Goal: Task Accomplishment & Management: Complete application form

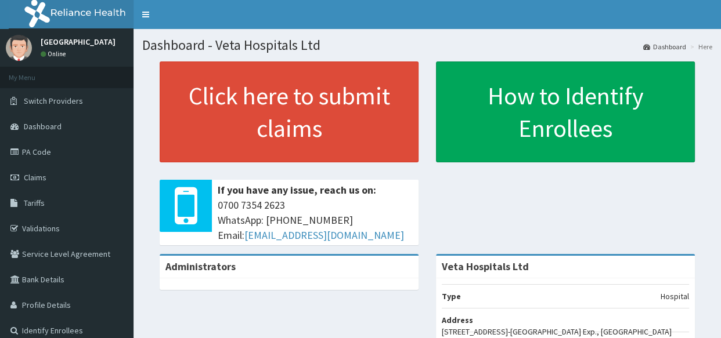
click at [45, 174] on span "Claims" at bounding box center [35, 177] width 23 height 10
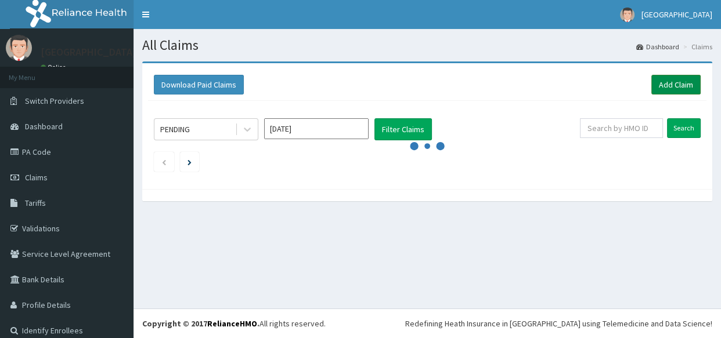
click at [670, 84] on link "Add Claim" at bounding box center [675, 85] width 49 height 20
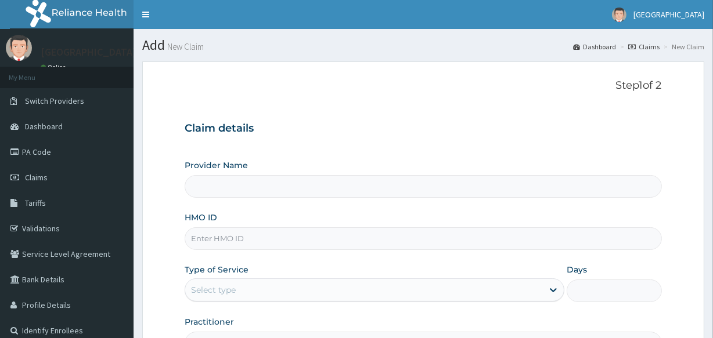
click at [612, 171] on div "Provider Name" at bounding box center [423, 179] width 476 height 38
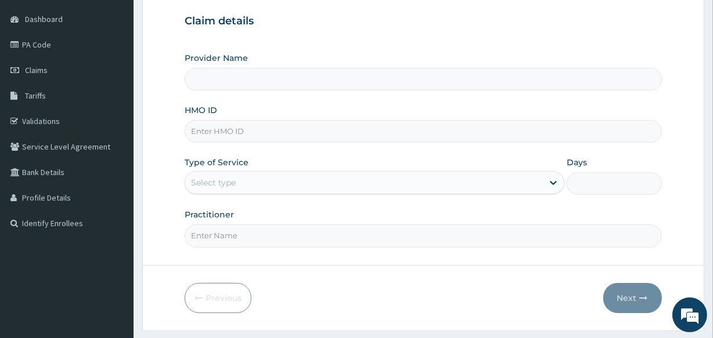
scroll to position [109, 0]
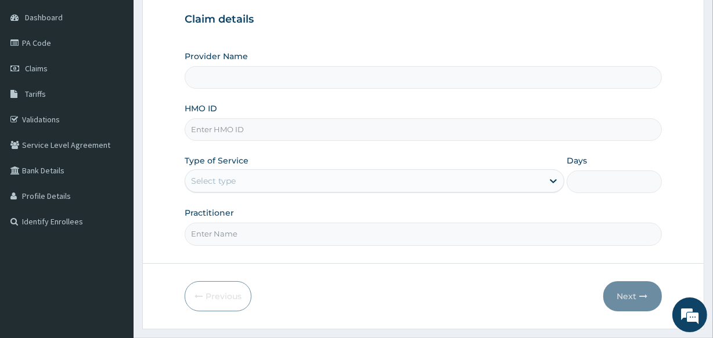
type input "Veta Hospitals Ltd"
click at [218, 125] on input "HMO ID" at bounding box center [423, 129] width 476 height 23
type input "PFN/10199/A"
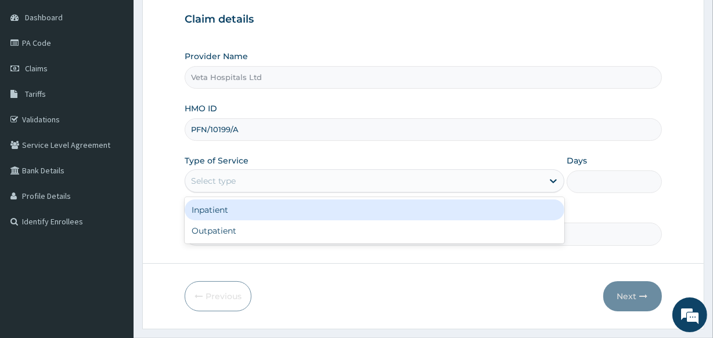
click at [204, 177] on div "Select type" at bounding box center [213, 181] width 45 height 12
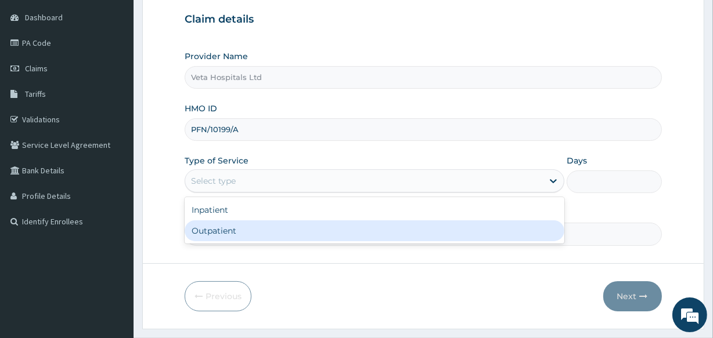
click at [212, 230] on div "Outpatient" at bounding box center [375, 231] width 380 height 21
type input "1"
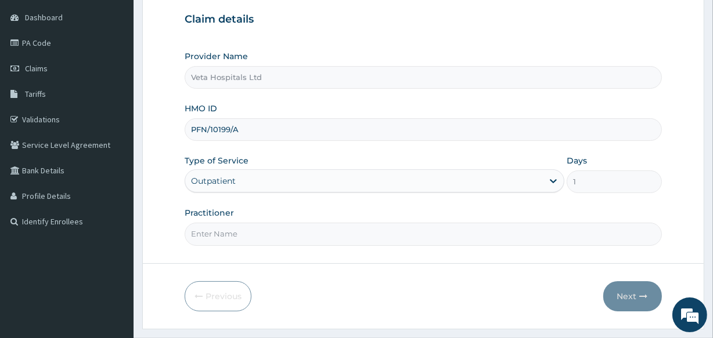
click at [214, 236] on input "Practitioner" at bounding box center [423, 234] width 476 height 23
type input "[PERSON_NAME]"
click at [626, 295] on button "Next" at bounding box center [632, 296] width 59 height 30
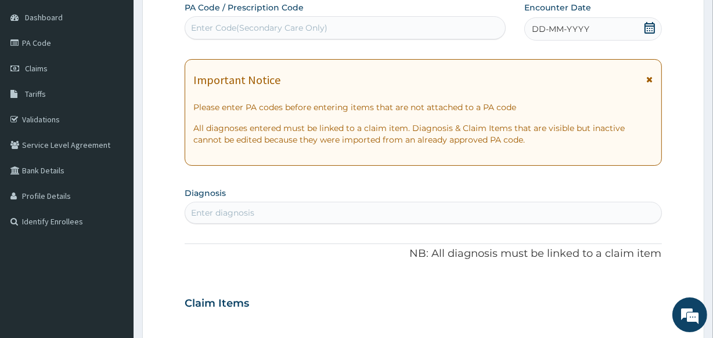
click at [646, 26] on icon at bounding box center [650, 28] width 12 height 12
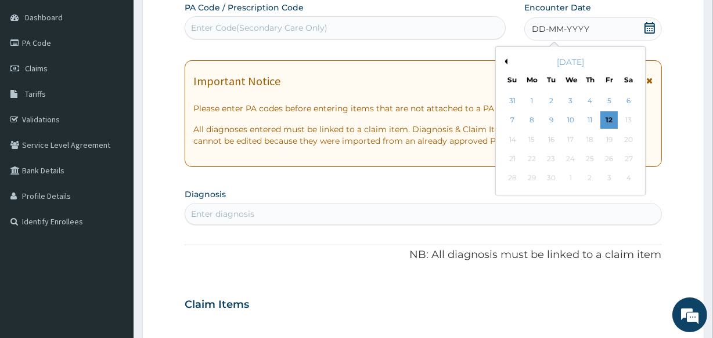
click at [504, 62] on button "Previous Month" at bounding box center [504, 62] width 6 height 6
click at [609, 137] on div "15" at bounding box center [608, 139] width 17 height 17
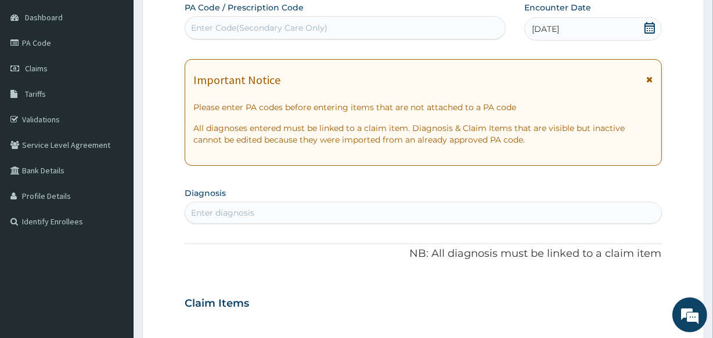
click at [649, 28] on icon at bounding box center [649, 28] width 10 height 12
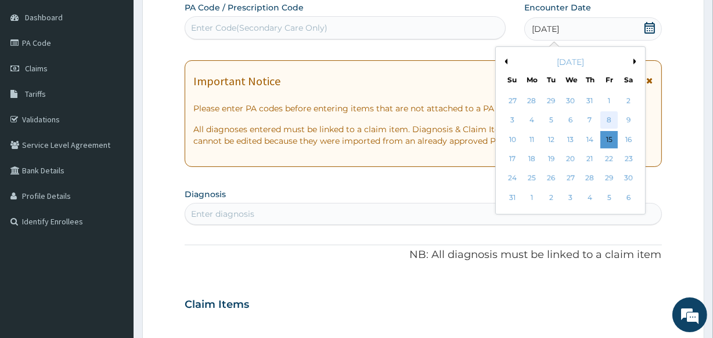
click at [608, 117] on div "8" at bounding box center [608, 120] width 17 height 17
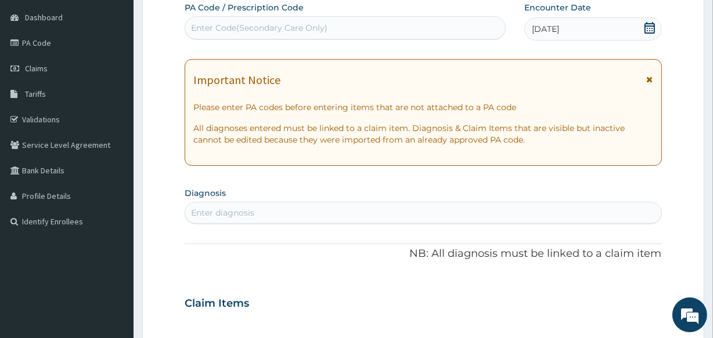
click at [223, 209] on div "Enter diagnosis" at bounding box center [222, 213] width 63 height 12
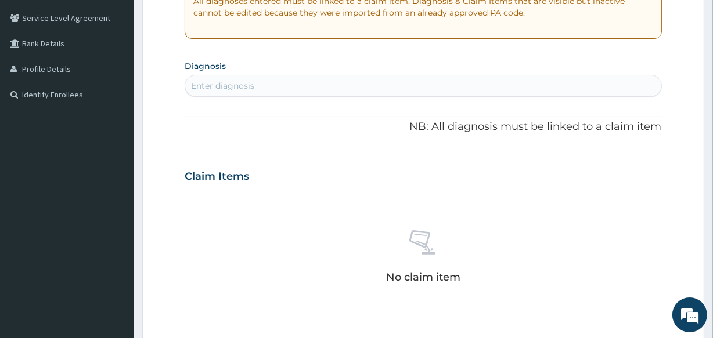
scroll to position [237, 0]
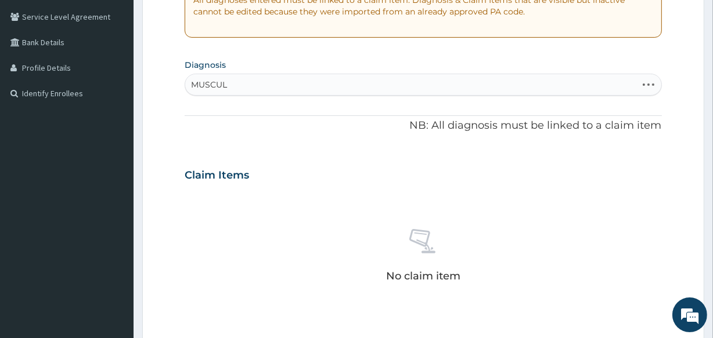
type input "MUSCULO"
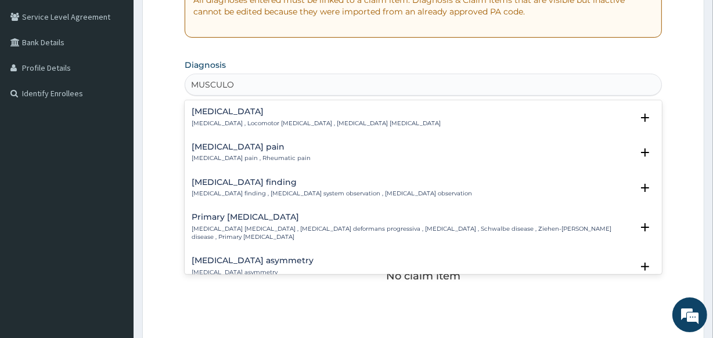
click at [291, 149] on h4 "Musculoskeletal pain" at bounding box center [251, 147] width 119 height 9
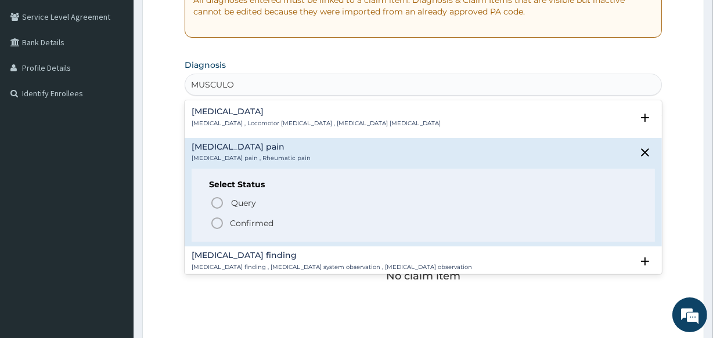
click at [222, 214] on div "Query Query covers suspected (?), Keep in view (kiv), Ruled out (r/o) Confirmed" at bounding box center [423, 212] width 428 height 35
click at [214, 222] on icon "status option filled" at bounding box center [217, 223] width 14 height 14
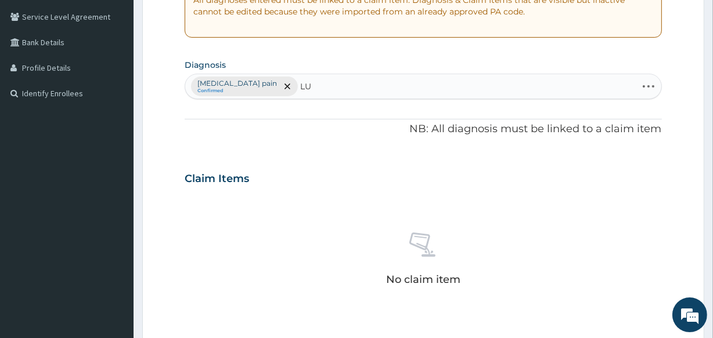
type input "L"
type input "SPONDYLO"
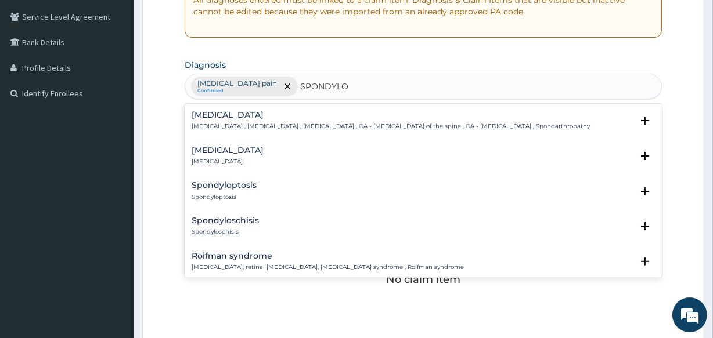
click at [236, 113] on h4 "Spondylosis" at bounding box center [391, 115] width 398 height 9
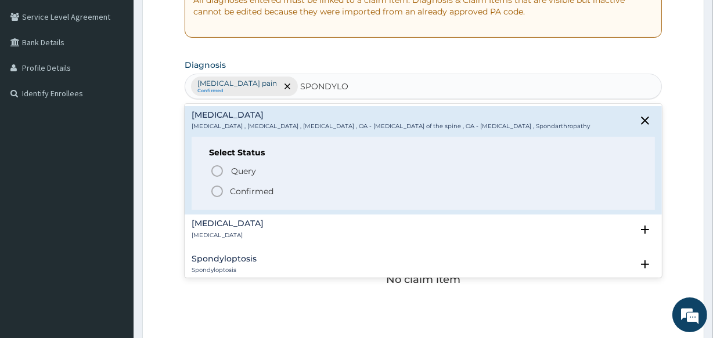
click at [218, 194] on icon "status option filled" at bounding box center [217, 192] width 14 height 14
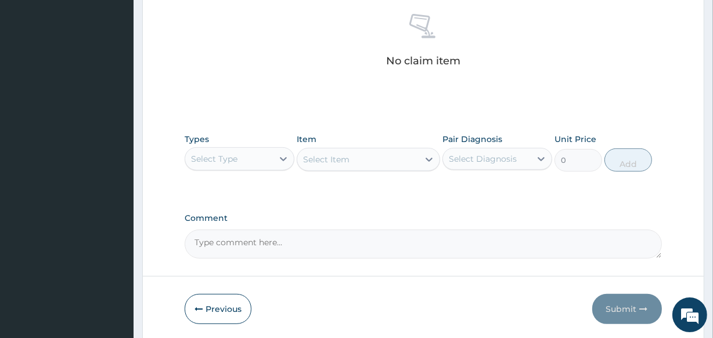
scroll to position [498, 0]
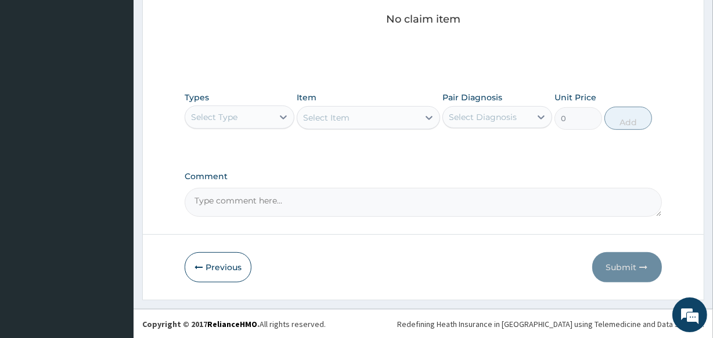
click at [200, 116] on div "Select Type" at bounding box center [214, 117] width 46 height 12
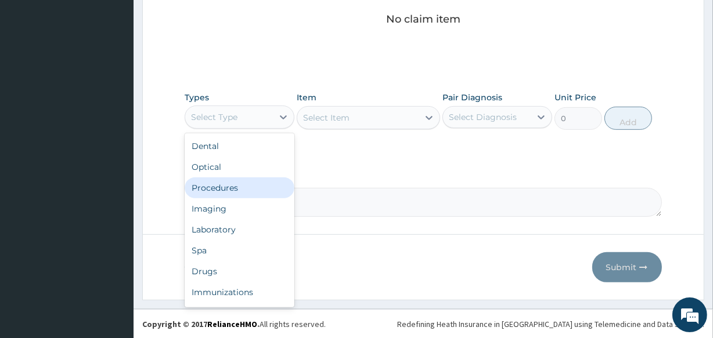
click at [217, 185] on div "Procedures" at bounding box center [240, 188] width 110 height 21
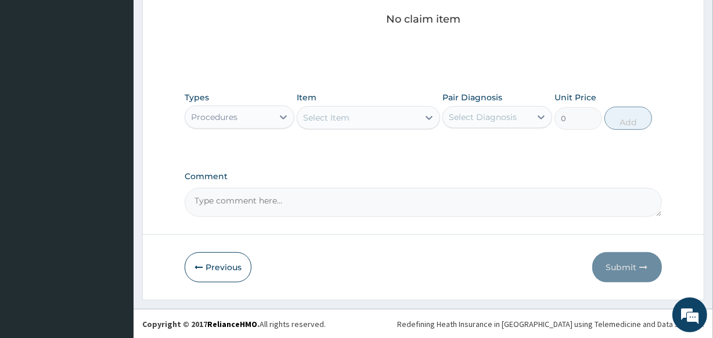
click at [334, 120] on div "Select Item" at bounding box center [326, 118] width 46 height 12
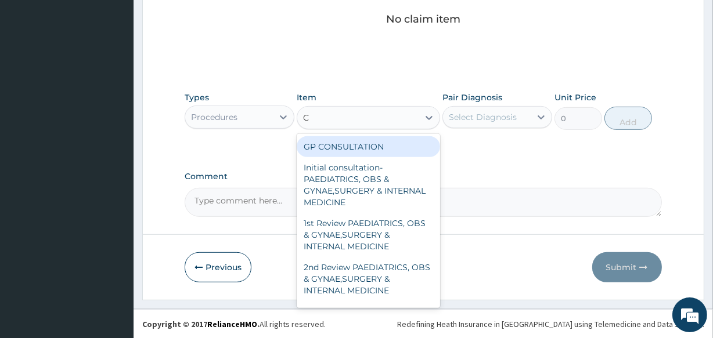
type input "CO"
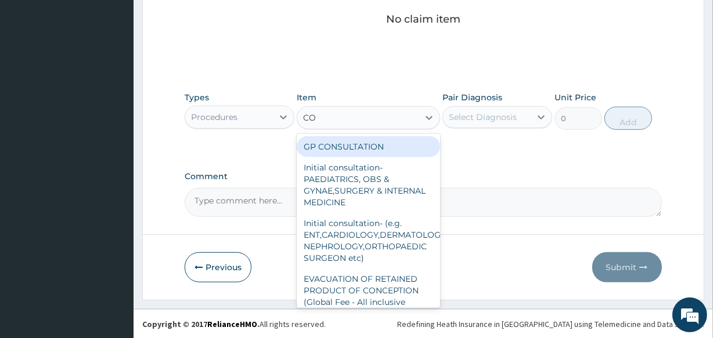
click at [337, 142] on div "GP CONSULTATION" at bounding box center [368, 146] width 143 height 21
type input "2000"
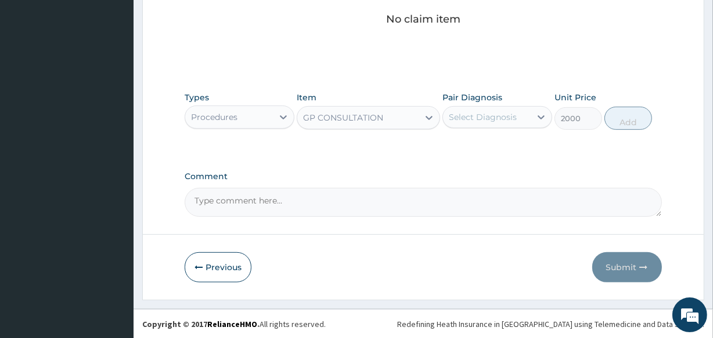
click at [467, 111] on div "Select Diagnosis" at bounding box center [483, 117] width 68 height 12
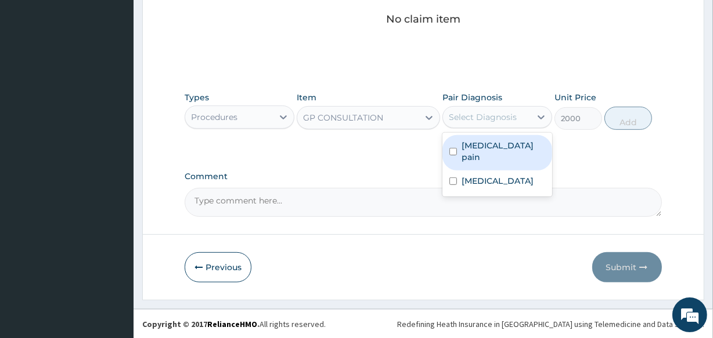
click at [455, 148] on input "checkbox" at bounding box center [453, 152] width 8 height 8
checkbox input "true"
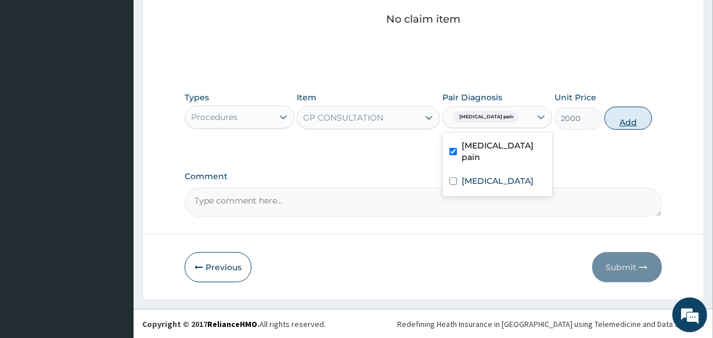
click at [619, 119] on button "Add" at bounding box center [628, 118] width 48 height 23
type input "0"
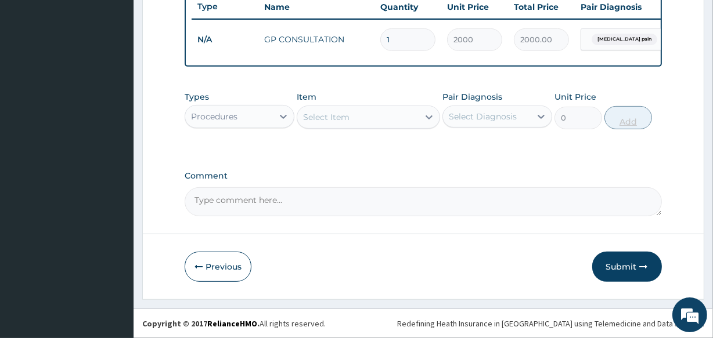
scroll to position [450, 0]
click at [243, 121] on div "Procedures" at bounding box center [229, 116] width 88 height 19
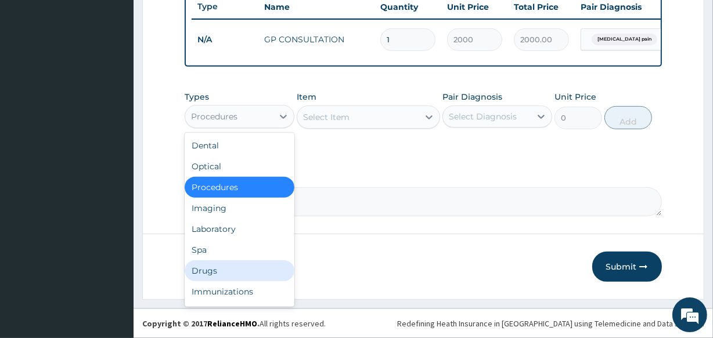
click at [226, 268] on div "Drugs" at bounding box center [240, 271] width 110 height 21
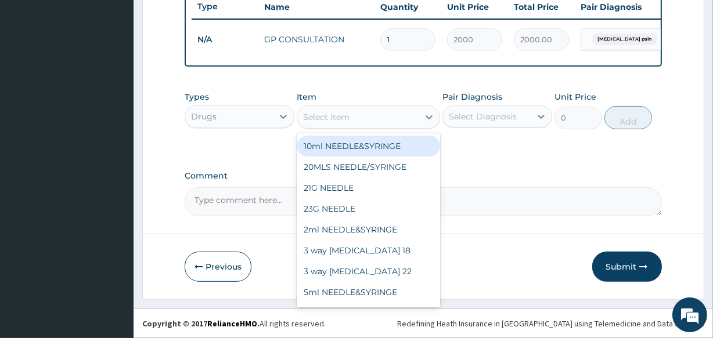
click at [317, 111] on div "Select Item" at bounding box center [326, 117] width 46 height 12
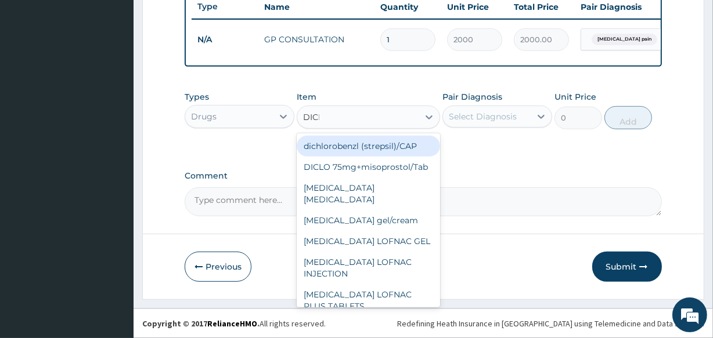
type input "DICLO"
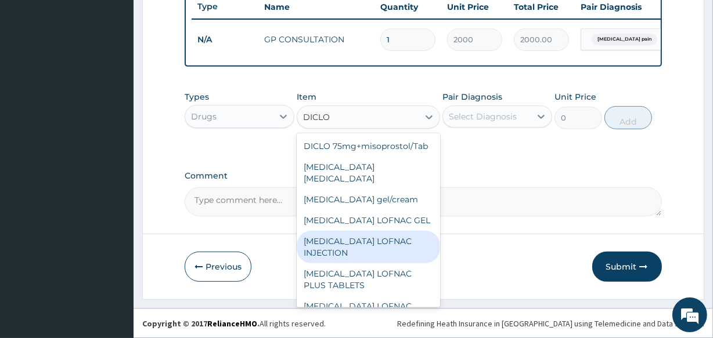
click at [374, 245] on div "Diclofenac LOFNAC INJECTION" at bounding box center [368, 247] width 143 height 32
type input "187.5"
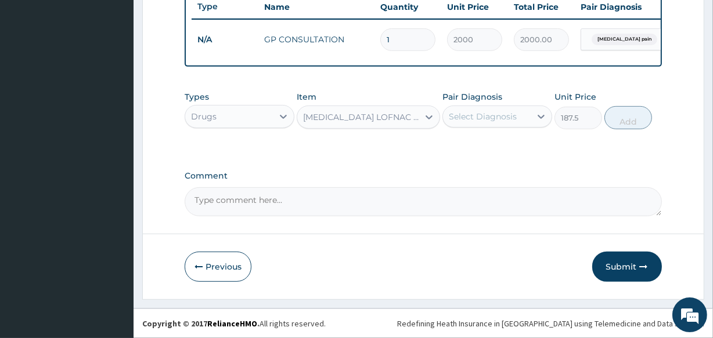
click at [475, 115] on div "Select Diagnosis" at bounding box center [483, 117] width 68 height 12
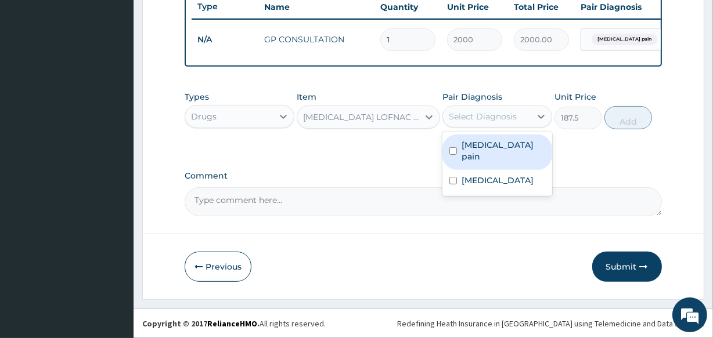
click at [449, 154] on input "checkbox" at bounding box center [453, 151] width 8 height 8
checkbox input "true"
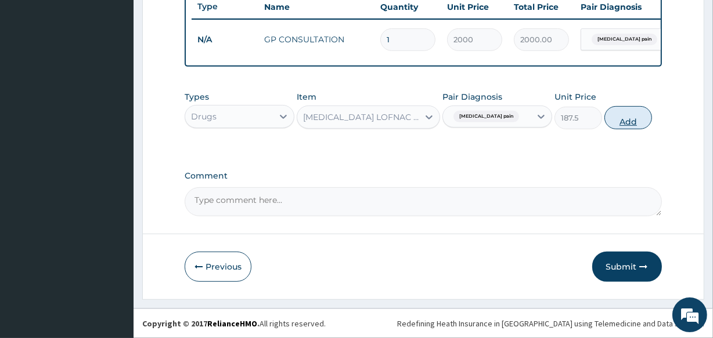
click at [626, 123] on button "Add" at bounding box center [628, 117] width 48 height 23
type input "0"
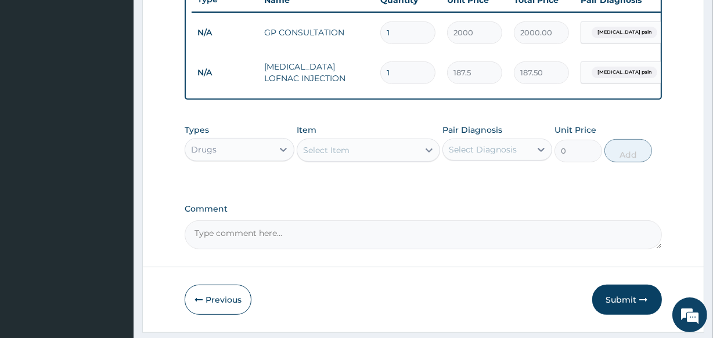
click at [331, 153] on div "Select Item" at bounding box center [326, 151] width 46 height 12
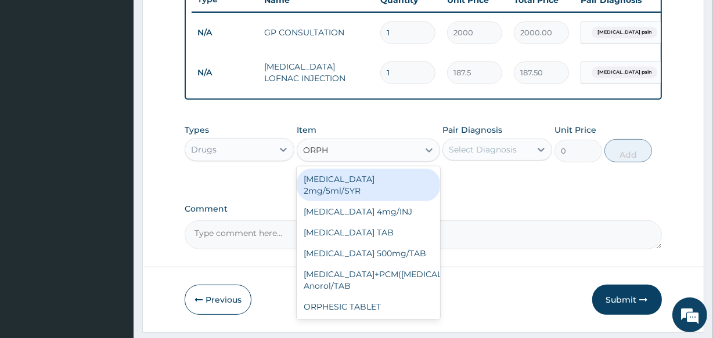
type input "ORPHE"
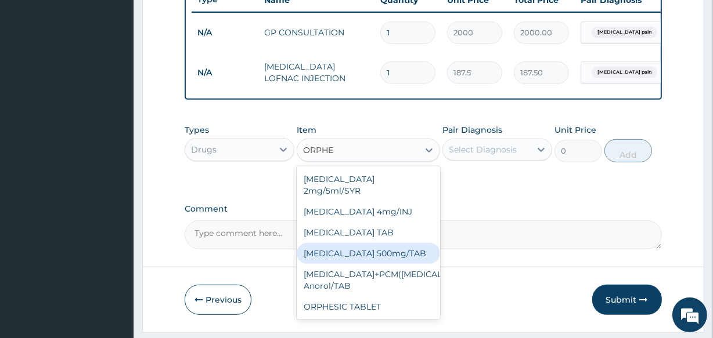
click at [361, 244] on div "ORPHENADRINE 500mg/TAB" at bounding box center [368, 253] width 143 height 21
type input "159.3"
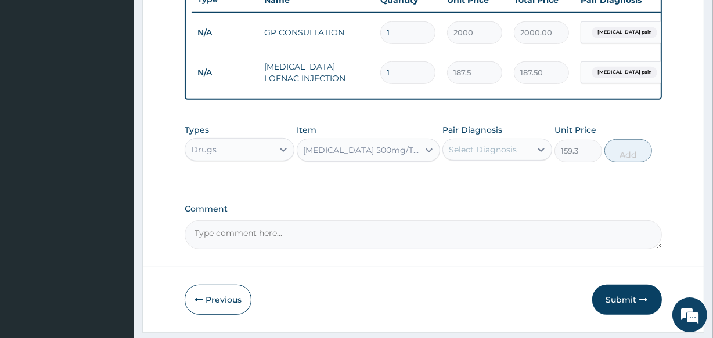
click at [479, 154] on div "Select Diagnosis" at bounding box center [483, 150] width 68 height 12
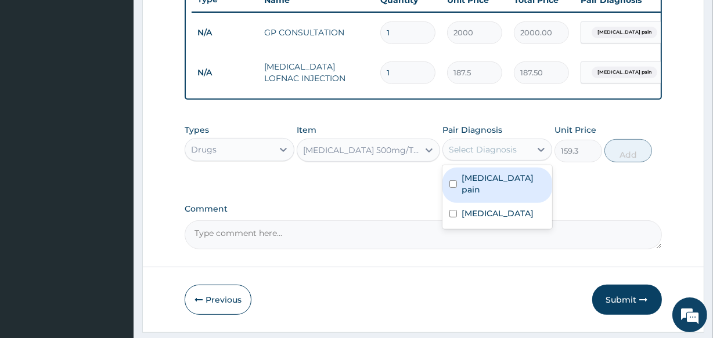
click at [466, 185] on label "Musculoskeletal pain" at bounding box center [503, 183] width 84 height 23
checkbox input "true"
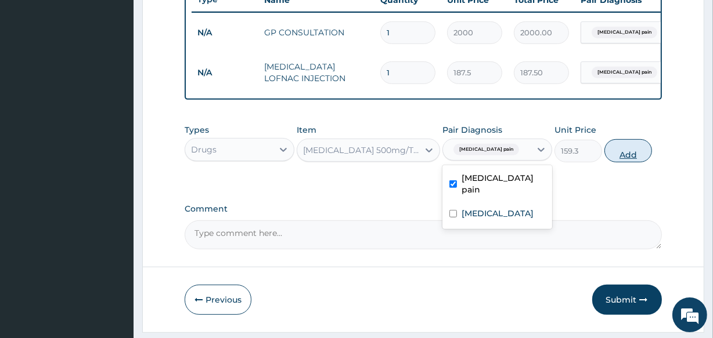
click at [624, 159] on button "Add" at bounding box center [628, 150] width 48 height 23
type input "0"
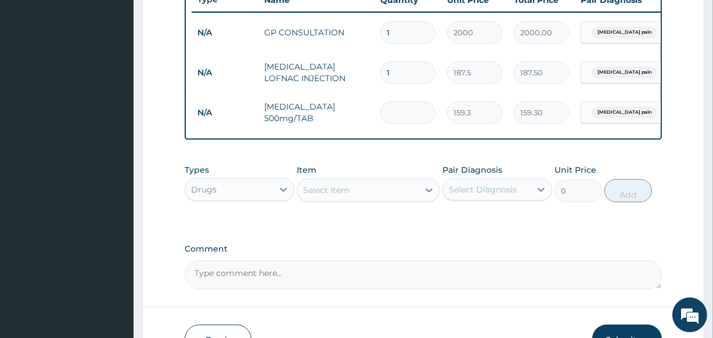
type input "0.00"
type input "8"
type input "1274.40"
type input "8"
click at [346, 196] on div "Select Item" at bounding box center [326, 191] width 46 height 12
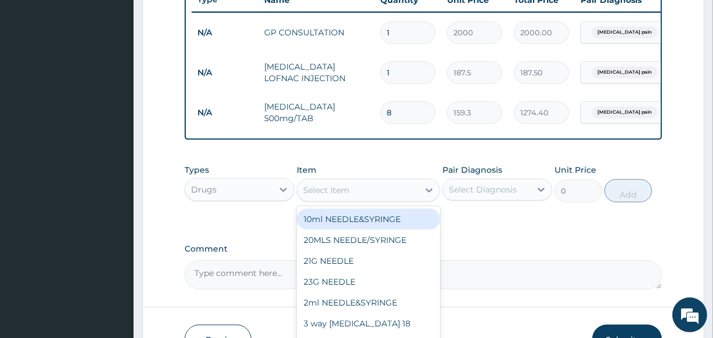
type input "M"
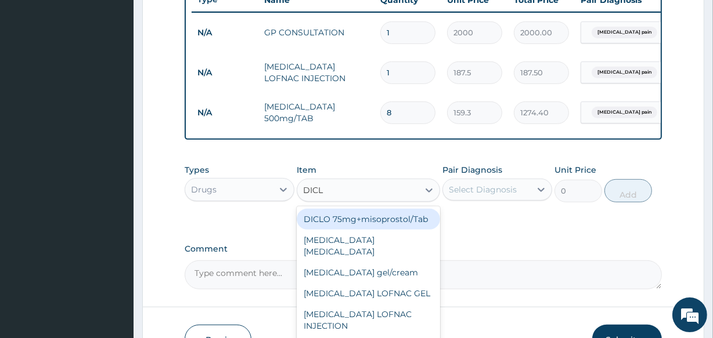
type input "DICLO"
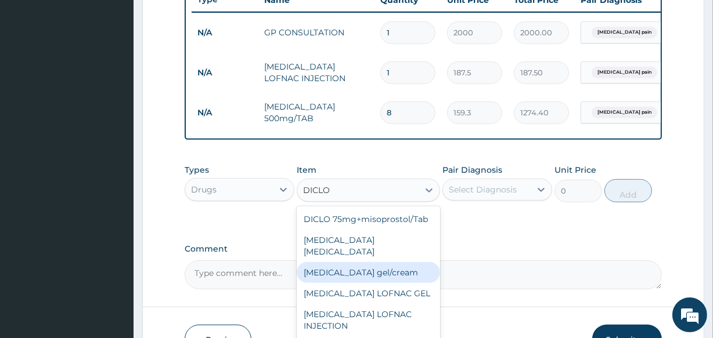
click at [371, 277] on div "Diclofenac gel/cream" at bounding box center [368, 272] width 143 height 21
type input "843.7"
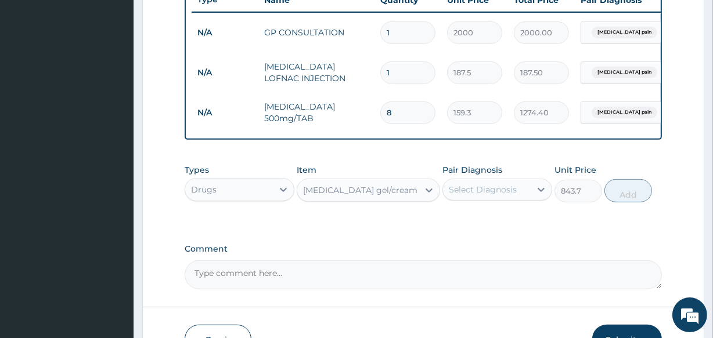
click at [498, 189] on div "Select Diagnosis" at bounding box center [487, 189] width 88 height 19
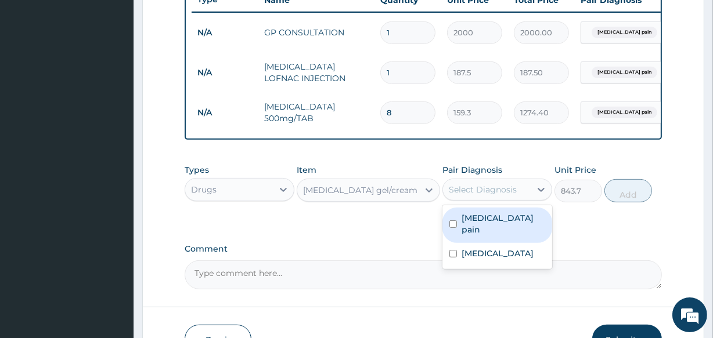
click at [457, 231] on div "Musculoskeletal pain" at bounding box center [497, 225] width 110 height 35
checkbox input "true"
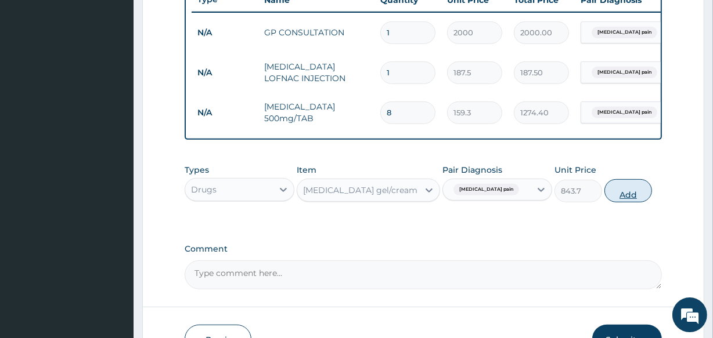
click at [627, 191] on button "Add" at bounding box center [628, 190] width 48 height 23
type input "0"
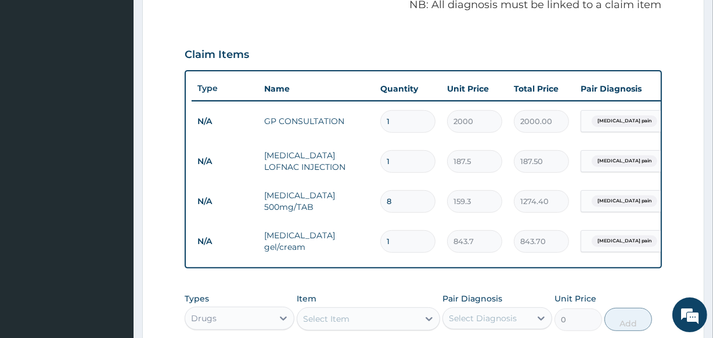
scroll to position [357, 0]
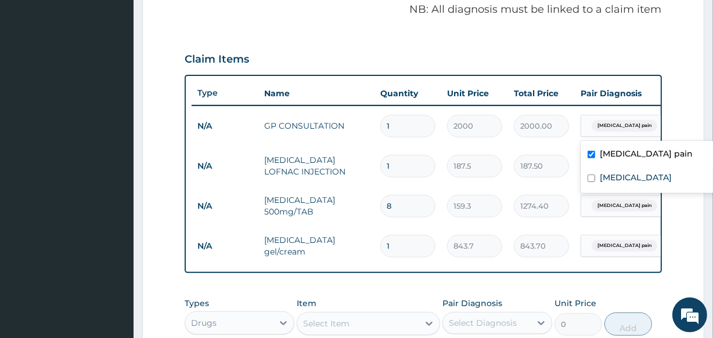
drag, startPoint x: 584, startPoint y: 124, endPoint x: 621, endPoint y: 111, distance: 39.1
click at [608, 118] on div "Musculoskeletal pain" at bounding box center [628, 126] width 94 height 20
click at [673, 71] on form "Step 2 of 2 PA Code / Prescription Code Enter Code(Secondary Care Only) Encount…" at bounding box center [423, 105] width 562 height 801
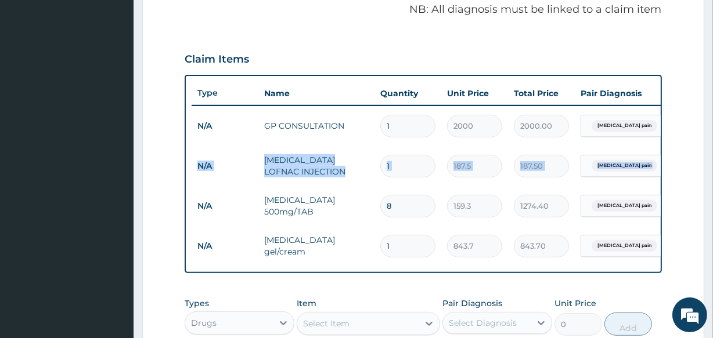
drag, startPoint x: 711, startPoint y: 133, endPoint x: 714, endPoint y: 160, distance: 26.9
click at [712, 160] on html "R EL Toggle navigation Veta Hospital Veta Hospital - vetahospitalltd@yahoo.com …" at bounding box center [356, 94] width 713 height 902
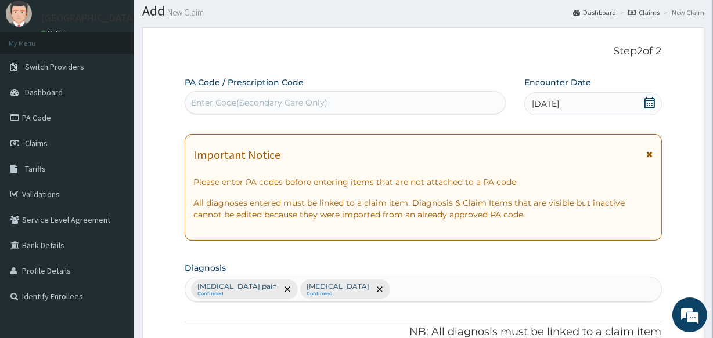
scroll to position [0, 0]
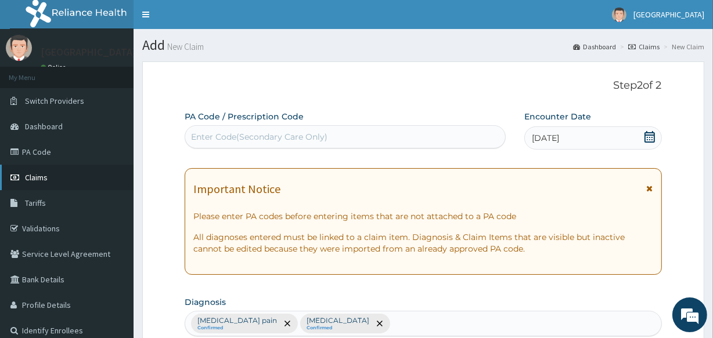
click at [37, 169] on link "Claims" at bounding box center [66, 178] width 133 height 26
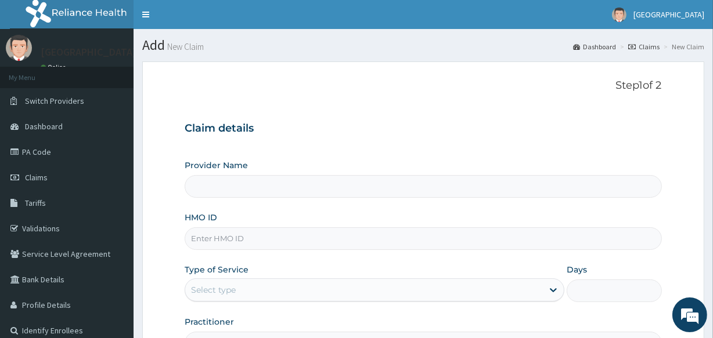
click at [221, 241] on input "HMO ID" at bounding box center [423, 238] width 476 height 23
type input "Veta Hospitals Ltd"
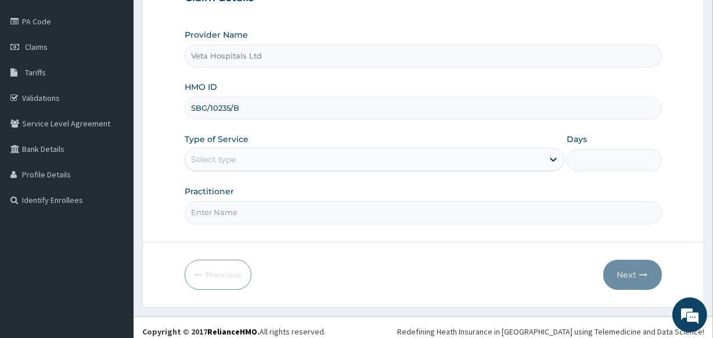
scroll to position [138, 0]
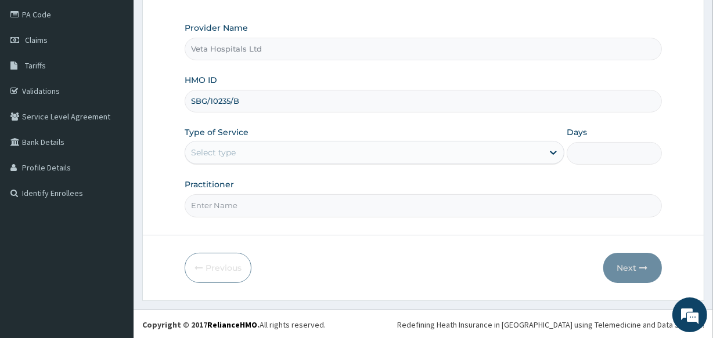
type input "SBG/10235/B"
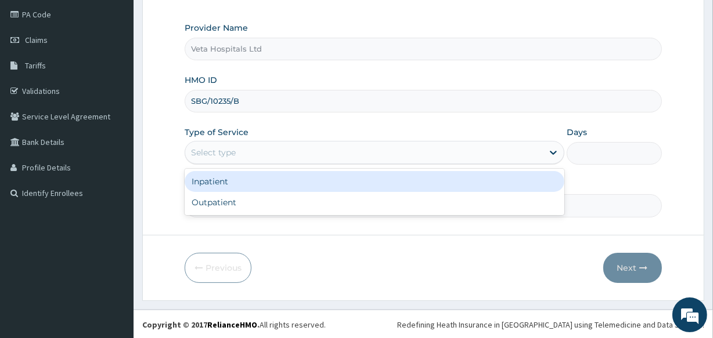
click at [237, 150] on div "Select type" at bounding box center [363, 152] width 357 height 19
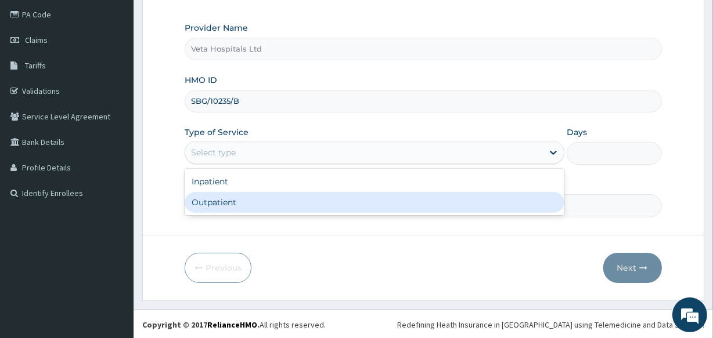
click at [234, 197] on div "Outpatient" at bounding box center [375, 202] width 380 height 21
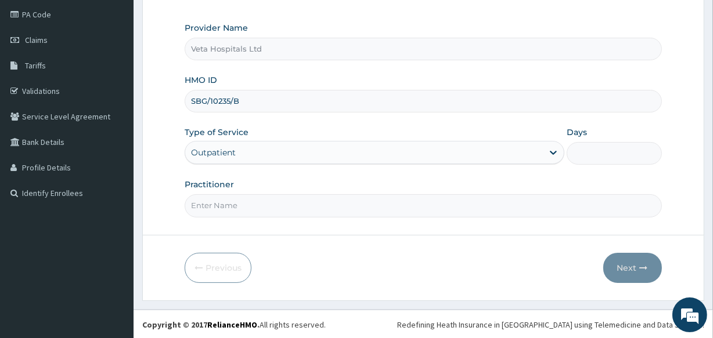
type input "1"
click at [230, 202] on input "Practitioner" at bounding box center [423, 205] width 476 height 23
type input "[PERSON_NAME]"
click at [631, 263] on button "Next" at bounding box center [632, 268] width 59 height 30
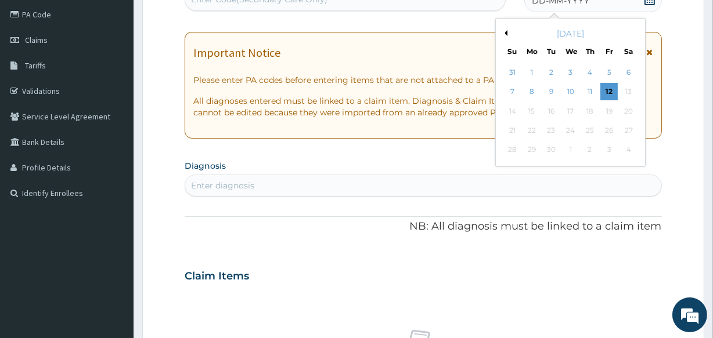
click at [506, 32] on button "Previous Month" at bounding box center [504, 33] width 6 height 6
click at [511, 130] on div "17" at bounding box center [511, 130] width 17 height 17
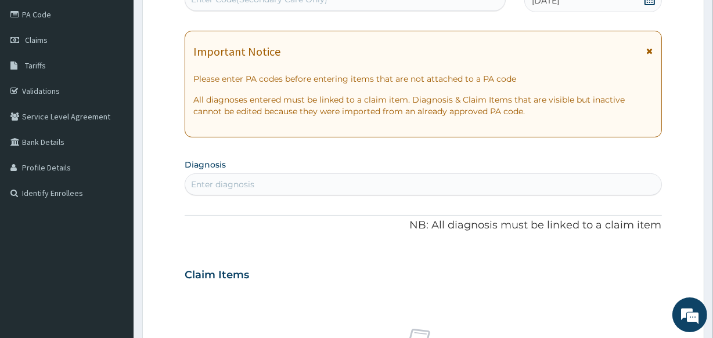
click at [235, 177] on div "Enter diagnosis" at bounding box center [422, 184] width 475 height 19
type input "P"
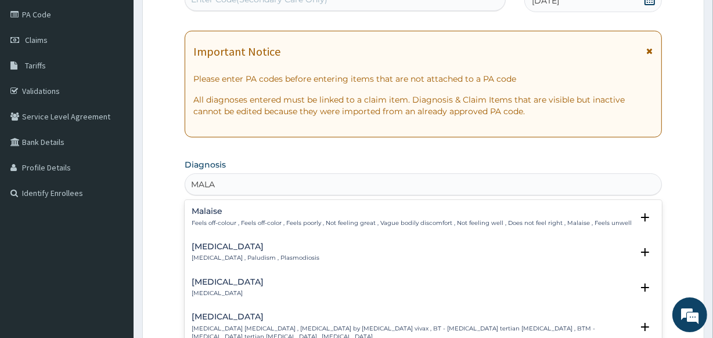
type input "MALAR"
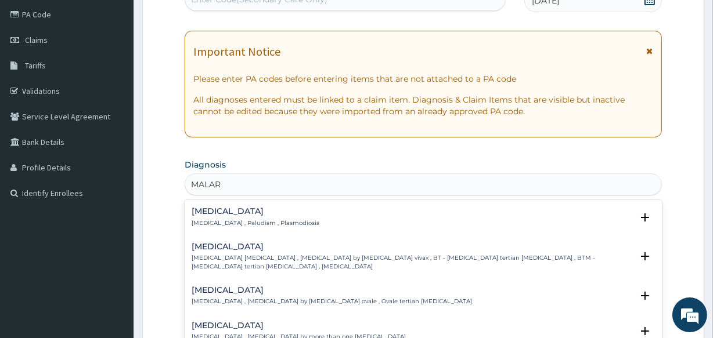
click at [216, 248] on h4 "Vivax malaria" at bounding box center [412, 247] width 440 height 9
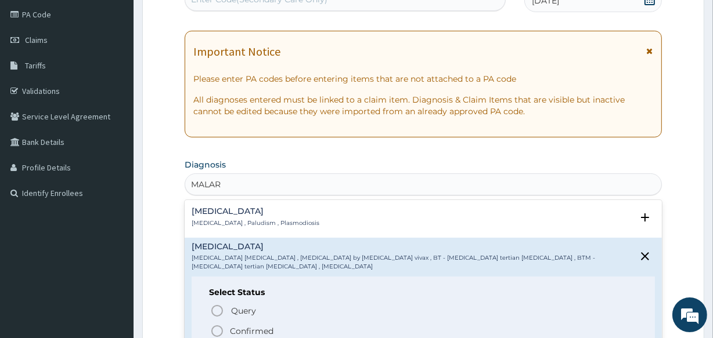
click at [225, 215] on h4 "Malaria" at bounding box center [256, 211] width 128 height 9
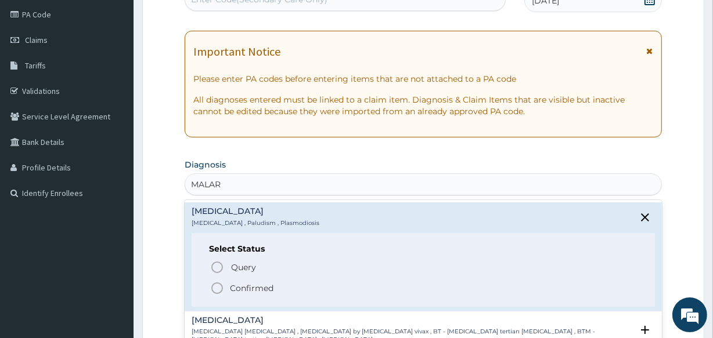
click at [215, 285] on icon "status option filled" at bounding box center [217, 288] width 14 height 14
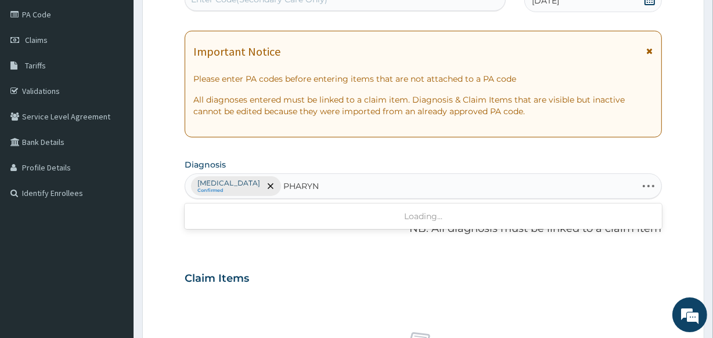
type input "PHARYNG"
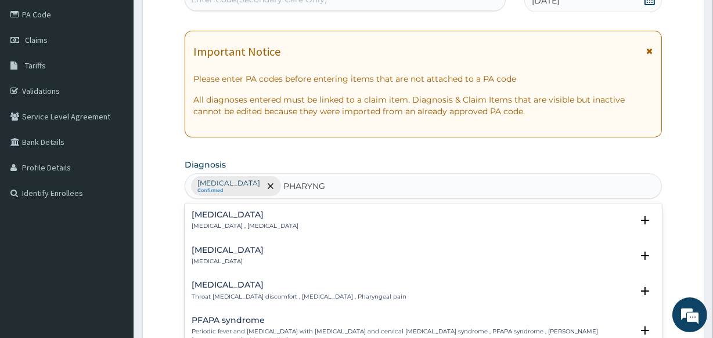
click at [223, 254] on h4 "Pharyngitis" at bounding box center [228, 250] width 72 height 9
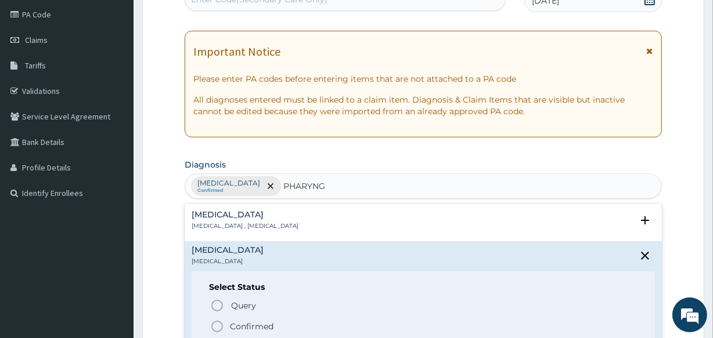
click at [219, 323] on icon "status option filled" at bounding box center [217, 327] width 14 height 14
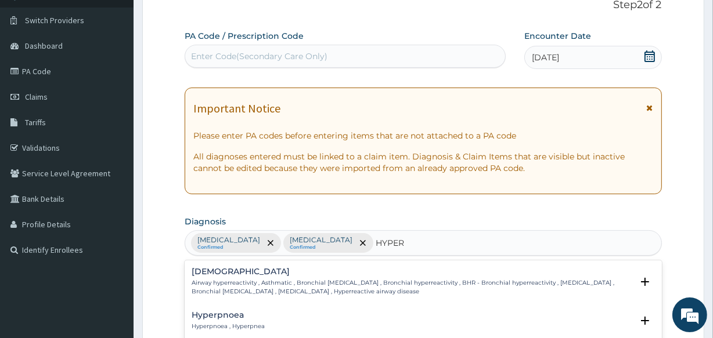
scroll to position [71, 0]
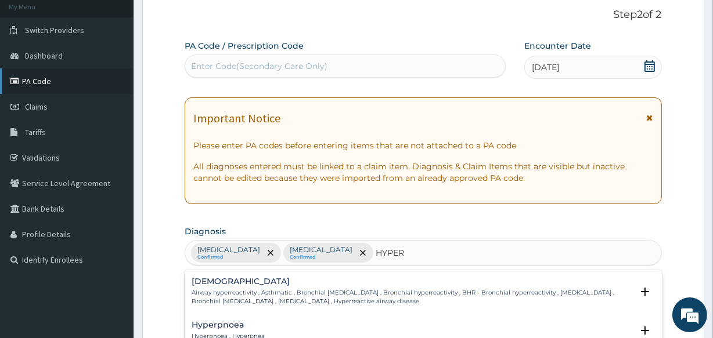
type input "HYPER"
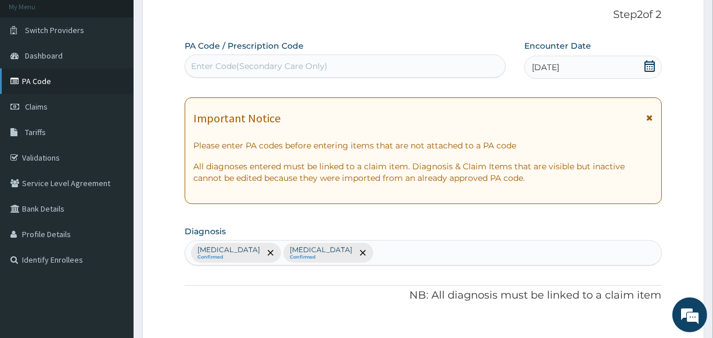
click at [35, 72] on link "PA Code" at bounding box center [66, 81] width 133 height 26
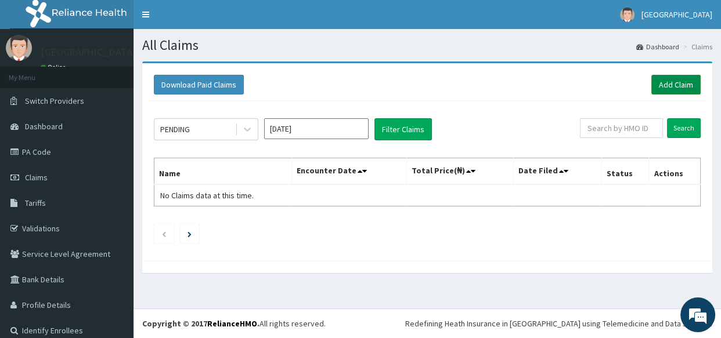
click at [664, 82] on link "Add Claim" at bounding box center [675, 85] width 49 height 20
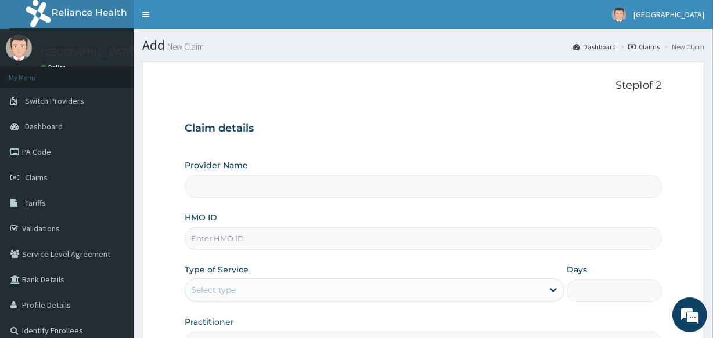
type input "Veta Hospitals Ltd"
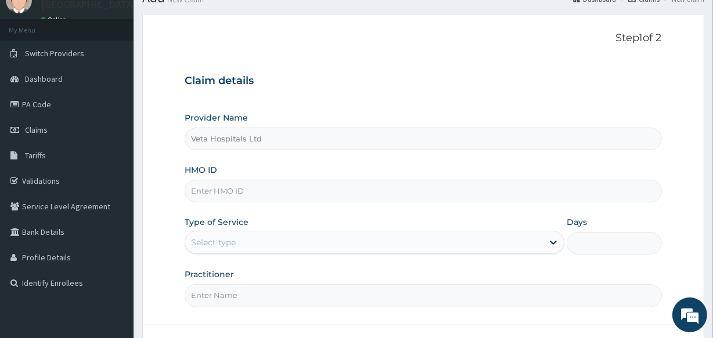
scroll to position [86, 0]
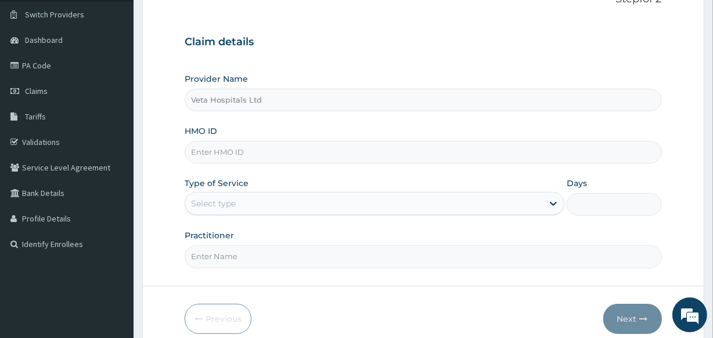
click at [212, 141] on input "HMO ID" at bounding box center [423, 152] width 476 height 23
type input "SBG/10235/E"
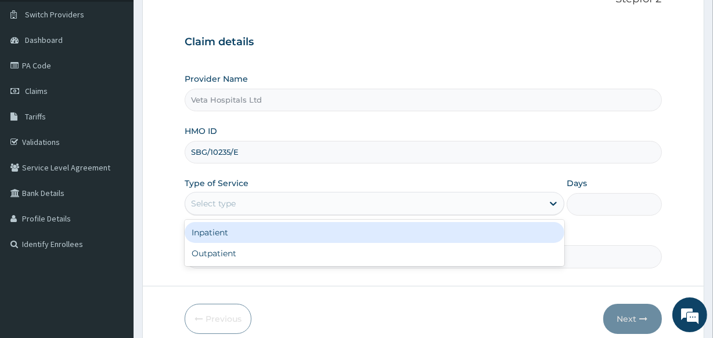
click at [220, 205] on div "Select type" at bounding box center [213, 204] width 45 height 12
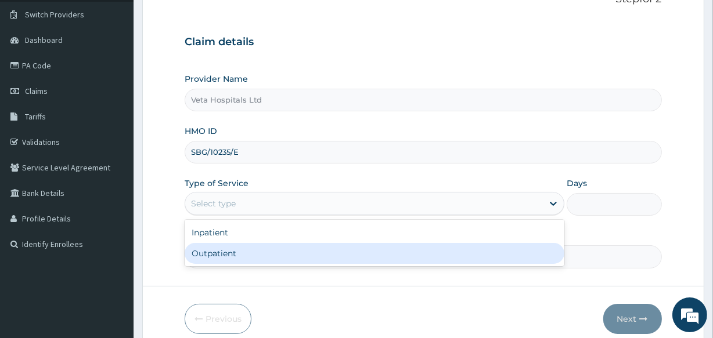
click at [223, 261] on div "Outpatient" at bounding box center [375, 253] width 380 height 21
type input "1"
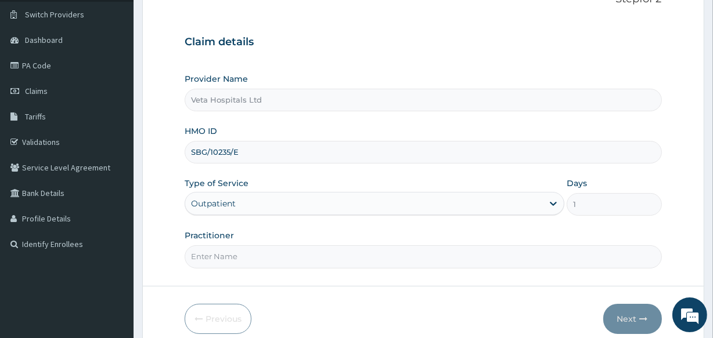
click at [223, 261] on input "Practitioner" at bounding box center [423, 256] width 476 height 23
type input "[PERSON_NAME]"
click at [620, 307] on button "Next" at bounding box center [632, 319] width 59 height 30
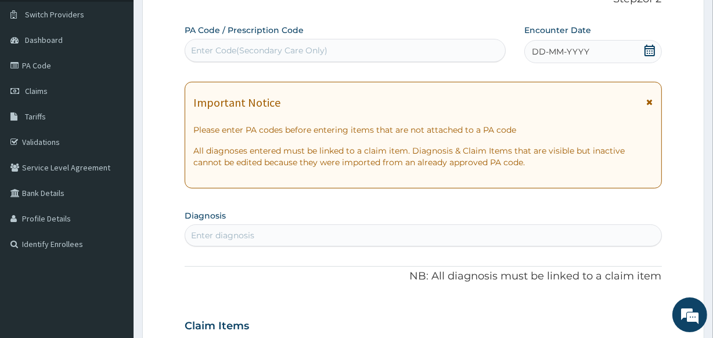
click at [649, 49] on icon at bounding box center [650, 51] width 12 height 12
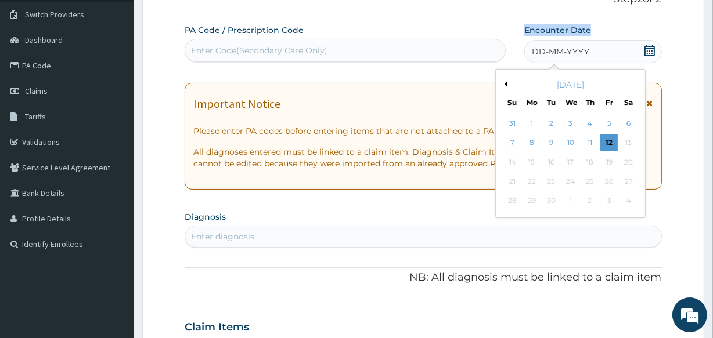
click at [649, 49] on icon at bounding box center [650, 51] width 12 height 12
click at [504, 82] on button "Previous Month" at bounding box center [504, 84] width 6 height 6
click at [632, 82] on div "[DATE]" at bounding box center [570, 85] width 140 height 12
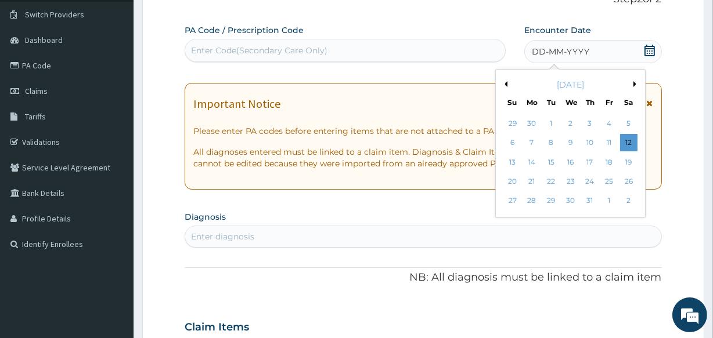
click at [632, 82] on div "[DATE]" at bounding box center [570, 85] width 140 height 12
click at [633, 83] on button "Next Month" at bounding box center [636, 84] width 6 height 6
click at [552, 158] on div "12" at bounding box center [550, 162] width 17 height 17
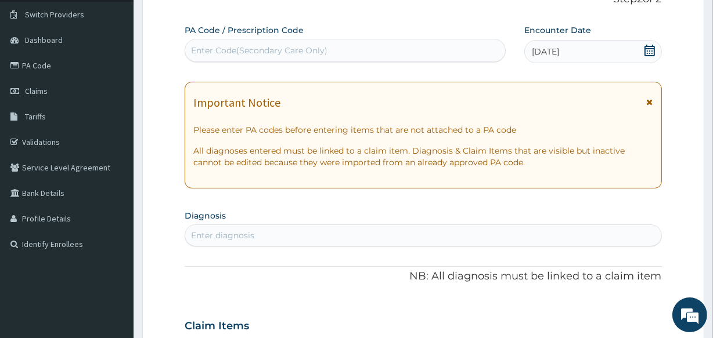
click at [230, 226] on div "Enter diagnosis" at bounding box center [422, 235] width 475 height 19
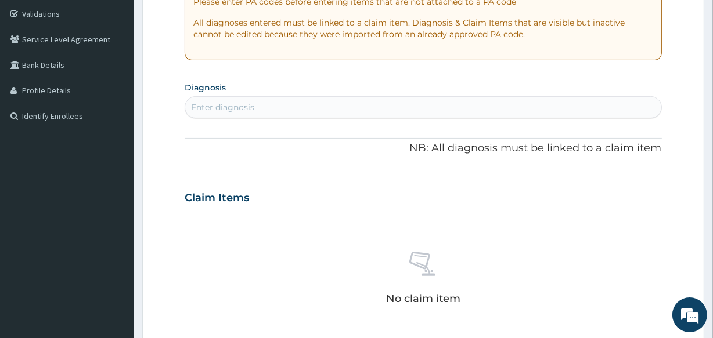
scroll to position [226, 0]
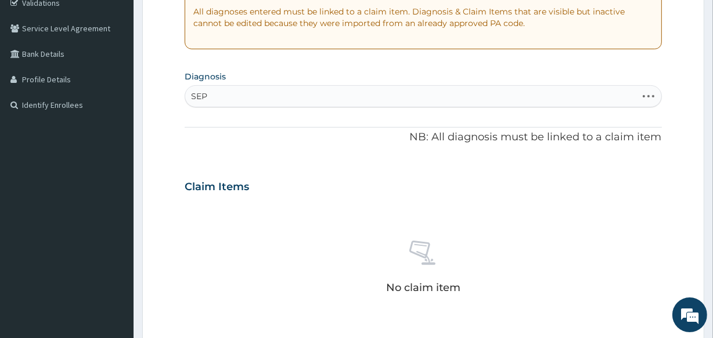
type input "SEPS"
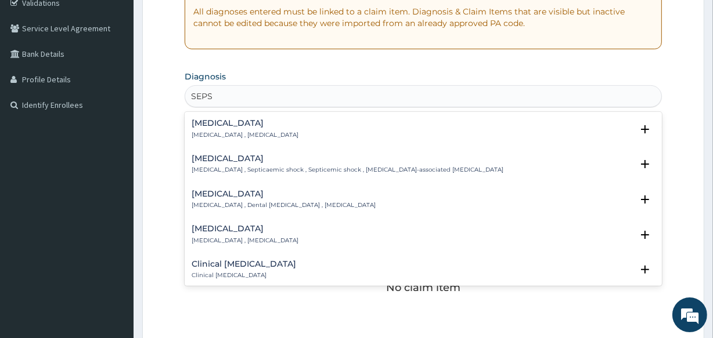
click at [240, 131] on p "[MEDICAL_DATA] , [MEDICAL_DATA]" at bounding box center [245, 135] width 107 height 8
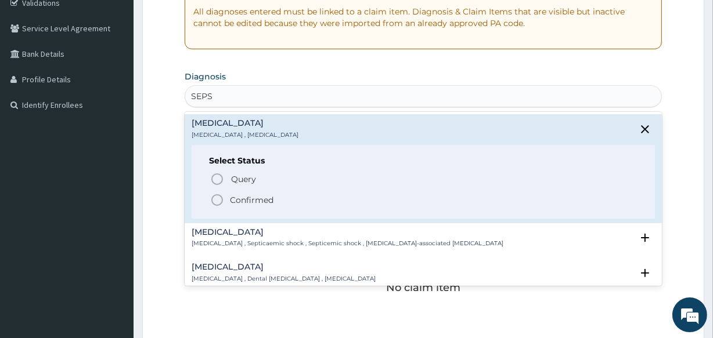
click at [218, 192] on div "Query Query covers suspected (?), Keep in view (kiv), Ruled out (r/o) Confirmed" at bounding box center [423, 188] width 428 height 35
click at [215, 200] on icon "status option filled" at bounding box center [217, 200] width 14 height 14
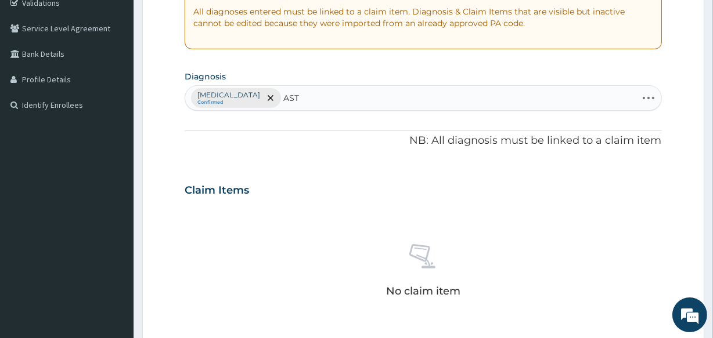
type input "ASTH"
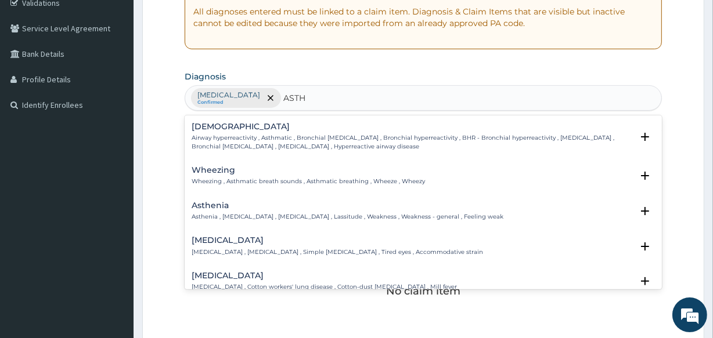
click at [215, 134] on p "Airway hyperreactivity , Asthmatic , Bronchial [MEDICAL_DATA] , Bronchial hyper…" at bounding box center [412, 142] width 440 height 17
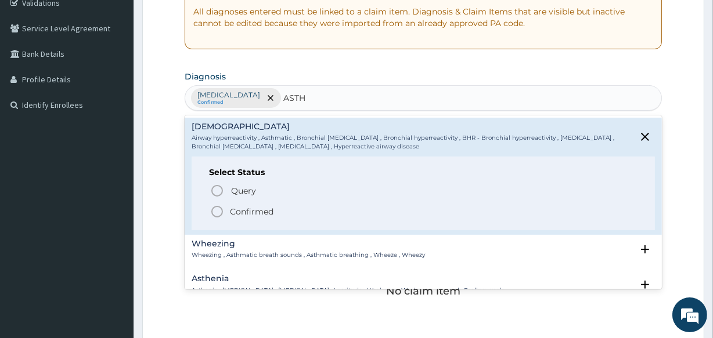
click at [216, 205] on icon "status option filled" at bounding box center [217, 212] width 14 height 14
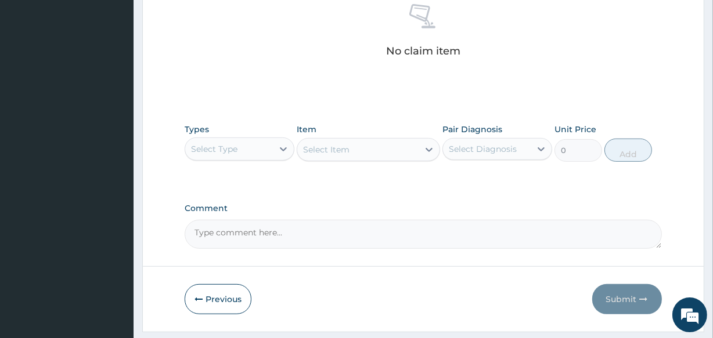
scroll to position [498, 0]
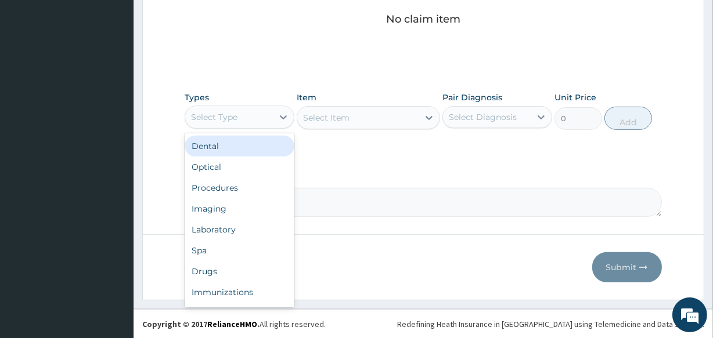
click at [242, 120] on div "Select Type" at bounding box center [229, 117] width 88 height 19
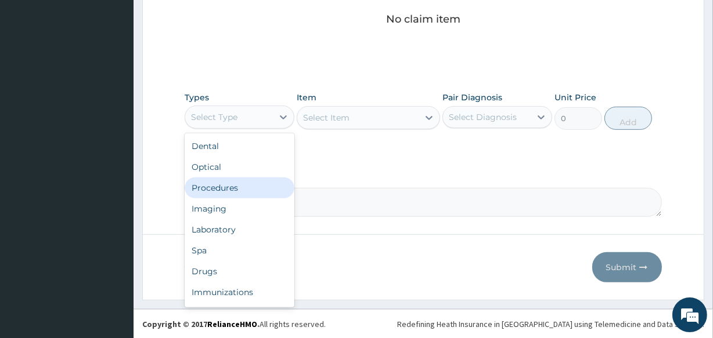
click at [226, 182] on div "Procedures" at bounding box center [240, 188] width 110 height 21
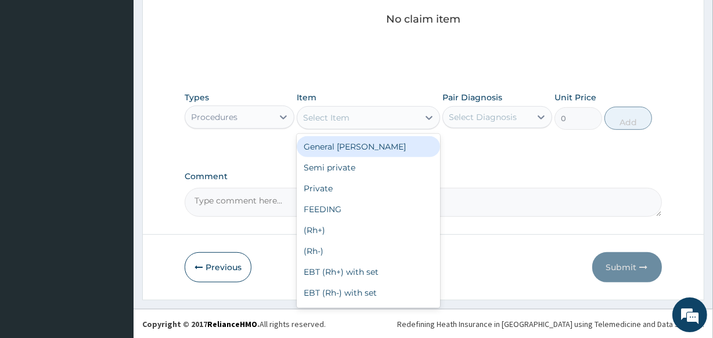
click at [323, 115] on div "Select Item" at bounding box center [326, 118] width 46 height 12
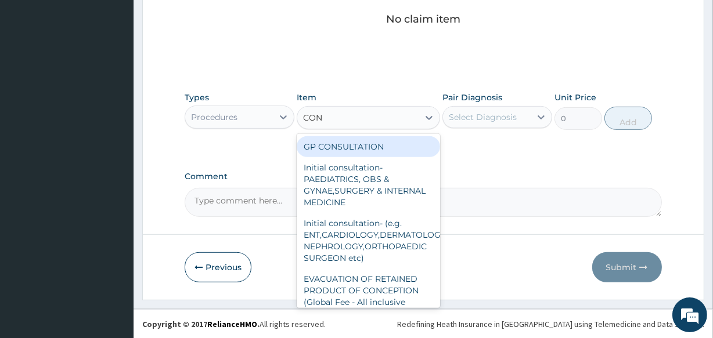
type input "CONS"
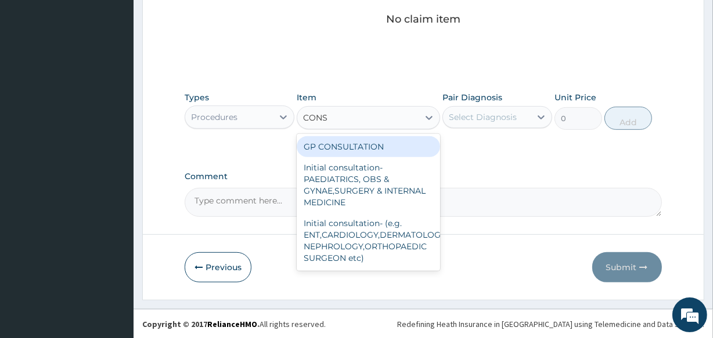
click at [345, 139] on div "GP CONSULTATION" at bounding box center [368, 146] width 143 height 21
type input "2000"
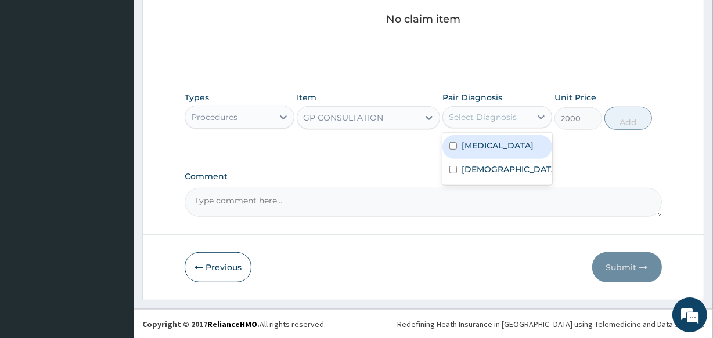
click at [461, 115] on div "Select Diagnosis" at bounding box center [483, 117] width 68 height 12
click at [471, 146] on label "Sepsis" at bounding box center [497, 146] width 72 height 12
checkbox input "true"
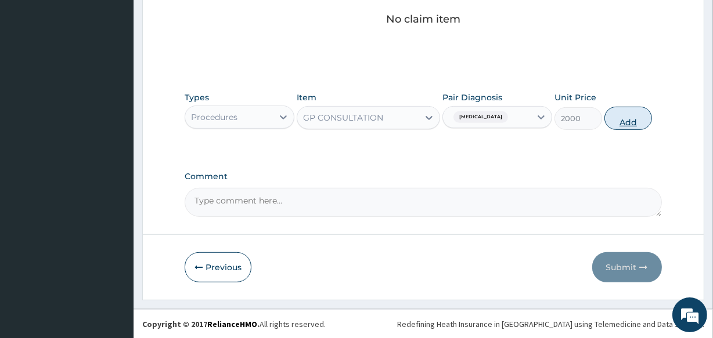
click at [627, 114] on button "Add" at bounding box center [628, 118] width 48 height 23
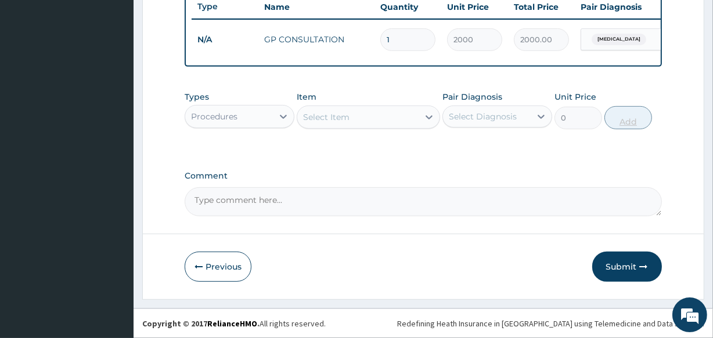
scroll to position [450, 0]
click at [273, 116] on div at bounding box center [283, 116] width 21 height 21
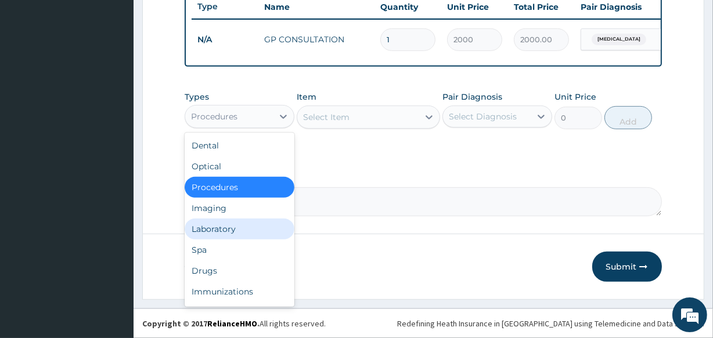
click at [252, 233] on div "Laboratory" at bounding box center [240, 229] width 110 height 21
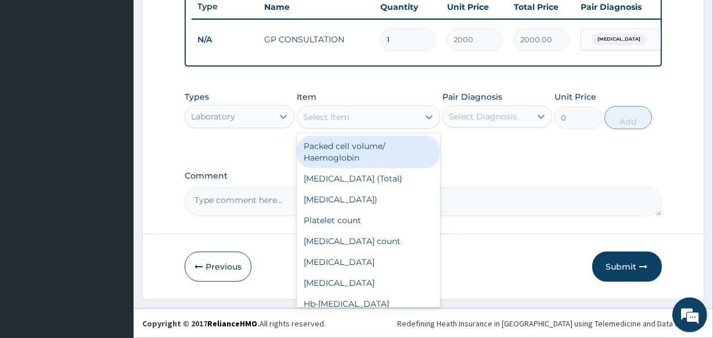
click at [308, 116] on div "Select Item" at bounding box center [326, 117] width 46 height 12
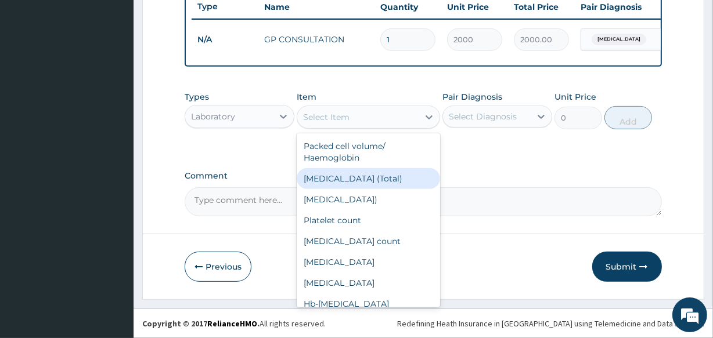
click at [323, 180] on div "White blood cell count (Total)" at bounding box center [368, 178] width 143 height 21
type input "1500"
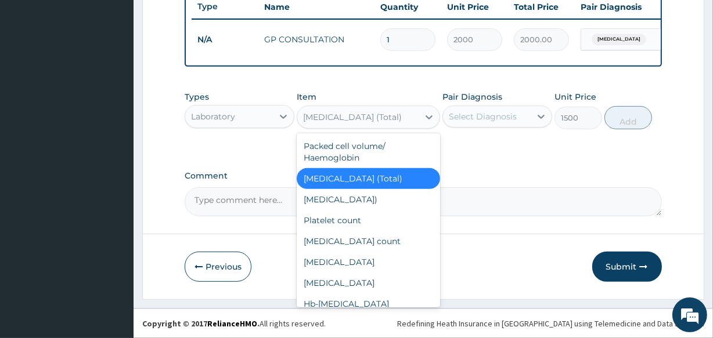
click at [341, 120] on div "White blood cell count (Total)" at bounding box center [352, 117] width 99 height 12
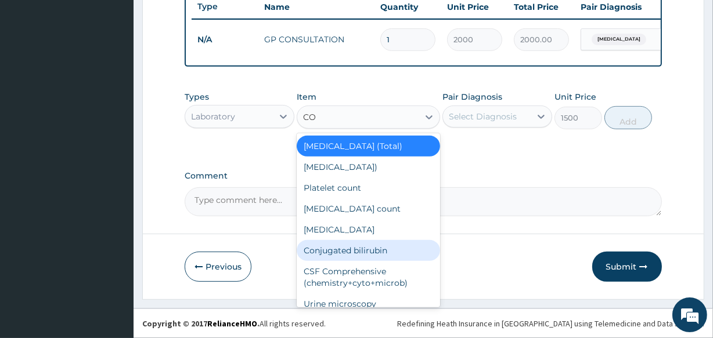
type input "COM"
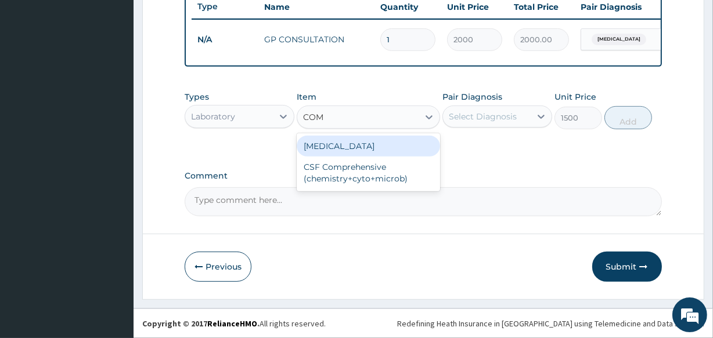
click at [357, 145] on div "Complete blood count" at bounding box center [368, 146] width 143 height 21
type input "2500"
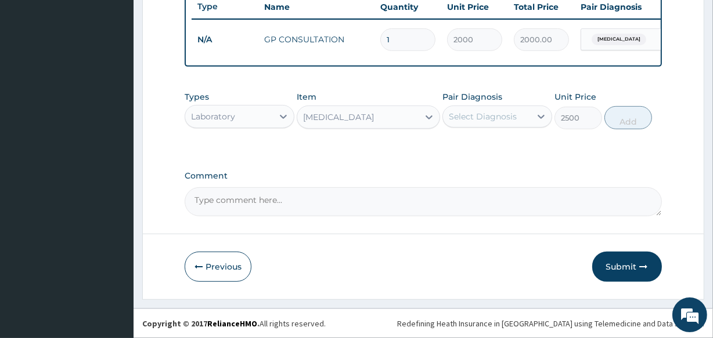
click at [505, 112] on div "Select Diagnosis" at bounding box center [483, 117] width 68 height 12
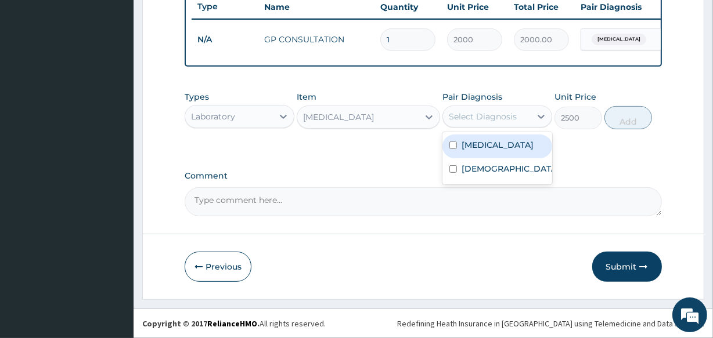
click at [454, 143] on input "checkbox" at bounding box center [453, 146] width 8 height 8
checkbox input "true"
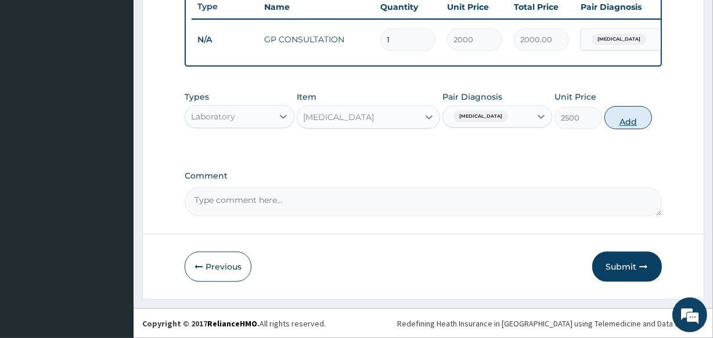
click at [618, 115] on button "Add" at bounding box center [628, 117] width 48 height 23
type input "0"
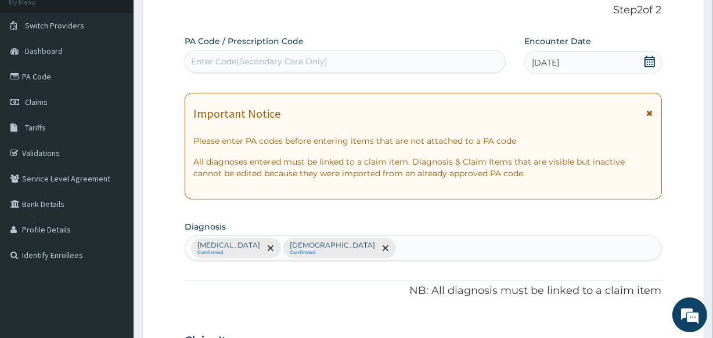
scroll to position [70, 0]
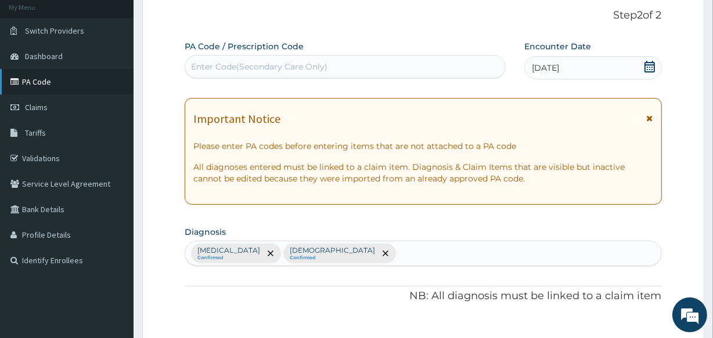
click at [36, 81] on link "PA Code" at bounding box center [66, 82] width 133 height 26
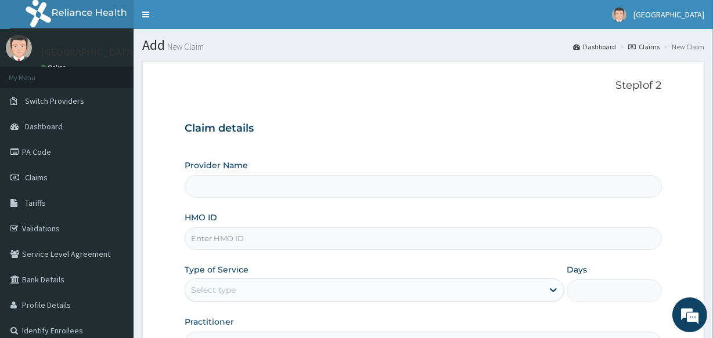
click at [223, 234] on input "HMO ID" at bounding box center [423, 238] width 476 height 23
type input "Veta Hospitals Ltd"
type input "SBG/10235/E"
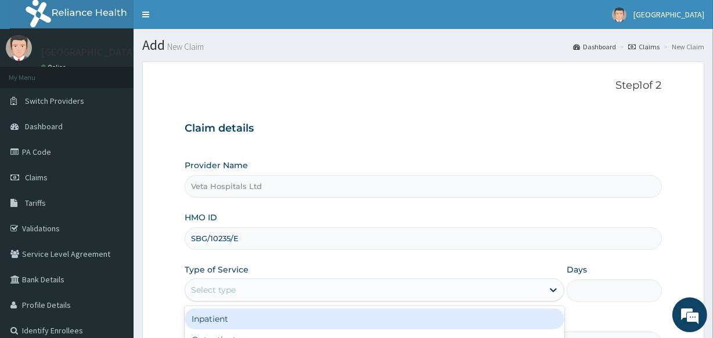
click at [219, 295] on div "Select type" at bounding box center [213, 290] width 45 height 12
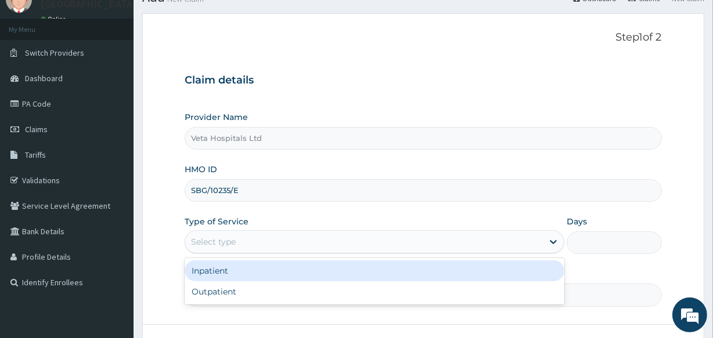
scroll to position [52, 0]
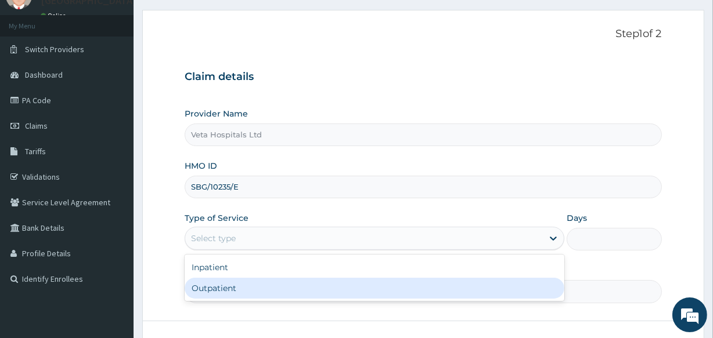
click at [357, 279] on div "Outpatient" at bounding box center [375, 288] width 380 height 21
type input "1"
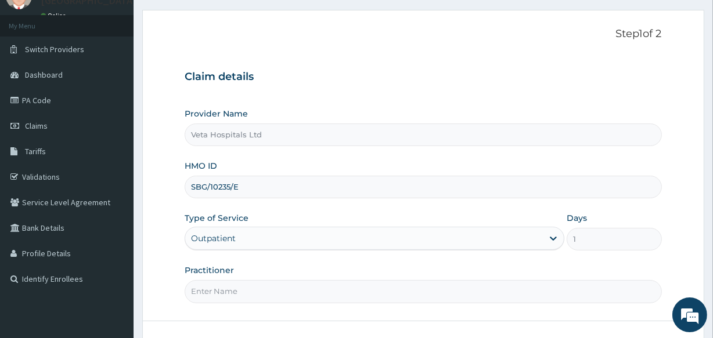
click at [240, 292] on input "Practitioner" at bounding box center [423, 291] width 476 height 23
type input "DR .SAMUEL"
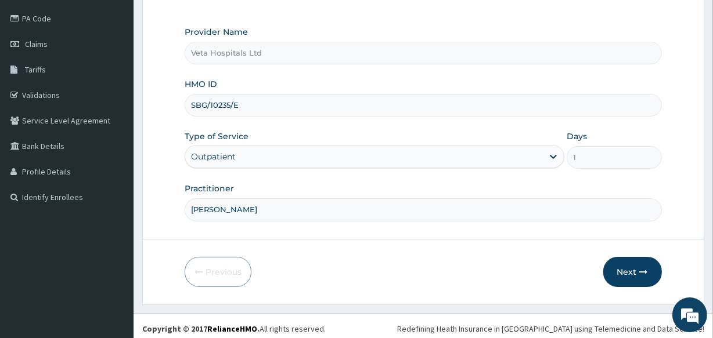
scroll to position [138, 0]
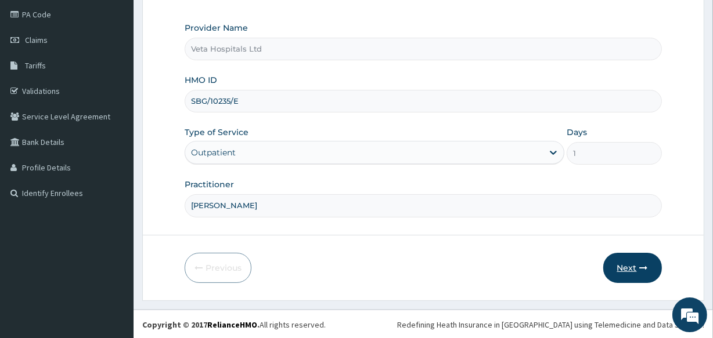
click at [636, 268] on button "Next" at bounding box center [632, 268] width 59 height 30
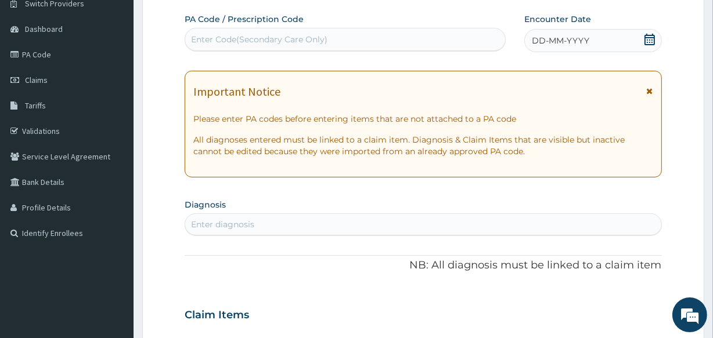
scroll to position [68, 0]
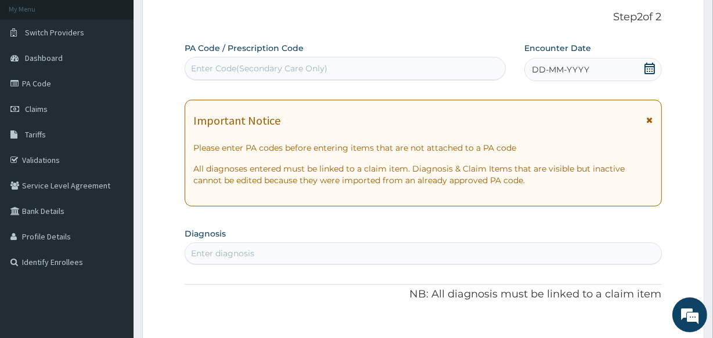
click at [649, 63] on icon at bounding box center [650, 69] width 12 height 12
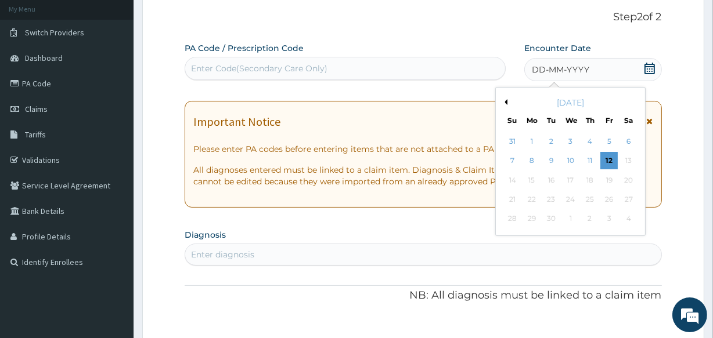
click at [504, 102] on button "Previous Month" at bounding box center [504, 102] width 6 height 6
click at [555, 175] on div "12" at bounding box center [550, 180] width 17 height 17
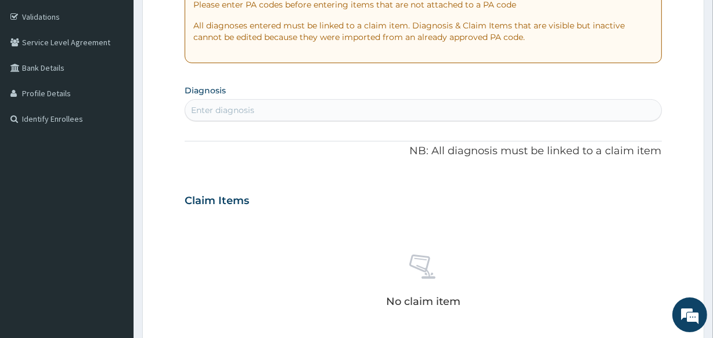
scroll to position [216, 0]
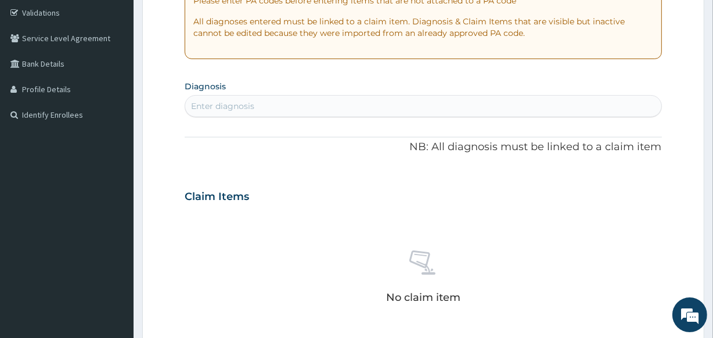
click at [226, 95] on div "Enter diagnosis" at bounding box center [423, 106] width 476 height 22
type input "SEPS"
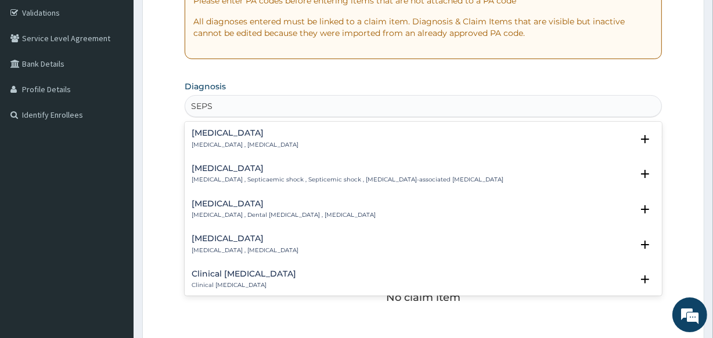
click at [224, 129] on h4 "Sepsis" at bounding box center [245, 133] width 107 height 9
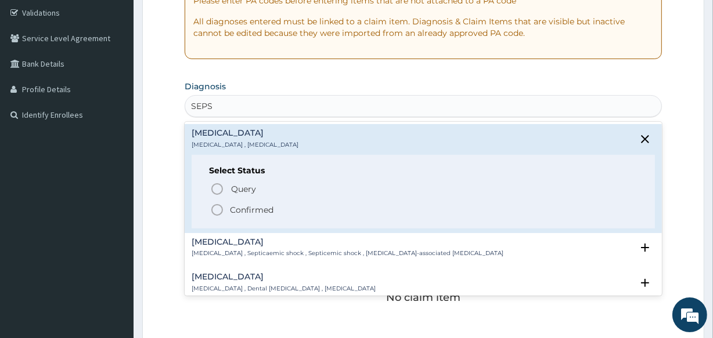
click at [226, 137] on h4 "Sepsis" at bounding box center [245, 133] width 107 height 9
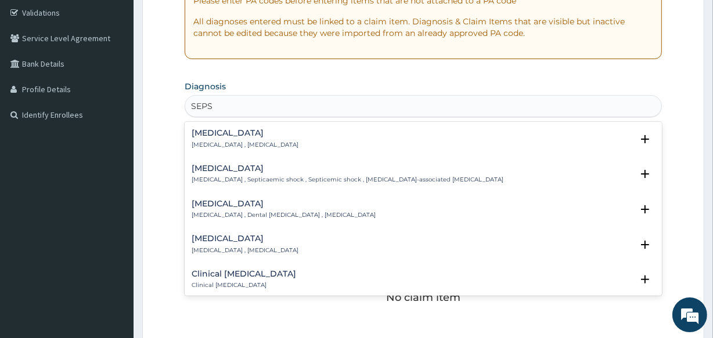
click at [219, 141] on p "Systemic infection , Sepsis" at bounding box center [245, 145] width 107 height 8
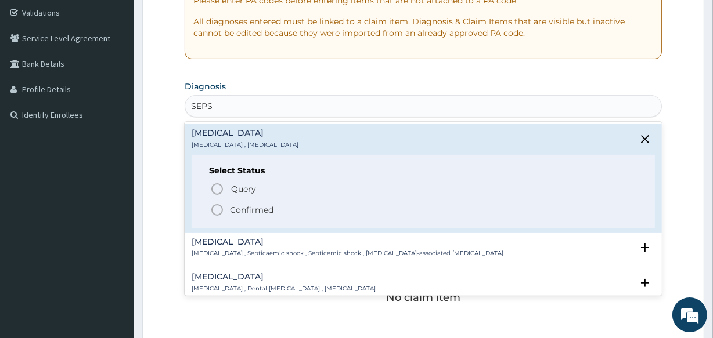
click at [216, 209] on icon "status option filled" at bounding box center [217, 210] width 14 height 14
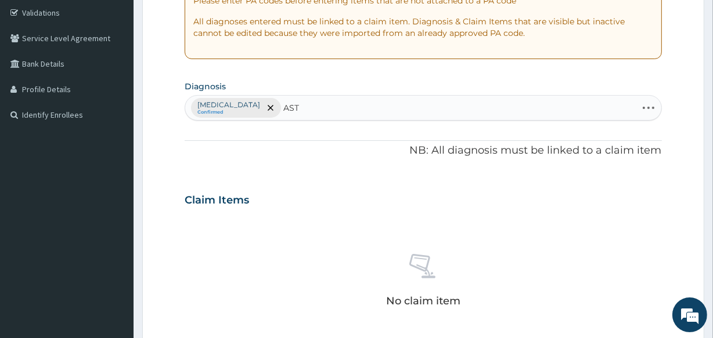
type input "ASTH"
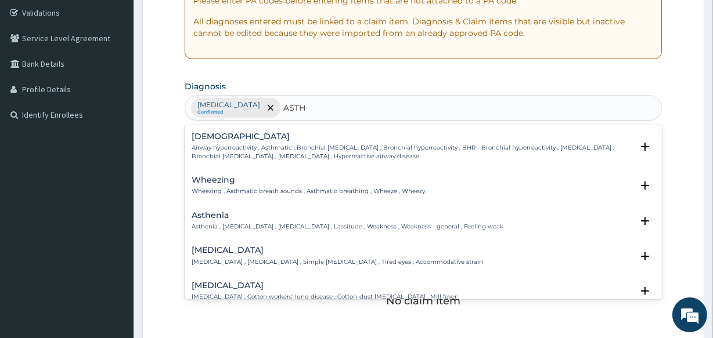
click at [244, 145] on p "Airway hyperreactivity , Asthmatic , Bronchial asthma , Bronchial hyperreactivi…" at bounding box center [412, 152] width 440 height 17
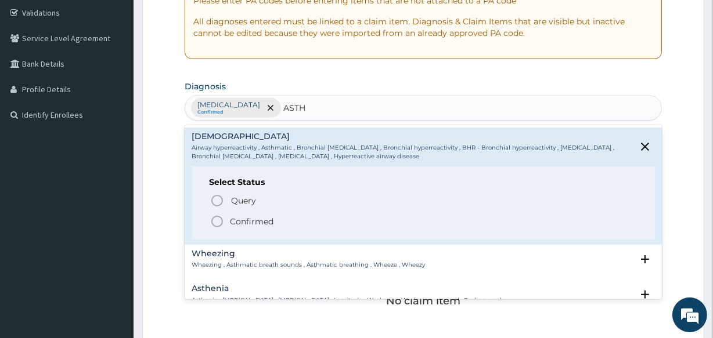
click at [217, 217] on icon "status option filled" at bounding box center [217, 222] width 14 height 14
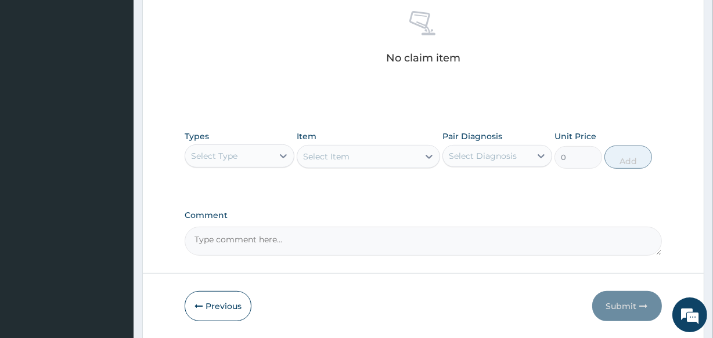
scroll to position [498, 0]
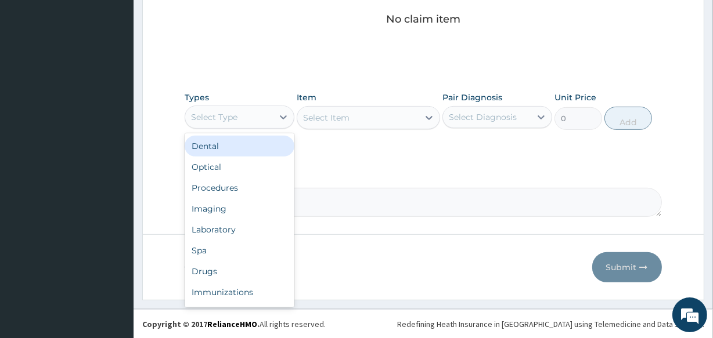
click at [252, 113] on div "Select Type" at bounding box center [229, 117] width 88 height 19
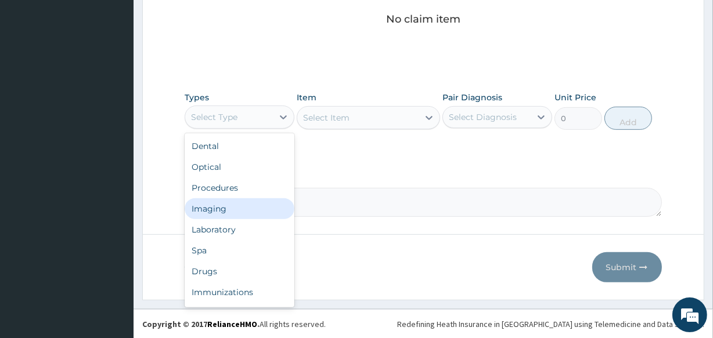
drag, startPoint x: 227, startPoint y: 202, endPoint x: 227, endPoint y: 192, distance: 9.9
click at [227, 201] on div "Imaging" at bounding box center [240, 208] width 110 height 21
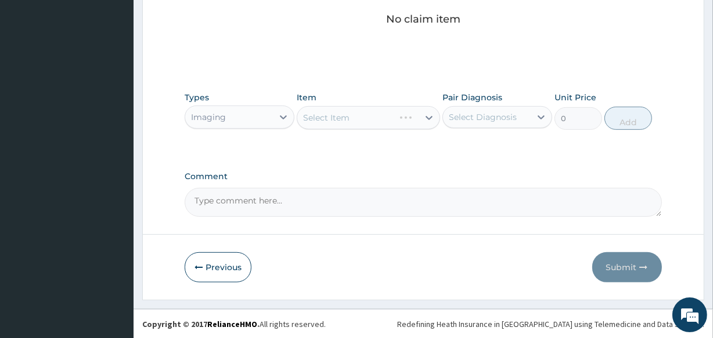
click at [255, 111] on div "Imaging" at bounding box center [229, 117] width 88 height 19
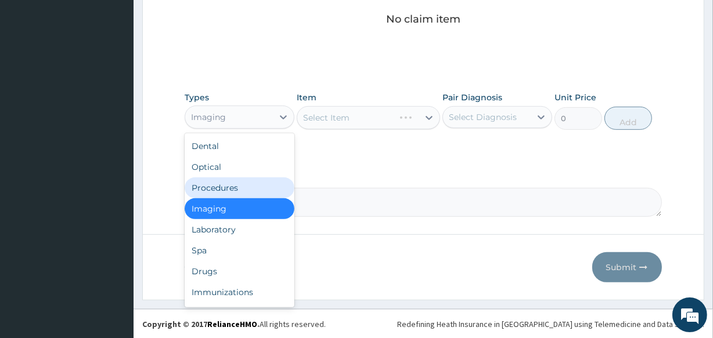
click at [248, 190] on div "Procedures" at bounding box center [240, 188] width 110 height 21
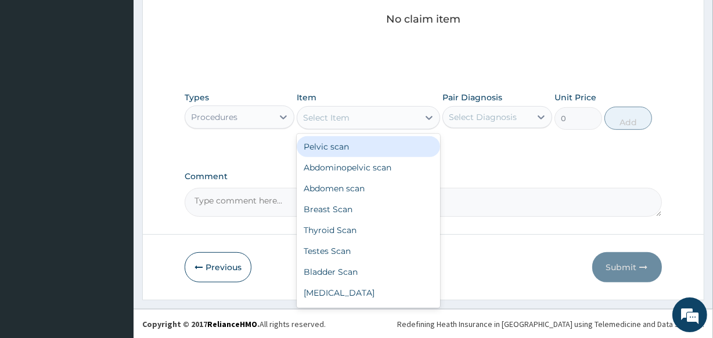
click at [327, 115] on div "Select Item" at bounding box center [326, 118] width 46 height 12
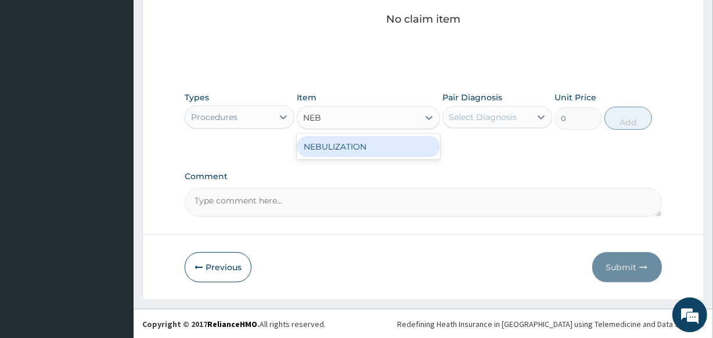
type input "NEBU"
click at [330, 145] on div "NEBULIZATION" at bounding box center [368, 146] width 143 height 21
type input "5000"
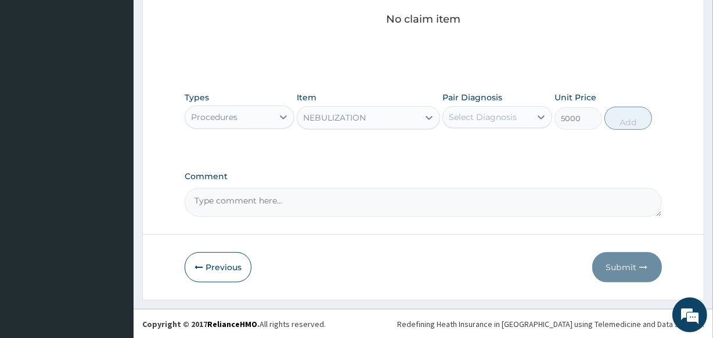
click at [476, 113] on div "Select Diagnosis" at bounding box center [483, 117] width 68 height 12
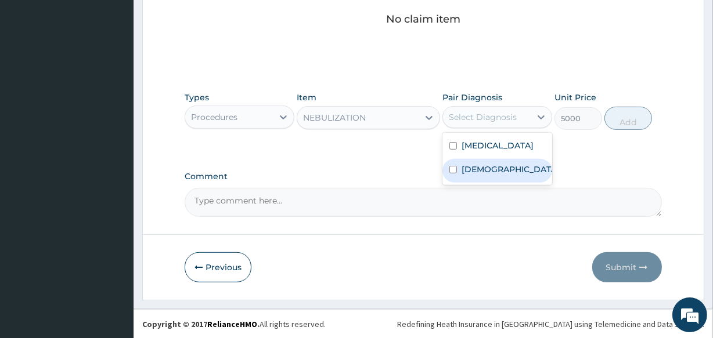
click at [451, 172] on input "checkbox" at bounding box center [453, 170] width 8 height 8
checkbox input "true"
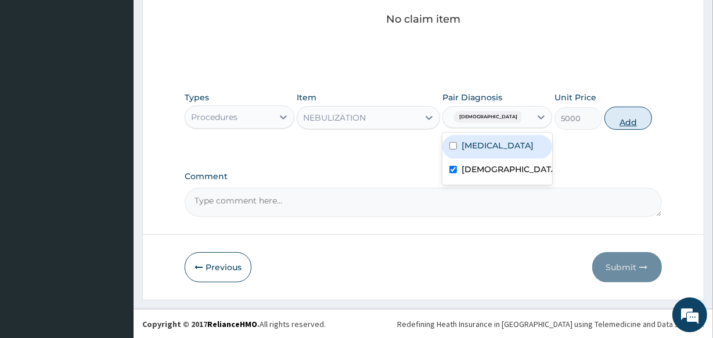
click at [622, 111] on button "Add" at bounding box center [628, 118] width 48 height 23
type input "0"
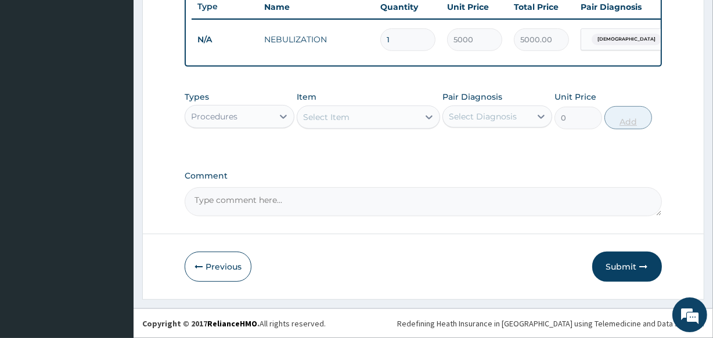
scroll to position [450, 0]
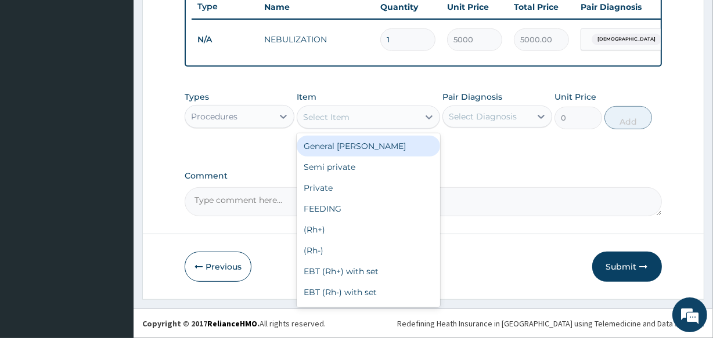
click at [346, 107] on div "Select Item" at bounding box center [368, 117] width 143 height 23
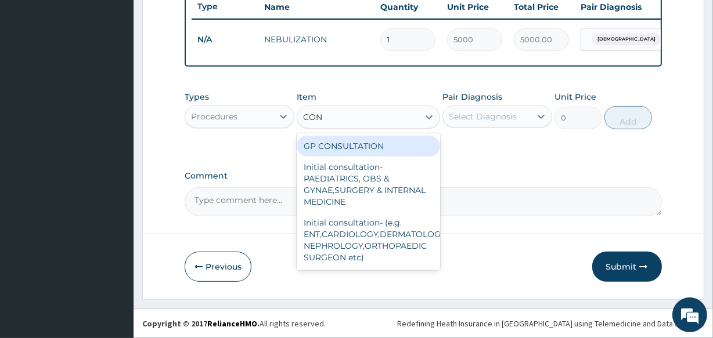
type input "CONS"
click at [358, 142] on div "GP CONSULTATION" at bounding box center [368, 146] width 143 height 21
type input "2000"
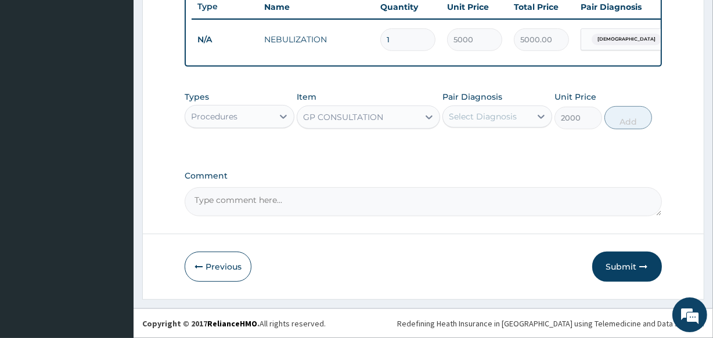
click at [467, 107] on div "Select Diagnosis" at bounding box center [487, 116] width 88 height 19
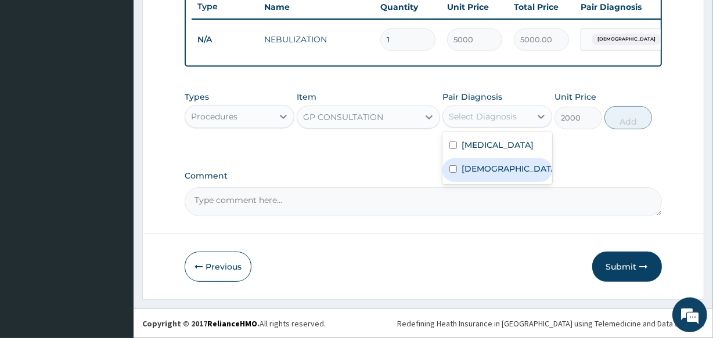
click at [465, 167] on label "Asthma" at bounding box center [509, 169] width 96 height 12
checkbox input "true"
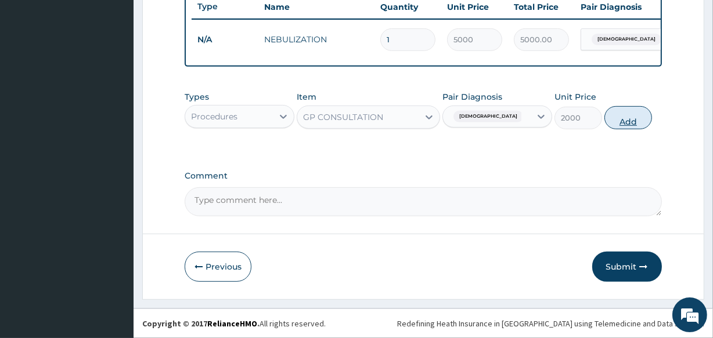
click at [612, 117] on button "Add" at bounding box center [628, 117] width 48 height 23
type input "0"
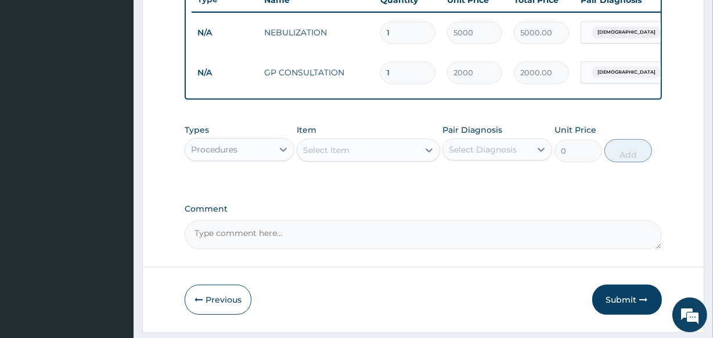
click at [241, 140] on div "Types Procedures" at bounding box center [240, 143] width 110 height 38
drag, startPoint x: 241, startPoint y: 140, endPoint x: 241, endPoint y: 151, distance: 11.0
click at [241, 151] on div "Types Procedures" at bounding box center [240, 143] width 110 height 38
click at [268, 184] on div "Types Procedures Item Select Item Pair Diagnosis Select Diagnosis Unit Price 0 …" at bounding box center [423, 151] width 476 height 67
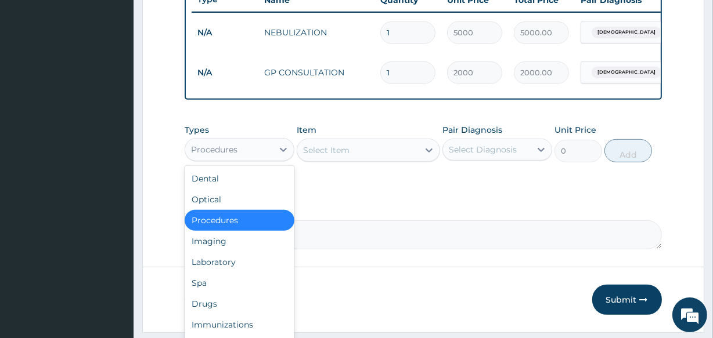
click at [257, 159] on div "Procedures" at bounding box center [229, 149] width 88 height 19
click at [258, 306] on div "Drugs" at bounding box center [240, 304] width 110 height 21
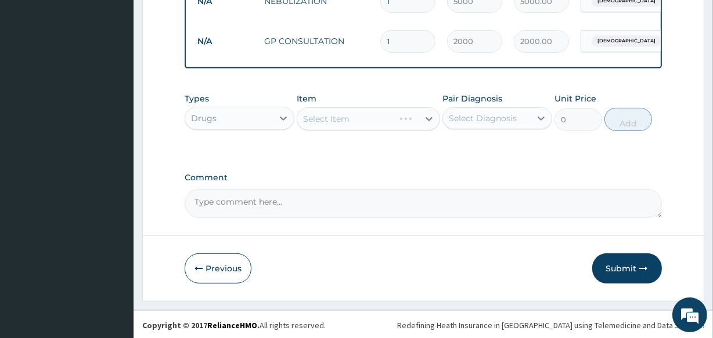
scroll to position [491, 0]
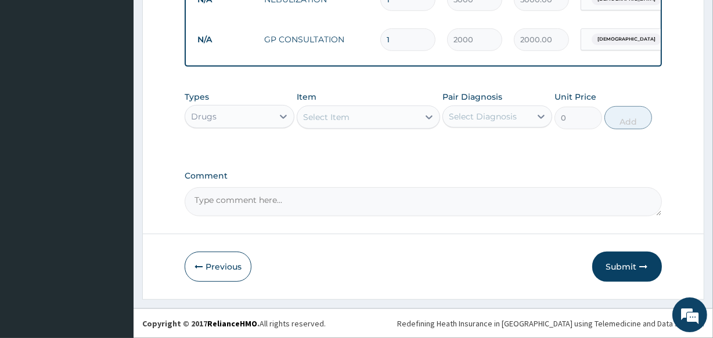
click at [352, 127] on div "Select Item" at bounding box center [368, 117] width 143 height 23
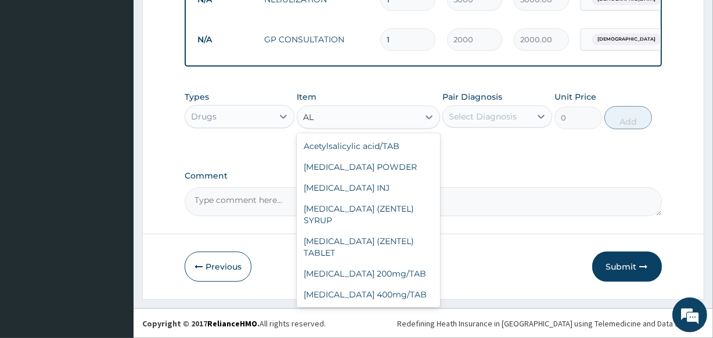
type input "A"
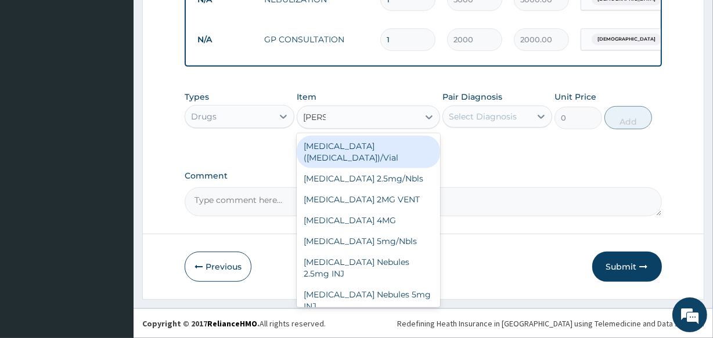
type input "SALBU"
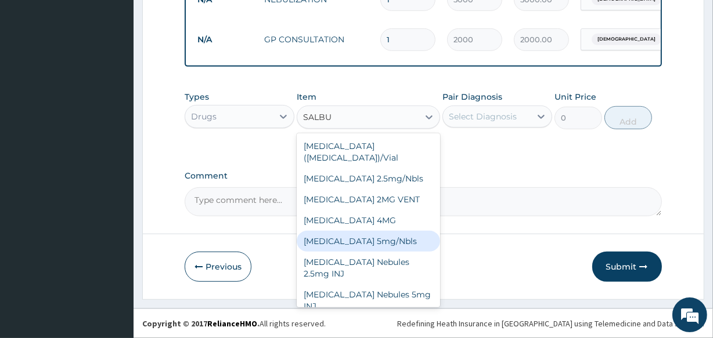
click at [398, 232] on div "Salbutamol 5mg/Nbls" at bounding box center [368, 241] width 143 height 21
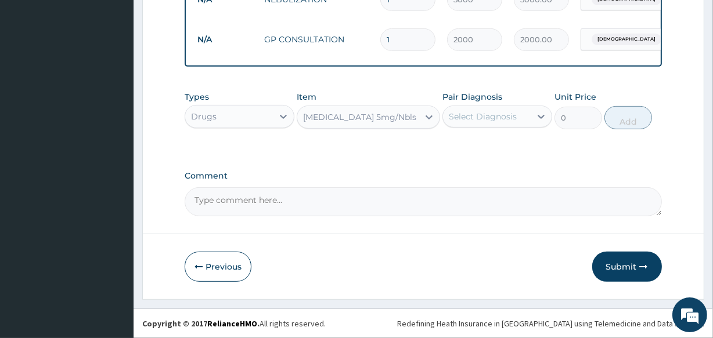
type input "937.5"
click at [469, 117] on div "Select Diagnosis" at bounding box center [483, 117] width 68 height 12
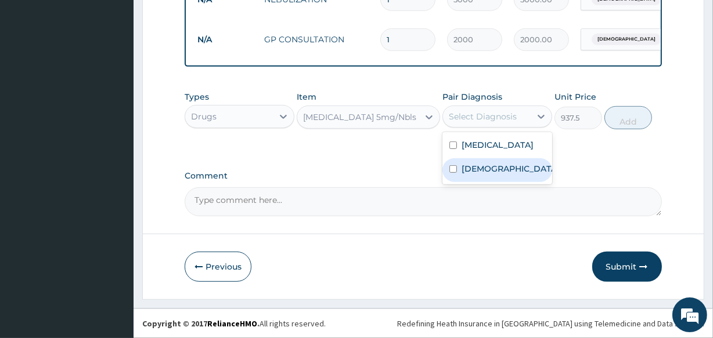
click at [470, 167] on label "Asthma" at bounding box center [509, 169] width 96 height 12
checkbox input "true"
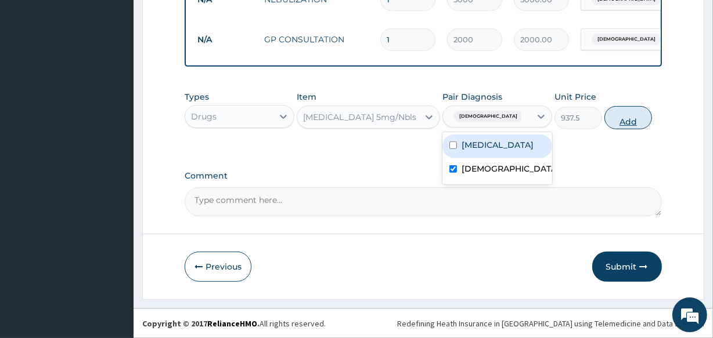
click at [617, 116] on button "Add" at bounding box center [628, 117] width 48 height 23
type input "0"
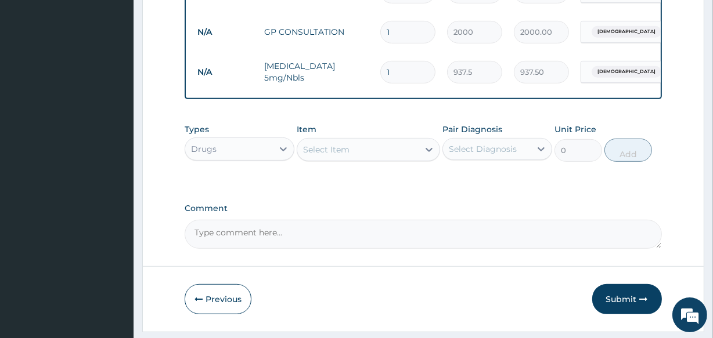
click at [312, 156] on div "Select Item" at bounding box center [326, 150] width 46 height 12
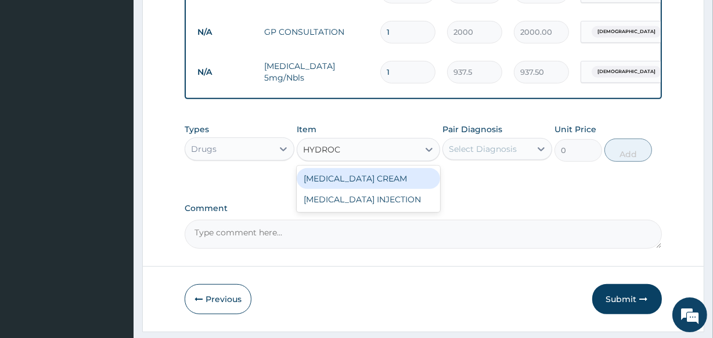
type input "HYDROCO"
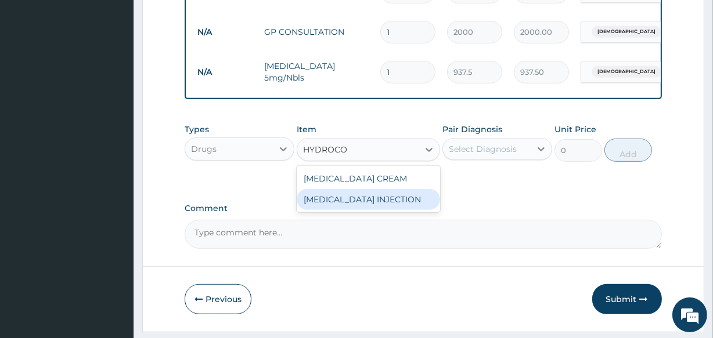
click at [314, 200] on div "[MEDICAL_DATA] INJECTION" at bounding box center [368, 199] width 143 height 21
type input "468.7"
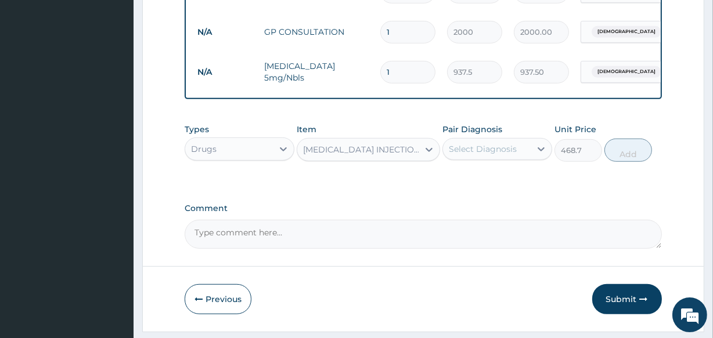
click at [467, 151] on div "Select Diagnosis" at bounding box center [483, 149] width 68 height 12
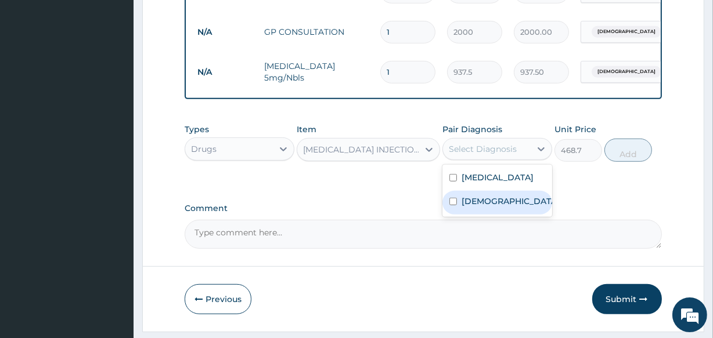
click at [464, 204] on label "Asthma" at bounding box center [509, 202] width 96 height 12
checkbox input "true"
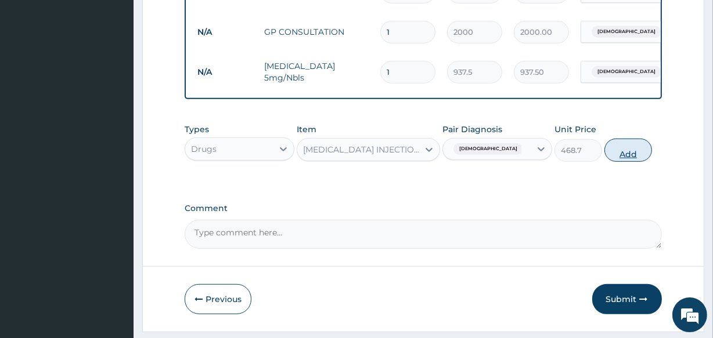
click at [614, 156] on button "Add" at bounding box center [628, 150] width 48 height 23
type input "0"
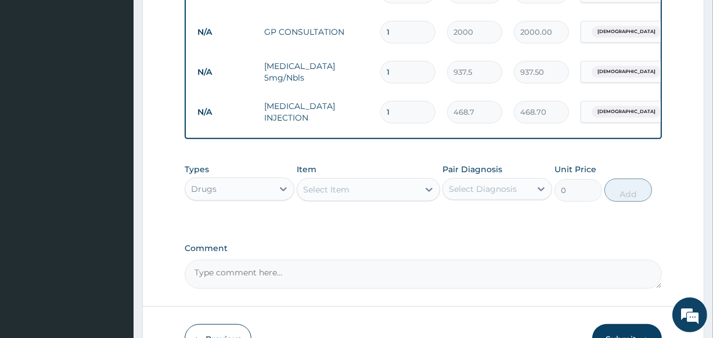
click at [330, 196] on div "Select Item" at bounding box center [326, 190] width 46 height 12
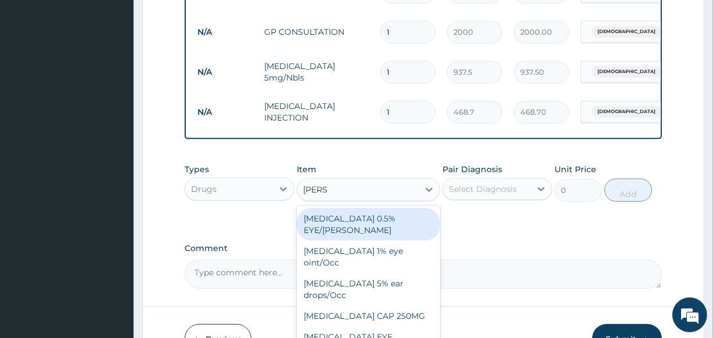
type input "LORAT"
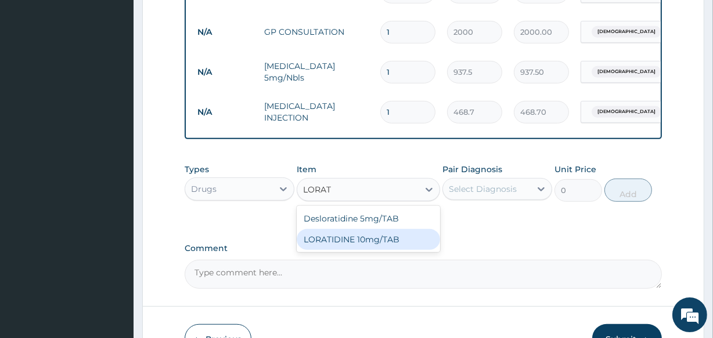
click at [346, 250] on div "LORATIDINE 10mg/TAB" at bounding box center [368, 239] width 143 height 21
type input "41.2"
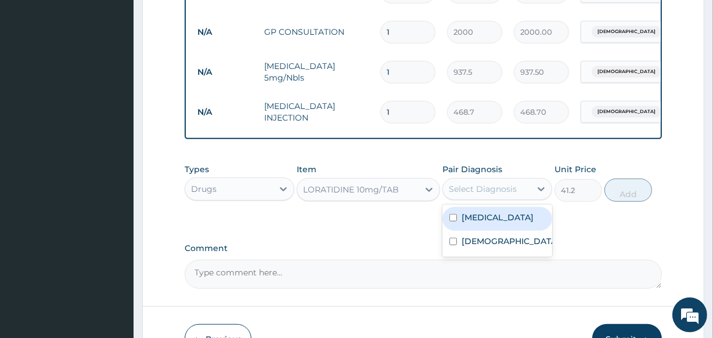
click at [472, 192] on div "Select Diagnosis" at bounding box center [483, 189] width 68 height 12
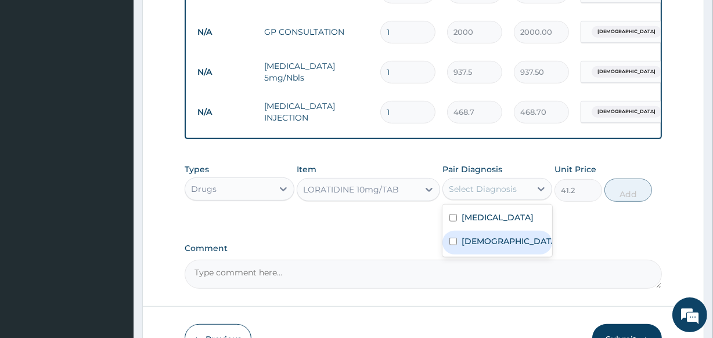
click at [468, 255] on div "Asthma" at bounding box center [497, 243] width 110 height 24
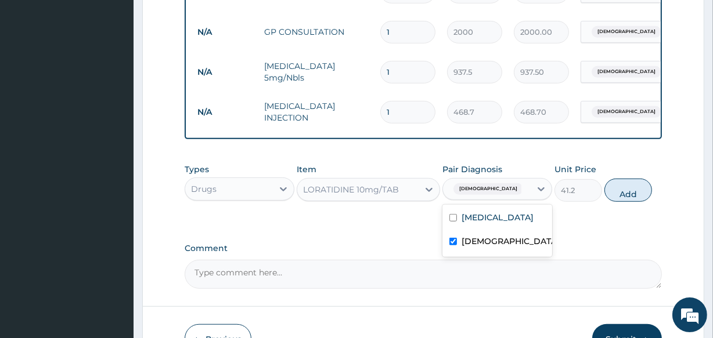
checkbox input "true"
click at [630, 197] on button "Add" at bounding box center [628, 190] width 48 height 23
type input "0"
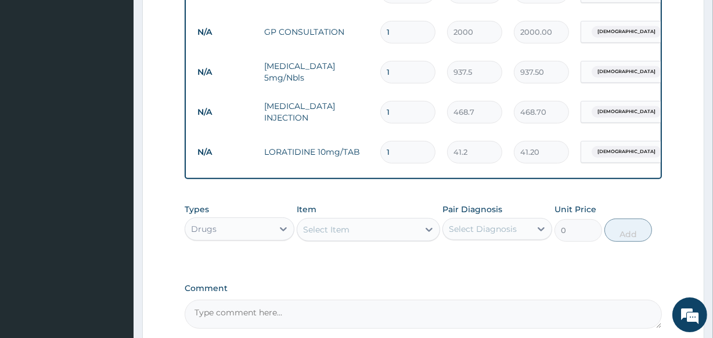
click at [314, 232] on div "Select Item" at bounding box center [326, 230] width 46 height 12
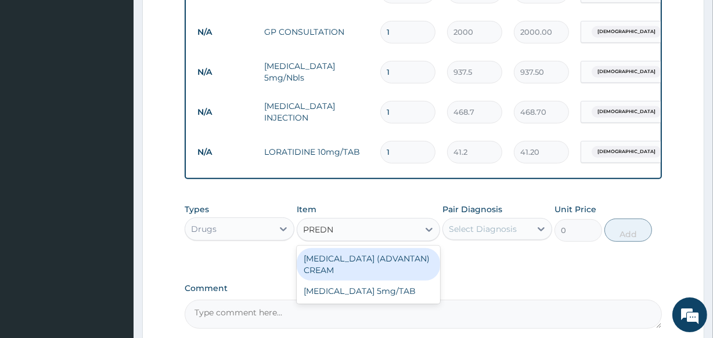
type input "PREDNI"
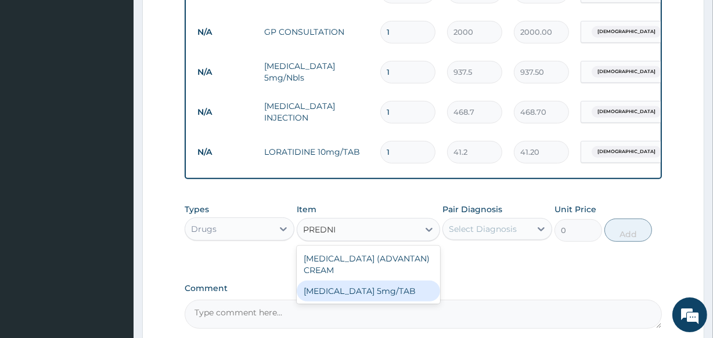
click at [332, 292] on div "[MEDICAL_DATA] 5mg/TAB" at bounding box center [368, 291] width 143 height 21
type input "12.5"
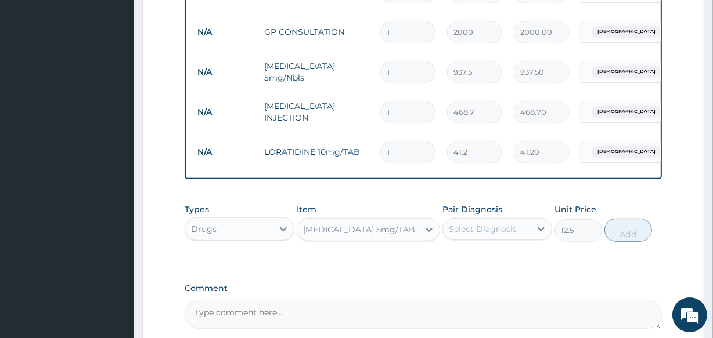
click at [474, 228] on div "Select Diagnosis" at bounding box center [487, 229] width 88 height 19
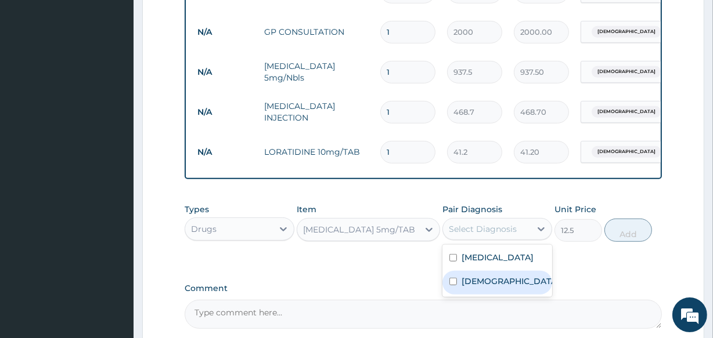
click at [474, 295] on div "Asthma" at bounding box center [497, 283] width 110 height 24
checkbox input "true"
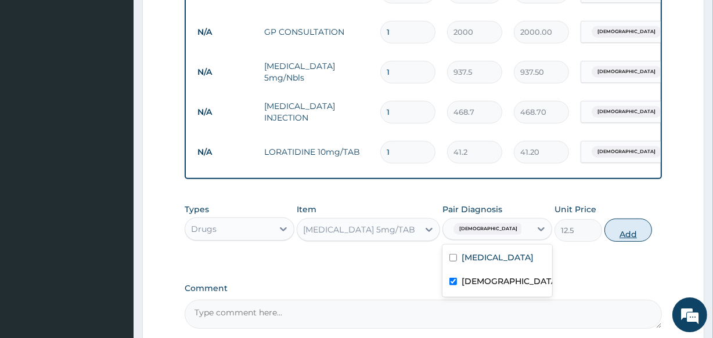
click at [618, 233] on button "Add" at bounding box center [628, 230] width 48 height 23
type input "0"
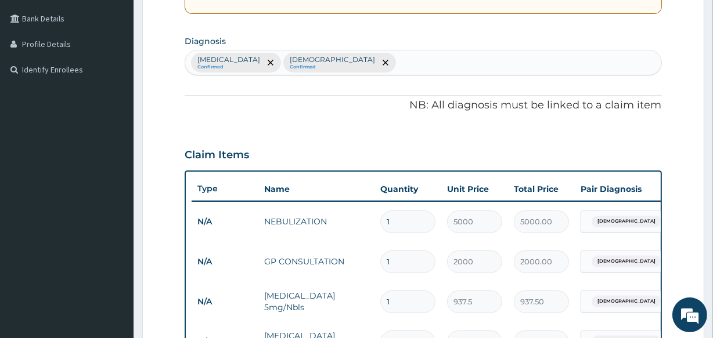
scroll to position [260, 0]
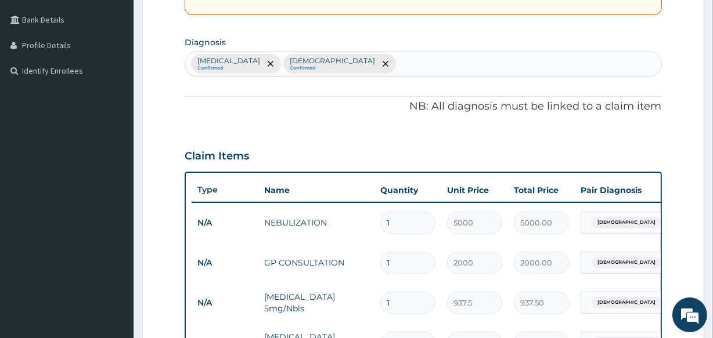
click at [398, 62] on input "text" at bounding box center [398, 64] width 1 height 12
type input "RHINI"
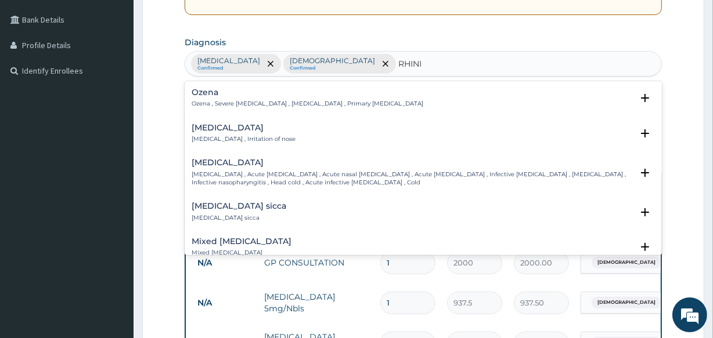
click at [220, 129] on h4 "Rhinitis" at bounding box center [244, 128] width 104 height 9
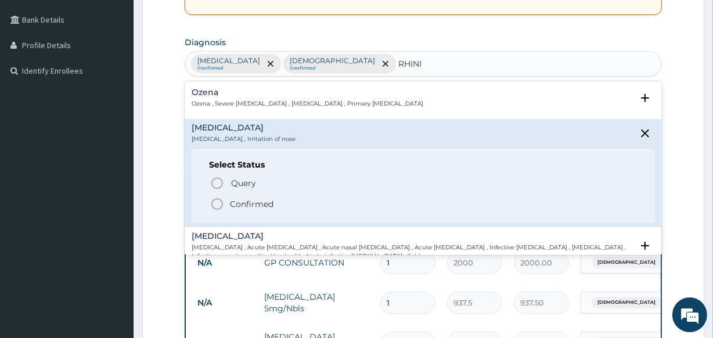
click at [216, 208] on circle "status option filled" at bounding box center [217, 204] width 10 height 10
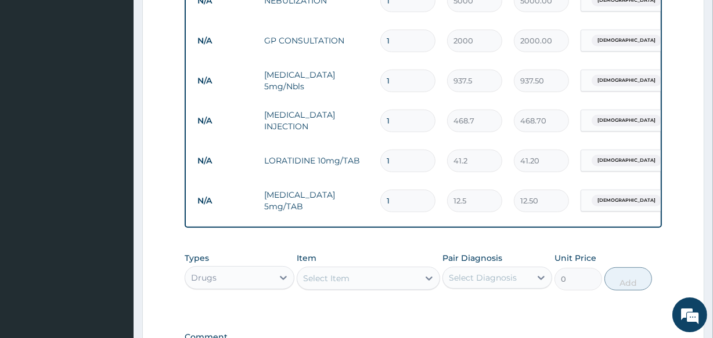
scroll to position [494, 0]
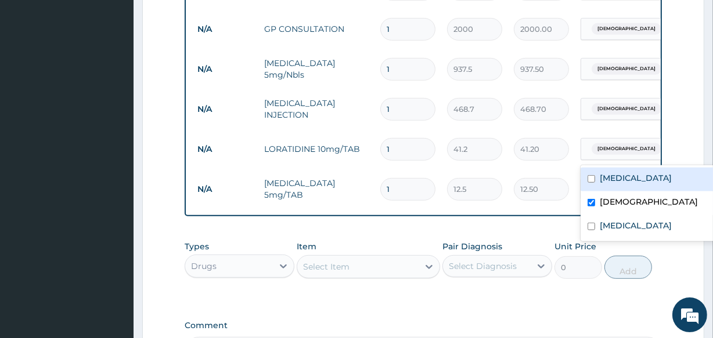
click at [608, 143] on span "Asthma" at bounding box center [626, 149] width 70 height 12
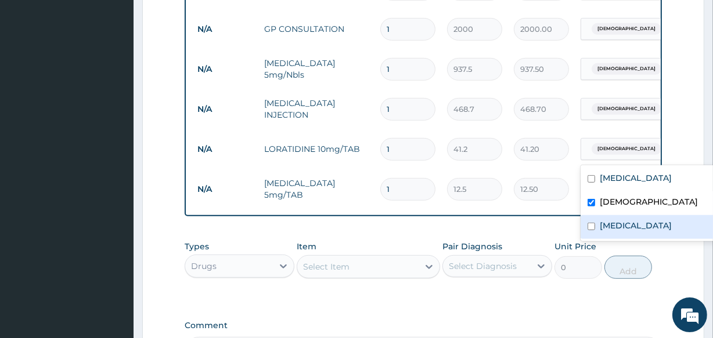
click at [591, 216] on div "Rhinitis" at bounding box center [652, 227] width 145 height 24
checkbox input "true"
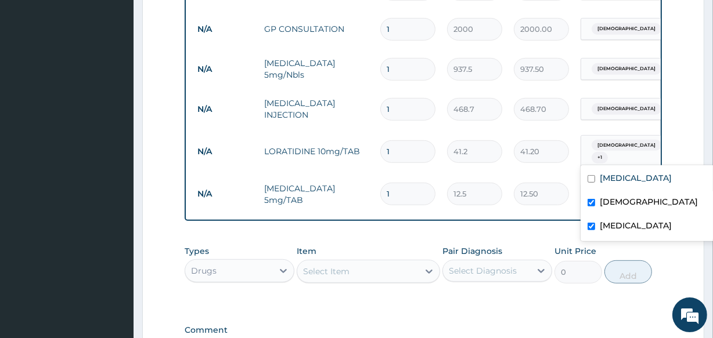
click at [591, 203] on input "checkbox" at bounding box center [591, 203] width 8 height 8
checkbox input "false"
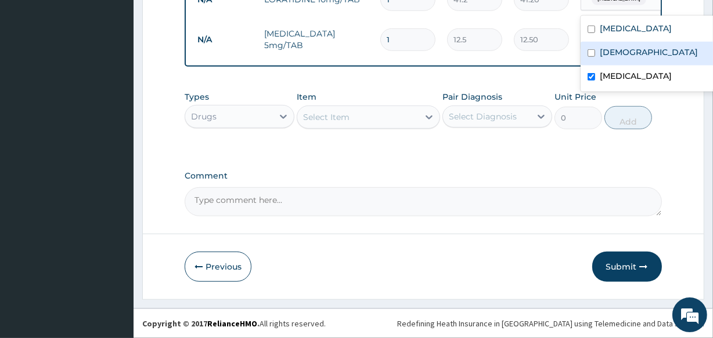
scroll to position [652, 0]
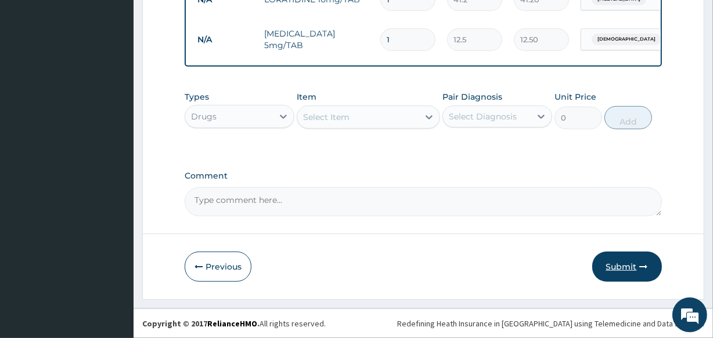
click at [615, 261] on button "Submit" at bounding box center [627, 267] width 70 height 30
click at [629, 270] on button "Submit" at bounding box center [627, 267] width 70 height 30
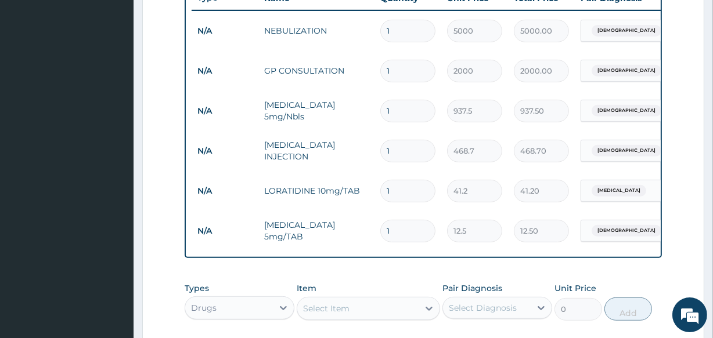
scroll to position [446, 0]
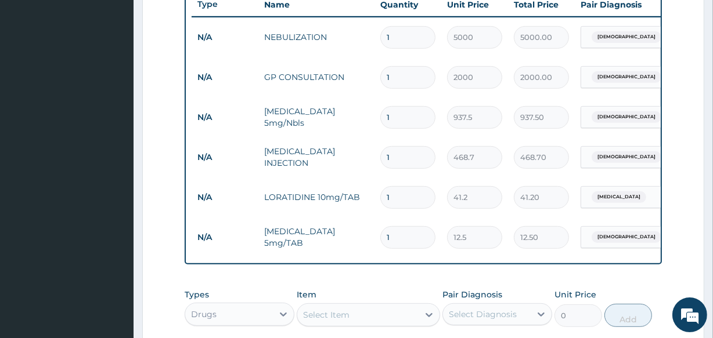
click at [403, 198] on input "1" at bounding box center [407, 197] width 55 height 23
type input "0.00"
type input "5"
type input "206.00"
type input "5"
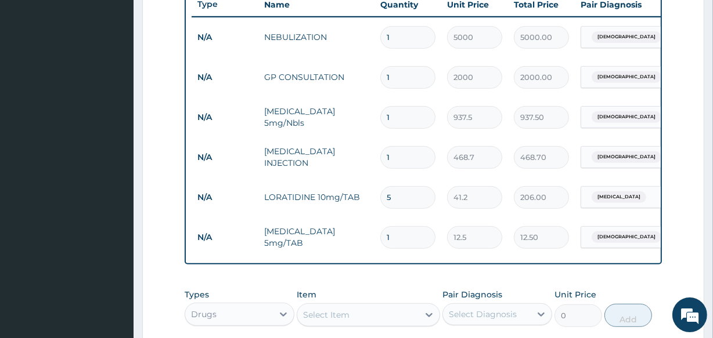
click at [395, 238] on input "1" at bounding box center [407, 237] width 55 height 23
type input "0.00"
type input "2"
type input "25.00"
type input "20"
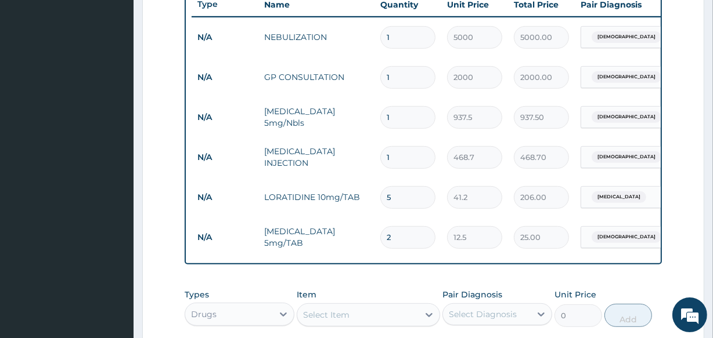
type input "250.00"
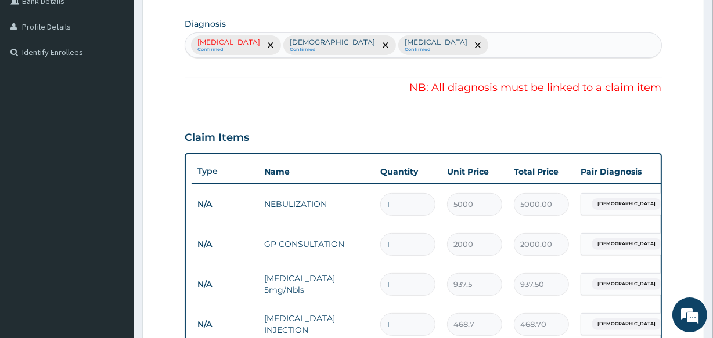
scroll to position [652, 0]
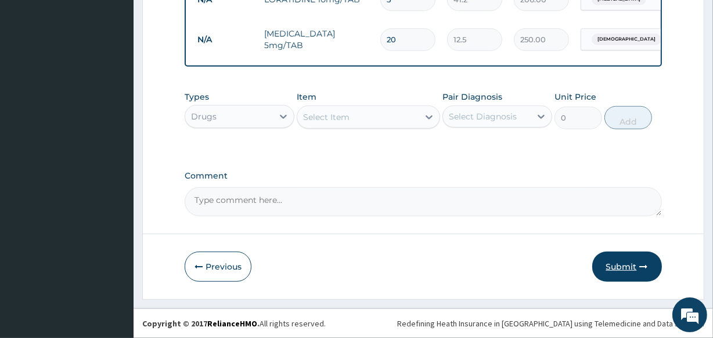
type input "20"
click at [617, 264] on button "Submit" at bounding box center [627, 267] width 70 height 30
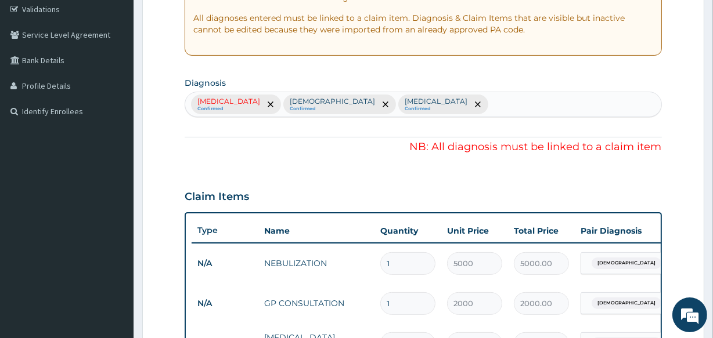
scroll to position [216, 0]
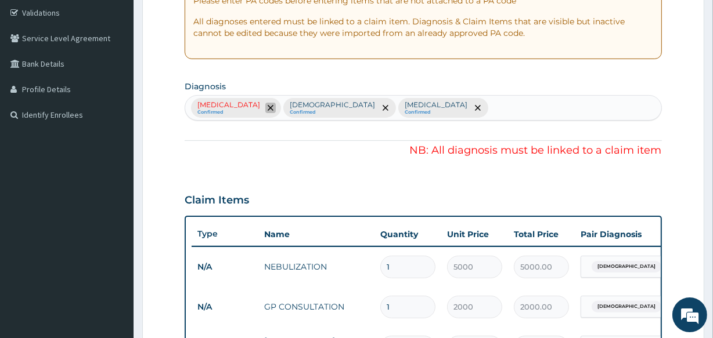
click at [265, 103] on span "remove selection option" at bounding box center [270, 108] width 10 height 10
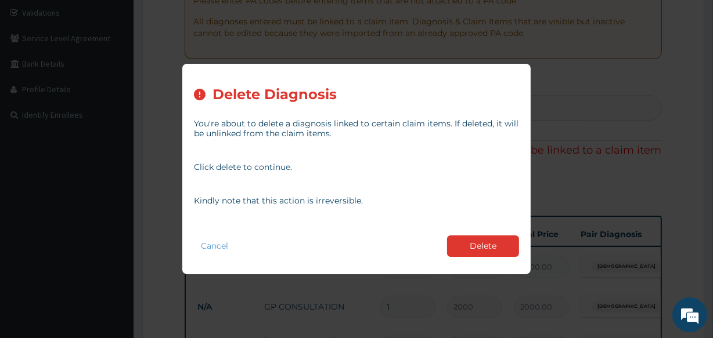
click at [614, 103] on div "Delete Diagnosis You're about to delete a diagnosis linked to certain claim ite…" at bounding box center [356, 169] width 713 height 338
click at [615, 102] on div "Delete Diagnosis You're about to delete a diagnosis linked to certain claim ite…" at bounding box center [356, 169] width 713 height 338
drag, startPoint x: 615, startPoint y: 102, endPoint x: 542, endPoint y: 183, distance: 109.7
click at [615, 103] on div "Delete Diagnosis You're about to delete a diagnosis linked to certain claim ite…" at bounding box center [356, 169] width 713 height 338
click at [487, 237] on button "Delete" at bounding box center [483, 246] width 72 height 21
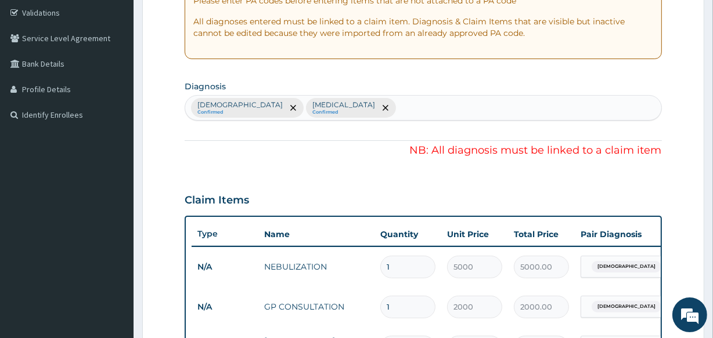
click at [307, 103] on div "Asthma Confirmed Rhinitis Confirmed" at bounding box center [422, 108] width 475 height 24
type input "SEP"
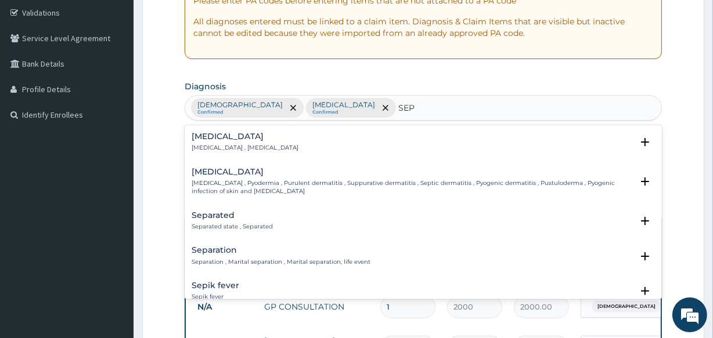
click at [234, 144] on p "Systemic infection , Sepsis" at bounding box center [245, 148] width 107 height 8
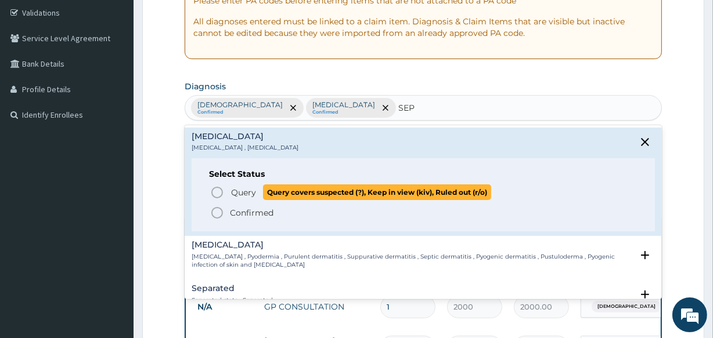
click at [215, 199] on span "Query Query covers suspected (?), Keep in view (kiv), Ruled out (r/o)" at bounding box center [423, 193] width 427 height 16
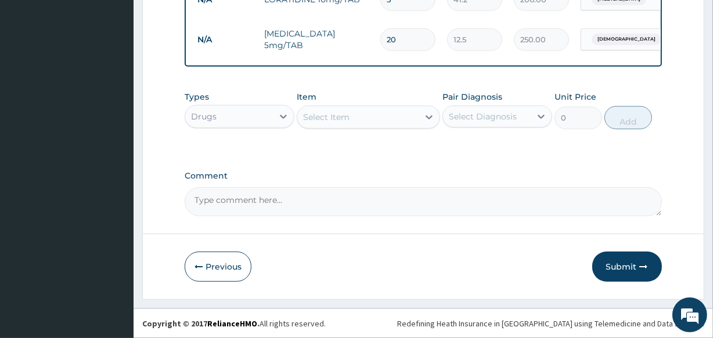
scroll to position [652, 0]
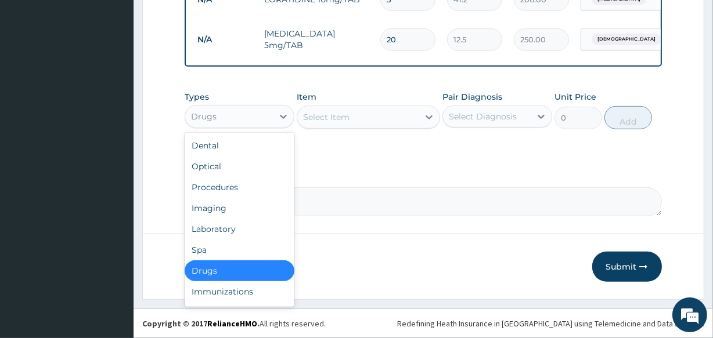
click at [214, 121] on div "Drugs" at bounding box center [204, 117] width 26 height 12
click at [219, 229] on div "Laboratory" at bounding box center [240, 229] width 110 height 21
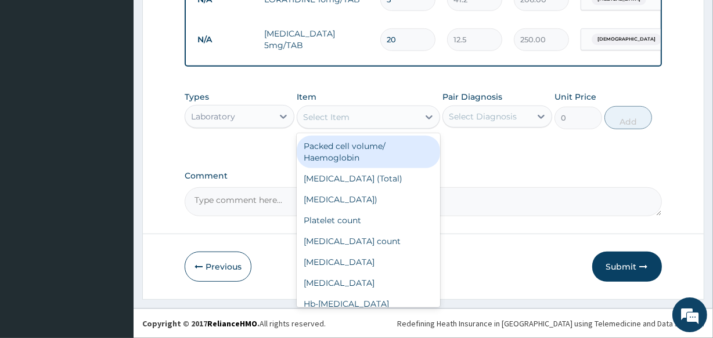
click at [330, 115] on div "Select Item" at bounding box center [326, 117] width 46 height 12
type input "C"
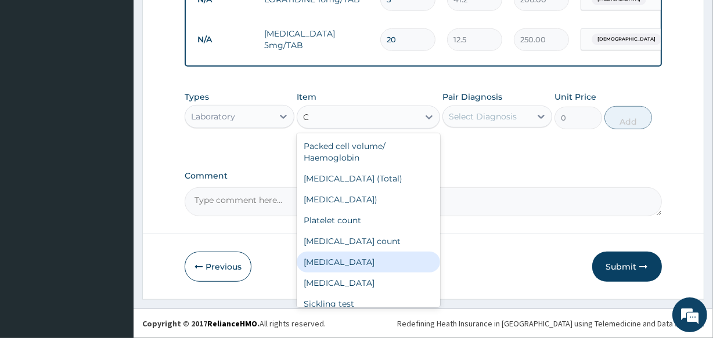
click at [361, 264] on div "Complete blood count" at bounding box center [368, 262] width 143 height 21
type input "2500"
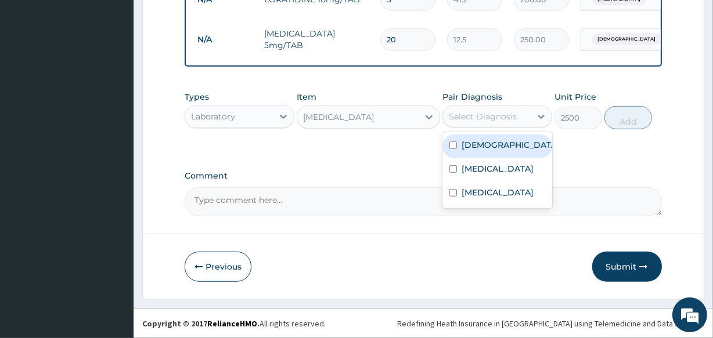
click at [487, 108] on div "Select Diagnosis" at bounding box center [487, 116] width 88 height 19
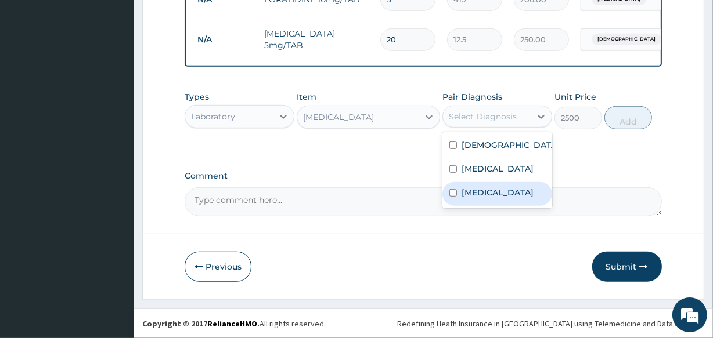
click at [476, 189] on label "Sepsis" at bounding box center [497, 193] width 72 height 12
checkbox input "true"
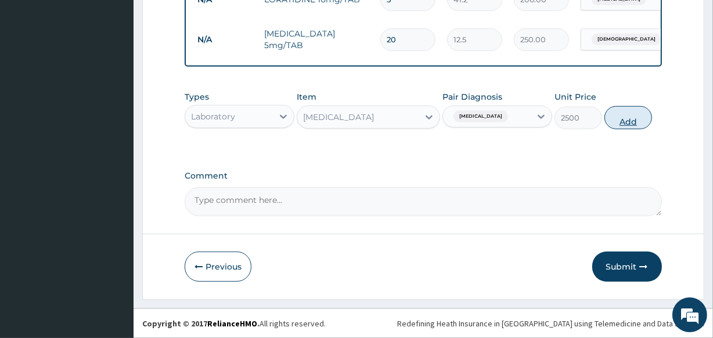
click at [624, 110] on button "Add" at bounding box center [628, 117] width 48 height 23
type input "0"
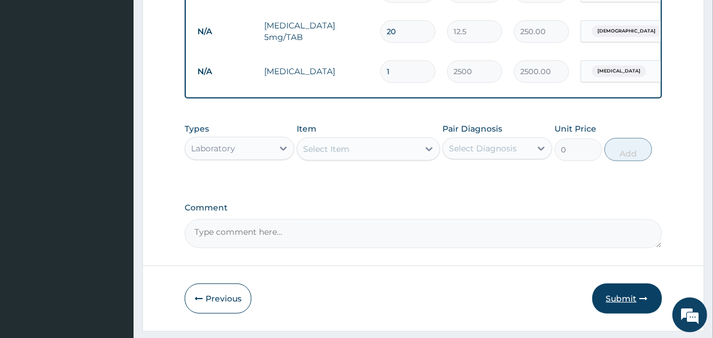
click at [608, 308] on button "Submit" at bounding box center [627, 299] width 70 height 30
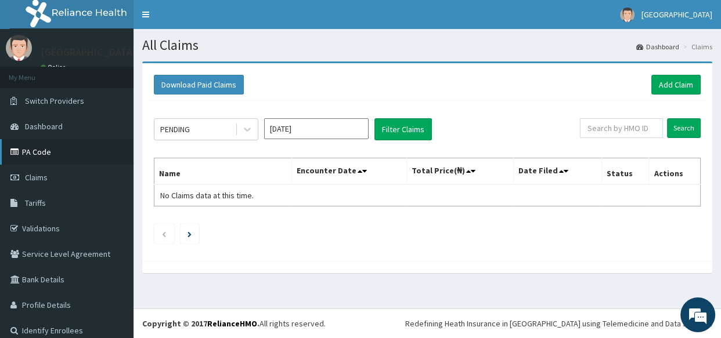
click at [33, 159] on link "PA Code" at bounding box center [66, 152] width 133 height 26
click at [662, 73] on div "Download Paid Claims Add Claim" at bounding box center [427, 85] width 558 height 32
click at [664, 80] on link "Add Claim" at bounding box center [675, 85] width 49 height 20
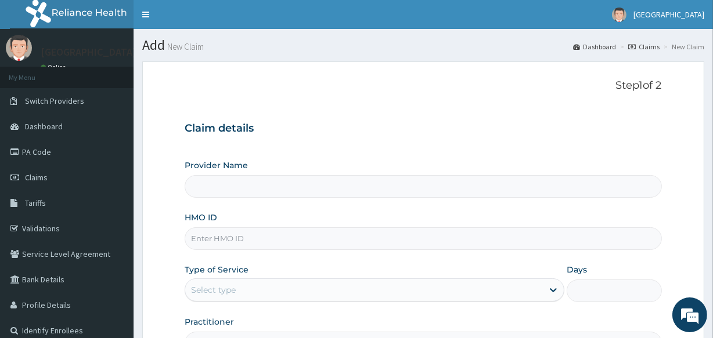
click at [211, 235] on input "HMO ID" at bounding box center [423, 238] width 476 height 23
type input "Veta Hospitals Ltd"
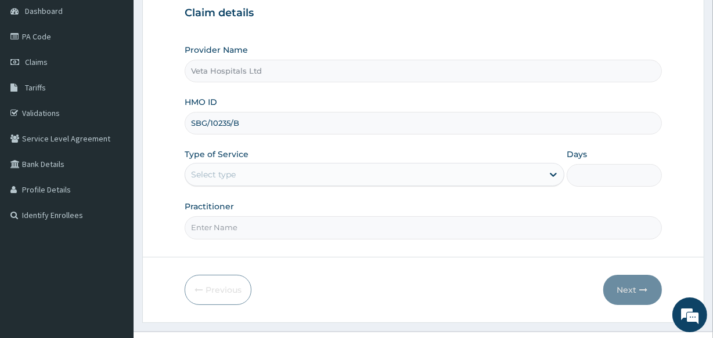
scroll to position [133, 0]
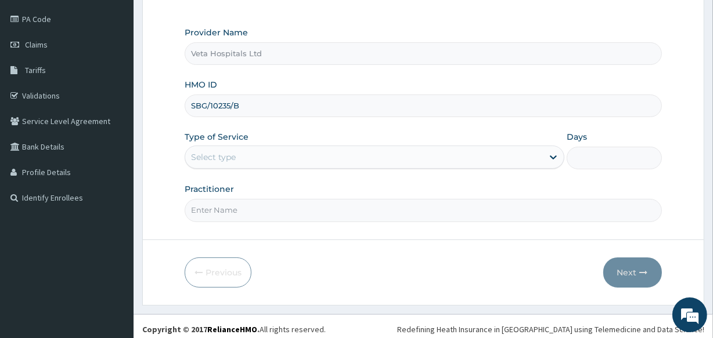
type input "SBG/10235/B"
click at [302, 142] on div "Type of Service Select type" at bounding box center [375, 150] width 380 height 38
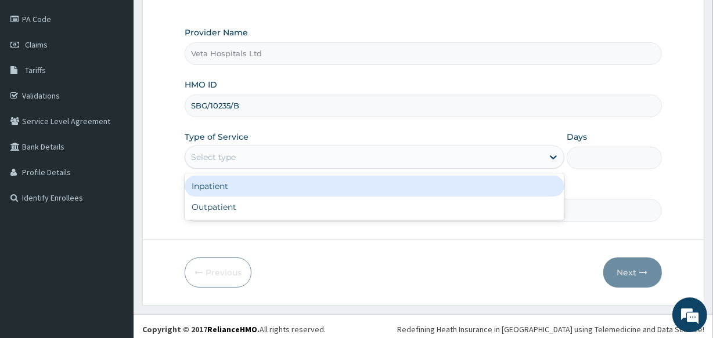
click at [297, 153] on div "Select type" at bounding box center [363, 157] width 357 height 19
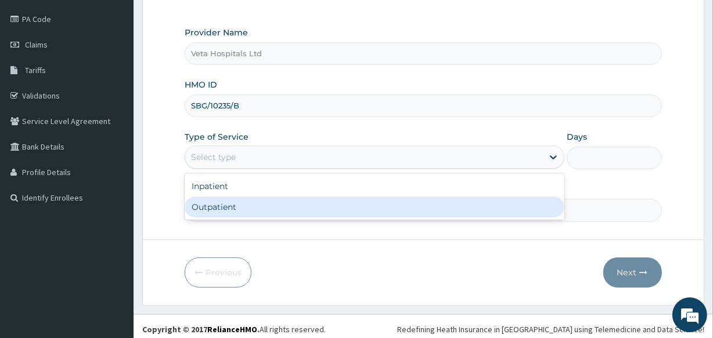
click at [275, 208] on div "Outpatient" at bounding box center [375, 207] width 380 height 21
type input "1"
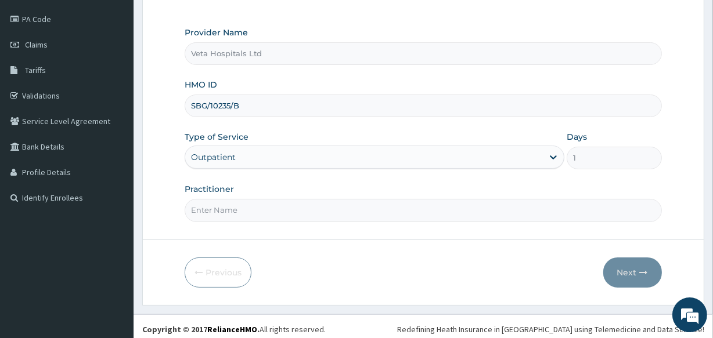
click at [261, 208] on input "Practitioner" at bounding box center [423, 210] width 476 height 23
type input "[PERSON_NAME]"
click at [634, 273] on button "Next" at bounding box center [632, 273] width 59 height 30
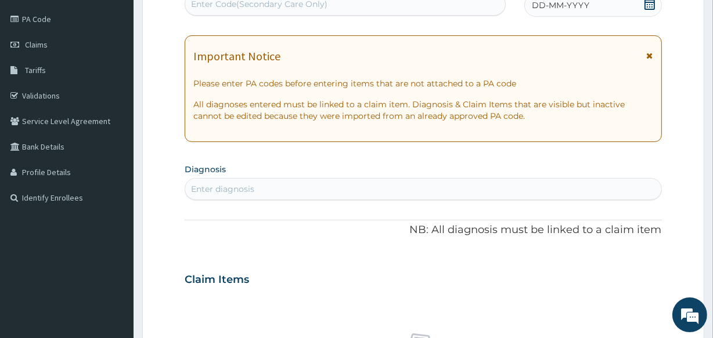
scroll to position [131, 0]
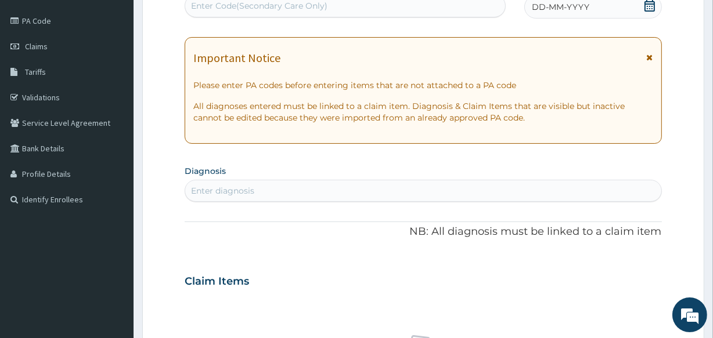
click at [215, 1] on div "Enter Code(Secondary Care Only)" at bounding box center [259, 6] width 136 height 12
paste input "PA/A73B41"
type input "PA/A73B41"
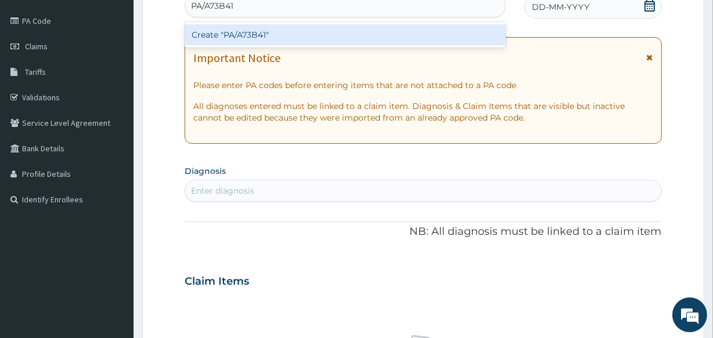
click at [249, 32] on div "Create "PA/A73B41"" at bounding box center [345, 34] width 320 height 21
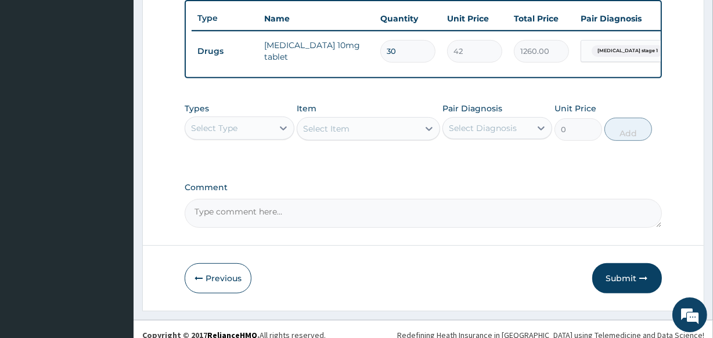
scroll to position [450, 0]
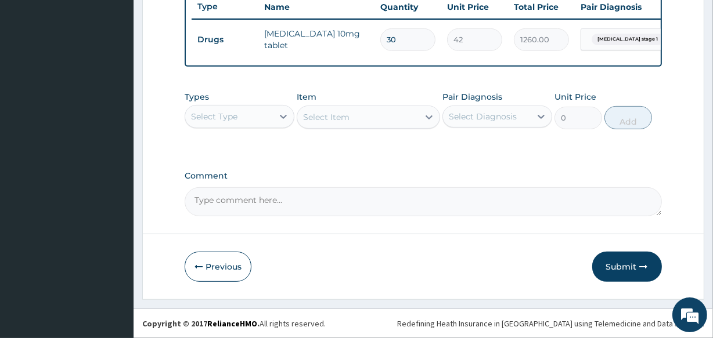
click at [247, 117] on div "Select Type" at bounding box center [229, 116] width 88 height 19
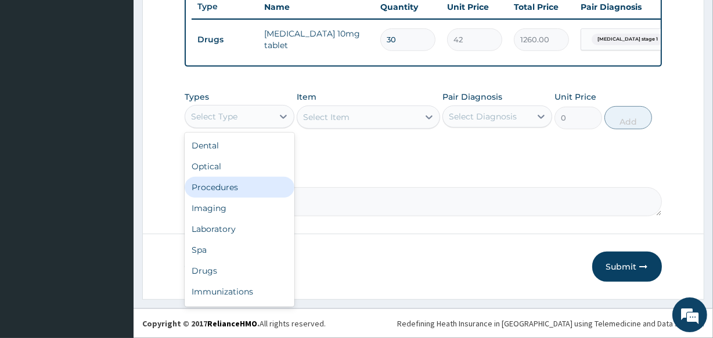
click at [230, 185] on div "Procedures" at bounding box center [240, 187] width 110 height 21
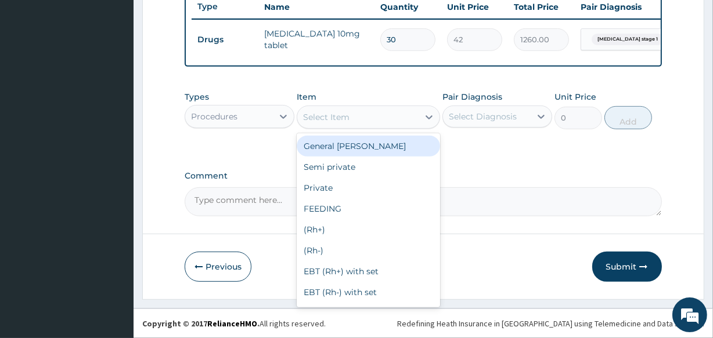
click at [328, 120] on div "Select Item" at bounding box center [326, 117] width 46 height 12
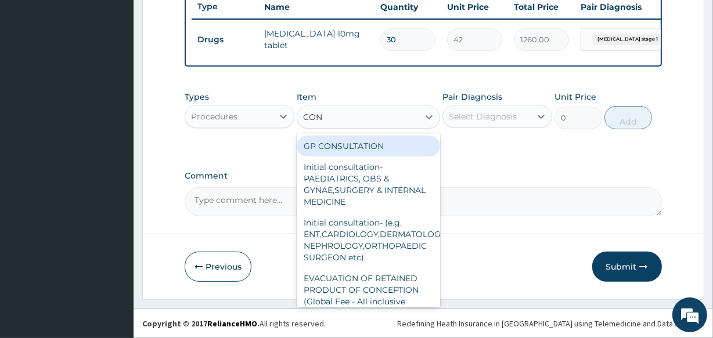
type input "CONS"
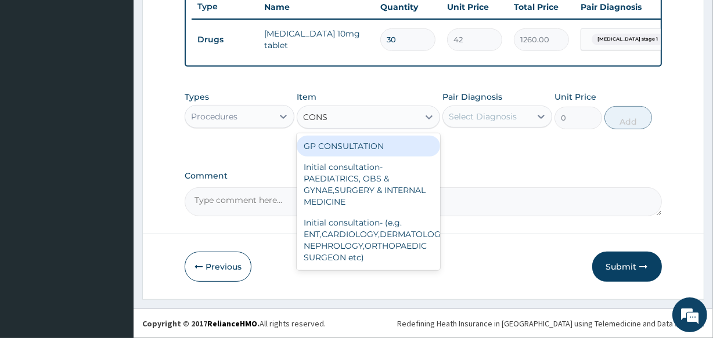
click at [342, 150] on div "GP CONSULTATION" at bounding box center [368, 146] width 143 height 21
type input "2000"
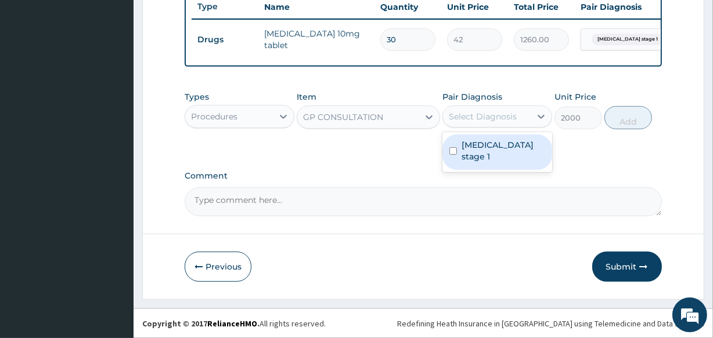
click at [489, 117] on div "Select Diagnosis" at bounding box center [483, 117] width 68 height 12
click at [493, 154] on label "Hypertension stage 1" at bounding box center [503, 150] width 84 height 23
checkbox input "true"
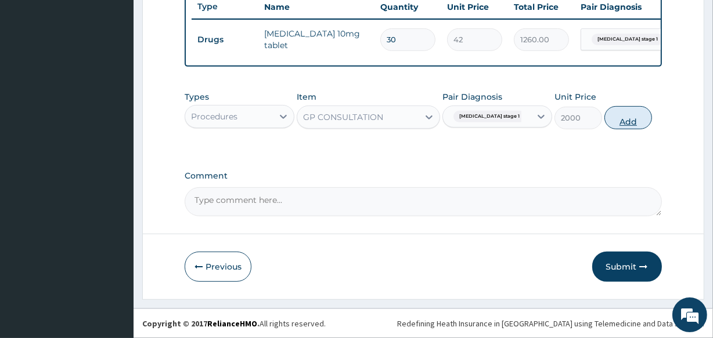
click at [624, 110] on button "Add" at bounding box center [628, 117] width 48 height 23
type input "0"
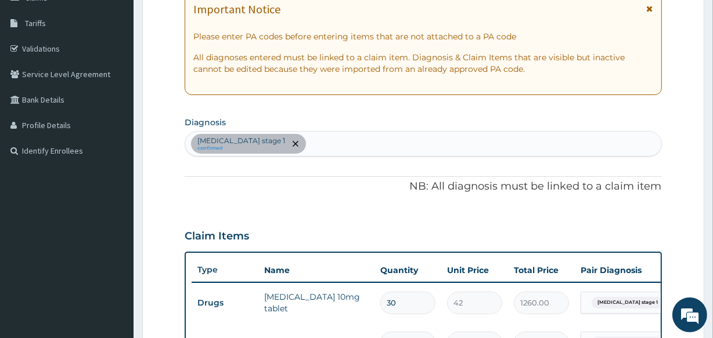
scroll to position [176, 0]
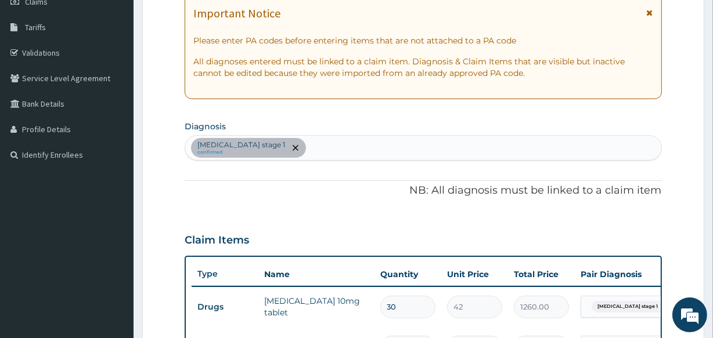
click at [298, 141] on div "Hypertension stage 1 confirmed" at bounding box center [422, 148] width 475 height 24
type input "PHARYN"
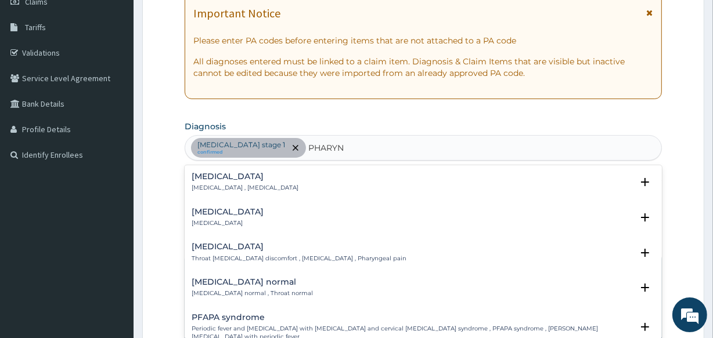
click at [217, 209] on h4 "Pharyngitis" at bounding box center [228, 212] width 72 height 9
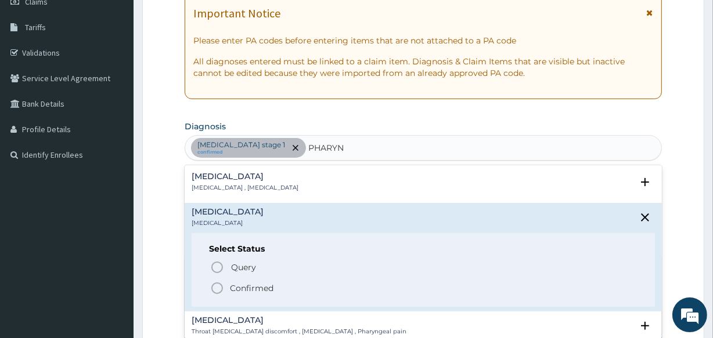
click at [215, 285] on icon "status option filled" at bounding box center [217, 288] width 14 height 14
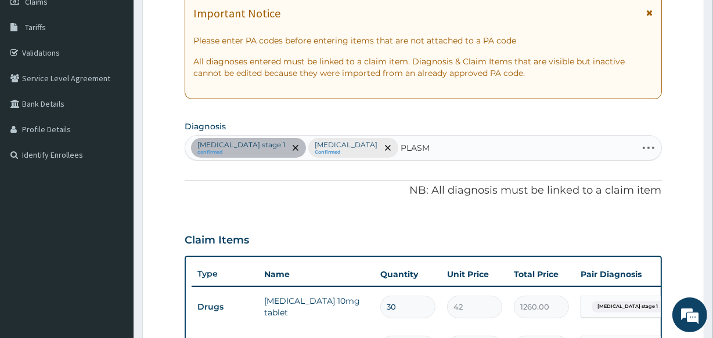
type input "PLASMO"
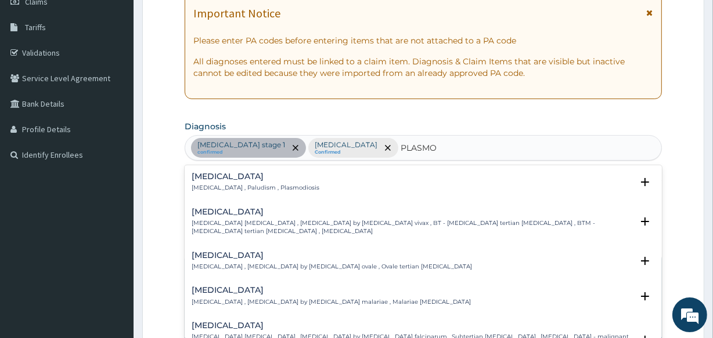
click at [244, 182] on div "Malaria Malaria , Paludism , Plasmodiosis" at bounding box center [256, 182] width 128 height 20
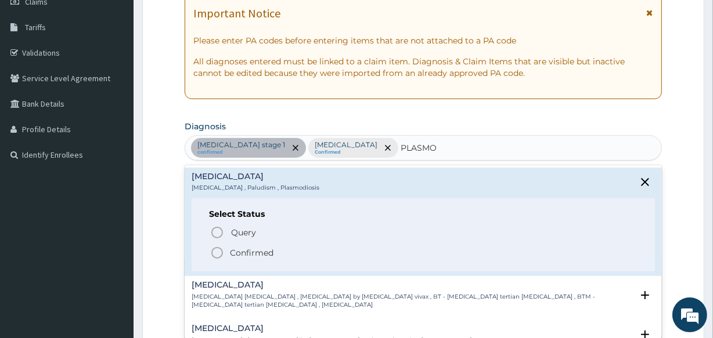
click at [215, 249] on icon "status option filled" at bounding box center [217, 253] width 14 height 14
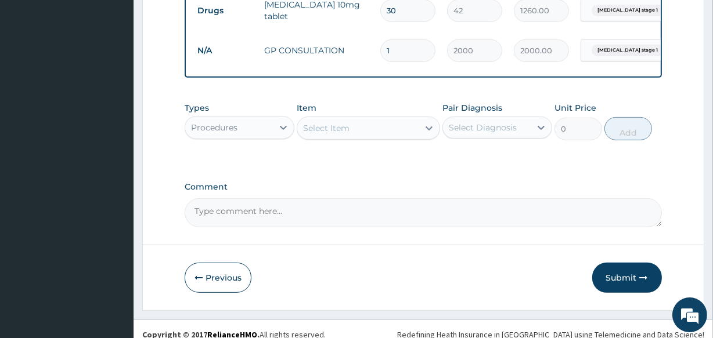
scroll to position [491, 0]
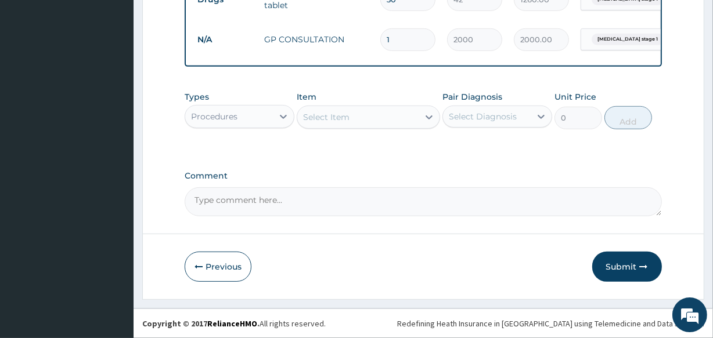
click at [238, 117] on div "Procedures" at bounding box center [229, 116] width 88 height 19
click at [239, 117] on div "Procedures" at bounding box center [229, 116] width 88 height 19
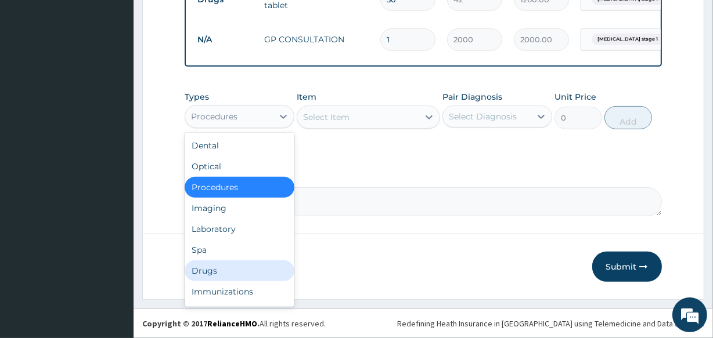
click at [234, 274] on div "Drugs" at bounding box center [240, 271] width 110 height 21
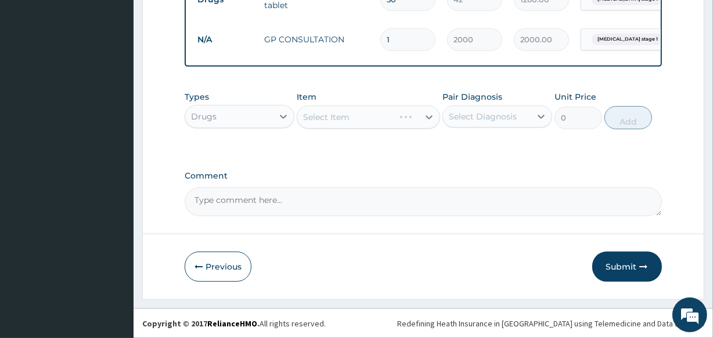
click at [333, 115] on div "Select Item" at bounding box center [368, 117] width 143 height 23
click at [333, 115] on div "Select Item" at bounding box center [326, 117] width 46 height 12
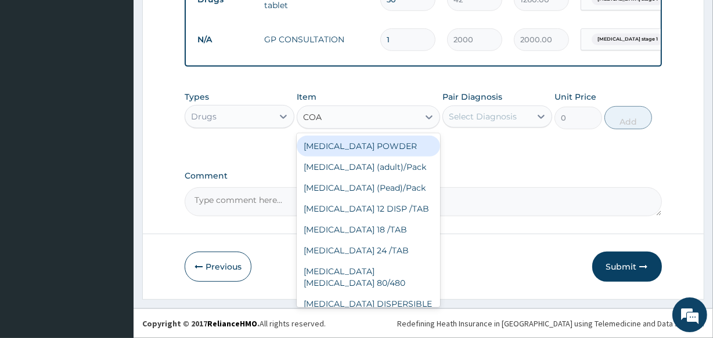
type input "COAR"
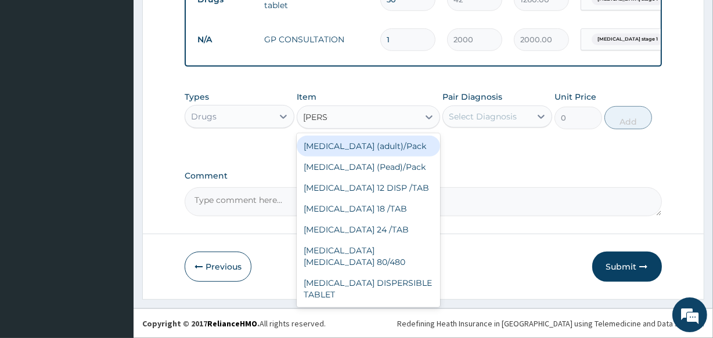
click at [348, 145] on div "Coartem (adult)/Pack" at bounding box center [368, 146] width 143 height 21
type input "2437.5"
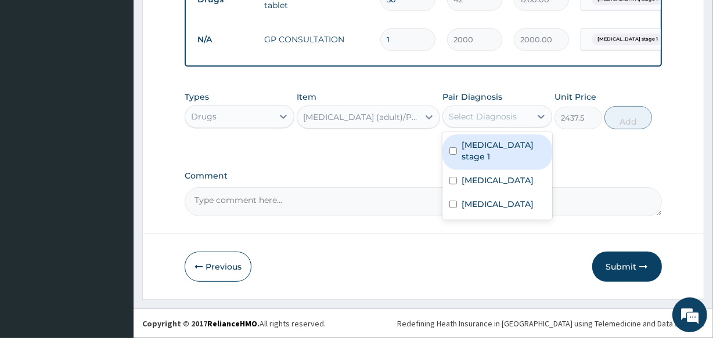
click at [482, 112] on div "Select Diagnosis" at bounding box center [483, 117] width 68 height 12
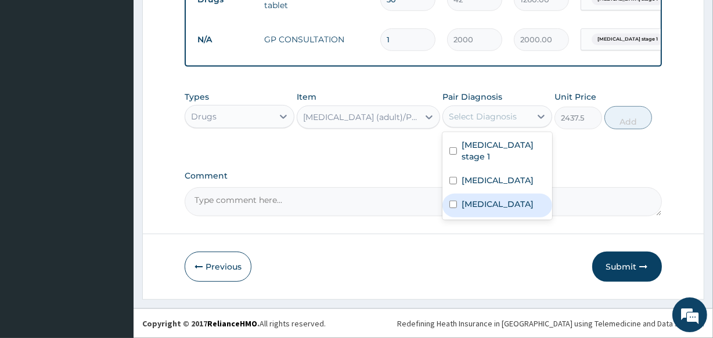
click at [444, 204] on div "Malaria" at bounding box center [497, 206] width 110 height 24
checkbox input "true"
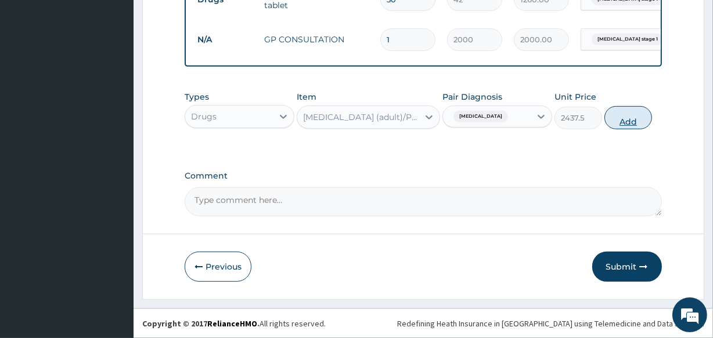
click at [631, 111] on button "Add" at bounding box center [628, 117] width 48 height 23
type input "0"
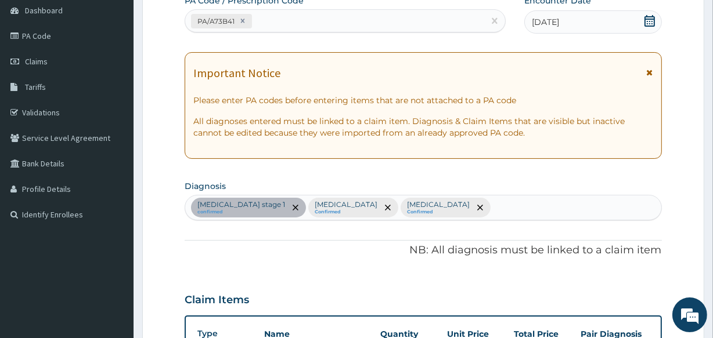
scroll to position [115, 0]
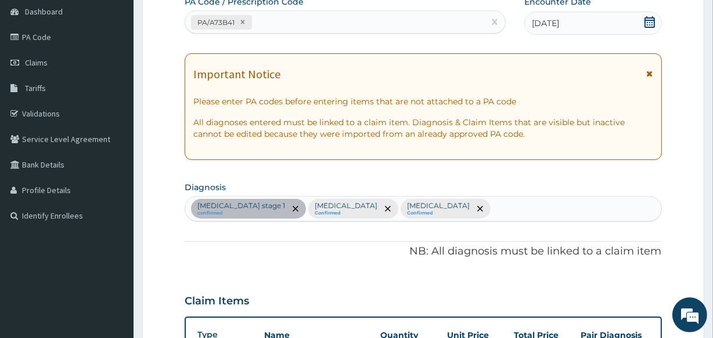
click at [421, 207] on div "Hypertension stage 1 confirmed Pharyngitis Confirmed Malaria Confirmed" at bounding box center [422, 209] width 475 height 24
type input "MYAL"
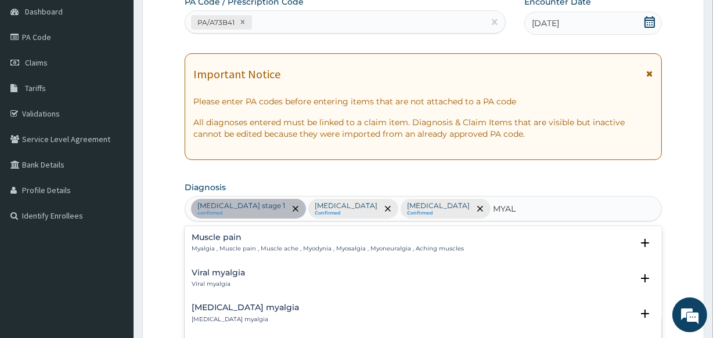
click at [209, 237] on h4 "Muscle pain" at bounding box center [328, 237] width 272 height 9
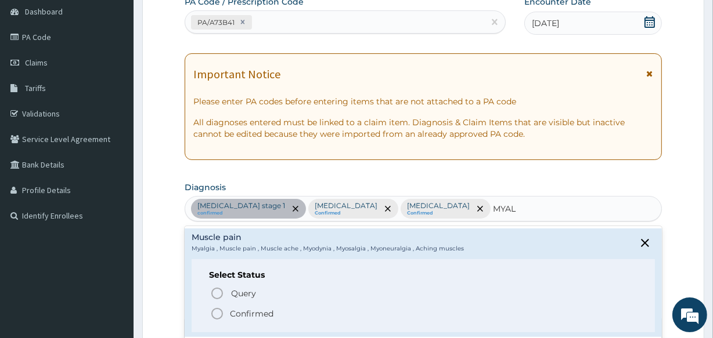
click at [218, 310] on icon "status option filled" at bounding box center [217, 314] width 14 height 14
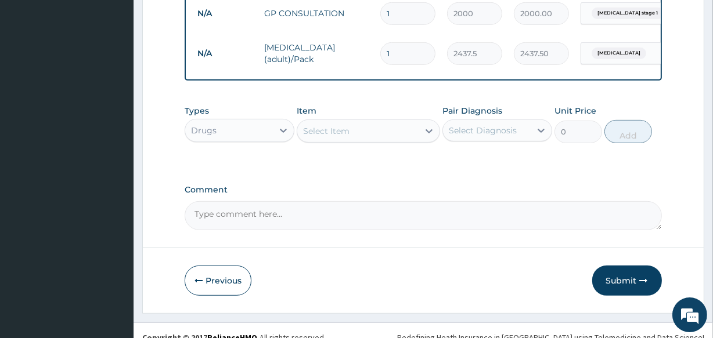
scroll to position [516, 0]
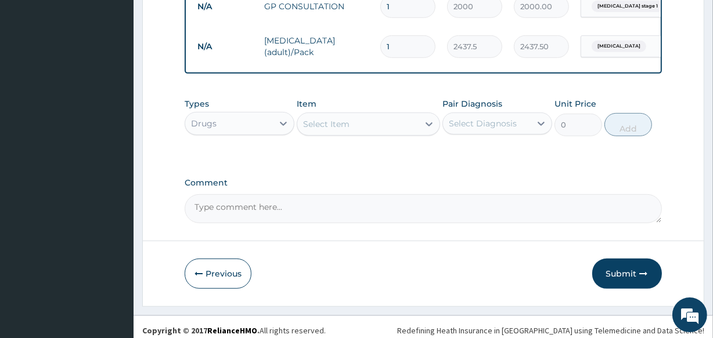
click at [356, 123] on div "Select Item" at bounding box center [357, 124] width 121 height 19
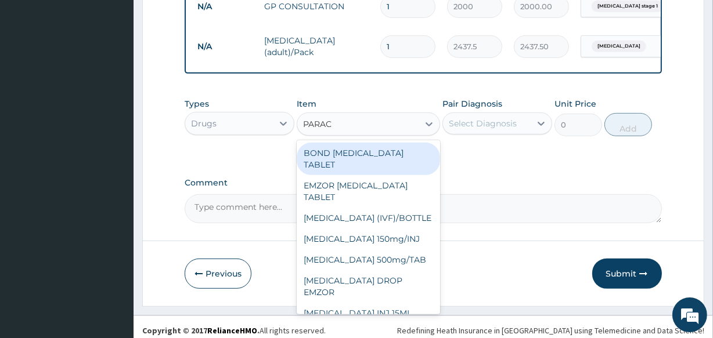
type input "PARACE"
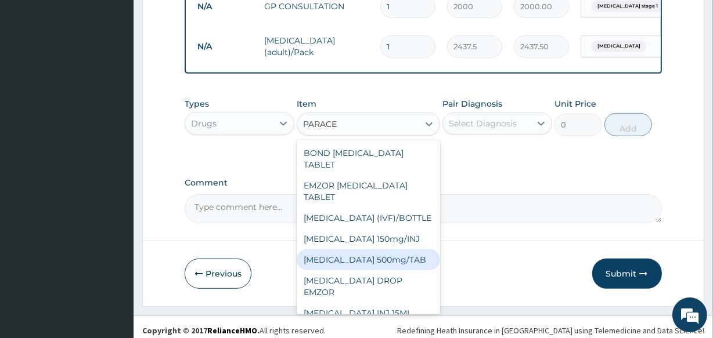
click at [402, 264] on div "PARACETAMOL 500mg/TAB" at bounding box center [368, 260] width 143 height 21
type input "18.5"
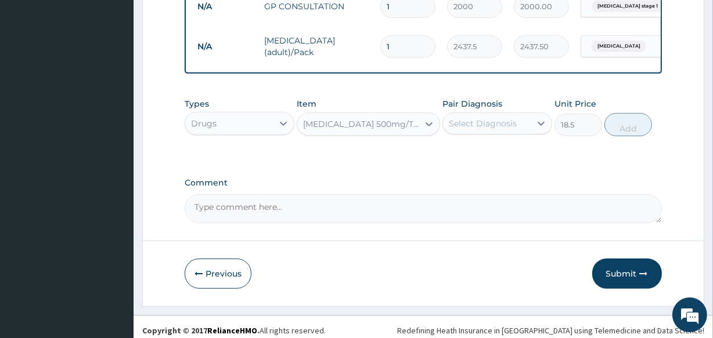
click at [473, 129] on div "Select Diagnosis" at bounding box center [483, 124] width 68 height 12
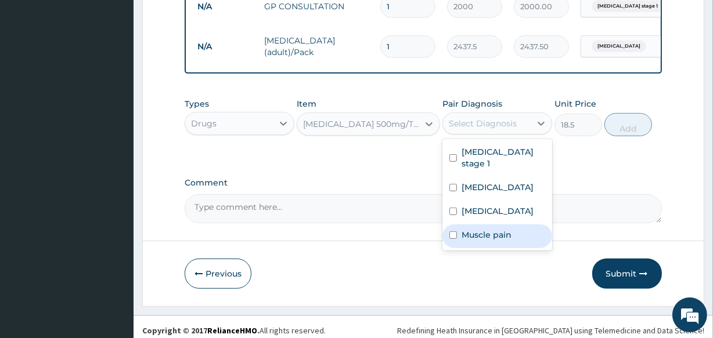
click at [453, 239] on input "checkbox" at bounding box center [453, 236] width 8 height 8
checkbox input "true"
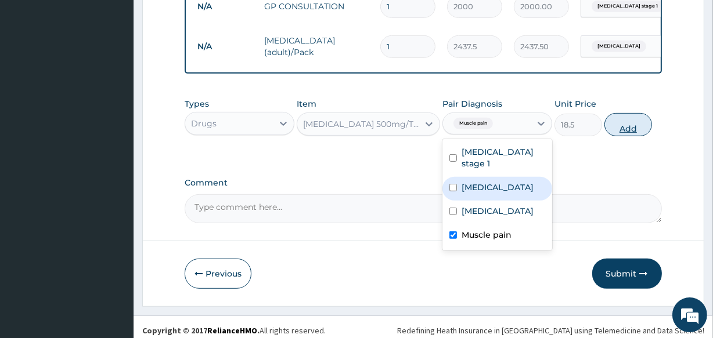
click at [624, 128] on button "Add" at bounding box center [628, 124] width 48 height 23
type input "0"
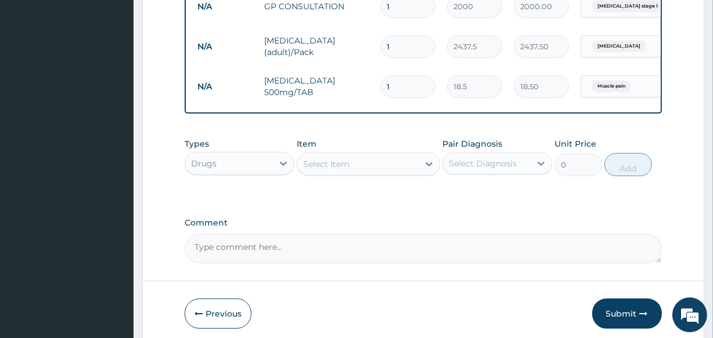
type input "12"
type input "222.00"
type input "12"
click at [353, 174] on div "Select Item" at bounding box center [357, 164] width 121 height 19
type input "LORAT"
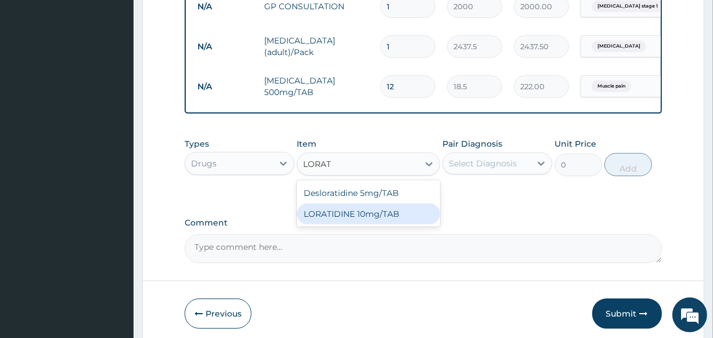
click at [357, 220] on div "LORATIDINE 10mg/TAB" at bounding box center [368, 214] width 143 height 21
type input "41.2"
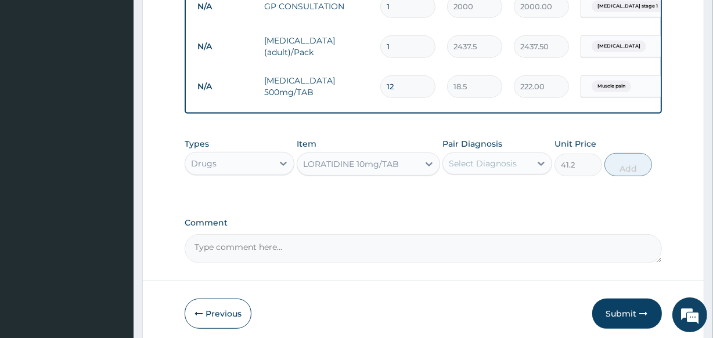
click at [477, 169] on div "Select Diagnosis" at bounding box center [483, 164] width 68 height 12
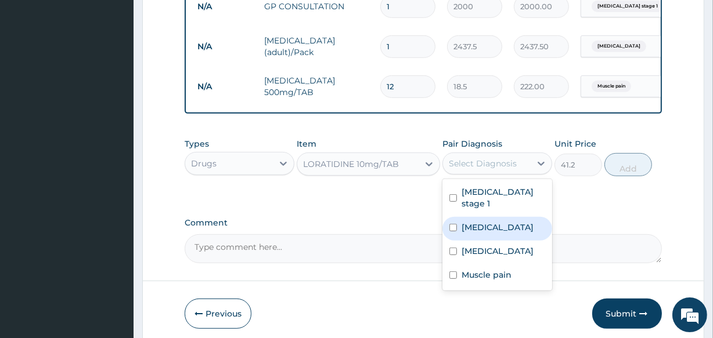
click at [474, 231] on label "Pharyngitis" at bounding box center [497, 228] width 72 height 12
checkbox input "true"
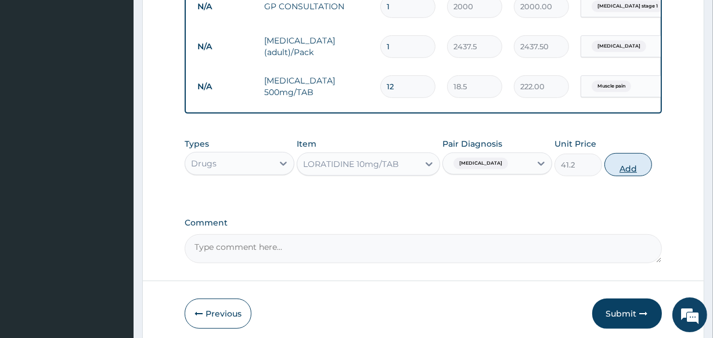
click at [633, 168] on button "Add" at bounding box center [628, 164] width 48 height 23
type input "0"
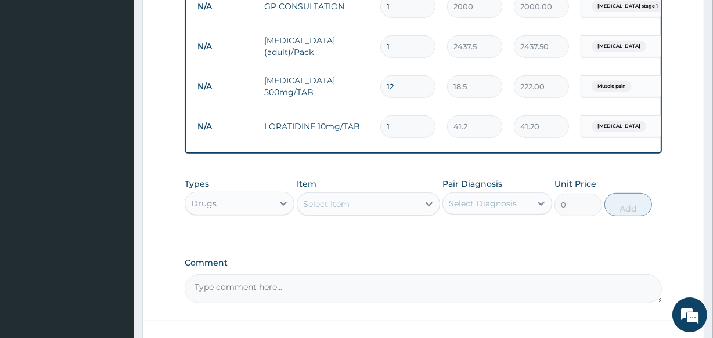
type input "0.00"
type input "5"
type input "206.00"
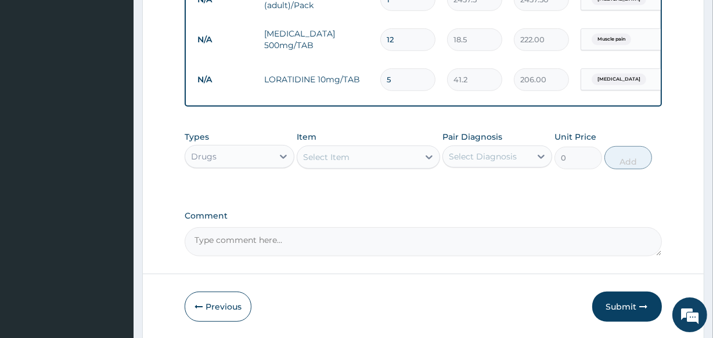
scroll to position [572, 0]
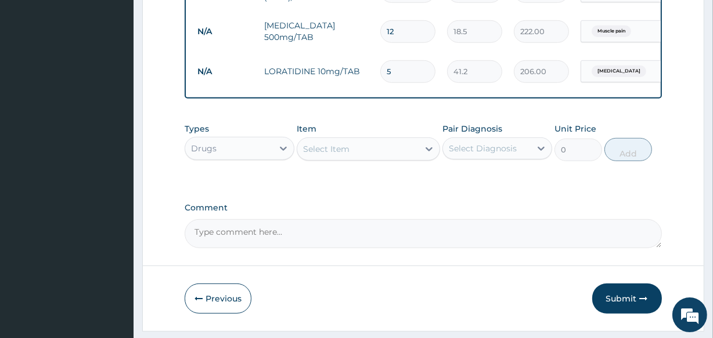
type input "5"
click at [367, 153] on div "Select Item" at bounding box center [357, 149] width 121 height 19
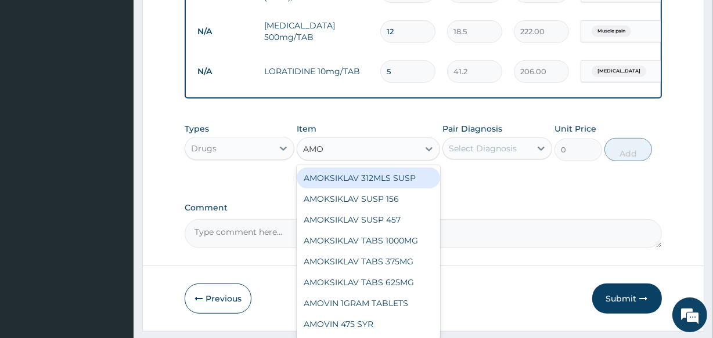
type input "AMOX"
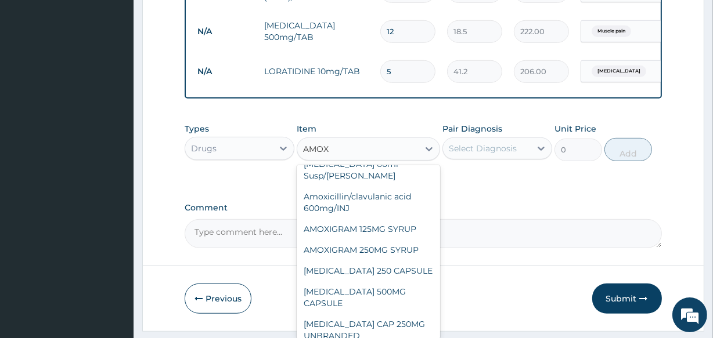
scroll to position [116, 0]
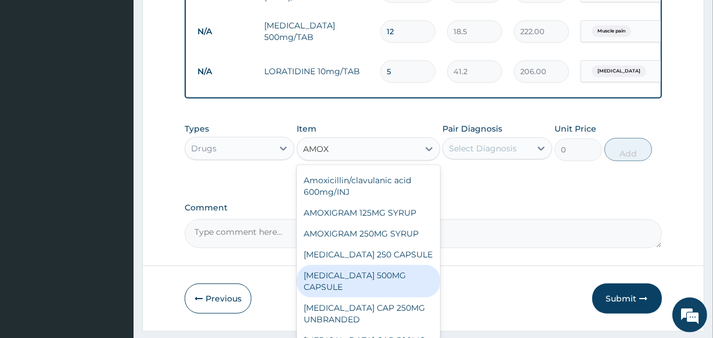
click at [393, 265] on div "AMOXIL 500MG CAPSULE" at bounding box center [368, 281] width 143 height 32
type input "190"
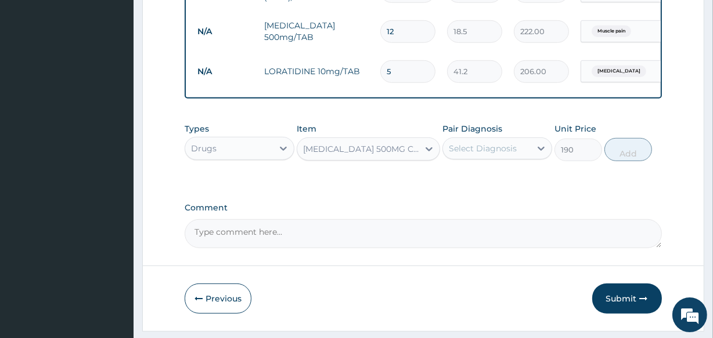
click at [478, 151] on div "Select Diagnosis" at bounding box center [483, 149] width 68 height 12
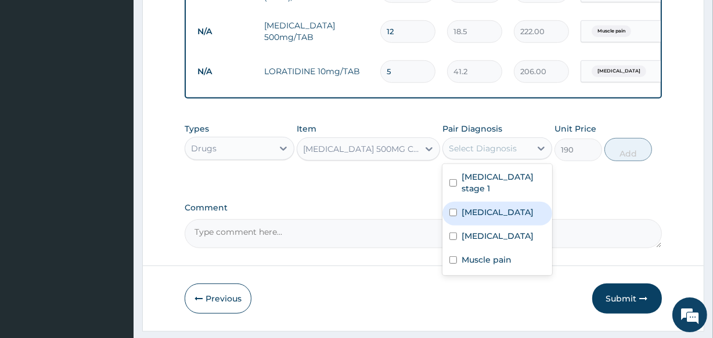
click at [465, 218] on label "Pharyngitis" at bounding box center [497, 213] width 72 height 12
checkbox input "true"
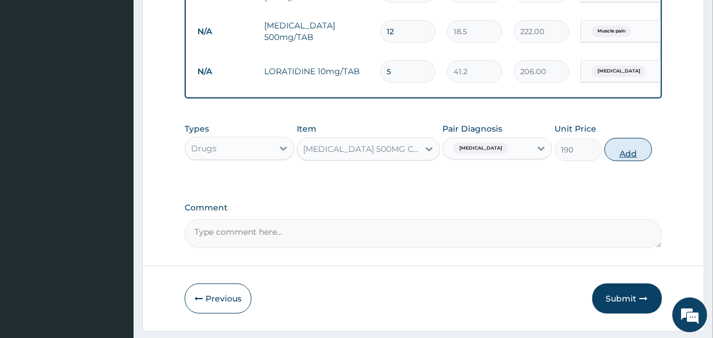
click at [632, 150] on button "Add" at bounding box center [628, 149] width 48 height 23
type input "0"
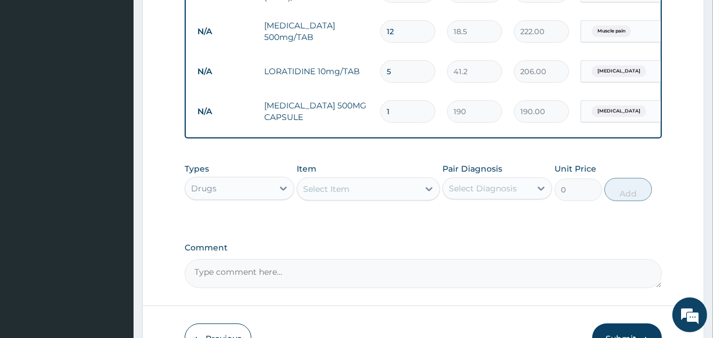
type input "0.00"
type input "9"
type input "1710.00"
type input "9"
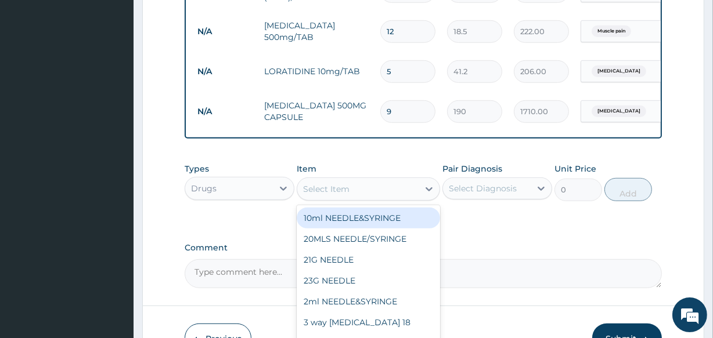
click at [323, 201] on div "Select Item" at bounding box center [368, 189] width 143 height 23
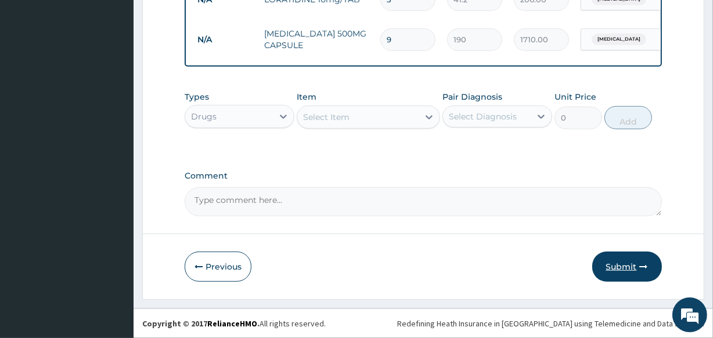
click at [633, 266] on button "Submit" at bounding box center [627, 267] width 70 height 30
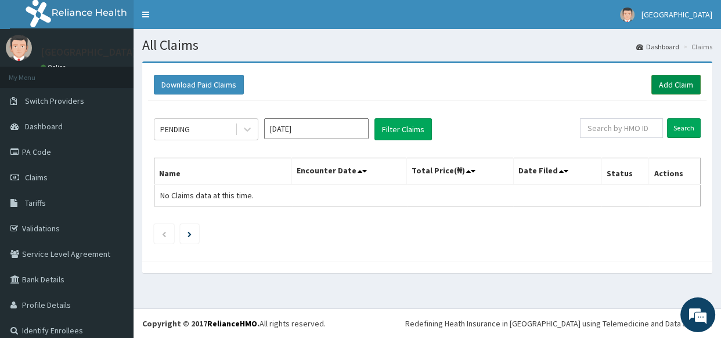
click at [676, 87] on link "Add Claim" at bounding box center [675, 85] width 49 height 20
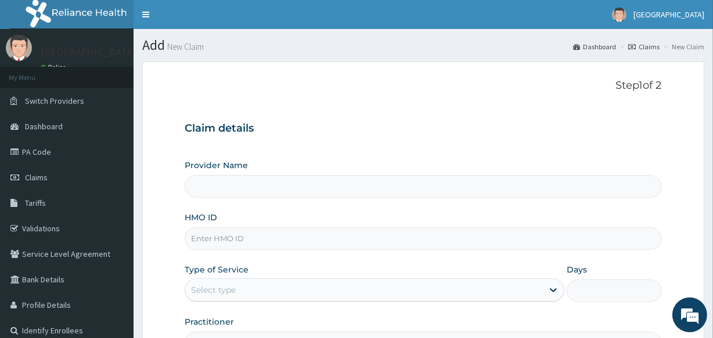
type input "Veta Hospitals Ltd"
click at [675, 87] on form "Step 1 of 2 Claim details Provider Name Veta Hospitals Ltd HMO ID Type of Servi…" at bounding box center [423, 250] width 562 height 377
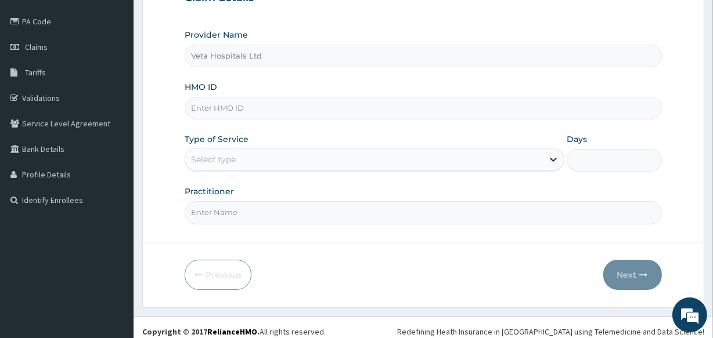
scroll to position [138, 0]
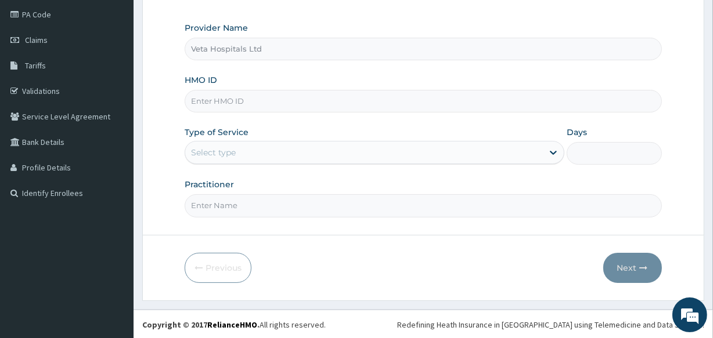
click at [229, 99] on input "HMO ID" at bounding box center [423, 101] width 476 height 23
type input "FAB/10675/B"
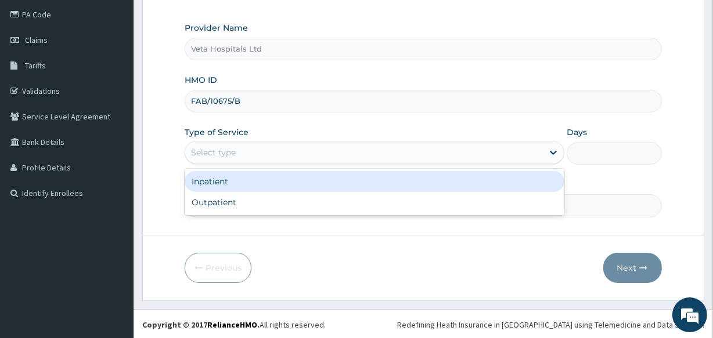
click at [204, 158] on div "Select type" at bounding box center [363, 152] width 357 height 19
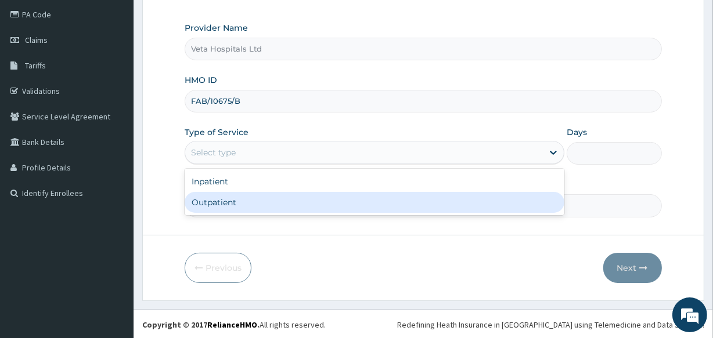
click at [209, 192] on div "Outpatient" at bounding box center [375, 202] width 380 height 21
type input "1"
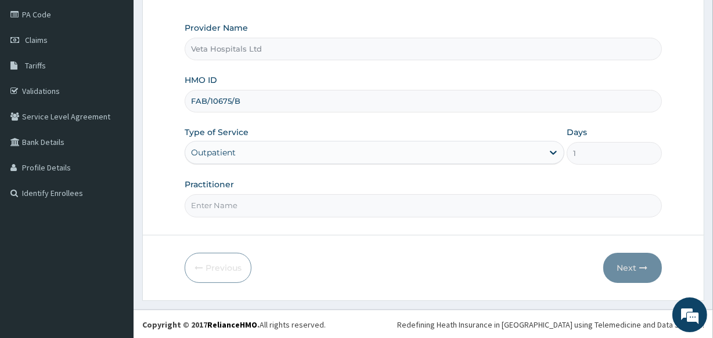
click at [209, 193] on div "Practitioner" at bounding box center [423, 198] width 476 height 38
click at [230, 198] on input "Practitioner" at bounding box center [423, 205] width 476 height 23
type input "[PERSON_NAME]"
click at [627, 259] on button "Next" at bounding box center [632, 268] width 59 height 30
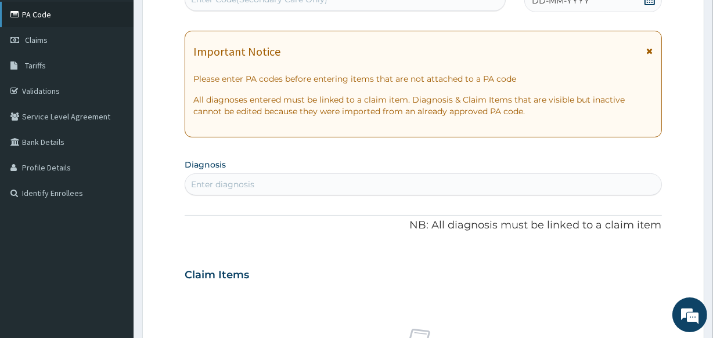
click at [42, 21] on link "PA Code" at bounding box center [66, 15] width 133 height 26
click at [42, 10] on link "PA Code" at bounding box center [66, 15] width 133 height 26
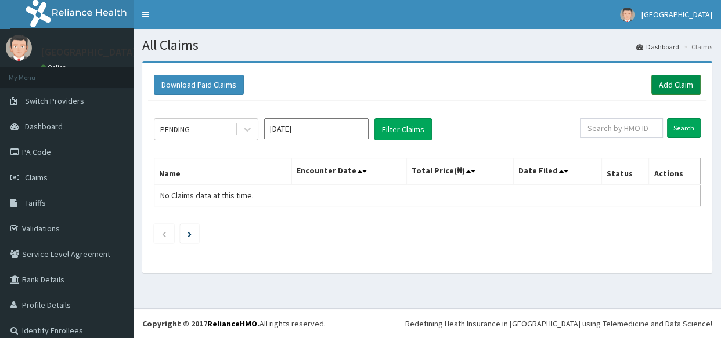
click at [660, 81] on link "Add Claim" at bounding box center [675, 85] width 49 height 20
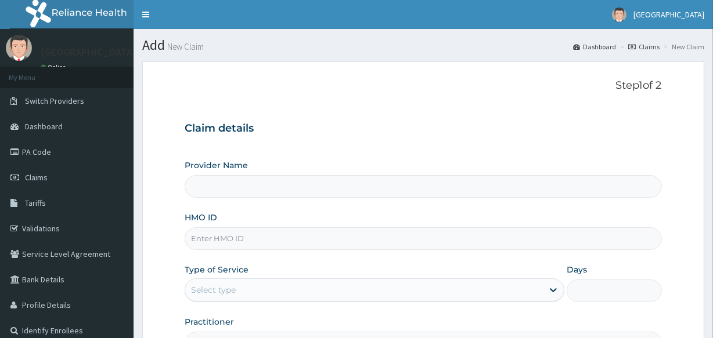
click at [221, 233] on input "HMO ID" at bounding box center [423, 238] width 476 height 23
type input "Veta Hospitals Ltd"
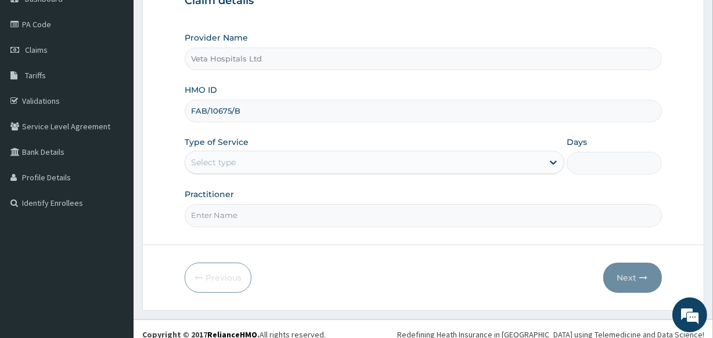
type input "FAB/10675/B"
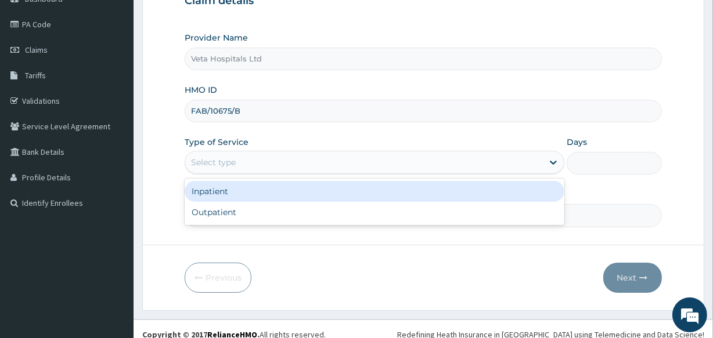
click at [215, 166] on div "Select type" at bounding box center [213, 163] width 45 height 12
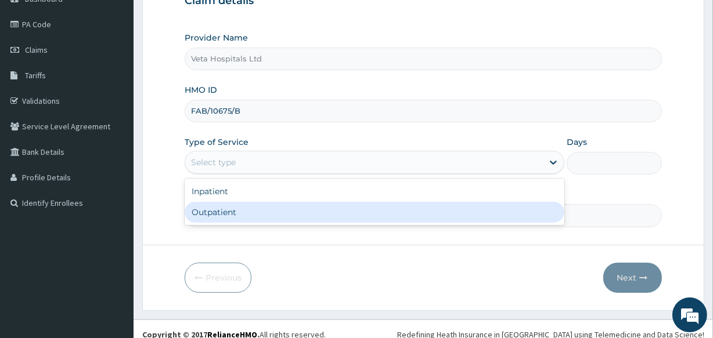
drag, startPoint x: 215, startPoint y: 166, endPoint x: 218, endPoint y: 207, distance: 41.3
click at [218, 174] on div "option Outpatient focused, 2 of 2. 2 results available. Use Up and Down to choo…" at bounding box center [375, 162] width 380 height 23
click at [218, 208] on div "Outpatient" at bounding box center [375, 212] width 380 height 21
type input "1"
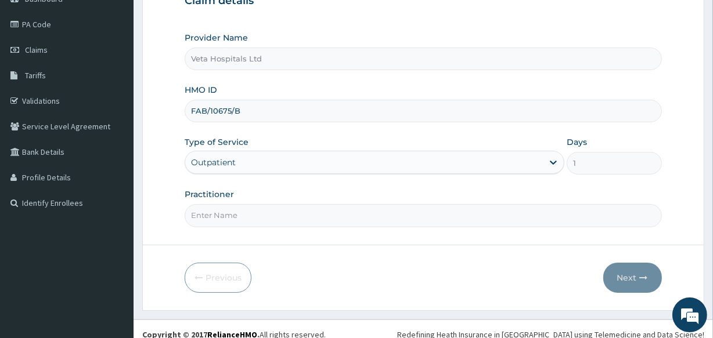
click at [218, 216] on input "Practitioner" at bounding box center [423, 215] width 476 height 23
type input "DR .SAMUEL"
click at [634, 272] on button "Next" at bounding box center [632, 278] width 59 height 30
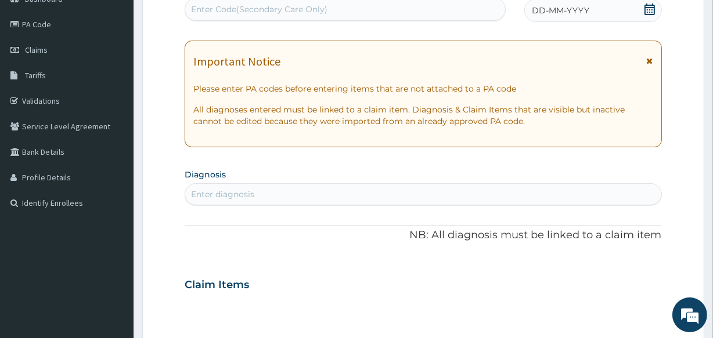
click at [210, 11] on div "Enter Code(Secondary Care Only)" at bounding box center [259, 9] width 136 height 12
paste input "PA/E5734B"
type input "PA/E5734B"
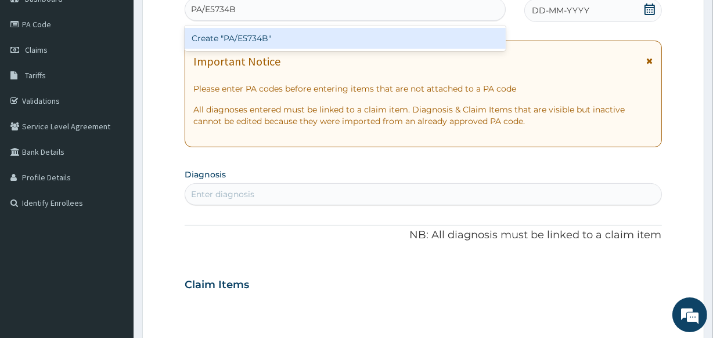
click at [255, 34] on div "Create "PA/E5734B"" at bounding box center [345, 38] width 320 height 21
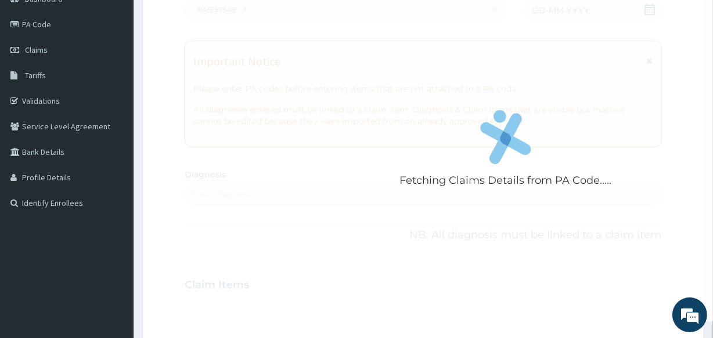
click at [408, 27] on div "Fetching Claims Details from PA Code....." at bounding box center [505, 152] width 641 height 338
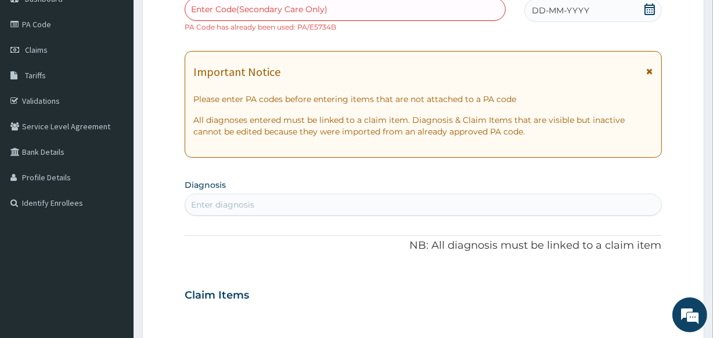
click at [314, 27] on small "PA Code has already been used: PA/E5734B" at bounding box center [260, 27] width 151 height 9
click at [320, 27] on small "PA Code has already been used: PA/E5734B" at bounding box center [260, 27] width 151 height 9
click at [48, 46] on link "Claims" at bounding box center [66, 50] width 133 height 26
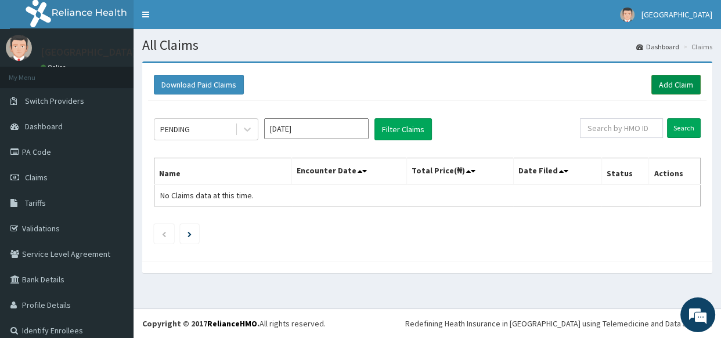
click at [673, 81] on link "Add Claim" at bounding box center [675, 85] width 49 height 20
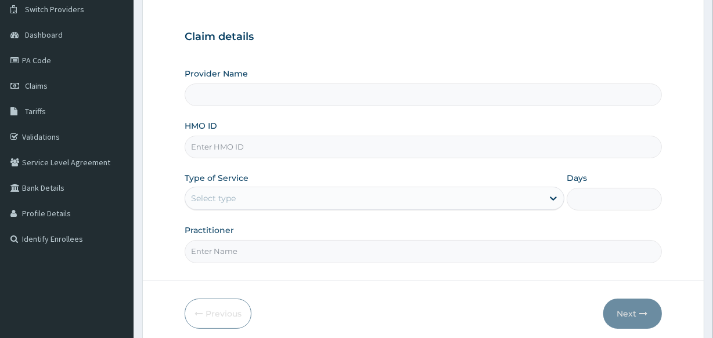
scroll to position [93, 0]
click at [278, 146] on input "HMO ID" at bounding box center [423, 146] width 476 height 23
type input "Veta Hospitals Ltd"
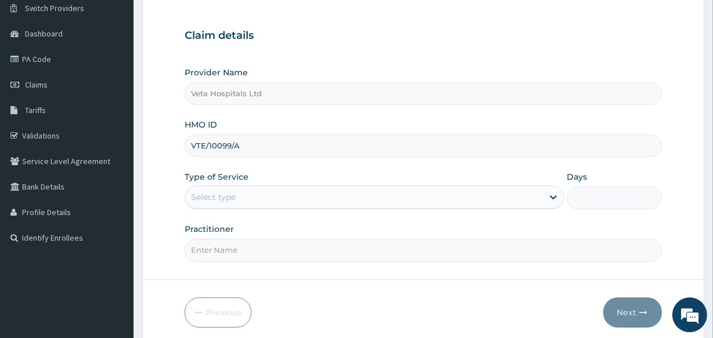
type input "VTE/10099/A"
click at [250, 201] on div "Select type" at bounding box center [363, 197] width 357 height 19
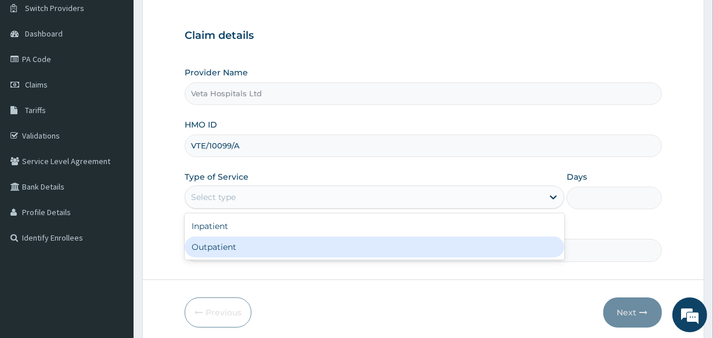
click at [243, 247] on div "Outpatient" at bounding box center [375, 247] width 380 height 21
type input "1"
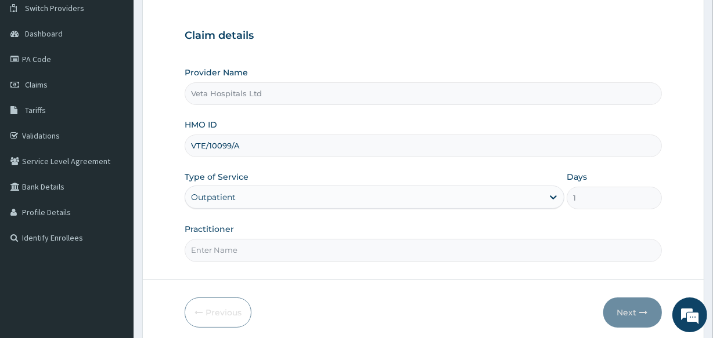
click at [297, 252] on input "Practitioner" at bounding box center [423, 250] width 476 height 23
type input "DR .SAMUEL"
click at [628, 315] on button "Next" at bounding box center [632, 313] width 59 height 30
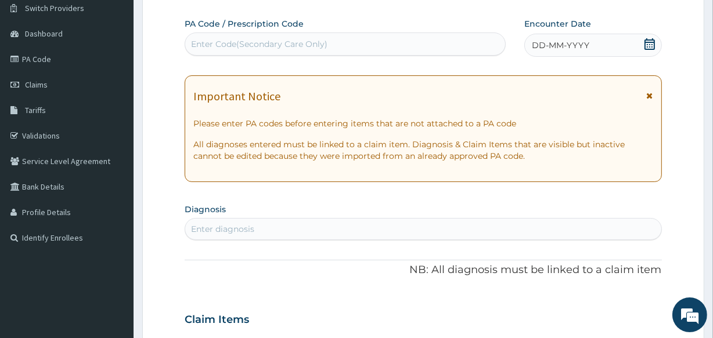
click at [646, 41] on icon at bounding box center [650, 44] width 12 height 12
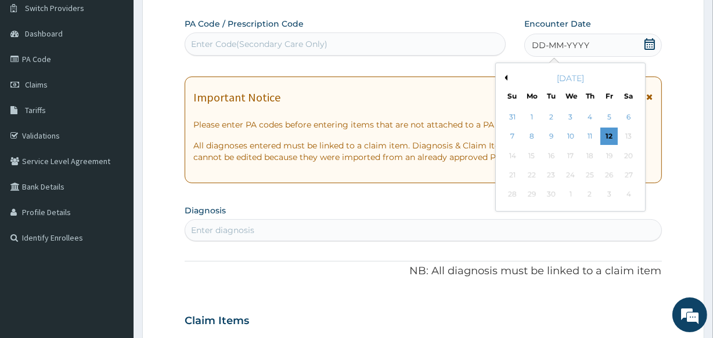
click at [503, 73] on div "September 2025" at bounding box center [570, 79] width 140 height 12
click at [507, 74] on div "September 2025" at bounding box center [570, 79] width 140 height 12
click at [506, 75] on button "Previous Month" at bounding box center [504, 78] width 6 height 6
click at [590, 136] on div "7" at bounding box center [589, 136] width 17 height 17
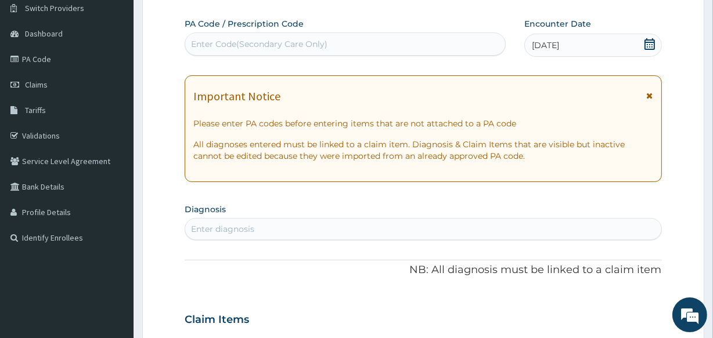
click at [226, 223] on div "Enter diagnosis" at bounding box center [222, 229] width 63 height 12
type input "PLASMO"
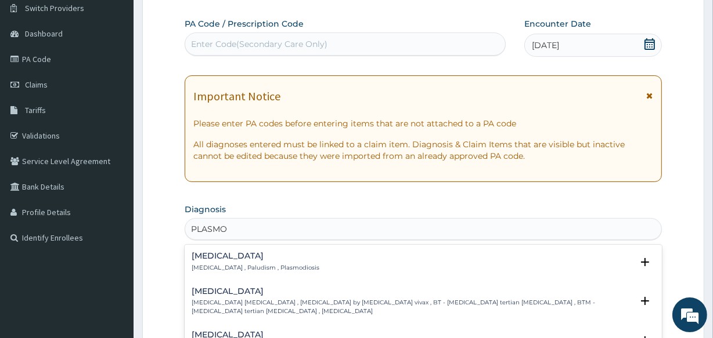
click at [223, 261] on h4 "Malaria" at bounding box center [256, 256] width 128 height 9
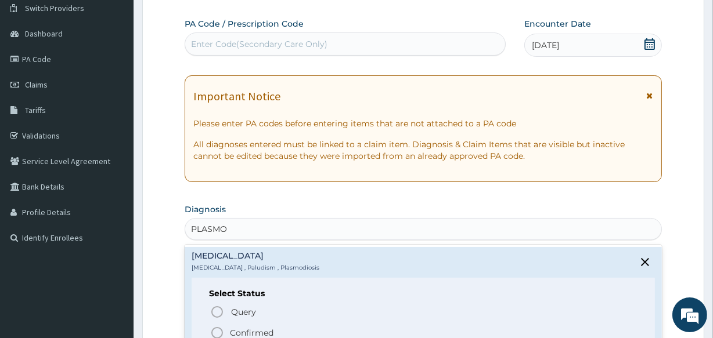
click at [216, 328] on circle "status option filled" at bounding box center [217, 333] width 10 height 10
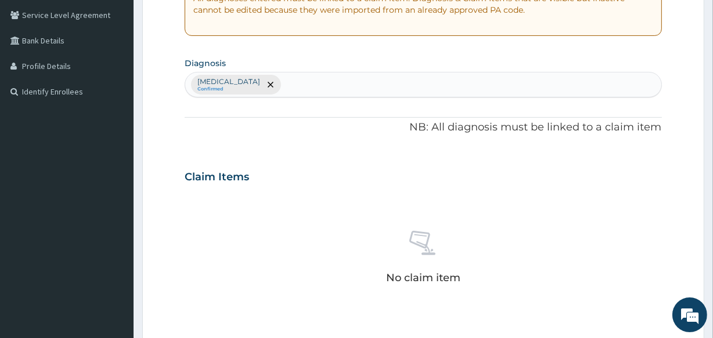
scroll to position [263, 0]
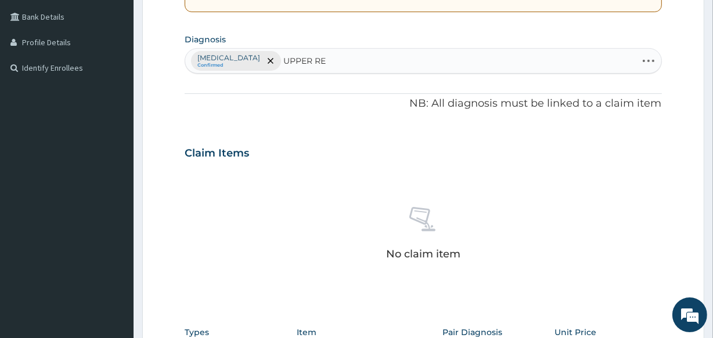
type input "UPPER RES"
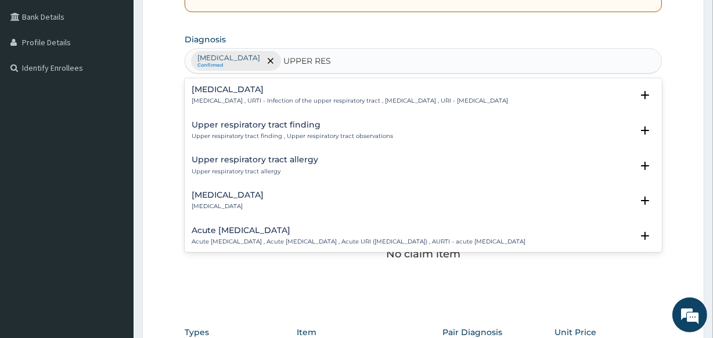
click at [362, 100] on p "Upper respiratory infection , URTI - Infection of the upper respiratory tract ,…" at bounding box center [350, 101] width 316 height 8
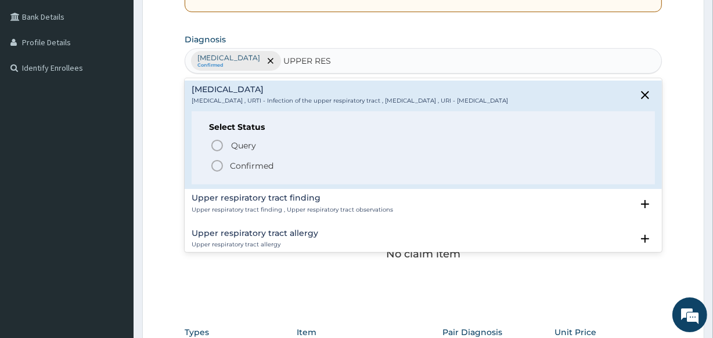
click at [216, 161] on icon "status option filled" at bounding box center [217, 166] width 14 height 14
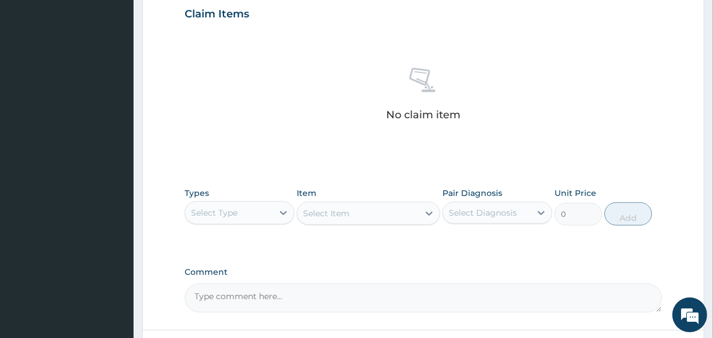
scroll to position [258, 0]
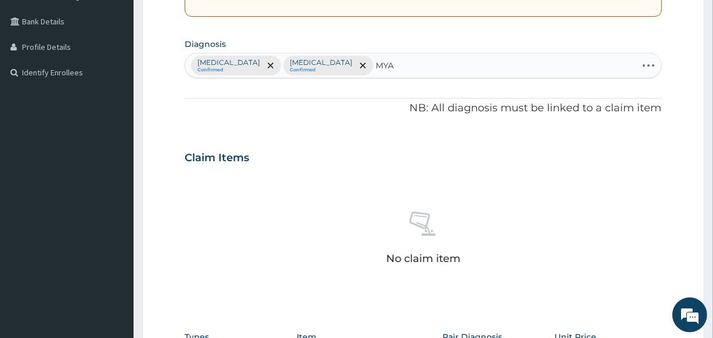
type input "MYAL"
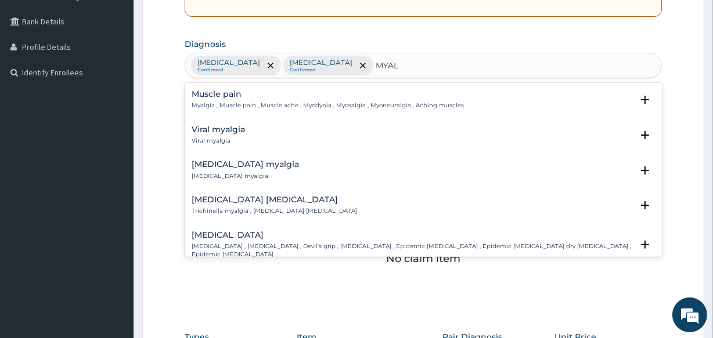
click at [248, 96] on h4 "Muscle pain" at bounding box center [328, 94] width 272 height 9
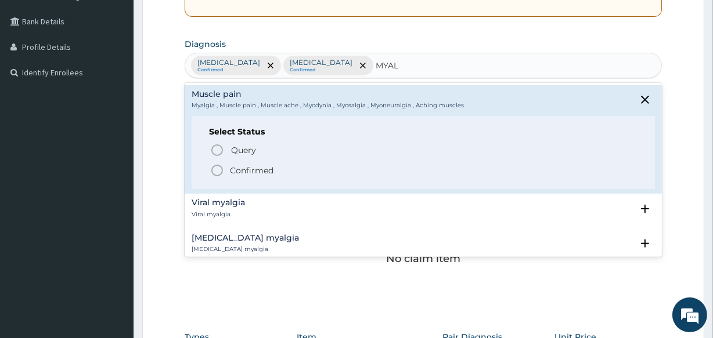
click at [215, 170] on icon "status option filled" at bounding box center [217, 171] width 14 height 14
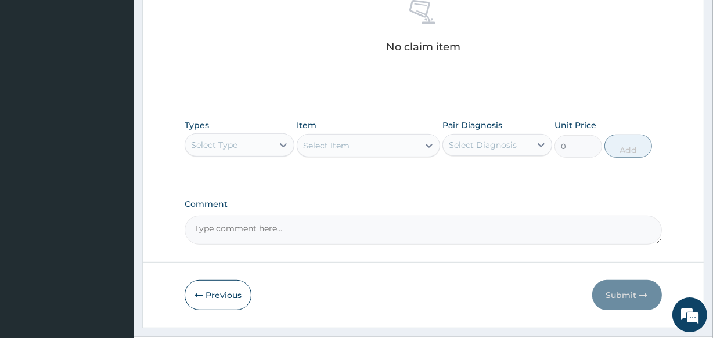
scroll to position [498, 0]
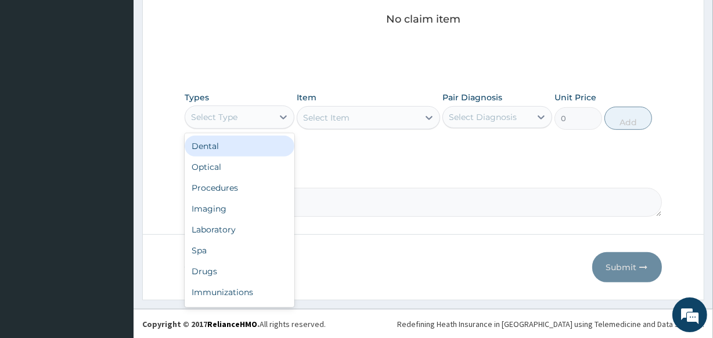
click at [258, 117] on div "Select Type" at bounding box center [229, 117] width 88 height 19
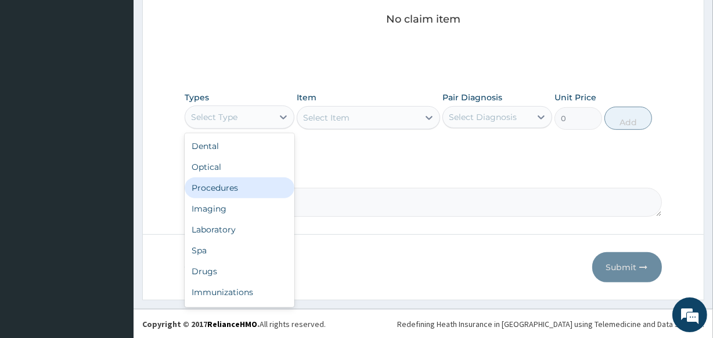
click at [251, 180] on div "Procedures" at bounding box center [240, 188] width 110 height 21
click at [251, 180] on label "Comment" at bounding box center [423, 177] width 476 height 10
click at [251, 188] on textarea "Comment" at bounding box center [423, 202] width 476 height 29
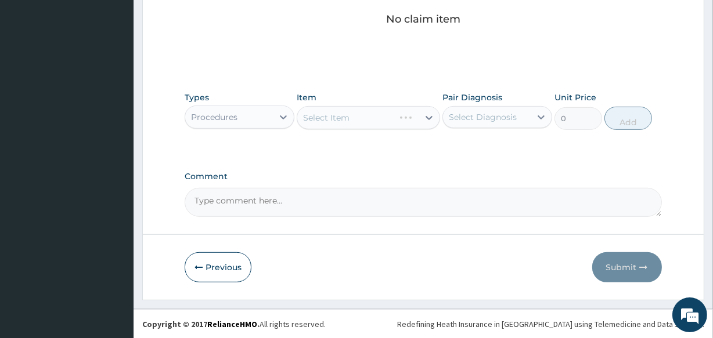
drag, startPoint x: 251, startPoint y: 180, endPoint x: 342, endPoint y: 165, distance: 92.4
click at [342, 145] on div "Types Procedures Item Select Item Pair Diagnosis Select Diagnosis Unit Price 0 …" at bounding box center [423, 119] width 476 height 67
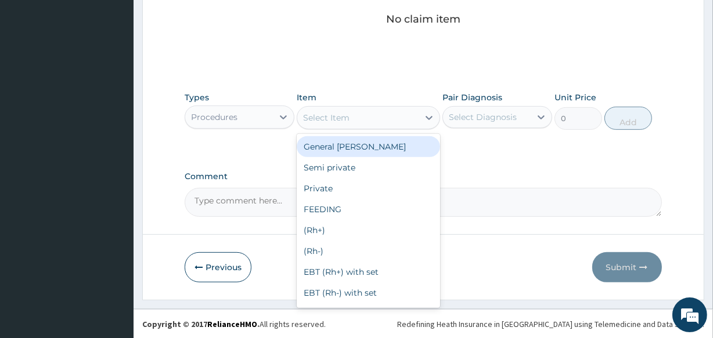
click at [356, 120] on div "Select Item" at bounding box center [357, 118] width 121 height 19
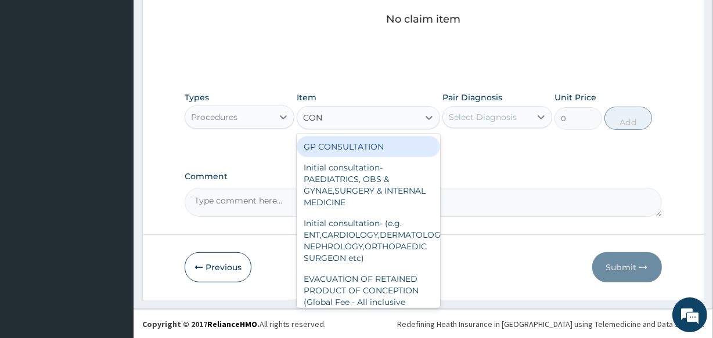
type input "CONS"
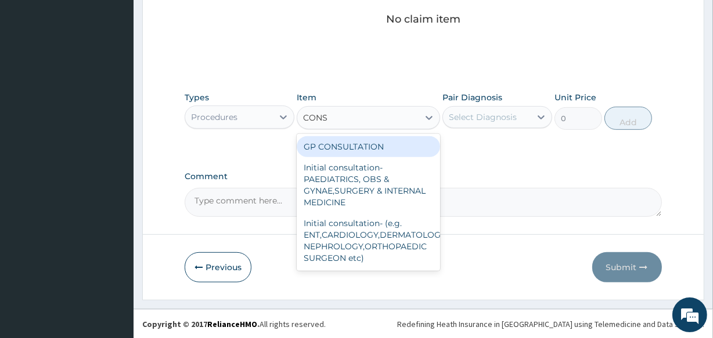
click at [357, 143] on div "GP CONSULTATION" at bounding box center [368, 146] width 143 height 21
type input "2000"
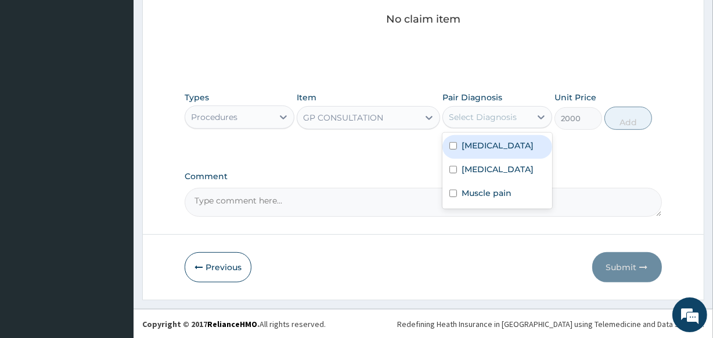
click at [475, 119] on div "Select Diagnosis" at bounding box center [483, 117] width 68 height 12
click at [458, 149] on div "Malaria" at bounding box center [497, 147] width 110 height 24
checkbox input "true"
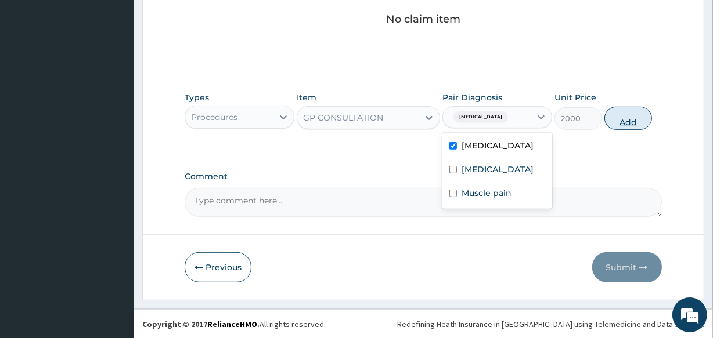
click at [625, 113] on button "Add" at bounding box center [628, 118] width 48 height 23
type input "0"
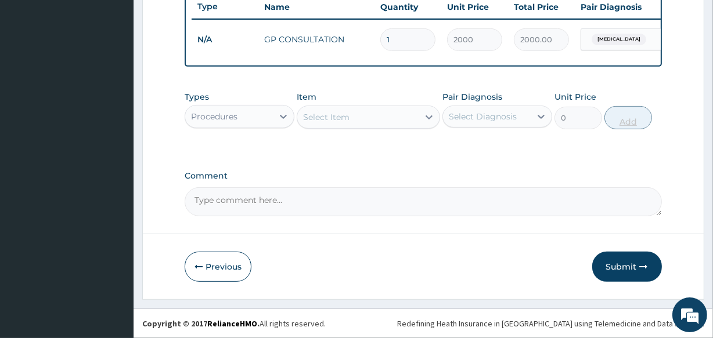
scroll to position [450, 0]
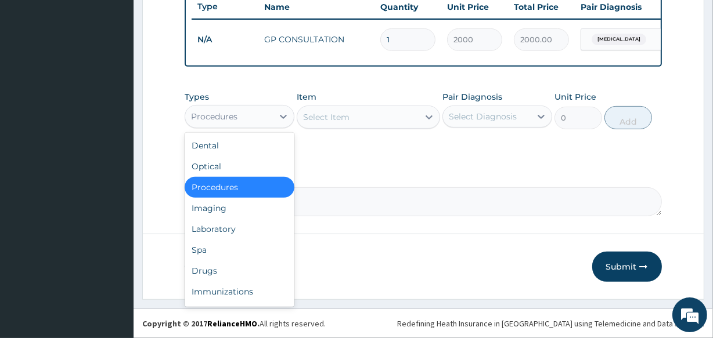
drag, startPoint x: 244, startPoint y: 110, endPoint x: 252, endPoint y: 108, distance: 8.4
click at [252, 108] on div "Procedures" at bounding box center [229, 116] width 88 height 19
click at [247, 265] on div "Drugs" at bounding box center [240, 271] width 110 height 21
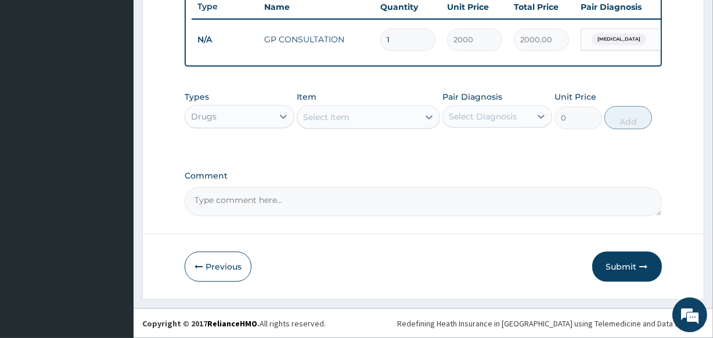
click at [322, 110] on div "Select Item" at bounding box center [357, 117] width 121 height 19
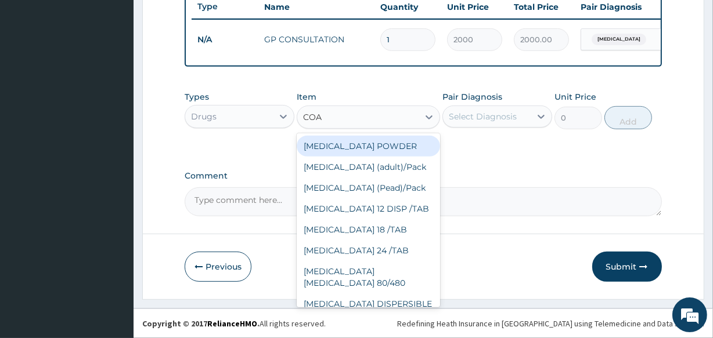
type input "COAR"
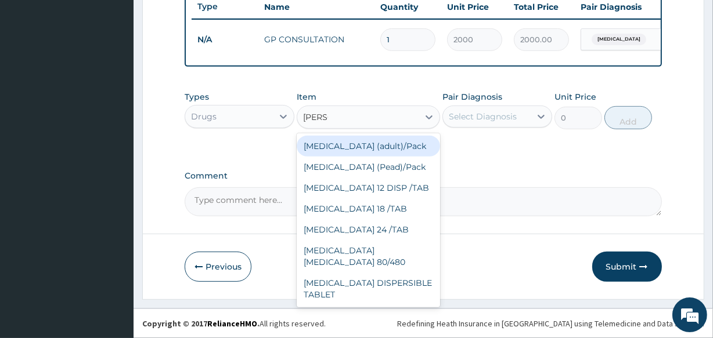
click at [335, 145] on div "Coartem (adult)/Pack" at bounding box center [368, 146] width 143 height 21
type input "2437.5"
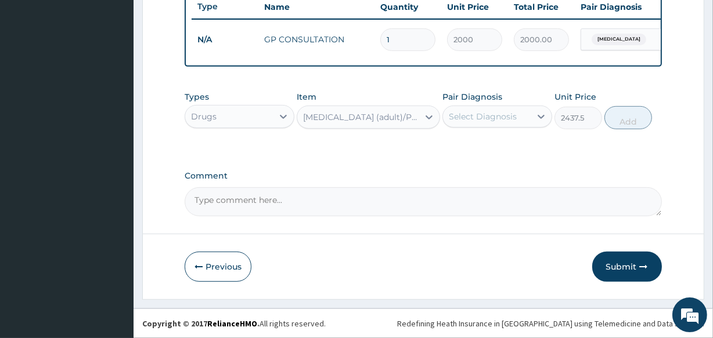
click at [484, 113] on div "Select Diagnosis" at bounding box center [483, 117] width 68 height 12
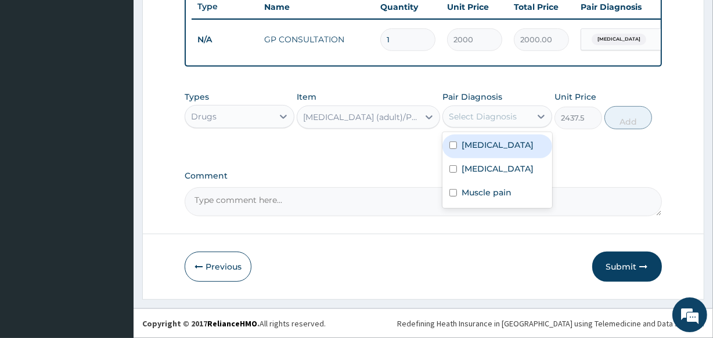
click at [455, 144] on input "checkbox" at bounding box center [453, 146] width 8 height 8
checkbox input "true"
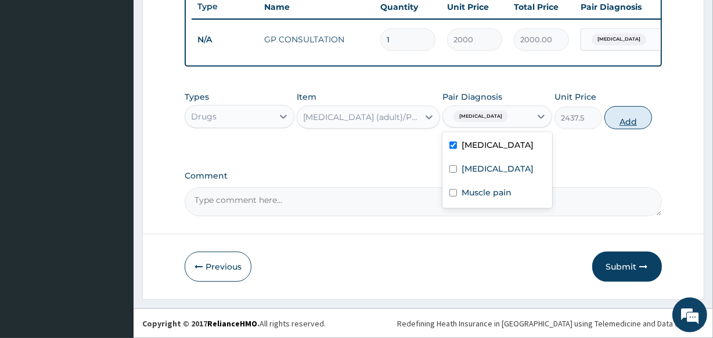
click at [630, 116] on button "Add" at bounding box center [628, 117] width 48 height 23
type input "0"
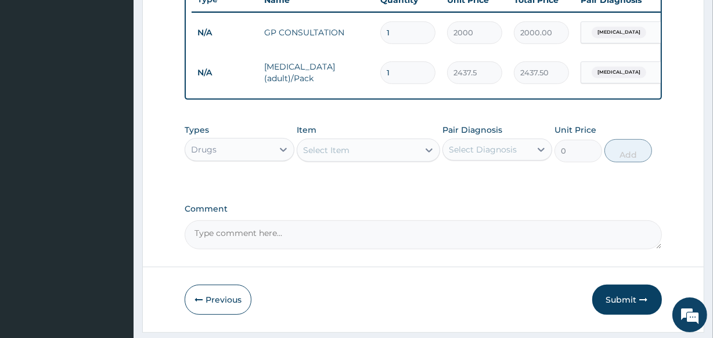
click at [334, 156] on div "Select Item" at bounding box center [326, 151] width 46 height 12
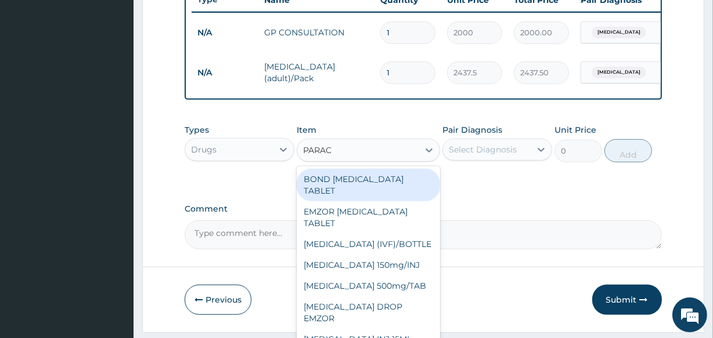
type input "PARACE"
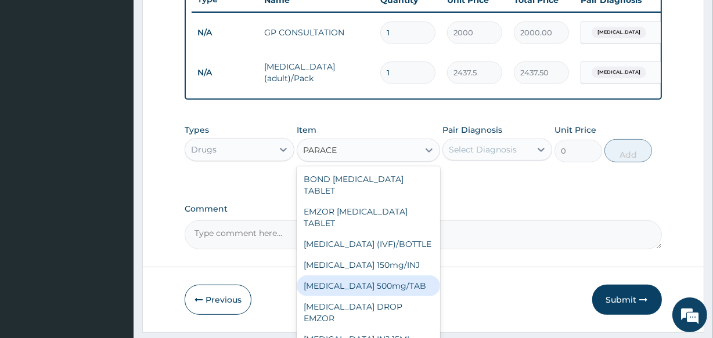
click at [380, 288] on div "[MEDICAL_DATA] 500mg/TAB" at bounding box center [368, 286] width 143 height 21
type input "18.5"
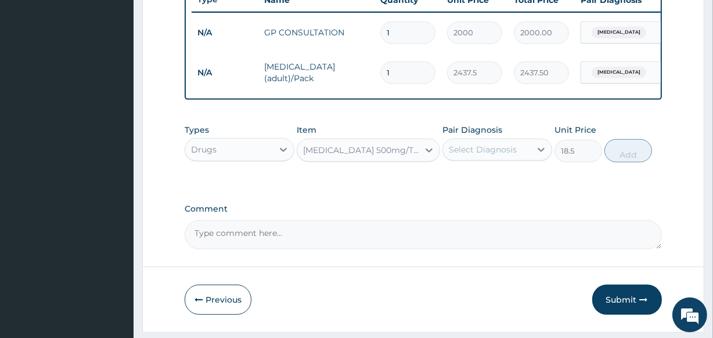
click at [496, 156] on div "Select Diagnosis" at bounding box center [483, 150] width 68 height 12
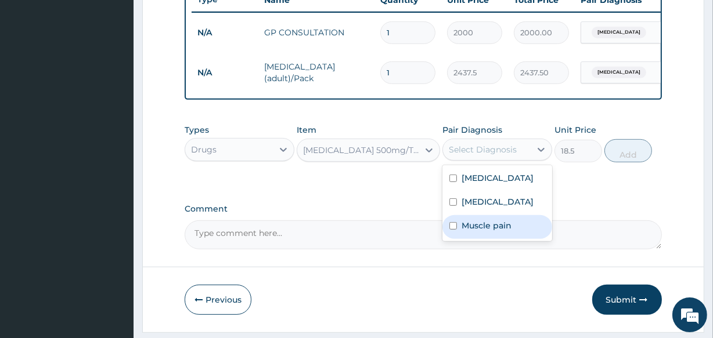
click at [470, 232] on label "Muscle pain" at bounding box center [486, 226] width 50 height 12
checkbox input "true"
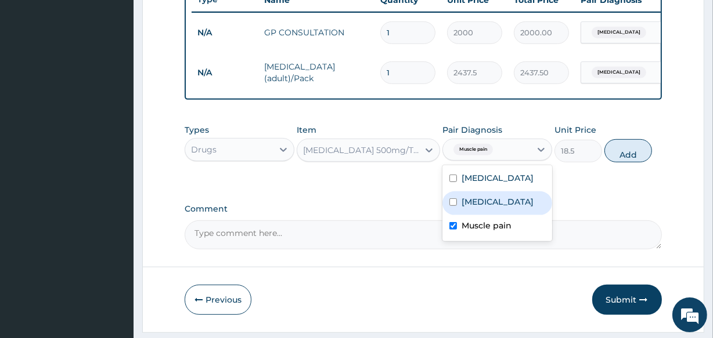
click at [627, 151] on button "Add" at bounding box center [628, 150] width 48 height 23
type input "0"
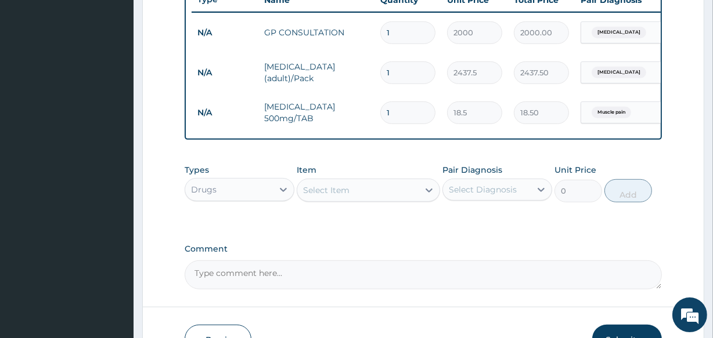
type input "12"
type input "222.00"
type input "12"
click at [367, 200] on div "Select Item" at bounding box center [357, 190] width 121 height 19
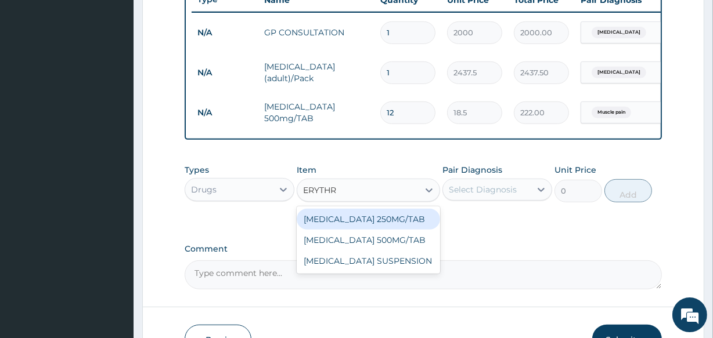
type input "ERYTHRO"
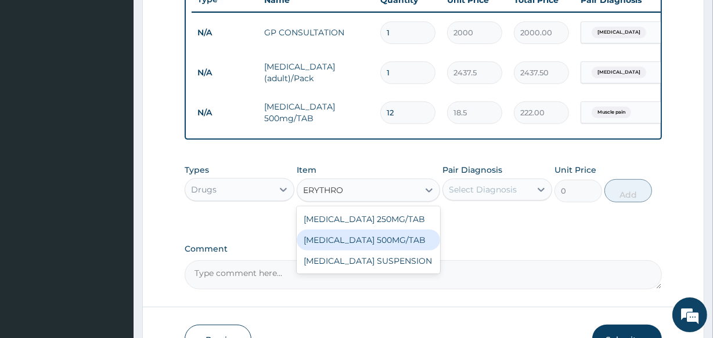
click at [373, 242] on div "[MEDICAL_DATA] 500MG/TAB" at bounding box center [368, 240] width 143 height 21
type input "65.6"
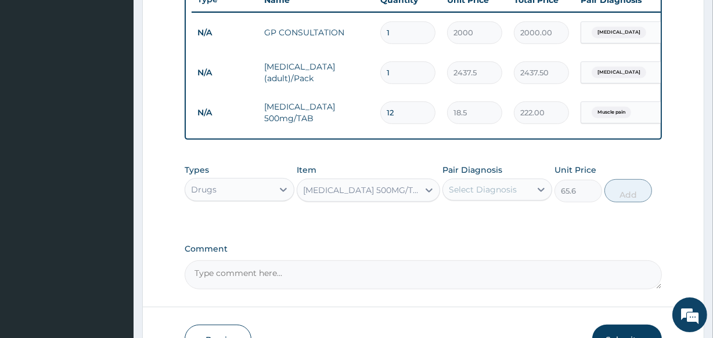
click at [464, 195] on div "Select Diagnosis" at bounding box center [483, 190] width 68 height 12
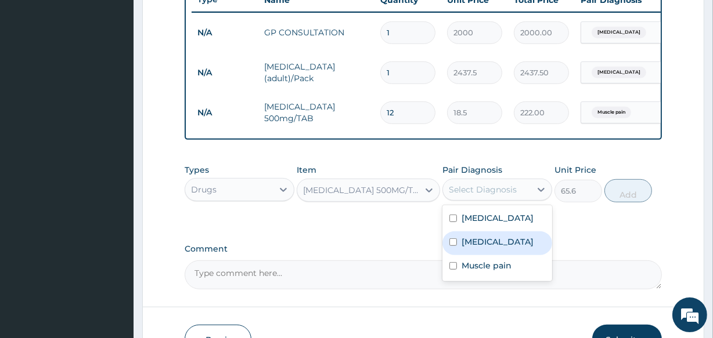
click at [457, 244] on div "Upper respiratory infection" at bounding box center [497, 244] width 110 height 24
checkbox input "true"
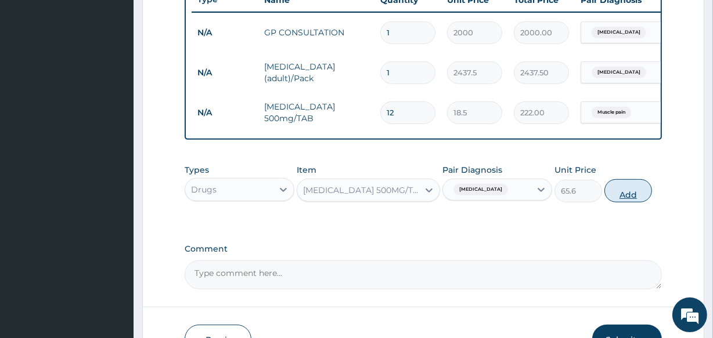
click at [631, 193] on button "Add" at bounding box center [628, 190] width 48 height 23
type input "0"
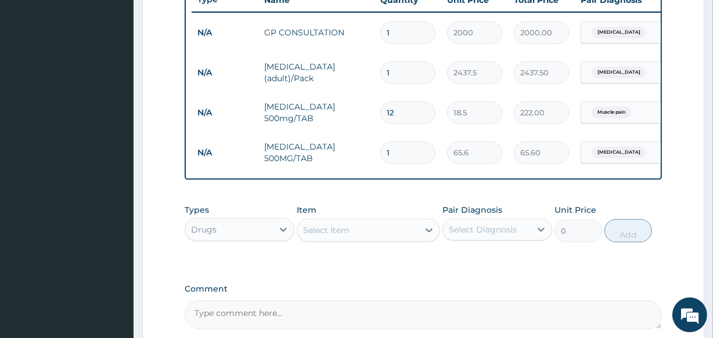
type input "0.00"
type input "9"
type input "590.40"
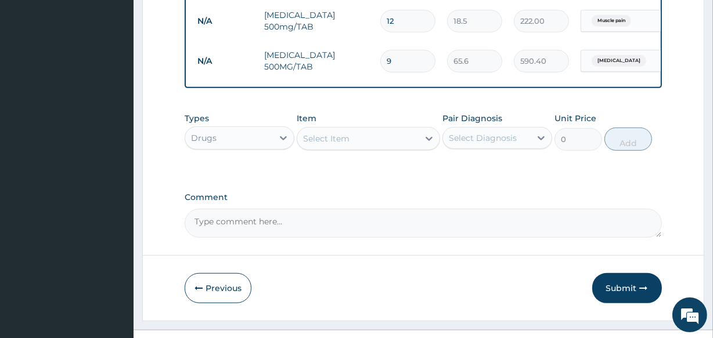
scroll to position [556, 0]
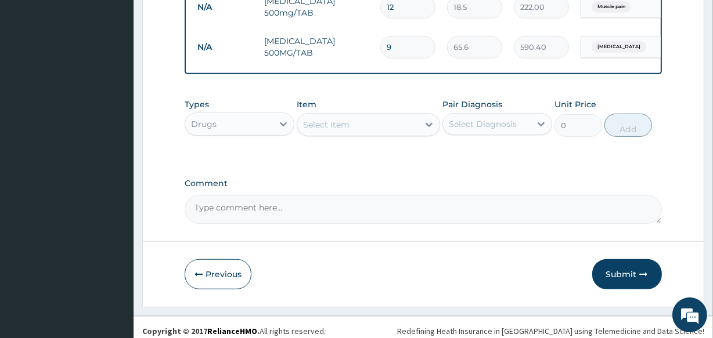
type input "9"
click at [366, 134] on div "Select Item" at bounding box center [357, 124] width 121 height 19
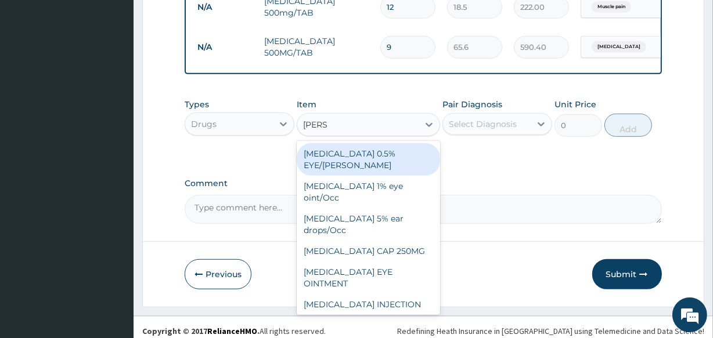
type input "LORAT"
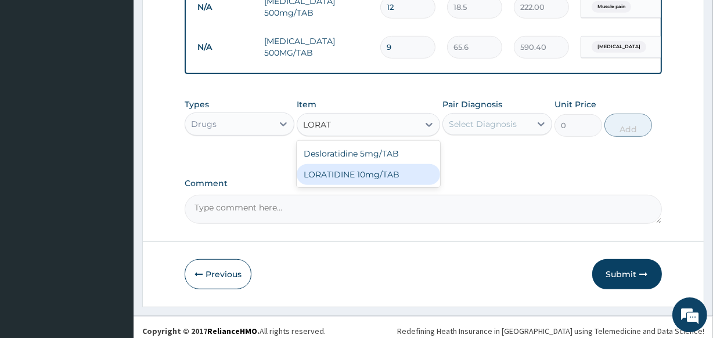
click at [369, 182] on div "LORATIDINE 10mg/TAB" at bounding box center [368, 174] width 143 height 21
type input "41.2"
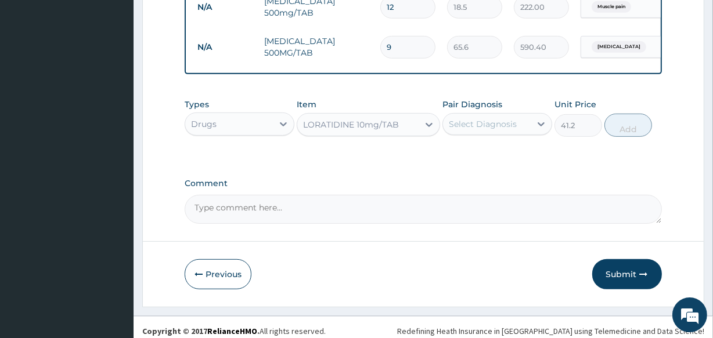
click at [461, 130] on div "Select Diagnosis" at bounding box center [483, 124] width 68 height 12
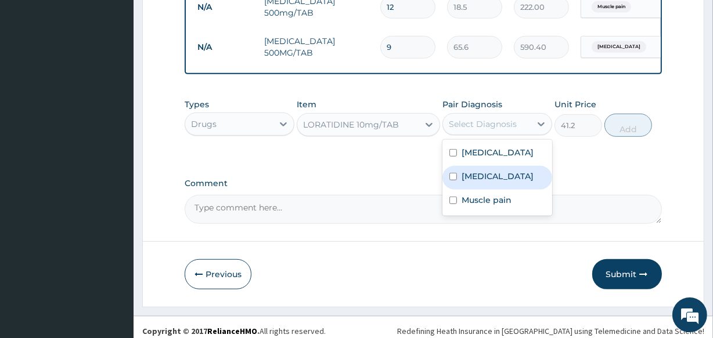
click at [462, 182] on label "Upper respiratory infection" at bounding box center [497, 177] width 72 height 12
checkbox input "true"
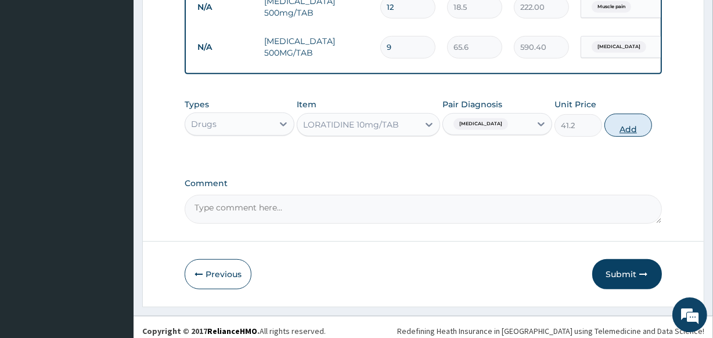
click at [624, 126] on button "Add" at bounding box center [628, 125] width 48 height 23
type input "0"
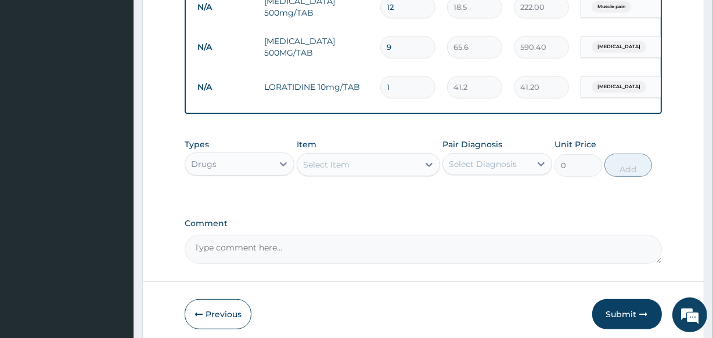
type input "0.00"
type input "5"
type input "206.00"
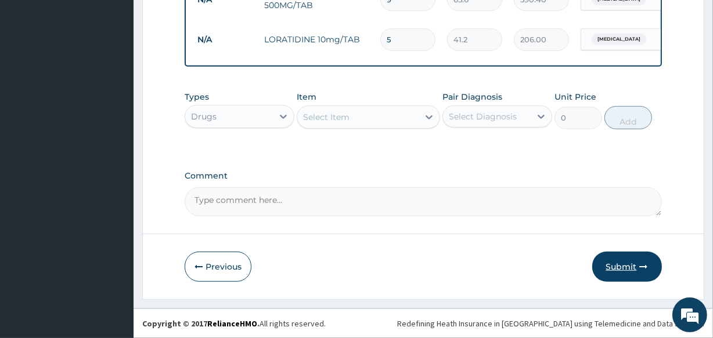
type input "5"
click at [633, 261] on button "Submit" at bounding box center [627, 267] width 70 height 30
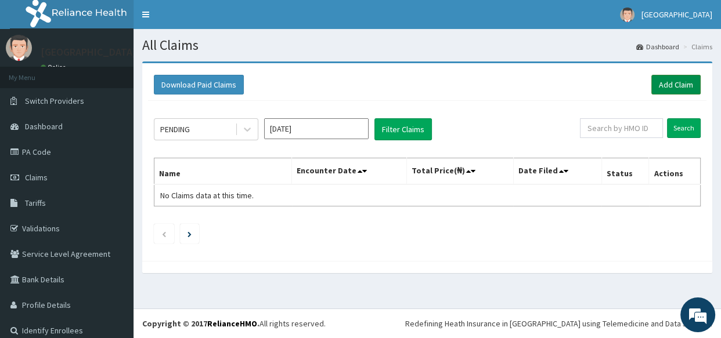
click at [674, 79] on link "Add Claim" at bounding box center [675, 85] width 49 height 20
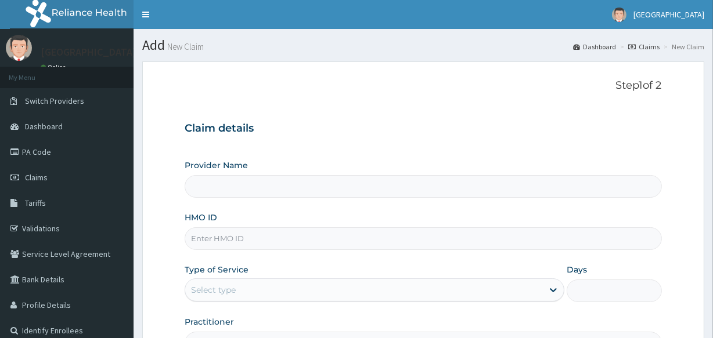
click at [223, 232] on input "HMO ID" at bounding box center [423, 238] width 476 height 23
type input "MKK"
type input "Veta Hospitals Ltd"
type input "MKK/10069/A"
click at [216, 287] on div "Select type" at bounding box center [213, 290] width 45 height 12
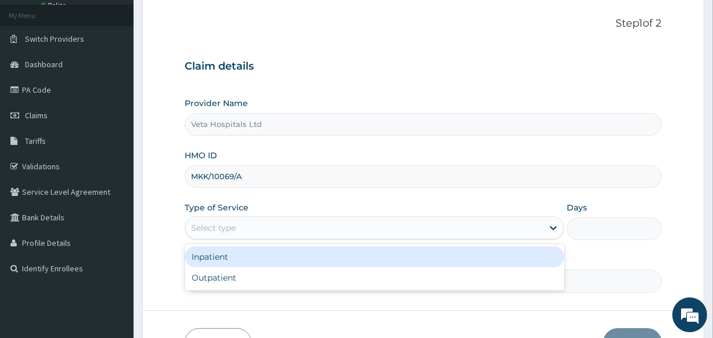
scroll to position [68, 0]
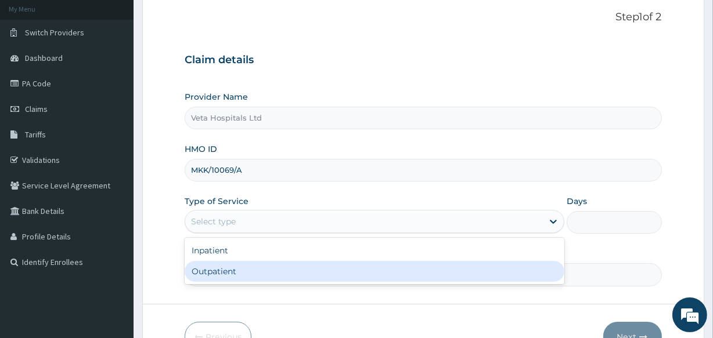
click at [332, 278] on div "Outpatient" at bounding box center [375, 271] width 380 height 21
type input "1"
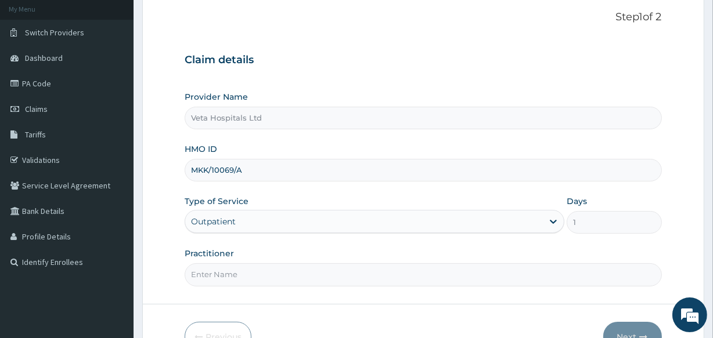
click at [258, 259] on div "Practitioner" at bounding box center [423, 267] width 476 height 38
click at [263, 268] on input "Practitioner" at bounding box center [423, 274] width 476 height 23
type input "[PERSON_NAME]"
drag, startPoint x: 710, startPoint y: 211, endPoint x: 714, endPoint y: 240, distance: 29.4
click at [712, 240] on html "R EL Toggle navigation Veta Hospital Veta Hospital - vetahospitalltd@yahoo.com …" at bounding box center [356, 170] width 713 height 477
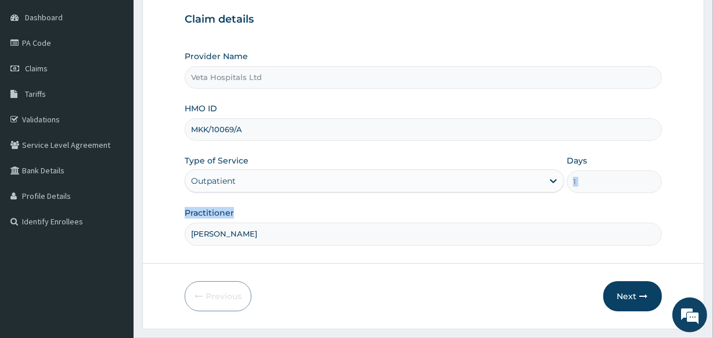
scroll to position [115, 0]
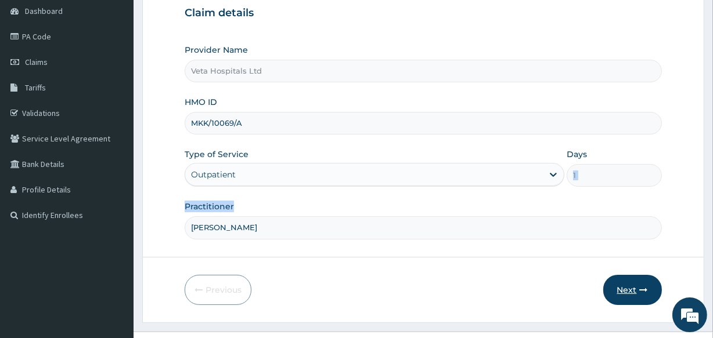
click at [627, 278] on button "Next" at bounding box center [632, 290] width 59 height 30
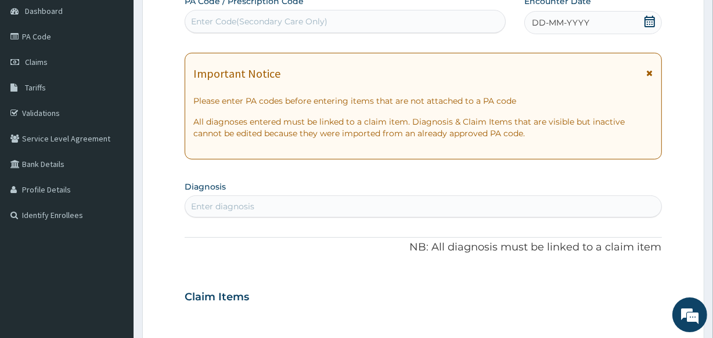
click at [649, 20] on icon at bounding box center [650, 22] width 12 height 12
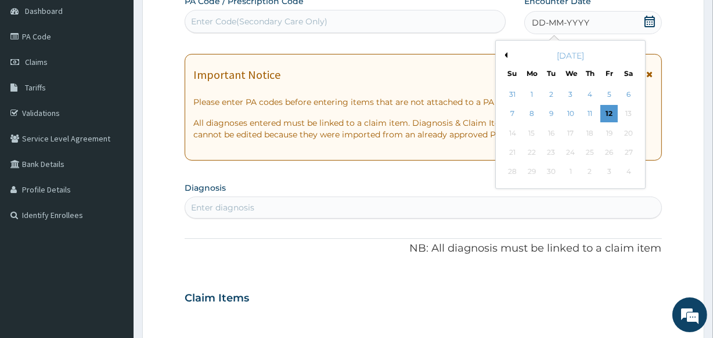
click at [508, 55] on div "September 2025" at bounding box center [570, 56] width 140 height 12
click at [504, 51] on div "September 2025" at bounding box center [570, 56] width 140 height 12
click at [507, 53] on div "September 2025" at bounding box center [570, 56] width 140 height 12
click at [505, 53] on button "Previous Month" at bounding box center [504, 55] width 6 height 6
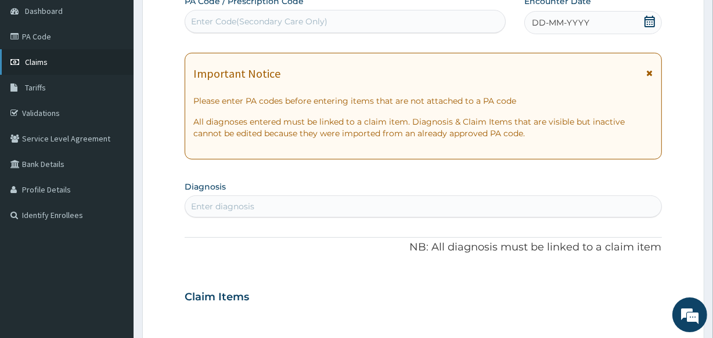
click at [41, 59] on span "Claims" at bounding box center [36, 62] width 23 height 10
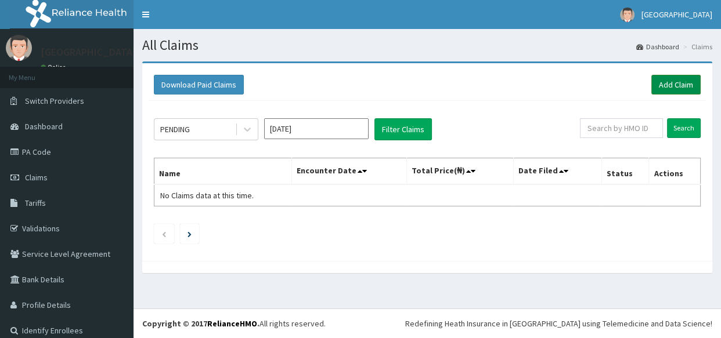
click at [662, 82] on link "Add Claim" at bounding box center [675, 85] width 49 height 20
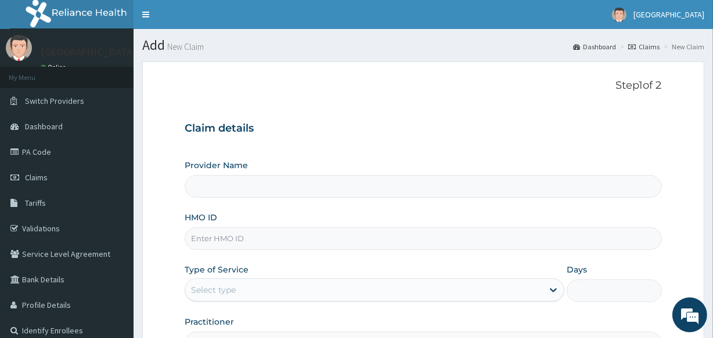
click at [209, 243] on input "HMO ID" at bounding box center [423, 238] width 476 height 23
type input "Veta Hospitals Ltd"
type input "PFN/10207/A"
click at [218, 283] on div "Select type" at bounding box center [363, 290] width 357 height 19
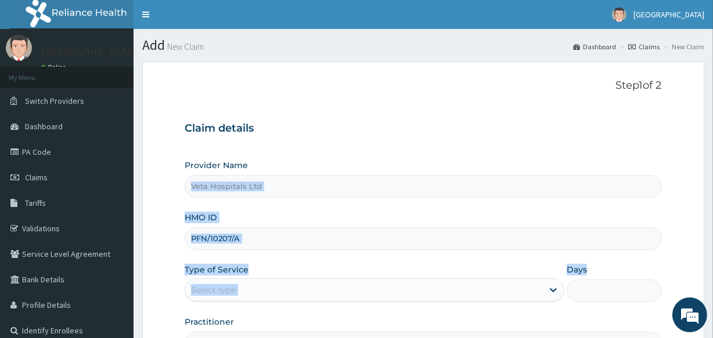
drag, startPoint x: 712, startPoint y: 196, endPoint x: 714, endPoint y: 285, distance: 89.4
click at [712, 285] on html "R EL Toggle navigation [GEOGRAPHIC_DATA] - [EMAIL_ADDRESS][DOMAIN_NAME] Member …" at bounding box center [356, 238] width 713 height 477
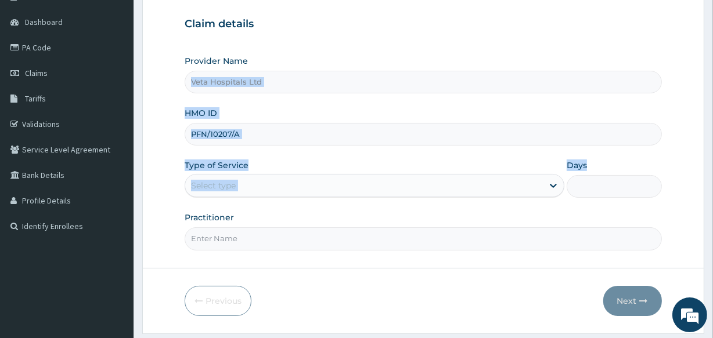
scroll to position [138, 0]
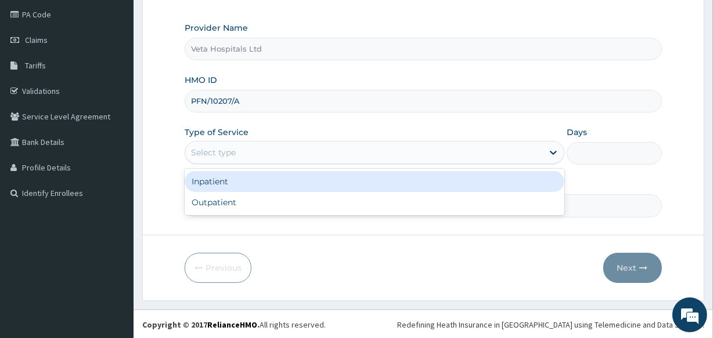
click at [221, 142] on div "Select type" at bounding box center [375, 152] width 380 height 23
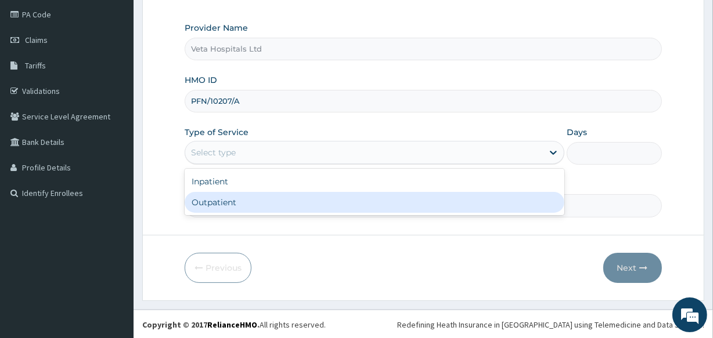
click at [222, 194] on div "Outpatient" at bounding box center [375, 202] width 380 height 21
type input "1"
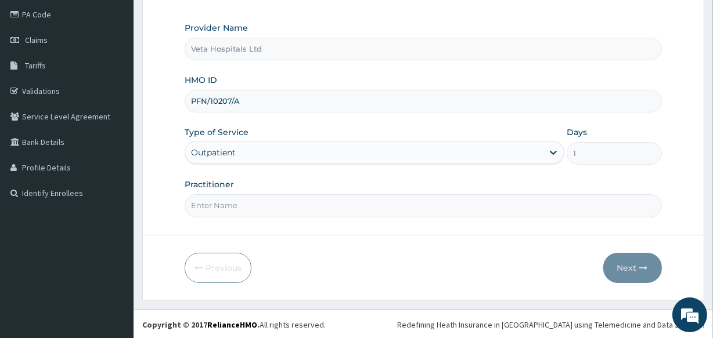
click at [222, 205] on input "Practitioner" at bounding box center [423, 205] width 476 height 23
type input "[PERSON_NAME]"
click at [631, 258] on button "Next" at bounding box center [632, 268] width 59 height 30
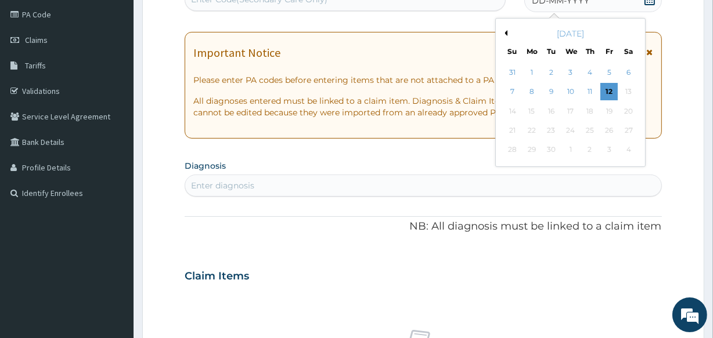
click at [510, 33] on div "[DATE]" at bounding box center [570, 34] width 140 height 12
click at [503, 31] on button "Previous Month" at bounding box center [504, 33] width 6 height 6
click at [532, 128] on div "18" at bounding box center [531, 130] width 17 height 17
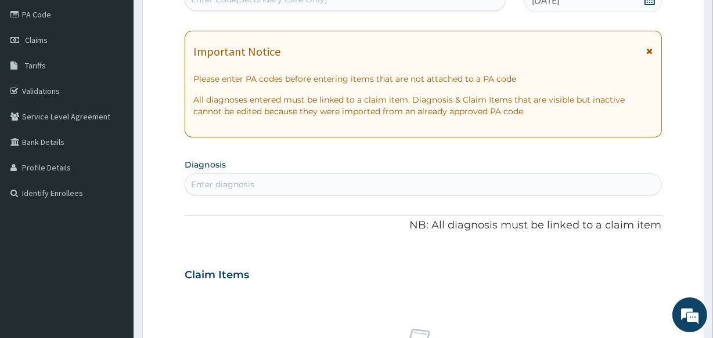
click at [237, 176] on div "Enter diagnosis" at bounding box center [422, 184] width 475 height 19
type input "P"
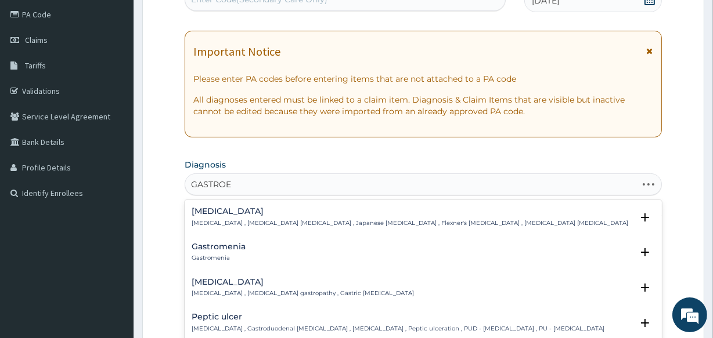
type input "GASTROEN"
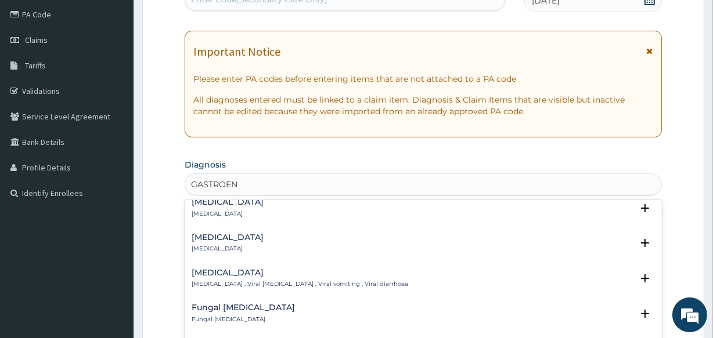
scroll to position [78, 0]
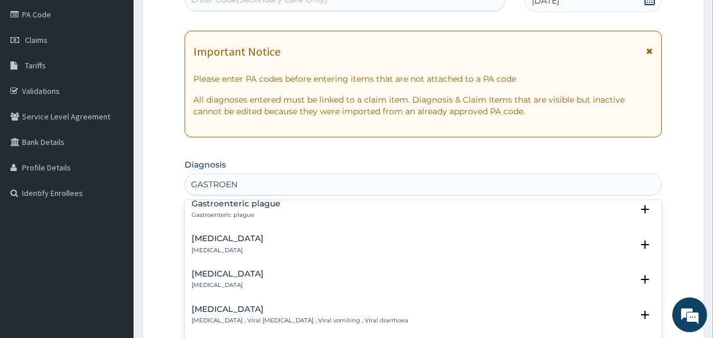
click at [258, 242] on h4 "[MEDICAL_DATA]" at bounding box center [228, 238] width 72 height 9
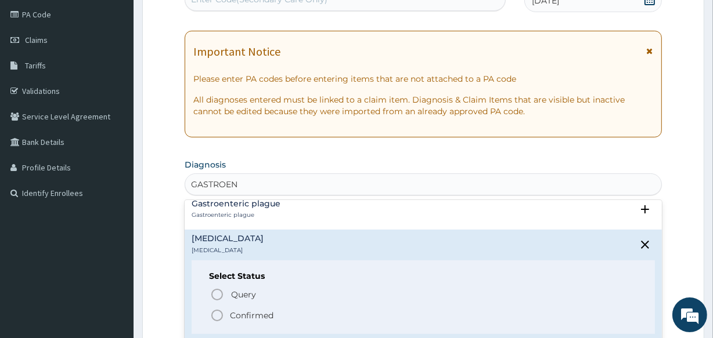
click at [221, 315] on icon "status option filled" at bounding box center [217, 316] width 14 height 14
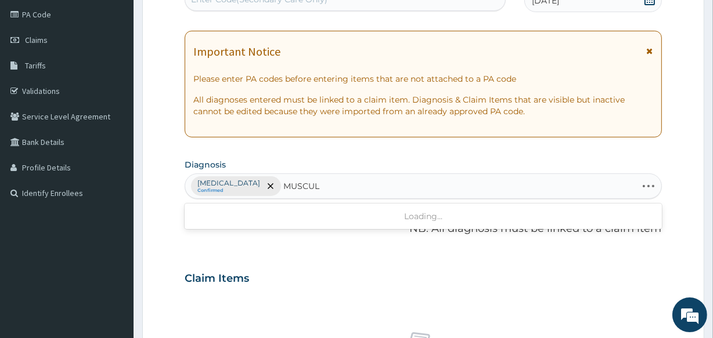
type input "MUSCULO"
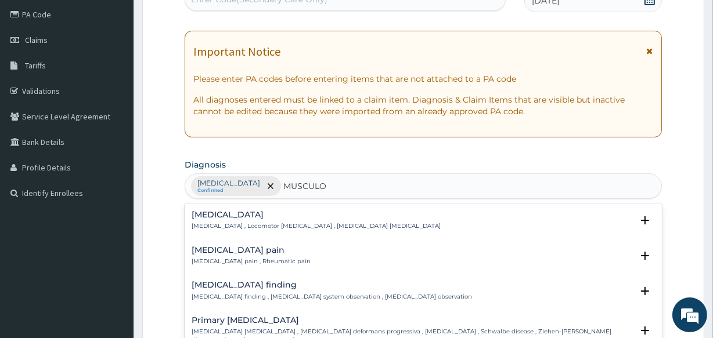
click at [230, 241] on div "[MEDICAL_DATA] pain [MEDICAL_DATA] pain , Rheumatic pain Select Status Query Qu…" at bounding box center [423, 258] width 476 height 35
click at [237, 250] on h4 "Musculoskeletal pain" at bounding box center [251, 250] width 119 height 9
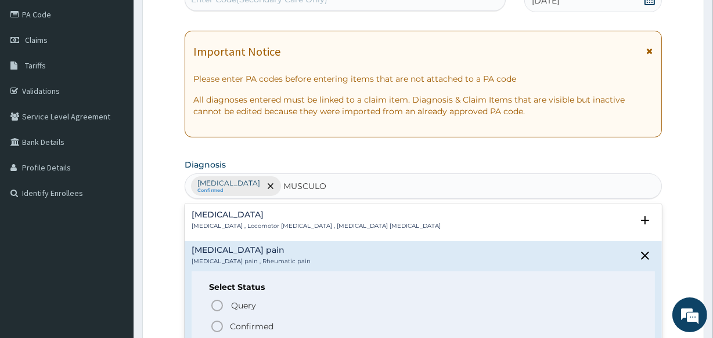
click at [215, 323] on icon "status option filled" at bounding box center [217, 327] width 14 height 14
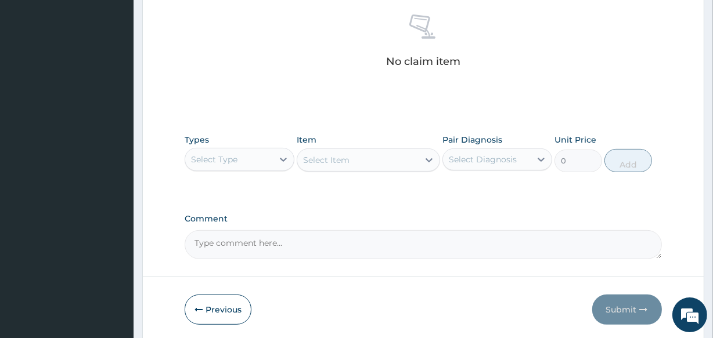
scroll to position [498, 0]
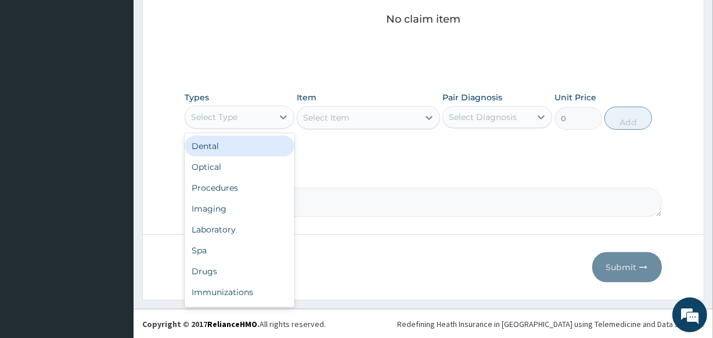
click at [267, 118] on div "Select Type" at bounding box center [229, 117] width 88 height 19
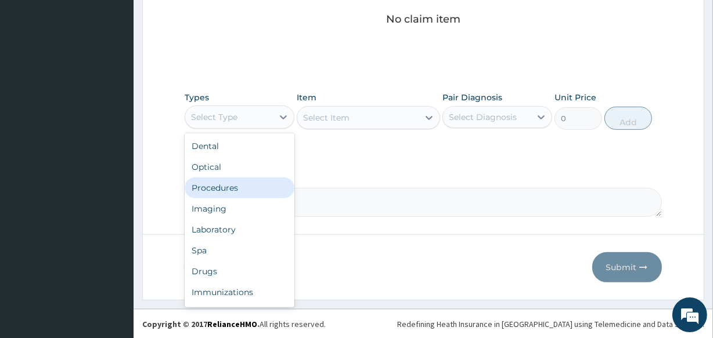
click at [239, 180] on div "Procedures" at bounding box center [240, 188] width 110 height 21
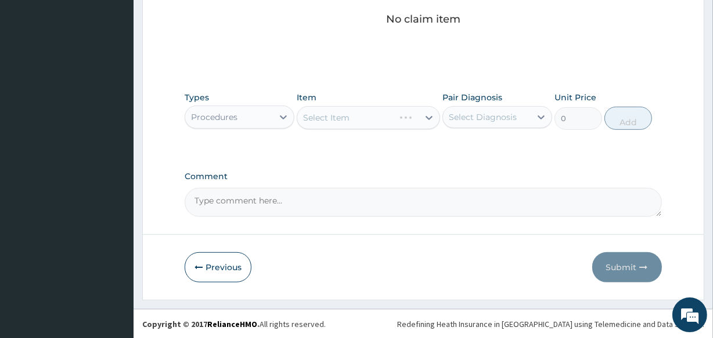
click at [333, 118] on div "Select Item" at bounding box center [368, 117] width 143 height 23
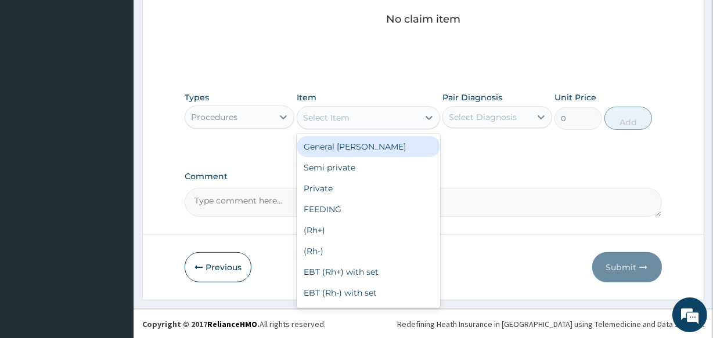
click at [333, 118] on div "Select Item" at bounding box center [326, 118] width 46 height 12
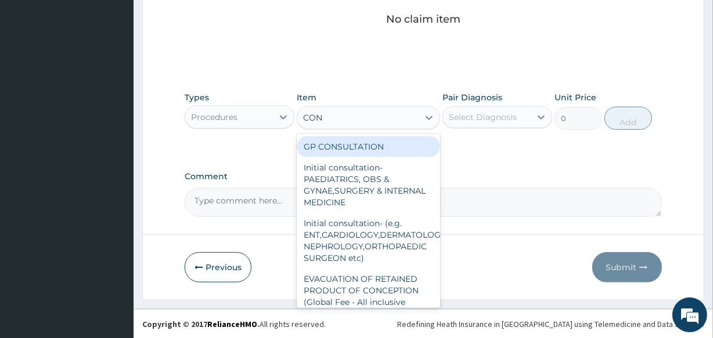
type input "CONS"
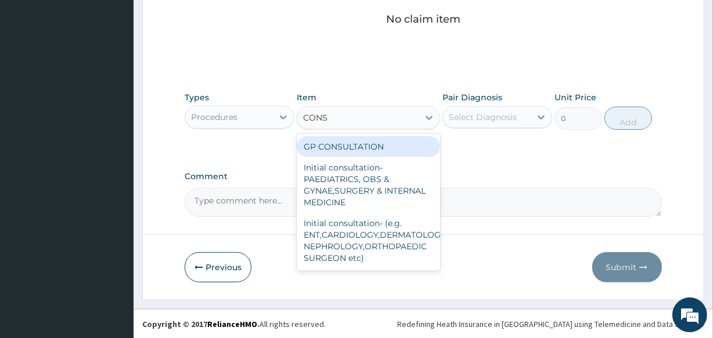
click at [337, 139] on div "GP CONSULTATION" at bounding box center [368, 146] width 143 height 21
type input "2000"
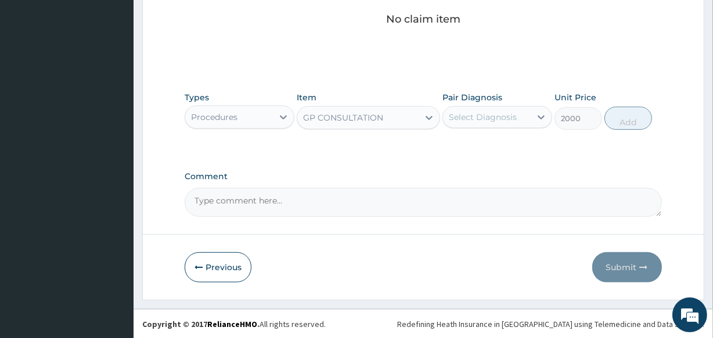
click at [477, 115] on div "Select Diagnosis" at bounding box center [483, 117] width 68 height 12
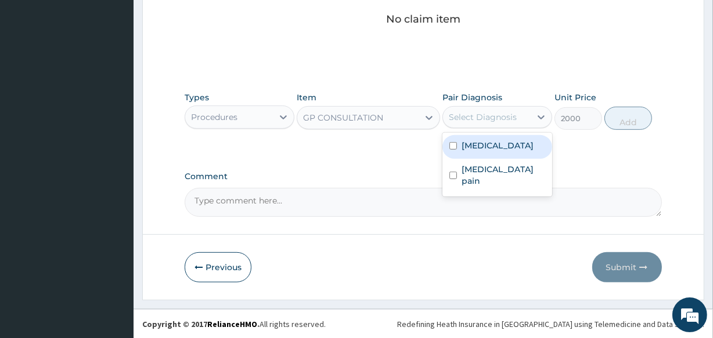
click at [458, 154] on div "Acute gastroenteritis" at bounding box center [497, 147] width 110 height 24
checkbox input "true"
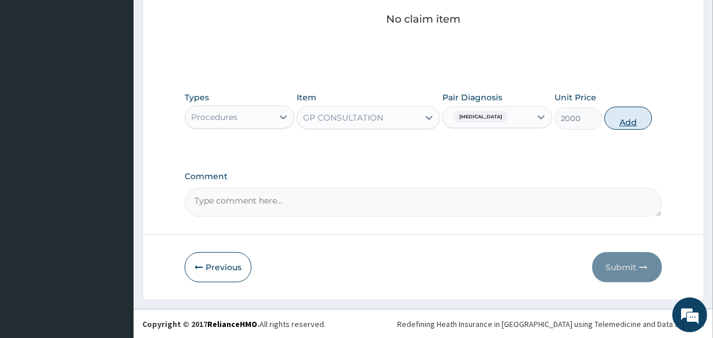
click at [633, 123] on button "Add" at bounding box center [628, 118] width 48 height 23
type input "0"
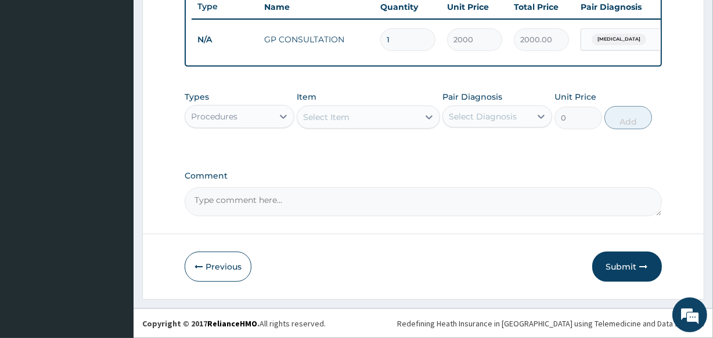
click at [247, 110] on div "Procedures" at bounding box center [229, 116] width 88 height 19
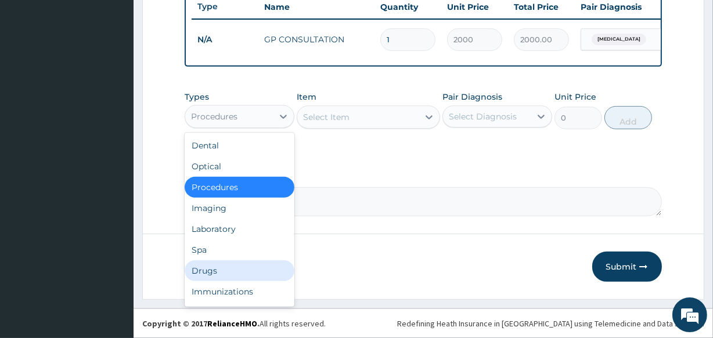
click at [218, 272] on div "Drugs" at bounding box center [240, 271] width 110 height 21
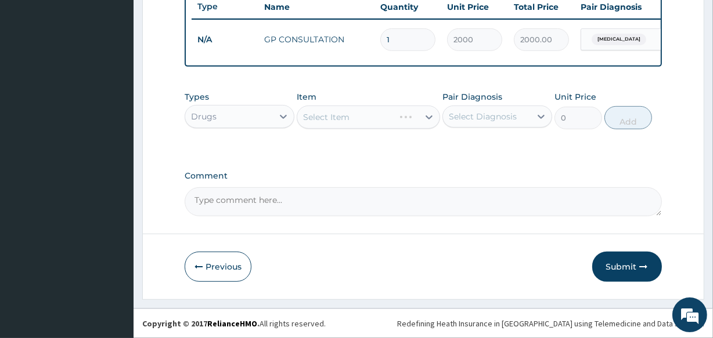
click at [345, 117] on div "Select Item" at bounding box center [368, 117] width 143 height 23
click at [348, 116] on div "Select Item" at bounding box center [326, 117] width 46 height 12
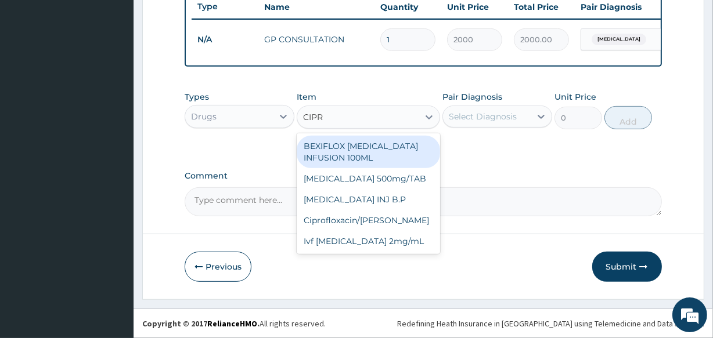
type input "CIPRO"
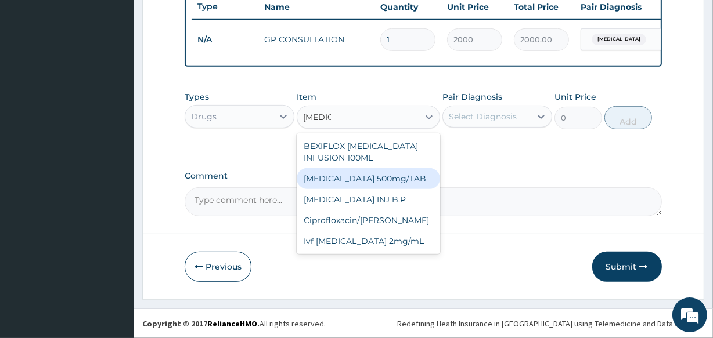
click at [359, 180] on div "[MEDICAL_DATA] 500mg/TAB" at bounding box center [368, 178] width 143 height 21
type input "95.6"
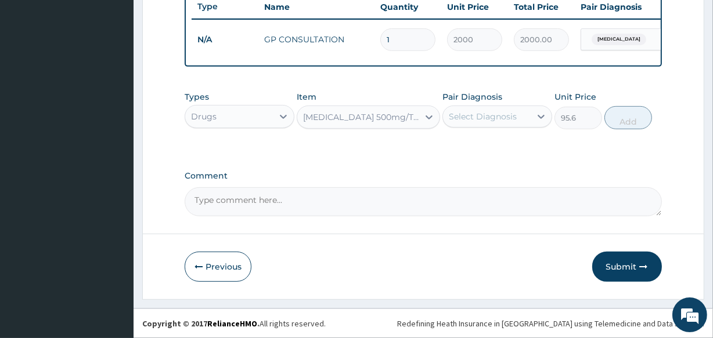
click at [476, 114] on div "Select Diagnosis" at bounding box center [483, 117] width 68 height 12
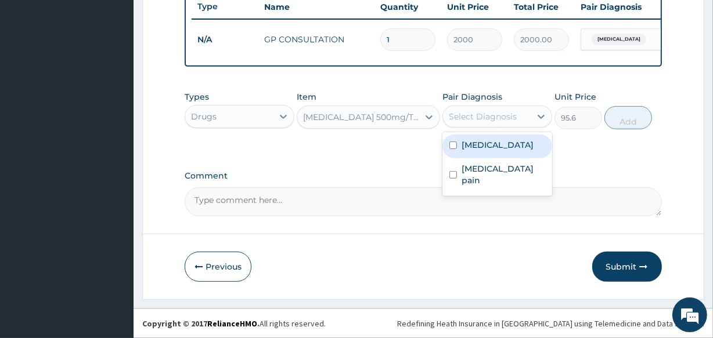
click at [469, 136] on div "Acute gastroenteritis" at bounding box center [497, 147] width 110 height 24
checkbox input "true"
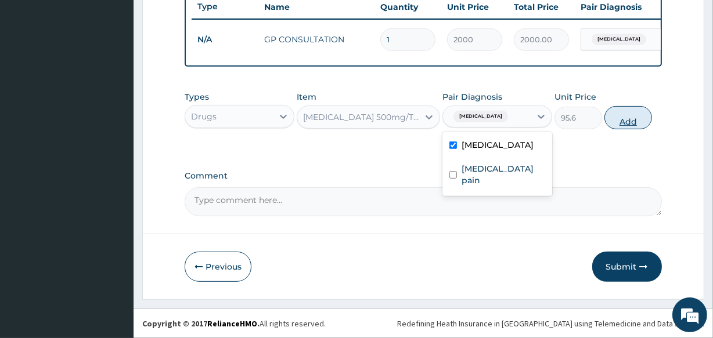
click at [634, 113] on button "Add" at bounding box center [628, 117] width 48 height 23
type input "0"
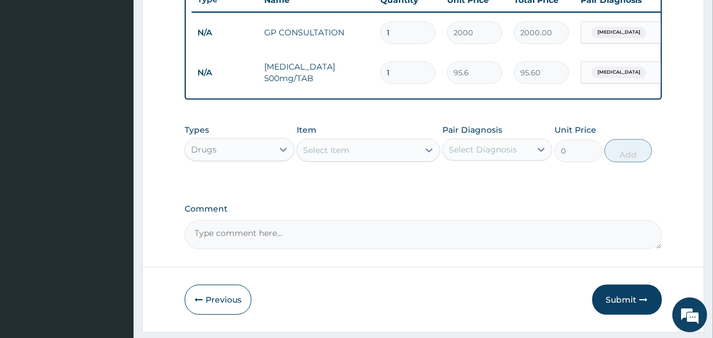
type input "10"
type input "956.00"
type input "10"
click at [368, 160] on div "Select Item" at bounding box center [357, 150] width 121 height 19
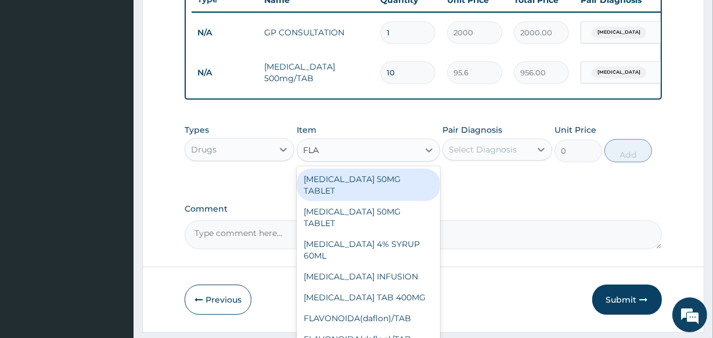
type input "FLAG"
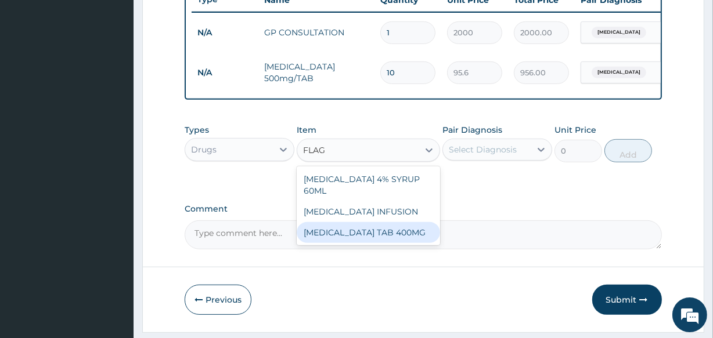
click at [360, 227] on div "[MEDICAL_DATA] TAB 400MG" at bounding box center [368, 232] width 143 height 21
type input "93.7"
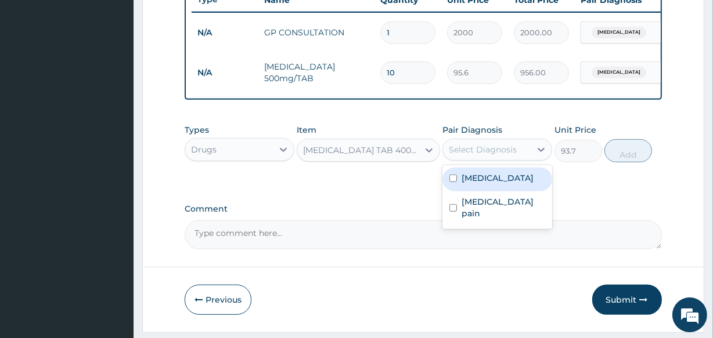
click at [480, 156] on div "Select Diagnosis" at bounding box center [483, 150] width 68 height 12
click at [456, 192] on div "Acute gastroenteritis" at bounding box center [497, 180] width 110 height 24
checkbox input "true"
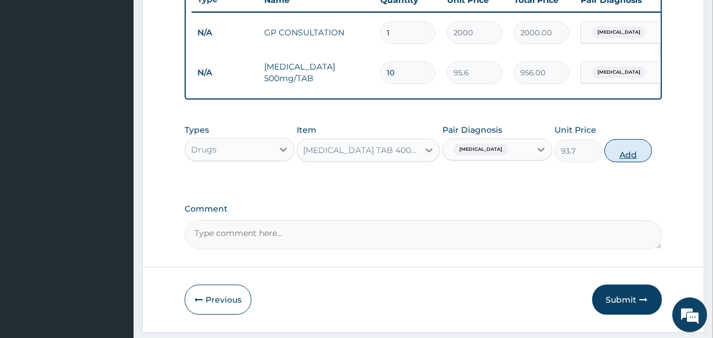
click at [639, 156] on button "Add" at bounding box center [628, 150] width 48 height 23
type input "0"
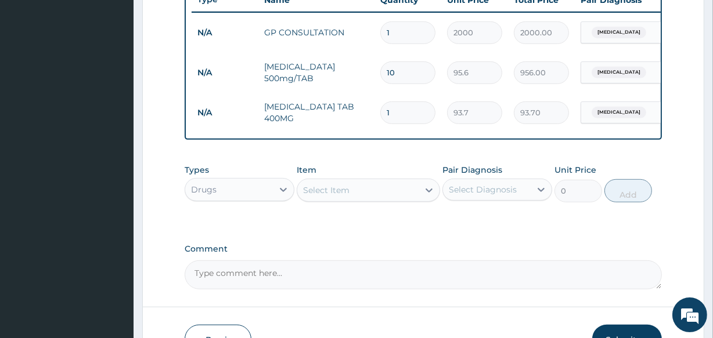
type input "0.00"
type input "9"
type input "843.30"
type input "9"
click at [342, 192] on div "Select Item" at bounding box center [326, 191] width 46 height 12
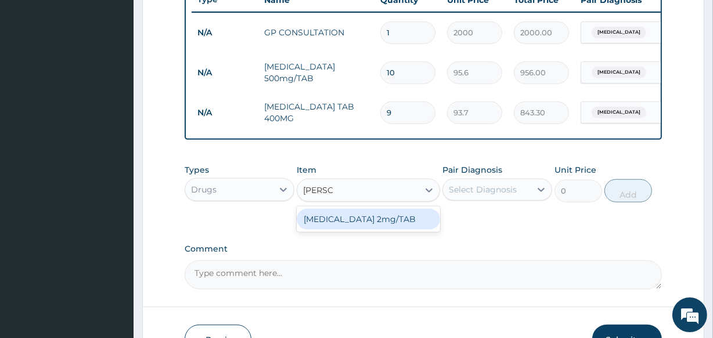
type input "LOPERA"
click at [349, 225] on div "[MEDICAL_DATA] 2mg/TAB" at bounding box center [368, 219] width 143 height 21
type input "93.7"
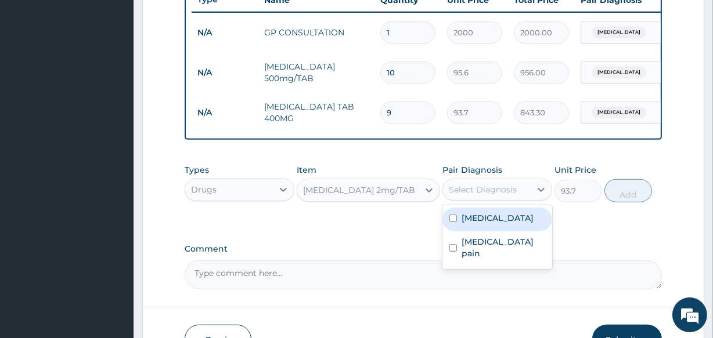
click at [469, 192] on div "Select Diagnosis" at bounding box center [483, 190] width 68 height 12
click at [459, 225] on div "Acute gastroenteritis" at bounding box center [497, 220] width 110 height 24
checkbox input "true"
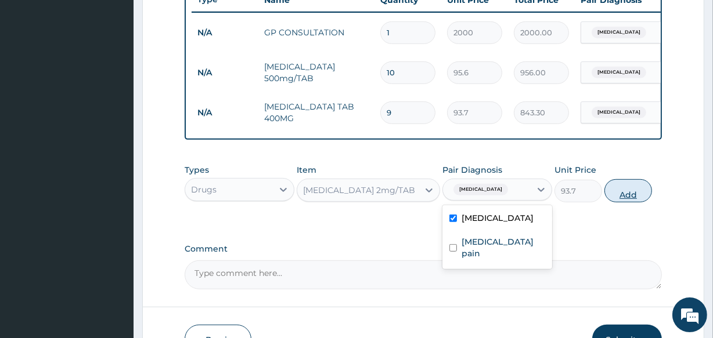
click at [620, 198] on button "Add" at bounding box center [628, 190] width 48 height 23
type input "0"
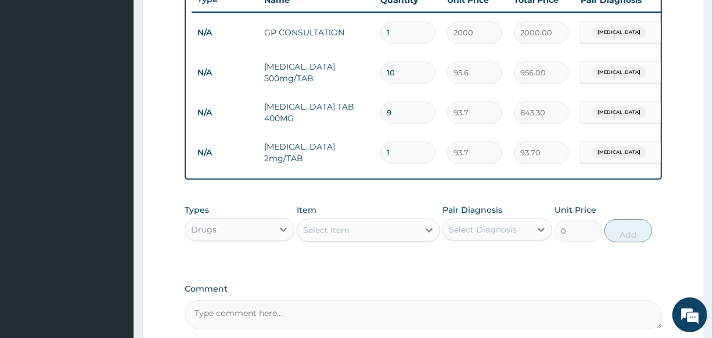
type input "0.00"
type input "2"
type input "187.40"
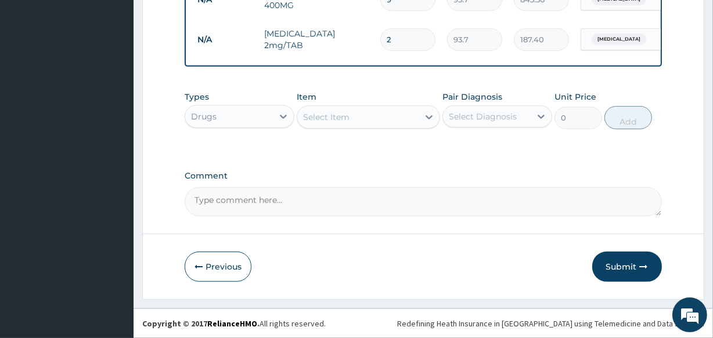
scroll to position [571, 0]
type input "2"
click at [375, 120] on div "Select Item" at bounding box center [357, 117] width 121 height 19
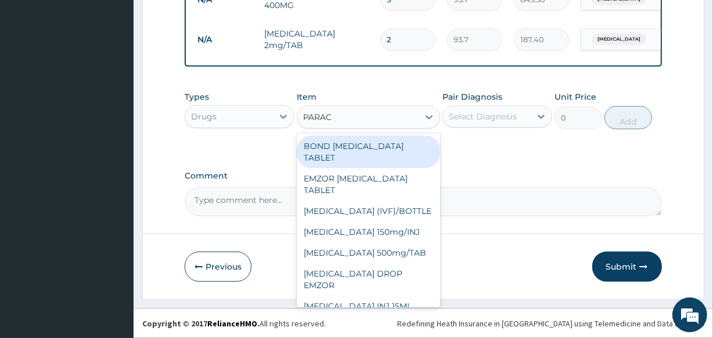
type input "PARACE"
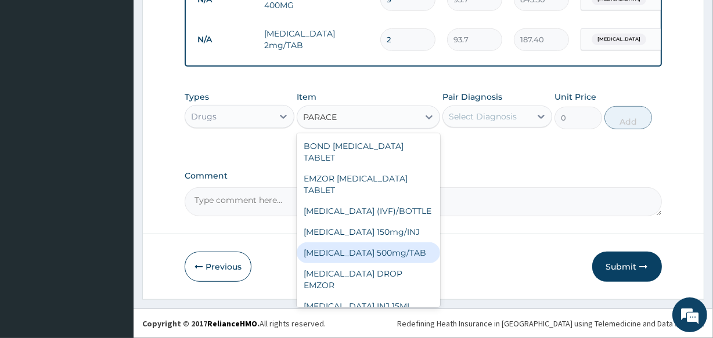
click at [412, 246] on div "[MEDICAL_DATA] 500mg/TAB" at bounding box center [368, 253] width 143 height 21
type input "18.5"
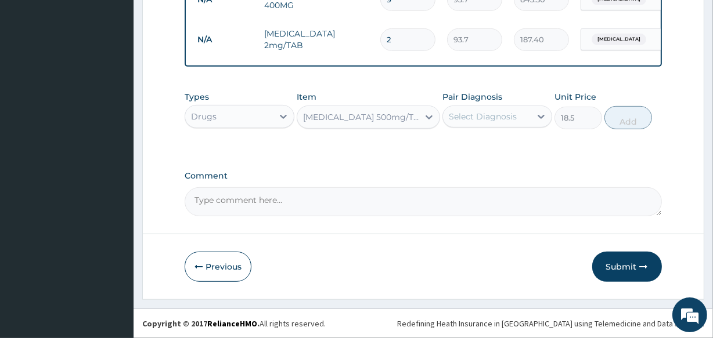
click at [466, 116] on div "Select Diagnosis" at bounding box center [483, 117] width 68 height 12
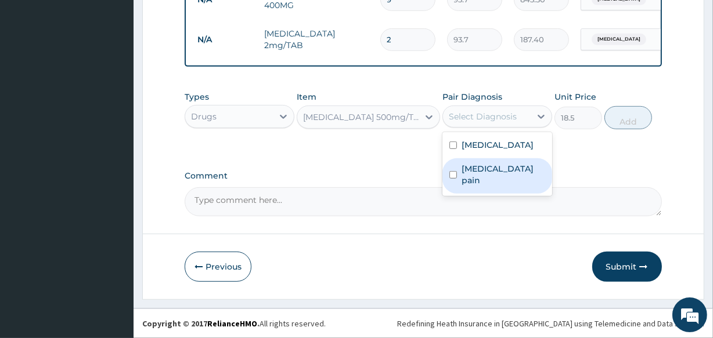
click at [464, 181] on label "Musculoskeletal pain" at bounding box center [503, 174] width 84 height 23
checkbox input "true"
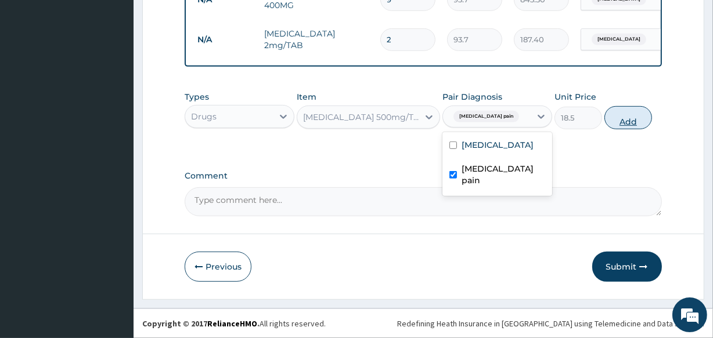
click at [615, 111] on button "Add" at bounding box center [628, 117] width 48 height 23
type input "0"
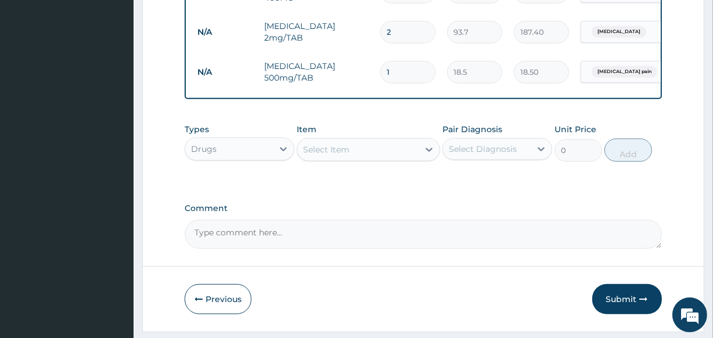
click at [404, 75] on input "1" at bounding box center [407, 72] width 55 height 23
type input "12"
type input "222.00"
type input "12"
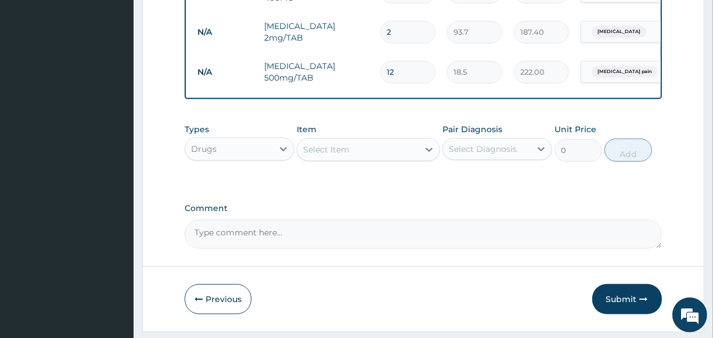
click at [348, 156] on div "Select Item" at bounding box center [326, 150] width 46 height 12
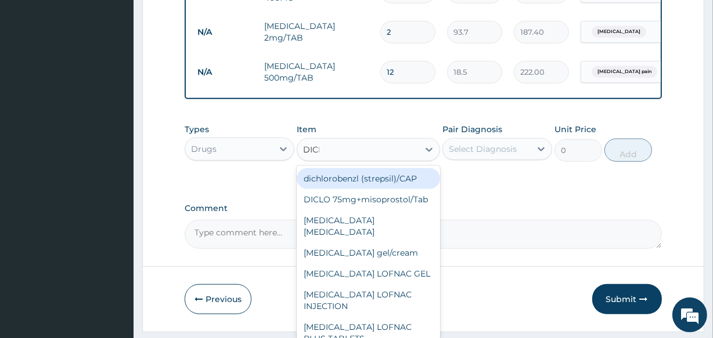
type input "DICLO"
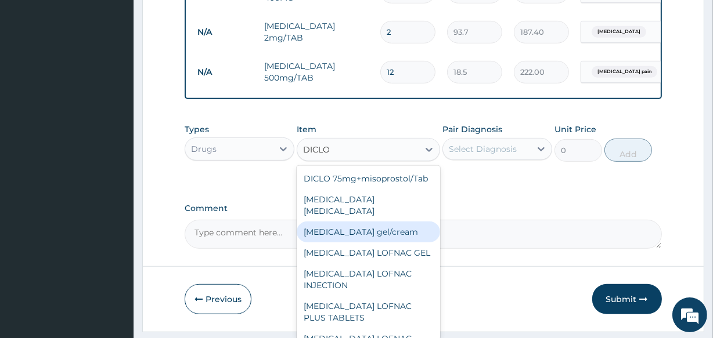
click at [380, 240] on div "[MEDICAL_DATA] gel/cream" at bounding box center [368, 232] width 143 height 21
type input "843.7"
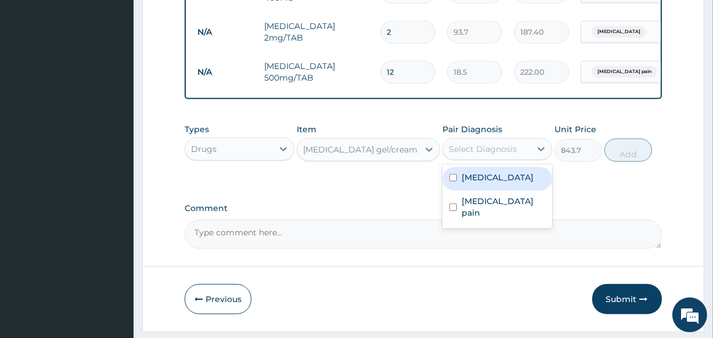
click at [477, 155] on div "Select Diagnosis" at bounding box center [483, 149] width 68 height 12
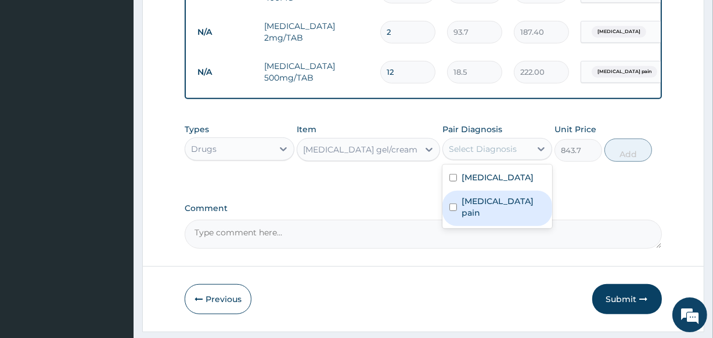
click at [470, 219] on label "Musculoskeletal pain" at bounding box center [503, 207] width 84 height 23
checkbox input "true"
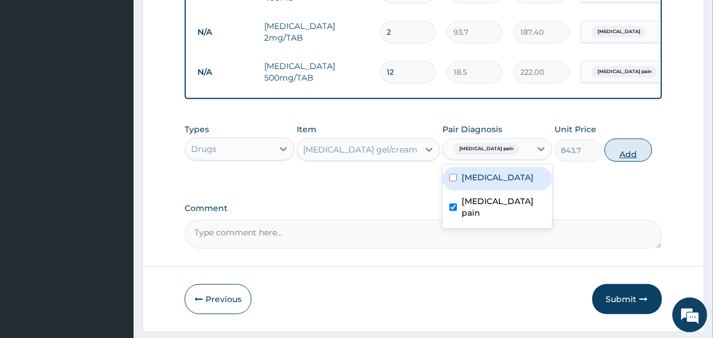
click at [640, 149] on button "Add" at bounding box center [628, 150] width 48 height 23
type input "0"
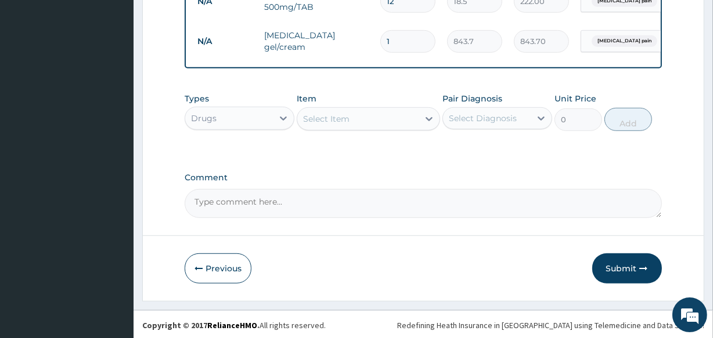
scroll to position [652, 0]
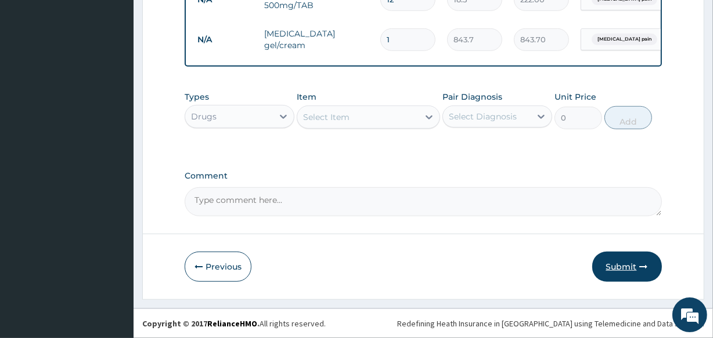
click at [622, 269] on button "Submit" at bounding box center [627, 267] width 70 height 30
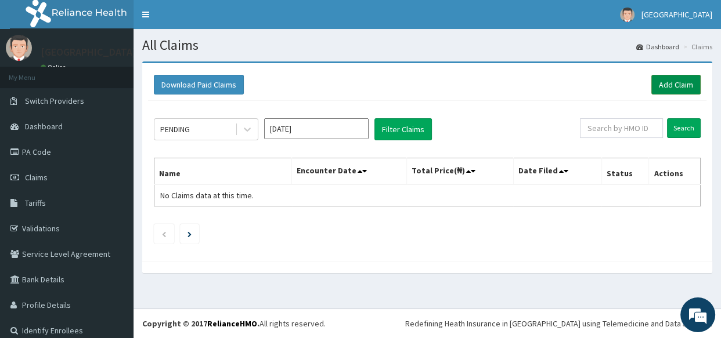
click at [667, 85] on link "Add Claim" at bounding box center [675, 85] width 49 height 20
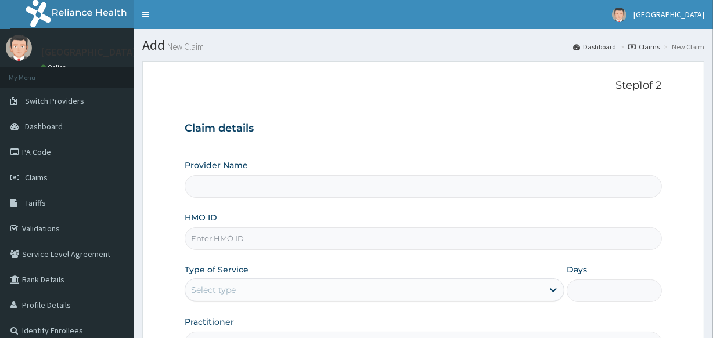
type input "Veta Hospitals Ltd"
click at [43, 156] on link "PA Code" at bounding box center [66, 152] width 133 height 26
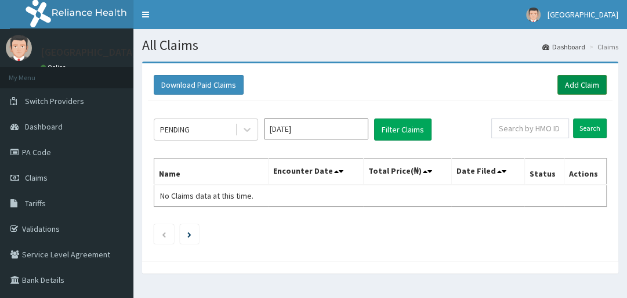
click at [573, 82] on link "Add Claim" at bounding box center [582, 85] width 49 height 20
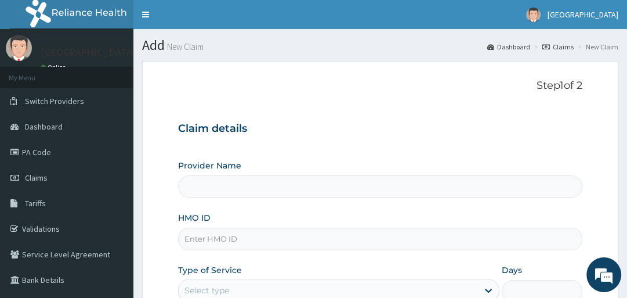
type input "Veta Hospitals Ltd"
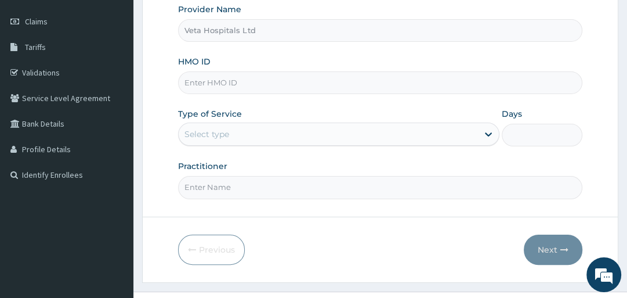
click at [216, 87] on input "HMO ID" at bounding box center [380, 82] width 404 height 23
type input "FFC/10075/A"
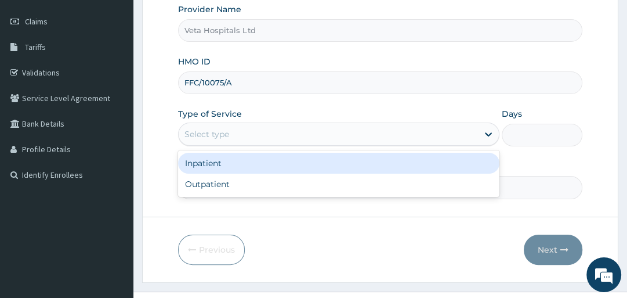
click at [205, 136] on div "Select type" at bounding box center [207, 134] width 45 height 12
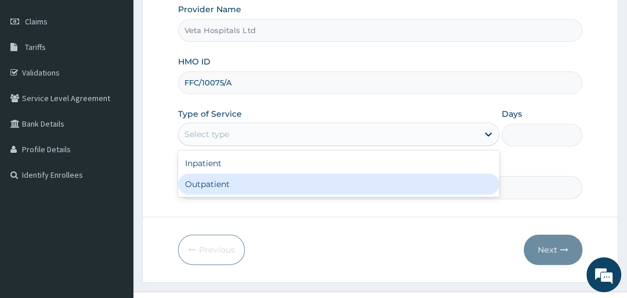
click at [209, 181] on div "Outpatient" at bounding box center [339, 184] width 322 height 21
type input "1"
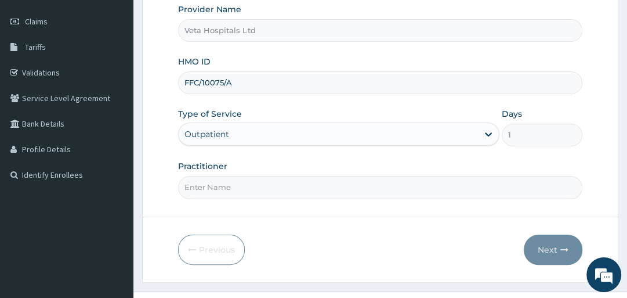
click at [209, 182] on input "Practitioner" at bounding box center [380, 187] width 404 height 23
type input "[PERSON_NAME]"
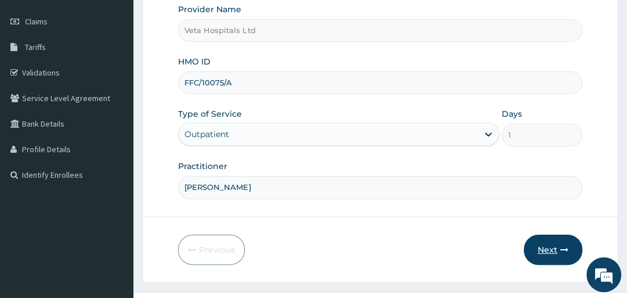
click at [554, 246] on button "Next" at bounding box center [553, 249] width 59 height 30
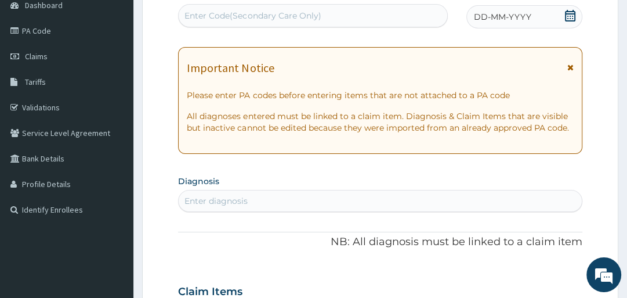
scroll to position [102, 0]
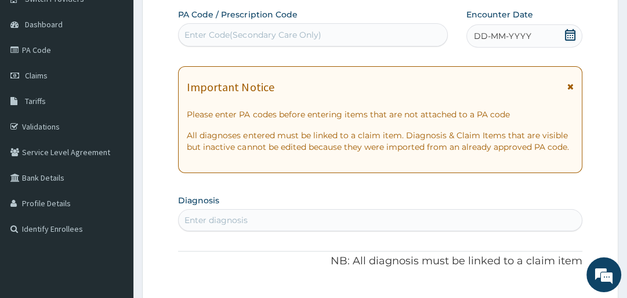
click at [232, 31] on div "Enter Code(Secondary Care Only)" at bounding box center [313, 35] width 269 height 19
paste input "PA/C885A7"
type input "PA/C885A7"
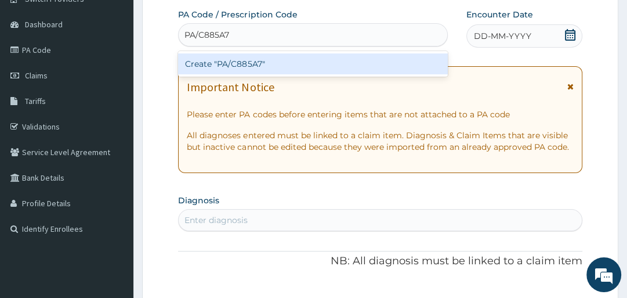
click at [242, 66] on div "Create "PA/C885A7"" at bounding box center [313, 63] width 270 height 21
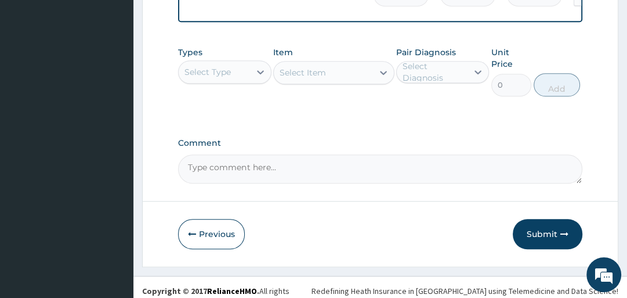
scroll to position [541, 0]
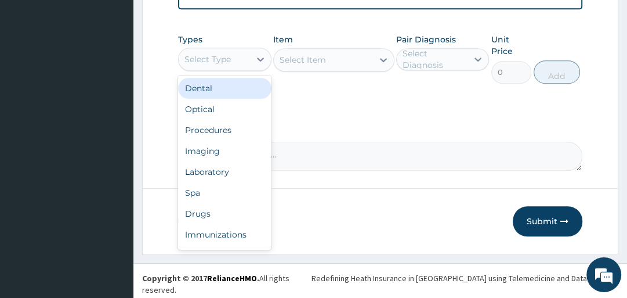
click at [233, 58] on div "Select Type" at bounding box center [214, 59] width 71 height 19
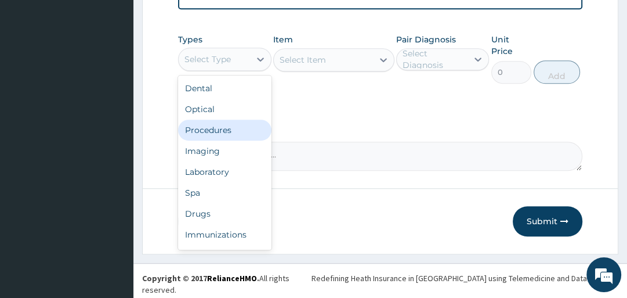
click at [239, 130] on div "Procedures" at bounding box center [224, 130] width 93 height 21
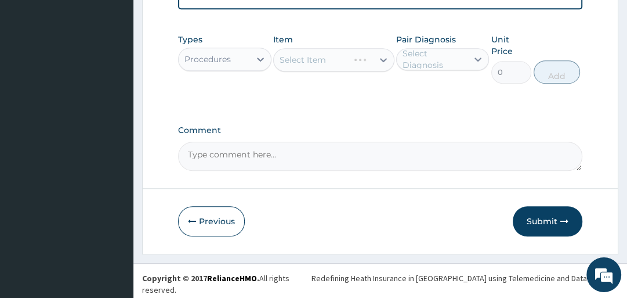
click at [298, 63] on div "Select Item" at bounding box center [333, 59] width 121 height 23
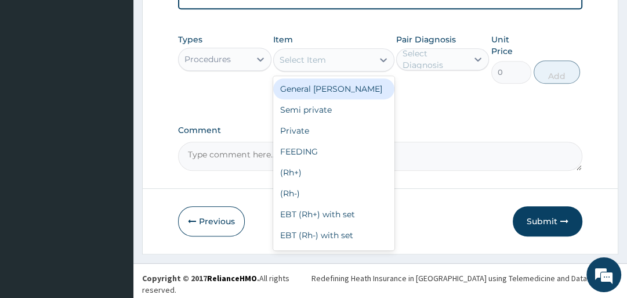
click at [298, 63] on div "Select Item" at bounding box center [303, 60] width 46 height 12
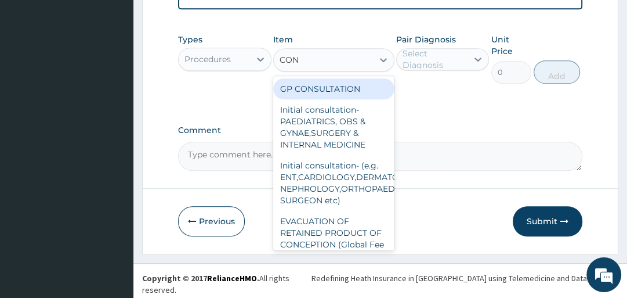
type input "CONS"
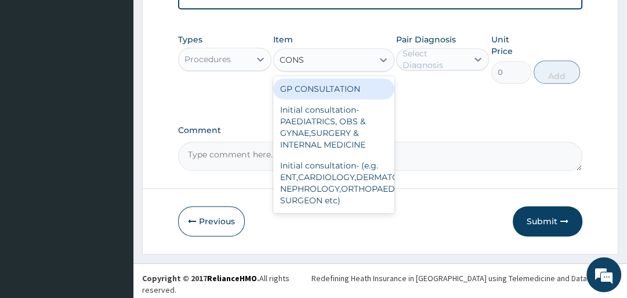
click at [304, 82] on div "GP CONSULTATION Initial consultation-PAEDIATRICS, OBS & GYNAE,SURGERY & INTERNA…" at bounding box center [333, 144] width 121 height 137
click at [311, 93] on div "GP CONSULTATION" at bounding box center [333, 88] width 121 height 21
type input "2000"
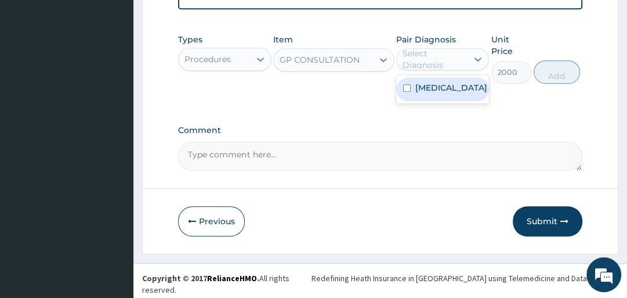
click at [431, 64] on div "Select Diagnosis" at bounding box center [435, 59] width 64 height 23
click at [428, 93] on label "[MEDICAL_DATA]" at bounding box center [452, 88] width 72 height 12
checkbox input "true"
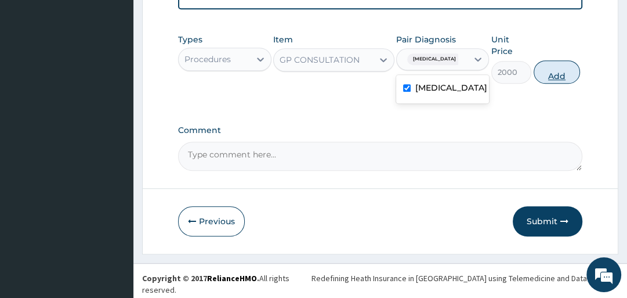
click at [553, 82] on button "Add" at bounding box center [557, 71] width 46 height 23
type input "0"
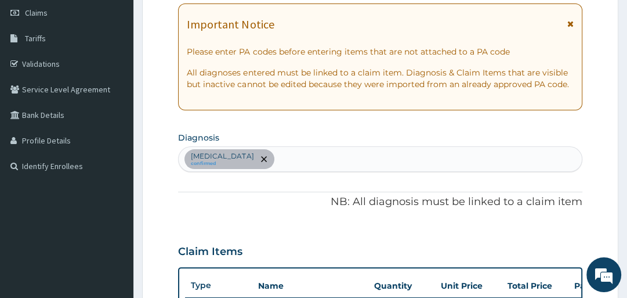
scroll to position [169, 0]
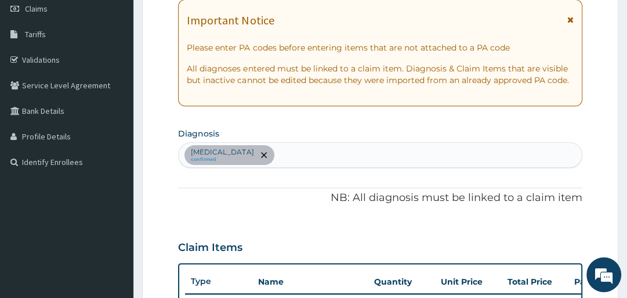
click at [245, 152] on div "[MEDICAL_DATA] confirmed" at bounding box center [380, 155] width 403 height 24
type input "INSOMN"
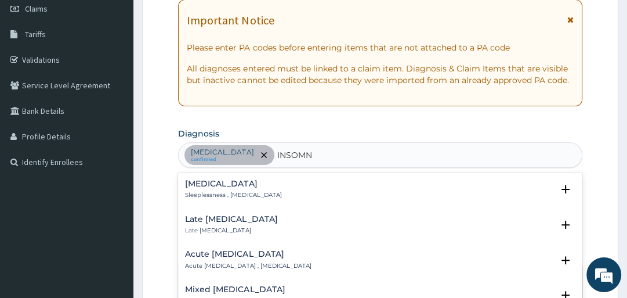
click at [205, 181] on h4 "[MEDICAL_DATA]" at bounding box center [233, 183] width 96 height 9
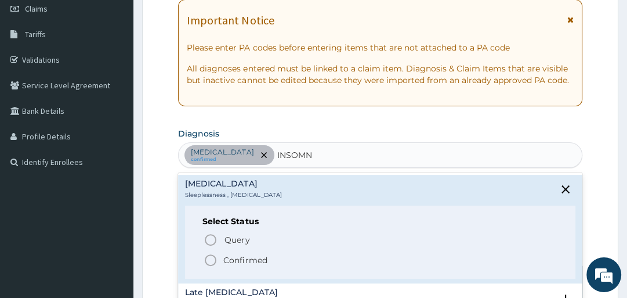
click at [211, 257] on icon "status option filled" at bounding box center [211, 260] width 14 height 14
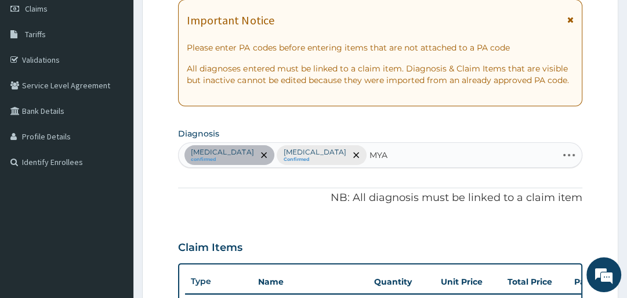
type input "MYAL"
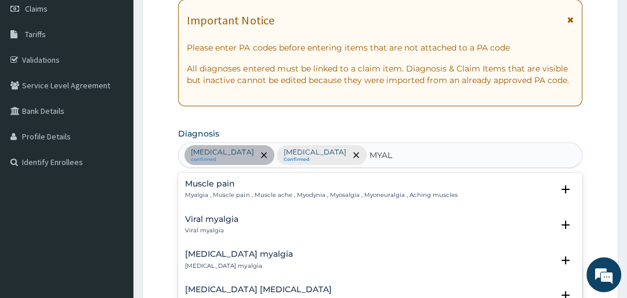
click at [198, 192] on p "Myalgia , Muscle pain , Muscle ache , Myodynia , Myosalgia , Myoneuralgia , Ach…" at bounding box center [321, 195] width 272 height 8
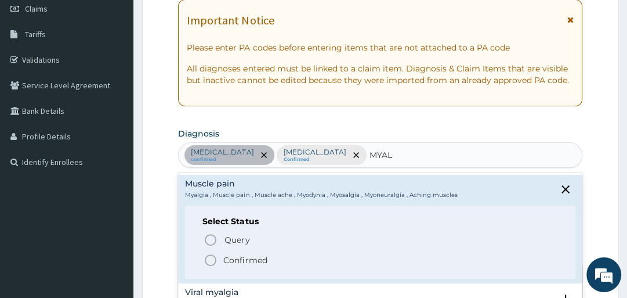
click at [212, 255] on icon "status option filled" at bounding box center [211, 260] width 14 height 14
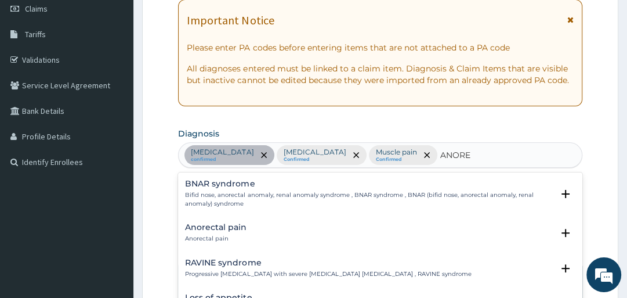
type input "ANOREX"
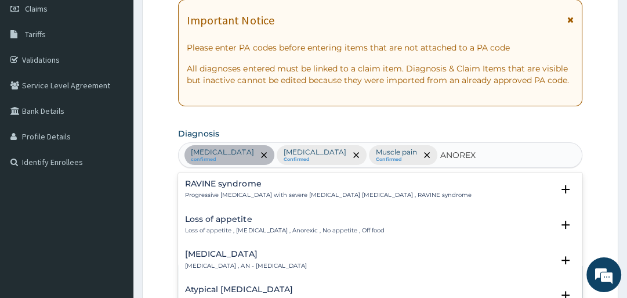
click at [200, 219] on h4 "Loss of appetite" at bounding box center [284, 219] width 199 height 9
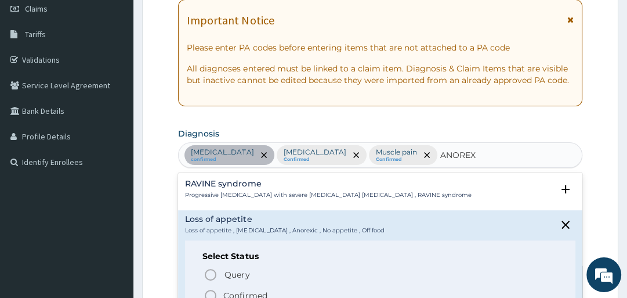
click at [212, 293] on icon "status option filled" at bounding box center [211, 295] width 14 height 14
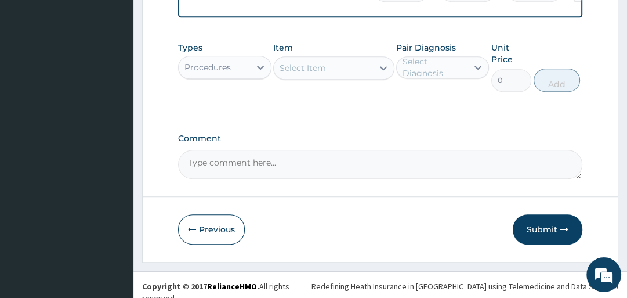
scroll to position [580, 0]
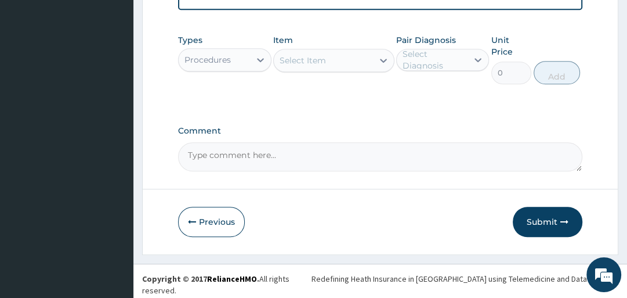
drag, startPoint x: 229, startPoint y: 44, endPoint x: 231, endPoint y: 55, distance: 11.8
click at [230, 49] on div "Types Procedures" at bounding box center [224, 59] width 93 height 50
click at [232, 58] on div "Procedures" at bounding box center [214, 59] width 71 height 19
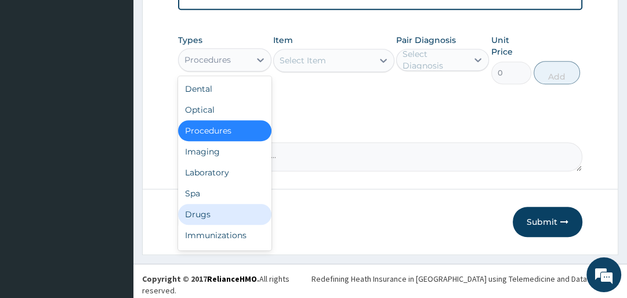
click at [239, 221] on div "Drugs" at bounding box center [224, 214] width 93 height 21
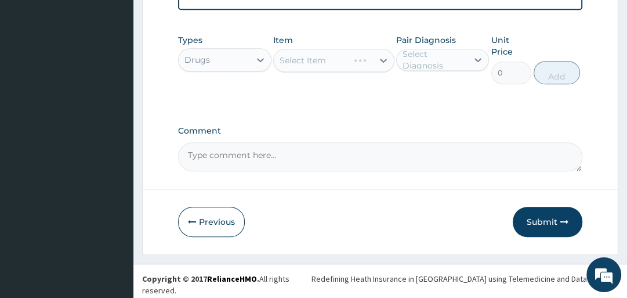
click at [294, 72] on div "Select Item" at bounding box center [333, 60] width 121 height 23
click at [297, 65] on div "Select Item" at bounding box center [333, 60] width 121 height 23
click at [335, 64] on div "Select Item" at bounding box center [333, 60] width 121 height 23
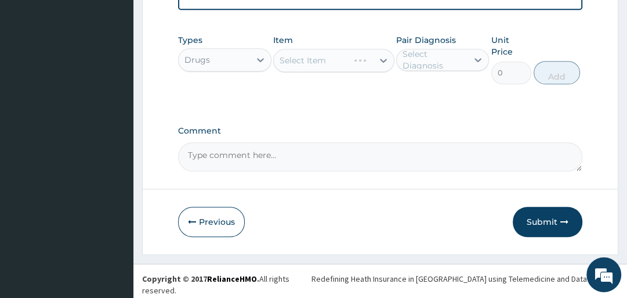
click at [335, 64] on div "Select Item" at bounding box center [333, 60] width 121 height 23
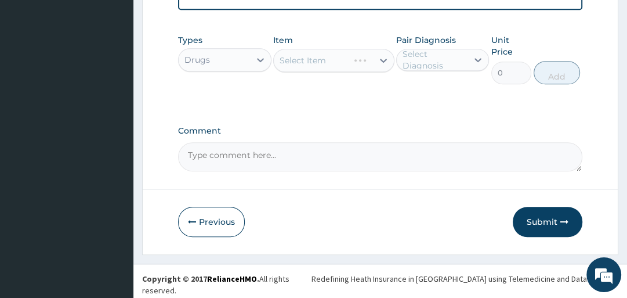
click at [377, 104] on div "Types Drugs Item Select Item Pair Diagnosis Select Diagnosis Unit Price 0 Add" at bounding box center [380, 67] width 404 height 79
click at [379, 61] on div "Select Item" at bounding box center [333, 60] width 121 height 23
click at [419, 68] on div "Select Diagnosis" at bounding box center [435, 59] width 64 height 23
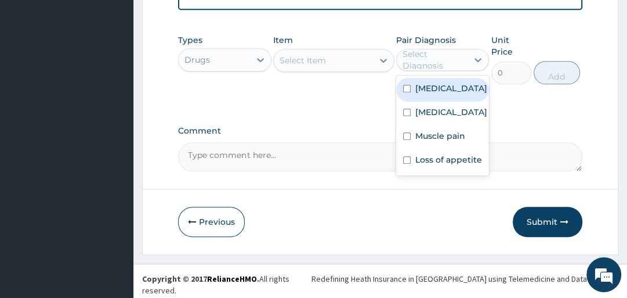
click at [420, 93] on label "Malaria" at bounding box center [452, 88] width 72 height 12
checkbox input "true"
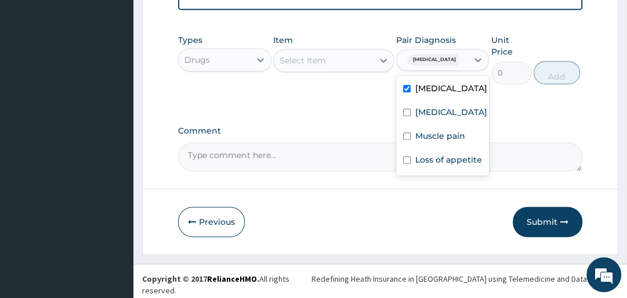
click at [331, 65] on div "Select Item" at bounding box center [323, 60] width 99 height 19
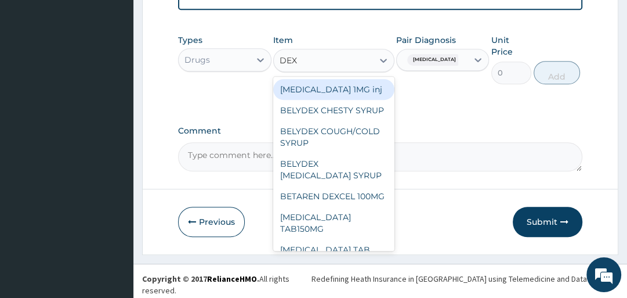
type input "DEXT"
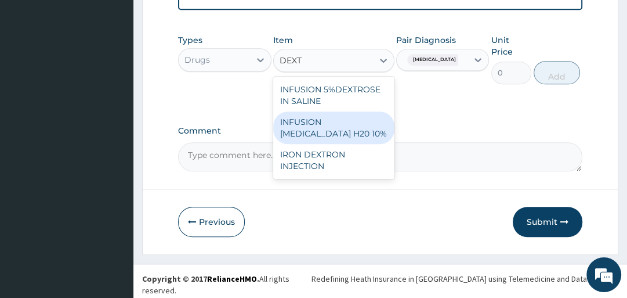
click at [339, 122] on div "INFUSION DEXTROSE H20 10%" at bounding box center [333, 127] width 121 height 32
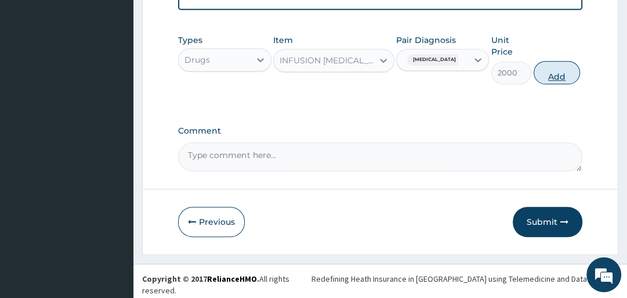
click at [554, 77] on button "Add" at bounding box center [557, 72] width 46 height 23
type input "0"
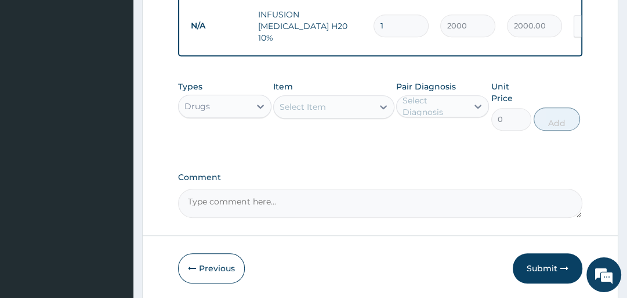
type input "0.00"
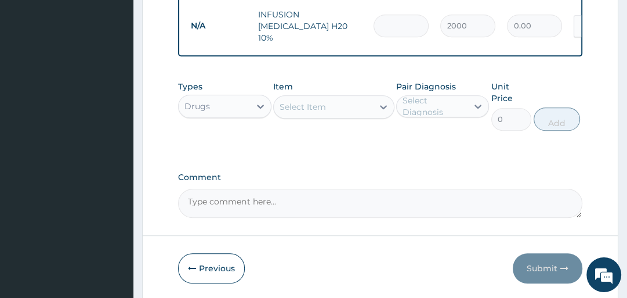
type input "3"
type input "6000.00"
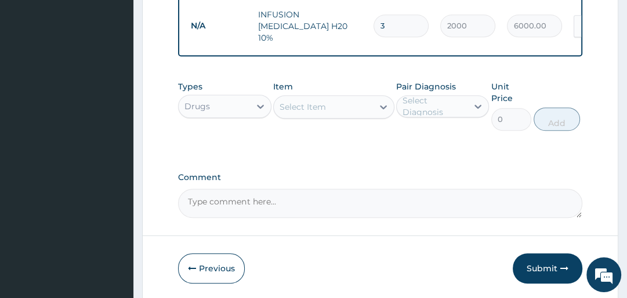
type input "3"
click at [344, 110] on div "Select Item" at bounding box center [323, 106] width 99 height 19
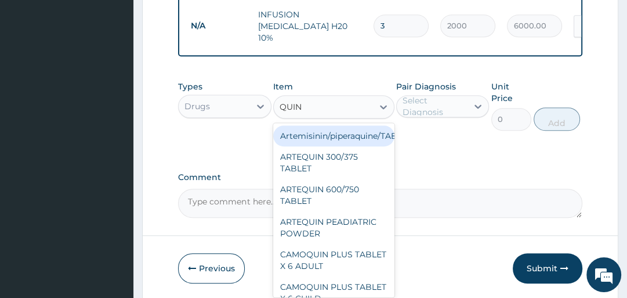
type input "QUINI"
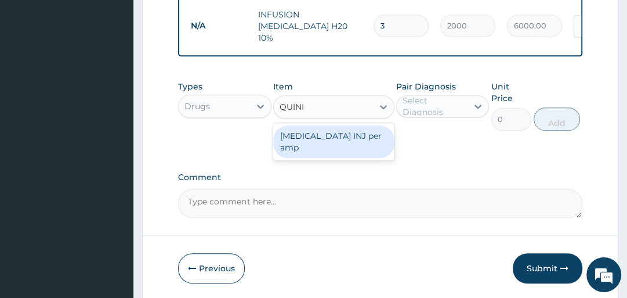
click at [344, 138] on div "QUININE INJ per amp" at bounding box center [333, 141] width 121 height 32
type input "500"
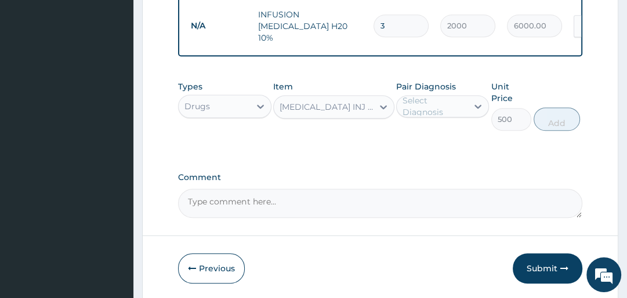
click at [436, 97] on div "Select Diagnosis" at bounding box center [435, 106] width 64 height 23
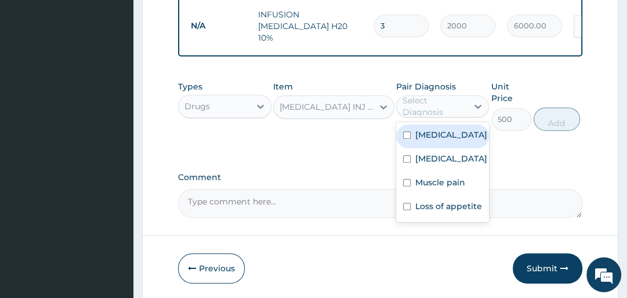
click at [410, 139] on div "Malaria" at bounding box center [442, 136] width 93 height 24
checkbox input "true"
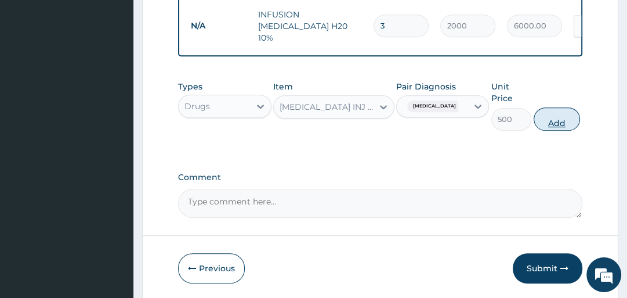
click at [547, 111] on button "Add" at bounding box center [557, 118] width 46 height 23
type input "0"
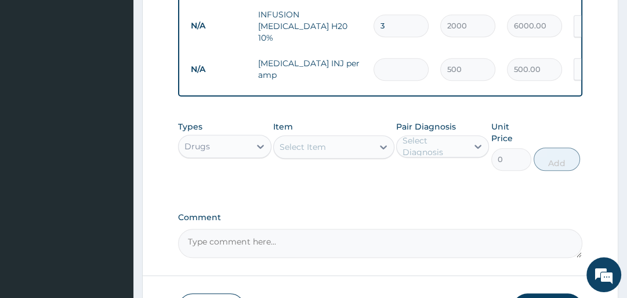
type input "0.00"
type input "3"
type input "1500.00"
type input "3"
click at [353, 138] on div "Select Item" at bounding box center [323, 147] width 99 height 19
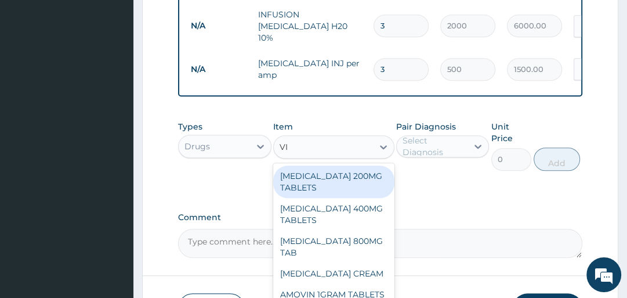
type input "VIT"
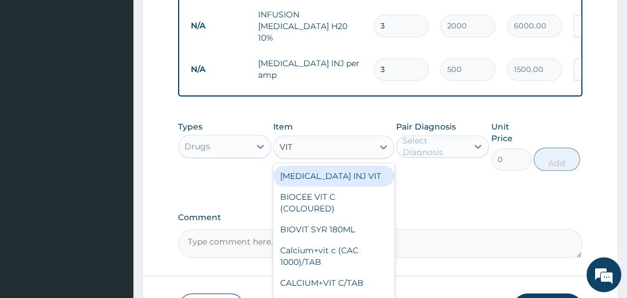
click at [348, 174] on div "B-COMPLEX INJ VIT" at bounding box center [333, 175] width 121 height 21
type input "300"
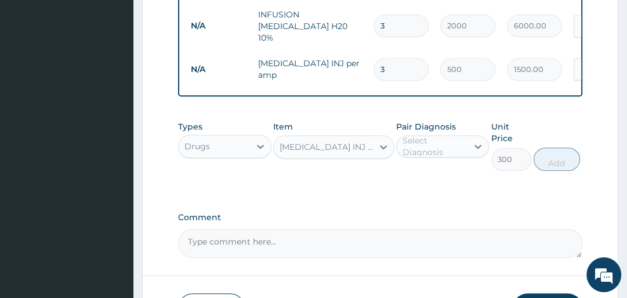
click at [424, 149] on div "Select Diagnosis" at bounding box center [435, 146] width 64 height 23
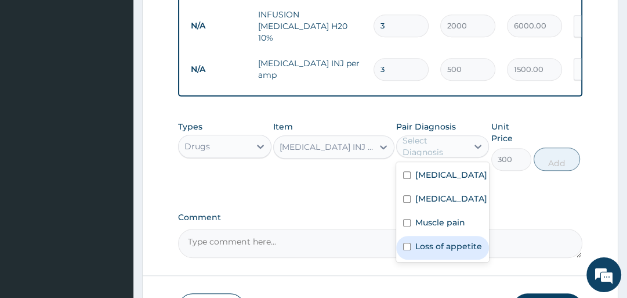
click at [413, 246] on div "Loss of appetite" at bounding box center [442, 248] width 93 height 24
checkbox input "true"
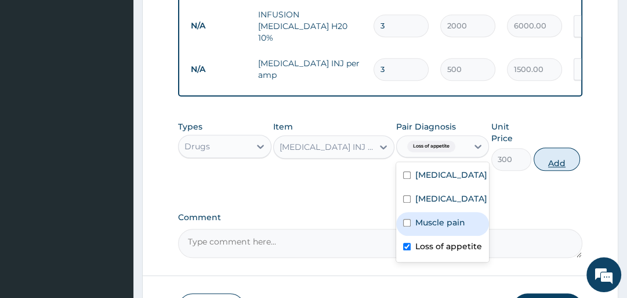
click at [555, 158] on button "Add" at bounding box center [557, 158] width 46 height 23
type input "0"
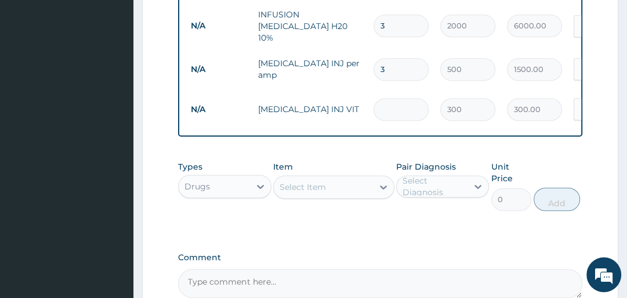
type input "0.00"
type input "3"
type input "900.00"
type input "3"
click at [292, 186] on div "Select Item" at bounding box center [303, 187] width 46 height 12
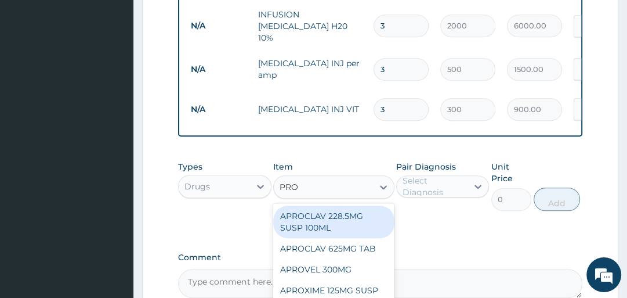
type input "PROM"
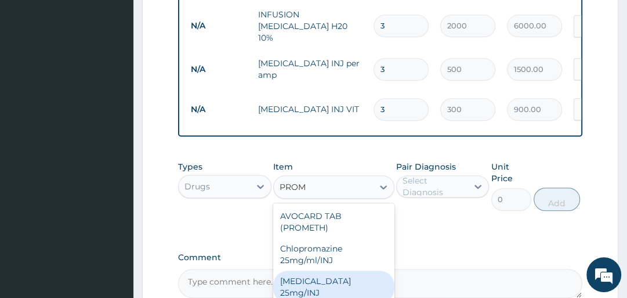
click at [298, 272] on div "[MEDICAL_DATA] 25mg/INJ" at bounding box center [333, 286] width 121 height 32
type input "187.5"
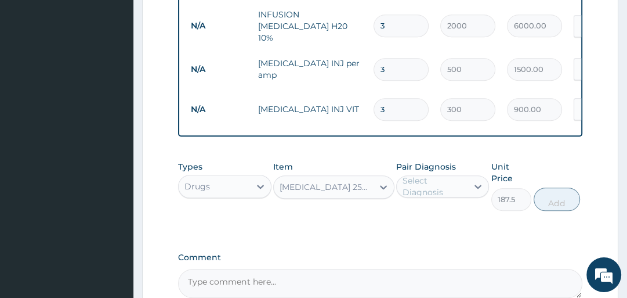
click at [426, 175] on div "Select Diagnosis" at bounding box center [435, 186] width 64 height 23
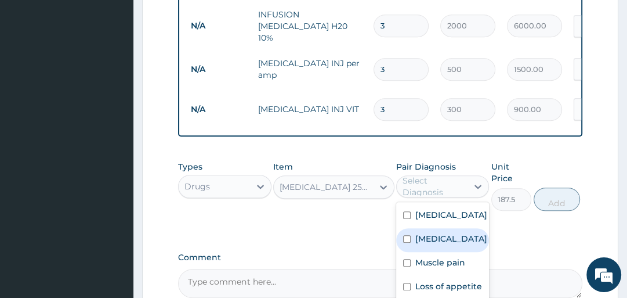
click at [413, 237] on div "[MEDICAL_DATA]" at bounding box center [442, 240] width 93 height 24
checkbox input "true"
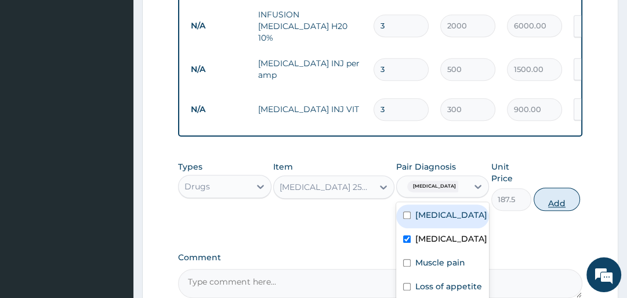
click at [562, 192] on button "Add" at bounding box center [557, 198] width 46 height 23
type input "0"
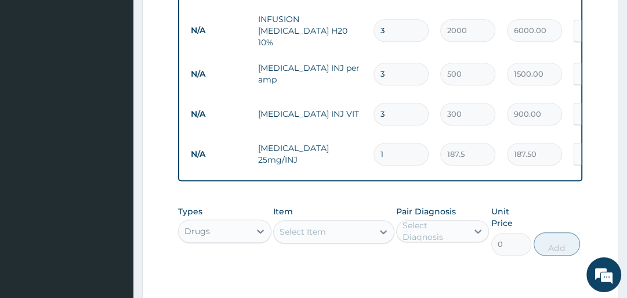
scroll to position [652, 0]
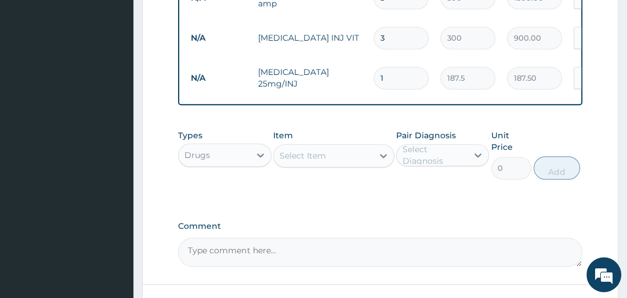
click at [302, 158] on div "Select Item" at bounding box center [303, 156] width 46 height 12
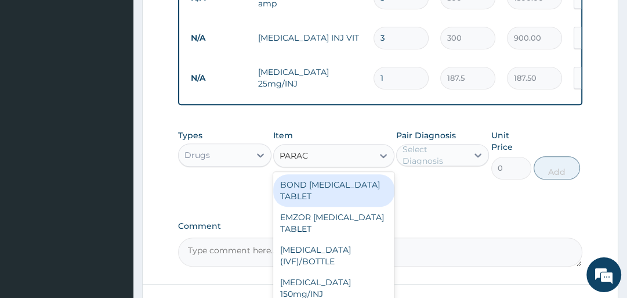
type input "PARACE"
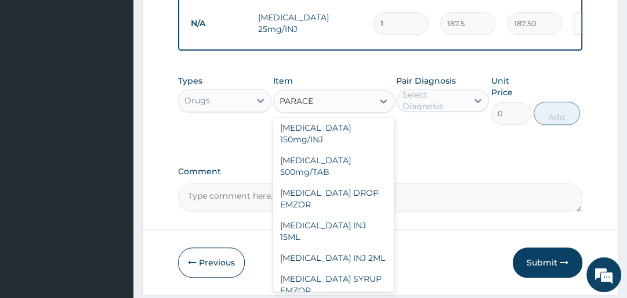
scroll to position [740, 0]
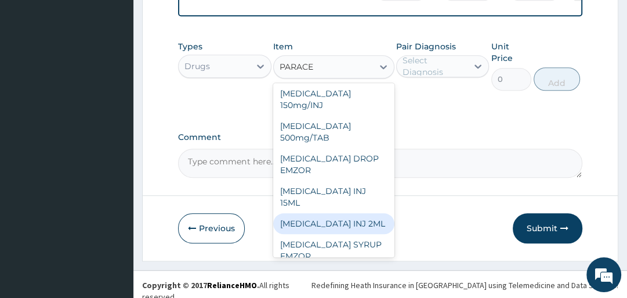
click at [359, 213] on div "[MEDICAL_DATA] INJ 2ML" at bounding box center [333, 223] width 121 height 21
type input "750"
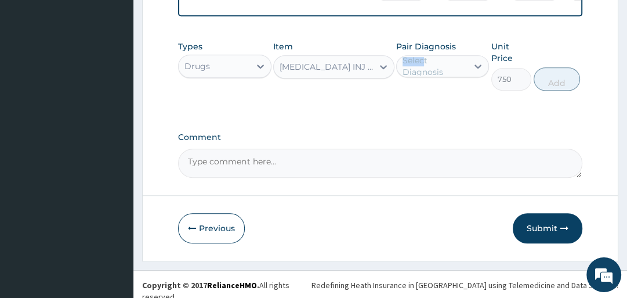
drag, startPoint x: 425, startPoint y: 53, endPoint x: 425, endPoint y: 60, distance: 7.5
click at [425, 60] on div "Pair Diagnosis Select Diagnosis" at bounding box center [442, 66] width 93 height 50
click at [430, 64] on div "Select Diagnosis" at bounding box center [435, 66] width 64 height 23
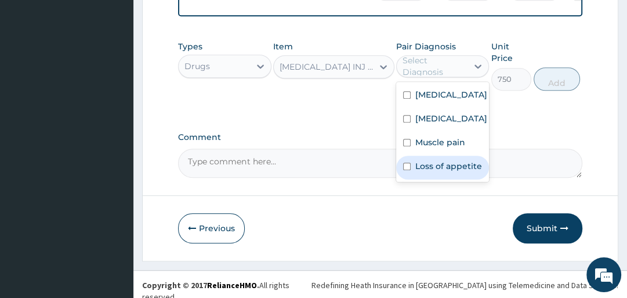
click at [434, 156] on div "Loss of appetite" at bounding box center [442, 168] width 93 height 24
checkbox input "true"
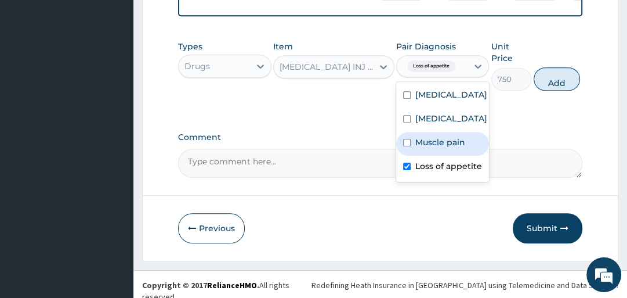
click at [434, 142] on label "Muscle pain" at bounding box center [441, 142] width 50 height 12
checkbox input "true"
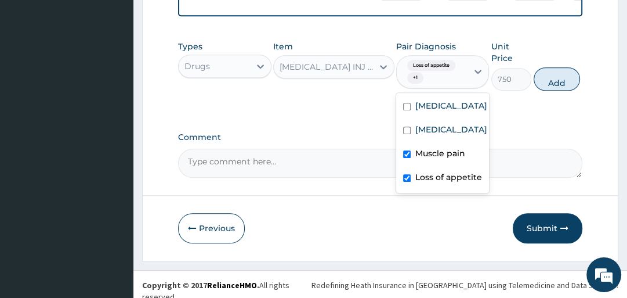
click at [406, 177] on input "checkbox" at bounding box center [407, 178] width 8 height 8
checkbox input "false"
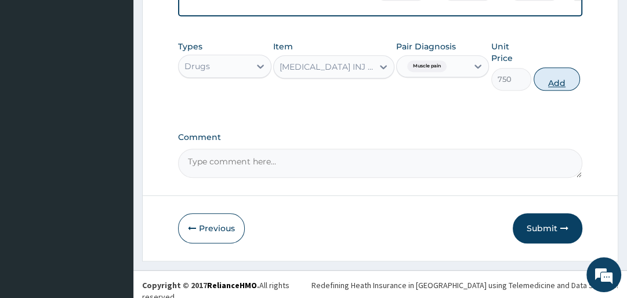
click at [562, 75] on button "Add" at bounding box center [557, 78] width 46 height 23
type input "0"
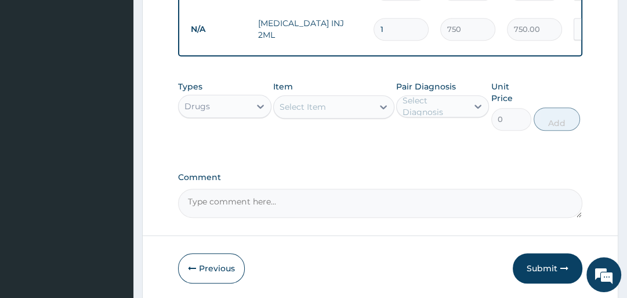
type input "0.00"
type input "6"
type input "4500.00"
type input "6"
click at [302, 101] on div "Select Item" at bounding box center [303, 107] width 46 height 12
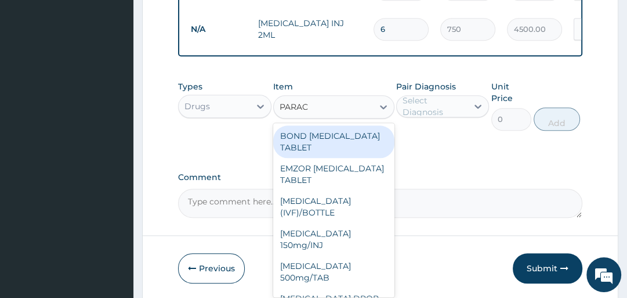
type input "PARACE"
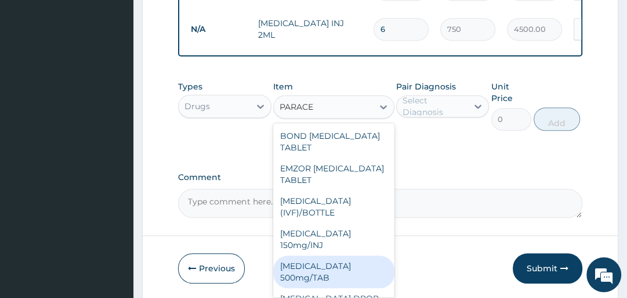
click at [326, 259] on div "[MEDICAL_DATA] 500mg/TAB" at bounding box center [333, 271] width 121 height 32
type input "18.5"
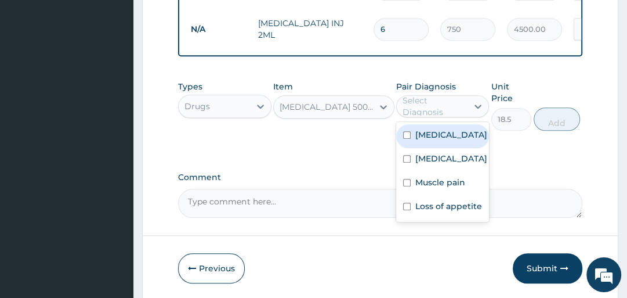
click at [429, 96] on div "Select Diagnosis" at bounding box center [435, 106] width 64 height 23
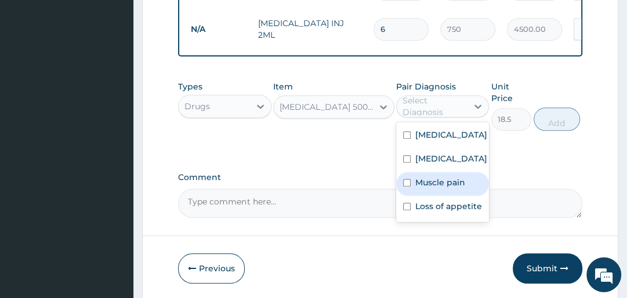
click at [425, 179] on label "Muscle pain" at bounding box center [441, 182] width 50 height 12
checkbox input "true"
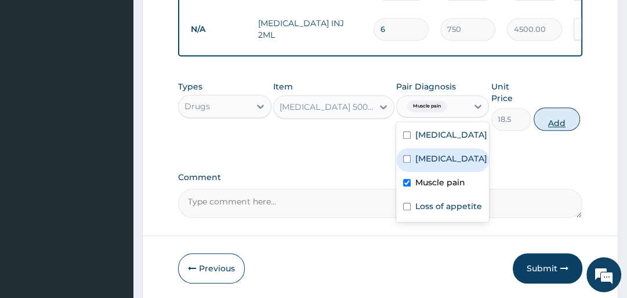
click at [552, 107] on button "Add" at bounding box center [557, 118] width 46 height 23
type input "0"
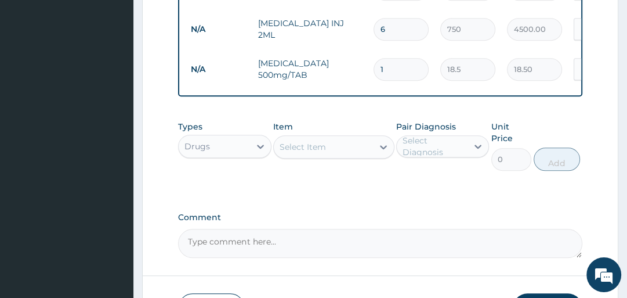
type input "12"
type input "222.00"
type input "12"
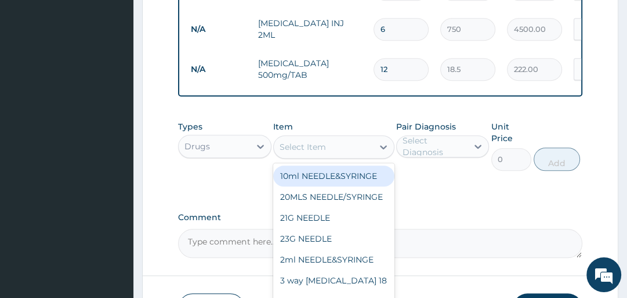
click at [356, 142] on div "Select Item" at bounding box center [323, 147] width 99 height 19
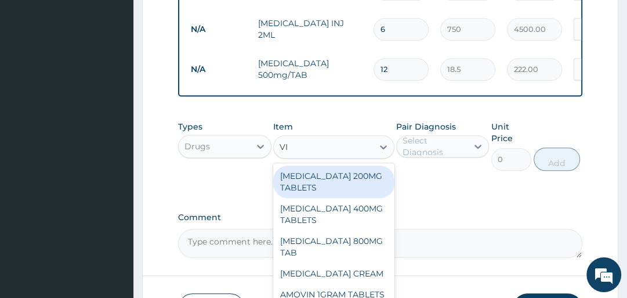
type input "VIT"
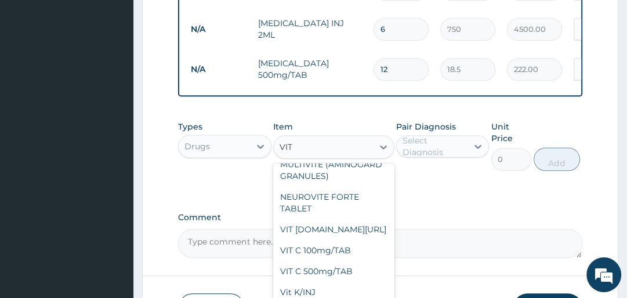
scroll to position [1028, 0]
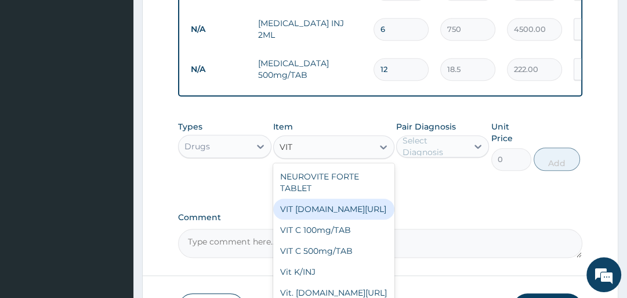
click at [343, 219] on div "VIT [DOMAIN_NAME][URL]" at bounding box center [333, 208] width 121 height 21
type input "46.8"
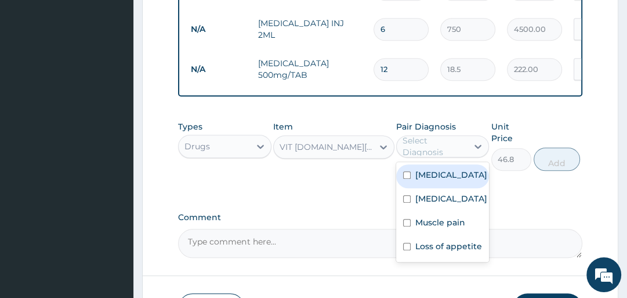
click at [411, 146] on div "Select Diagnosis" at bounding box center [435, 146] width 64 height 23
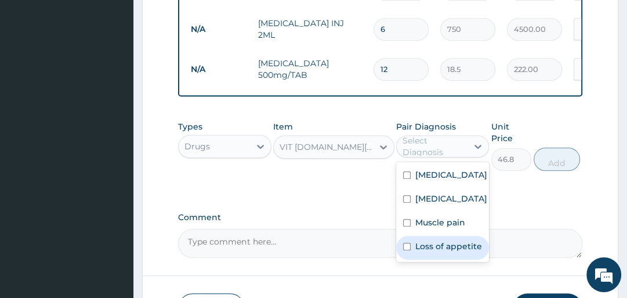
click at [421, 249] on label "Loss of appetite" at bounding box center [449, 246] width 67 height 12
checkbox input "true"
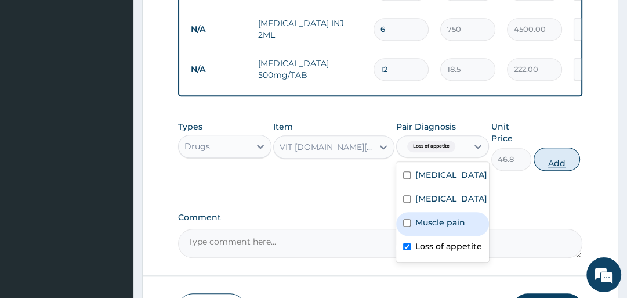
click at [557, 150] on button "Add" at bounding box center [557, 158] width 46 height 23
type input "0"
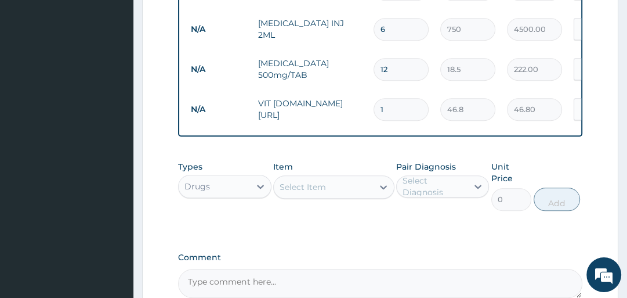
type input "0.00"
type input "8"
type input "374.40"
type input "8"
click at [312, 189] on div "Select Item" at bounding box center [303, 187] width 46 height 12
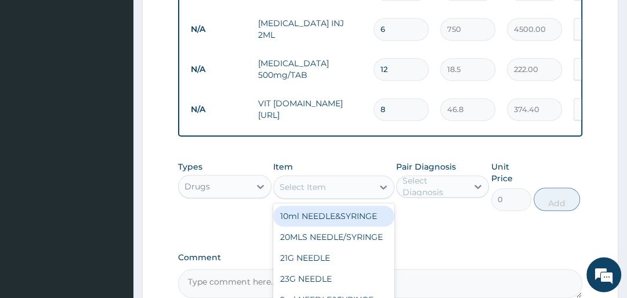
click at [312, 189] on div "Select Item" at bounding box center [303, 187] width 46 height 12
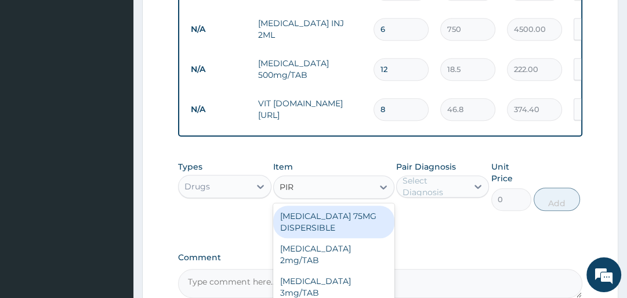
type input "PIRI"
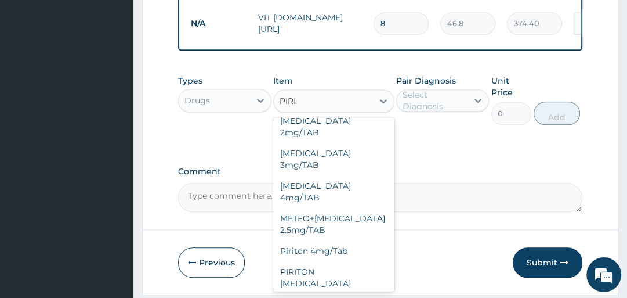
scroll to position [860, 0]
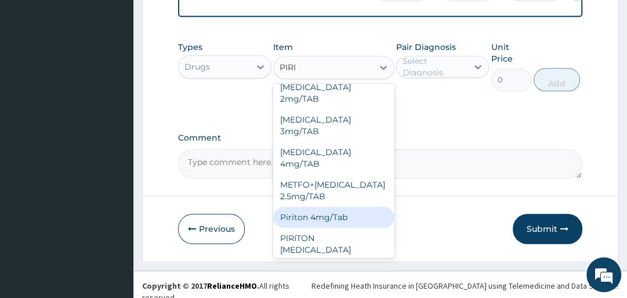
click at [344, 207] on div "Piriton 4mg/Tab" at bounding box center [333, 217] width 121 height 21
type input "18.7"
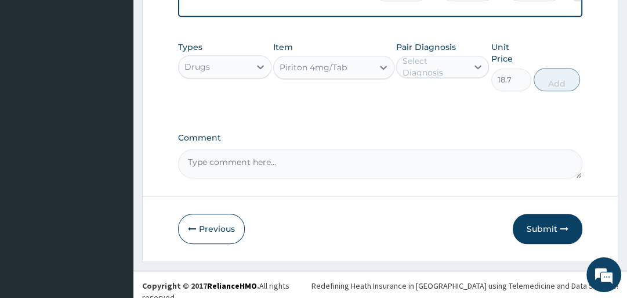
click at [427, 65] on div "Select Diagnosis" at bounding box center [435, 66] width 64 height 23
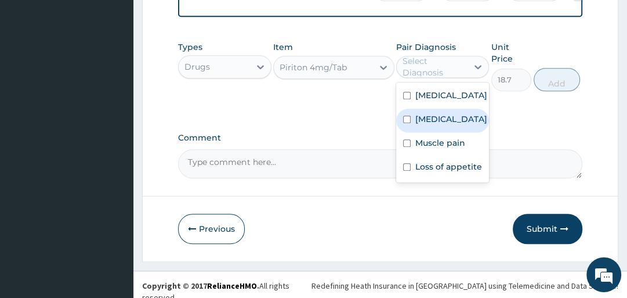
click at [422, 119] on label "[MEDICAL_DATA]" at bounding box center [452, 119] width 72 height 12
checkbox input "true"
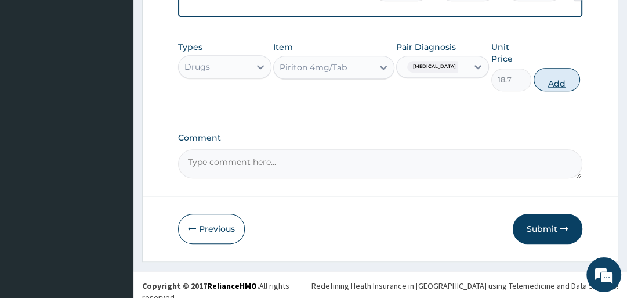
click at [557, 78] on button "Add" at bounding box center [557, 79] width 46 height 23
type input "0"
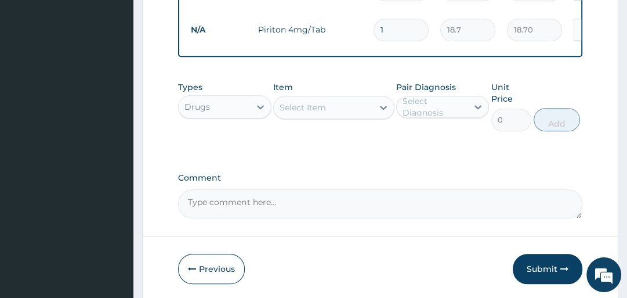
type input "0.00"
type input "6"
type input "112.20"
type input "6"
click at [551, 269] on button "Submit" at bounding box center [548, 269] width 70 height 30
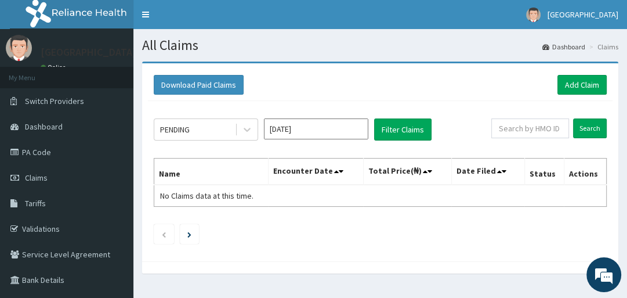
drag, startPoint x: 0, startPoint y: 0, endPoint x: 360, endPoint y: 84, distance: 369.4
click at [360, 84] on div "Download Paid Claims Add Claim" at bounding box center [380, 85] width 453 height 20
click at [56, 153] on link "PA Code" at bounding box center [66, 152] width 133 height 26
click at [580, 80] on link "Add Claim" at bounding box center [582, 85] width 49 height 20
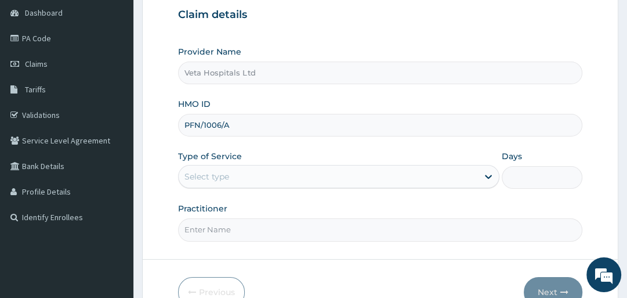
scroll to position [150, 0]
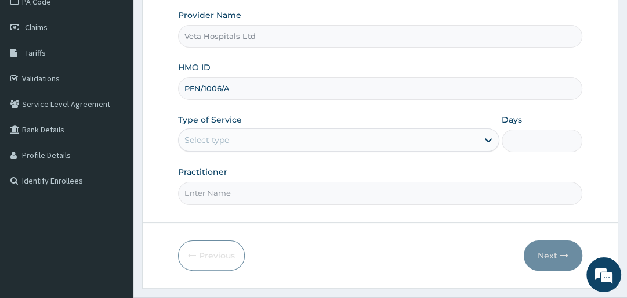
type input "PFN/1006/A"
click at [200, 149] on div "Select type" at bounding box center [328, 140] width 299 height 19
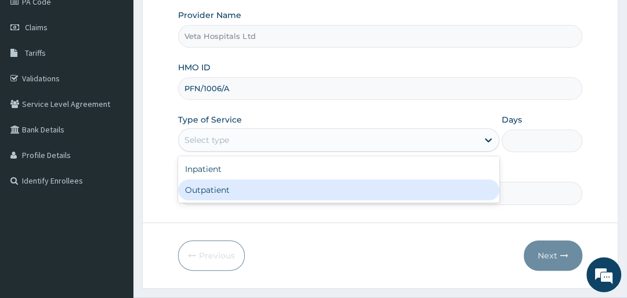
click at [204, 181] on div "Outpatient" at bounding box center [339, 189] width 322 height 21
type input "1"
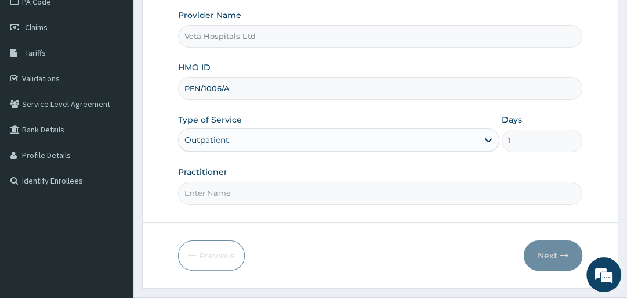
click at [204, 186] on input "Practitioner" at bounding box center [380, 193] width 404 height 23
type input "[PERSON_NAME]"
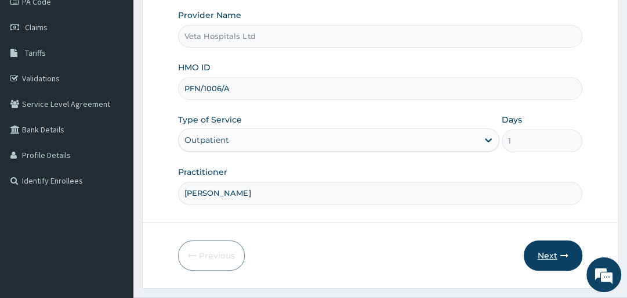
click at [551, 253] on button "Next" at bounding box center [553, 255] width 59 height 30
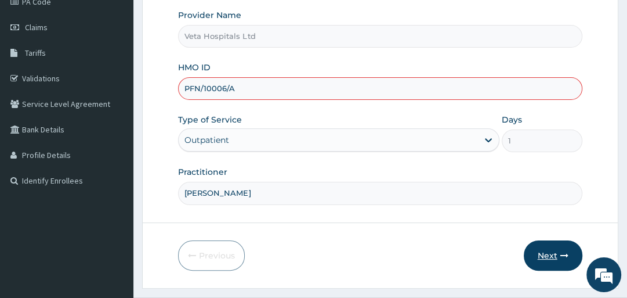
type input "PFN/10006/A"
click at [544, 262] on button "Next" at bounding box center [553, 255] width 59 height 30
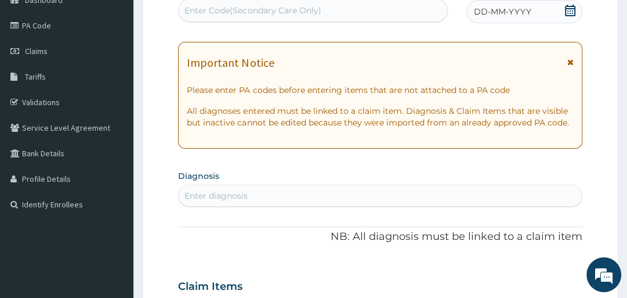
scroll to position [102, 0]
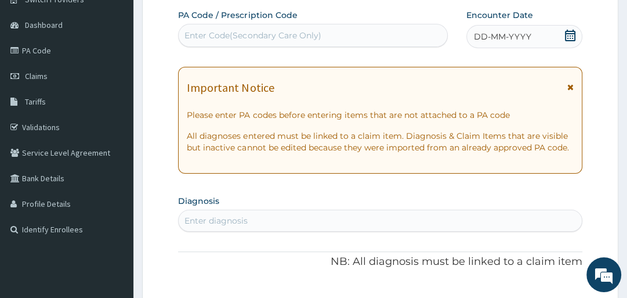
click at [209, 33] on div "Enter Code(Secondary Care Only)" at bounding box center [253, 36] width 136 height 12
paste input "PA/54A4BB"
type input "PA/54A4BB"
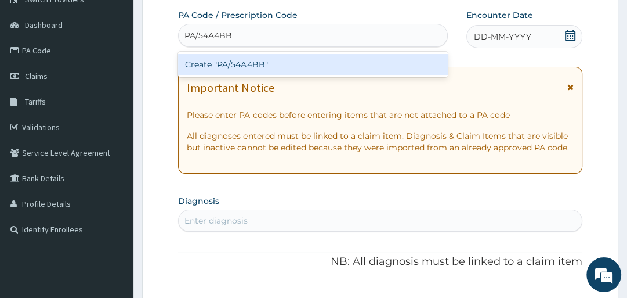
click at [219, 59] on div "Create "PA/54A4BB"" at bounding box center [313, 64] width 270 height 21
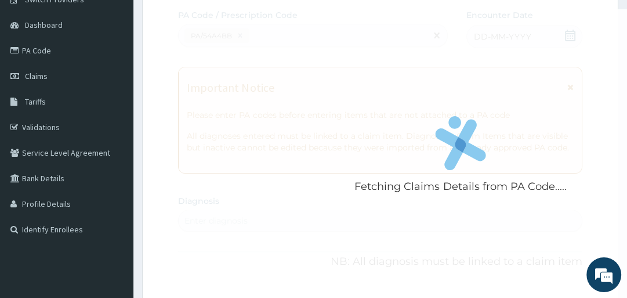
scroll to position [373, 0]
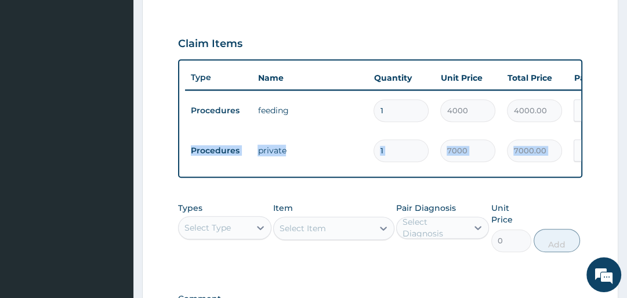
drag, startPoint x: 626, startPoint y: 123, endPoint x: 630, endPoint y: 156, distance: 32.7
click at [627, 156] on html "R EL Toggle navigation [GEOGRAPHIC_DATA] - [EMAIL_ADDRESS][DOMAIN_NAME] Member …" at bounding box center [313, 49] width 627 height 845
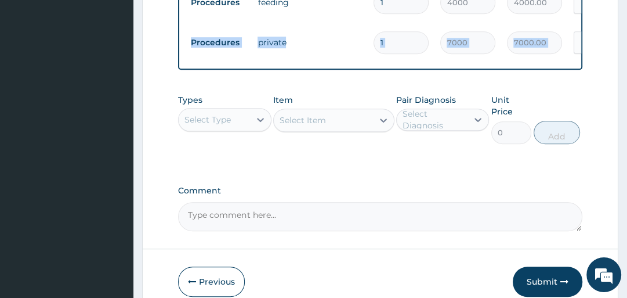
scroll to position [541, 0]
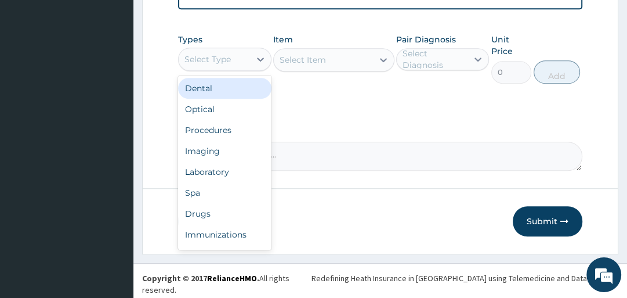
click at [204, 65] on div "Select Type" at bounding box center [208, 59] width 46 height 12
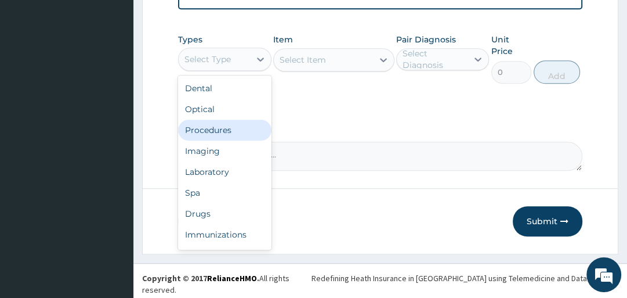
click at [214, 138] on div "Procedures" at bounding box center [224, 130] width 93 height 21
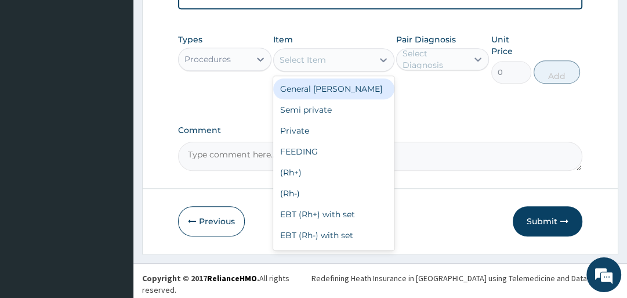
click at [298, 66] on div "Select Item" at bounding box center [303, 60] width 46 height 12
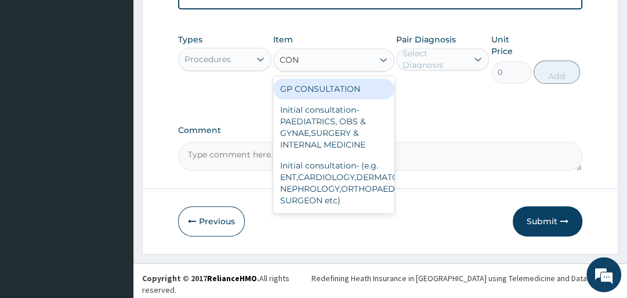
type input "CONS"
click at [301, 93] on div "GP CONSULTATION" at bounding box center [333, 88] width 121 height 21
type input "2000"
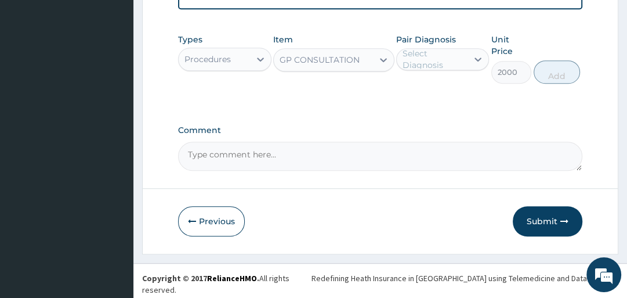
click at [410, 62] on div "Select Diagnosis" at bounding box center [435, 59] width 64 height 23
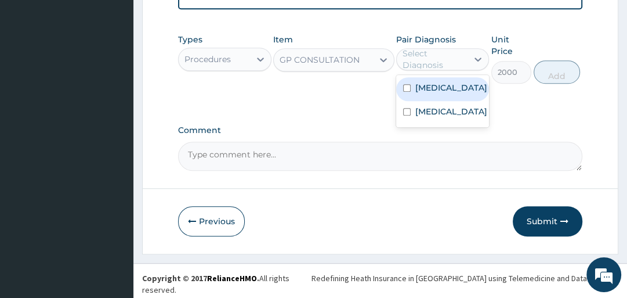
click at [423, 93] on label "[MEDICAL_DATA]" at bounding box center [452, 88] width 72 height 12
checkbox input "true"
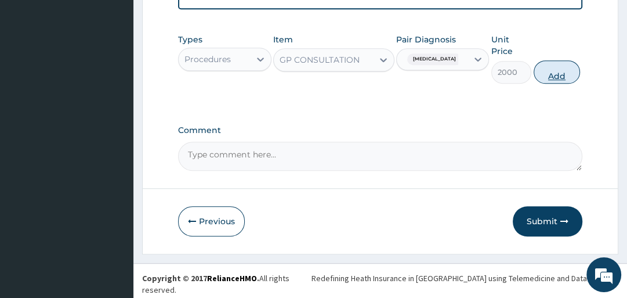
click at [566, 68] on button "Add" at bounding box center [557, 71] width 46 height 23
type input "0"
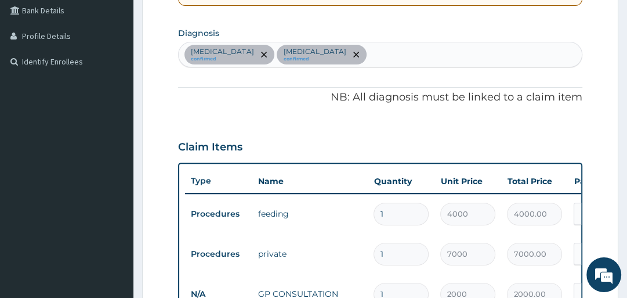
scroll to position [268, 0]
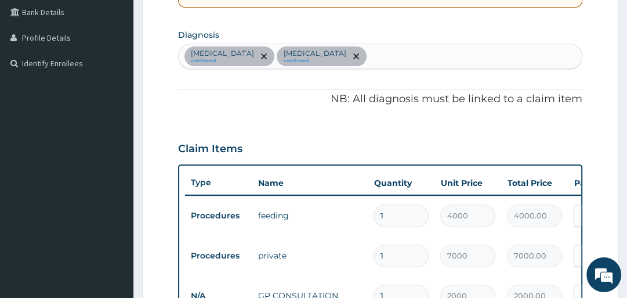
click at [371, 57] on div "[MEDICAL_DATA] confirmed [MEDICAL_DATA] confirmed" at bounding box center [380, 56] width 403 height 24
type input "MYAL"
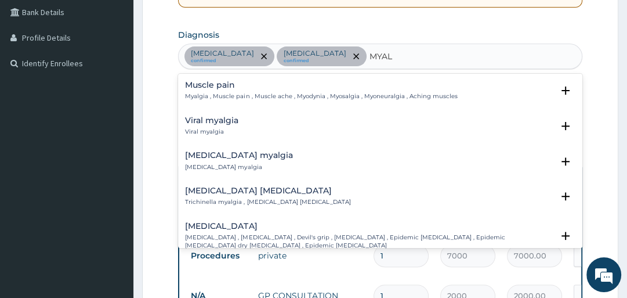
click at [223, 82] on h4 "Muscle pain" at bounding box center [321, 85] width 272 height 9
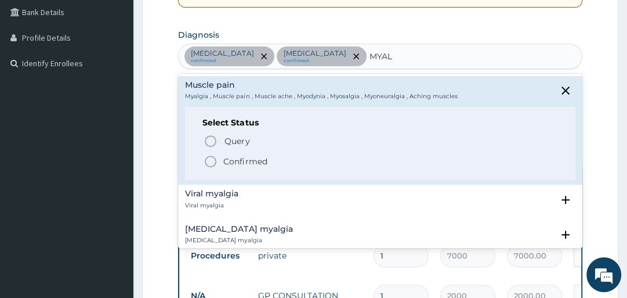
click at [221, 156] on span "Confirmed" at bounding box center [381, 161] width 354 height 14
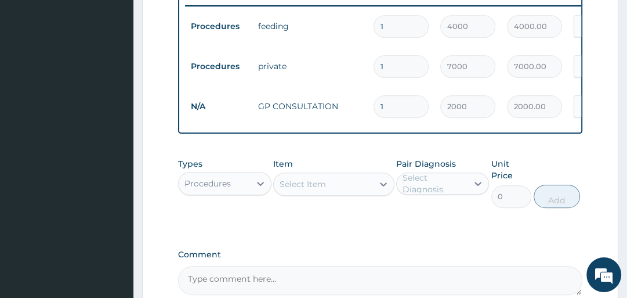
scroll to position [580, 0]
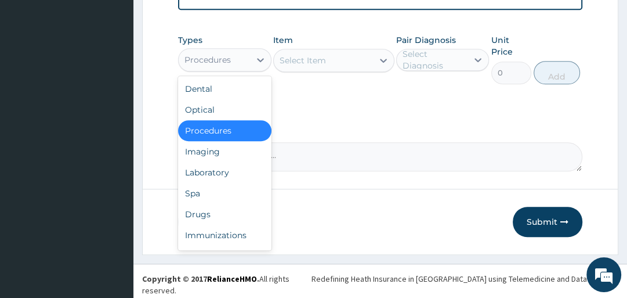
click at [234, 58] on div "Procedures" at bounding box center [214, 59] width 71 height 19
click at [225, 216] on div "Drugs" at bounding box center [224, 214] width 93 height 21
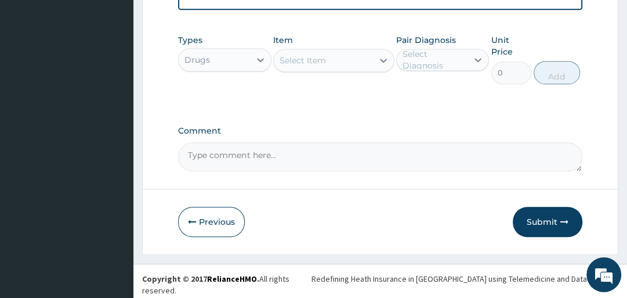
click at [304, 62] on div "Select Item" at bounding box center [303, 61] width 46 height 12
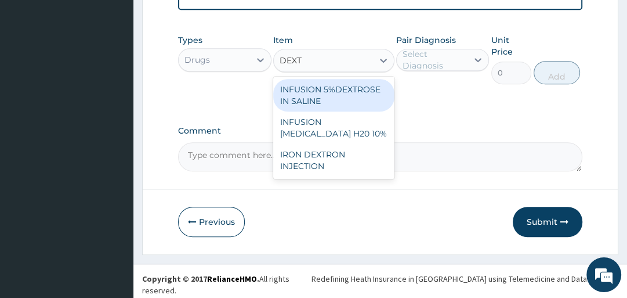
type input "DEXTR"
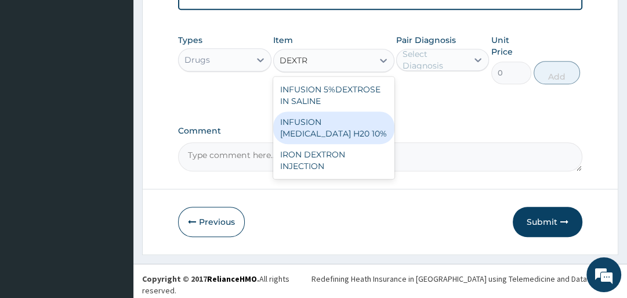
click at [320, 123] on div "INFUSION [MEDICAL_DATA] H20 10%" at bounding box center [333, 127] width 121 height 32
type input "2000"
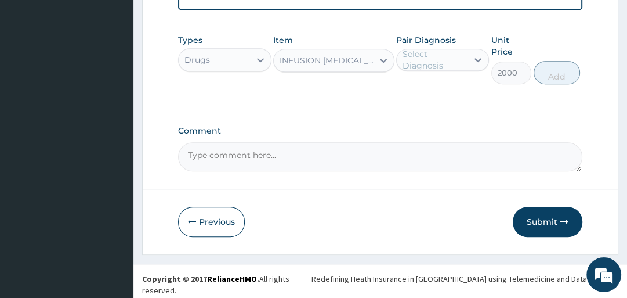
click at [413, 57] on div "Select Diagnosis" at bounding box center [435, 59] width 64 height 23
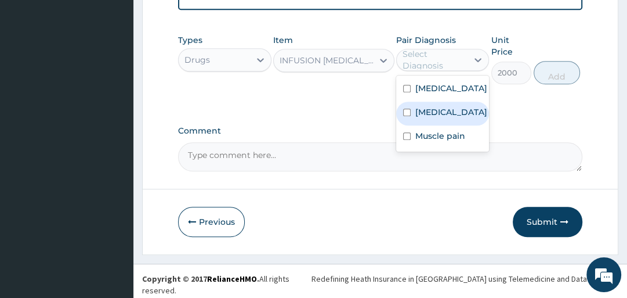
click at [412, 125] on div "[MEDICAL_DATA]" at bounding box center [442, 114] width 93 height 24
checkbox input "true"
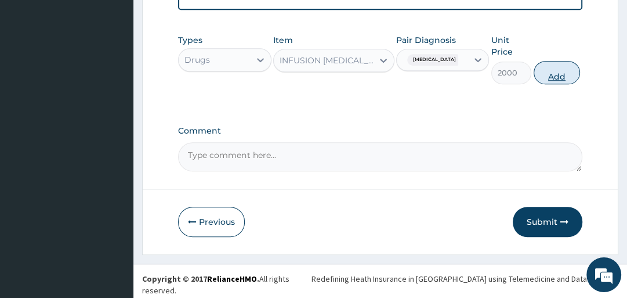
click at [567, 73] on button "Add" at bounding box center [557, 72] width 46 height 23
type input "0"
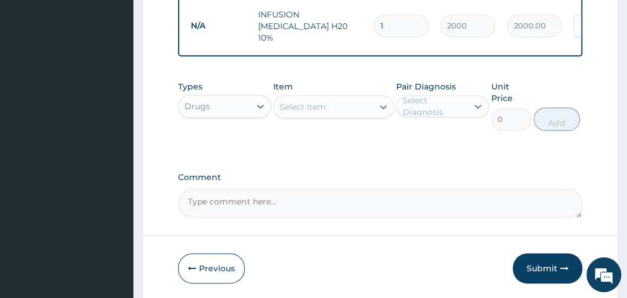
type input "0.00"
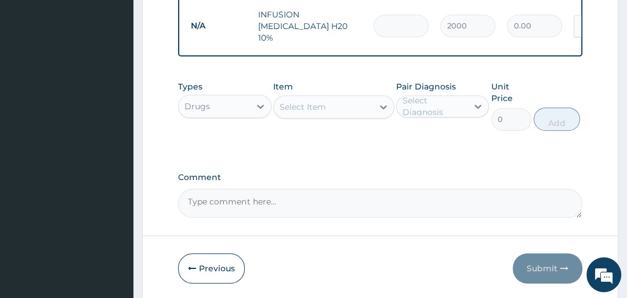
type input "3"
type input "6000.00"
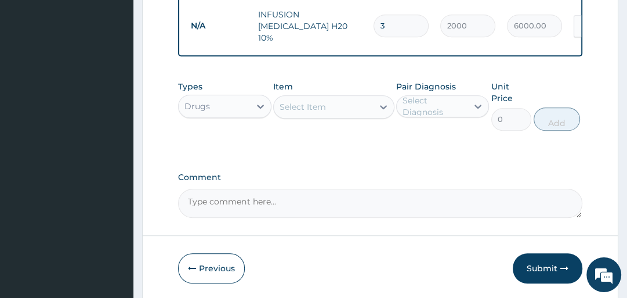
type input "3"
click at [305, 103] on div "Select Item" at bounding box center [303, 107] width 46 height 12
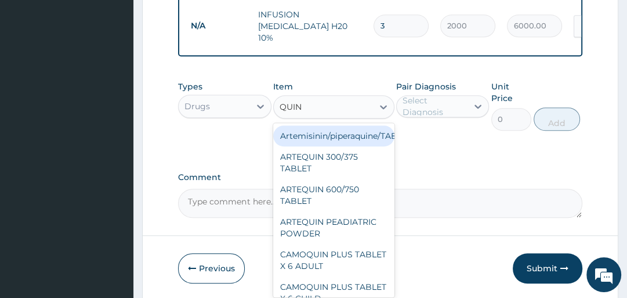
type input "QUINI"
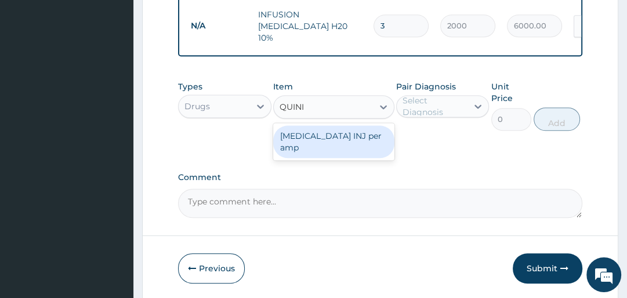
click at [317, 130] on div "[MEDICAL_DATA] INJ per amp" at bounding box center [333, 141] width 121 height 32
type input "500"
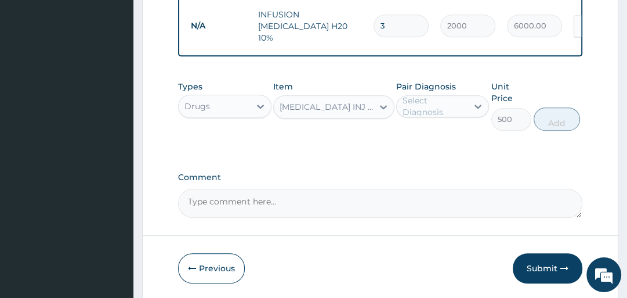
click at [418, 102] on div "Select Diagnosis" at bounding box center [435, 106] width 64 height 23
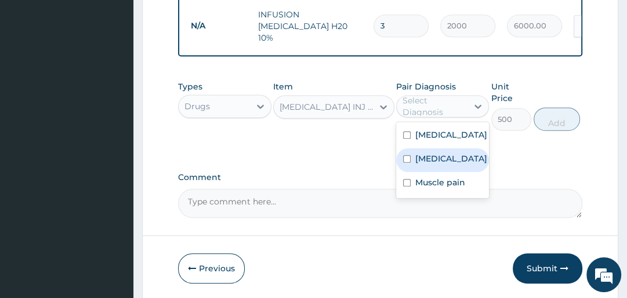
click at [418, 164] on label "[MEDICAL_DATA]" at bounding box center [452, 159] width 72 height 12
checkbox input "true"
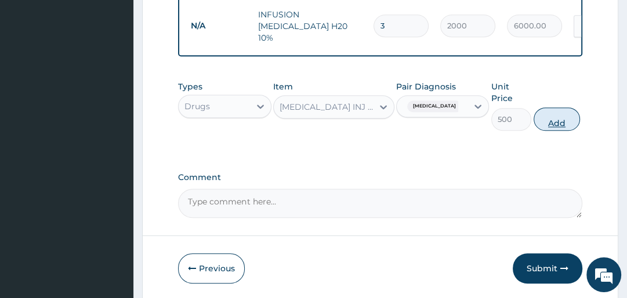
click at [564, 116] on button "Add" at bounding box center [557, 118] width 46 height 23
type input "0"
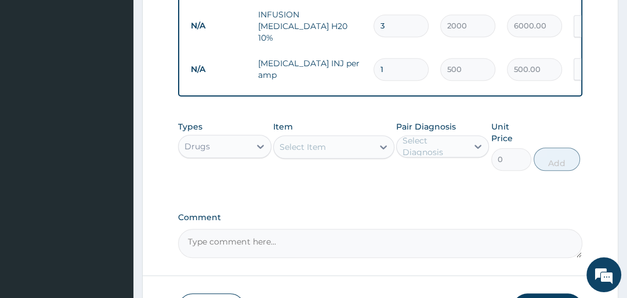
type input "0.00"
type input "3"
type input "1500.00"
type input "3"
click at [313, 145] on div "Select Item" at bounding box center [303, 147] width 46 height 12
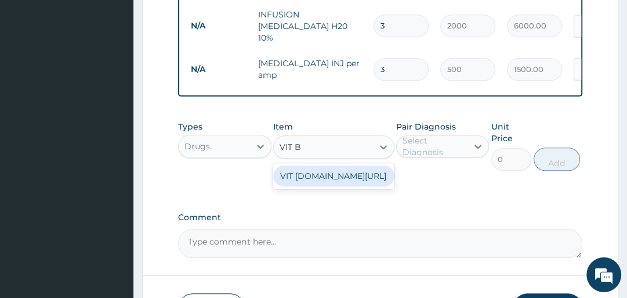
type input "VIT"
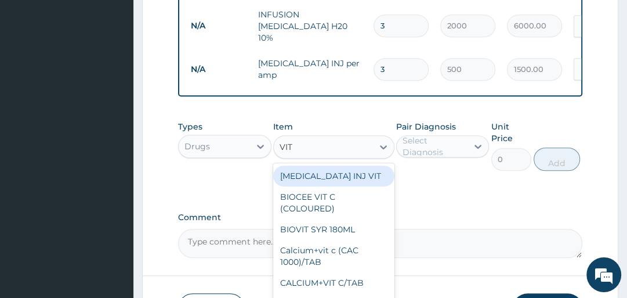
click at [330, 172] on div "B-COMPLEX INJ VIT" at bounding box center [333, 175] width 121 height 21
type input "300"
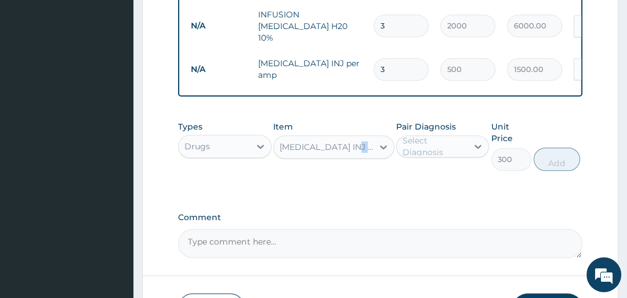
click at [330, 172] on div "Types Drugs Item B-COMPLEX INJ VIT Pair Diagnosis Select Diagnosis Unit Price 3…" at bounding box center [380, 146] width 404 height 62
click at [421, 142] on div "Select Diagnosis" at bounding box center [435, 146] width 64 height 23
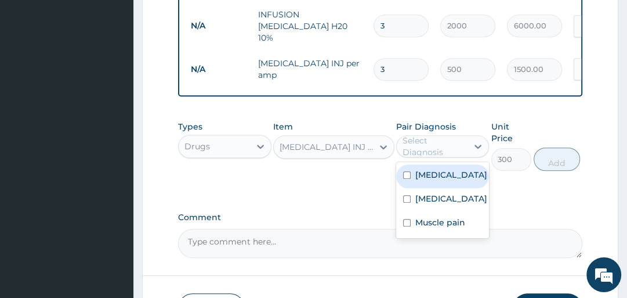
type input "3"
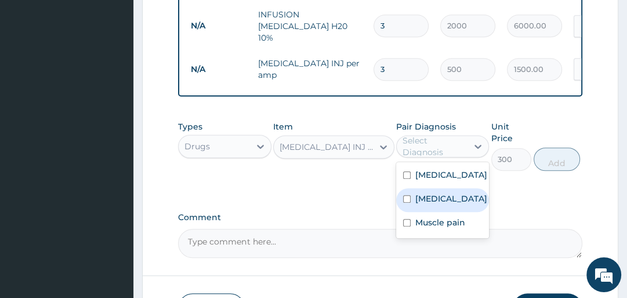
click at [420, 209] on div "Malaria" at bounding box center [442, 200] width 93 height 24
checkbox input "true"
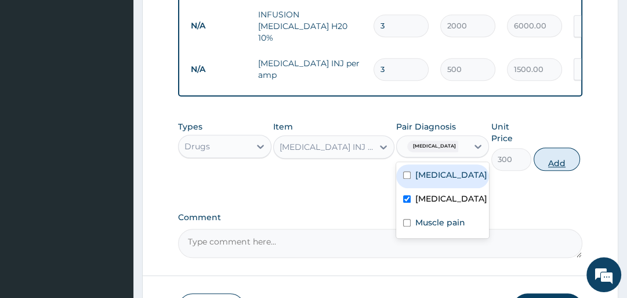
click at [544, 154] on button "Add" at bounding box center [557, 158] width 46 height 23
type input "0"
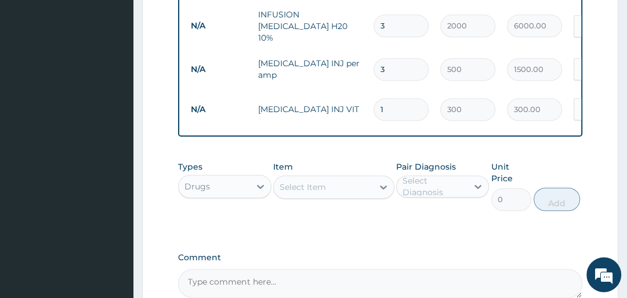
type input "0.00"
type input "3"
type input "900.00"
type input "3"
click at [319, 181] on div "Select Item" at bounding box center [303, 187] width 46 height 12
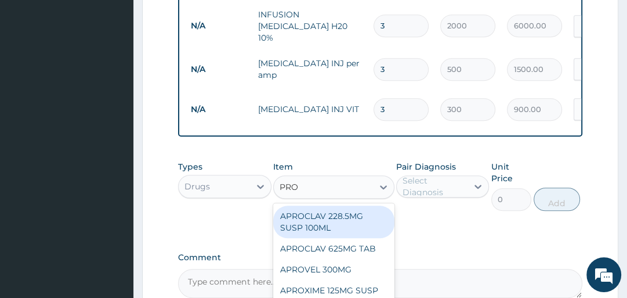
type input "PROM"
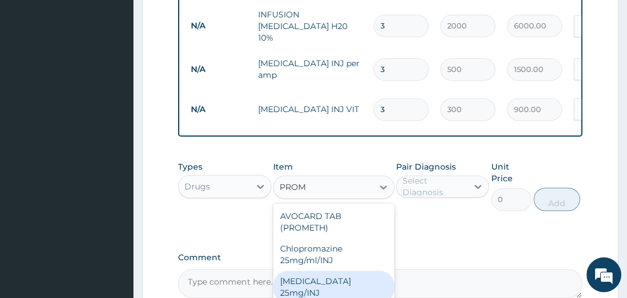
click at [364, 270] on div "Promethazine 25mg/INJ" at bounding box center [333, 286] width 121 height 32
type input "187.5"
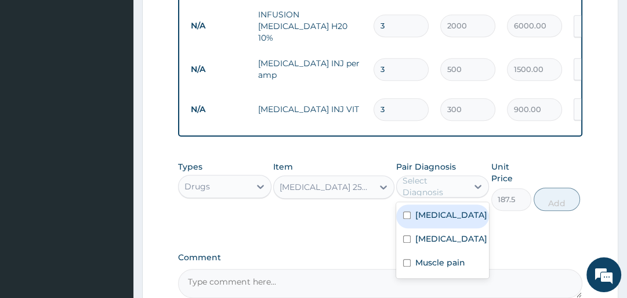
click at [446, 192] on div "Select Diagnosis" at bounding box center [435, 186] width 64 height 23
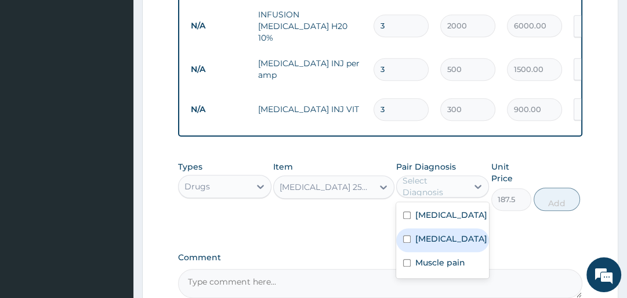
drag, startPoint x: 446, startPoint y: 192, endPoint x: 429, endPoint y: 254, distance: 64.5
click at [429, 197] on div "option Malaria, selected. option Malaria focused, 2 of 3. 3 results available. …" at bounding box center [442, 186] width 93 height 22
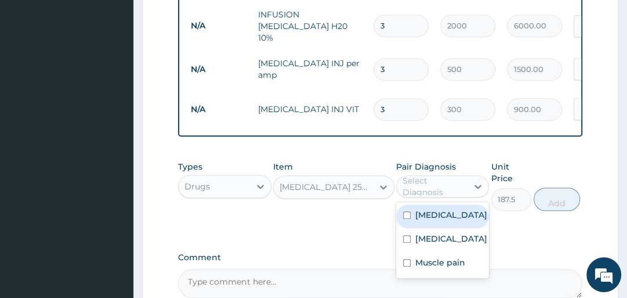
click at [428, 228] on div "Upper respiratory infection" at bounding box center [442, 216] width 93 height 24
checkbox input "true"
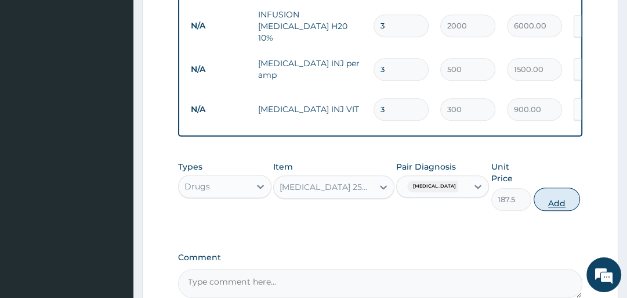
click at [562, 191] on button "Add" at bounding box center [557, 198] width 46 height 23
type input "0"
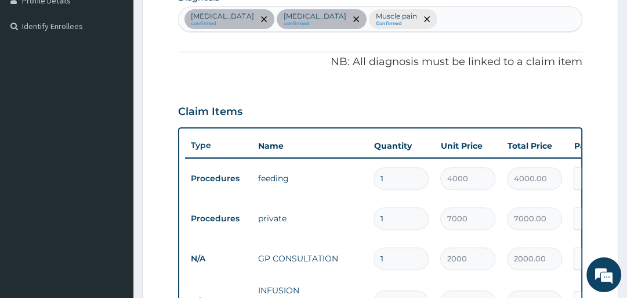
scroll to position [270, 0]
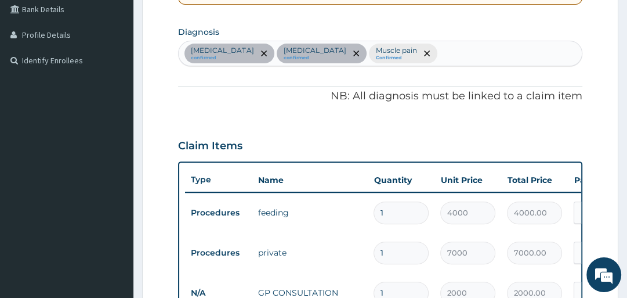
click at [440, 48] on input "text" at bounding box center [440, 54] width 1 height 12
type input "INSOMN"
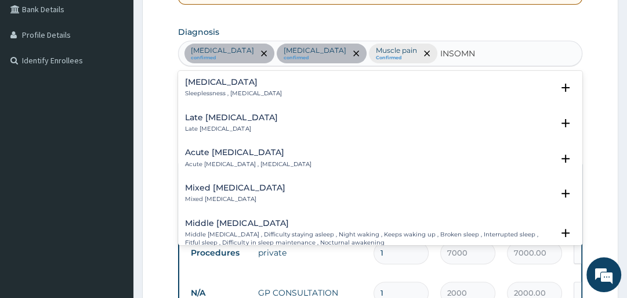
click at [202, 83] on h4 "Insomnia" at bounding box center [233, 82] width 96 height 9
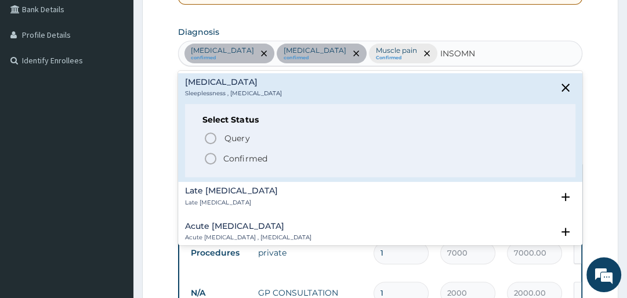
click at [209, 159] on icon "status option filled" at bounding box center [211, 158] width 14 height 14
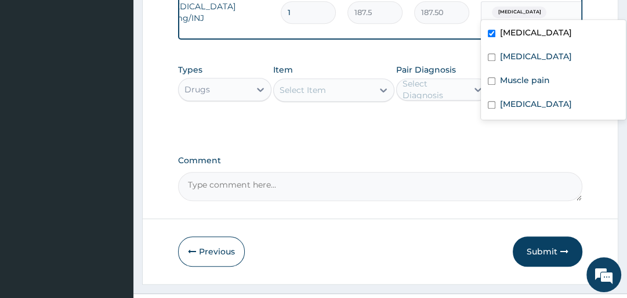
scroll to position [715, 0]
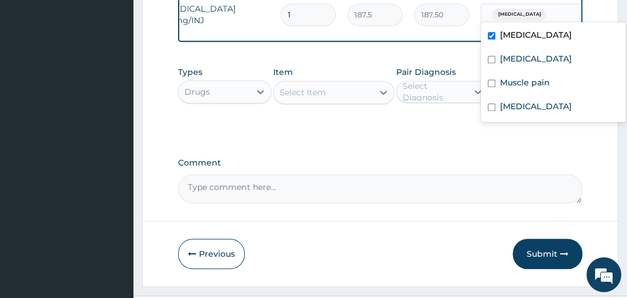
click at [505, 9] on span "Upper respiratory infection" at bounding box center [519, 15] width 55 height 12
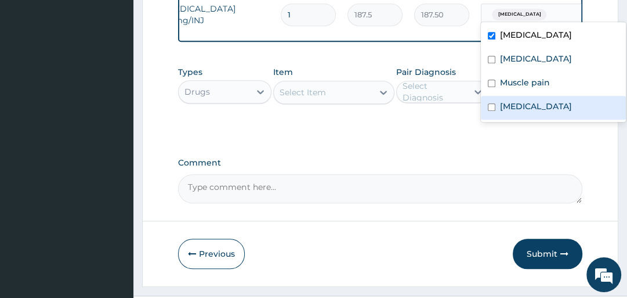
click at [513, 97] on div "Insomnia" at bounding box center [553, 108] width 145 height 24
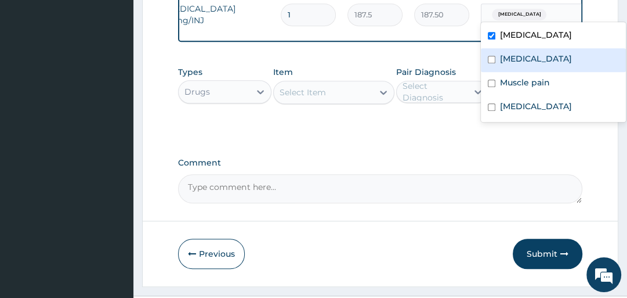
drag, startPoint x: 513, startPoint y: 97, endPoint x: 505, endPoint y: 45, distance: 53.4
click at [505, 45] on div "Upper respiratory infection Malaria Muscle pain Insomnia" at bounding box center [553, 72] width 145 height 100
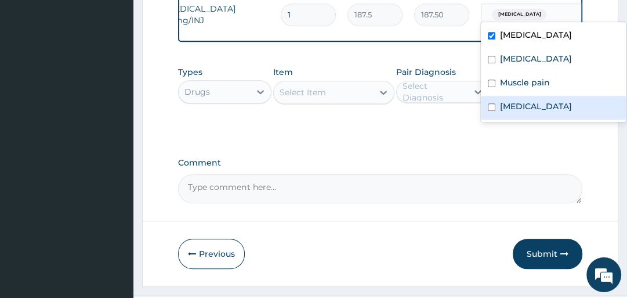
click at [494, 102] on div "Insomnia" at bounding box center [553, 108] width 145 height 24
checkbox input "true"
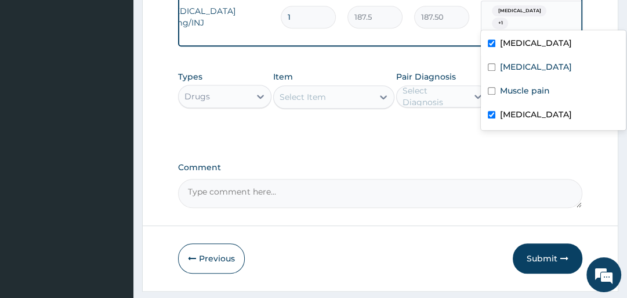
click at [499, 46] on div "Upper respiratory infection" at bounding box center [553, 44] width 145 height 24
checkbox input "false"
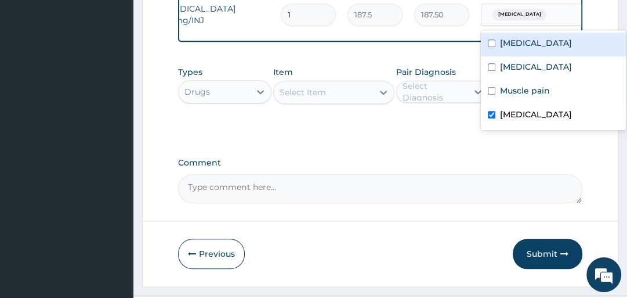
click at [326, 89] on div "Select Item" at bounding box center [323, 92] width 99 height 19
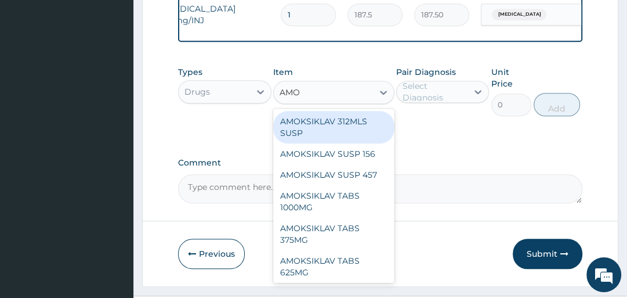
type input "AMOX"
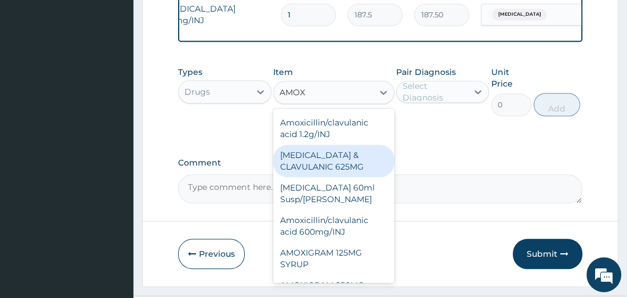
scroll to position [0, 0]
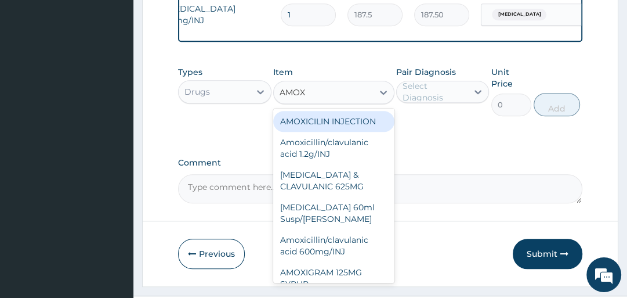
click at [338, 111] on div "AMOXICILIN INJECTION" at bounding box center [333, 121] width 121 height 21
type input "550"
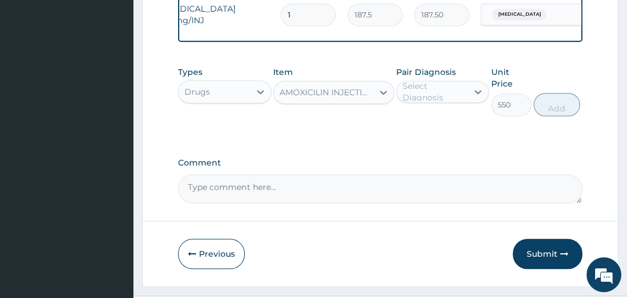
click at [422, 88] on div "Select Diagnosis" at bounding box center [435, 91] width 64 height 23
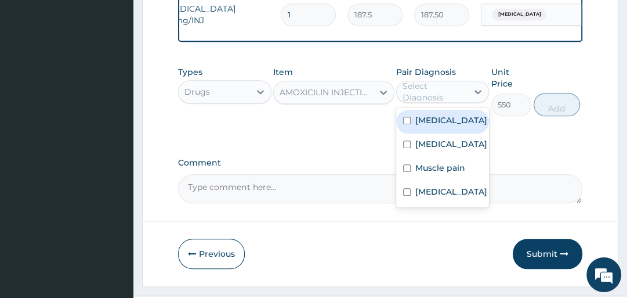
click at [424, 124] on label "Upper respiratory infection" at bounding box center [452, 120] width 72 height 12
checkbox input "true"
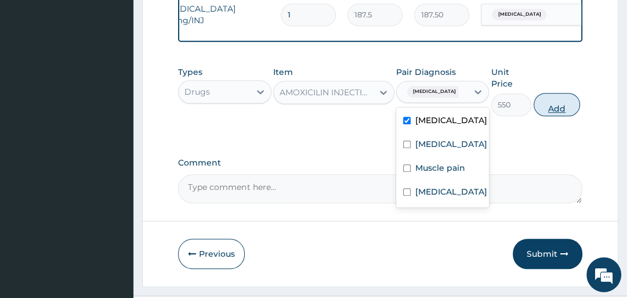
click at [557, 105] on button "Add" at bounding box center [557, 104] width 46 height 23
type input "0"
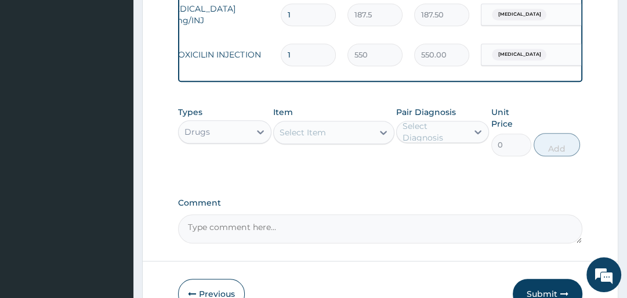
type input "0.00"
type input "3"
type input "1650.00"
type input "3"
click at [315, 117] on div "Item Select Item" at bounding box center [333, 131] width 121 height 50
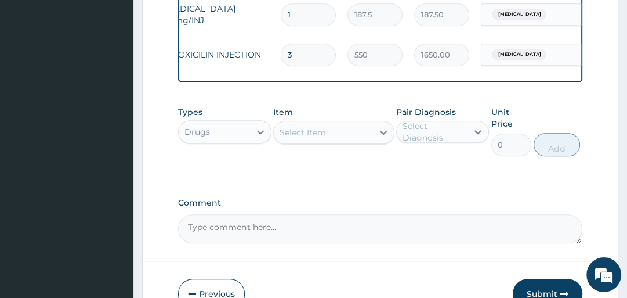
click at [315, 128] on div "Select Item" at bounding box center [303, 133] width 46 height 12
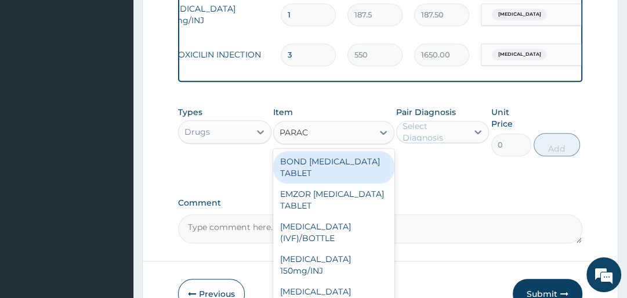
type input "PARACE"
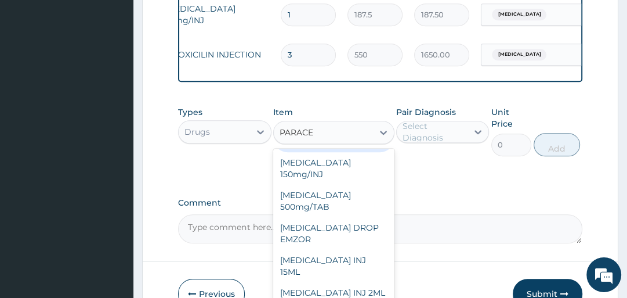
scroll to position [98, 0]
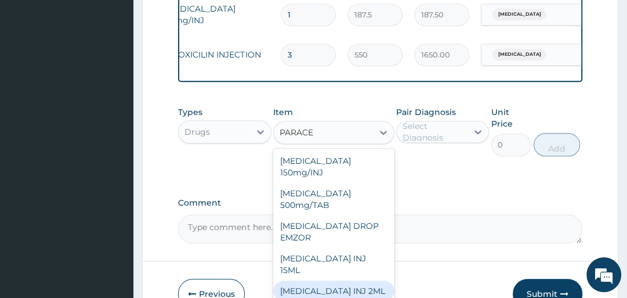
click at [363, 280] on div "[MEDICAL_DATA] INJ 2ML" at bounding box center [333, 290] width 121 height 21
type input "750"
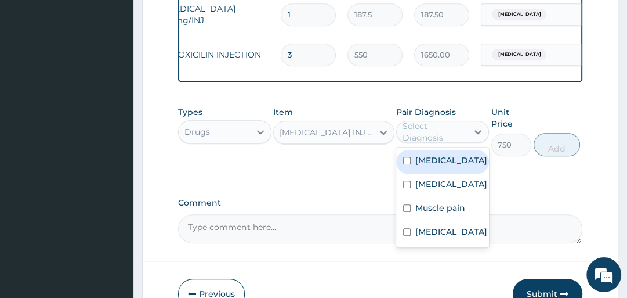
click at [425, 130] on div "Select Diagnosis" at bounding box center [435, 131] width 64 height 23
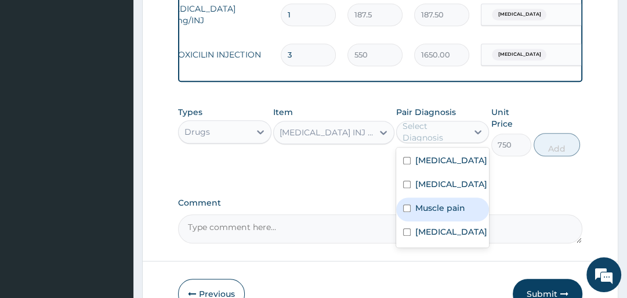
click at [431, 214] on label "Muscle pain" at bounding box center [441, 208] width 50 height 12
checkbox input "true"
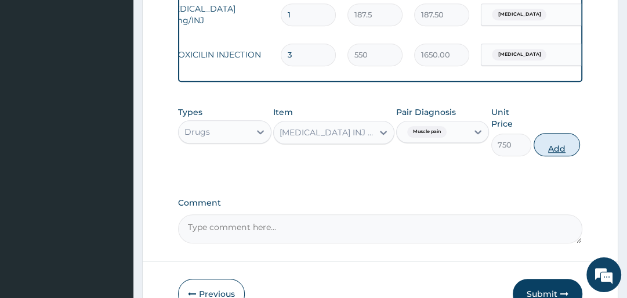
click at [540, 146] on button "Add" at bounding box center [557, 144] width 46 height 23
type input "0"
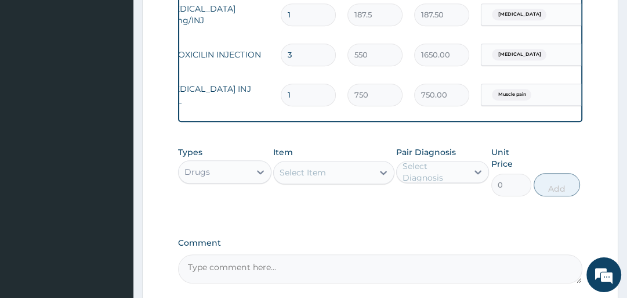
type input "0.00"
type input "6"
type input "4500.00"
type input "6"
click at [306, 169] on div "Select Item" at bounding box center [303, 173] width 46 height 12
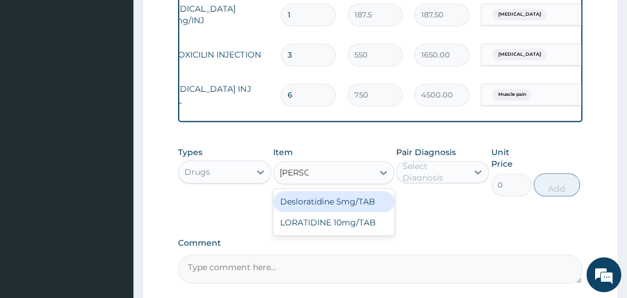
type input "LORAT"
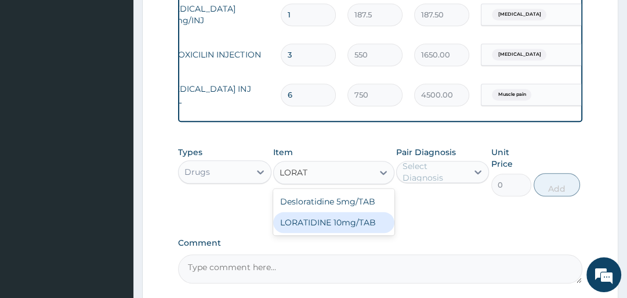
click at [318, 215] on div "LORATIDINE 10mg/TAB" at bounding box center [333, 222] width 121 height 21
type input "41.2"
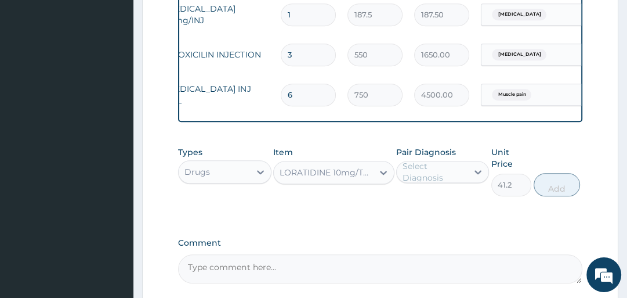
click at [413, 167] on div "Select Diagnosis" at bounding box center [435, 171] width 64 height 23
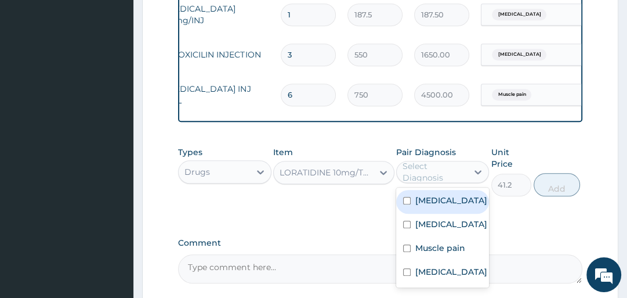
click at [427, 206] on label "Upper respiratory infection" at bounding box center [452, 200] width 72 height 12
checkbox input "true"
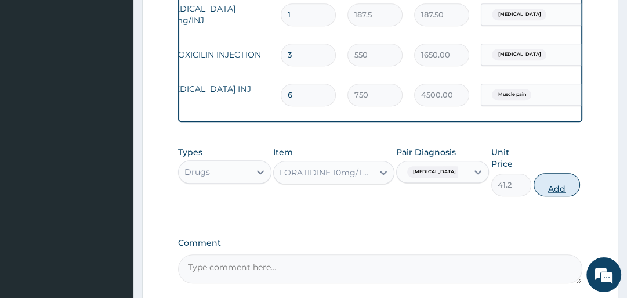
click at [560, 179] on button "Add" at bounding box center [557, 184] width 46 height 23
type input "0"
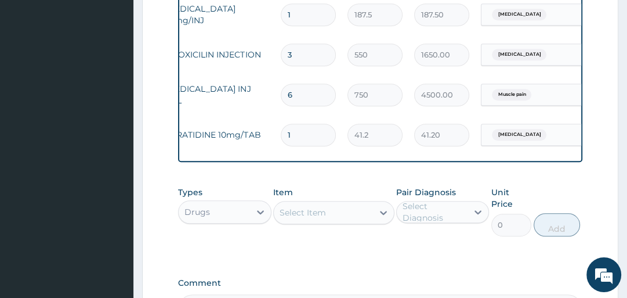
type input "0.00"
type input "5"
type input "206.00"
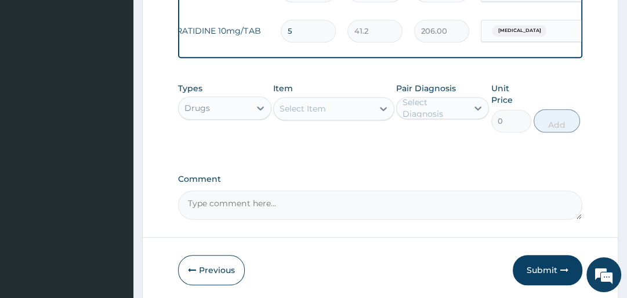
scroll to position [830, 0]
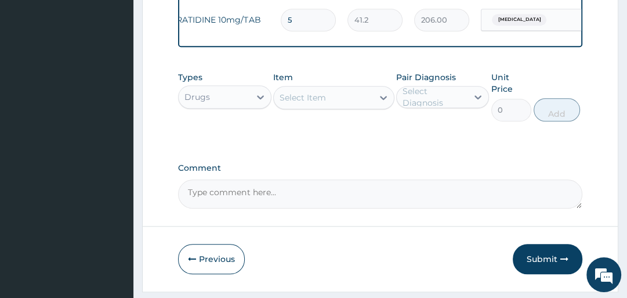
type input "5"
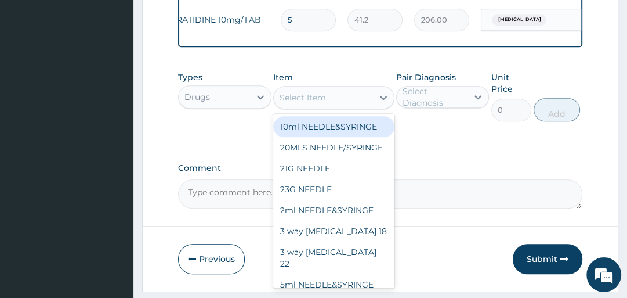
click at [296, 93] on div "Select Item" at bounding box center [323, 97] width 99 height 19
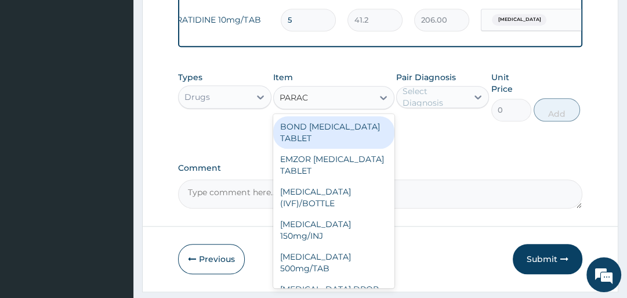
type input "PARACE"
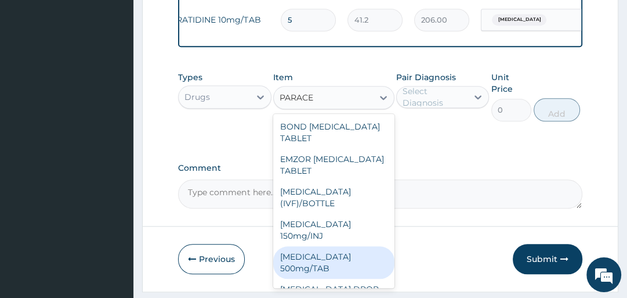
click at [334, 246] on div "[MEDICAL_DATA] 500mg/TAB" at bounding box center [333, 262] width 121 height 32
type input "18.5"
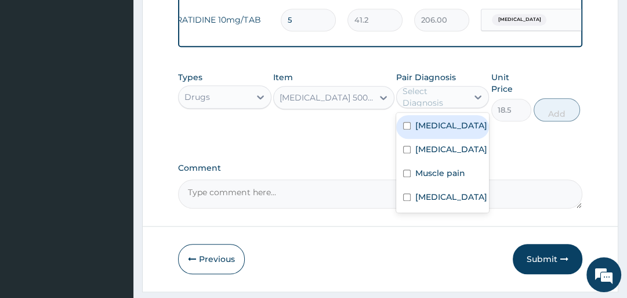
click at [425, 97] on div "Select Diagnosis" at bounding box center [435, 96] width 64 height 23
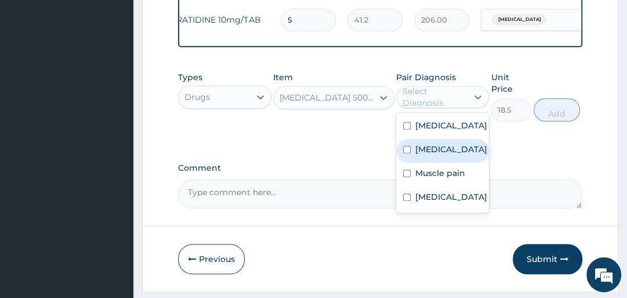
drag, startPoint x: 420, startPoint y: 164, endPoint x: 420, endPoint y: 182, distance: 18.6
click at [420, 162] on div "[MEDICAL_DATA]" at bounding box center [442, 151] width 93 height 24
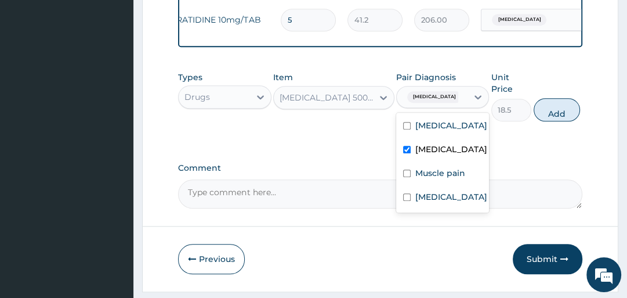
click at [420, 155] on label "[MEDICAL_DATA]" at bounding box center [452, 149] width 72 height 12
checkbox input "false"
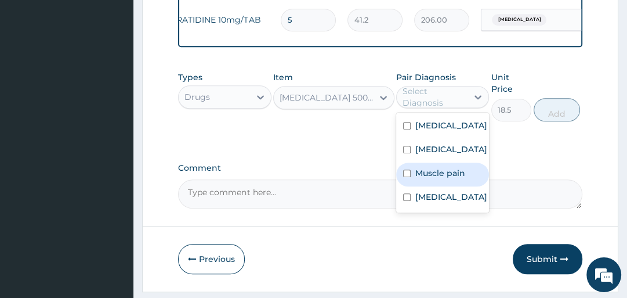
click at [422, 179] on label "Muscle pain" at bounding box center [441, 173] width 50 height 12
checkbox input "true"
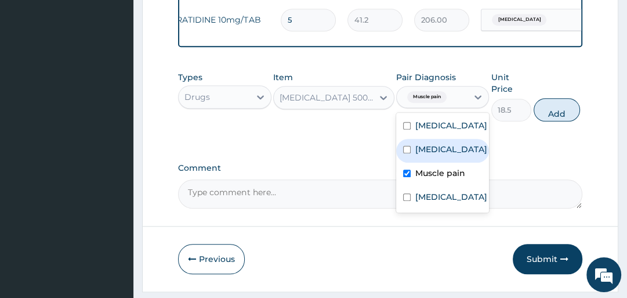
click at [547, 105] on button "Add" at bounding box center [557, 109] width 46 height 23
type input "0"
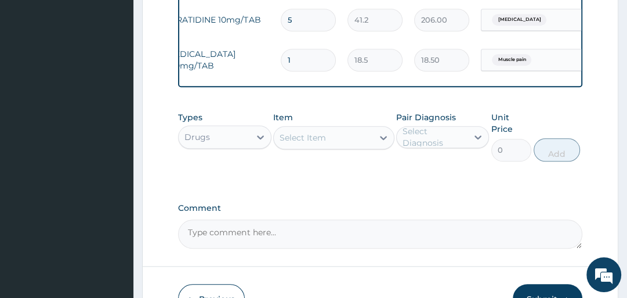
type input "12"
type input "222.00"
type input "12"
click at [327, 134] on div "Select Item" at bounding box center [323, 137] width 99 height 19
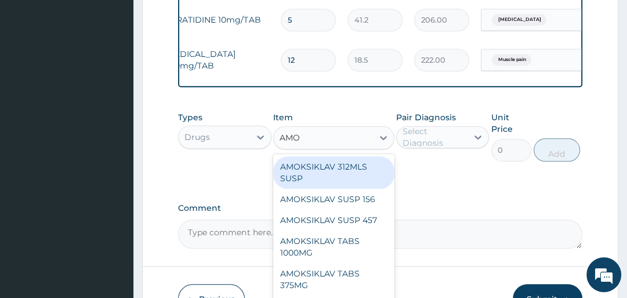
type input "AMOX"
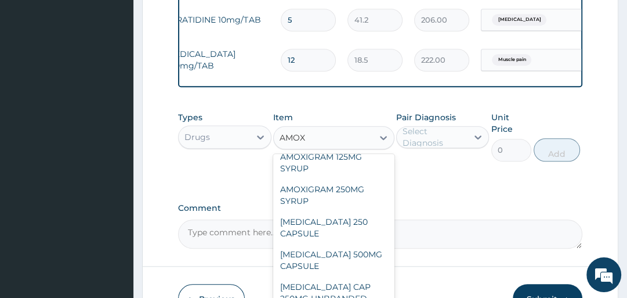
scroll to position [172, 0]
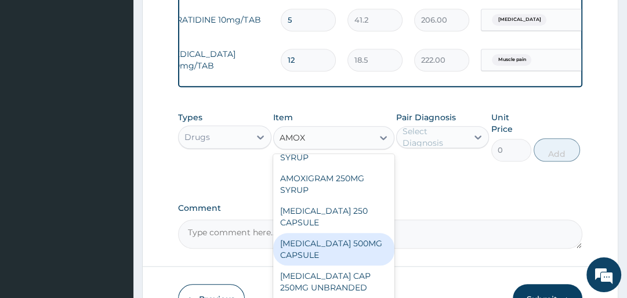
click at [348, 234] on div "[MEDICAL_DATA] 500MG CAPSULE" at bounding box center [333, 249] width 121 height 32
type input "190"
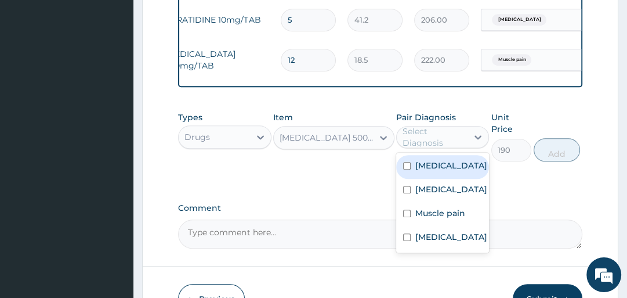
click at [431, 129] on div "Select Diagnosis" at bounding box center [435, 136] width 64 height 23
click at [428, 171] on label "Upper respiratory infection" at bounding box center [452, 166] width 72 height 12
checkbox input "true"
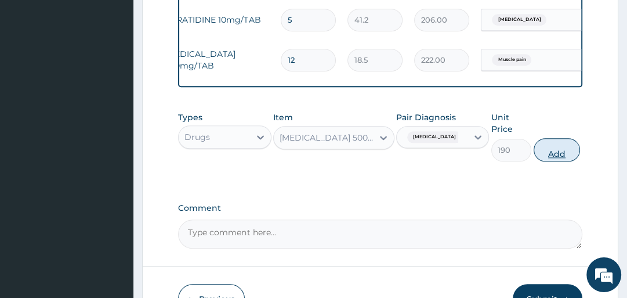
click at [548, 143] on button "Add" at bounding box center [557, 149] width 46 height 23
type input "0"
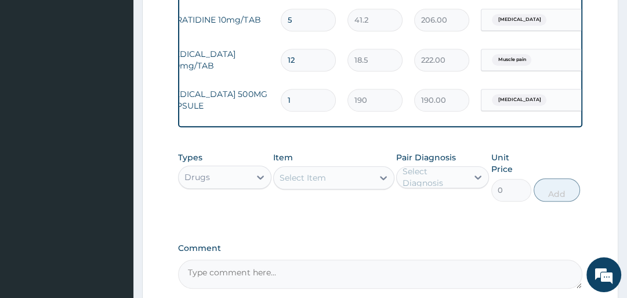
type input "0.00"
type input "9"
type input "1710.00"
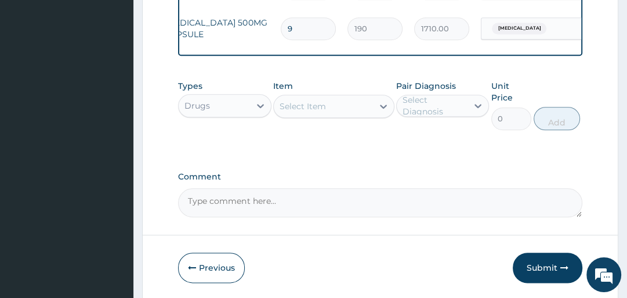
scroll to position [940, 0]
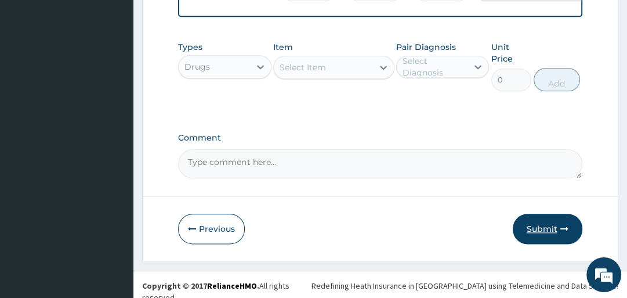
type input "9"
click at [544, 222] on button "Submit" at bounding box center [548, 229] width 70 height 30
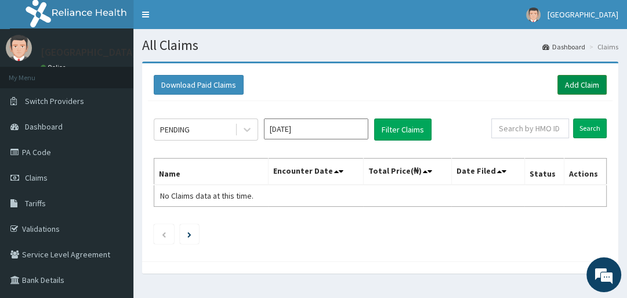
click at [587, 86] on link "Add Claim" at bounding box center [582, 85] width 49 height 20
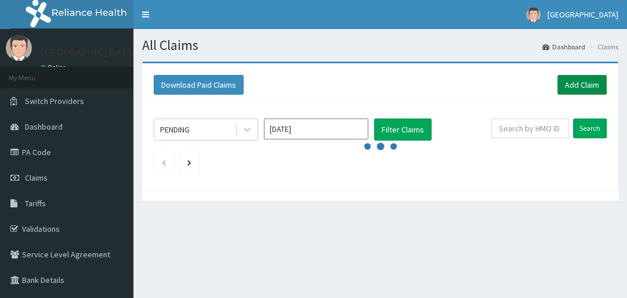
click at [571, 77] on link "Add Claim" at bounding box center [582, 85] width 49 height 20
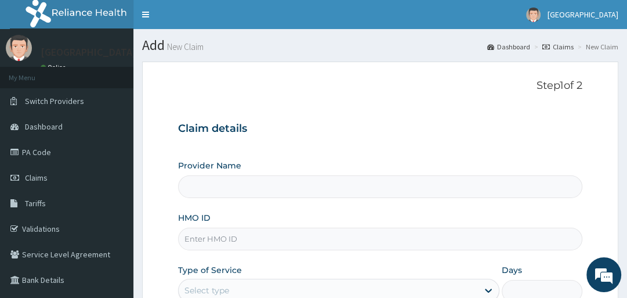
click at [199, 237] on input "HMO ID" at bounding box center [380, 238] width 404 height 23
type input "Veta Hospitals Ltd"
type input "H"
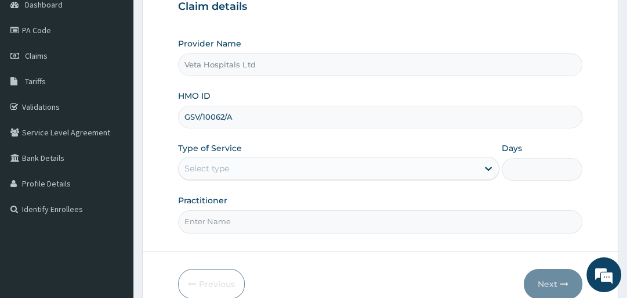
scroll to position [142, 0]
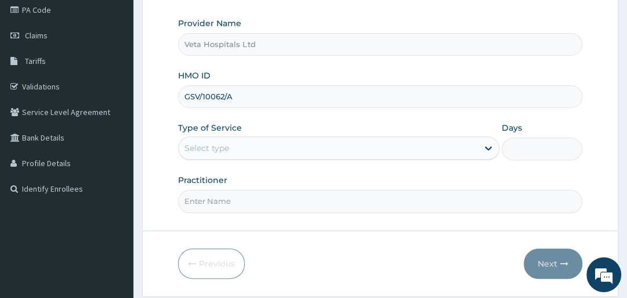
type input "GSV/10062/A"
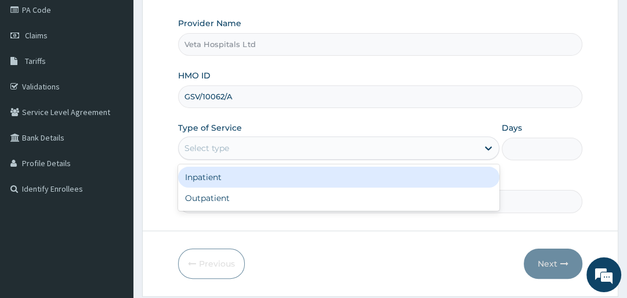
click at [214, 149] on div "Select type" at bounding box center [207, 148] width 45 height 12
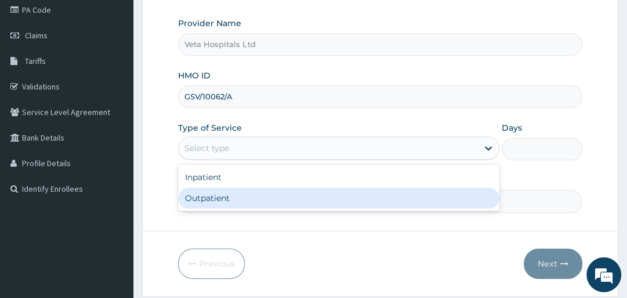
click at [213, 196] on div "Outpatient" at bounding box center [339, 197] width 322 height 21
type input "1"
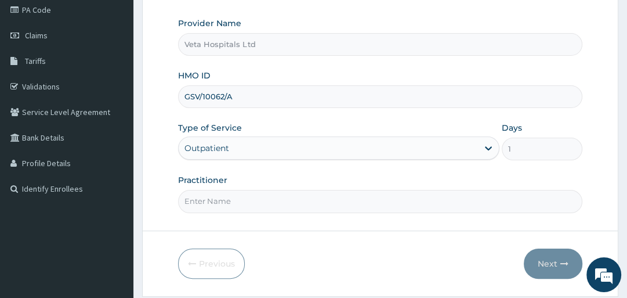
click at [213, 196] on input "Practitioner" at bounding box center [380, 201] width 404 height 23
type input "DR .SAMUEL"
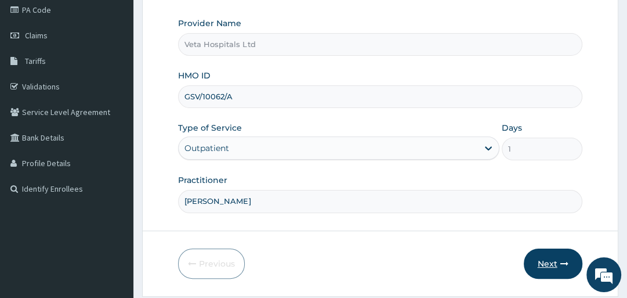
click at [537, 261] on button "Next" at bounding box center [553, 263] width 59 height 30
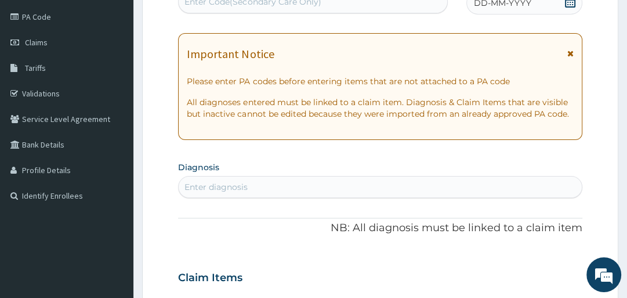
scroll to position [99, 0]
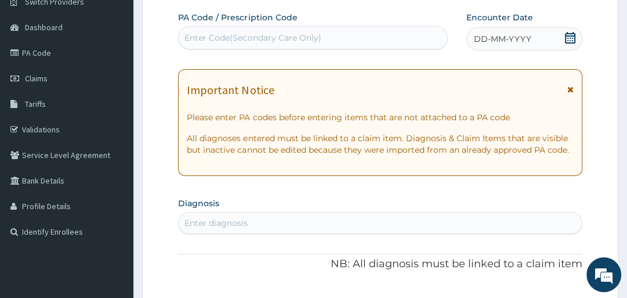
click at [212, 30] on div "Enter Code(Secondary Care Only)" at bounding box center [313, 37] width 270 height 23
paste input "PA/CE4565"
type input "PA/CE4565"
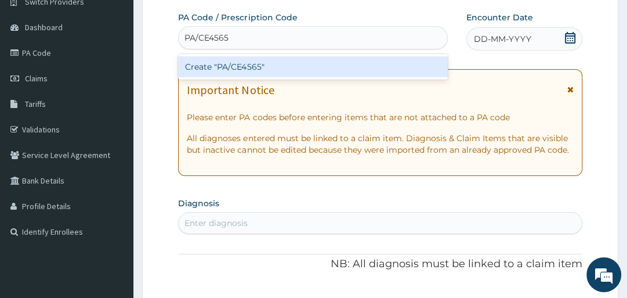
click at [281, 70] on div "Create "PA/CE4565"" at bounding box center [313, 66] width 270 height 21
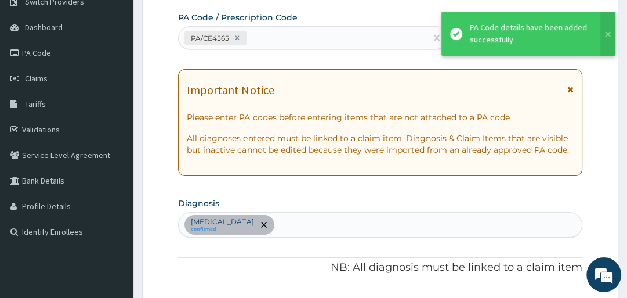
scroll to position [413, 0]
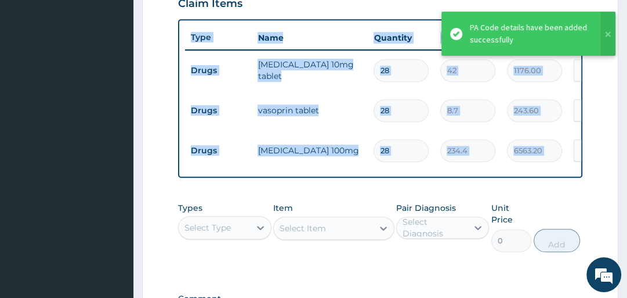
drag, startPoint x: 626, startPoint y: 156, endPoint x: 634, endPoint y: 181, distance: 26.2
click at [627, 181] on html "R EL Toggle navigation [GEOGRAPHIC_DATA] - [EMAIL_ADDRESS][DOMAIN_NAME] Member …" at bounding box center [313, 29] width 627 height 885
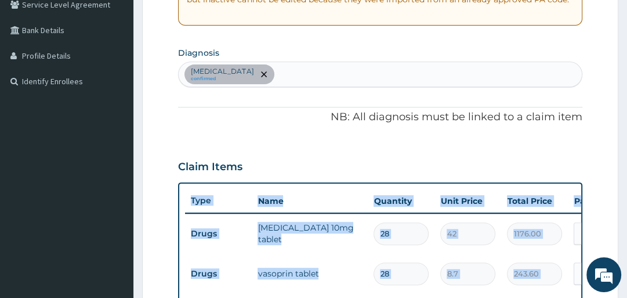
scroll to position [245, 0]
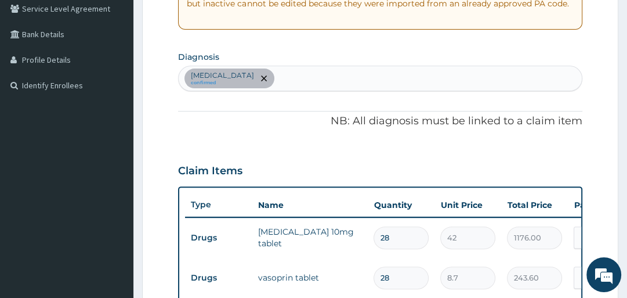
click at [295, 74] on div "Essential hypertension confirmed" at bounding box center [380, 78] width 403 height 24
type input "RHIN"
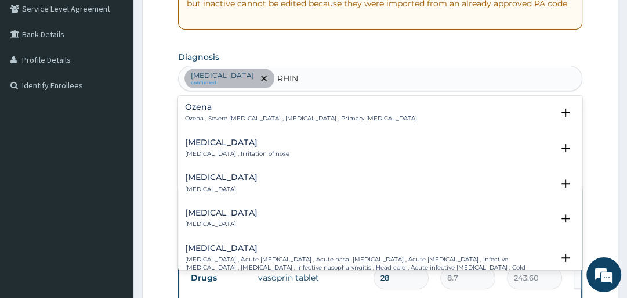
click at [211, 139] on h4 "Rhinitis" at bounding box center [237, 142] width 104 height 9
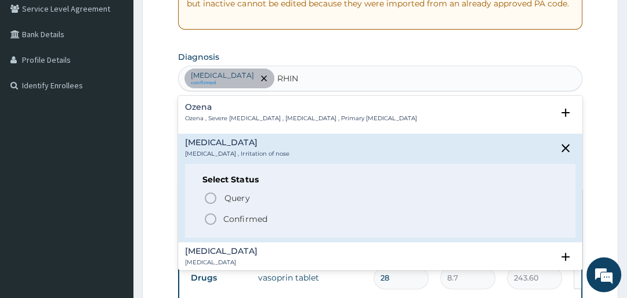
click at [211, 217] on icon "status option filled" at bounding box center [211, 219] width 14 height 14
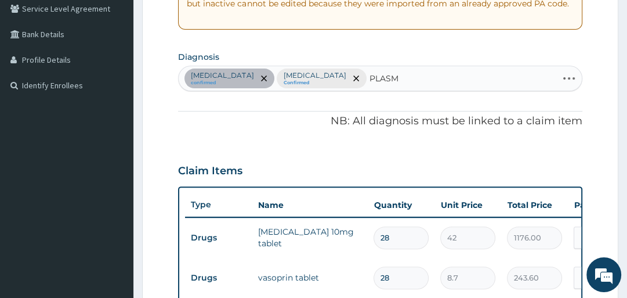
type input "PLASMO"
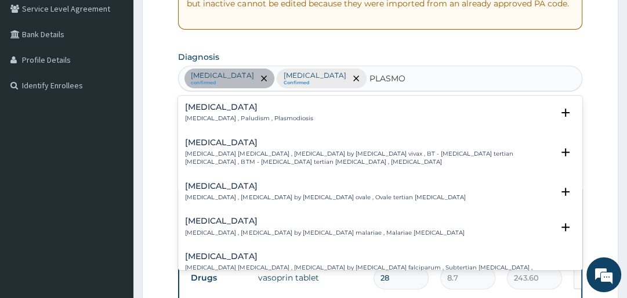
click at [199, 118] on p "[MEDICAL_DATA] , Paludism , Plasmodiosis" at bounding box center [249, 118] width 128 height 8
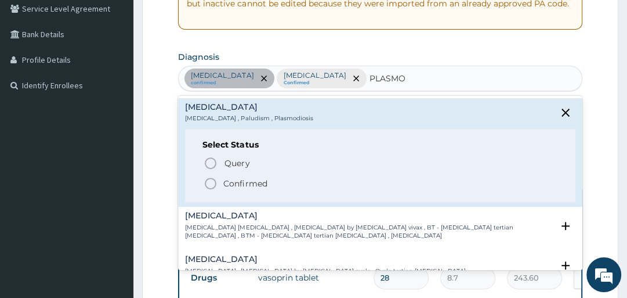
click at [208, 179] on icon "status option filled" at bounding box center [211, 183] width 14 height 14
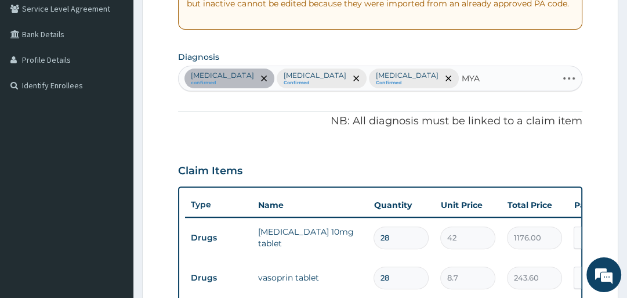
type input "MYAL"
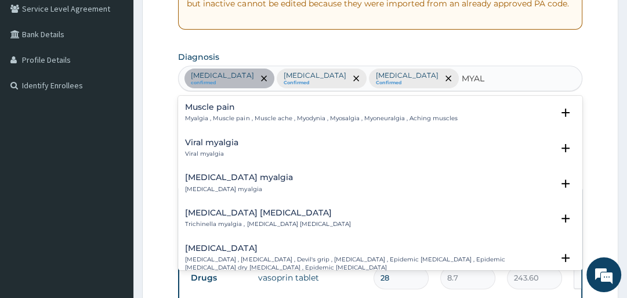
click at [209, 110] on h4 "Muscle pain" at bounding box center [321, 107] width 272 height 9
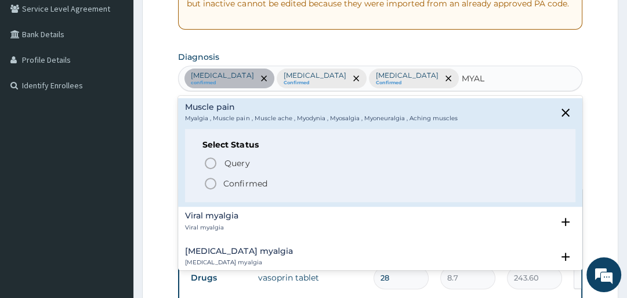
click at [209, 181] on icon "status option filled" at bounding box center [211, 183] width 14 height 14
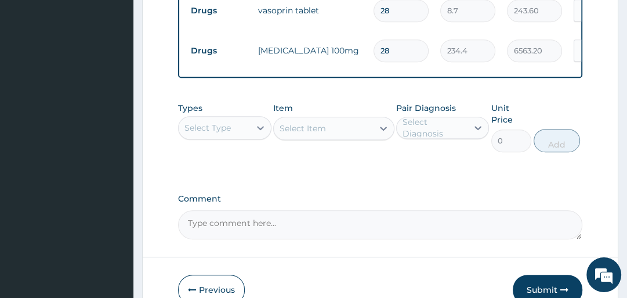
scroll to position [580, 0]
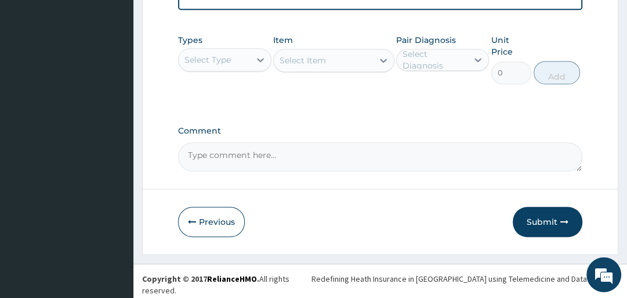
click at [231, 51] on div "Types Select Type" at bounding box center [224, 59] width 93 height 50
click at [231, 68] on div "Select Type" at bounding box center [214, 59] width 71 height 19
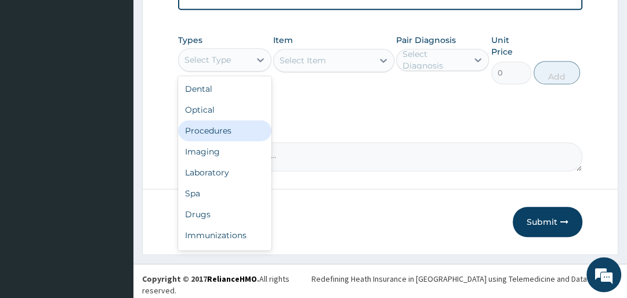
click at [223, 131] on div "Procedures" at bounding box center [224, 130] width 93 height 21
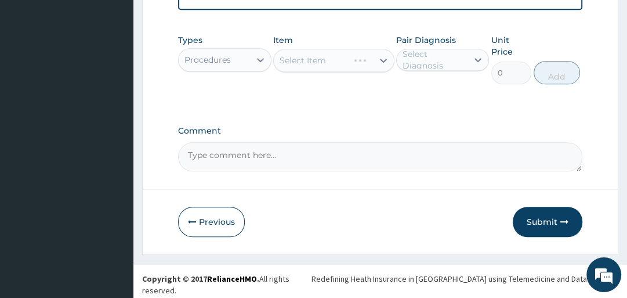
click at [316, 63] on div "Select Item" at bounding box center [333, 60] width 121 height 23
click at [316, 63] on div "Select Item" at bounding box center [303, 61] width 46 height 12
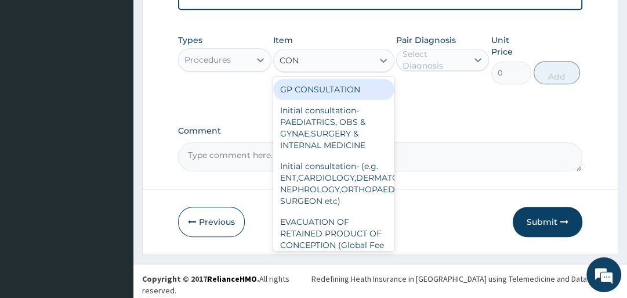
type input "CONS"
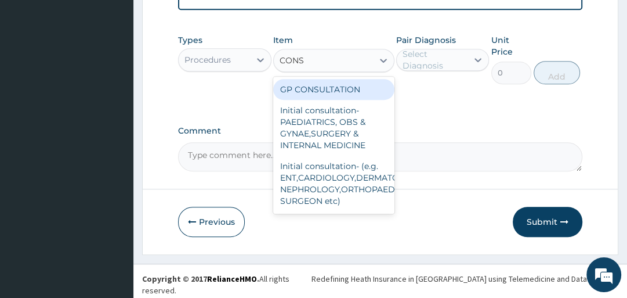
click at [322, 84] on div "GP CONSULTATION" at bounding box center [333, 89] width 121 height 21
type input "2000"
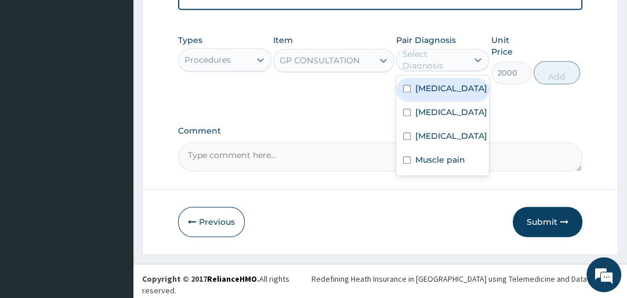
click at [429, 63] on div "Select Diagnosis" at bounding box center [435, 59] width 64 height 23
click at [422, 94] on label "Essential hypertension" at bounding box center [452, 88] width 72 height 12
checkbox input "true"
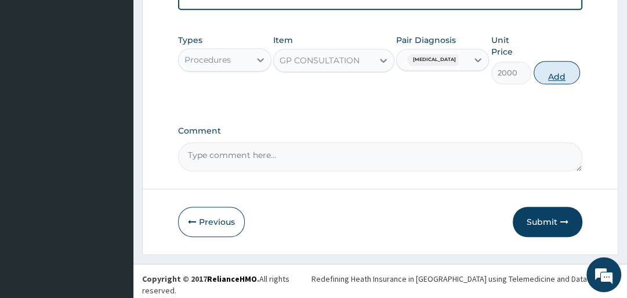
click at [555, 77] on button "Add" at bounding box center [557, 72] width 46 height 23
type input "0"
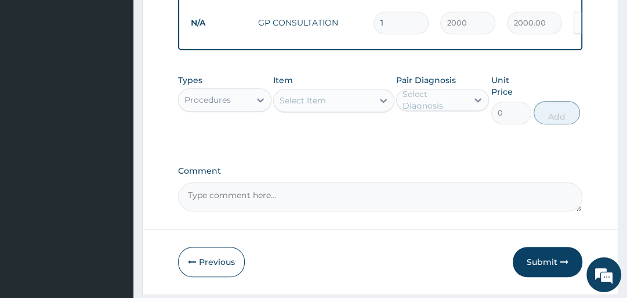
click at [248, 105] on div "Procedures" at bounding box center [214, 100] width 71 height 19
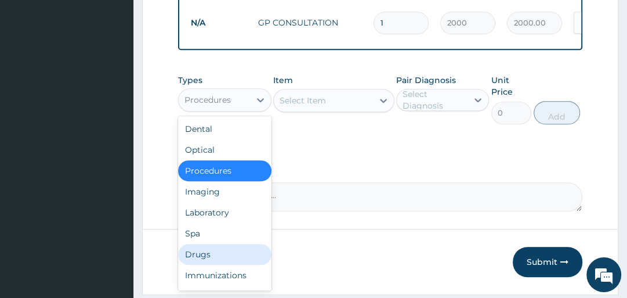
click at [233, 252] on div "Drugs" at bounding box center [224, 254] width 93 height 21
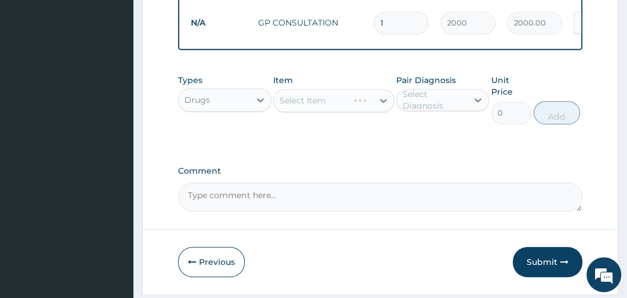
click at [321, 98] on div "Select Item" at bounding box center [333, 100] width 121 height 23
click at [321, 98] on div "Select Item" at bounding box center [323, 100] width 99 height 19
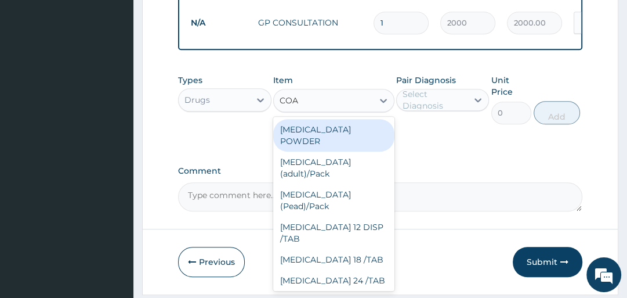
type input "[PERSON_NAME]"
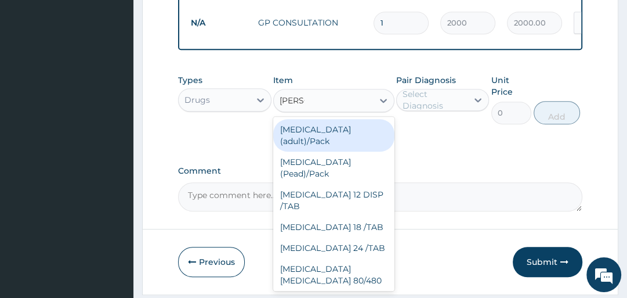
click at [338, 143] on div "[MEDICAL_DATA] (adult)/Pack" at bounding box center [333, 135] width 121 height 32
type input "2437.5"
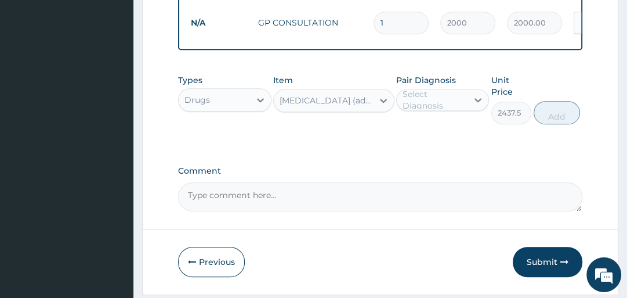
click at [431, 102] on div "Select Diagnosis" at bounding box center [435, 99] width 64 height 23
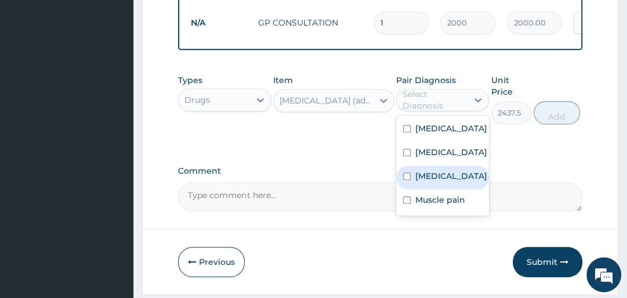
click at [424, 182] on label "[MEDICAL_DATA]" at bounding box center [452, 176] width 72 height 12
checkbox input "true"
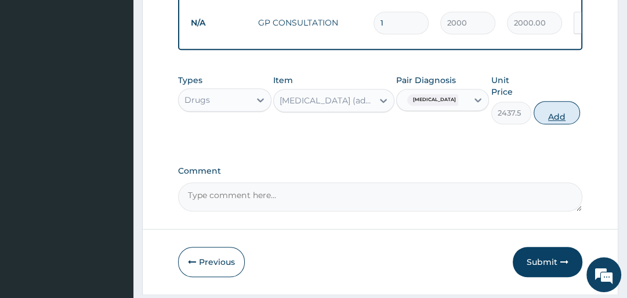
click at [557, 116] on button "Add" at bounding box center [557, 112] width 46 height 23
type input "0"
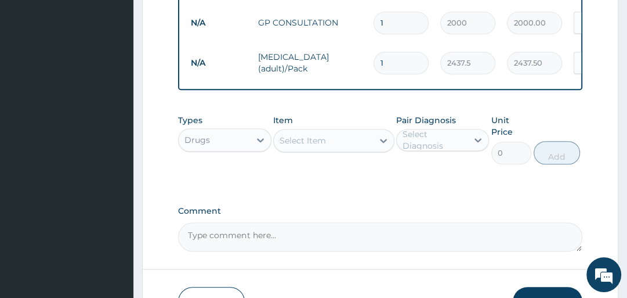
click at [337, 140] on div "Select Item" at bounding box center [323, 140] width 99 height 19
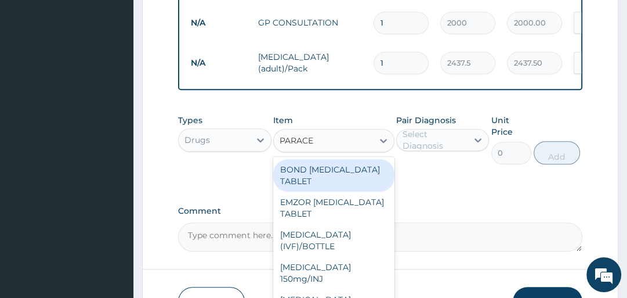
type input "PARACE"
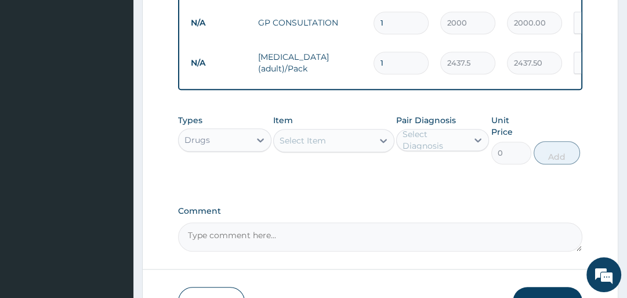
drag, startPoint x: 395, startPoint y: 190, endPoint x: 395, endPoint y: 200, distance: 9.3
click at [338, 135] on div "Select Item" at bounding box center [323, 140] width 99 height 19
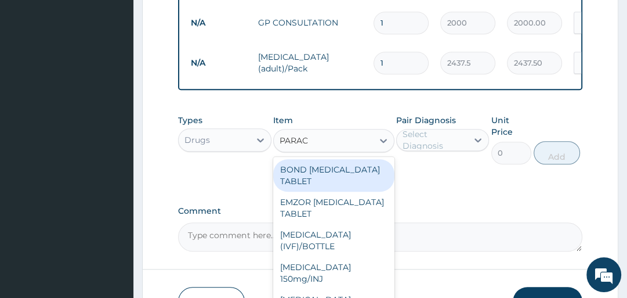
type input "PARACE"
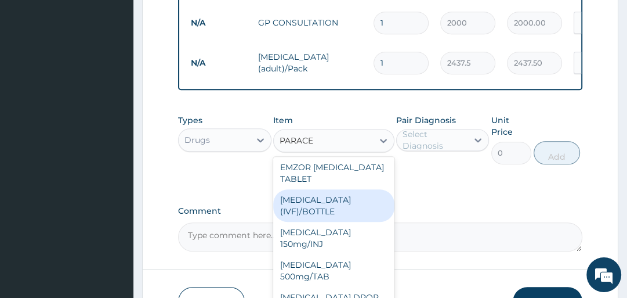
scroll to position [44, 0]
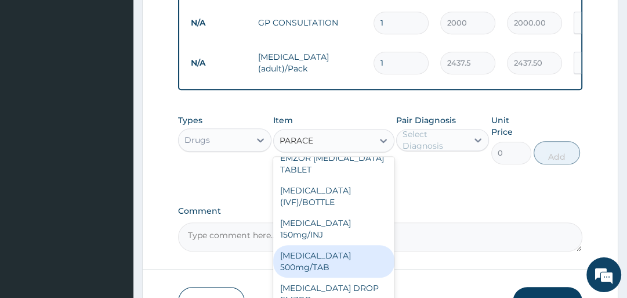
click at [329, 245] on div "PARACETAMOL 500mg/TAB" at bounding box center [333, 261] width 121 height 32
type input "18.5"
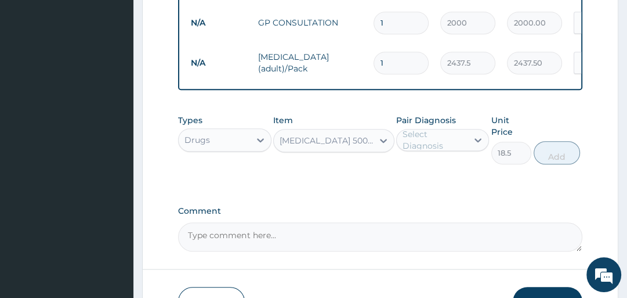
click at [448, 140] on div "Select Diagnosis" at bounding box center [435, 139] width 64 height 23
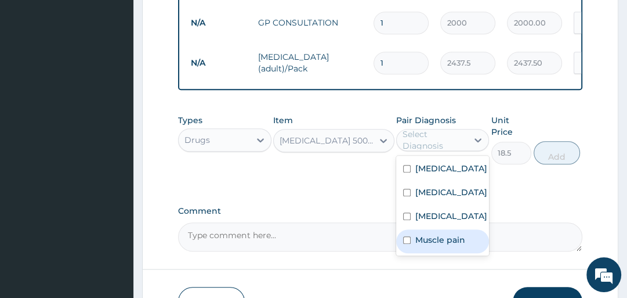
click at [441, 253] on div "Muscle pain" at bounding box center [442, 241] width 93 height 24
checkbox input "true"
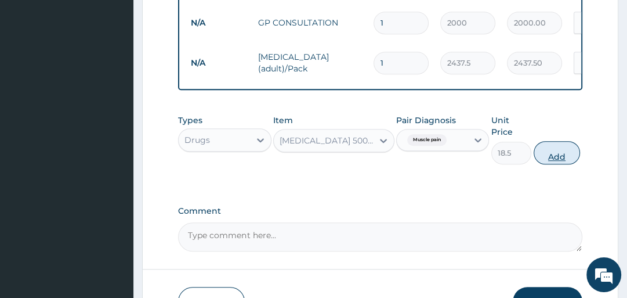
click at [563, 151] on button "Add" at bounding box center [557, 152] width 46 height 23
type input "0"
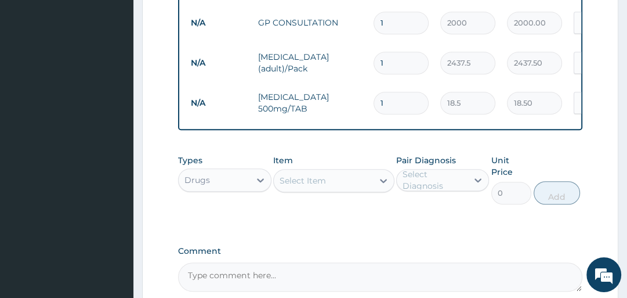
type input "12"
type input "222.00"
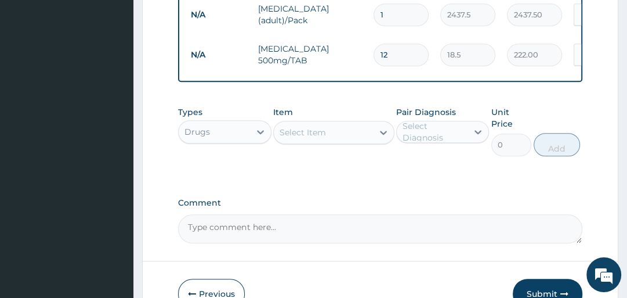
scroll to position [630, 0]
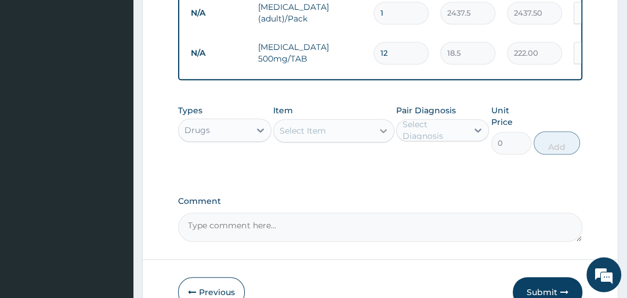
type input "12"
click at [374, 133] on div at bounding box center [383, 130] width 21 height 21
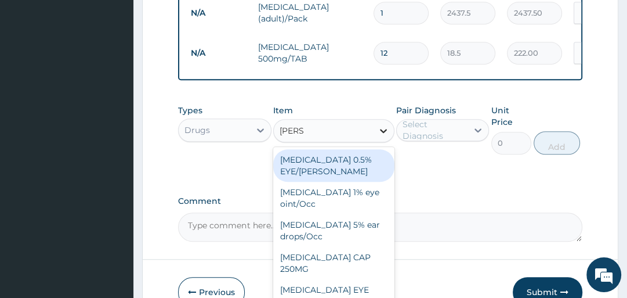
type input "LORAT"
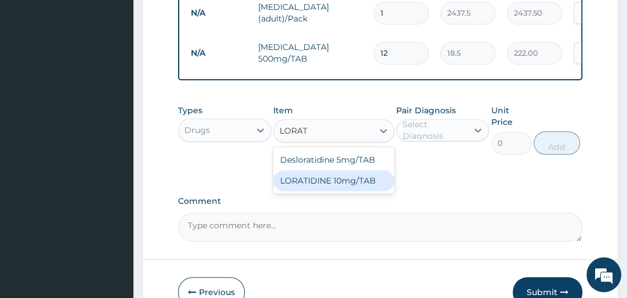
click at [375, 185] on div "LORATIDINE 10mg/TAB" at bounding box center [333, 180] width 121 height 21
type input "41.2"
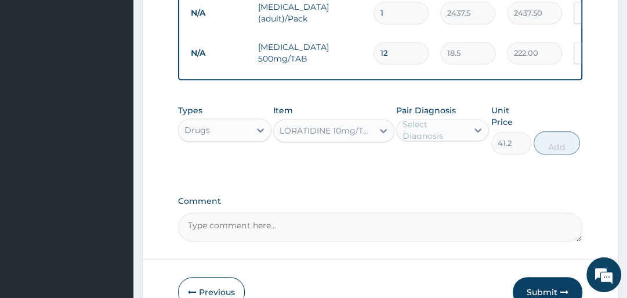
click at [418, 132] on div "Select Diagnosis" at bounding box center [435, 129] width 64 height 23
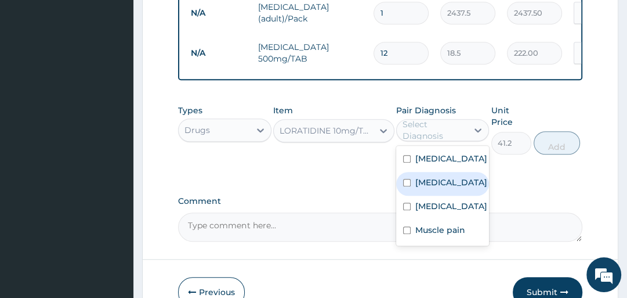
click at [428, 196] on div "Rhinitis" at bounding box center [442, 184] width 93 height 24
checkbox input "true"
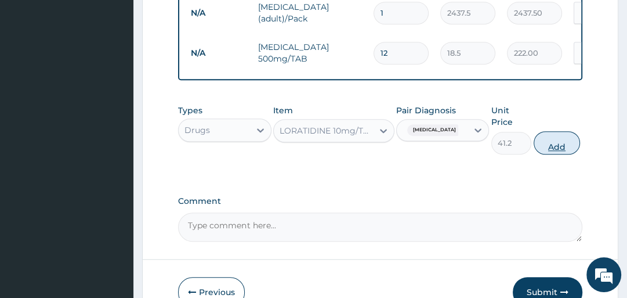
click at [564, 149] on button "Add" at bounding box center [557, 142] width 46 height 23
type input "0"
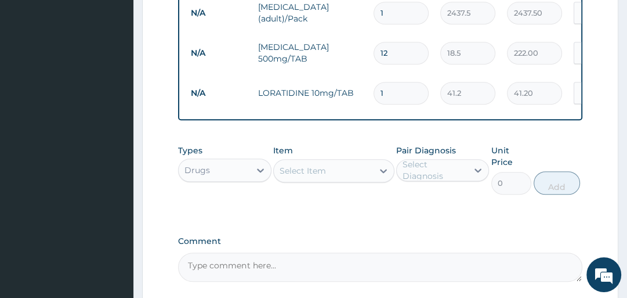
type input "0.00"
type input "5"
type input "206.00"
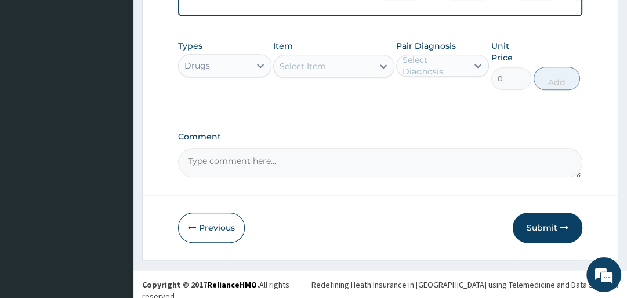
scroll to position [740, 0]
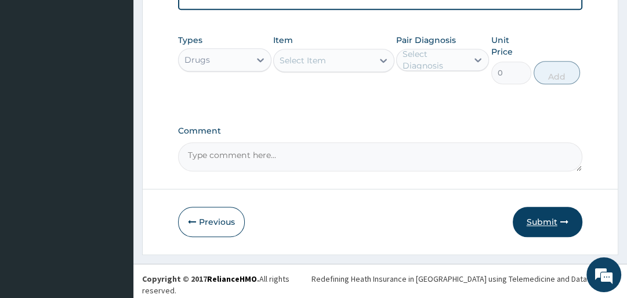
type input "5"
click at [551, 223] on button "Submit" at bounding box center [548, 222] width 70 height 30
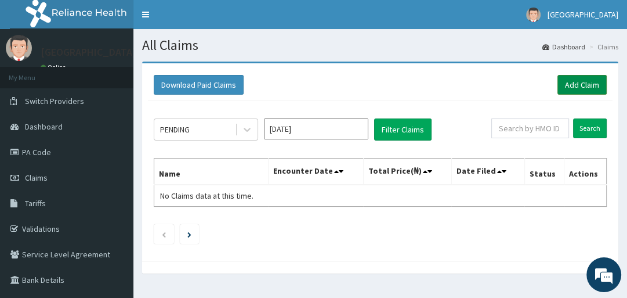
click at [594, 85] on link "Add Claim" at bounding box center [582, 85] width 49 height 20
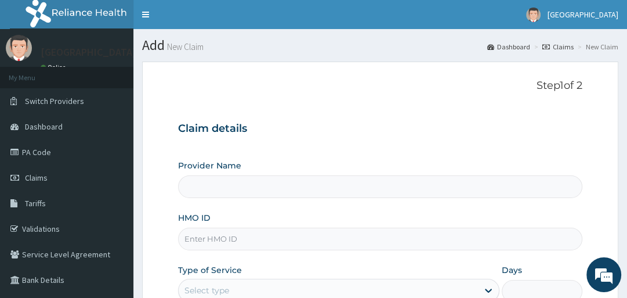
type input "Veta Hospitals Ltd"
drag, startPoint x: 626, startPoint y: 52, endPoint x: 633, endPoint y: 75, distance: 24.4
click at [627, 75] on html "R EL Toggle navigation [GEOGRAPHIC_DATA] - [EMAIL_ADDRESS][DOMAIN_NAME] Member …" at bounding box center [313, 244] width 627 height 489
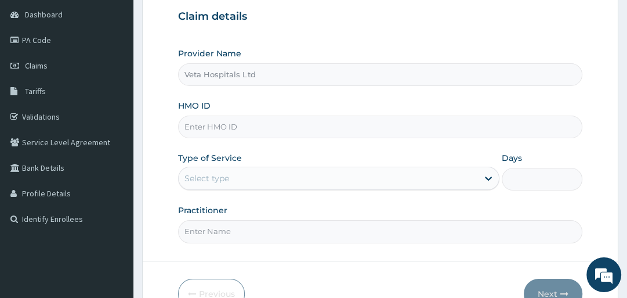
scroll to position [117, 0]
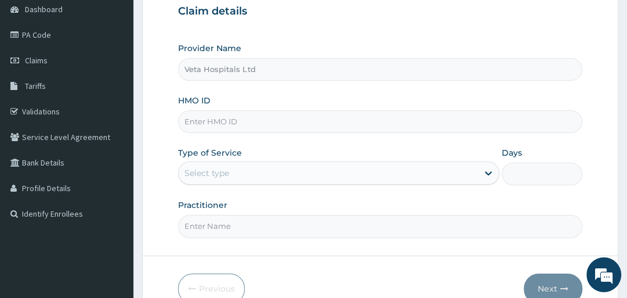
click at [218, 121] on input "HMO ID" at bounding box center [380, 121] width 404 height 23
type input "PFN/10120/A"
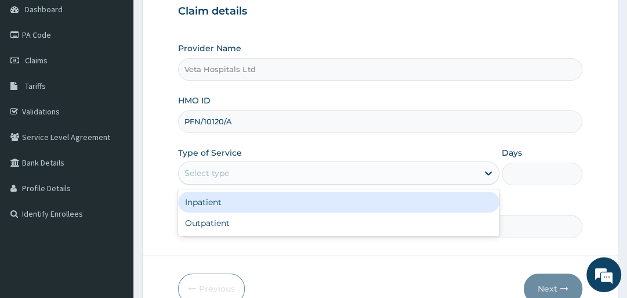
click at [212, 174] on div "Select type" at bounding box center [207, 173] width 45 height 12
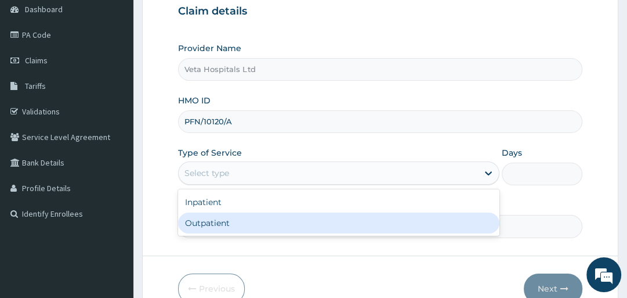
click at [211, 217] on div "Outpatient" at bounding box center [339, 222] width 322 height 21
type input "1"
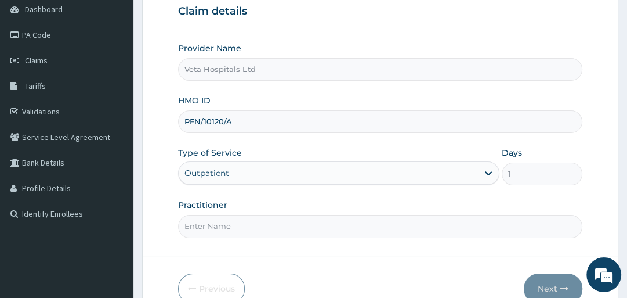
click at [207, 227] on input "Practitioner" at bounding box center [380, 226] width 404 height 23
type input "[PERSON_NAME]"
click at [548, 281] on button "Next" at bounding box center [553, 288] width 59 height 30
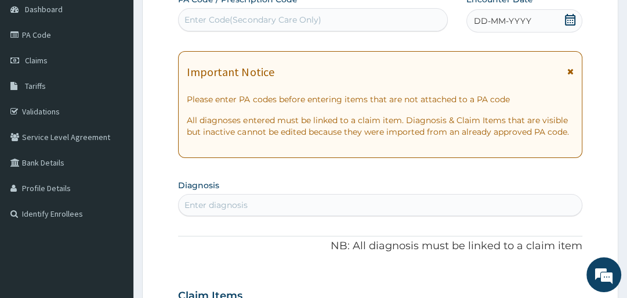
click at [566, 16] on icon at bounding box center [571, 20] width 12 height 12
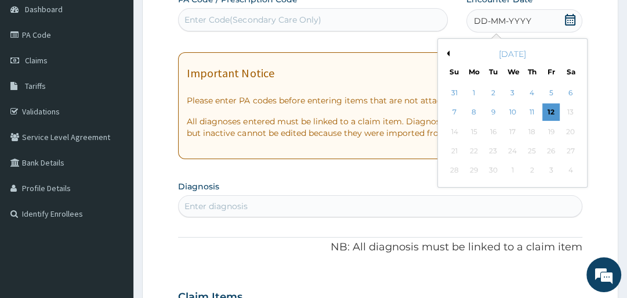
click at [448, 51] on button "Previous Month" at bounding box center [447, 53] width 6 height 6
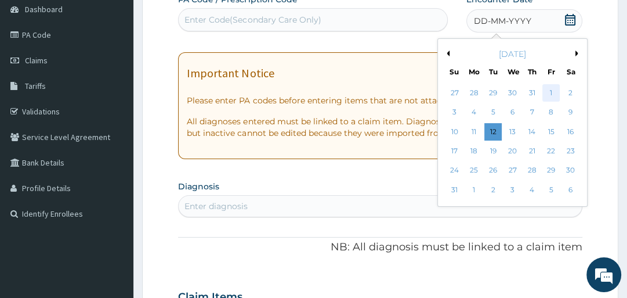
click at [548, 89] on div "1" at bounding box center [551, 92] width 17 height 17
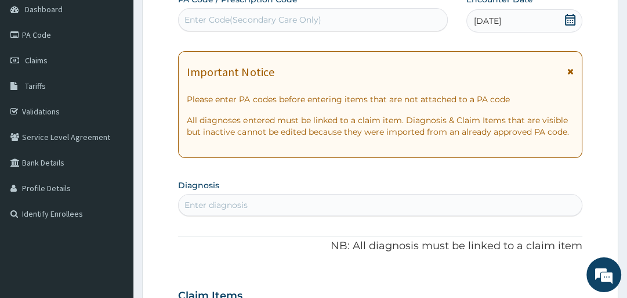
drag, startPoint x: 626, startPoint y: 65, endPoint x: 630, endPoint y: 79, distance: 14.5
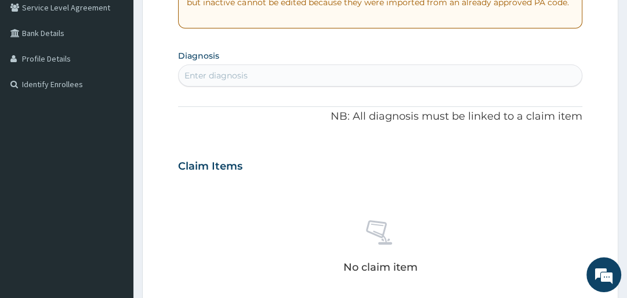
scroll to position [248, 0]
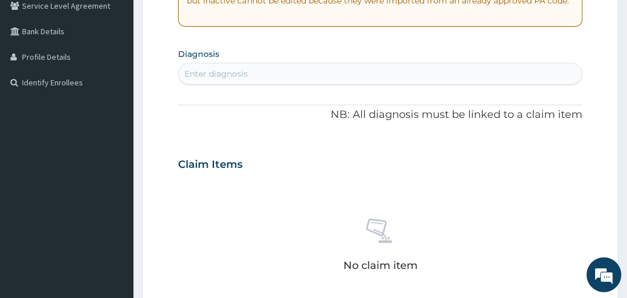
click at [209, 75] on div "Enter diagnosis" at bounding box center [216, 74] width 63 height 12
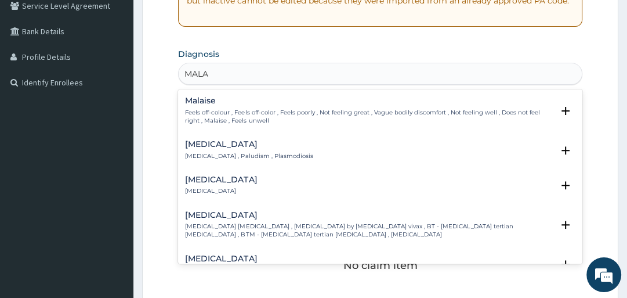
type input "MALAR"
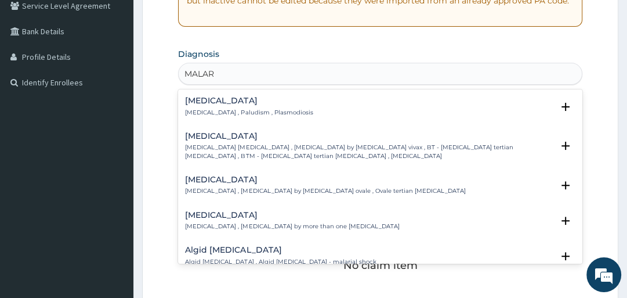
click at [215, 107] on div "[MEDICAL_DATA] [MEDICAL_DATA] , Paludism , Plasmodiosis" at bounding box center [249, 106] width 128 height 20
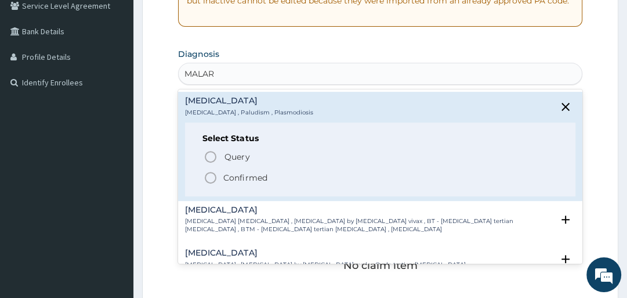
click at [207, 169] on div "Query Query covers suspected (?), Keep in view (kiv), Ruled out (r/o) Confirmed" at bounding box center [380, 166] width 355 height 35
click at [209, 174] on icon "status option filled" at bounding box center [211, 178] width 14 height 14
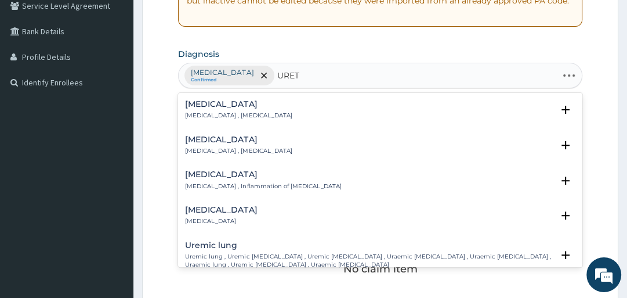
type input "URETH"
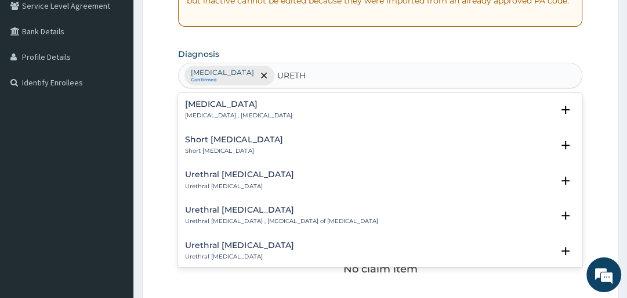
click at [216, 110] on div "[MEDICAL_DATA] [MEDICAL_DATA] , [MEDICAL_DATA]" at bounding box center [238, 110] width 107 height 20
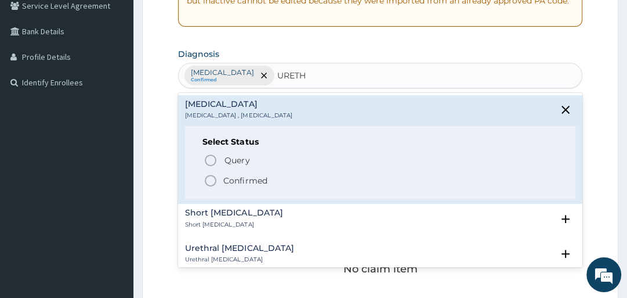
click at [212, 174] on icon "status option filled" at bounding box center [211, 181] width 14 height 14
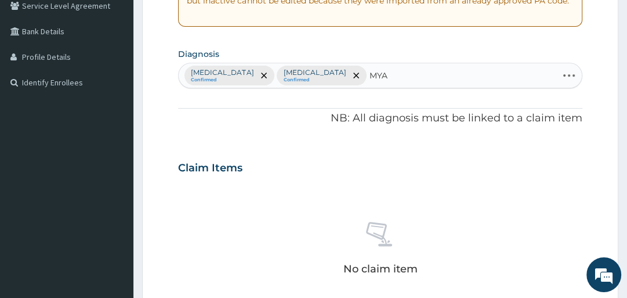
type input "MYAL"
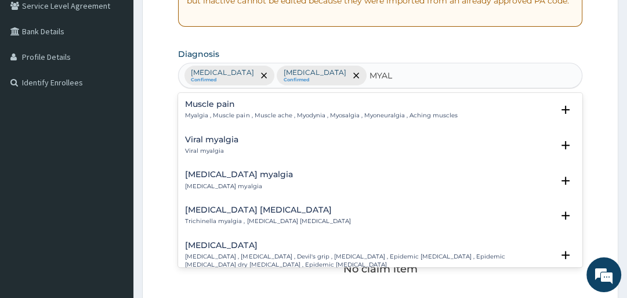
click at [209, 109] on div "Muscle pain Myalgia , Muscle pain , Muscle ache , Myodynia , Myosalgia , Myoneu…" at bounding box center [321, 110] width 272 height 20
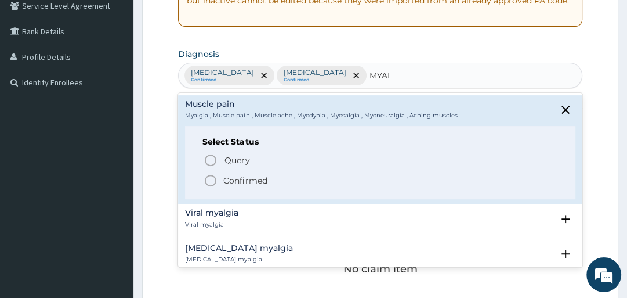
click at [211, 172] on div "Query Query covers suspected (?), Keep in view (kiv), Ruled out (r/o) Confirmed" at bounding box center [380, 169] width 355 height 35
click at [211, 177] on icon "status option filled" at bounding box center [211, 181] width 14 height 14
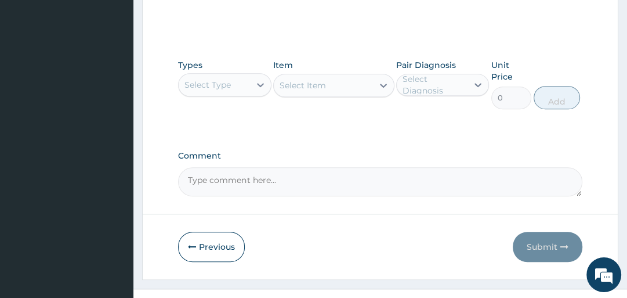
scroll to position [550, 0]
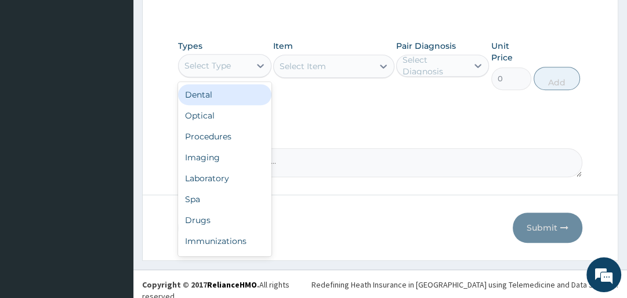
click at [244, 64] on div "Select Type" at bounding box center [214, 65] width 71 height 19
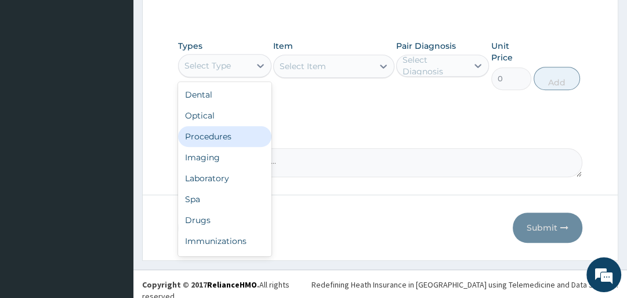
click at [233, 136] on div "Procedures" at bounding box center [224, 136] width 93 height 21
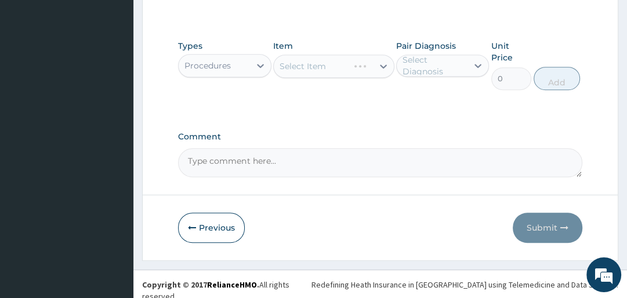
click at [302, 62] on div "Select Item" at bounding box center [333, 66] width 121 height 23
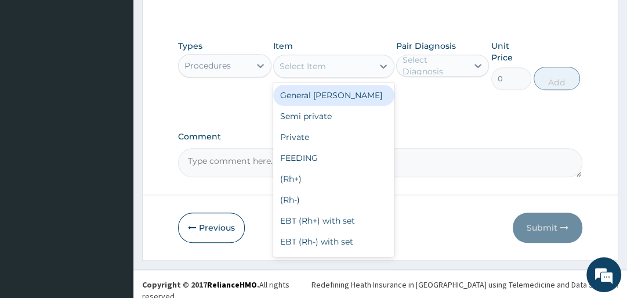
click at [302, 62] on div "Select Item" at bounding box center [303, 66] width 46 height 12
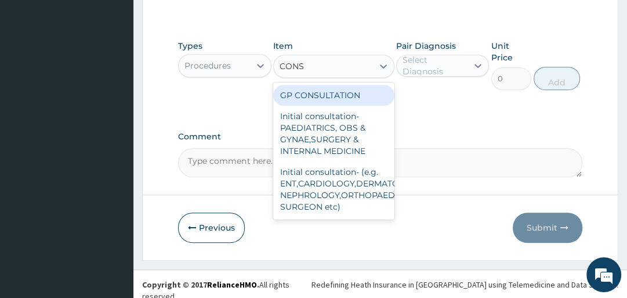
type input "CONSU"
click at [310, 85] on div "GP CONSULTATION" at bounding box center [333, 95] width 121 height 21
type input "2000"
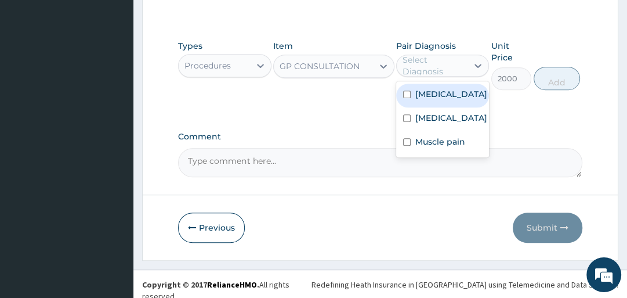
click at [432, 64] on div "Select Diagnosis" at bounding box center [435, 65] width 64 height 23
click at [429, 94] on label "[MEDICAL_DATA]" at bounding box center [452, 94] width 72 height 12
checkbox input "true"
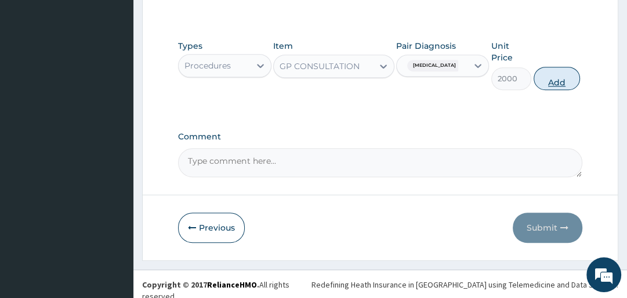
click at [550, 77] on button "Add" at bounding box center [557, 78] width 46 height 23
type input "0"
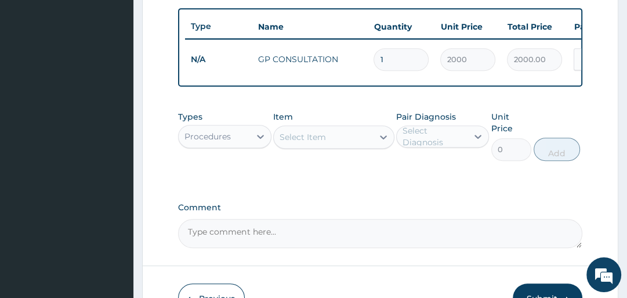
scroll to position [501, 0]
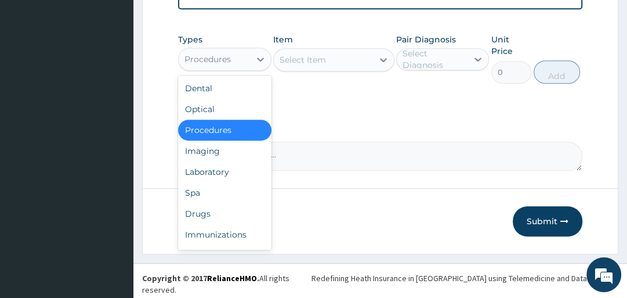
click at [249, 68] on div "Procedures" at bounding box center [214, 59] width 71 height 19
click at [251, 210] on div "Drugs" at bounding box center [224, 213] width 93 height 21
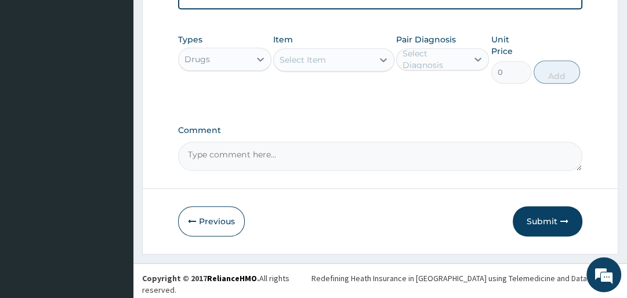
click at [304, 63] on div "Select Item" at bounding box center [303, 60] width 46 height 12
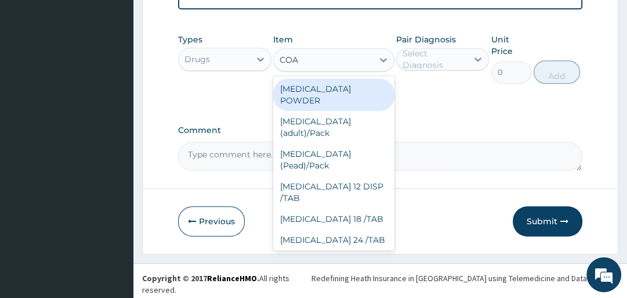
type input "COAR"
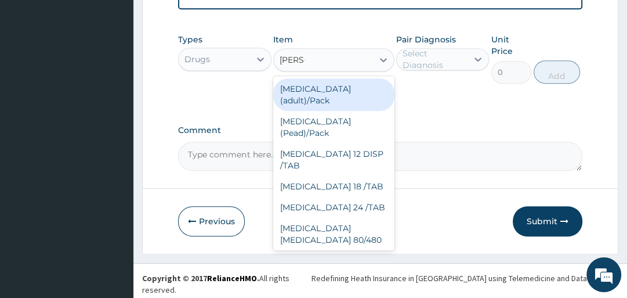
click at [318, 101] on div "Coartem (adult)/Pack" at bounding box center [333, 94] width 121 height 32
type input "2437.5"
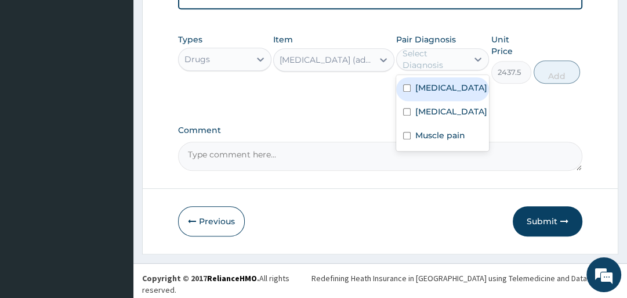
click at [417, 64] on div "Select Diagnosis" at bounding box center [435, 59] width 64 height 23
click at [418, 91] on label "Malaria" at bounding box center [452, 88] width 72 height 12
checkbox input "true"
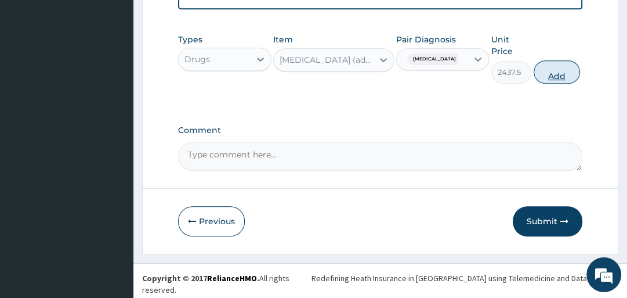
click at [564, 73] on button "Add" at bounding box center [557, 71] width 46 height 23
type input "0"
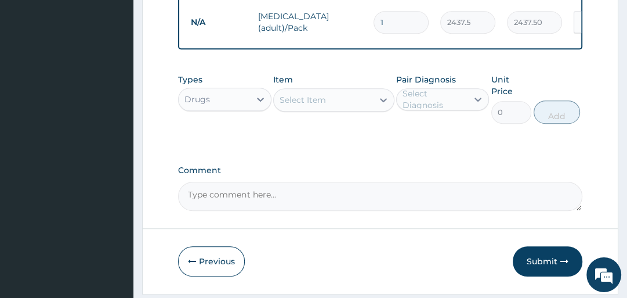
drag, startPoint x: 283, startPoint y: 104, endPoint x: 316, endPoint y: 102, distance: 32.6
click at [310, 101] on div "Select Item" at bounding box center [303, 100] width 46 height 12
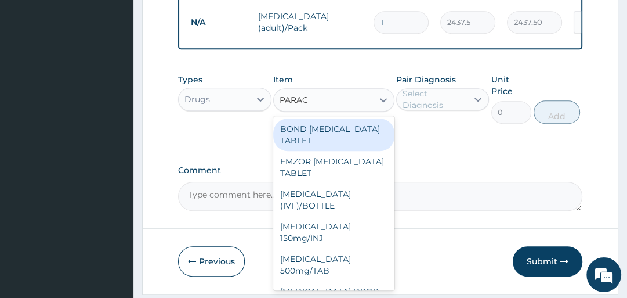
type input "PARACE"
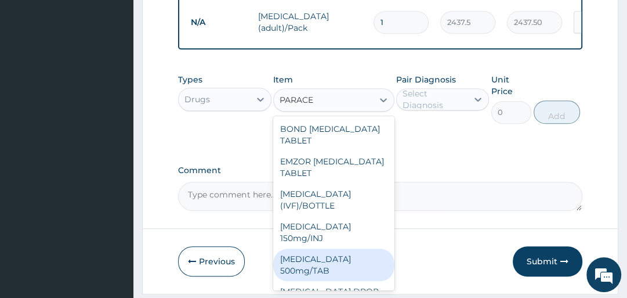
click at [359, 248] on div "PARACETAMOL 500mg/TAB" at bounding box center [333, 264] width 121 height 32
type input "18.5"
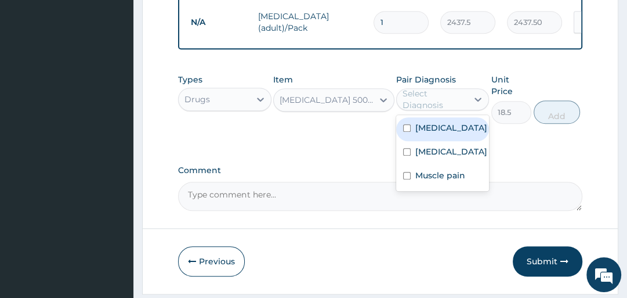
click at [433, 108] on div "Select Diagnosis" at bounding box center [435, 99] width 64 height 23
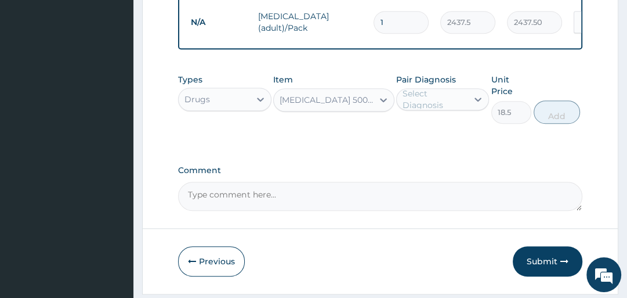
click at [425, 197] on textarea "Comment" at bounding box center [380, 196] width 404 height 29
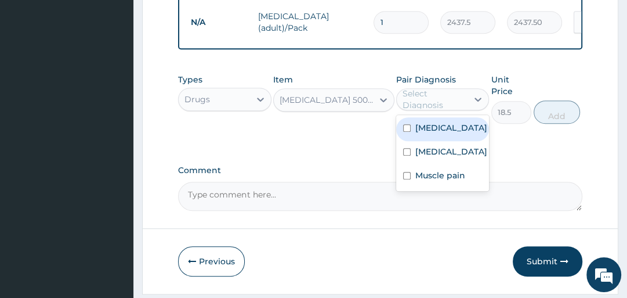
click at [425, 96] on div "Select Diagnosis" at bounding box center [435, 99] width 64 height 23
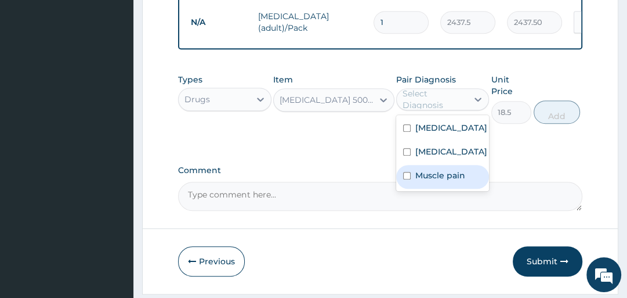
click at [427, 174] on label "Muscle pain" at bounding box center [441, 175] width 50 height 12
checkbox input "true"
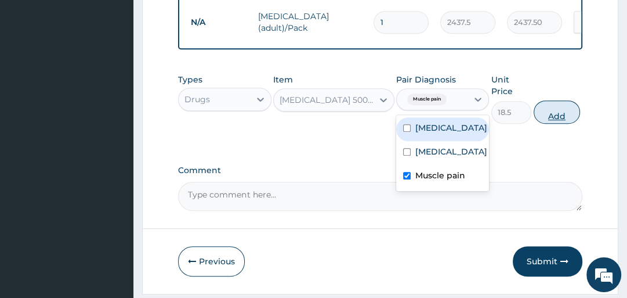
click at [548, 111] on button "Add" at bounding box center [557, 111] width 46 height 23
type input "0"
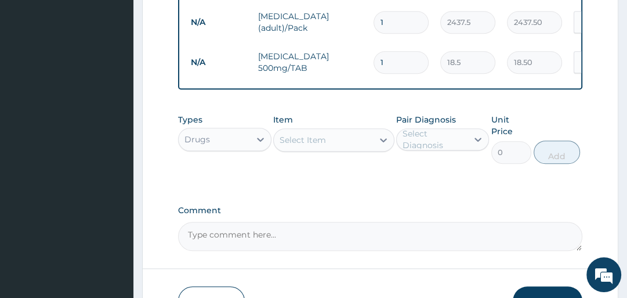
type input "12"
type input "222.00"
type input "12"
click at [218, 149] on div "Drugs" at bounding box center [214, 139] width 71 height 19
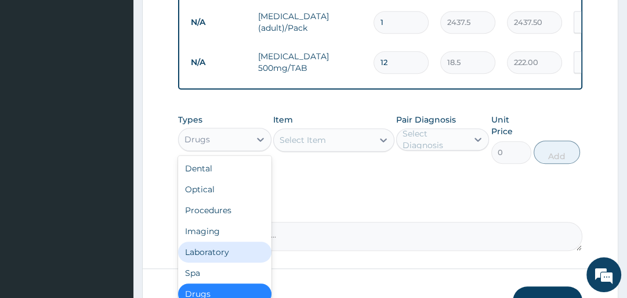
click at [232, 248] on div "Laboratory" at bounding box center [224, 251] width 93 height 21
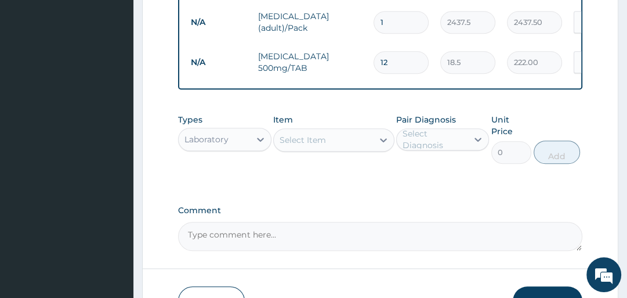
click at [290, 141] on div "Select Item" at bounding box center [303, 140] width 46 height 12
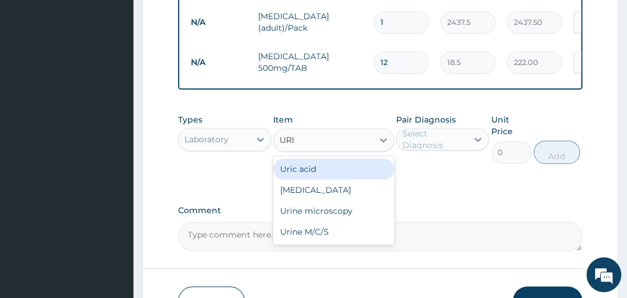
type input "URIN"
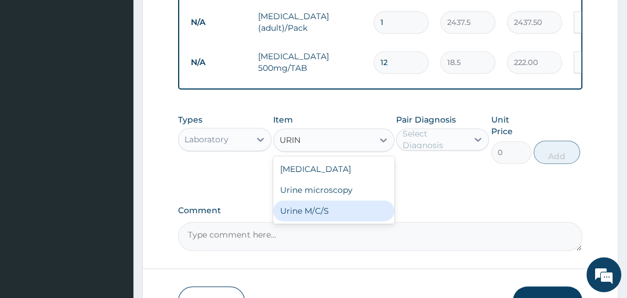
click at [313, 207] on div "Urine M/C/S" at bounding box center [333, 210] width 121 height 21
type input "3500"
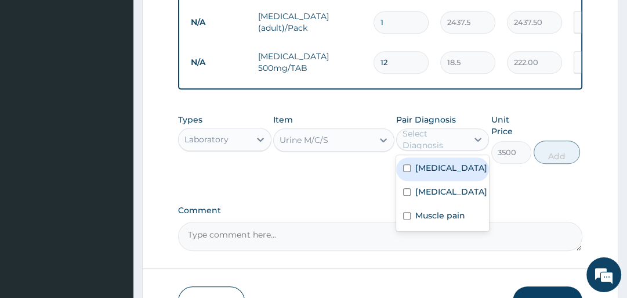
drag, startPoint x: 442, startPoint y: 136, endPoint x: 438, endPoint y: 142, distance: 6.6
click at [438, 142] on div "Select Diagnosis" at bounding box center [435, 139] width 64 height 23
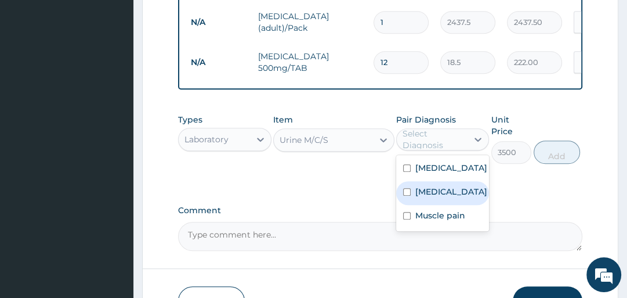
click at [418, 197] on label "Urethritis" at bounding box center [452, 192] width 72 height 12
checkbox input "true"
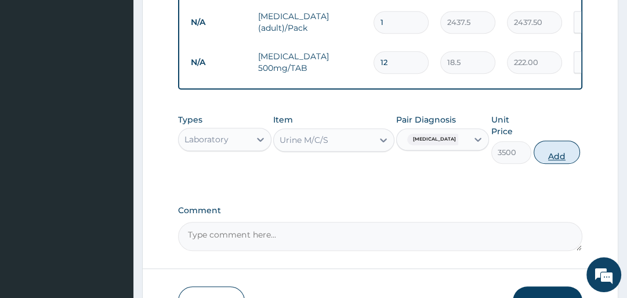
click at [571, 151] on button "Add" at bounding box center [557, 151] width 46 height 23
type input "0"
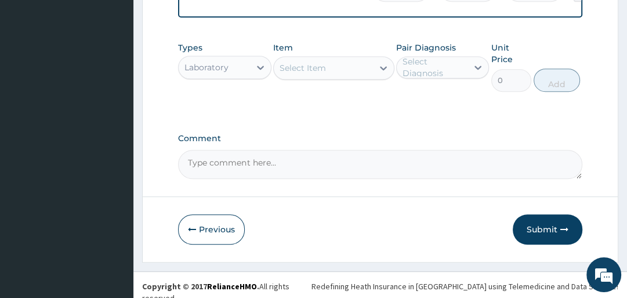
scroll to position [620, 0]
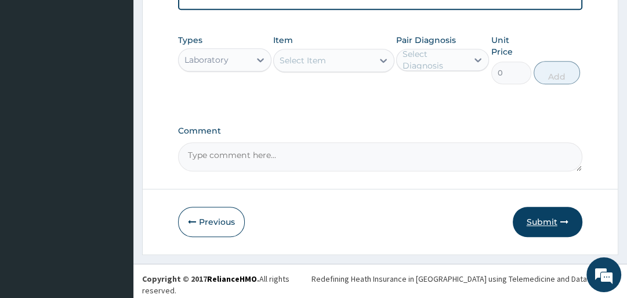
click at [542, 225] on button "Submit" at bounding box center [548, 222] width 70 height 30
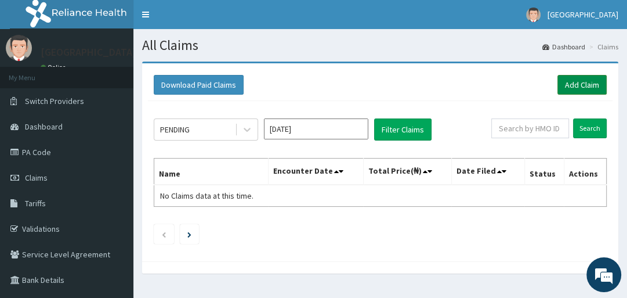
click at [580, 89] on link "Add Claim" at bounding box center [582, 85] width 49 height 20
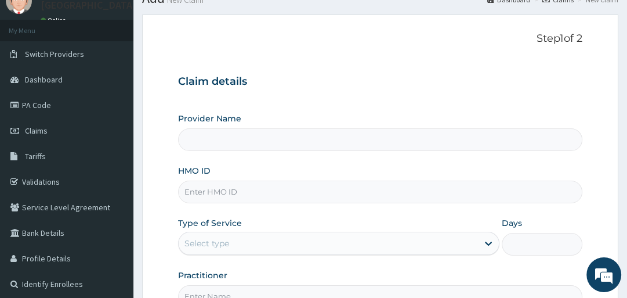
type input "Veta Hospitals Ltd"
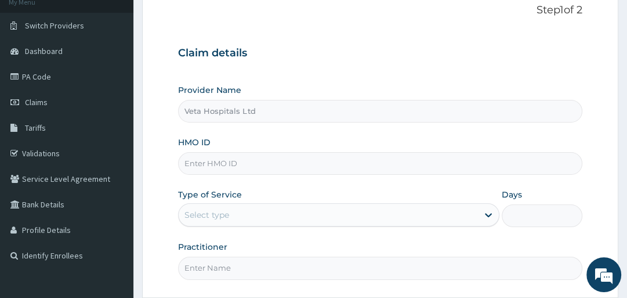
scroll to position [76, 0]
drag, startPoint x: 627, startPoint y: 18, endPoint x: 634, endPoint y: 63, distance: 45.1
click at [627, 63] on html "R EL Toggle navigation Veta Hospital Veta Hospital - vetahospitalltd@yahoo.com …" at bounding box center [313, 168] width 627 height 489
click at [204, 162] on input "HMO ID" at bounding box center [380, 162] width 404 height 23
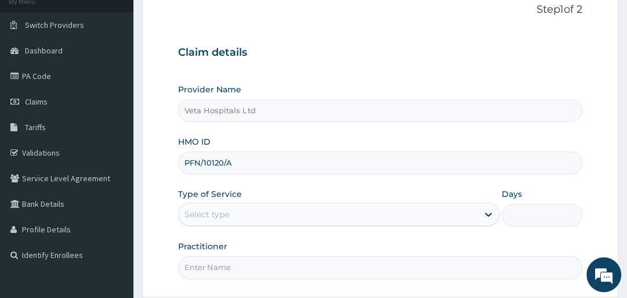
type input "PFN/10120/A"
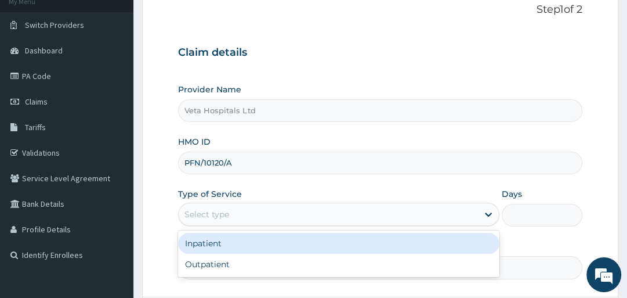
click at [214, 209] on div "Select type" at bounding box center [207, 214] width 45 height 12
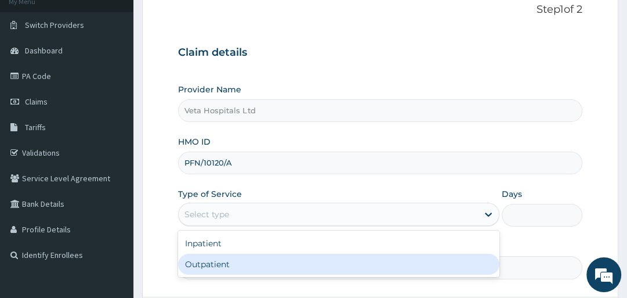
click at [214, 255] on div "Outpatient" at bounding box center [339, 264] width 322 height 21
type input "1"
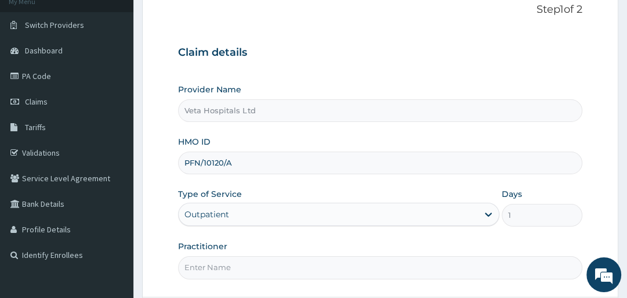
click at [214, 256] on input "Practitioner" at bounding box center [380, 267] width 404 height 23
type input "[PERSON_NAME]"
drag, startPoint x: 222, startPoint y: 252, endPoint x: 248, endPoint y: 234, distance: 32.2
click at [248, 234] on div "Provider Name Veta Hospitals Ltd HMO ID PFN/10120/A Type of Service Outpatient …" at bounding box center [380, 181] width 404 height 195
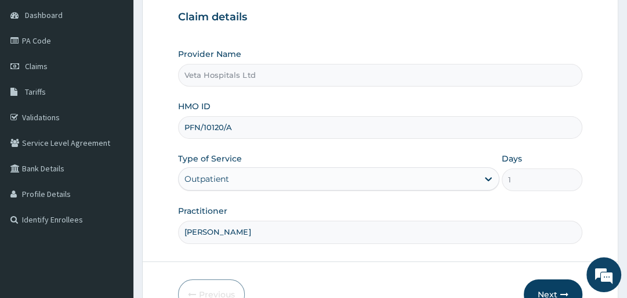
scroll to position [147, 0]
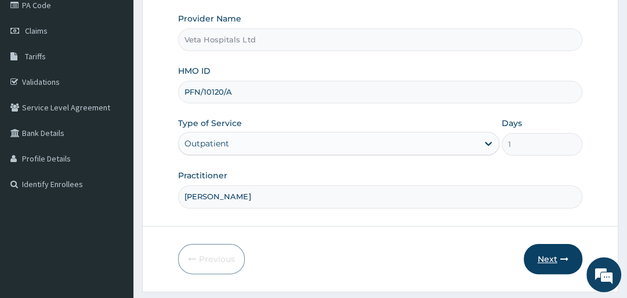
click at [564, 255] on icon "button" at bounding box center [565, 259] width 8 height 8
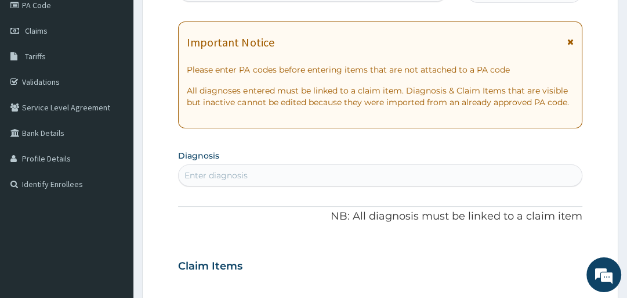
click at [626, 116] on section "Step 2 of 2 PA Code / Prescription Code Enter Code(Secondary Care Only) Encount…" at bounding box center [380, 287] width 494 height 763
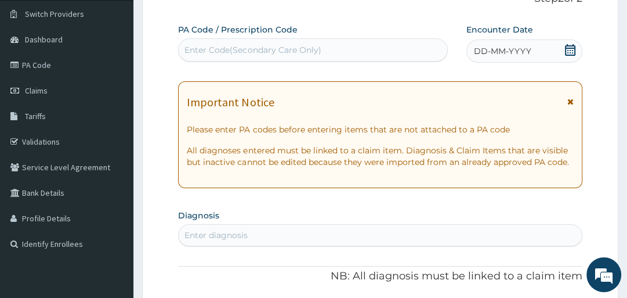
scroll to position [80, 0]
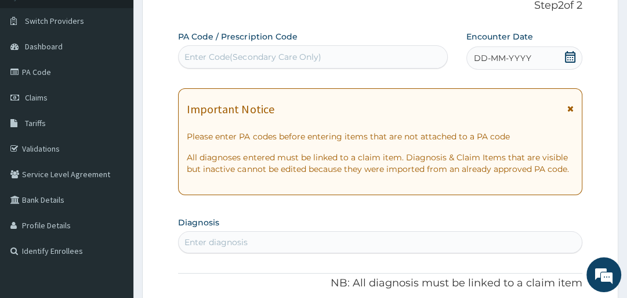
click at [576, 57] on div "DD-MM-YYYY" at bounding box center [524, 57] width 115 height 23
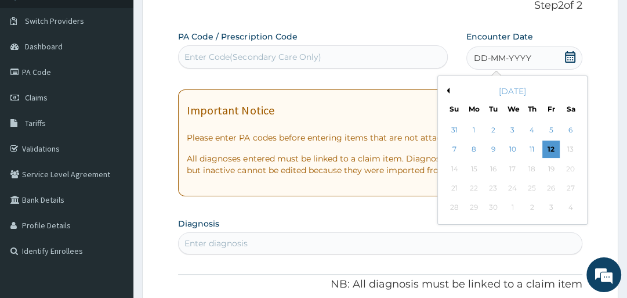
click at [450, 91] on div "[DATE]" at bounding box center [513, 91] width 140 height 12
click at [449, 88] on button "Previous Month" at bounding box center [447, 91] width 6 height 6
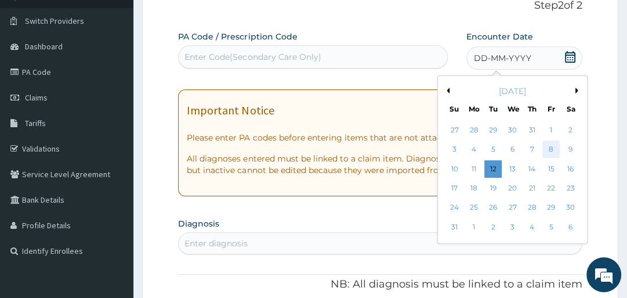
click at [544, 145] on div "8" at bounding box center [551, 149] width 17 height 17
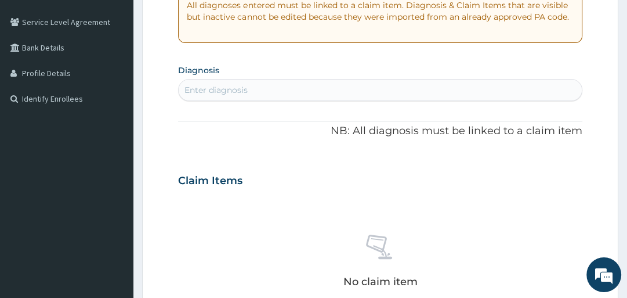
scroll to position [237, 0]
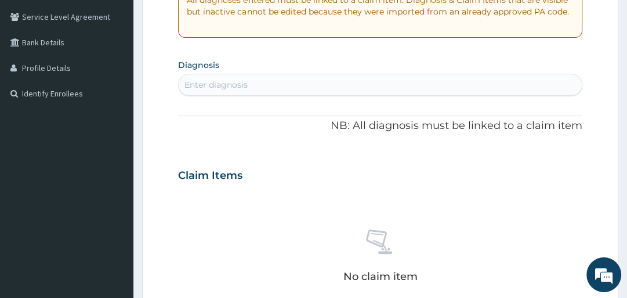
click at [221, 86] on div "Enter diagnosis" at bounding box center [216, 85] width 63 height 12
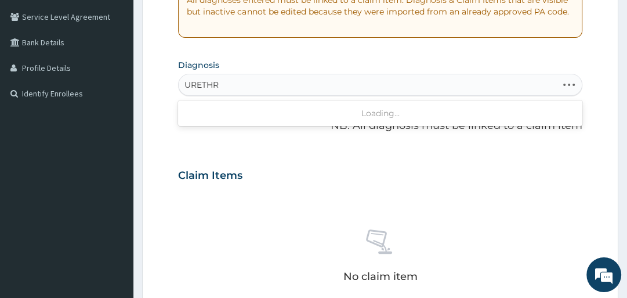
type input "URETHRI"
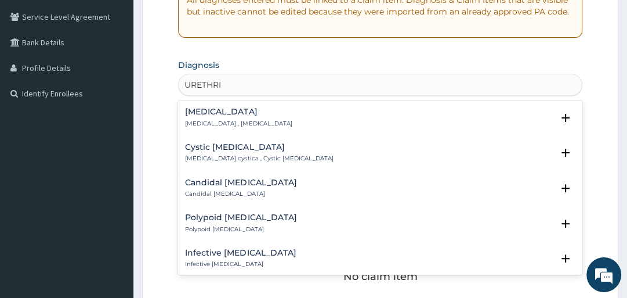
click at [218, 111] on h4 "Urethritis" at bounding box center [238, 111] width 107 height 9
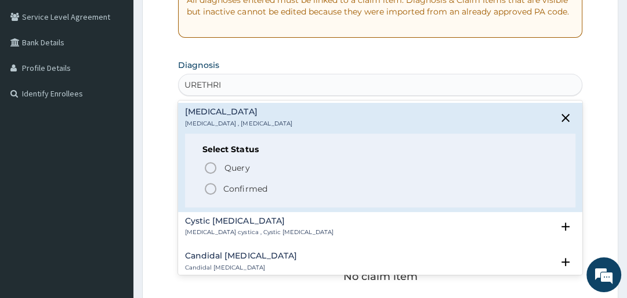
click at [211, 186] on icon "status option filled" at bounding box center [211, 189] width 14 height 14
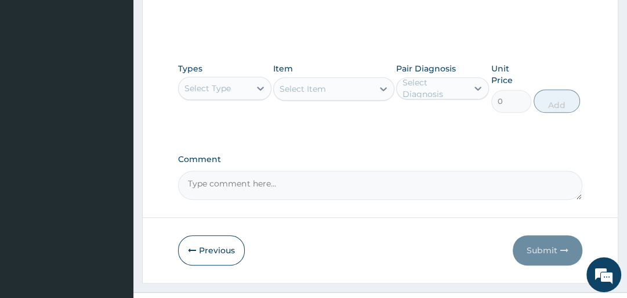
scroll to position [548, 0]
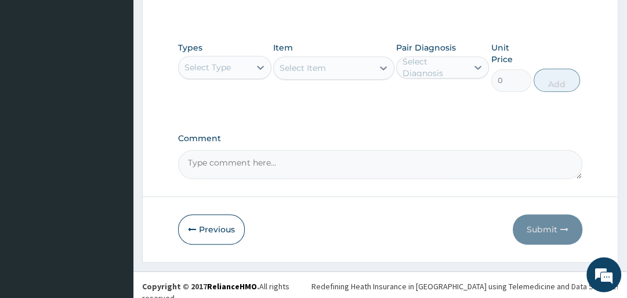
click at [227, 67] on div "Select Type" at bounding box center [208, 68] width 46 height 12
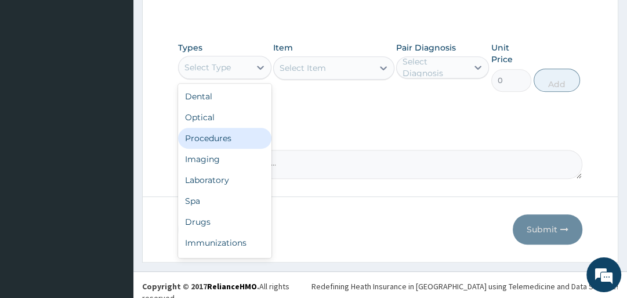
click at [228, 132] on div "Procedures" at bounding box center [224, 138] width 93 height 21
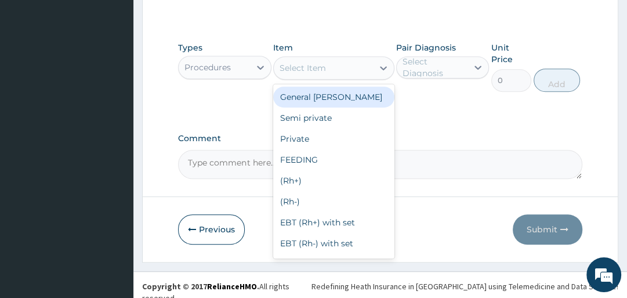
click at [295, 62] on div "Select Item" at bounding box center [303, 68] width 46 height 12
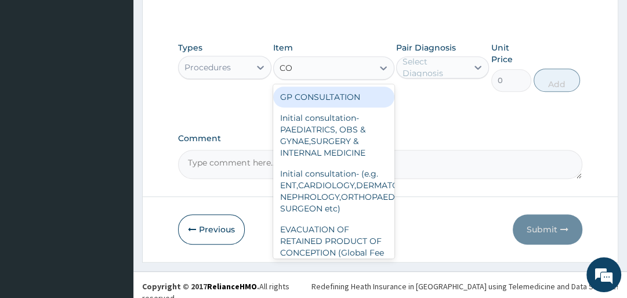
type input "CON"
click at [312, 100] on div "GP CONSULTATION" at bounding box center [333, 96] width 121 height 21
type input "2000"
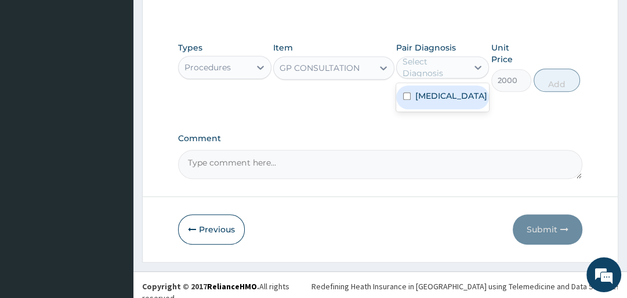
click at [428, 58] on div "Select Diagnosis" at bounding box center [435, 67] width 64 height 23
click at [434, 86] on div "Urethritis" at bounding box center [442, 97] width 93 height 24
checkbox input "true"
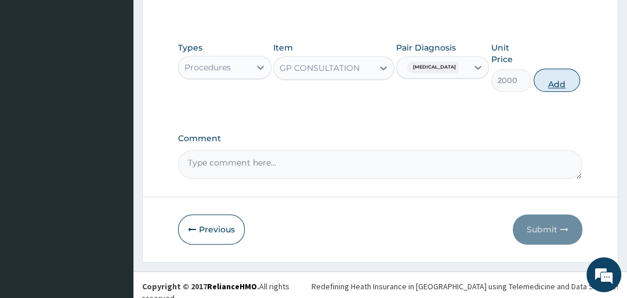
click at [539, 76] on button "Add" at bounding box center [557, 79] width 46 height 23
type input "0"
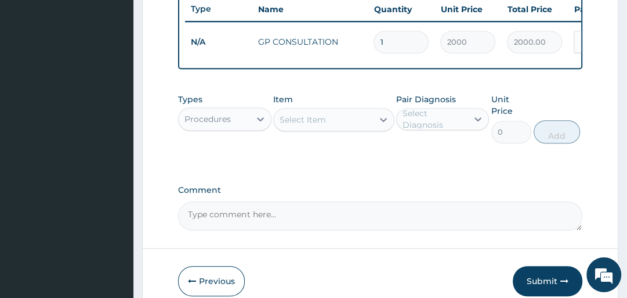
scroll to position [501, 0]
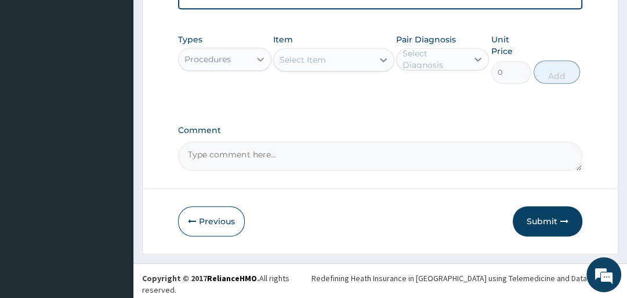
click at [262, 65] on icon at bounding box center [261, 59] width 12 height 12
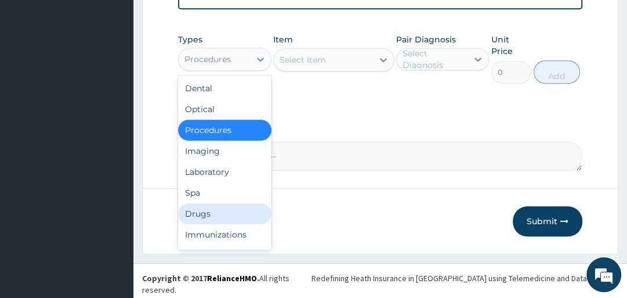
click at [255, 224] on div "Drugs" at bounding box center [224, 213] width 93 height 21
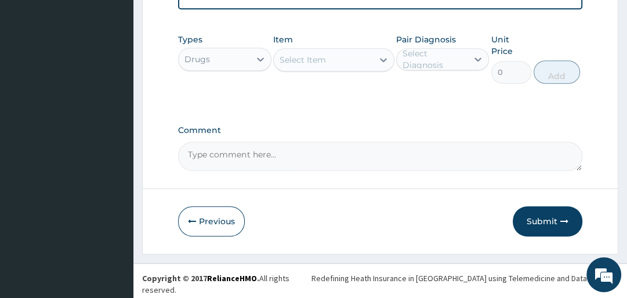
click at [322, 66] on div "Select Item" at bounding box center [303, 60] width 46 height 12
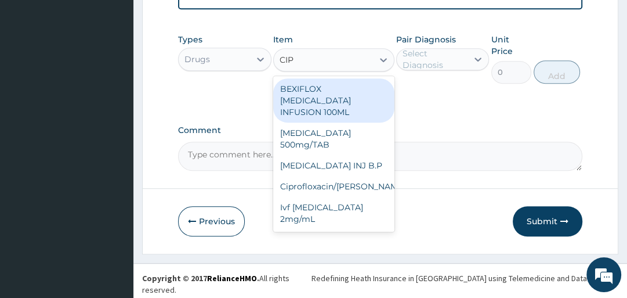
type input "CIPR"
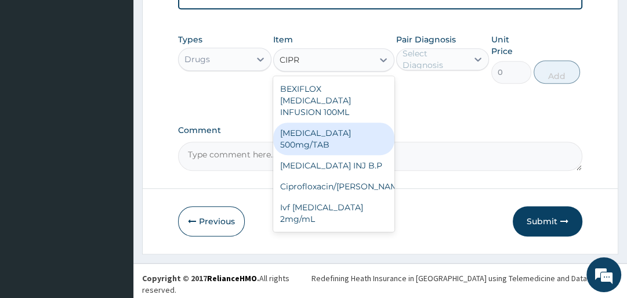
click at [338, 130] on div "[MEDICAL_DATA] 500mg/TAB" at bounding box center [333, 138] width 121 height 32
type input "95.6"
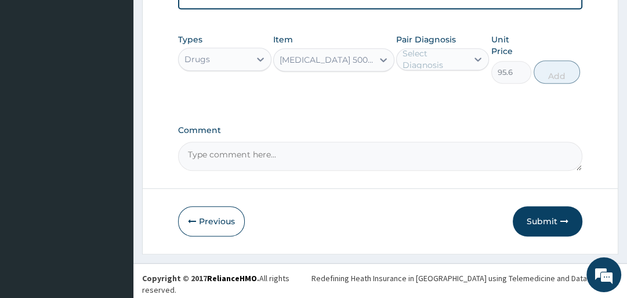
click at [422, 63] on div "Select Diagnosis" at bounding box center [435, 59] width 64 height 23
click at [422, 93] on label "Urethritis" at bounding box center [452, 88] width 72 height 12
checkbox input "true"
click at [546, 75] on button "Add" at bounding box center [557, 71] width 46 height 23
type input "0"
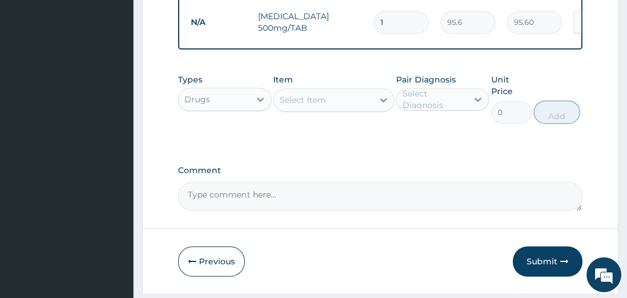
type input "10"
type input "956.00"
type input "10"
click at [322, 105] on div "Select Item" at bounding box center [303, 100] width 46 height 12
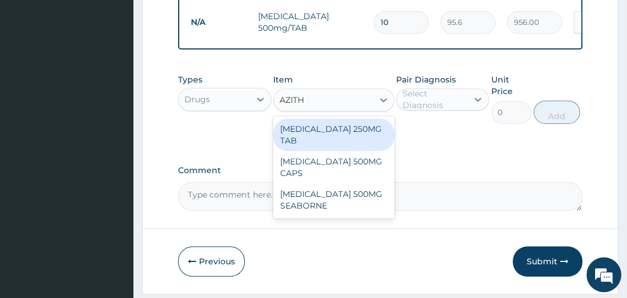
type input "AZITHR"
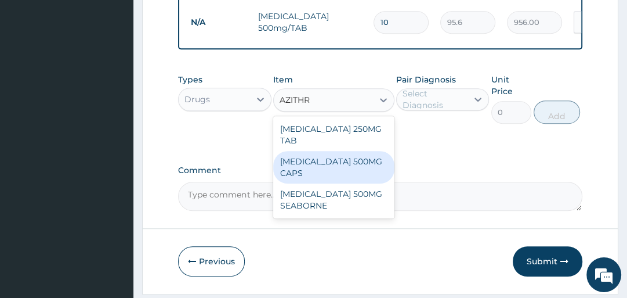
click at [349, 164] on div "[MEDICAL_DATA] 500MG CAPS" at bounding box center [333, 167] width 121 height 32
type input "400"
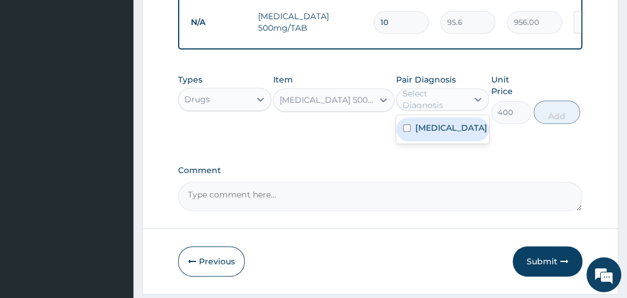
click at [409, 98] on div "Select Diagnosis" at bounding box center [435, 99] width 64 height 23
click at [417, 132] on label "Urethritis" at bounding box center [452, 128] width 72 height 12
checkbox input "true"
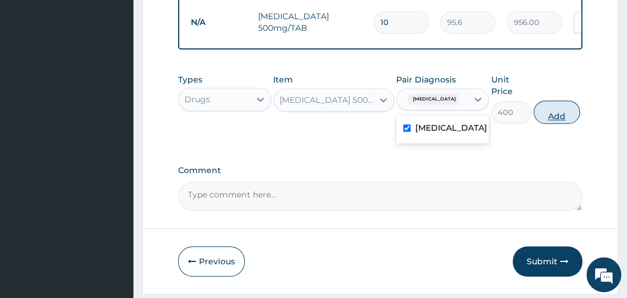
click at [548, 114] on button "Add" at bounding box center [557, 111] width 46 height 23
type input "0"
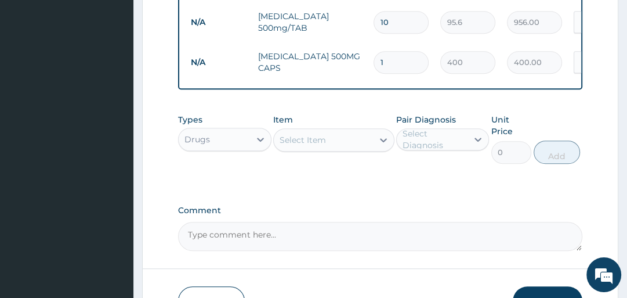
type input "0.00"
type input "2"
type input "800.00"
type input "2"
click at [330, 146] on div "Select Item" at bounding box center [323, 140] width 99 height 19
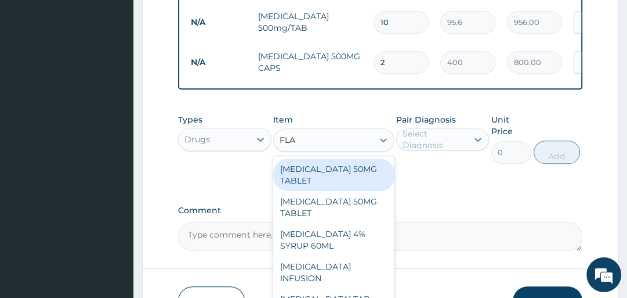
type input "FLAG"
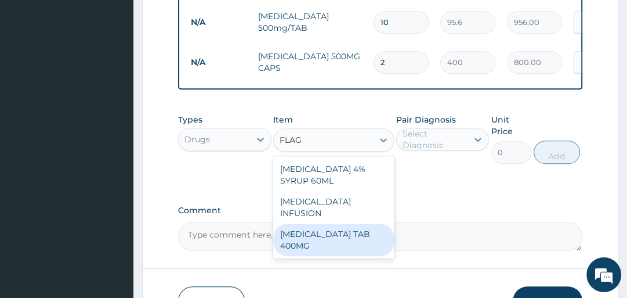
click at [332, 223] on div "[MEDICAL_DATA] TAB 400MG" at bounding box center [333, 239] width 121 height 32
type input "93.7"
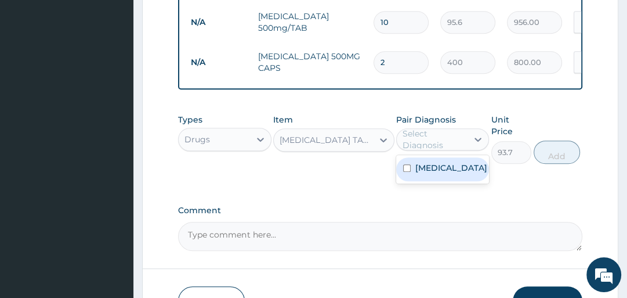
click at [427, 139] on div "Select Diagnosis" at bounding box center [435, 139] width 64 height 23
click at [422, 168] on label "Urethritis" at bounding box center [452, 168] width 72 height 12
checkbox input "true"
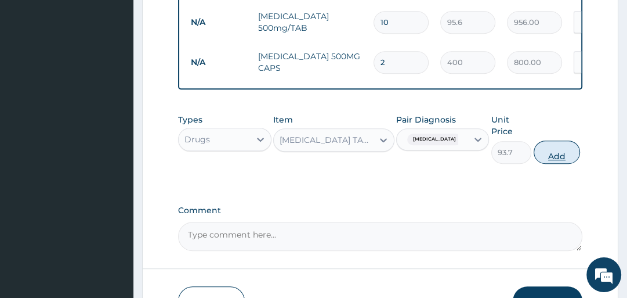
click at [557, 158] on button "Add" at bounding box center [557, 151] width 46 height 23
type input "0"
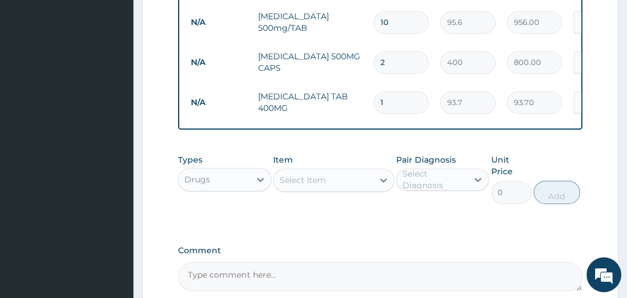
type input "15"
type input "1405.50"
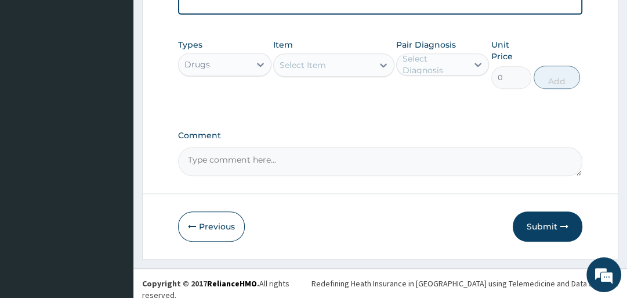
scroll to position [620, 0]
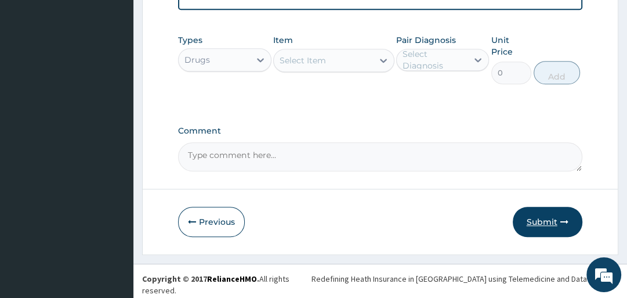
type input "15"
click at [543, 233] on button "Submit" at bounding box center [548, 222] width 70 height 30
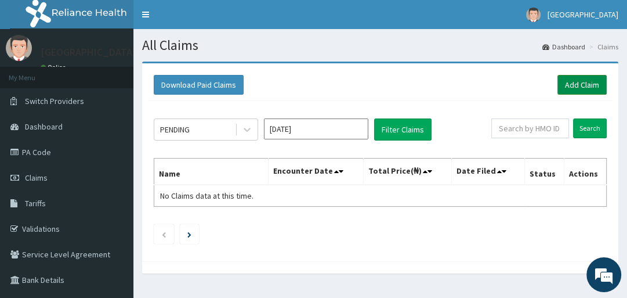
click at [587, 79] on link "Add Claim" at bounding box center [582, 85] width 49 height 20
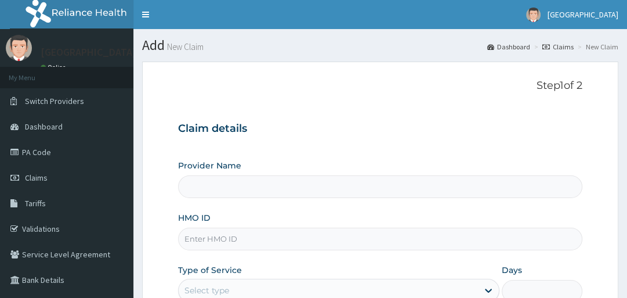
click at [232, 241] on input "HMO ID" at bounding box center [380, 238] width 404 height 23
type input "Veta Hospitals Ltd"
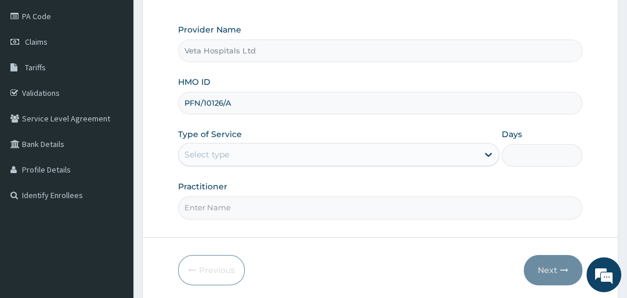
scroll to position [140, 0]
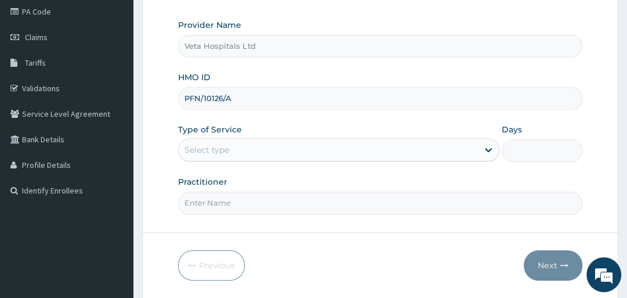
type input "PFN/10126/A"
click at [313, 132] on div "Type of Service Select type" at bounding box center [339, 143] width 322 height 38
click at [313, 135] on div "Type of Service Select type" at bounding box center [339, 143] width 322 height 38
click at [309, 143] on div "Select type" at bounding box center [328, 149] width 299 height 19
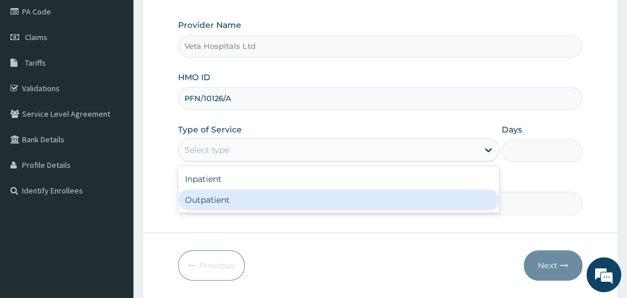
click at [251, 195] on div "Outpatient" at bounding box center [339, 199] width 322 height 21
type input "1"
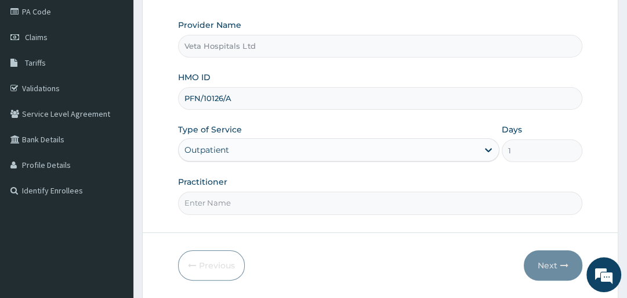
click at [249, 197] on input "Practitioner" at bounding box center [380, 203] width 404 height 23
type input "[PERSON_NAME]"
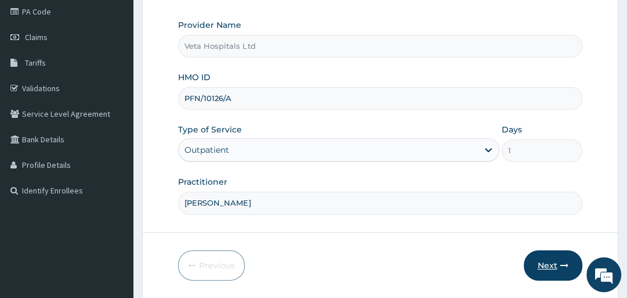
click at [536, 255] on button "Next" at bounding box center [553, 265] width 59 height 30
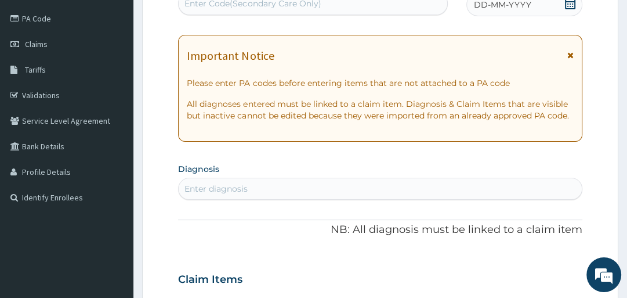
scroll to position [117, 0]
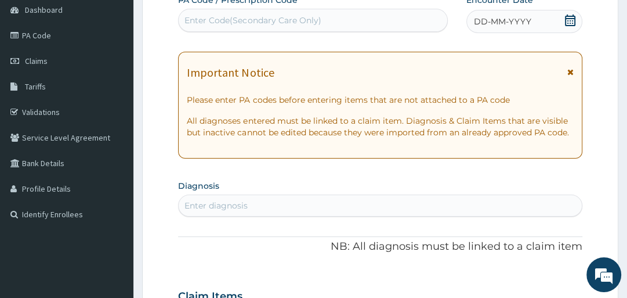
click at [567, 15] on icon at bounding box center [570, 21] width 10 height 12
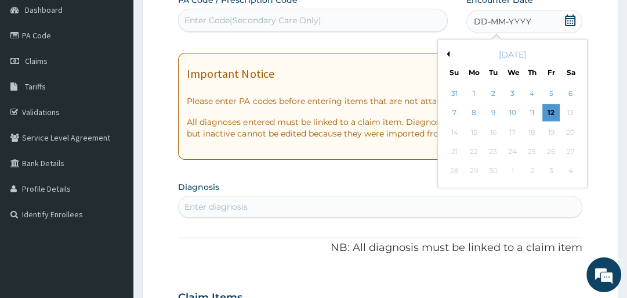
click at [450, 50] on div "[DATE]" at bounding box center [513, 55] width 140 height 12
click at [448, 52] on button "Previous Month" at bounding box center [447, 54] width 6 height 6
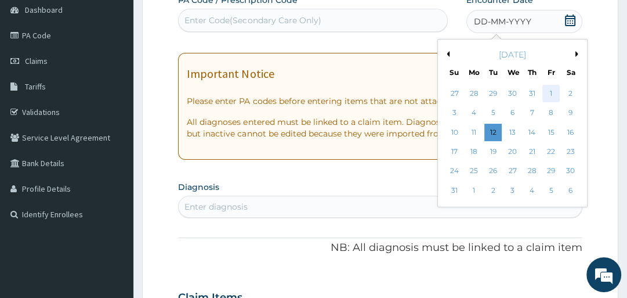
click at [550, 89] on div "1" at bounding box center [551, 93] width 17 height 17
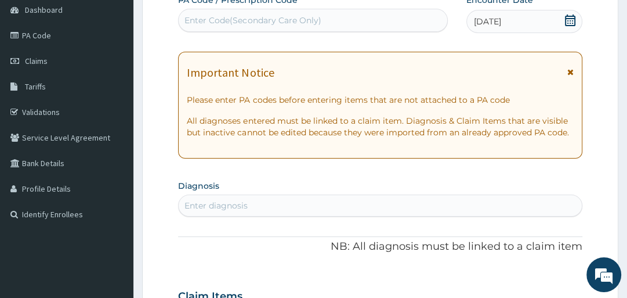
click at [218, 200] on div "Enter diagnosis" at bounding box center [216, 206] width 63 height 12
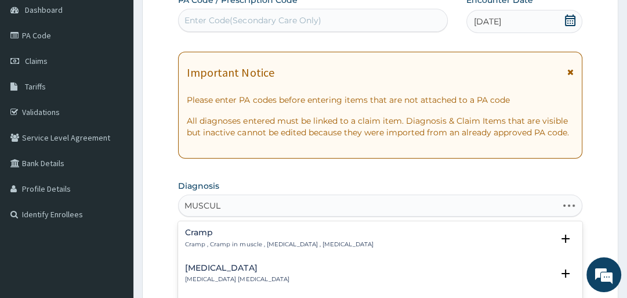
type input "MUSCULO"
click at [232, 266] on h4 "Musculoskeletal pain" at bounding box center [244, 267] width 119 height 9
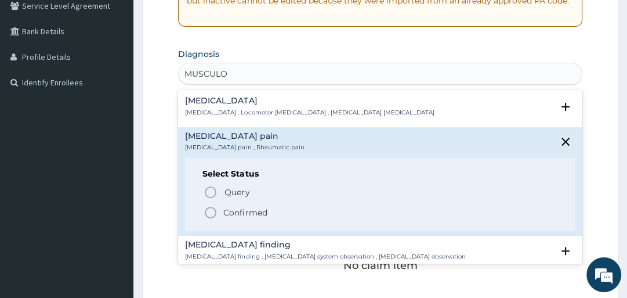
scroll to position [255, 0]
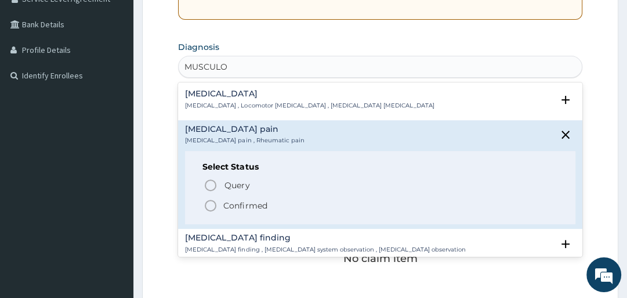
click at [207, 202] on icon "status option filled" at bounding box center [211, 205] width 14 height 14
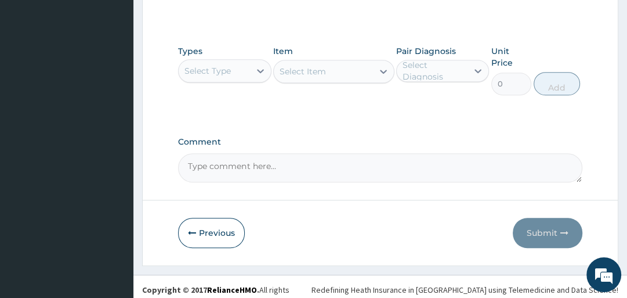
scroll to position [550, 0]
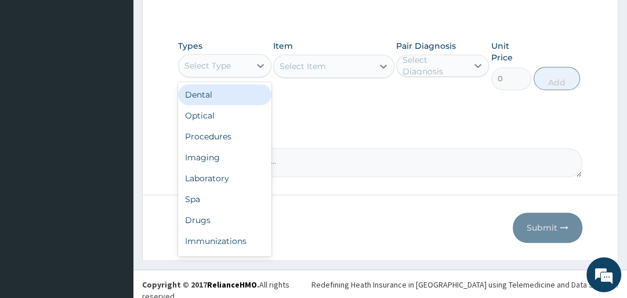
click at [244, 58] on div "Select Type" at bounding box center [214, 65] width 71 height 19
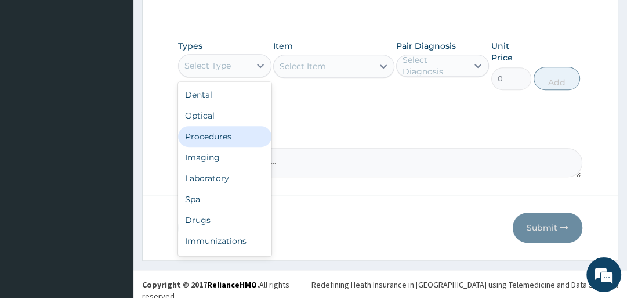
click at [250, 129] on div "Procedures" at bounding box center [224, 136] width 93 height 21
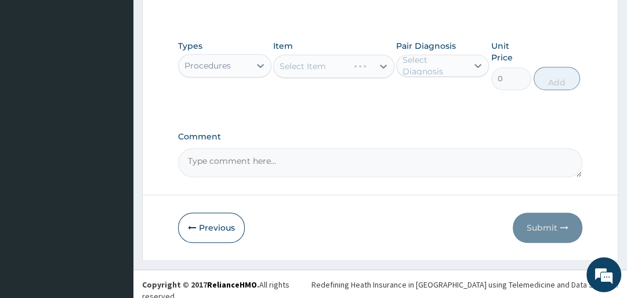
click at [298, 70] on div "Select Item" at bounding box center [333, 66] width 121 height 23
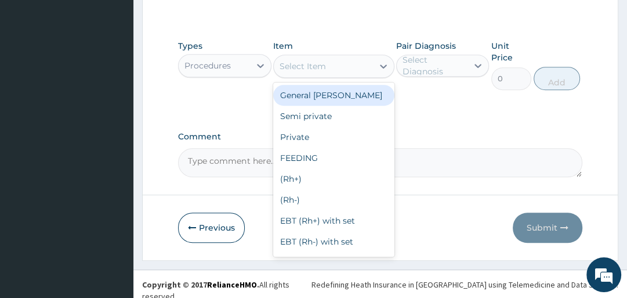
click at [302, 67] on div "Select Item" at bounding box center [303, 66] width 46 height 12
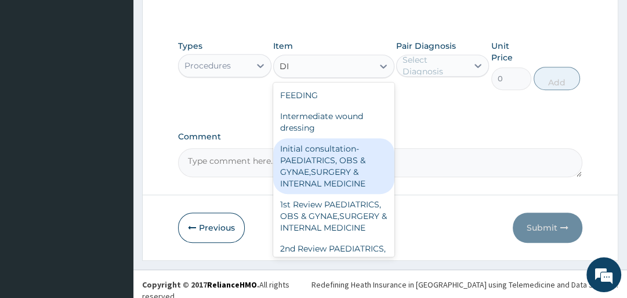
type input "D"
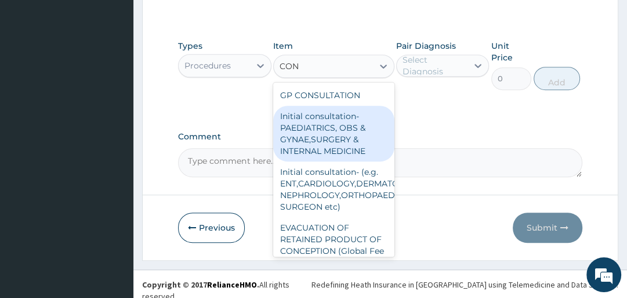
type input "CONS"
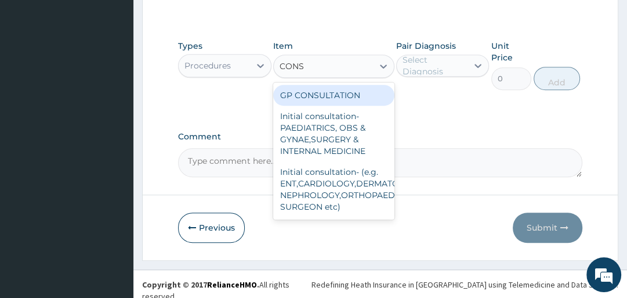
click at [309, 93] on div "GP CONSULTATION" at bounding box center [333, 95] width 121 height 21
type input "2000"
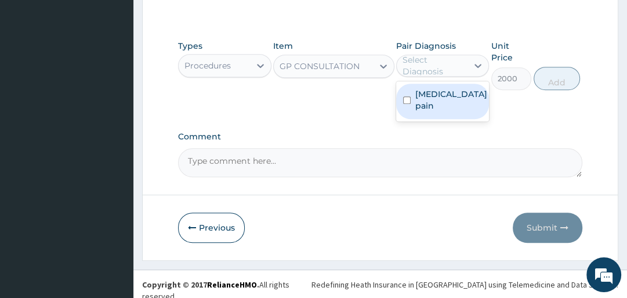
click at [420, 60] on div "Select Diagnosis" at bounding box center [435, 65] width 64 height 23
click at [420, 91] on label "Musculoskeletal pain" at bounding box center [452, 99] width 72 height 23
checkbox input "true"
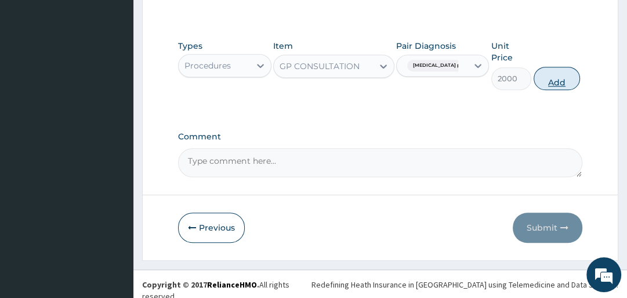
click at [541, 85] on button "Add" at bounding box center [557, 78] width 46 height 23
type input "0"
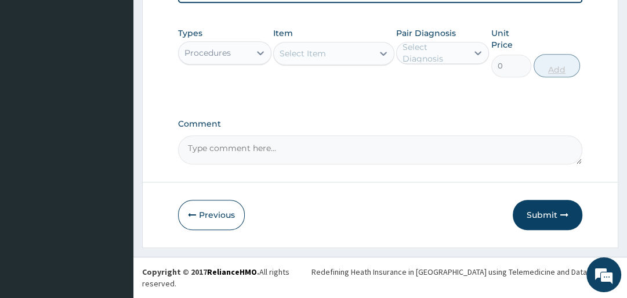
scroll to position [333, 0]
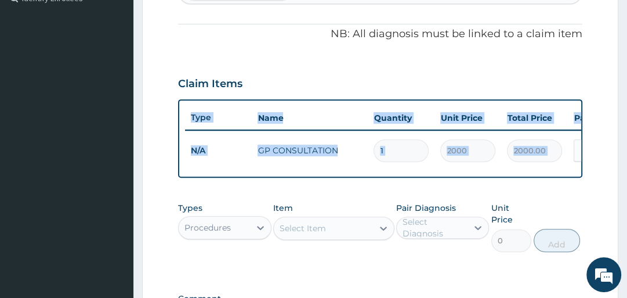
drag, startPoint x: 627, startPoint y: 129, endPoint x: 629, endPoint y: 174, distance: 44.7
click at [627, 174] on html "R EL Toggle navigation [GEOGRAPHIC_DATA] - [EMAIL_ADDRESS][DOMAIN_NAME] Member …" at bounding box center [313, 69] width 627 height 805
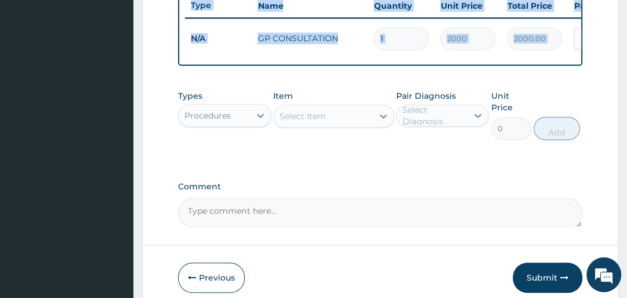
scroll to position [467, 0]
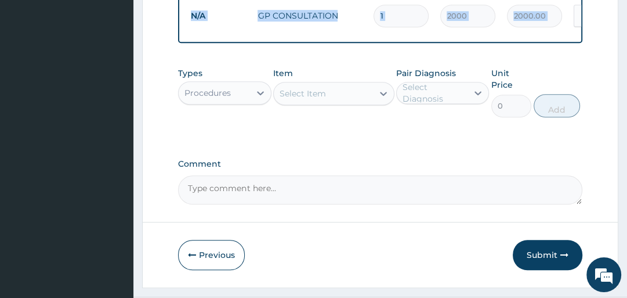
click at [221, 97] on div "Procedures" at bounding box center [208, 93] width 46 height 12
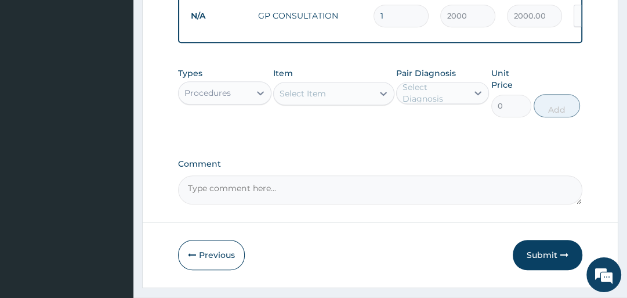
click at [221, 97] on div "Procedures" at bounding box center [208, 93] width 46 height 12
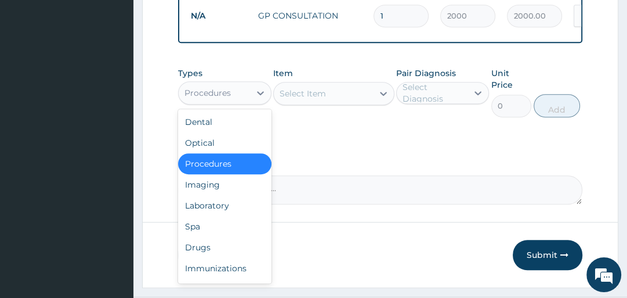
drag, startPoint x: 221, startPoint y: 97, endPoint x: 222, endPoint y: 169, distance: 72.6
click at [222, 104] on div "option Procedures, selected. option Procedures selected, 3 of 10. 10 results av…" at bounding box center [224, 92] width 93 height 23
click at [216, 246] on div "Drugs" at bounding box center [224, 247] width 93 height 21
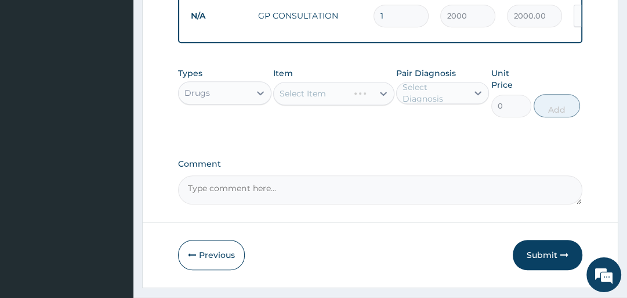
click at [312, 95] on div "Select Item" at bounding box center [333, 93] width 121 height 23
click at [312, 95] on div "Select Item" at bounding box center [303, 94] width 46 height 12
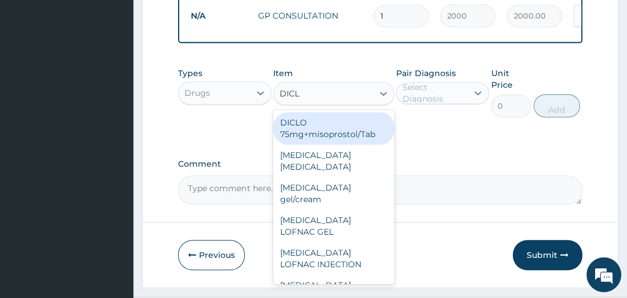
type input "DICLO"
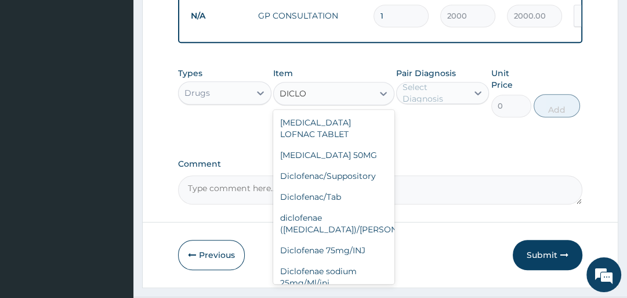
scroll to position [197, 0]
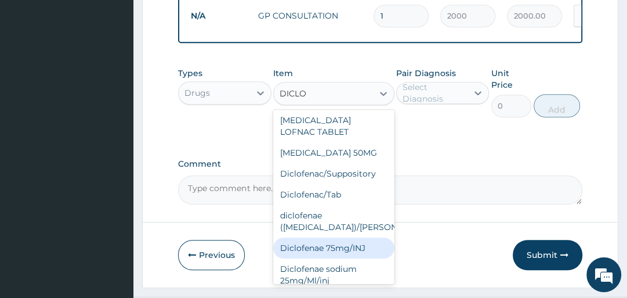
click at [359, 240] on div "Diclofenae 75mg/INJ" at bounding box center [333, 247] width 121 height 21
type input "140.6"
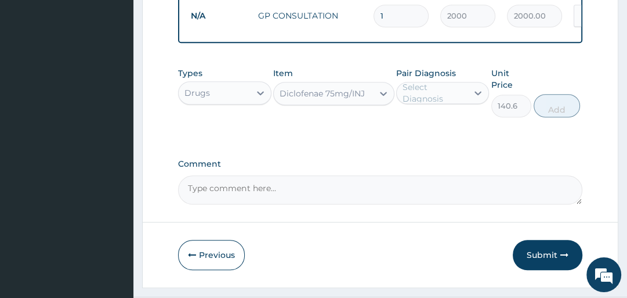
click at [434, 90] on div "Select Diagnosis" at bounding box center [435, 92] width 64 height 23
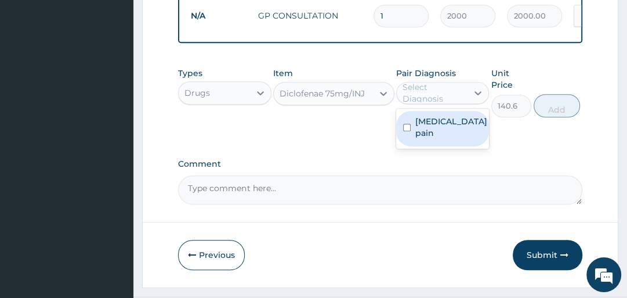
click at [432, 131] on label "Musculoskeletal pain" at bounding box center [452, 126] width 72 height 23
checkbox input "true"
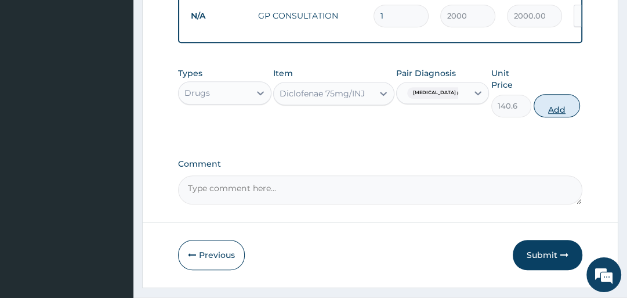
click at [548, 109] on button "Add" at bounding box center [557, 105] width 46 height 23
type input "0"
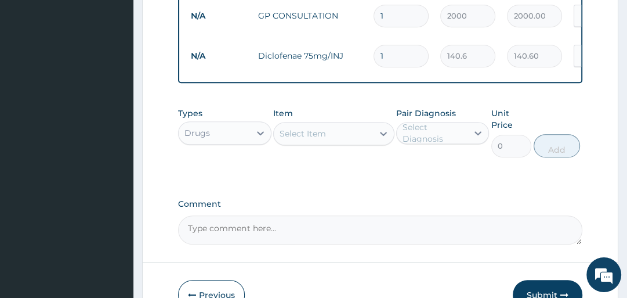
click at [334, 132] on div "Select Item" at bounding box center [323, 133] width 99 height 19
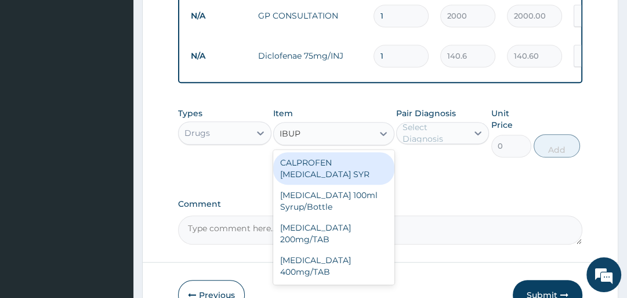
type input "IBUPR"
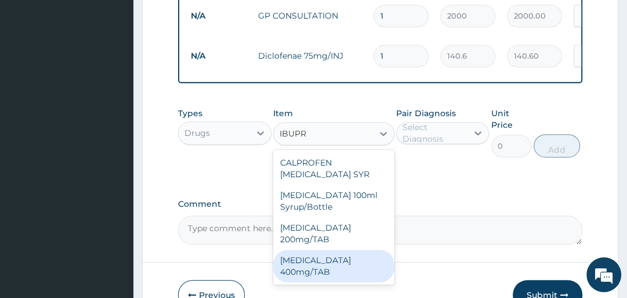
click at [375, 253] on div "[MEDICAL_DATA] 400mg/TAB" at bounding box center [333, 266] width 121 height 32
type input "75"
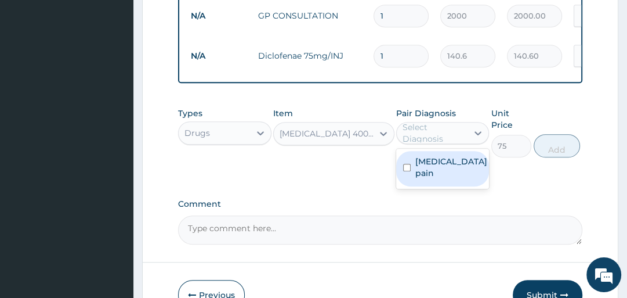
click at [429, 128] on div "Select Diagnosis" at bounding box center [435, 132] width 64 height 23
click at [428, 156] on div "Musculoskeletal pain" at bounding box center [442, 168] width 93 height 35
checkbox input "true"
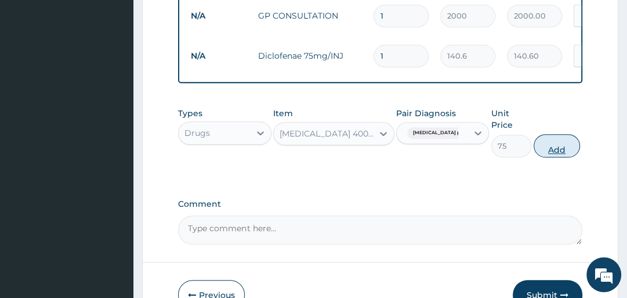
click at [548, 149] on button "Add" at bounding box center [557, 145] width 46 height 23
type input "0"
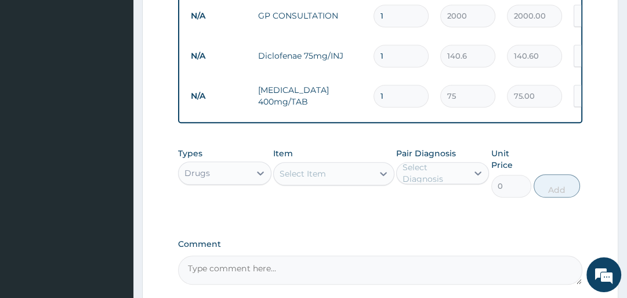
type input "12"
type input "900.00"
type input "12"
click at [323, 179] on div "Select Item" at bounding box center [303, 174] width 46 height 12
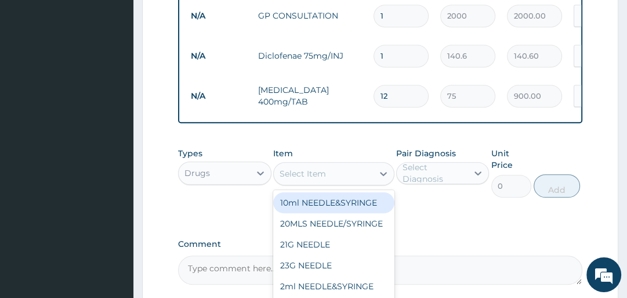
type input "M"
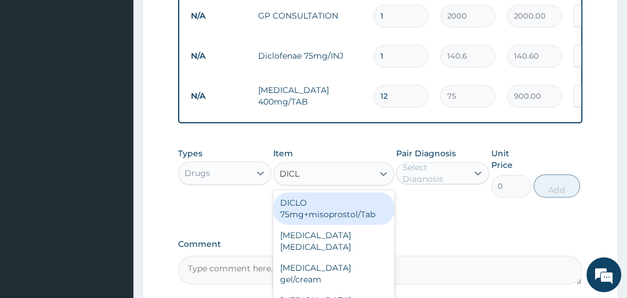
type input "DICLO"
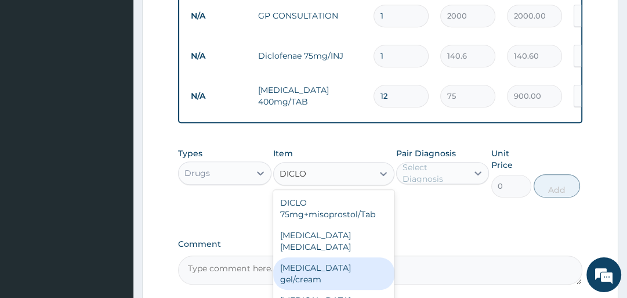
click at [345, 273] on div "[MEDICAL_DATA] gel/cream" at bounding box center [333, 273] width 121 height 32
type input "843.7"
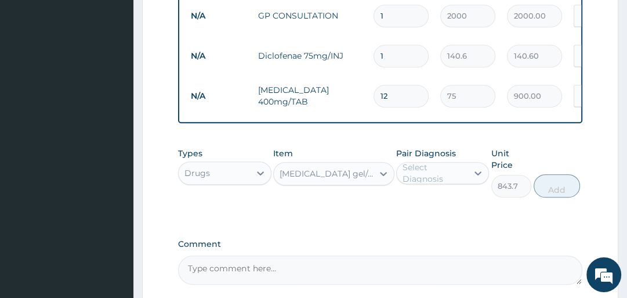
click at [439, 176] on div "Select Diagnosis" at bounding box center [435, 172] width 64 height 23
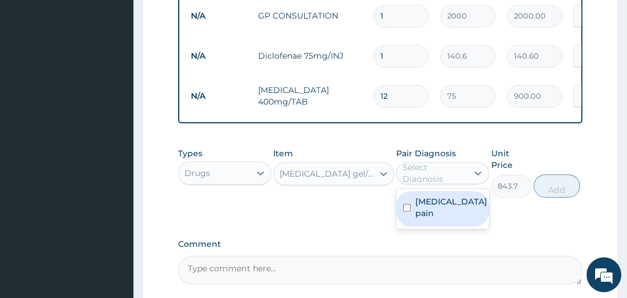
click at [431, 206] on label "Musculoskeletal pain" at bounding box center [452, 207] width 72 height 23
checkbox input "true"
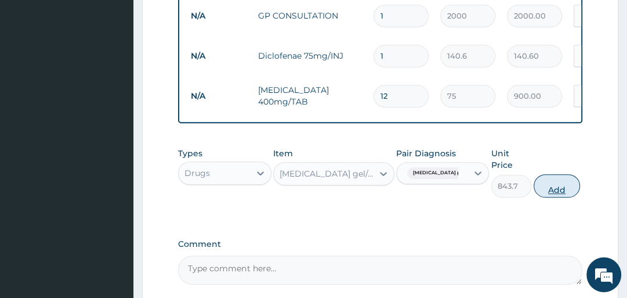
click at [564, 181] on button "Add" at bounding box center [557, 185] width 46 height 23
type input "0"
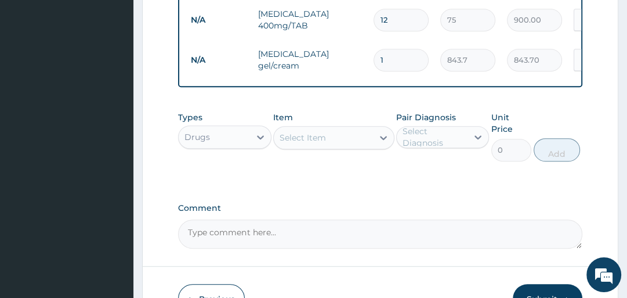
scroll to position [549, 0]
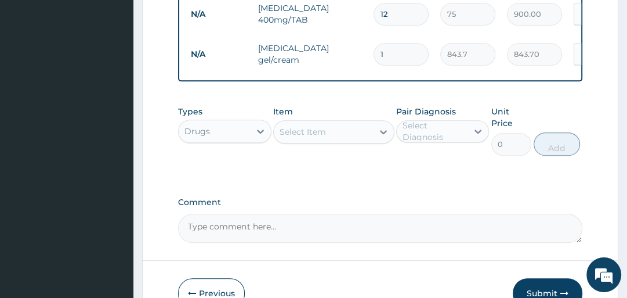
click at [337, 124] on div "Item Select Item" at bounding box center [333, 131] width 121 height 50
click at [339, 135] on div "Select Item" at bounding box center [323, 131] width 99 height 19
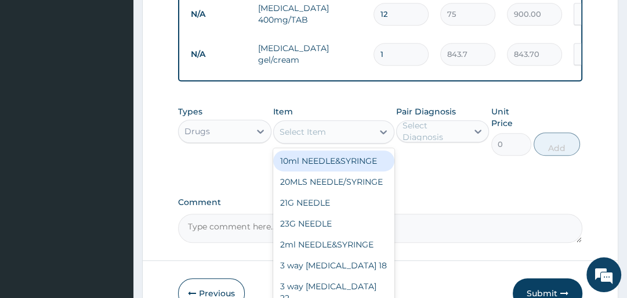
click at [426, 175] on div "Types Drugs Item option Diclofenac gel/cream, selected. option 10ml NEEDLE&SYRI…" at bounding box center [380, 139] width 404 height 79
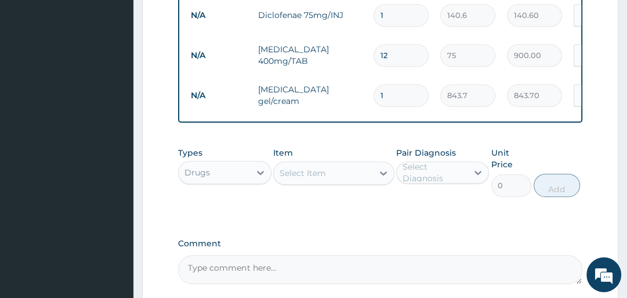
scroll to position [620, 0]
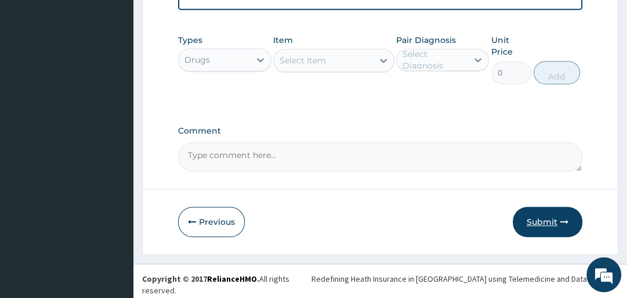
click at [559, 216] on button "Submit" at bounding box center [548, 222] width 70 height 30
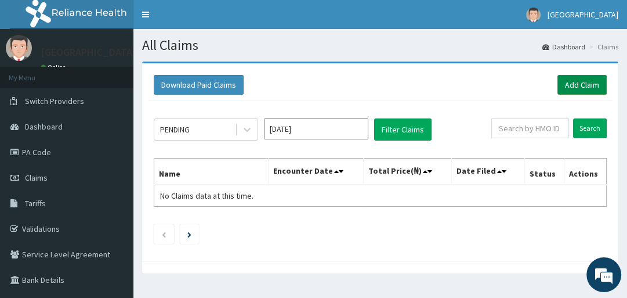
click at [585, 77] on link "Add Claim" at bounding box center [582, 85] width 49 height 20
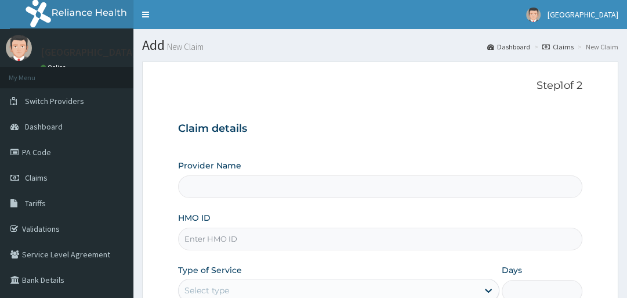
click at [210, 230] on input "HMO ID" at bounding box center [380, 238] width 404 height 23
type input "Veta Hospitals Ltd"
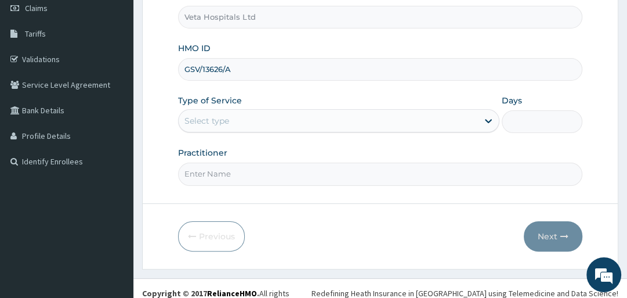
scroll to position [178, 0]
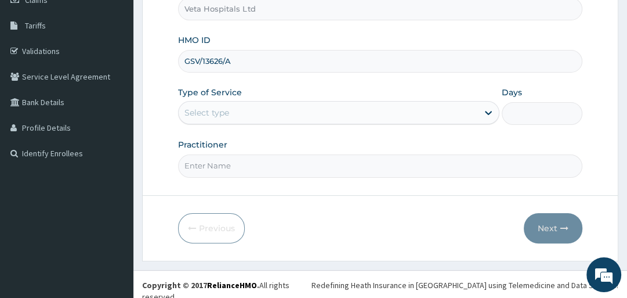
type input "GSV/13626/A"
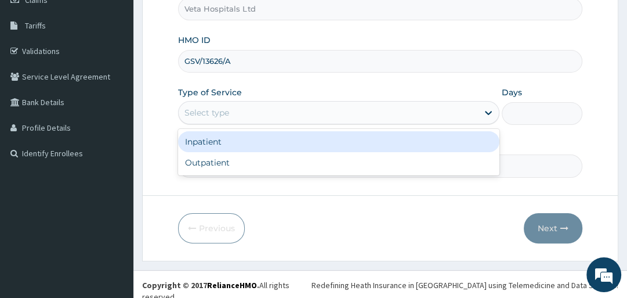
click at [337, 111] on div "Select type" at bounding box center [328, 112] width 299 height 19
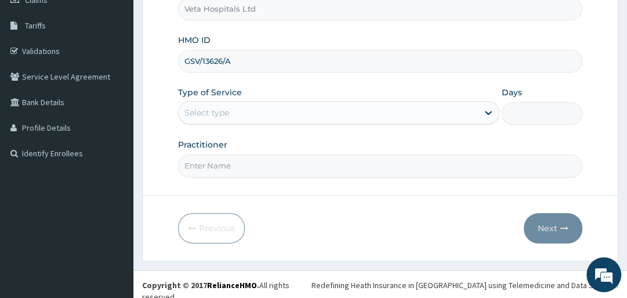
click at [327, 176] on input "Practitioner" at bounding box center [380, 165] width 404 height 23
type input "[PERSON_NAME]"
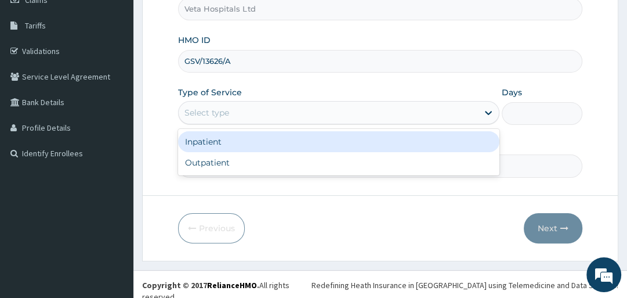
click at [206, 113] on div "Select type" at bounding box center [207, 113] width 45 height 12
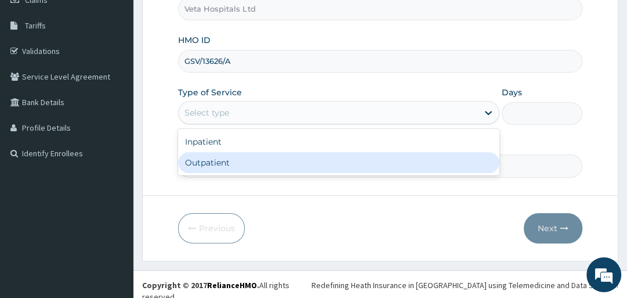
click at [211, 165] on div "Outpatient" at bounding box center [339, 162] width 322 height 21
type input "1"
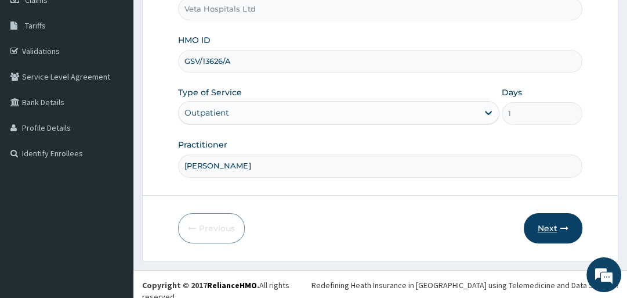
click at [551, 217] on button "Next" at bounding box center [553, 228] width 59 height 30
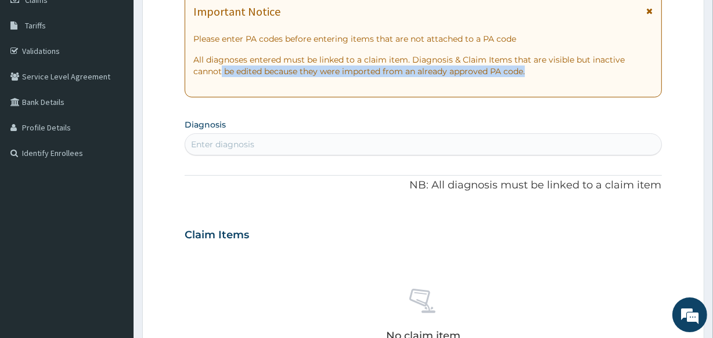
drag, startPoint x: 712, startPoint y: 81, endPoint x: 708, endPoint y: 58, distance: 23.6
click at [627, 58] on section "Step 2 of 2 PA Code / Prescription Code Enter Code(Secondary Care Only) Encount…" at bounding box center [422, 250] width 579 height 751
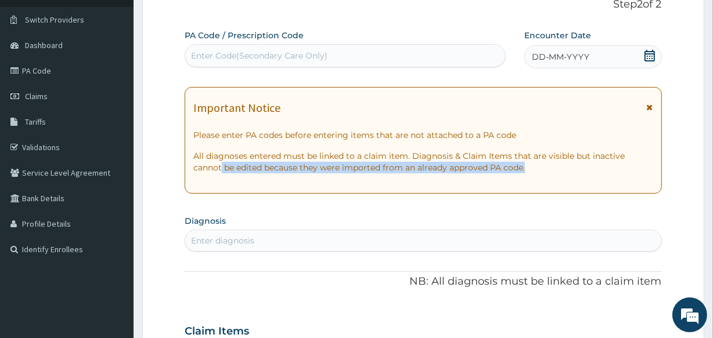
scroll to position [78, 0]
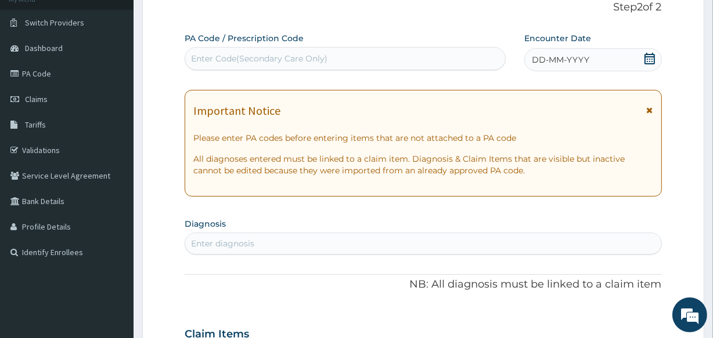
click at [627, 58] on icon at bounding box center [649, 59] width 10 height 12
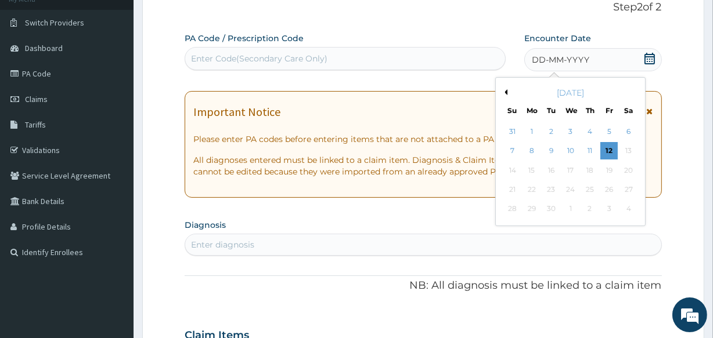
click at [502, 91] on button "Previous Month" at bounding box center [504, 92] width 6 height 6
click at [613, 128] on div "1" at bounding box center [608, 131] width 17 height 17
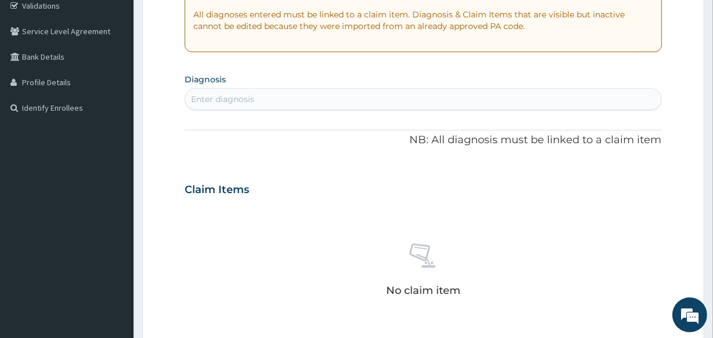
scroll to position [248, 0]
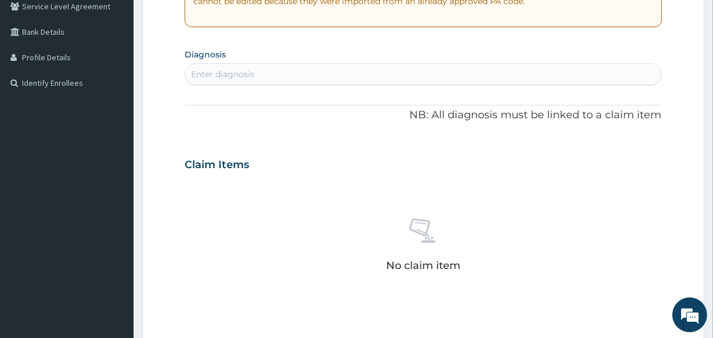
click at [233, 80] on div "Enter diagnosis" at bounding box center [222, 74] width 63 height 12
type input "MALA"
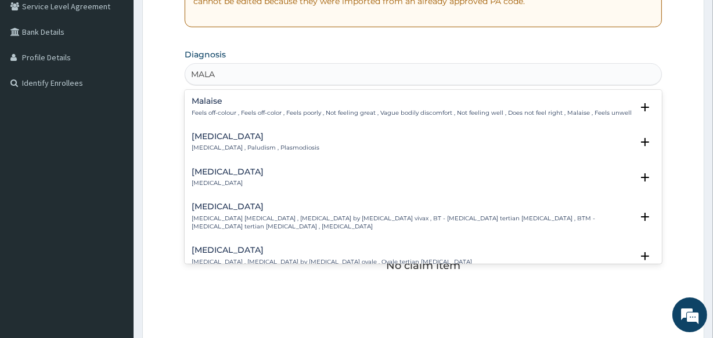
click at [215, 136] on h4 "[MEDICAL_DATA]" at bounding box center [256, 136] width 128 height 9
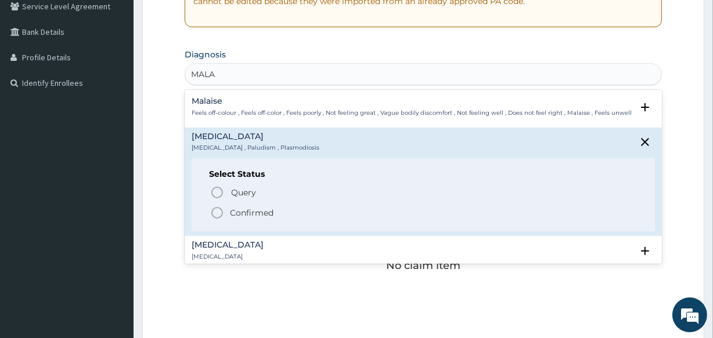
click at [221, 208] on icon "status option filled" at bounding box center [217, 213] width 14 height 14
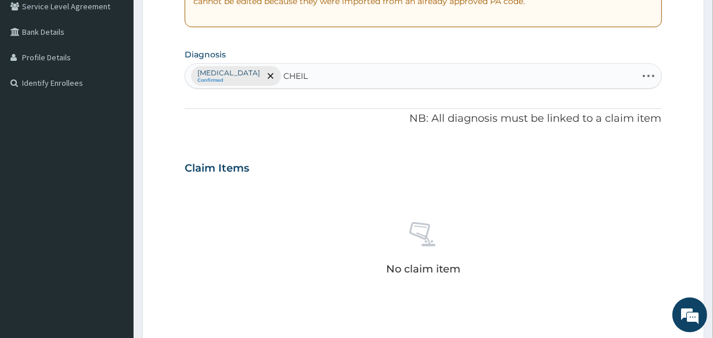
type input "CHEILI"
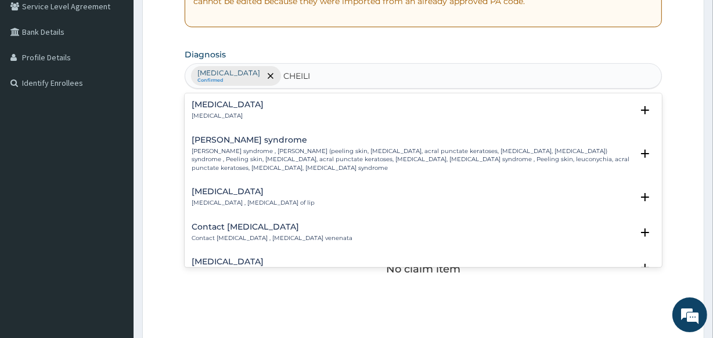
click at [215, 108] on h4 "[MEDICAL_DATA]" at bounding box center [228, 104] width 72 height 9
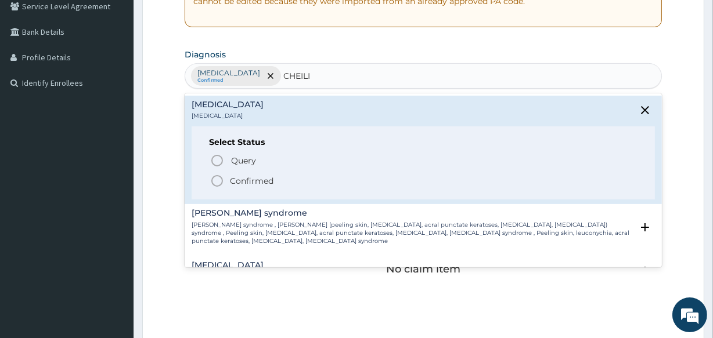
click at [215, 175] on icon "status option filled" at bounding box center [217, 181] width 14 height 14
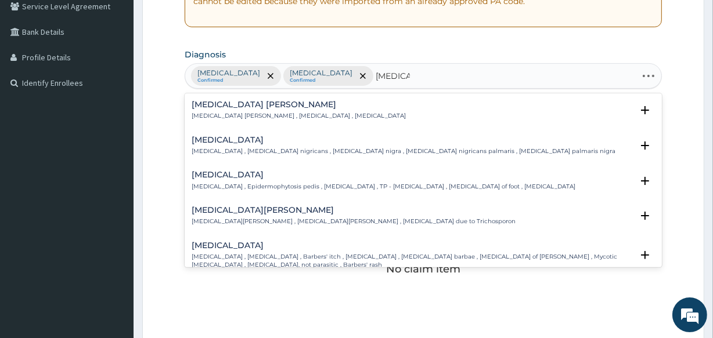
type input "[MEDICAL_DATA] CO"
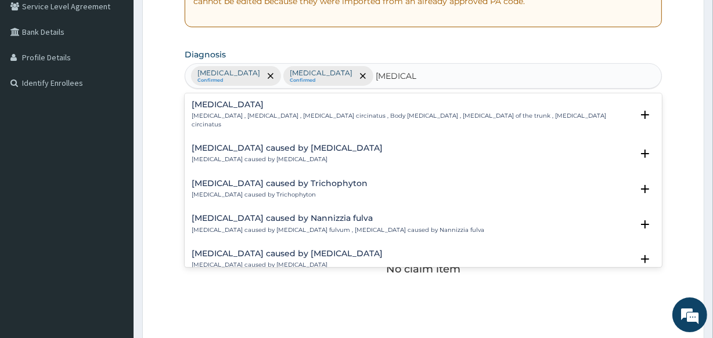
click at [222, 107] on h4 "[MEDICAL_DATA]" at bounding box center [412, 104] width 440 height 9
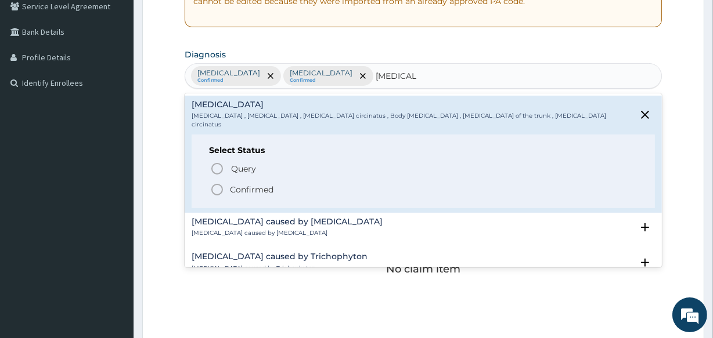
click at [216, 183] on icon "status option filled" at bounding box center [217, 190] width 14 height 14
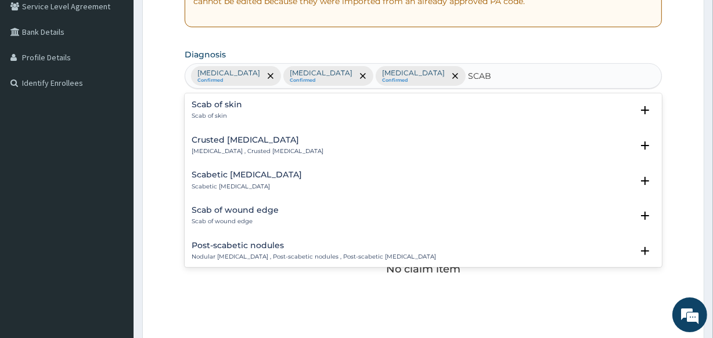
type input "SCABI"
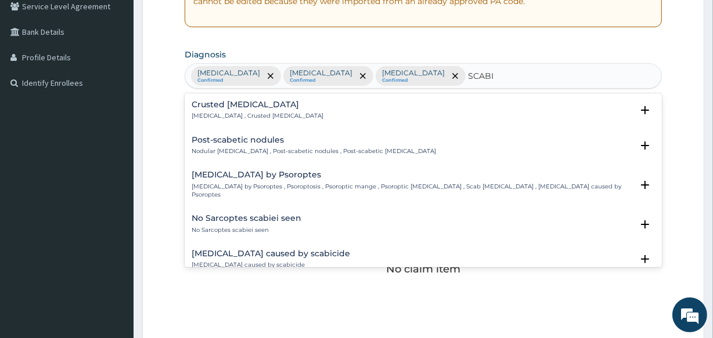
click at [255, 104] on h4 "Crusted [MEDICAL_DATA]" at bounding box center [258, 104] width 132 height 9
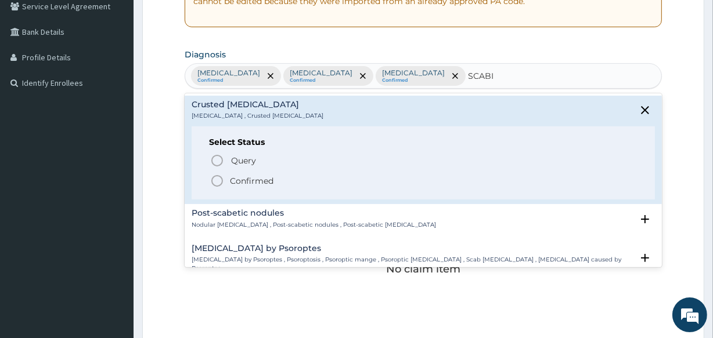
click at [216, 176] on circle "status option filled" at bounding box center [217, 181] width 10 height 10
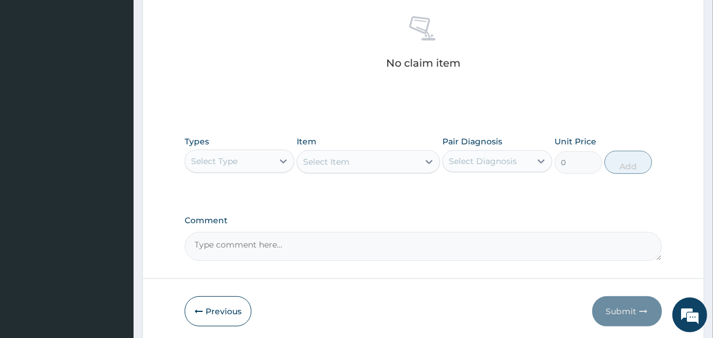
scroll to position [498, 0]
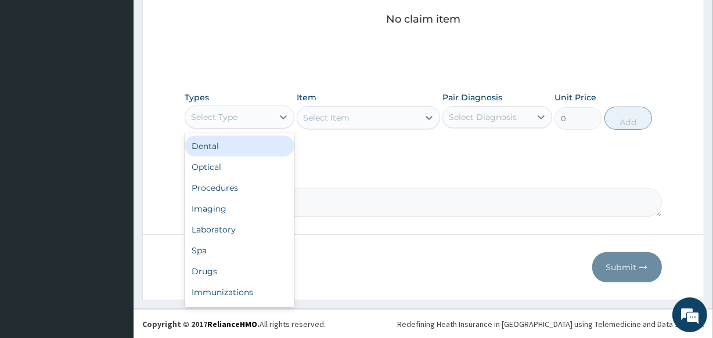
click at [263, 106] on div "Select Type" at bounding box center [240, 117] width 110 height 23
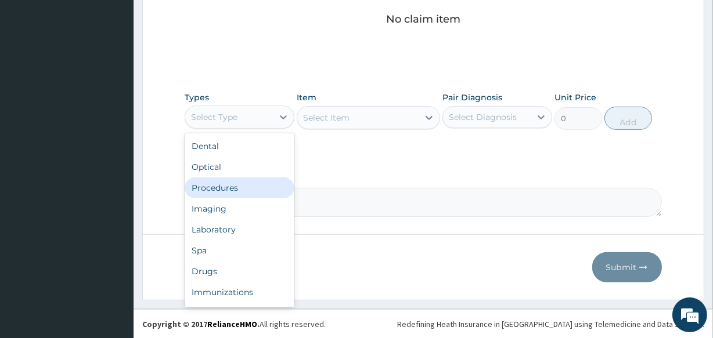
click at [249, 186] on div "Procedures" at bounding box center [240, 188] width 110 height 21
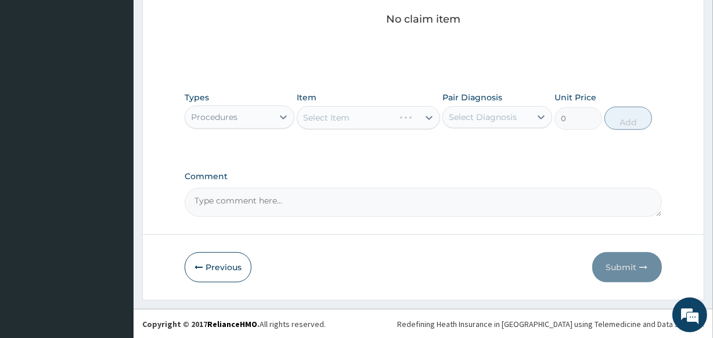
click at [344, 111] on div "Select Item" at bounding box center [368, 117] width 143 height 23
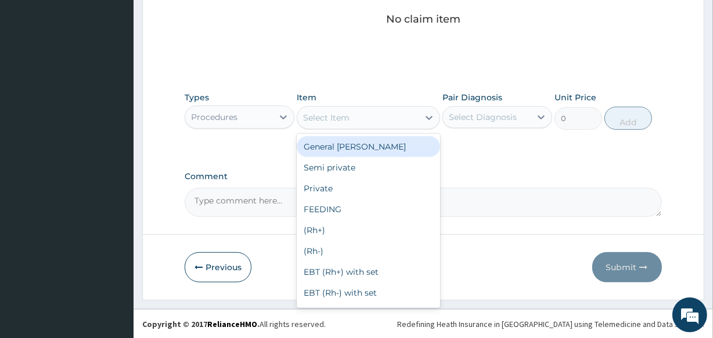
click at [344, 112] on div "Select Item" at bounding box center [326, 118] width 46 height 12
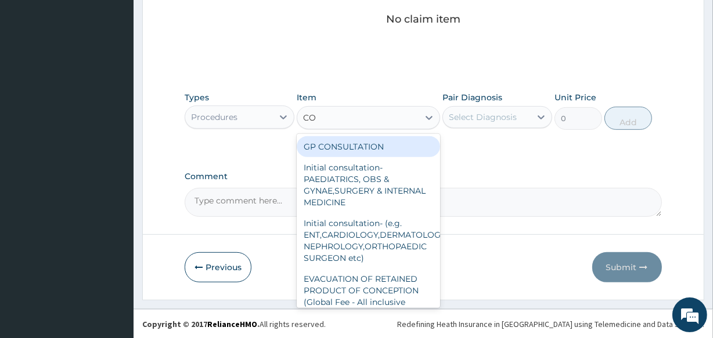
type input "CON"
click at [349, 141] on div "GP CONSULTATION" at bounding box center [368, 146] width 143 height 21
type input "2000"
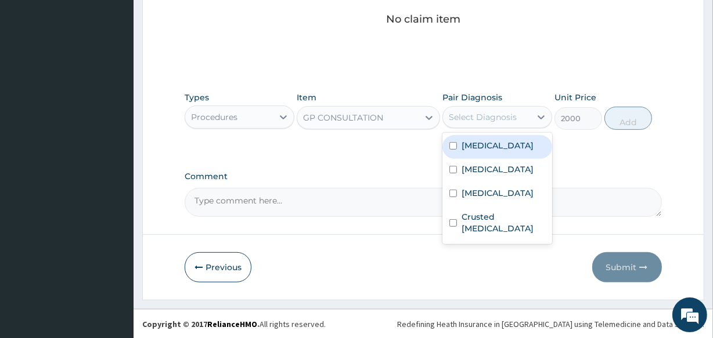
click at [464, 120] on div "Select Diagnosis" at bounding box center [483, 117] width 68 height 12
click at [460, 143] on div "Malaria" at bounding box center [497, 147] width 110 height 24
checkbox input "true"
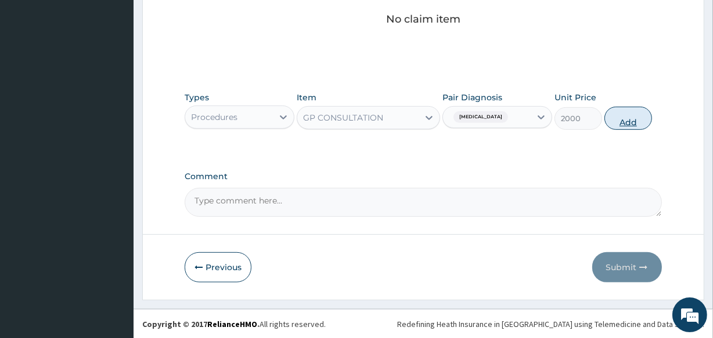
click at [627, 117] on button "Add" at bounding box center [628, 118] width 48 height 23
type input "0"
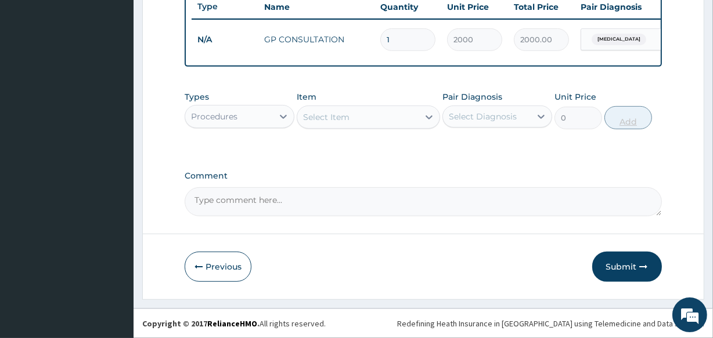
scroll to position [450, 0]
drag, startPoint x: 243, startPoint y: 110, endPoint x: 249, endPoint y: 110, distance: 6.4
click at [249, 110] on div "Procedures" at bounding box center [229, 116] width 88 height 19
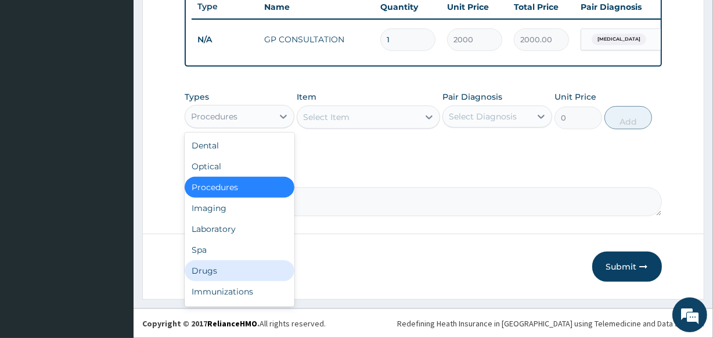
click at [238, 262] on div "Drugs" at bounding box center [240, 271] width 110 height 21
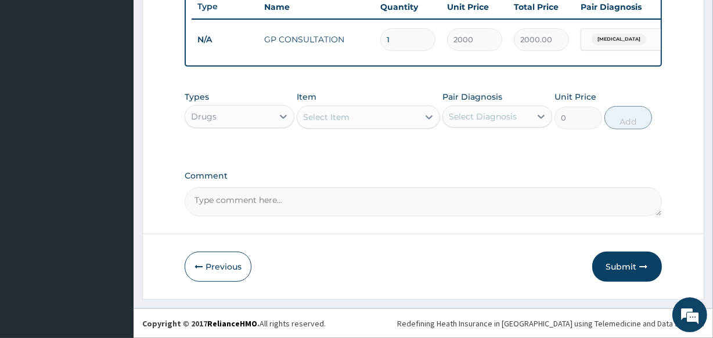
drag, startPoint x: 334, startPoint y: 111, endPoint x: 375, endPoint y: 138, distance: 49.6
click at [375, 138] on div "Types option Drugs, selected. Select is focused ,type to refine list, press Dow…" at bounding box center [423, 118] width 476 height 67
click at [375, 138] on div "Types Drugs Item Select Item Pair Diagnosis Select Diagnosis Unit Price 0 Add" at bounding box center [423, 118] width 476 height 67
click at [375, 126] on div "Select Item" at bounding box center [357, 117] width 121 height 19
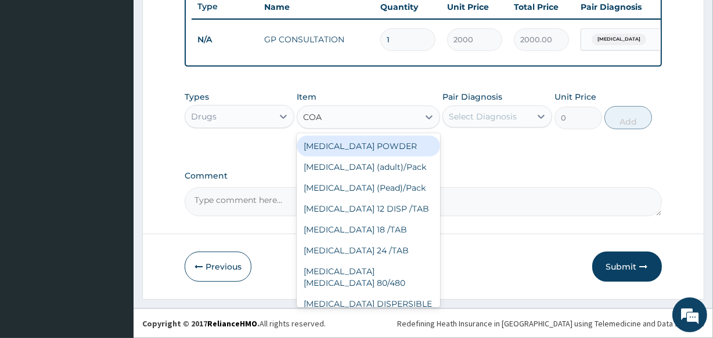
type input "COAR"
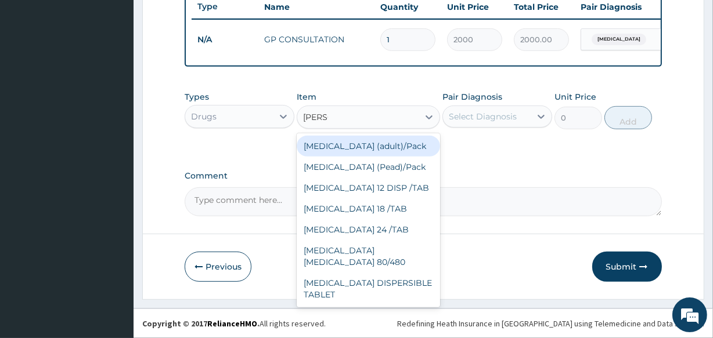
click at [375, 143] on div "Coartem (adult)/Pack" at bounding box center [368, 146] width 143 height 21
type input "2437.5"
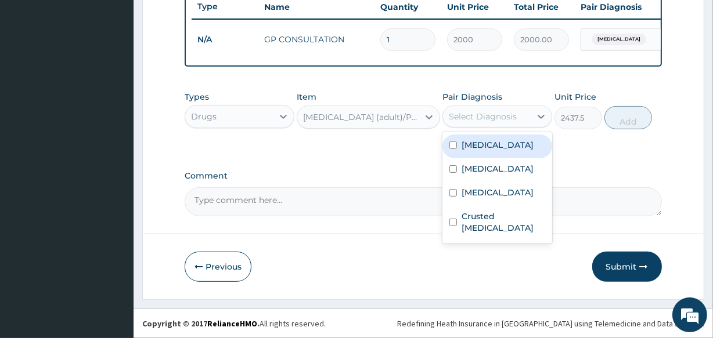
click at [463, 111] on div "Select Diagnosis" at bounding box center [483, 117] width 68 height 12
click at [478, 145] on label "Malaria" at bounding box center [497, 145] width 72 height 12
checkbox input "true"
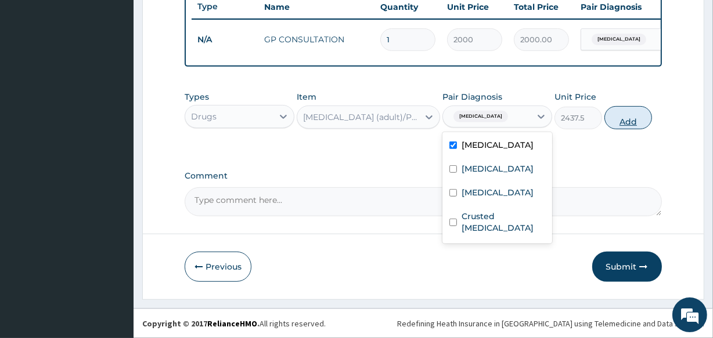
click at [625, 110] on button "Add" at bounding box center [628, 117] width 48 height 23
type input "0"
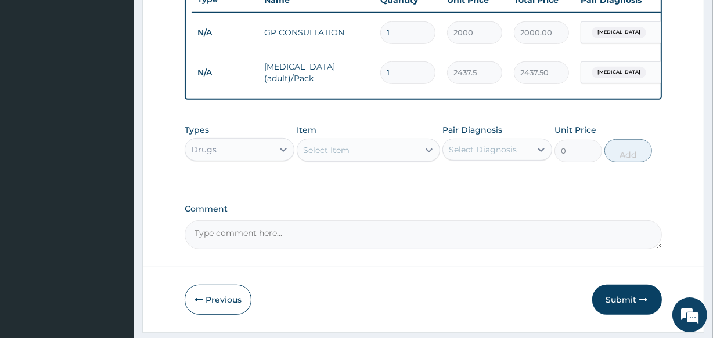
click at [332, 154] on div "Select Item" at bounding box center [326, 151] width 46 height 12
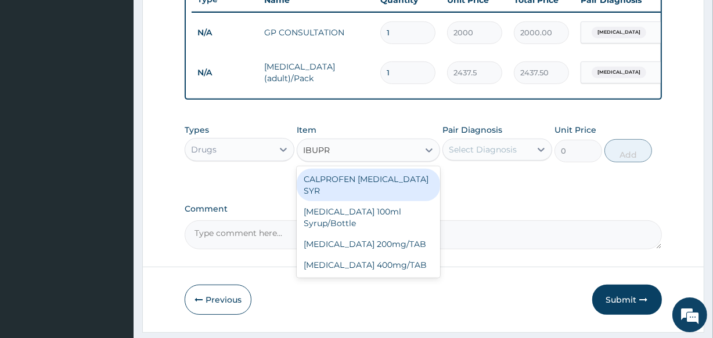
type input "IBUPRO"
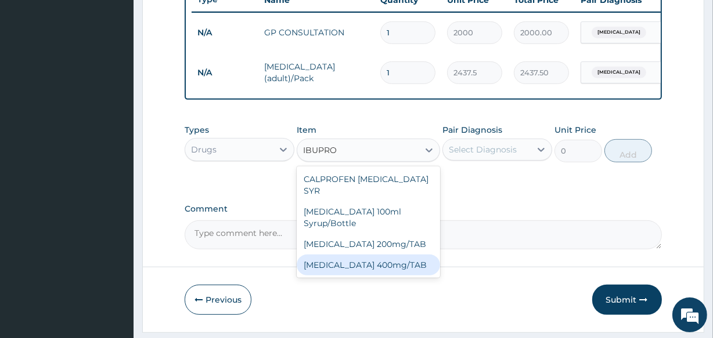
click at [344, 255] on div "IBUPROFEN 400mg/TAB" at bounding box center [368, 265] width 143 height 21
type input "75"
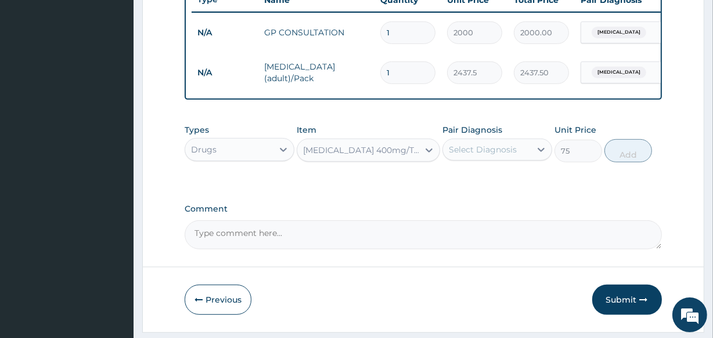
click at [474, 150] on div "Select Diagnosis" at bounding box center [487, 149] width 88 height 19
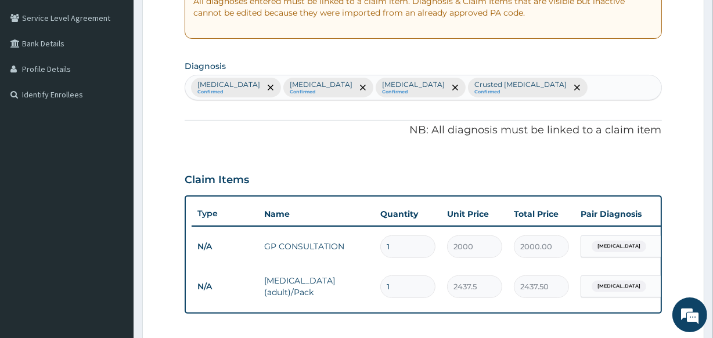
scroll to position [204, 0]
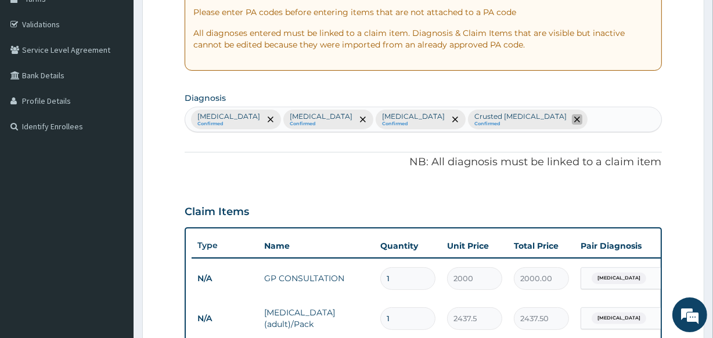
click at [572, 115] on span "remove selection option" at bounding box center [577, 119] width 10 height 10
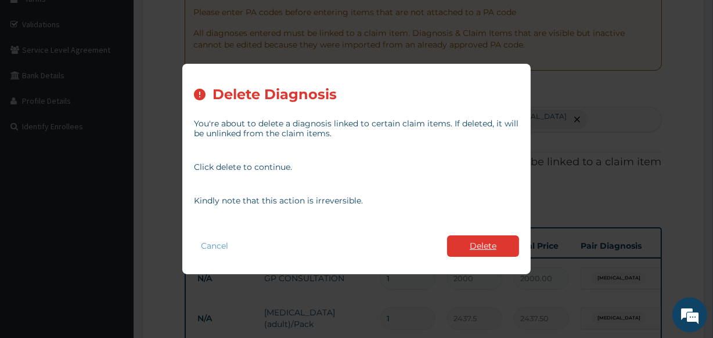
click at [493, 243] on button "Delete" at bounding box center [483, 246] width 72 height 21
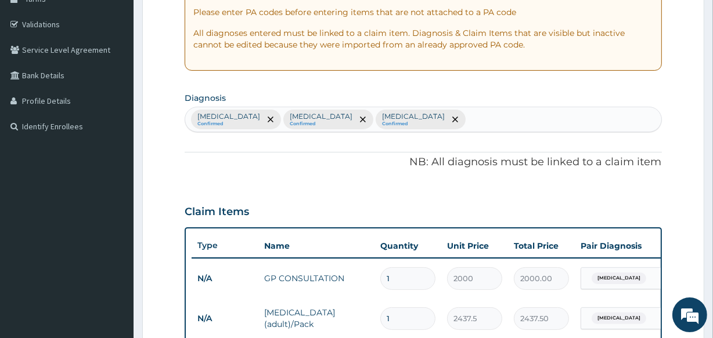
click at [384, 116] on div "Malaria Confirmed Cheilitis Confirmed Tinea corporis Confirmed" at bounding box center [422, 119] width 475 height 24
type input "MYAL"
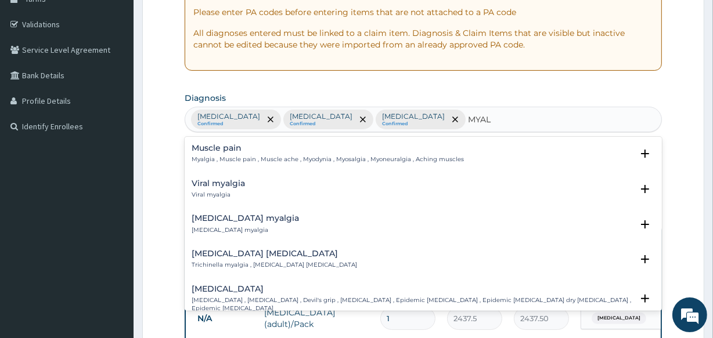
click at [209, 151] on h4 "Muscle pain" at bounding box center [328, 148] width 272 height 9
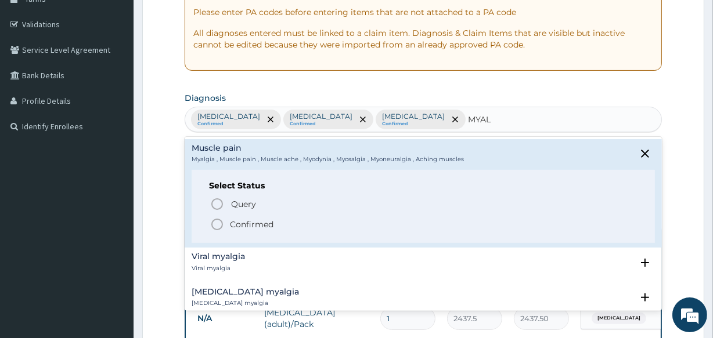
click at [216, 220] on icon "status option filled" at bounding box center [217, 225] width 14 height 14
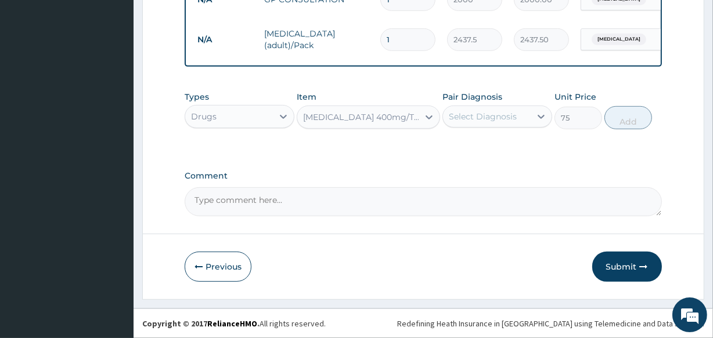
scroll to position [491, 0]
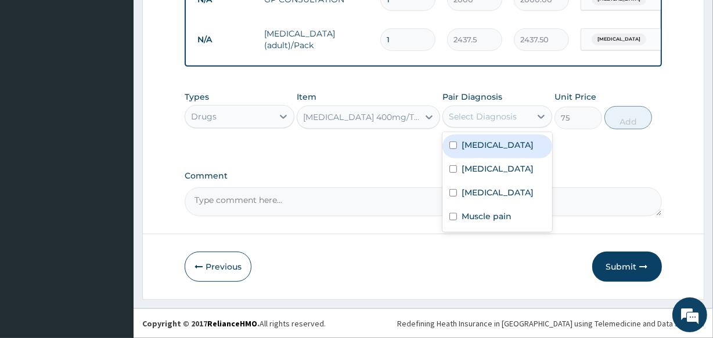
click at [498, 122] on div "Select Diagnosis" at bounding box center [483, 117] width 68 height 12
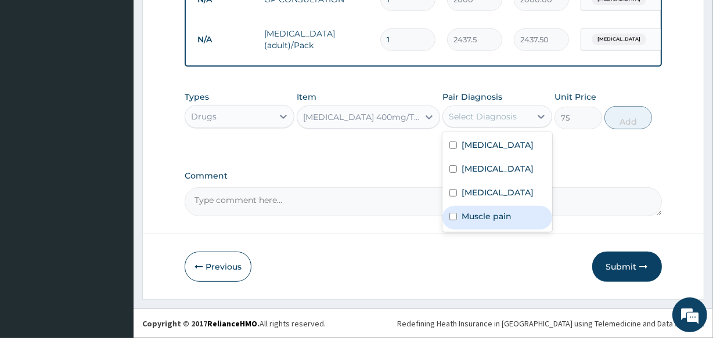
click at [486, 218] on label "Muscle pain" at bounding box center [486, 217] width 50 height 12
checkbox input "true"
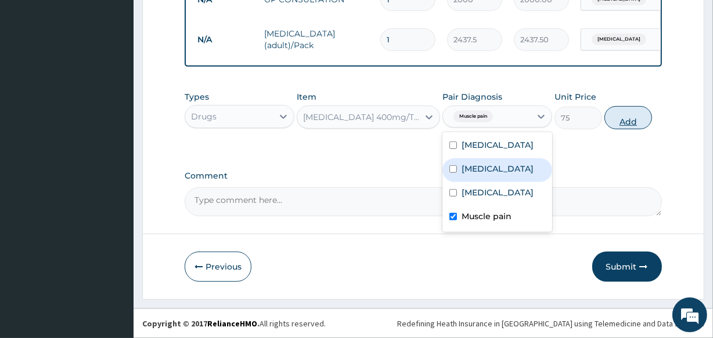
click at [627, 113] on button "Add" at bounding box center [628, 117] width 48 height 23
type input "0"
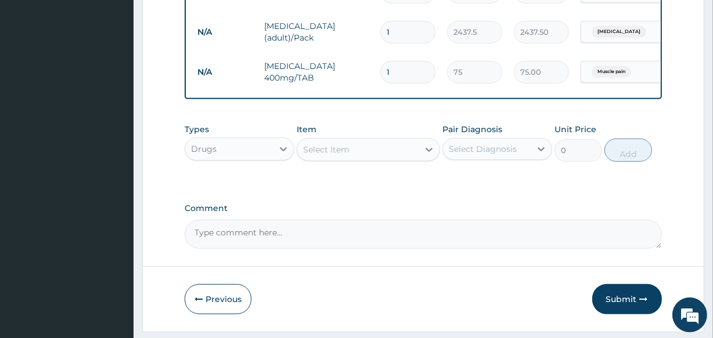
click at [351, 147] on div "Select Item" at bounding box center [357, 149] width 121 height 19
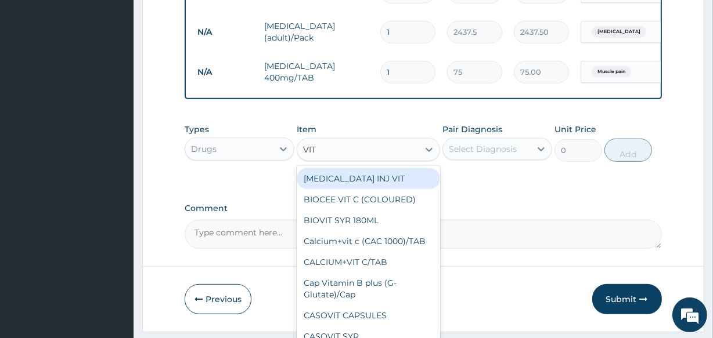
type input "VIT"
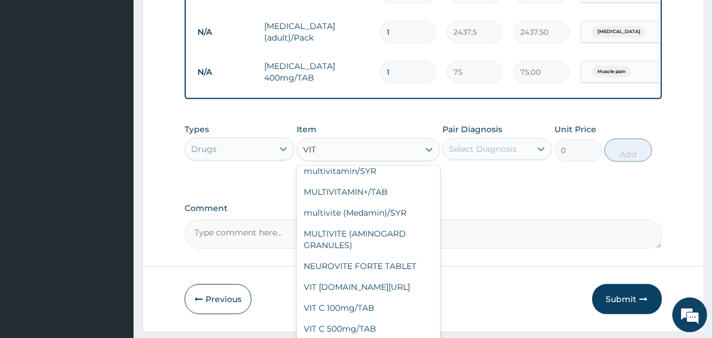
scroll to position [809, 0]
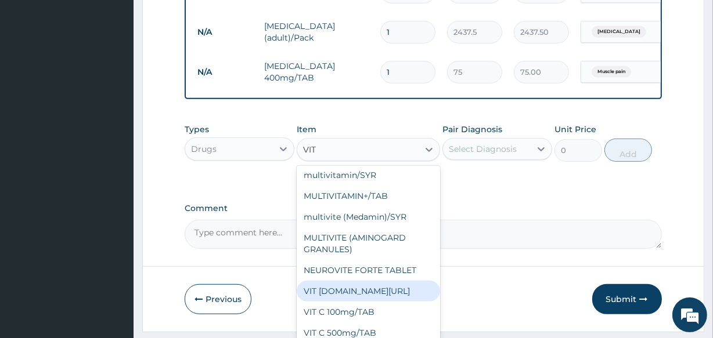
click at [337, 294] on div "VIT B.co/TAB" at bounding box center [368, 291] width 143 height 21
type input "46.8"
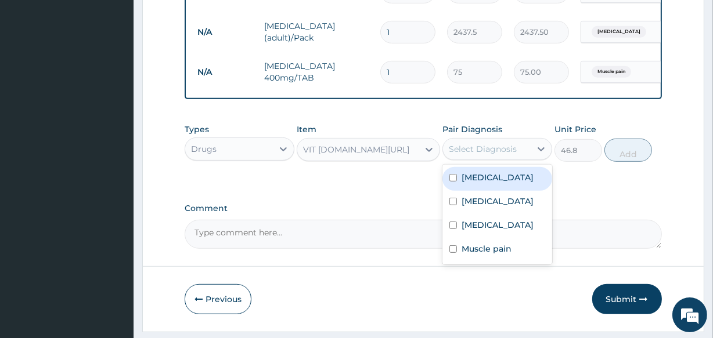
click at [472, 158] on div "Select Diagnosis" at bounding box center [487, 149] width 88 height 19
click at [482, 183] on label "Malaria" at bounding box center [497, 178] width 72 height 12
checkbox input "true"
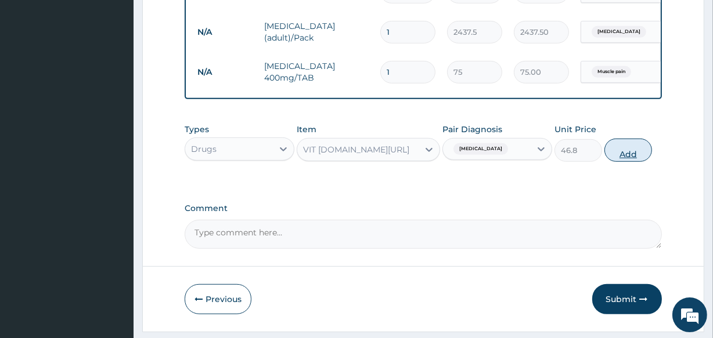
click at [624, 155] on button "Add" at bounding box center [628, 150] width 48 height 23
type input "0"
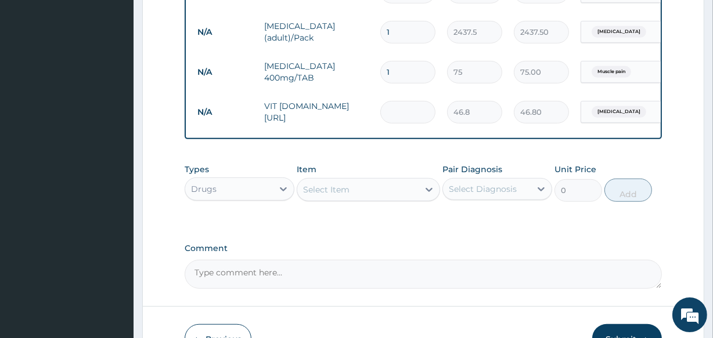
type input "0.00"
type input "8"
type input "374.40"
type input "8"
click at [359, 196] on div "Select Item" at bounding box center [357, 189] width 121 height 19
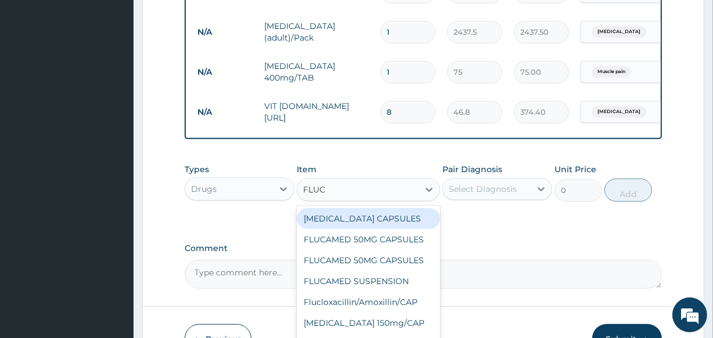
type input "FLUCO"
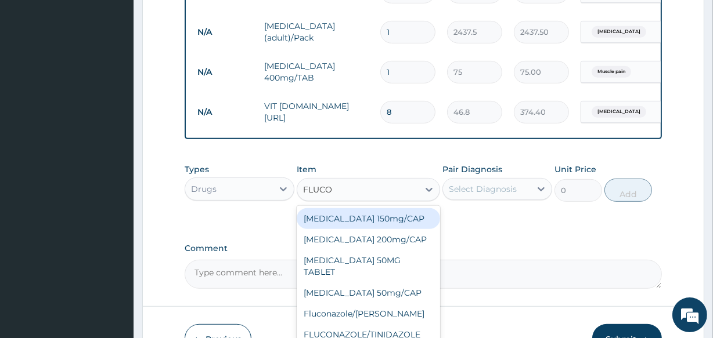
click at [360, 229] on div "Fluconazole 150mg/CAP" at bounding box center [368, 218] width 143 height 21
type input "375"
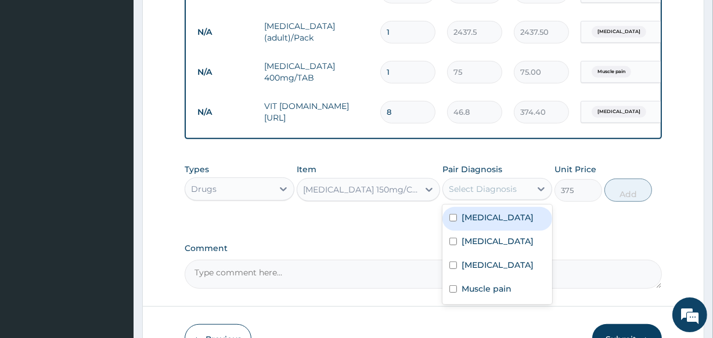
click at [493, 189] on div "Select Diagnosis" at bounding box center [487, 189] width 88 height 19
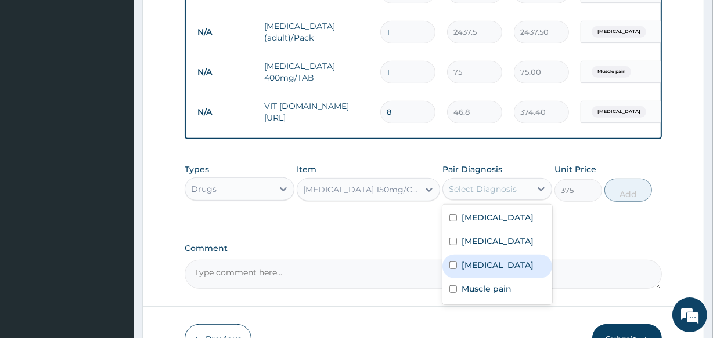
click at [483, 269] on label "Tinea corporis" at bounding box center [497, 265] width 72 height 12
checkbox input "true"
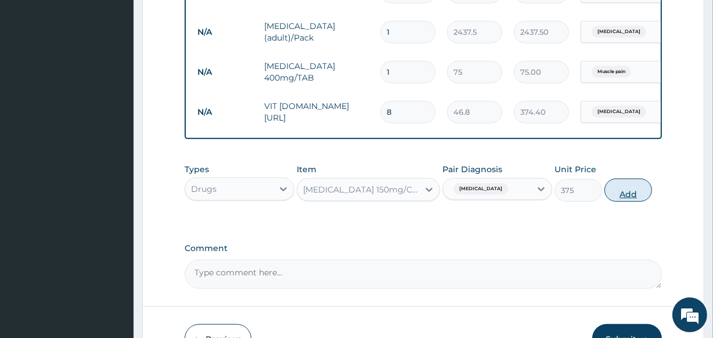
click at [615, 192] on button "Add" at bounding box center [628, 190] width 48 height 23
type input "0"
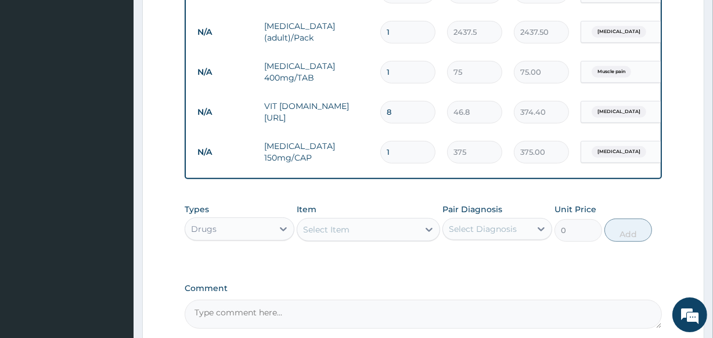
type input "0.00"
type input "5"
type input "1875.00"
type input "5"
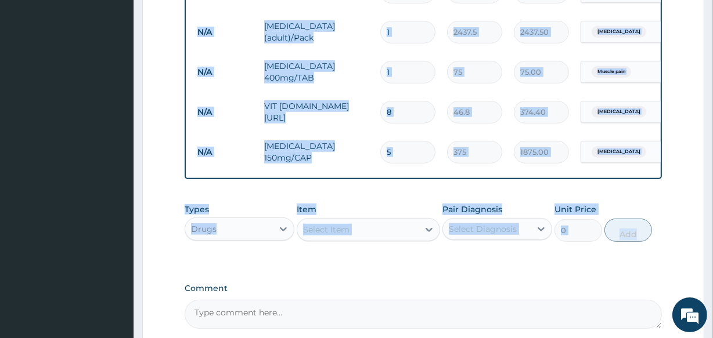
drag, startPoint x: 711, startPoint y: 176, endPoint x: 714, endPoint y: 203, distance: 26.9
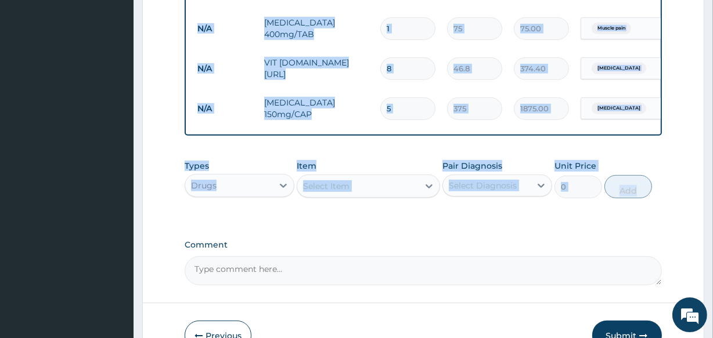
scroll to position [546, 0]
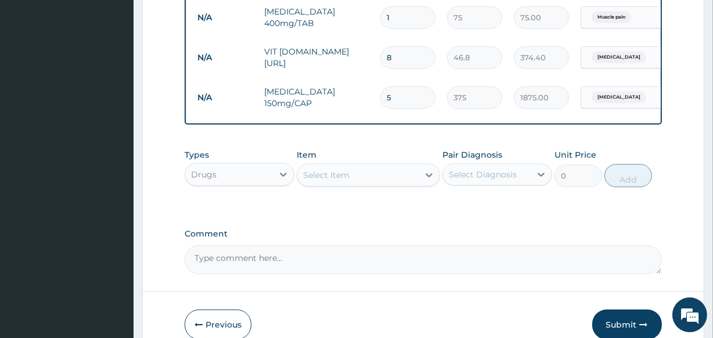
click at [564, 247] on div "Comment" at bounding box center [423, 251] width 476 height 45
click at [316, 172] on div "Select Item" at bounding box center [368, 175] width 143 height 23
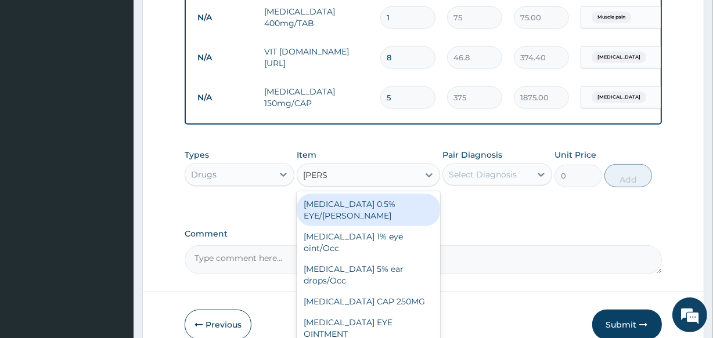
type input "LORAT"
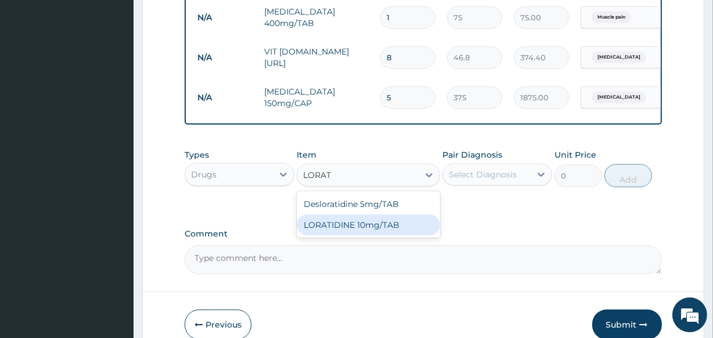
click at [335, 234] on div "LORATIDINE 10mg/TAB" at bounding box center [368, 225] width 143 height 21
type input "41.2"
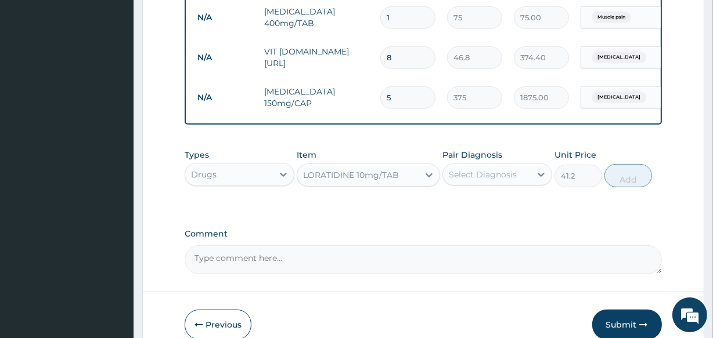
click at [460, 177] on div "Select Diagnosis" at bounding box center [483, 175] width 68 height 12
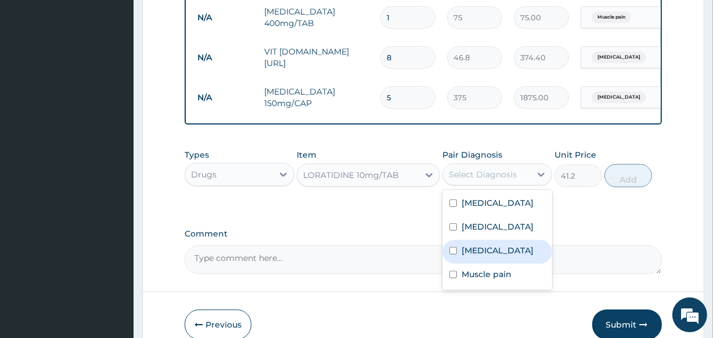
click at [468, 254] on label "Tinea corporis" at bounding box center [497, 251] width 72 height 12
checkbox input "true"
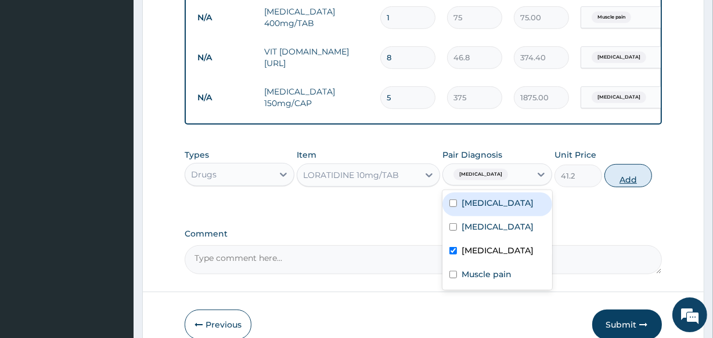
click at [626, 185] on button "Add" at bounding box center [628, 175] width 48 height 23
type input "0"
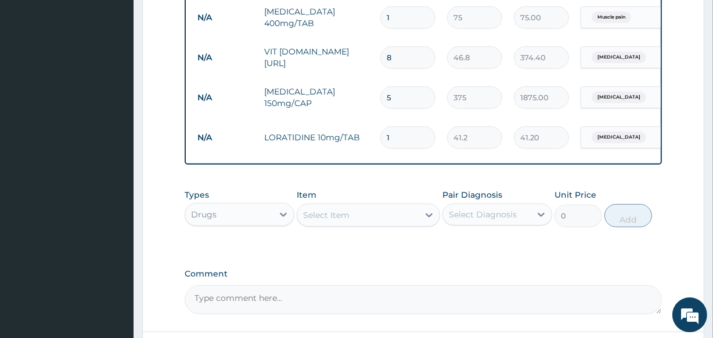
type input "0.00"
type input "5"
type input "206.00"
type input "5"
click at [337, 221] on div "Select Item" at bounding box center [326, 215] width 46 height 12
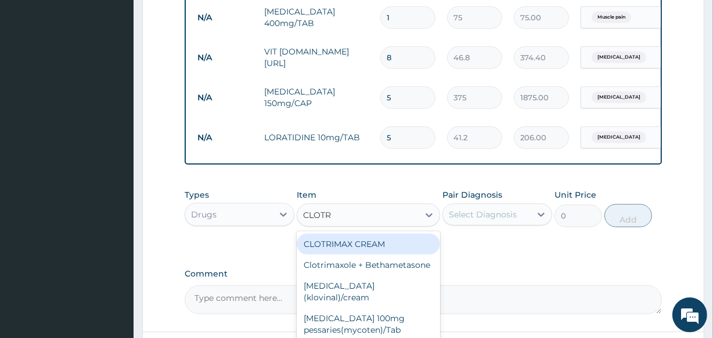
type input "CLOTRI"
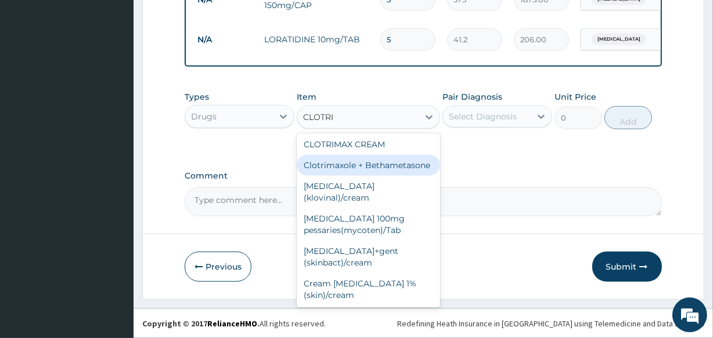
scroll to position [652, 0]
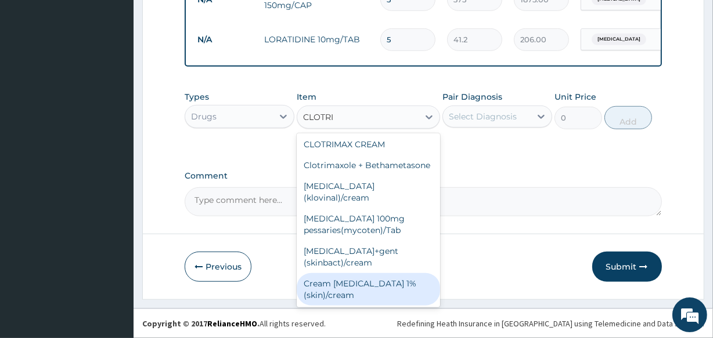
click at [375, 279] on div "Cream Clotrimazole 1% (skin)/cream" at bounding box center [368, 289] width 143 height 32
type input "843.7"
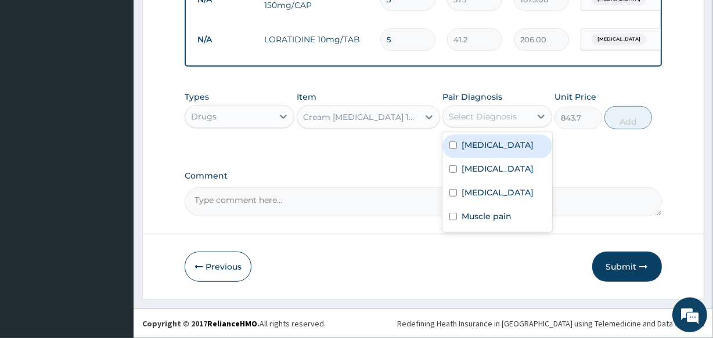
click at [469, 116] on div "Select Diagnosis" at bounding box center [483, 117] width 68 height 12
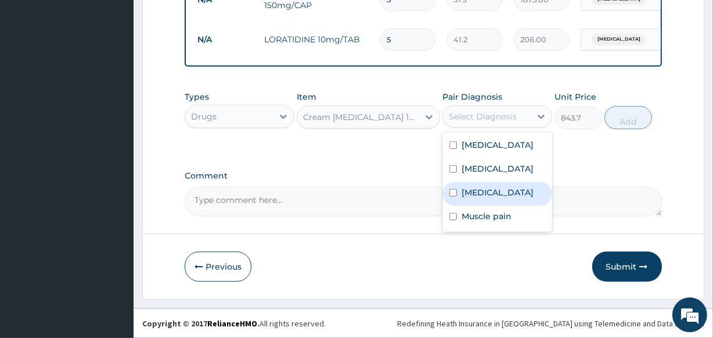
click at [471, 187] on label "Tinea corporis" at bounding box center [497, 193] width 72 height 12
checkbox input "true"
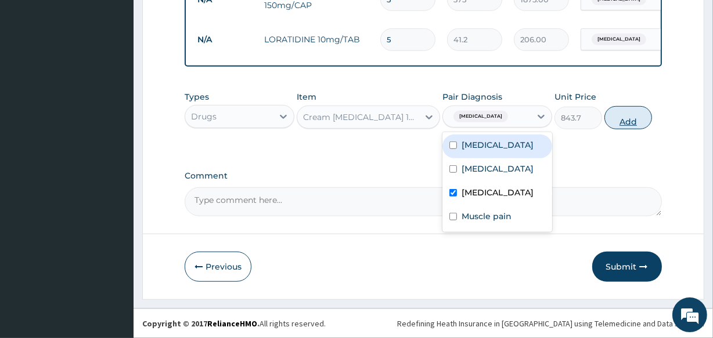
click at [627, 108] on button "Add" at bounding box center [628, 117] width 48 height 23
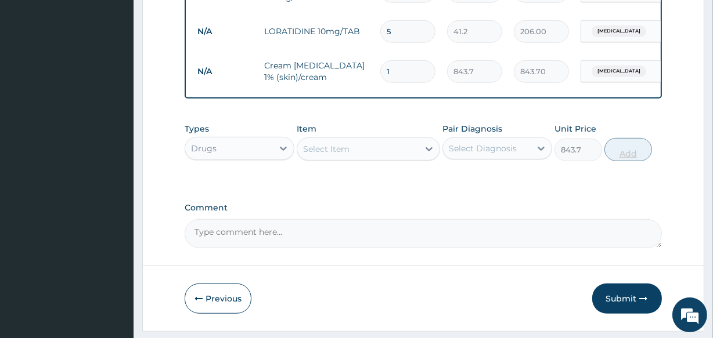
type input "0"
click at [627, 297] on button "Submit" at bounding box center [627, 299] width 70 height 30
drag, startPoint x: 640, startPoint y: 311, endPoint x: 351, endPoint y: 235, distance: 298.3
click at [351, 235] on textarea "Comment" at bounding box center [423, 233] width 476 height 29
click at [621, 297] on button "Submit" at bounding box center [627, 299] width 70 height 30
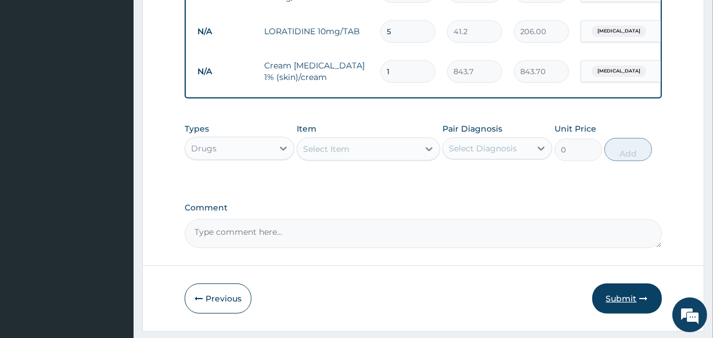
click at [624, 297] on button "Submit" at bounding box center [627, 299] width 70 height 30
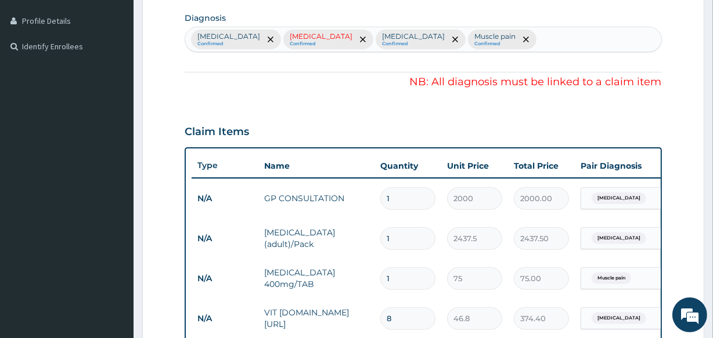
scroll to position [247, 0]
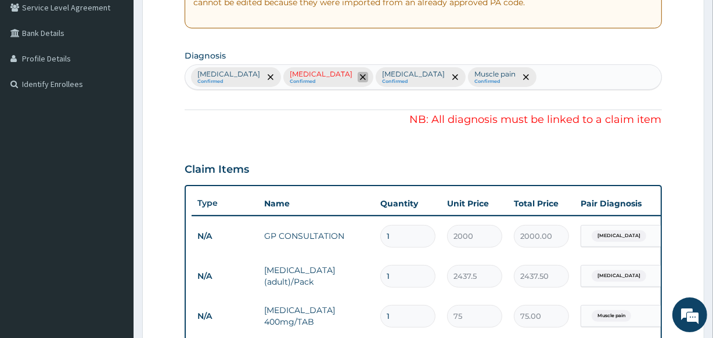
click at [360, 74] on icon "remove selection option" at bounding box center [363, 77] width 6 height 6
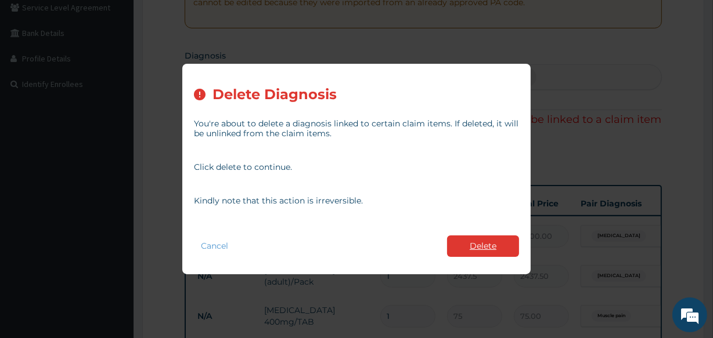
click at [493, 245] on button "Delete" at bounding box center [483, 246] width 72 height 21
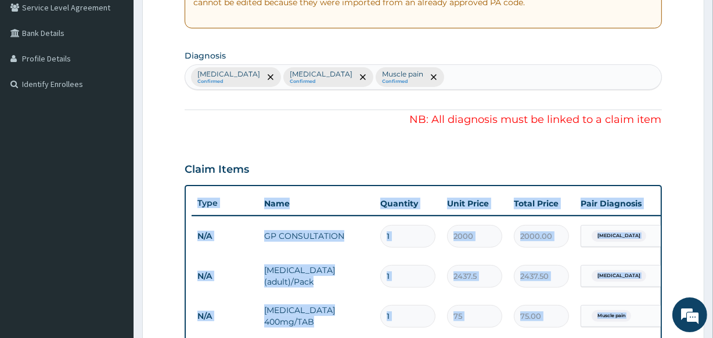
drag, startPoint x: 711, startPoint y: 156, endPoint x: 720, endPoint y: 302, distance: 145.9
click at [627, 297] on html "R EL Toggle navigation [GEOGRAPHIC_DATA] - [EMAIL_ADDRESS][DOMAIN_NAME] Member …" at bounding box center [356, 264] width 713 height 1022
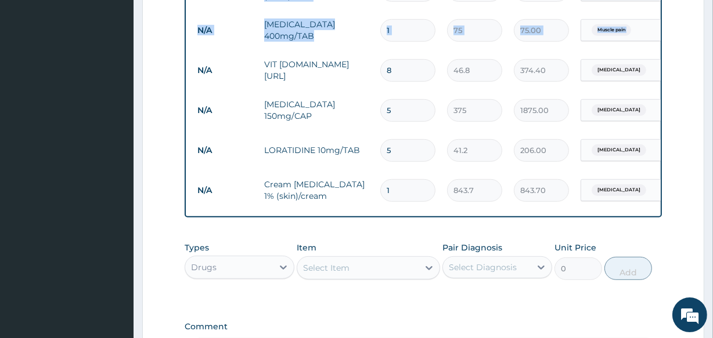
scroll to position [692, 0]
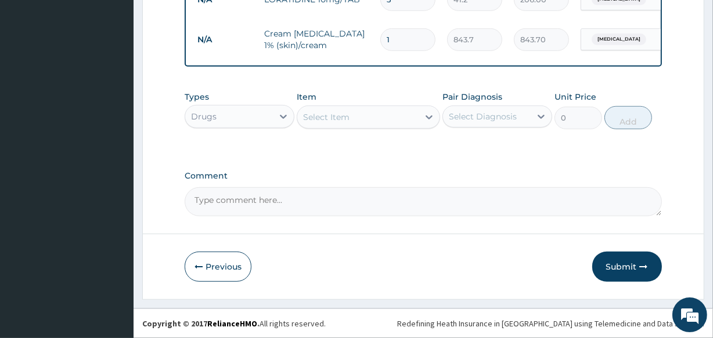
click at [627, 253] on button "Submit" at bounding box center [627, 267] width 70 height 30
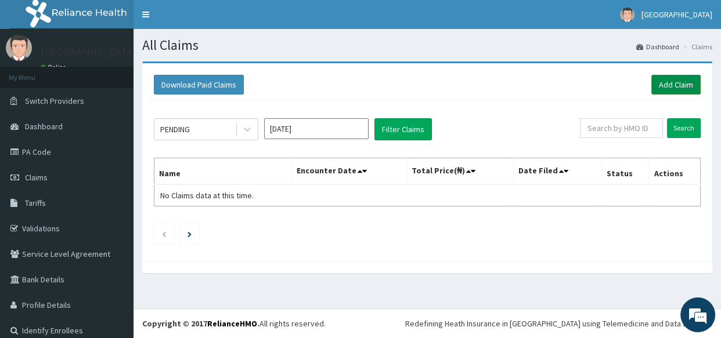
click at [672, 85] on link "Add Claim" at bounding box center [675, 85] width 49 height 20
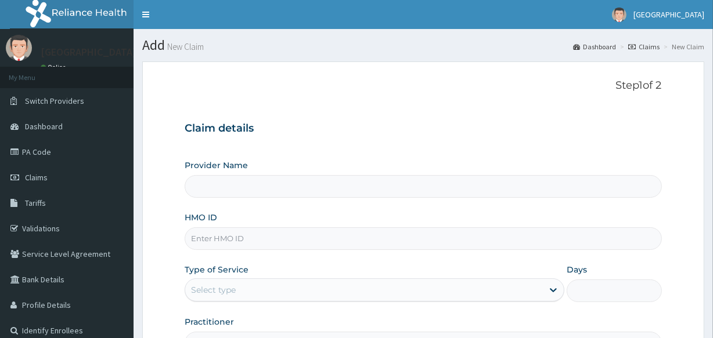
click at [227, 230] on input "HMO ID" at bounding box center [423, 238] width 476 height 23
type input "YSS/"
type input "Veta Hospitals Ltd"
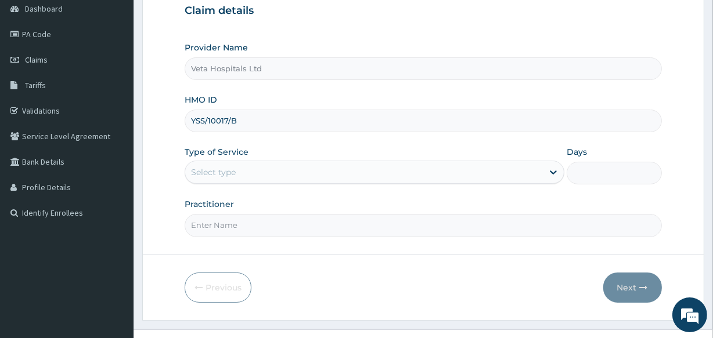
scroll to position [138, 0]
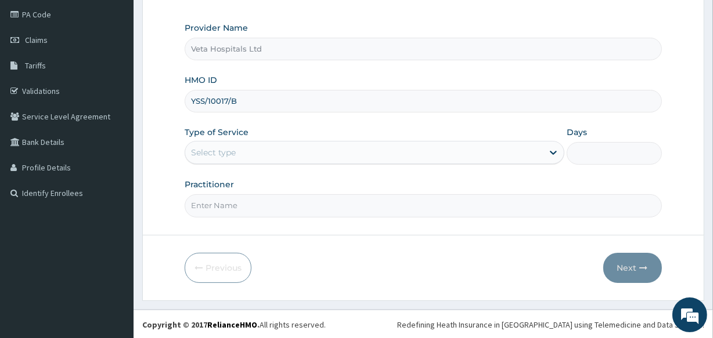
type input "YSS/10017/B"
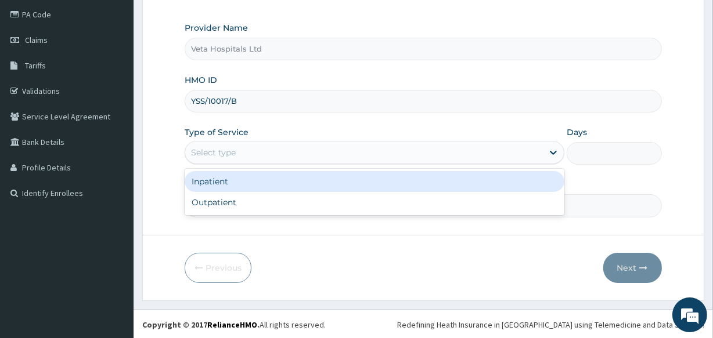
click at [244, 154] on div "Select type" at bounding box center [363, 152] width 357 height 19
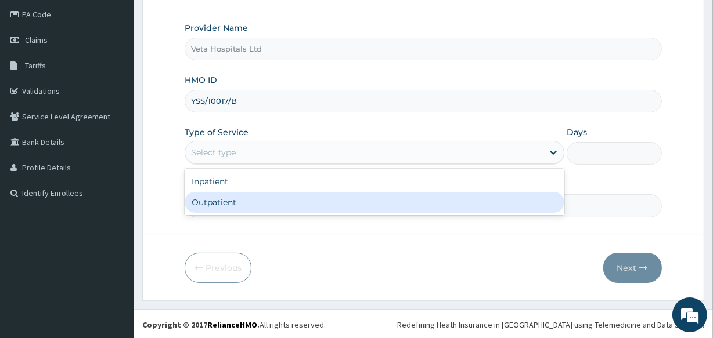
click at [243, 194] on div "Outpatient" at bounding box center [375, 202] width 380 height 21
type input "1"
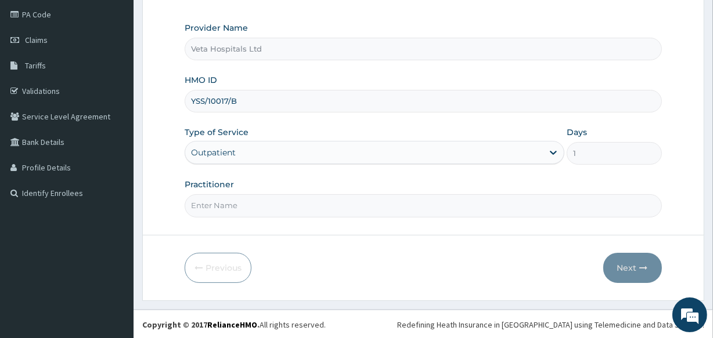
click at [241, 205] on input "Practitioner" at bounding box center [423, 205] width 476 height 23
type input "[PERSON_NAME]"
click at [633, 269] on button "Next" at bounding box center [632, 268] width 59 height 30
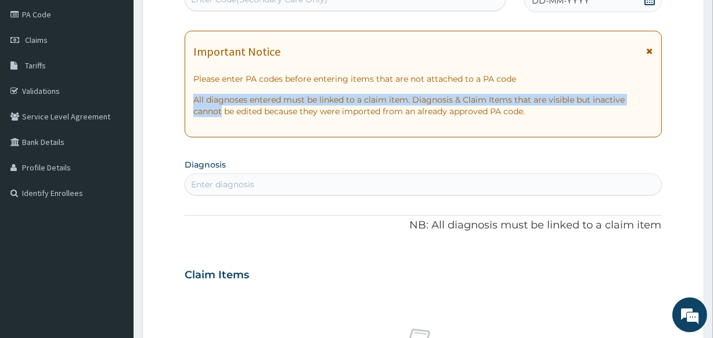
click at [712, 82] on html "R EL Toggle navigation Veta Hospital Veta Hospital - vetahospitalltd@yahoo.com …" at bounding box center [356, 278] width 713 height 833
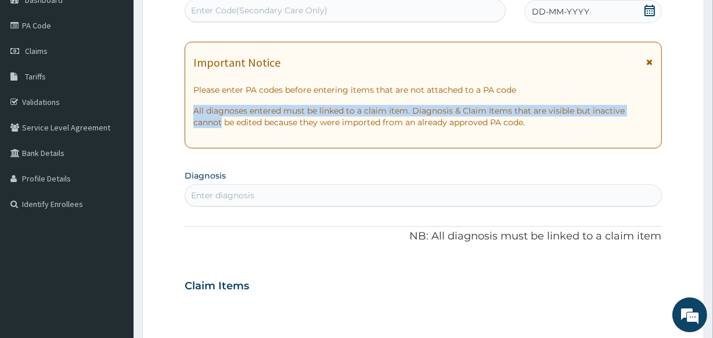
scroll to position [120, 0]
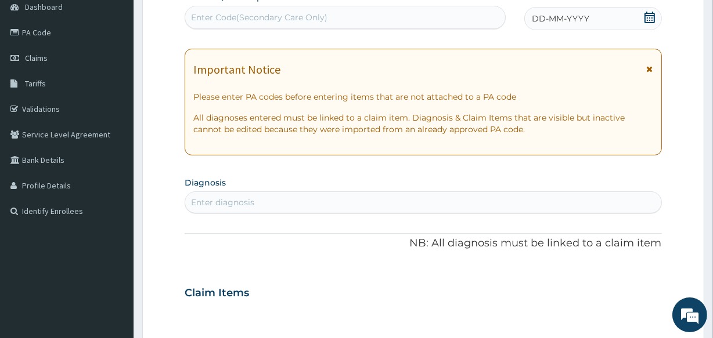
click at [652, 12] on icon at bounding box center [650, 18] width 12 height 12
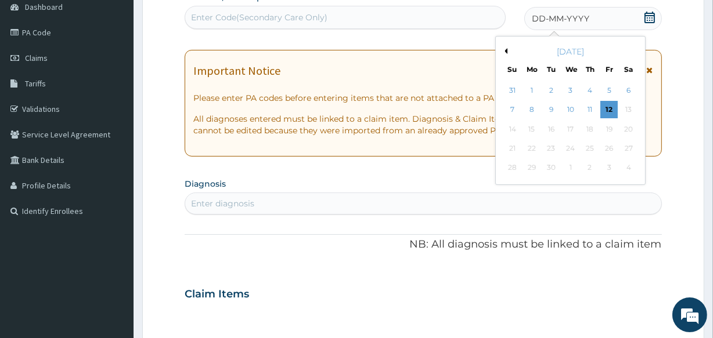
click at [508, 48] on div "[DATE]" at bounding box center [570, 52] width 140 height 12
click at [504, 48] on button "Previous Month" at bounding box center [504, 51] width 6 height 6
click at [609, 88] on div "1" at bounding box center [608, 90] width 17 height 17
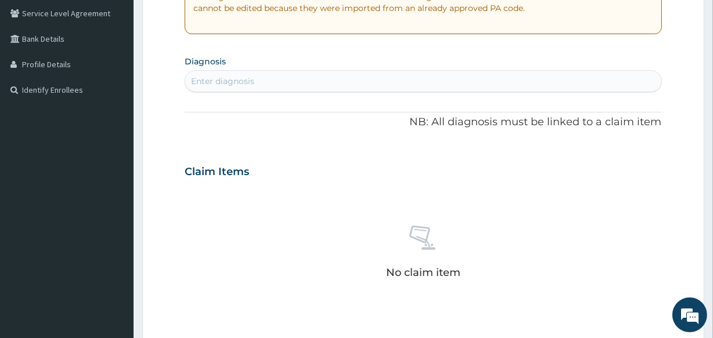
scroll to position [253, 0]
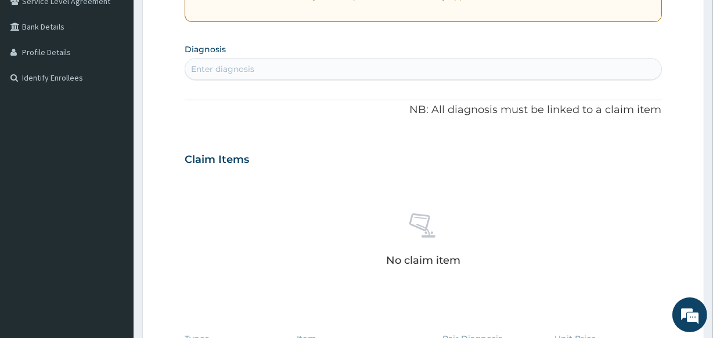
click at [224, 67] on div "Enter diagnosis" at bounding box center [222, 69] width 63 height 12
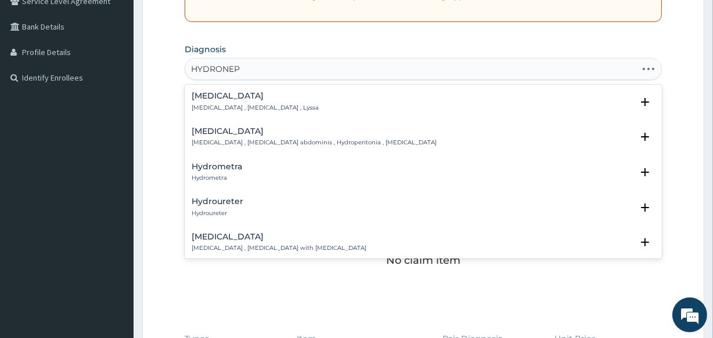
type input "HYDRONEPH"
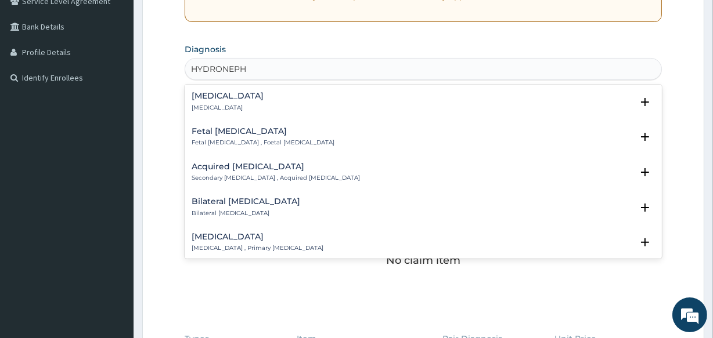
click at [238, 93] on h4 "Hydronephrosis" at bounding box center [228, 96] width 72 height 9
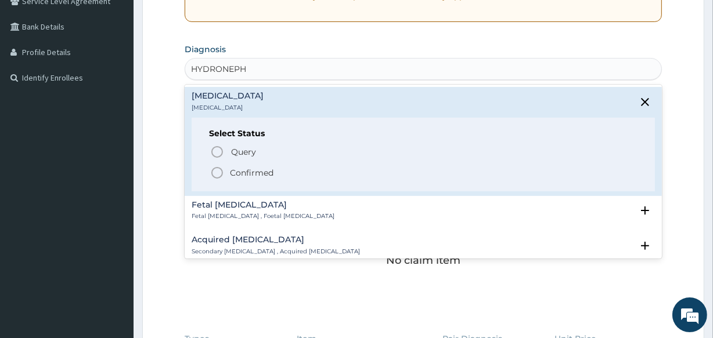
click at [217, 168] on icon "status option filled" at bounding box center [217, 173] width 14 height 14
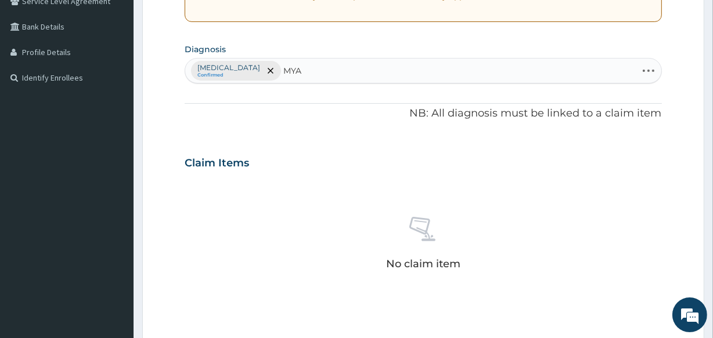
type input "MYAL"
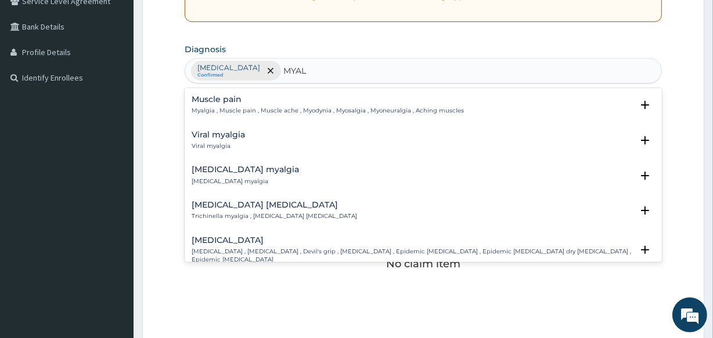
click at [334, 104] on div "Muscle pain Myalgia , Muscle pain , Muscle ache , Myodynia , Myosalgia , Myoneu…" at bounding box center [328, 105] width 272 height 20
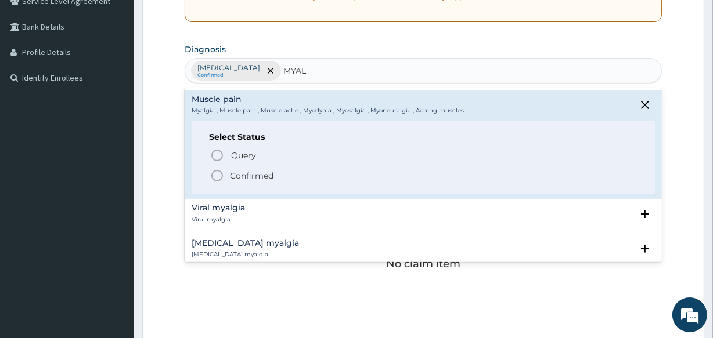
click at [221, 169] on icon "status option filled" at bounding box center [217, 176] width 14 height 14
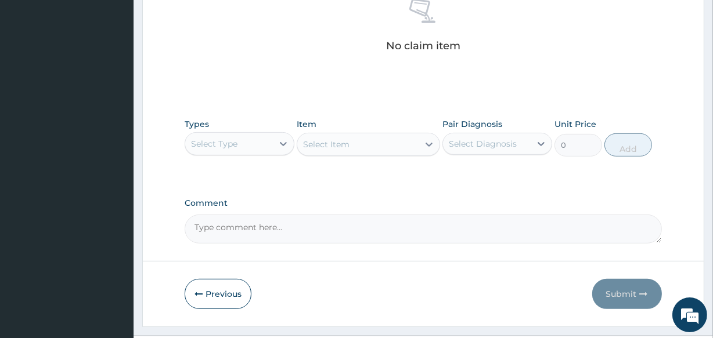
scroll to position [498, 0]
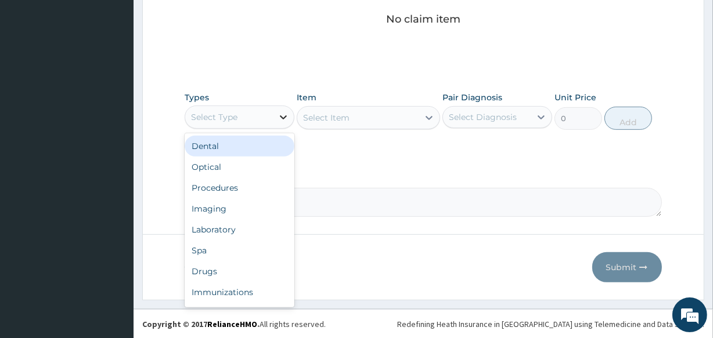
click at [278, 111] on icon at bounding box center [283, 117] width 12 height 12
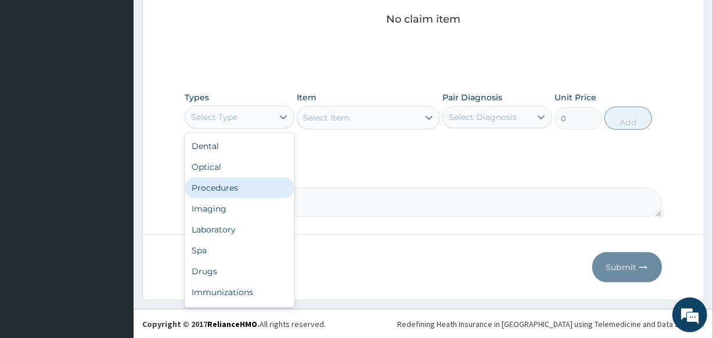
click at [271, 178] on div "Procedures" at bounding box center [240, 188] width 110 height 21
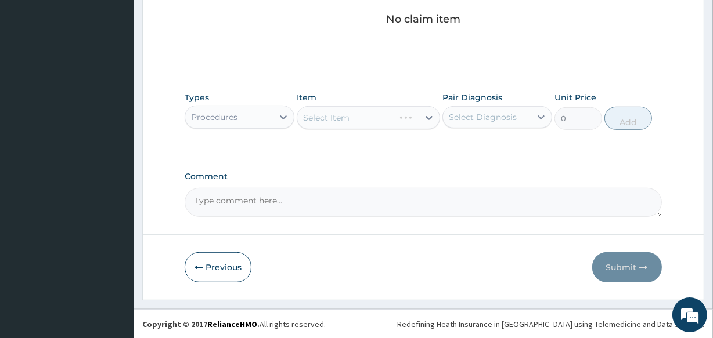
click at [330, 121] on div "Select Item" at bounding box center [368, 117] width 143 height 23
click at [330, 121] on div "Select Item" at bounding box center [326, 118] width 46 height 12
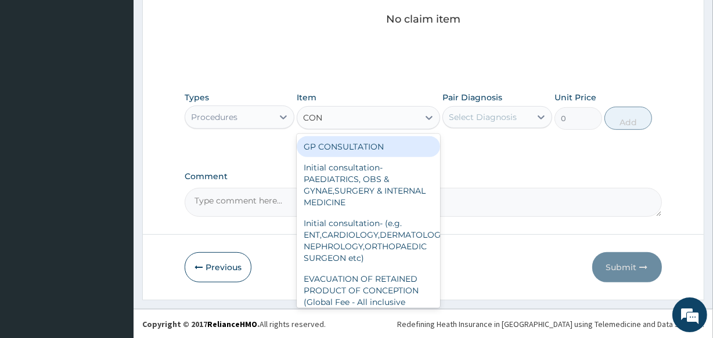
type input "CONS"
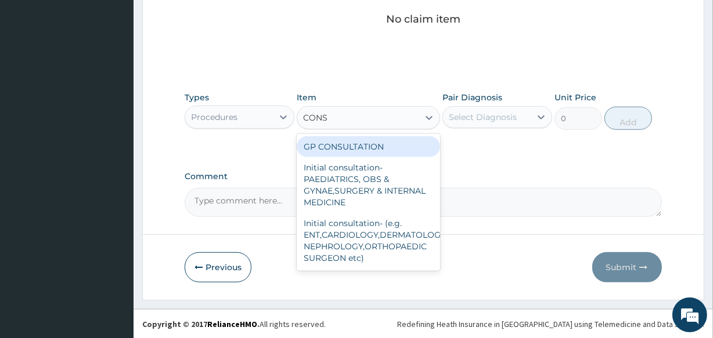
click at [344, 143] on div "GP CONSULTATION" at bounding box center [368, 146] width 143 height 21
type input "2000"
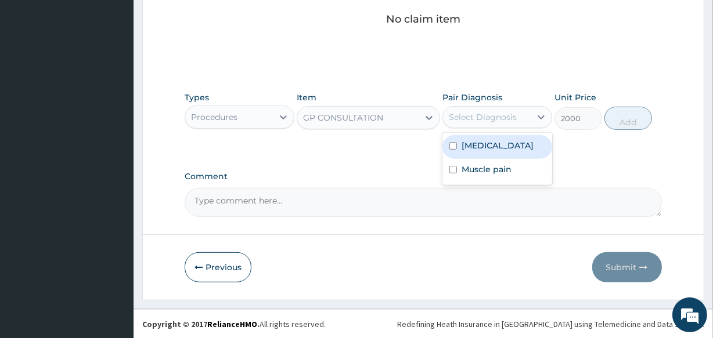
click at [474, 108] on div "Select Diagnosis" at bounding box center [487, 117] width 88 height 19
click at [474, 136] on div "Hydronephrosis" at bounding box center [497, 147] width 110 height 24
checkbox input "true"
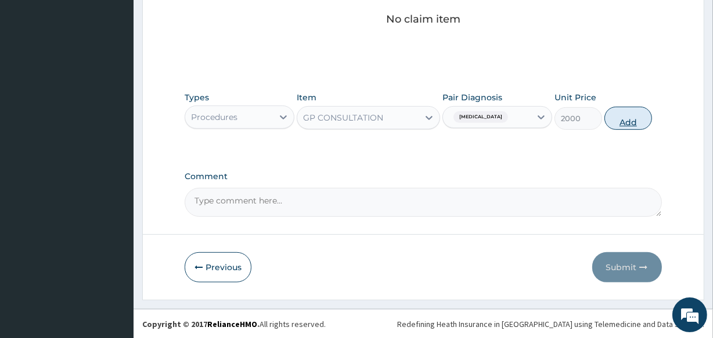
click at [621, 123] on button "Add" at bounding box center [628, 118] width 48 height 23
type input "0"
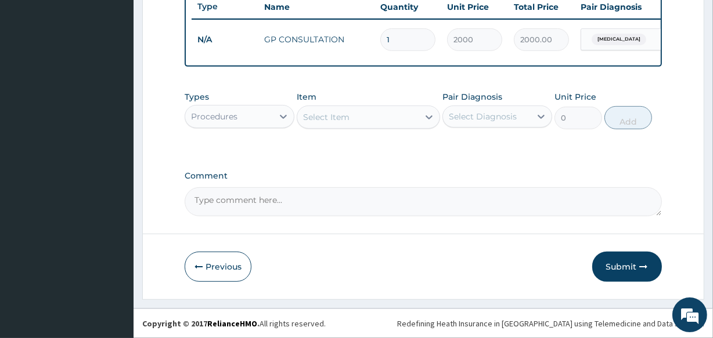
click at [243, 115] on div "Procedures" at bounding box center [229, 116] width 88 height 19
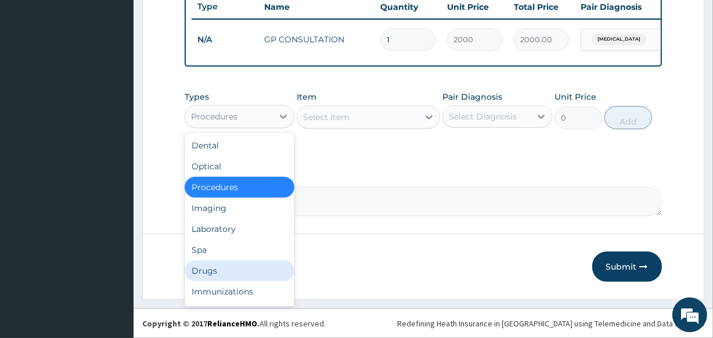
click at [233, 273] on div "Drugs" at bounding box center [240, 271] width 110 height 21
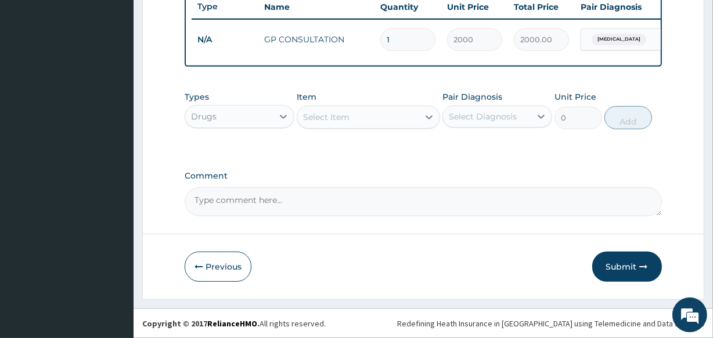
click at [366, 113] on div "Select Item" at bounding box center [357, 117] width 121 height 19
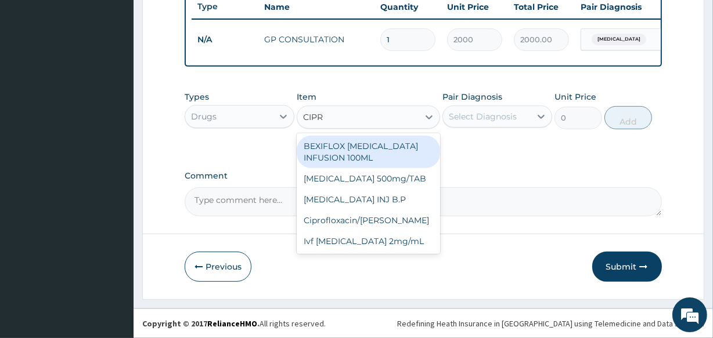
type input "CIPRO"
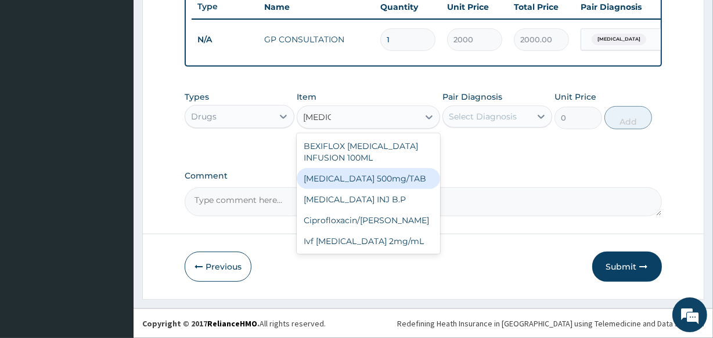
click at [364, 174] on div "[MEDICAL_DATA] 500mg/TAB" at bounding box center [368, 178] width 143 height 21
type input "95.6"
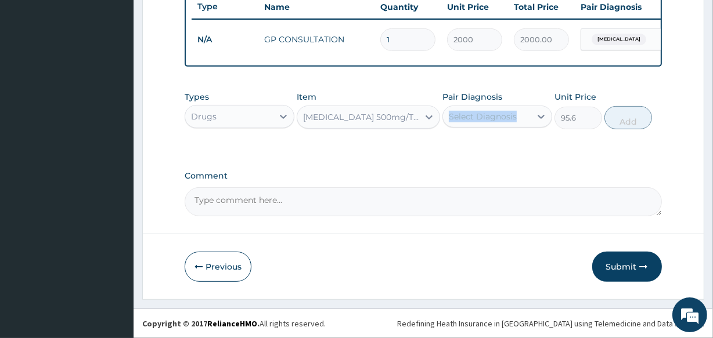
click at [475, 108] on div "Pair Diagnosis Select Diagnosis" at bounding box center [497, 110] width 110 height 38
click at [475, 116] on div "Select Diagnosis" at bounding box center [483, 117] width 68 height 12
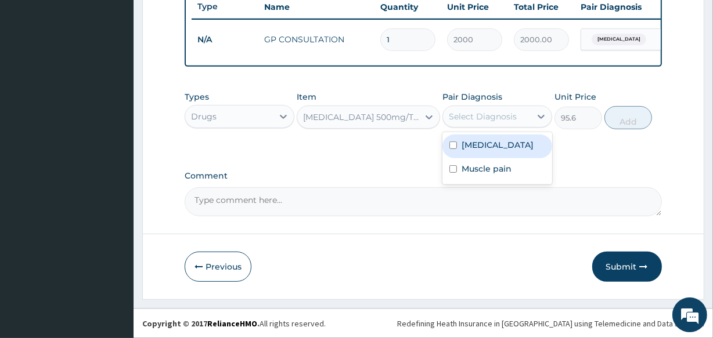
click at [476, 144] on label "Hydronephrosis" at bounding box center [497, 145] width 72 height 12
checkbox input "true"
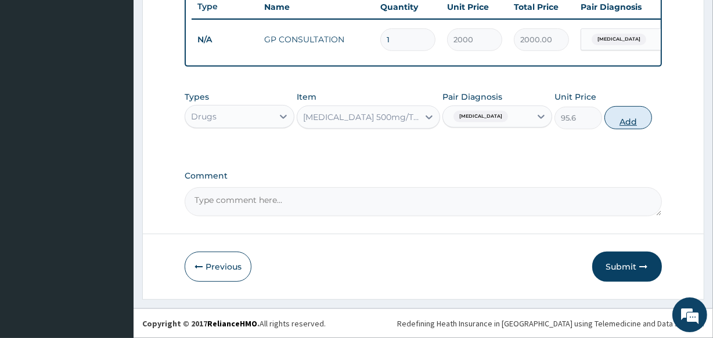
click at [624, 117] on button "Add" at bounding box center [628, 117] width 48 height 23
type input "0"
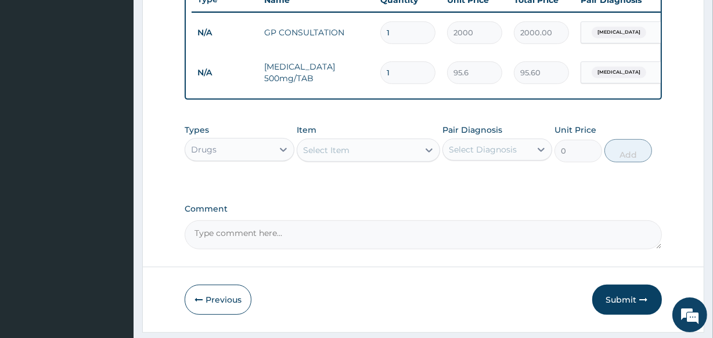
type input "10"
type input "956.00"
type input "10"
click at [353, 156] on div "Select Item" at bounding box center [357, 150] width 121 height 19
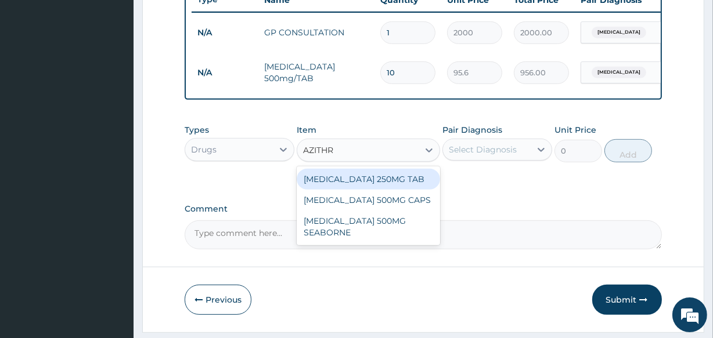
type input "AZITHRO"
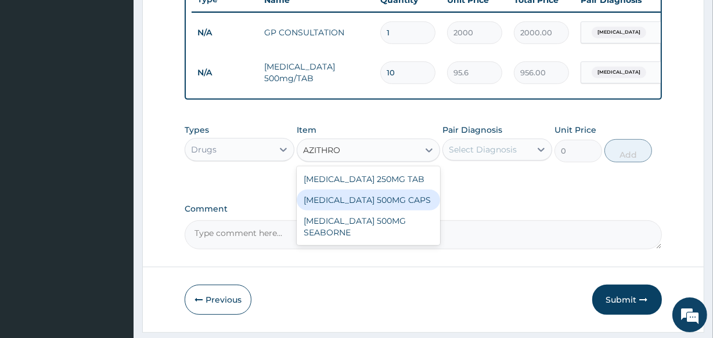
click at [376, 201] on div "[MEDICAL_DATA] 500MG CAPS" at bounding box center [368, 200] width 143 height 21
type input "400"
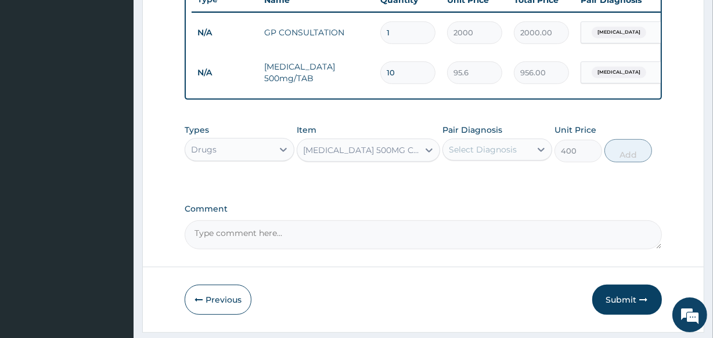
click at [493, 155] on div "Select Diagnosis" at bounding box center [483, 150] width 68 height 12
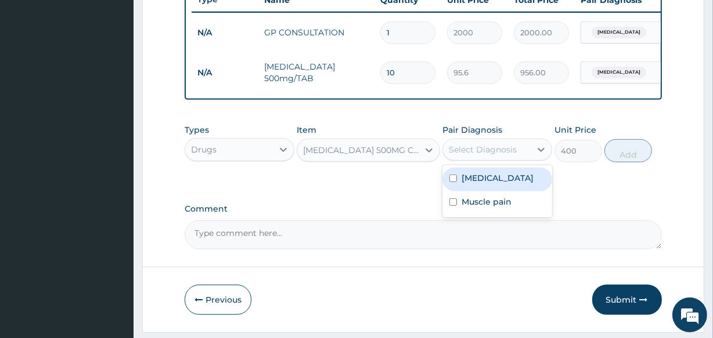
click at [492, 184] on label "Hydronephrosis" at bounding box center [497, 178] width 72 height 12
checkbox input "true"
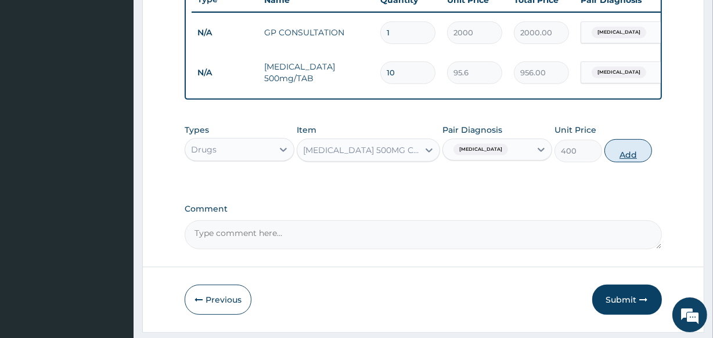
click at [622, 157] on button "Add" at bounding box center [628, 150] width 48 height 23
type input "0"
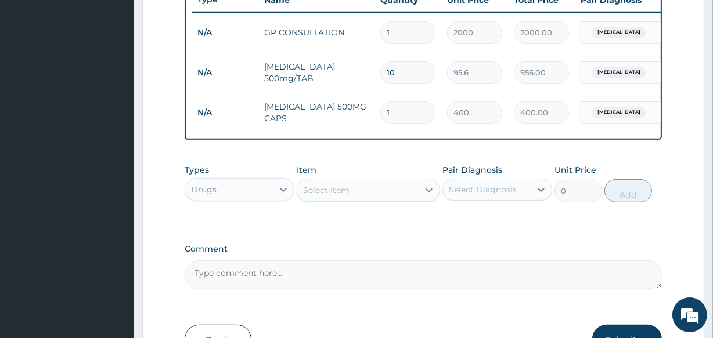
type input "0.00"
type input "2"
type input "800.00"
type input "2"
click at [343, 189] on div "Select Item" at bounding box center [357, 190] width 121 height 19
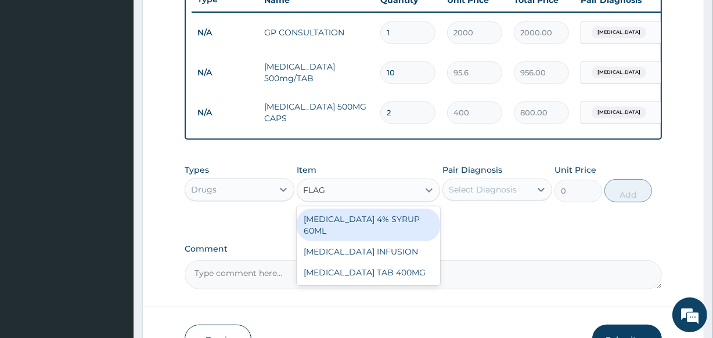
type input "FLAGY"
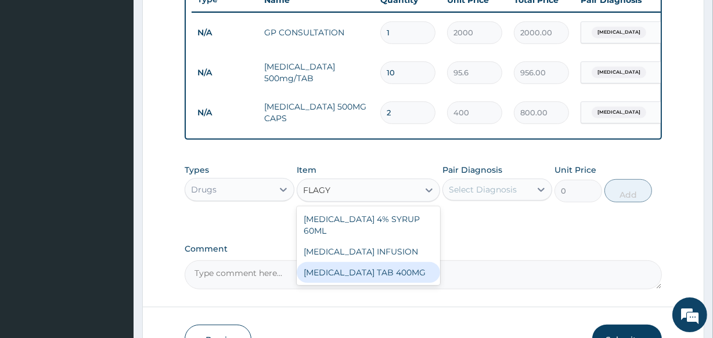
click at [348, 270] on div "[MEDICAL_DATA] TAB 400MG" at bounding box center [368, 272] width 143 height 21
type input "93.7"
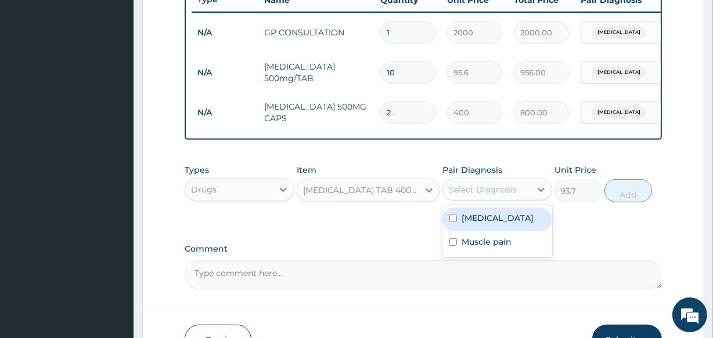
click at [492, 194] on div "Select Diagnosis" at bounding box center [483, 190] width 68 height 12
click at [460, 228] on div "Hydronephrosis" at bounding box center [497, 220] width 110 height 24
checkbox input "true"
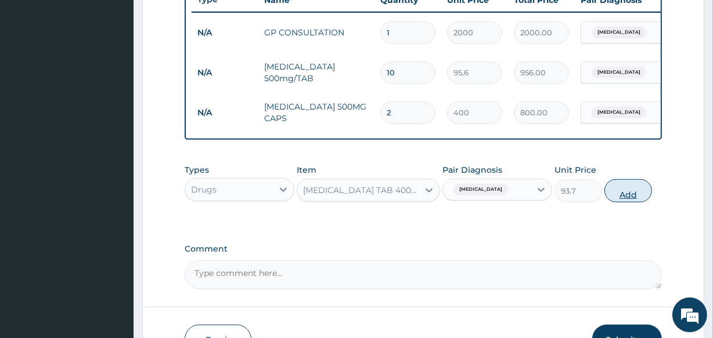
click at [634, 192] on button "Add" at bounding box center [628, 190] width 48 height 23
type input "0"
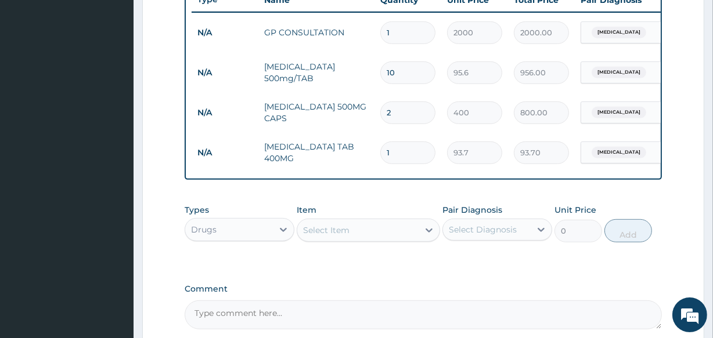
type input "15"
type input "1405.50"
type input "15"
drag, startPoint x: 711, startPoint y: 229, endPoint x: 715, endPoint y: 240, distance: 12.3
click at [712, 240] on html "R EL Toggle navigation Veta Hospital Veta Hospital - vetahospitalltd@yahoo.com …" at bounding box center [356, 1] width 713 height 902
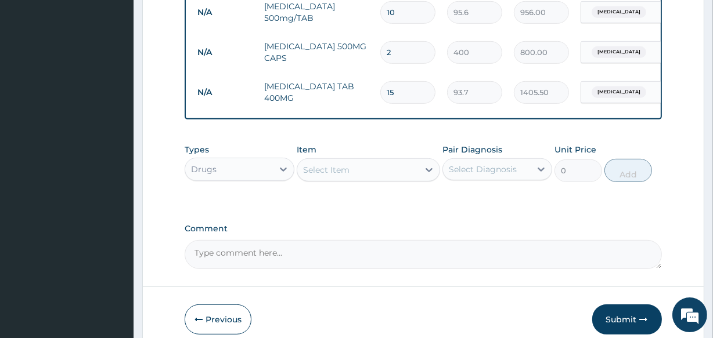
scroll to position [514, 0]
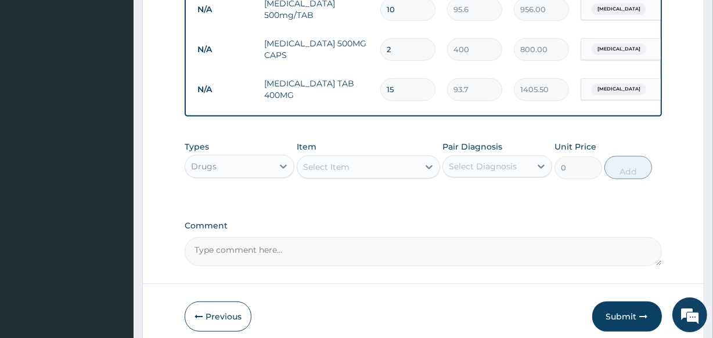
click at [389, 174] on div "Select Item" at bounding box center [357, 167] width 121 height 19
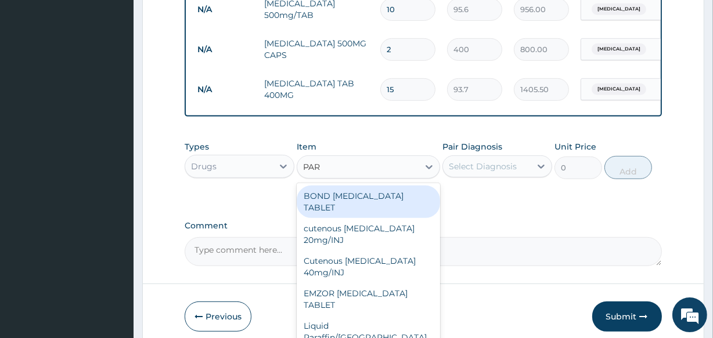
type input "PARA"
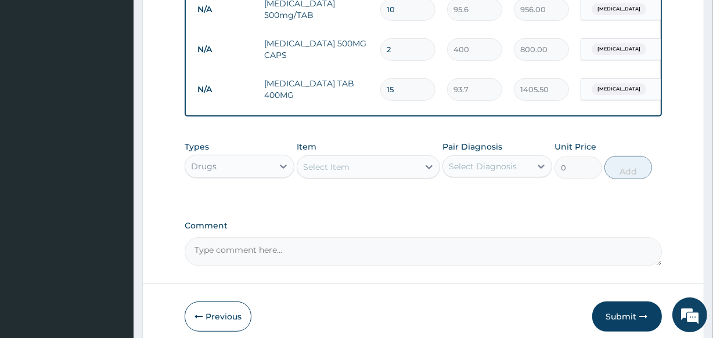
drag, startPoint x: 389, startPoint y: 174, endPoint x: 345, endPoint y: 209, distance: 56.6
click at [345, 203] on div "Types Drugs Item Select Item Pair Diagnosis Select Diagnosis Unit Price 0 Add" at bounding box center [423, 168] width 476 height 67
click at [331, 173] on div "Select Item" at bounding box center [326, 167] width 46 height 12
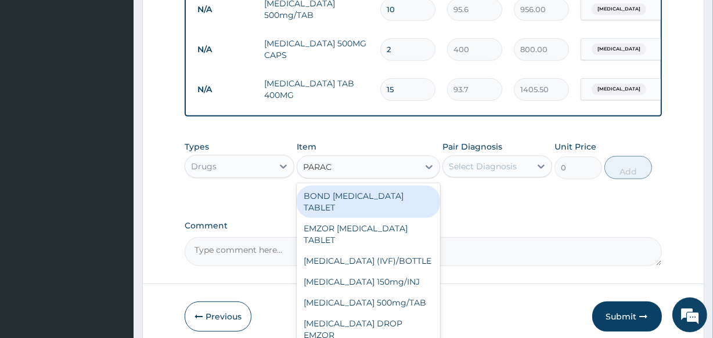
type input "PARACE"
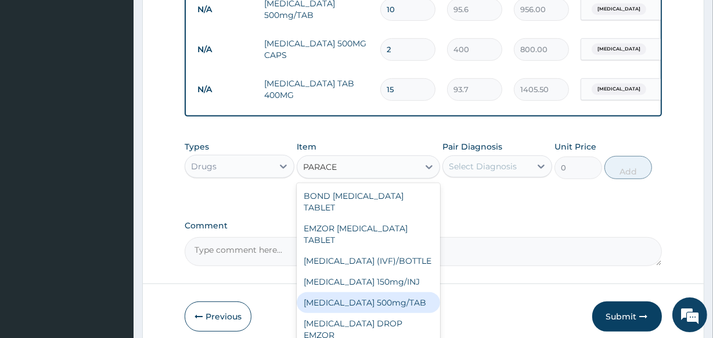
click at [404, 306] on div "PARACETAMOL 500mg/TAB" at bounding box center [368, 302] width 143 height 21
type input "18.5"
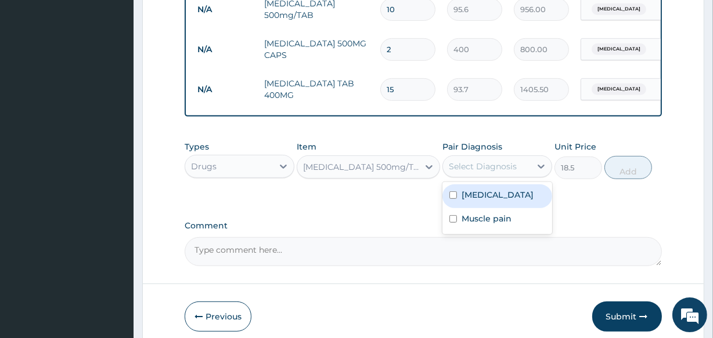
click at [474, 172] on div "Select Diagnosis" at bounding box center [483, 167] width 68 height 12
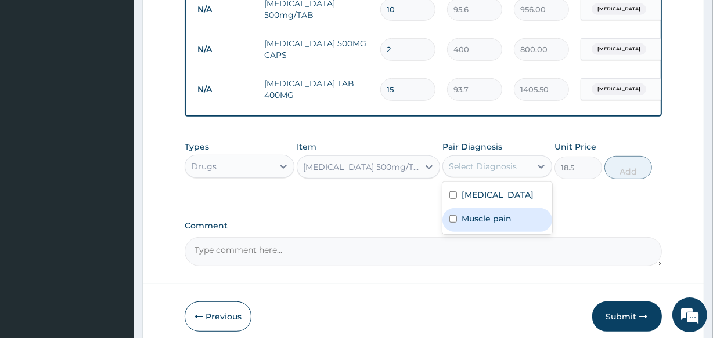
click at [474, 219] on div "Muscle pain" at bounding box center [497, 220] width 110 height 24
checkbox input "true"
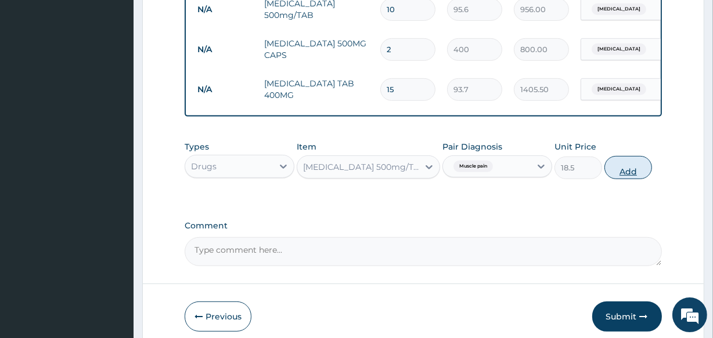
click at [617, 173] on button "Add" at bounding box center [628, 167] width 48 height 23
type input "0"
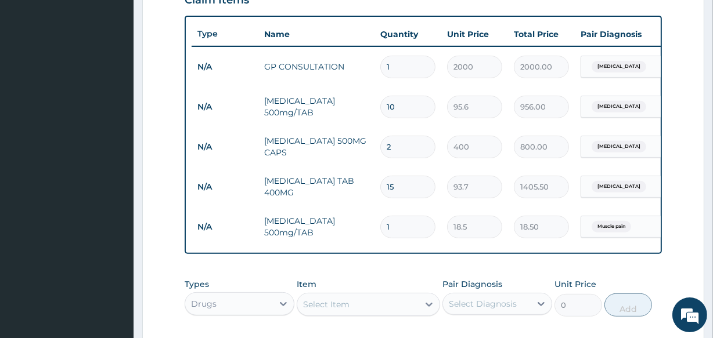
scroll to position [419, 0]
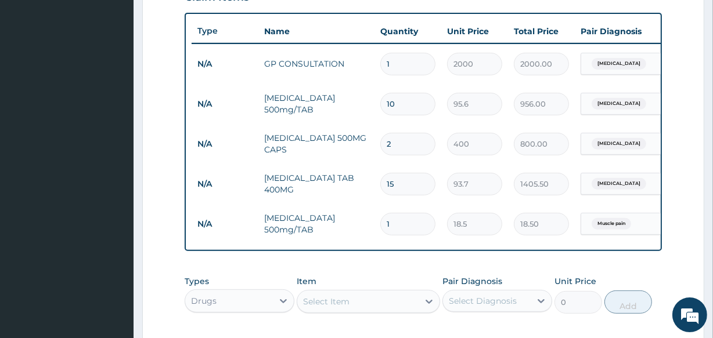
type input "12"
type input "222.00"
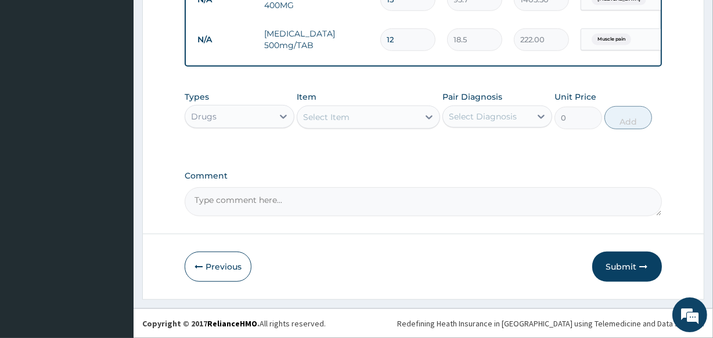
scroll to position [612, 0]
type input "12"
click at [622, 262] on button "Submit" at bounding box center [627, 267] width 70 height 30
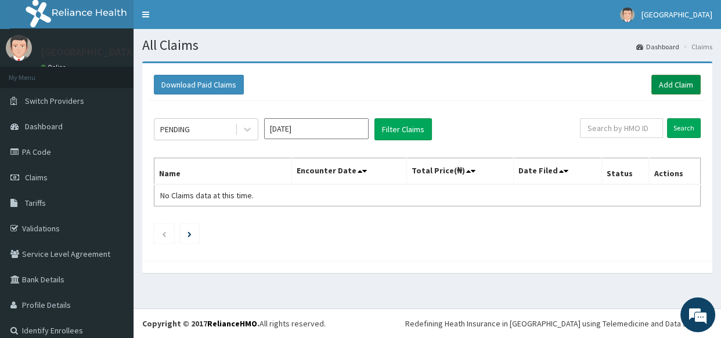
click at [664, 80] on link "Add Claim" at bounding box center [675, 85] width 49 height 20
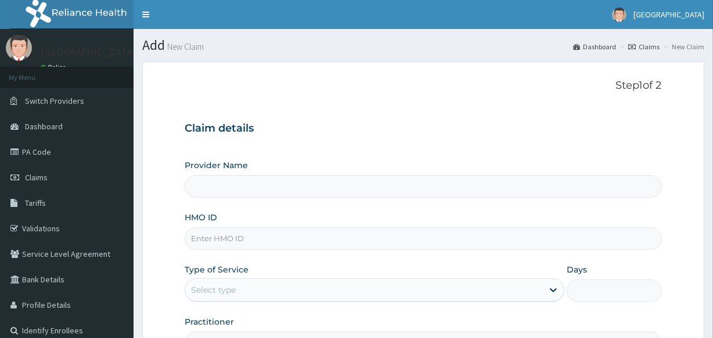
click at [234, 235] on input "HMO ID" at bounding box center [423, 238] width 476 height 23
type input "E"
type input "Veta Hospitals Ltd"
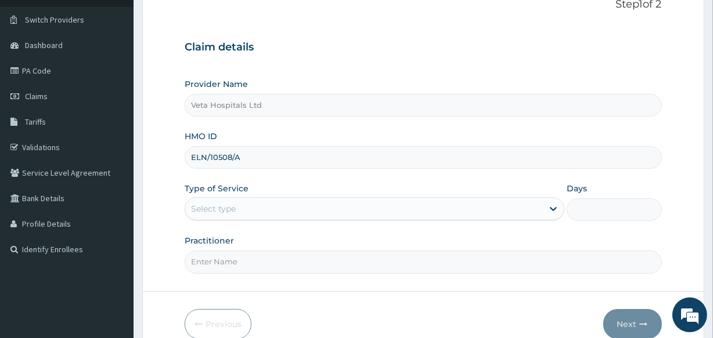
scroll to position [89, 0]
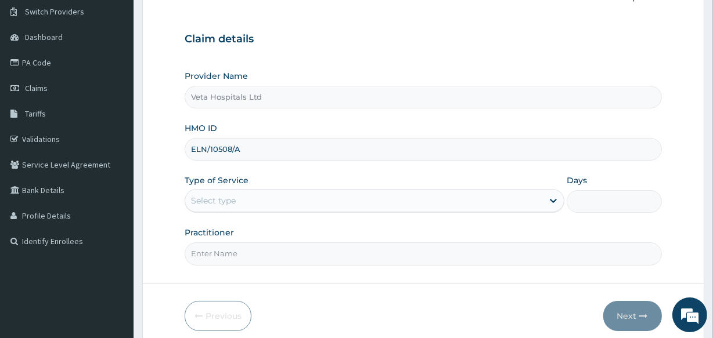
type input "ELN/10508/A"
click at [216, 202] on div "Select type" at bounding box center [213, 201] width 45 height 12
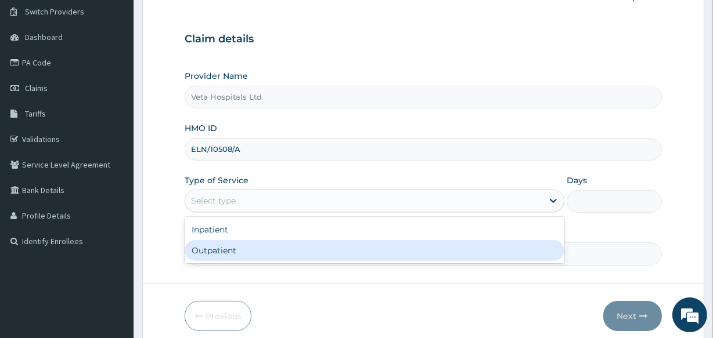
click at [221, 254] on div "Outpatient" at bounding box center [375, 250] width 380 height 21
type input "1"
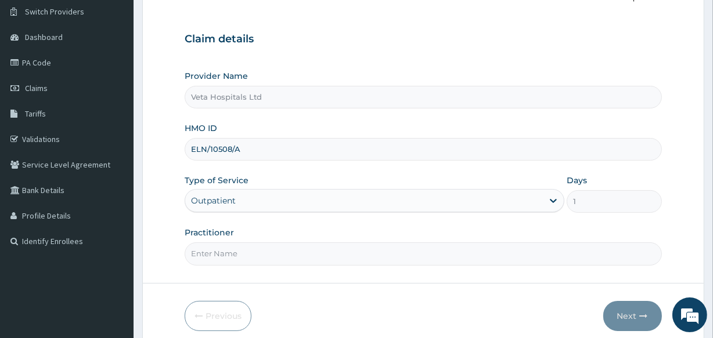
click at [221, 253] on input "Practitioner" at bounding box center [423, 254] width 476 height 23
type input "[PERSON_NAME]"
click at [628, 302] on button "Next" at bounding box center [632, 316] width 59 height 30
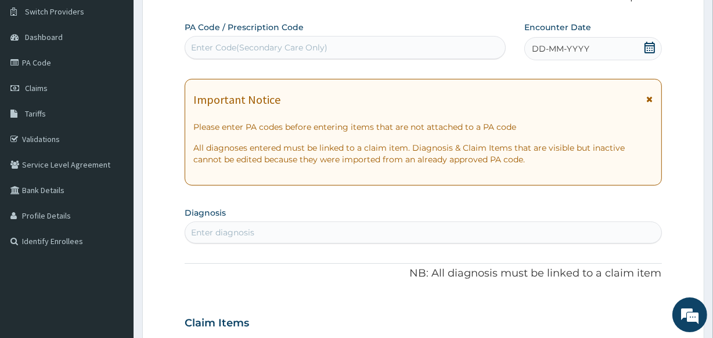
click at [646, 44] on icon at bounding box center [650, 48] width 12 height 12
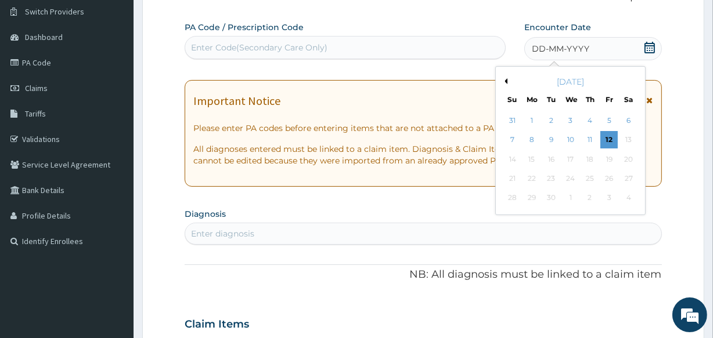
click at [507, 80] on div "[DATE]" at bounding box center [570, 82] width 140 height 12
click at [506, 80] on button "Previous Month" at bounding box center [504, 81] width 6 height 6
click at [626, 121] on div "2" at bounding box center [627, 120] width 17 height 17
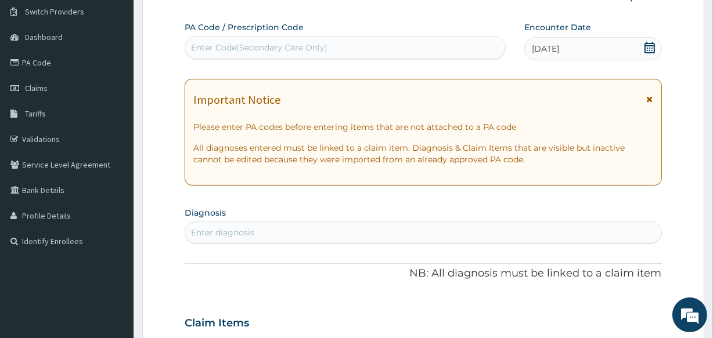
click at [205, 228] on div "Enter diagnosis" at bounding box center [222, 233] width 63 height 12
type input "PLASMO"
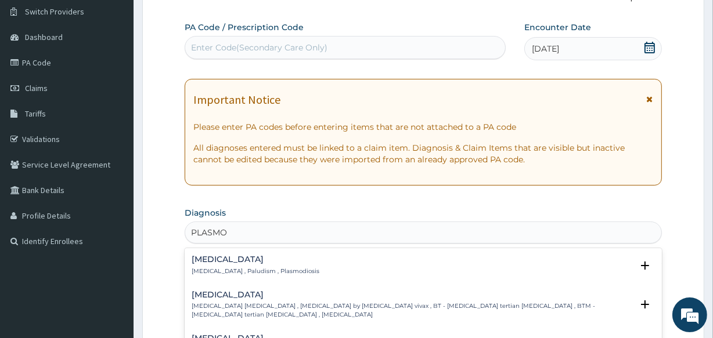
click at [215, 259] on h4 "[MEDICAL_DATA]" at bounding box center [256, 259] width 128 height 9
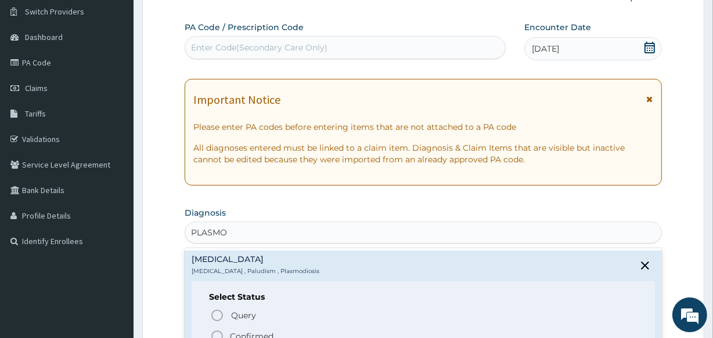
click at [215, 330] on icon "status option filled" at bounding box center [217, 337] width 14 height 14
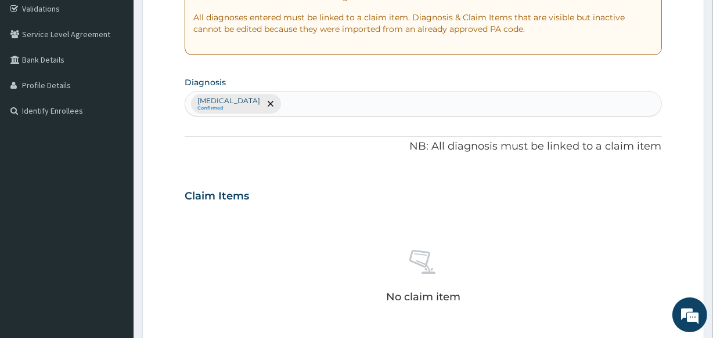
scroll to position [230, 0]
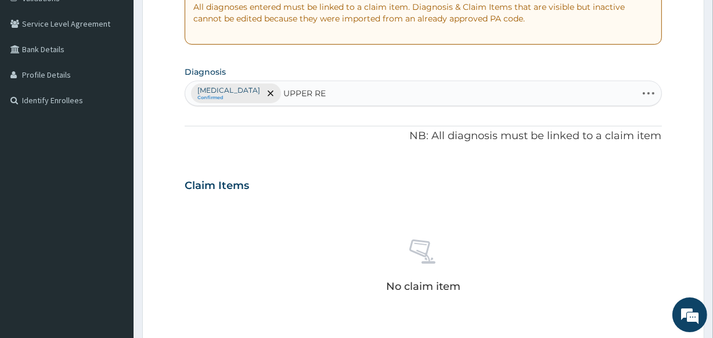
type input "UPPER RES"
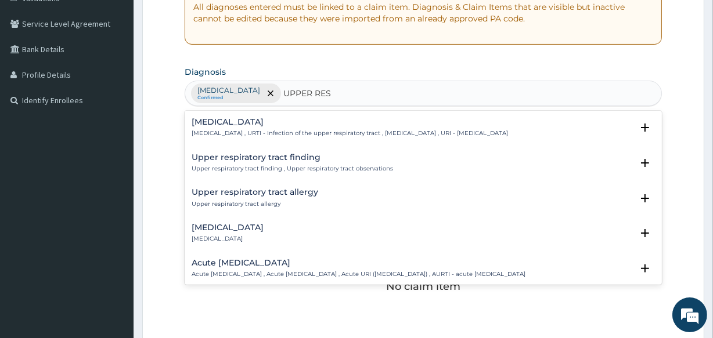
click at [377, 129] on p "[MEDICAL_DATA] , URTI - Infection of the upper respiratory tract , [MEDICAL_DAT…" at bounding box center [350, 133] width 316 height 8
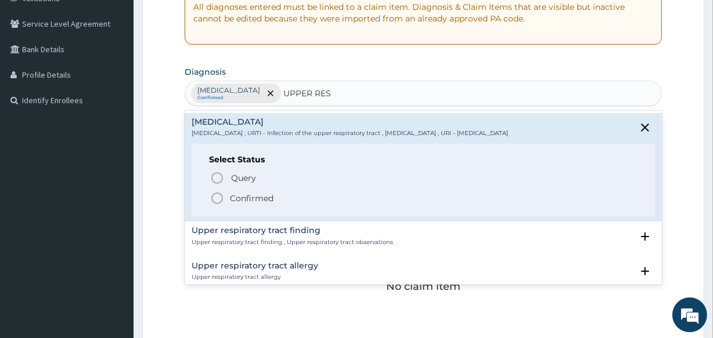
click at [215, 189] on div "Query Query covers suspected (?), Keep in view (kiv), Ruled out (r/o) Confirmed" at bounding box center [423, 187] width 428 height 35
click at [215, 193] on circle "status option filled" at bounding box center [217, 198] width 10 height 10
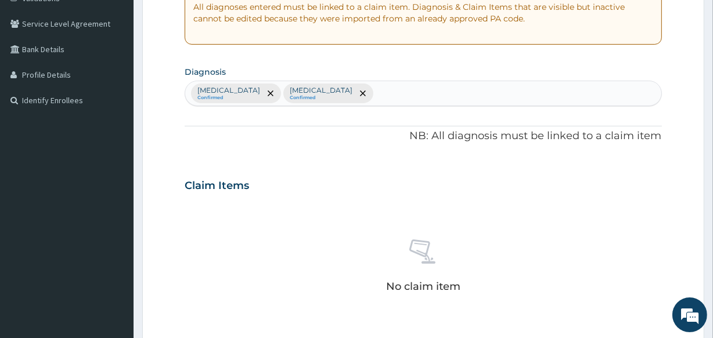
type input "M"
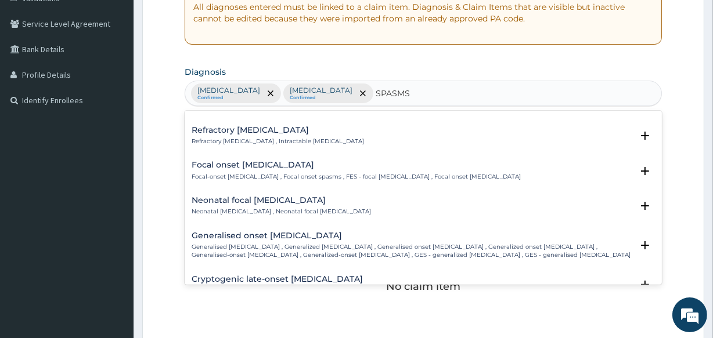
scroll to position [66, 0]
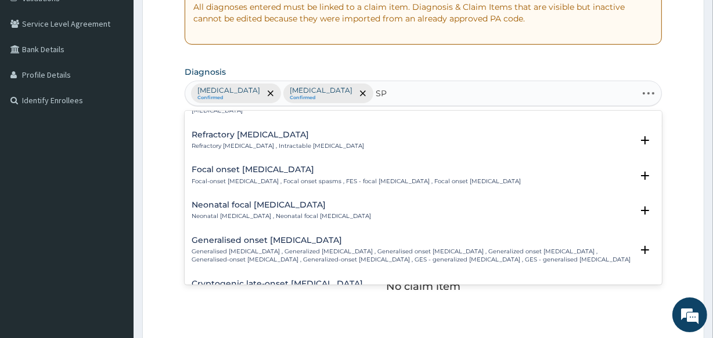
type input "S"
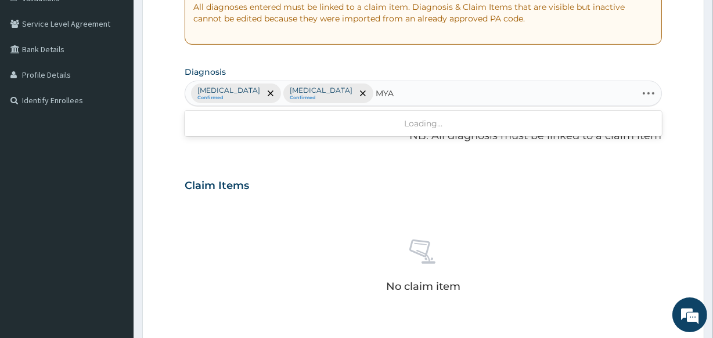
type input "MYAL"
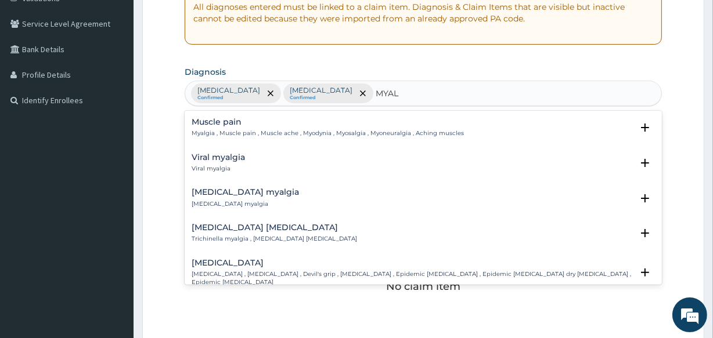
click at [248, 132] on p "Myalgia , Muscle pain , Muscle ache , Myodynia , Myosalgia , Myoneuralgia , Ach…" at bounding box center [328, 133] width 272 height 8
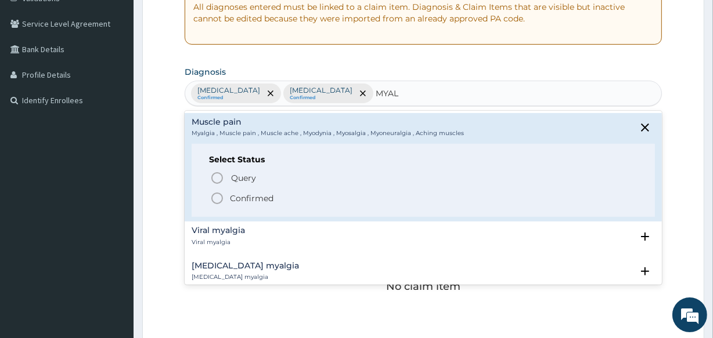
click at [214, 200] on icon "status option filled" at bounding box center [217, 199] width 14 height 14
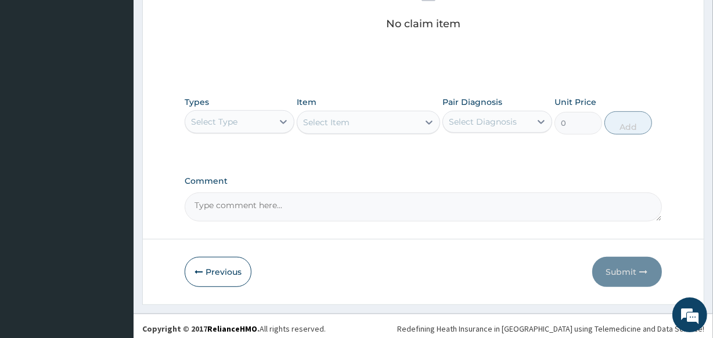
scroll to position [498, 0]
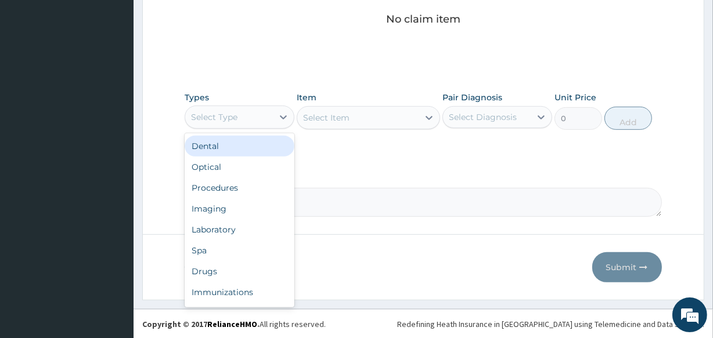
click at [245, 116] on div "Select Type" at bounding box center [229, 117] width 88 height 19
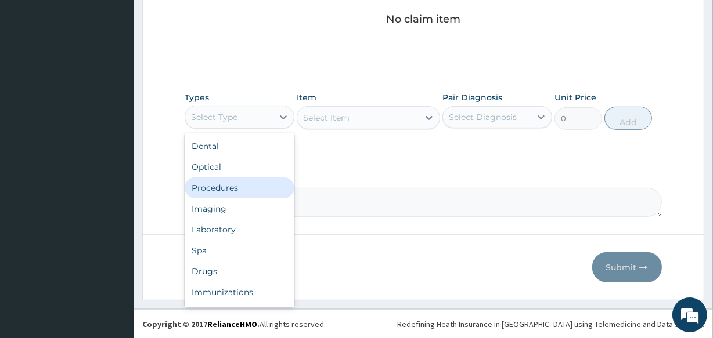
click at [237, 182] on div "Procedures" at bounding box center [240, 188] width 110 height 21
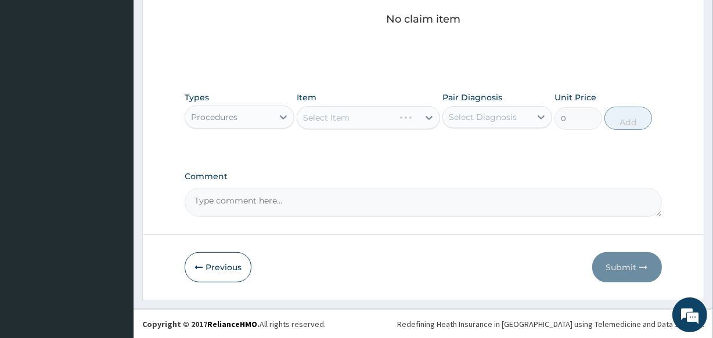
click at [337, 115] on div "Select Item" at bounding box center [368, 117] width 143 height 23
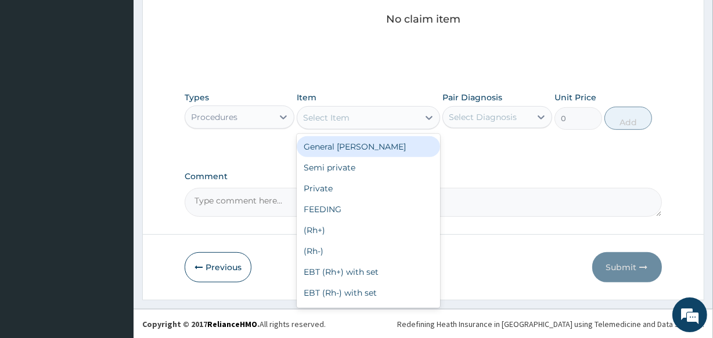
click at [337, 115] on div "Select Item" at bounding box center [326, 118] width 46 height 12
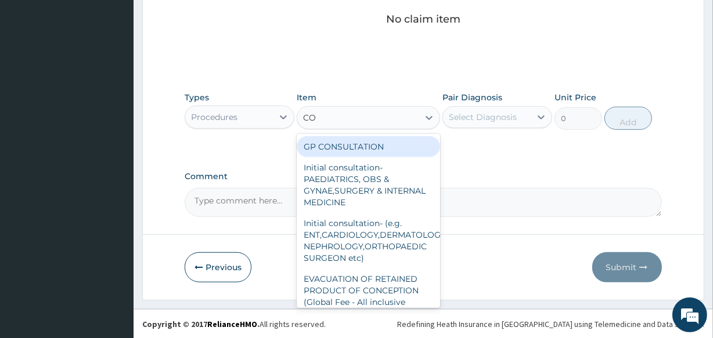
type input "CON"
click at [345, 143] on div "GP CONSULTATION" at bounding box center [368, 146] width 143 height 21
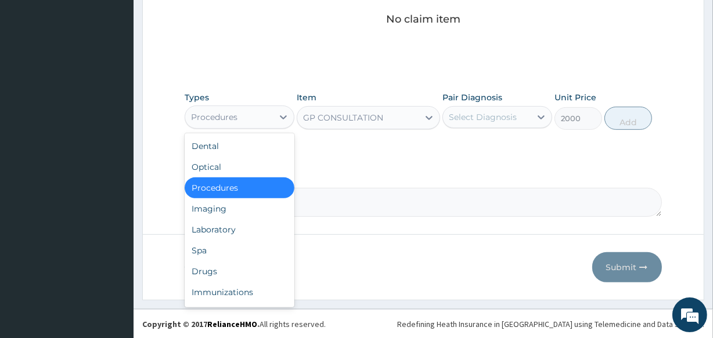
click at [233, 113] on div "Procedures" at bounding box center [214, 117] width 46 height 12
click at [222, 265] on div "Drugs" at bounding box center [240, 271] width 110 height 21
type input "0"
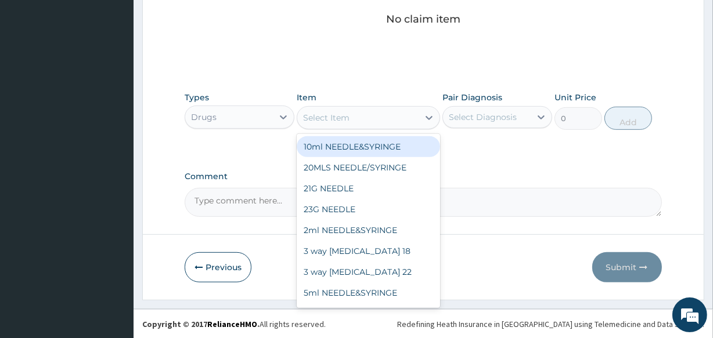
click at [315, 112] on div "Select Item" at bounding box center [326, 118] width 46 height 12
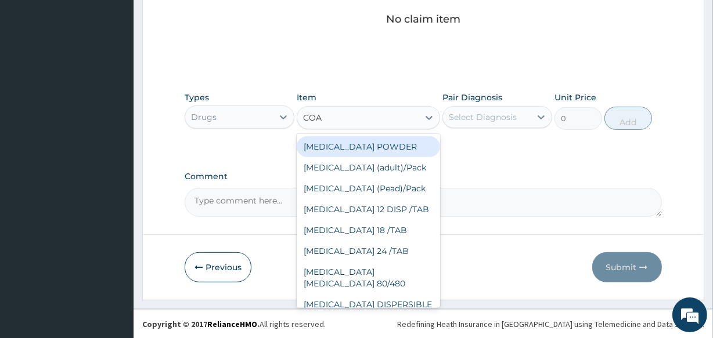
type input "[PERSON_NAME]"
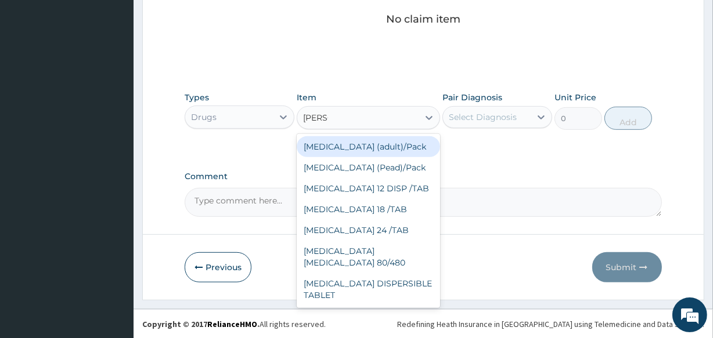
click at [333, 150] on div "[MEDICAL_DATA] (adult)/Pack" at bounding box center [368, 146] width 143 height 21
type input "2437.5"
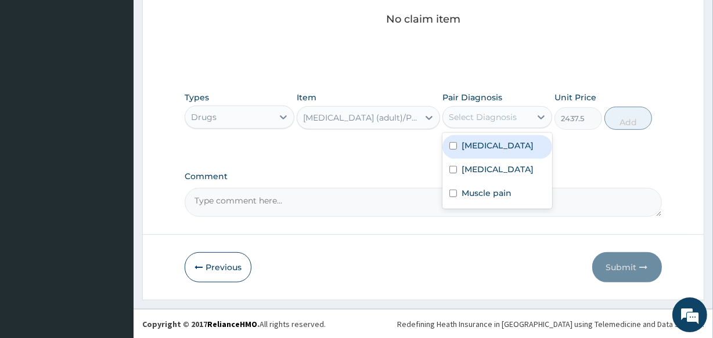
click at [482, 108] on div "Select Diagnosis" at bounding box center [487, 117] width 88 height 19
click at [474, 146] on label "[MEDICAL_DATA]" at bounding box center [497, 146] width 72 height 12
checkbox input "true"
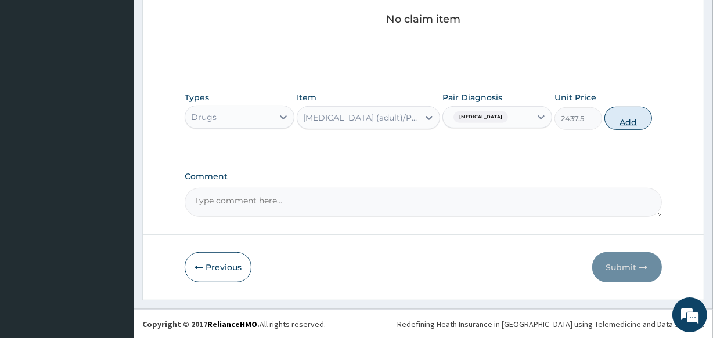
click at [605, 116] on button "Add" at bounding box center [628, 118] width 48 height 23
type input "0"
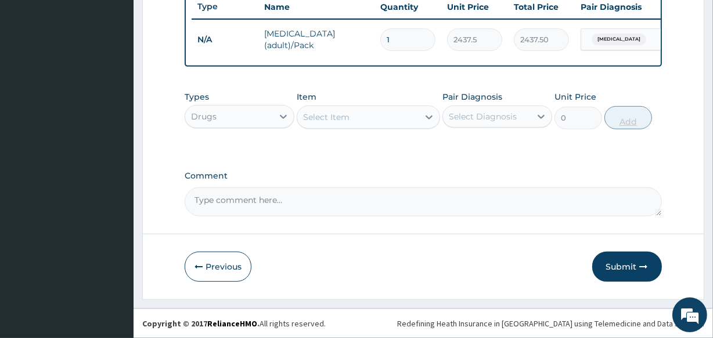
scroll to position [450, 0]
click at [324, 115] on div "Select Item" at bounding box center [326, 117] width 46 height 12
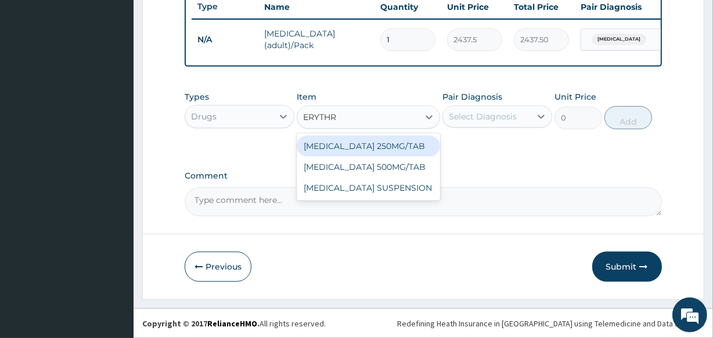
type input "ERYTHRO"
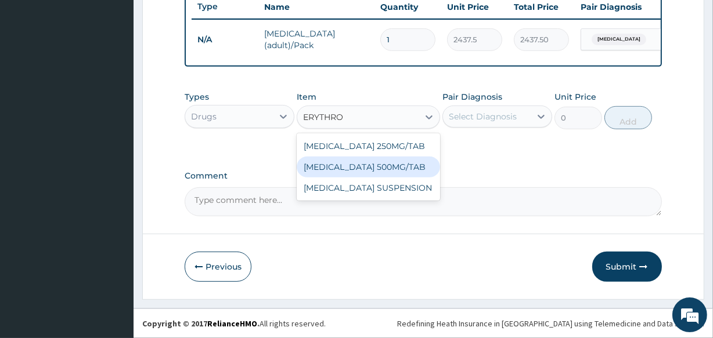
click at [326, 161] on div "[MEDICAL_DATA] 500MG/TAB" at bounding box center [368, 167] width 143 height 21
type input "65.6"
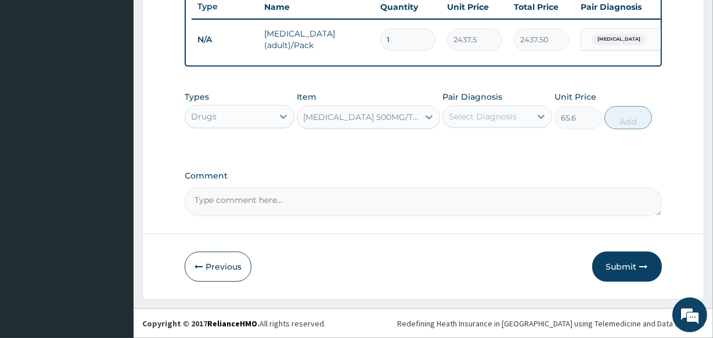
click at [478, 104] on div "Pair Diagnosis Select Diagnosis" at bounding box center [497, 110] width 110 height 38
click at [479, 113] on div "Select Diagnosis" at bounding box center [483, 117] width 68 height 12
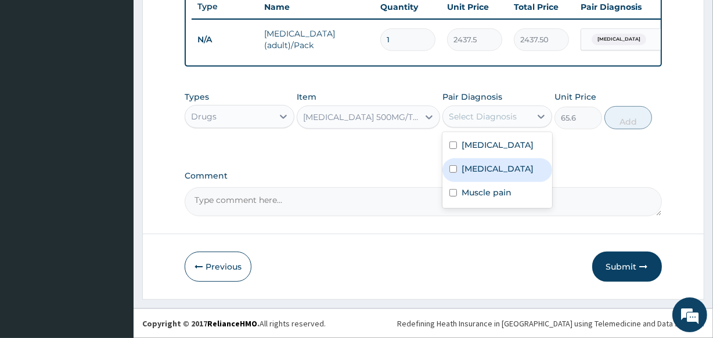
click at [482, 167] on label "Upper respiratory infection" at bounding box center [497, 169] width 72 height 12
checkbox input "true"
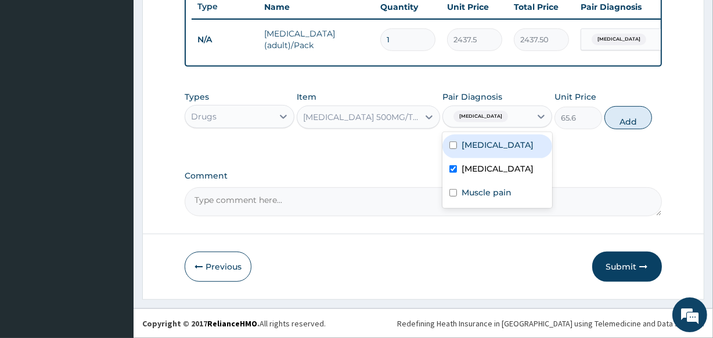
click at [595, 116] on div "Types Drugs Item ERYTHROMYCIN 500MG/TAB Pair Diagnosis option Upper respiratory…" at bounding box center [423, 110] width 476 height 50
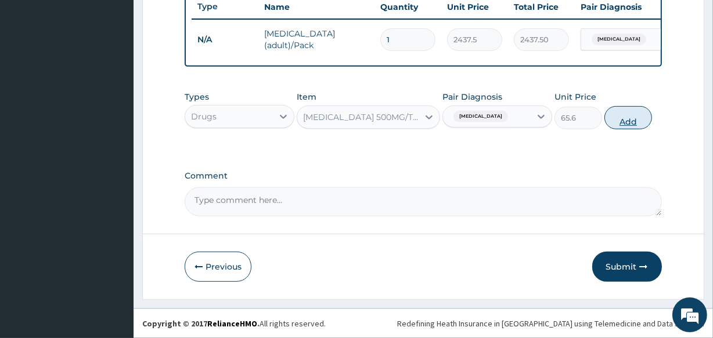
click at [623, 116] on button "Add" at bounding box center [628, 117] width 48 height 23
type input "0"
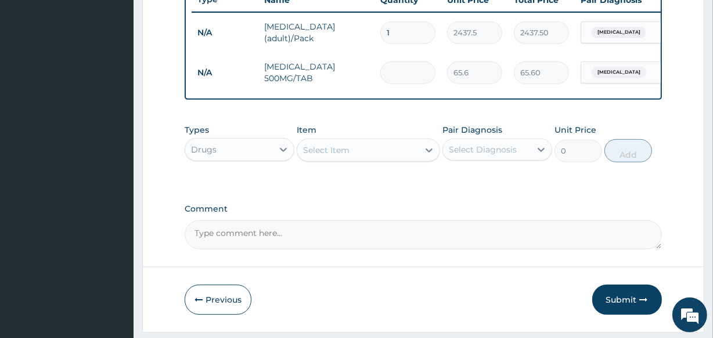
type input "0.00"
type input "9"
type input "590.40"
type input "9"
click at [330, 160] on div "Select Item" at bounding box center [357, 150] width 121 height 19
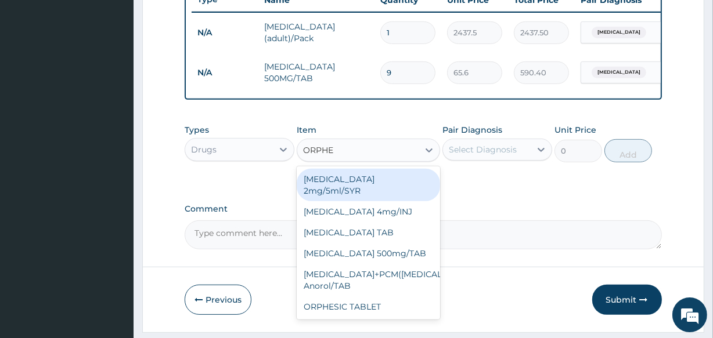
type input "ORPHES"
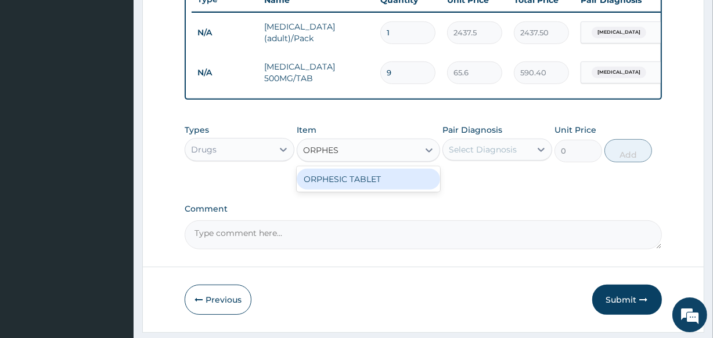
click at [334, 180] on div "ORPHESIC TABLET" at bounding box center [368, 179] width 143 height 21
type input "121.8"
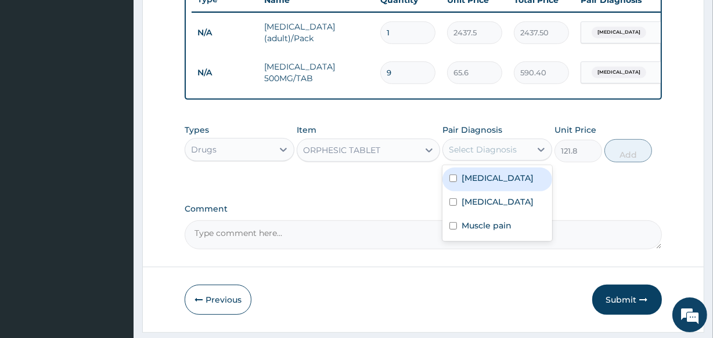
click at [478, 156] on div "Select Diagnosis" at bounding box center [483, 150] width 68 height 12
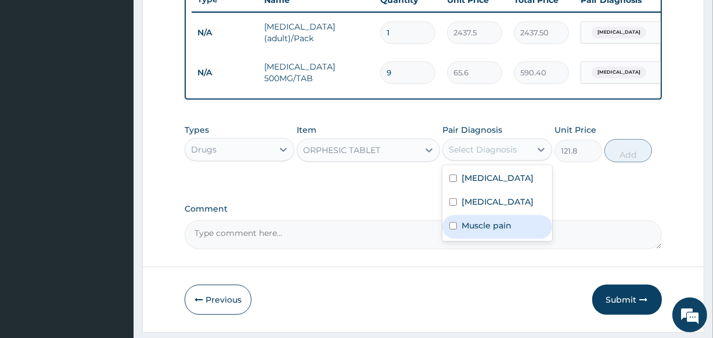
click at [472, 232] on label "Muscle pain" at bounding box center [486, 226] width 50 height 12
checkbox input "true"
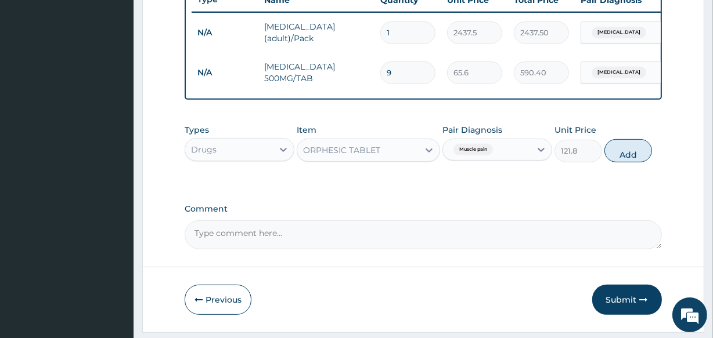
click at [617, 157] on button "Add" at bounding box center [628, 150] width 48 height 23
type input "0"
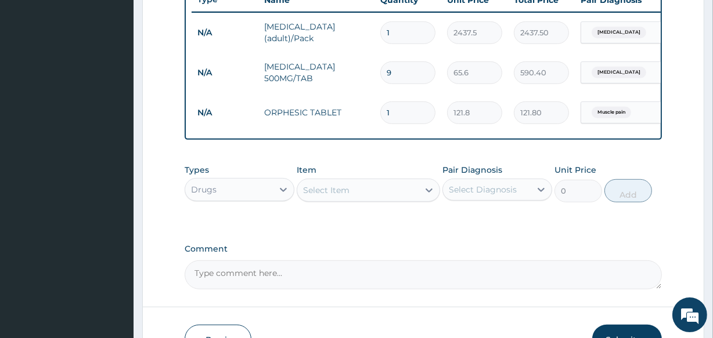
type input "0.00"
type input "8"
type input "974.40"
type input "8"
click at [348, 198] on div "Select Item" at bounding box center [357, 190] width 121 height 19
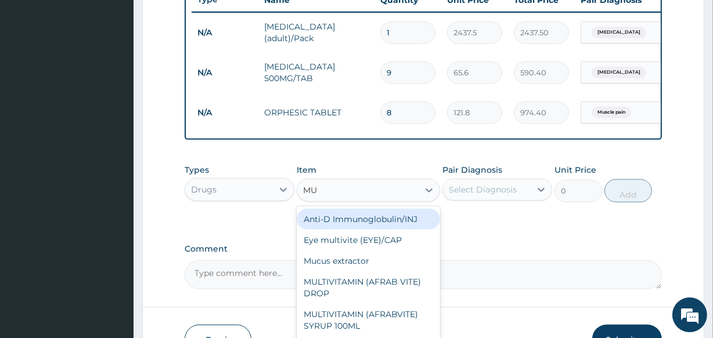
type input "M"
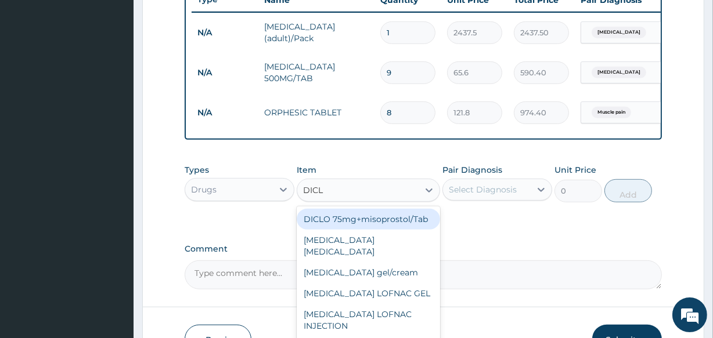
type input "DICLO"
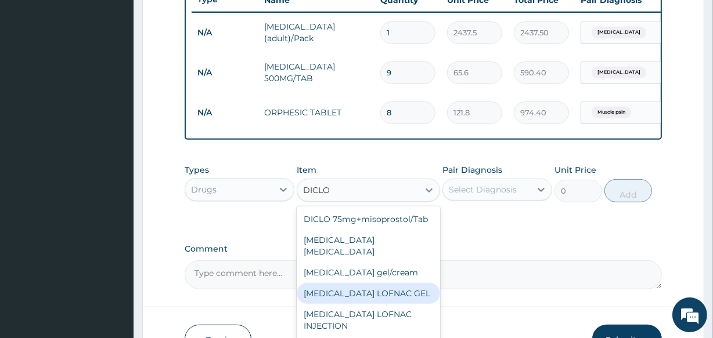
click at [384, 291] on div "[MEDICAL_DATA] LOFNAC GEL" at bounding box center [368, 293] width 143 height 21
type input "937.5"
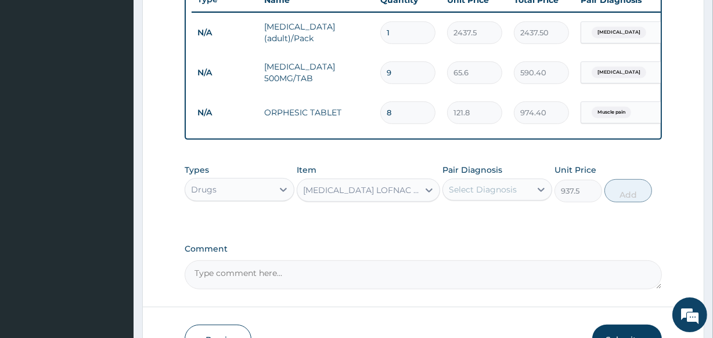
click at [485, 191] on div "Select Diagnosis" at bounding box center [487, 189] width 88 height 19
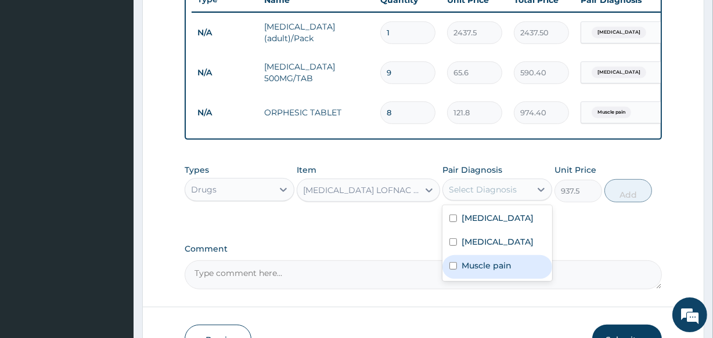
click at [482, 272] on label "Muscle pain" at bounding box center [486, 266] width 50 height 12
checkbox input "true"
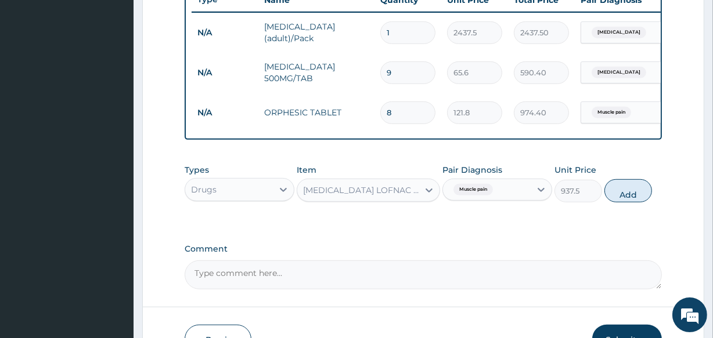
click at [637, 187] on button "Add" at bounding box center [628, 190] width 48 height 23
type input "0"
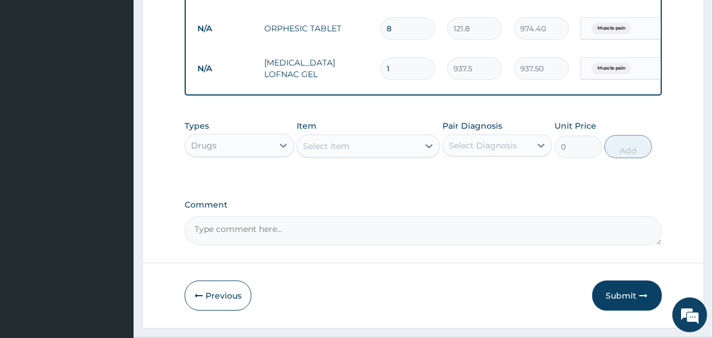
scroll to position [548, 0]
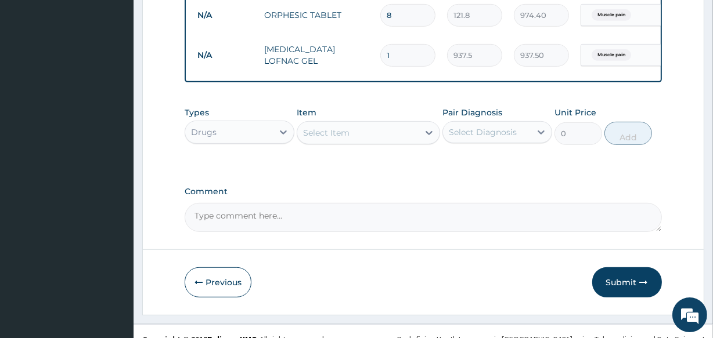
click at [362, 135] on div "Select Item" at bounding box center [357, 133] width 121 height 19
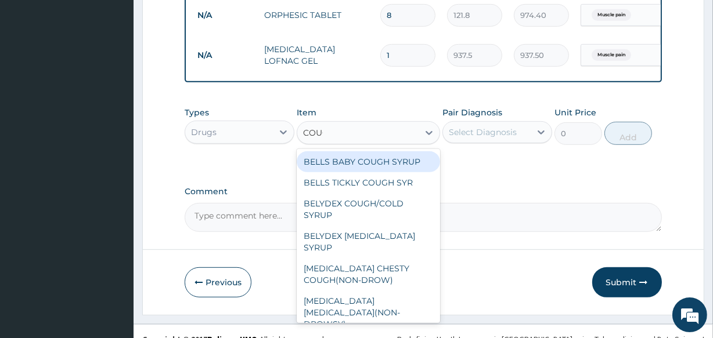
type input "COUGH"
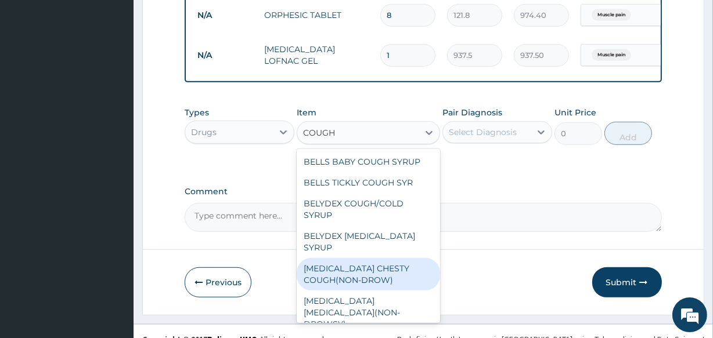
click at [381, 270] on div "BENYLIN CHESTY COUGH(NON-DROW)" at bounding box center [368, 274] width 143 height 32
type input "2625"
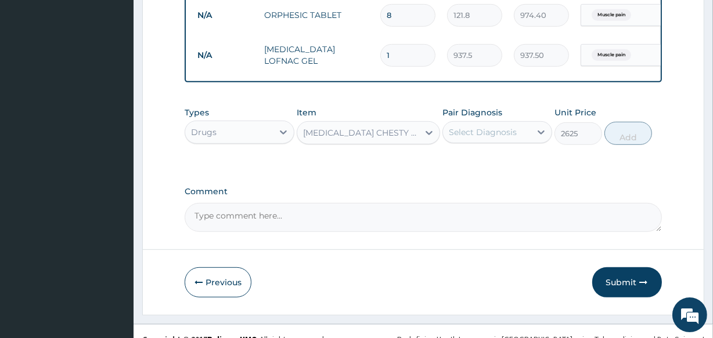
click at [481, 118] on label "Pair Diagnosis" at bounding box center [472, 113] width 60 height 12
click at [481, 136] on div "Select Diagnosis" at bounding box center [483, 133] width 68 height 12
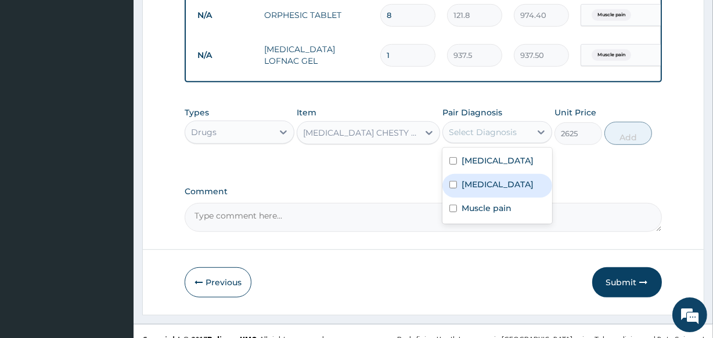
click at [470, 190] on label "Upper respiratory infection" at bounding box center [497, 185] width 72 height 12
checkbox input "true"
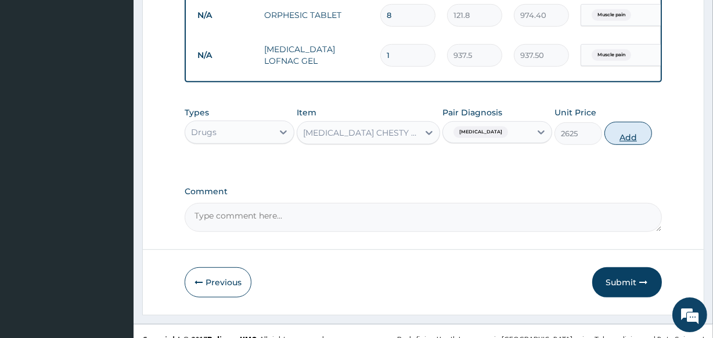
click at [631, 139] on button "Add" at bounding box center [628, 133] width 48 height 23
type input "0"
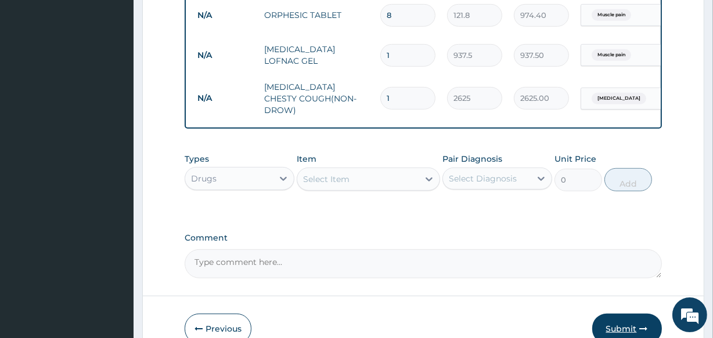
click at [626, 321] on button "Submit" at bounding box center [627, 329] width 70 height 30
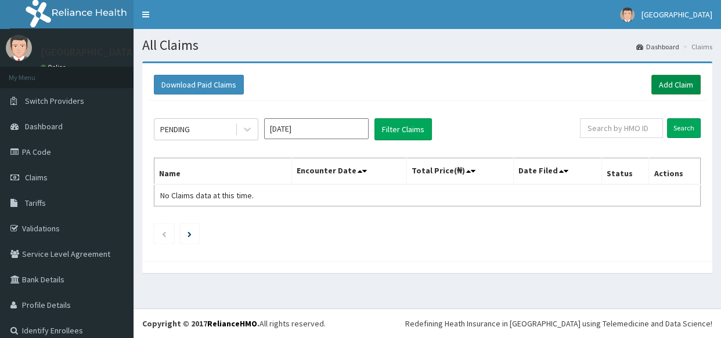
click at [667, 88] on link "Add Claim" at bounding box center [675, 85] width 49 height 20
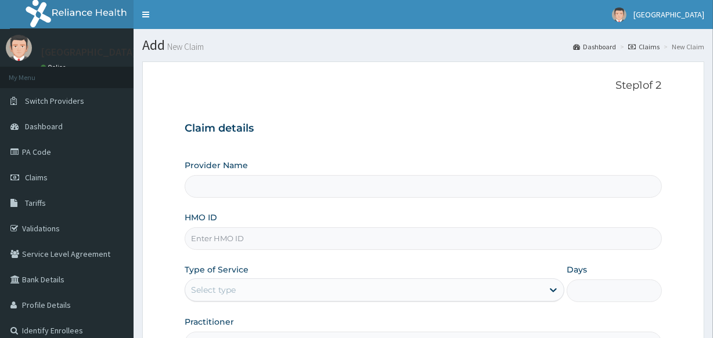
click at [233, 234] on input "HMO ID" at bounding box center [423, 238] width 476 height 23
type input "E"
type input "Veta Hospitals Ltd"
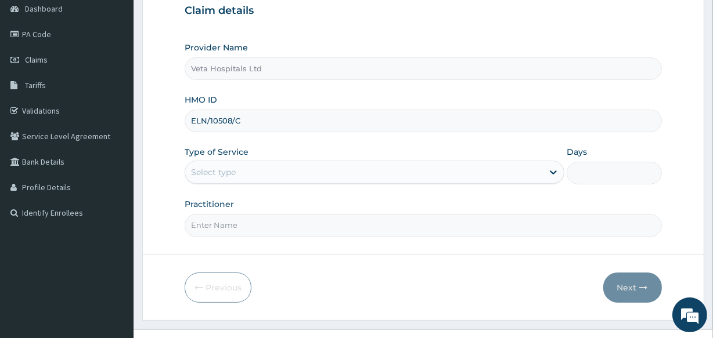
scroll to position [120, 0]
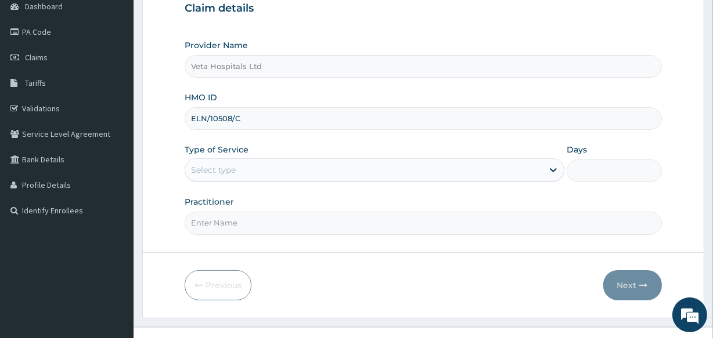
type input "ELN/10508/C"
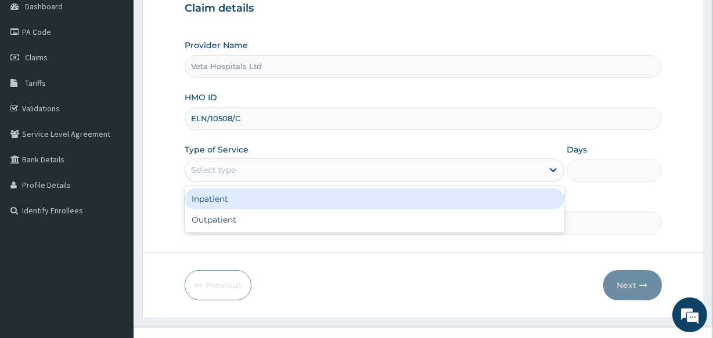
click at [249, 169] on div "Select type" at bounding box center [363, 170] width 357 height 19
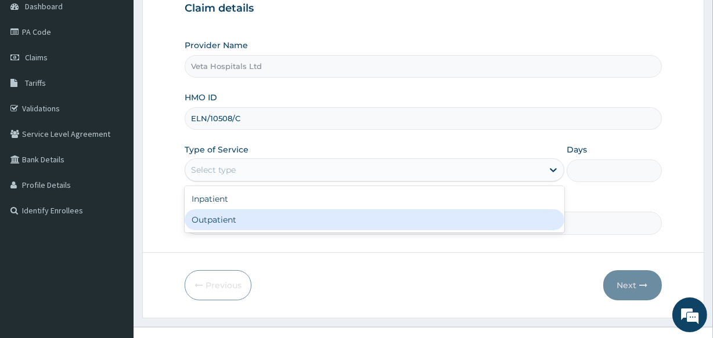
click at [244, 219] on div "Outpatient" at bounding box center [375, 219] width 380 height 21
type input "1"
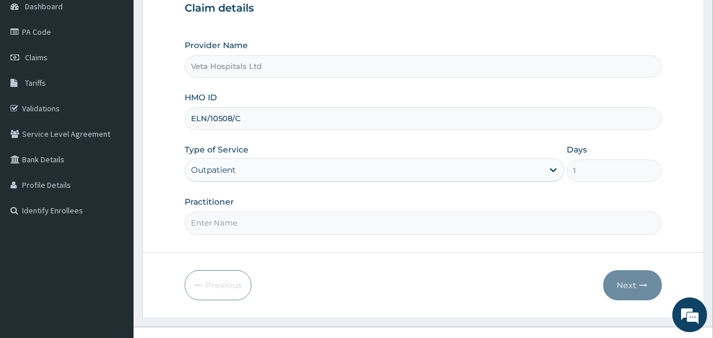
click at [244, 219] on input "Practitioner" at bounding box center [423, 223] width 476 height 23
type input "[PERSON_NAME]"
click at [624, 277] on button "Next" at bounding box center [632, 285] width 59 height 30
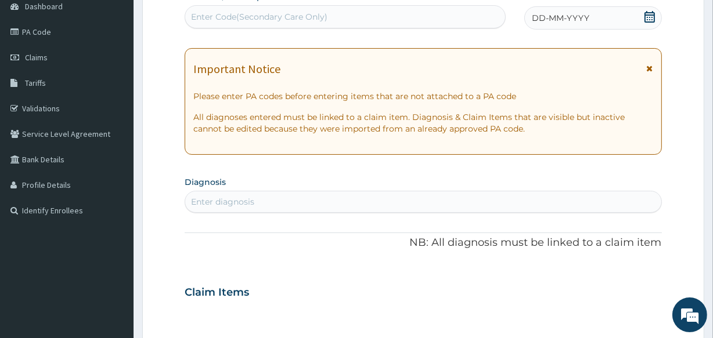
click at [644, 15] on icon at bounding box center [649, 17] width 10 height 12
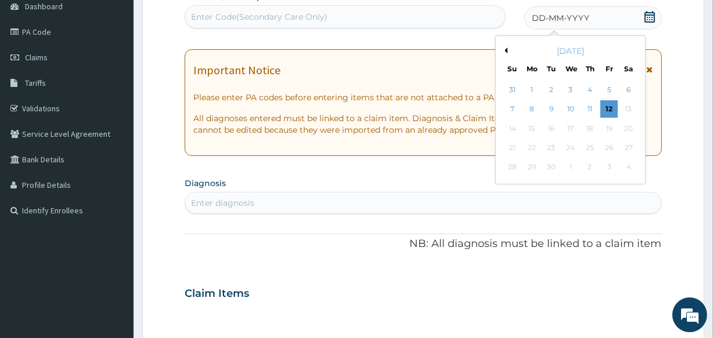
click at [504, 43] on div "September 2025 Su Mo Tu We Th Fr Sa" at bounding box center [570, 58] width 140 height 34
click at [504, 49] on button "Previous Month" at bounding box center [504, 51] width 6 height 6
click at [626, 91] on div "2" at bounding box center [627, 89] width 17 height 17
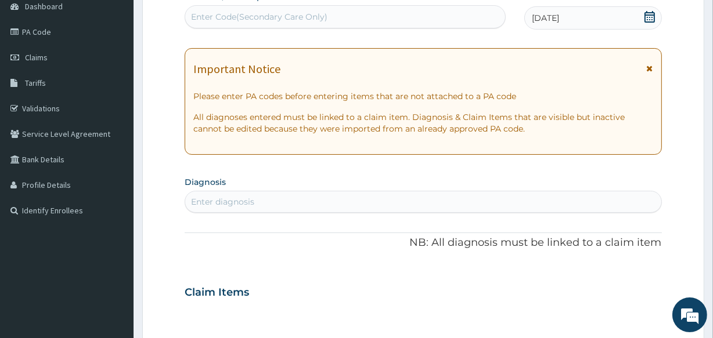
click at [243, 191] on div "Enter diagnosis" at bounding box center [423, 202] width 476 height 22
type input "PLASMO"
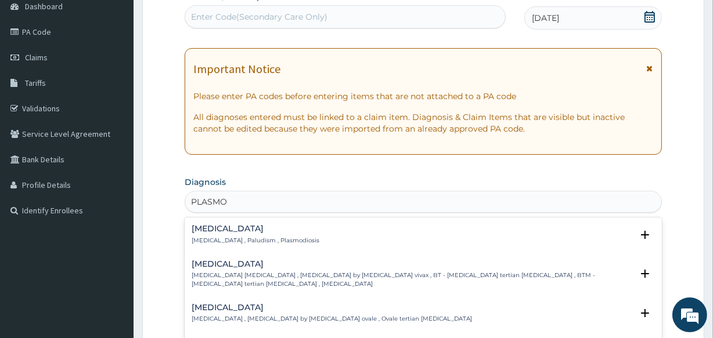
click at [219, 232] on h4 "Malaria" at bounding box center [256, 229] width 128 height 9
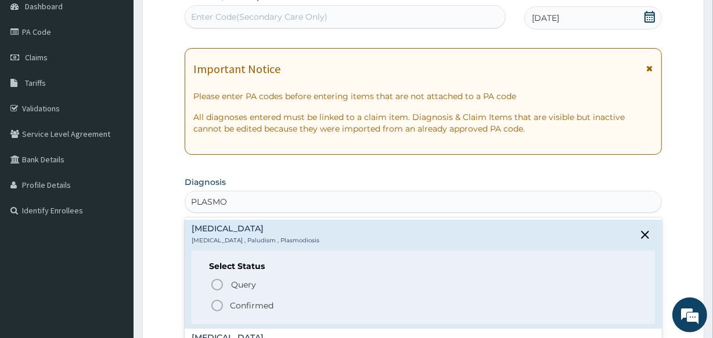
click at [219, 232] on h4 "[MEDICAL_DATA]" at bounding box center [256, 229] width 128 height 9
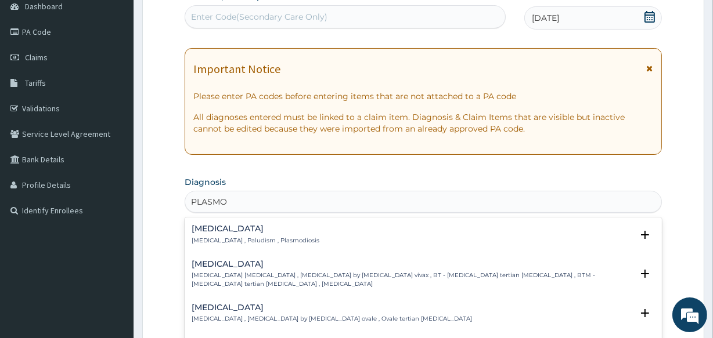
click at [229, 229] on h4 "[MEDICAL_DATA]" at bounding box center [256, 229] width 128 height 9
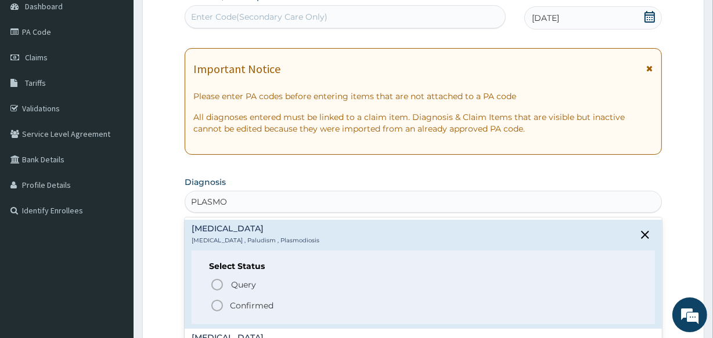
click at [217, 303] on icon "status option filled" at bounding box center [217, 306] width 14 height 14
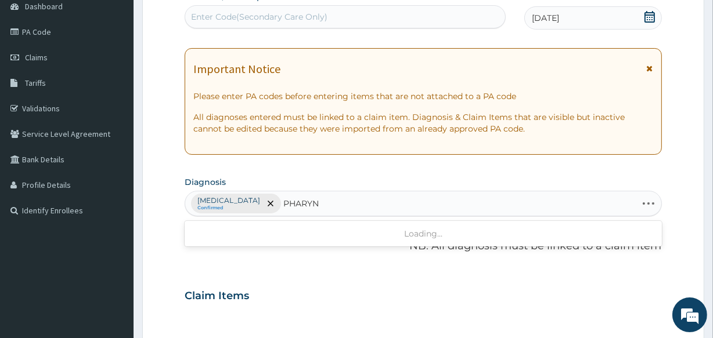
type input "PHARYNG"
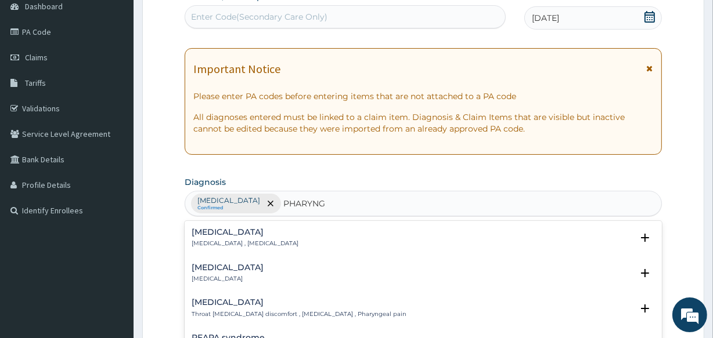
click at [222, 272] on div "Pharyngitis Pharyngitis" at bounding box center [228, 273] width 72 height 20
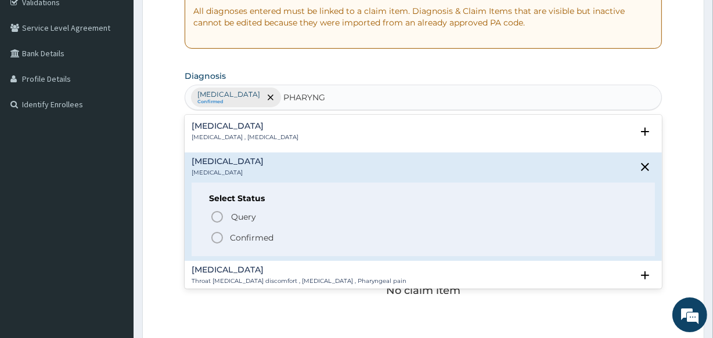
scroll to position [247, 0]
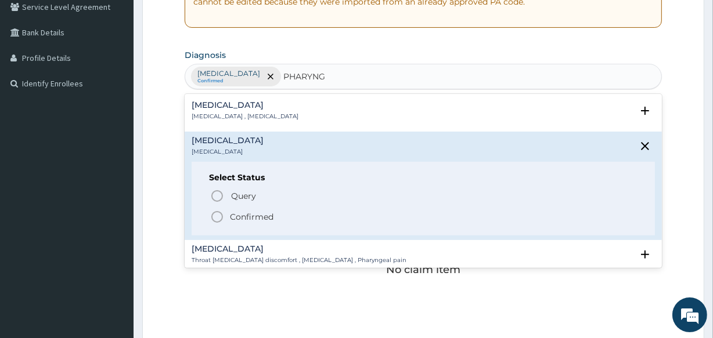
click at [222, 219] on icon "status option filled" at bounding box center [217, 217] width 14 height 14
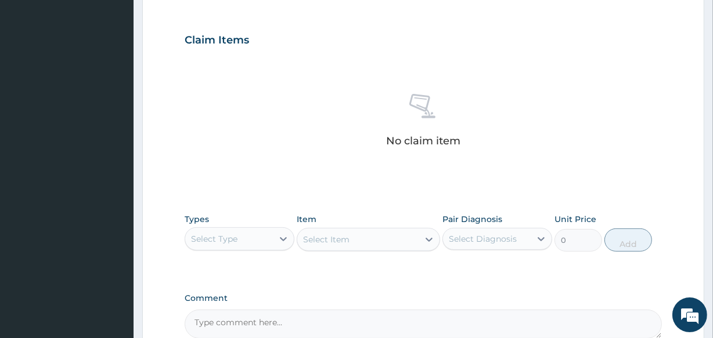
scroll to position [498, 0]
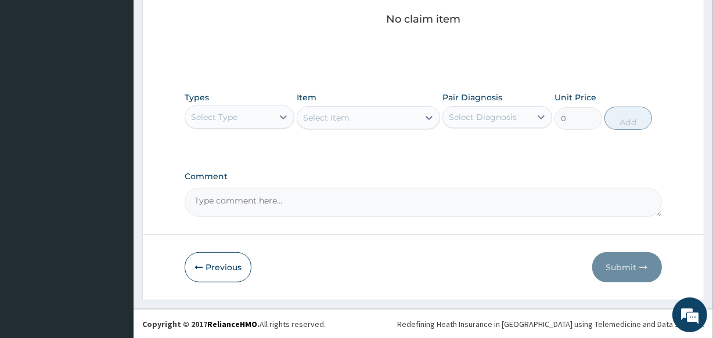
click at [264, 114] on div "Select Type" at bounding box center [229, 117] width 88 height 19
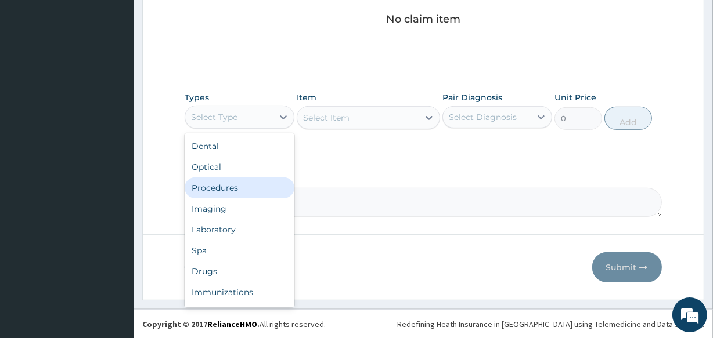
click at [240, 186] on div "Procedures" at bounding box center [240, 188] width 110 height 21
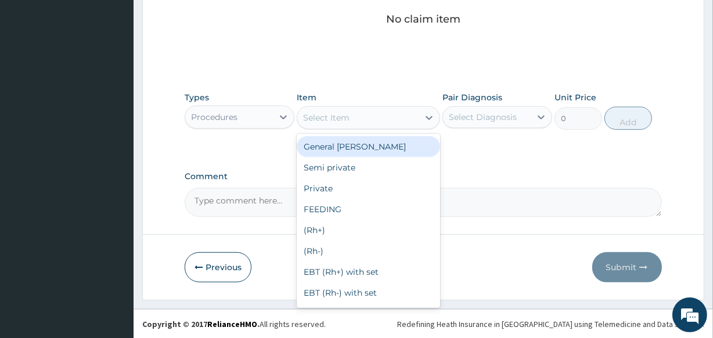
click at [330, 119] on div "Select Item" at bounding box center [326, 118] width 46 height 12
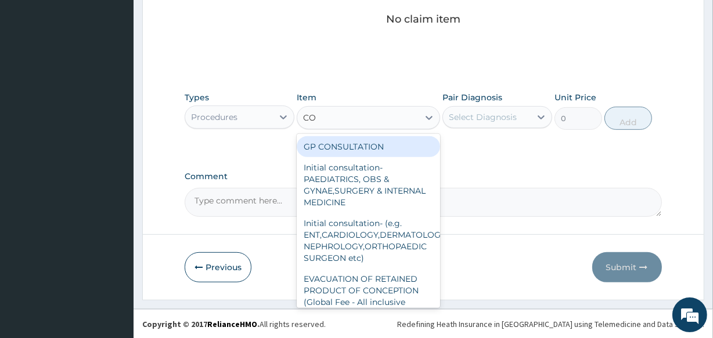
type input "CON"
click at [339, 143] on div "GP CONSULTATION" at bounding box center [368, 146] width 143 height 21
type input "2000"
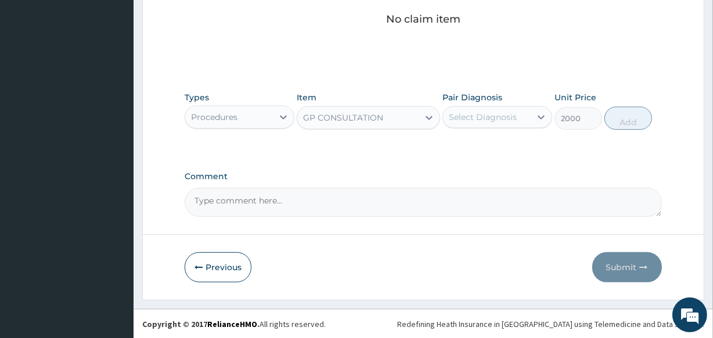
click at [464, 115] on div "Select Diagnosis" at bounding box center [483, 117] width 68 height 12
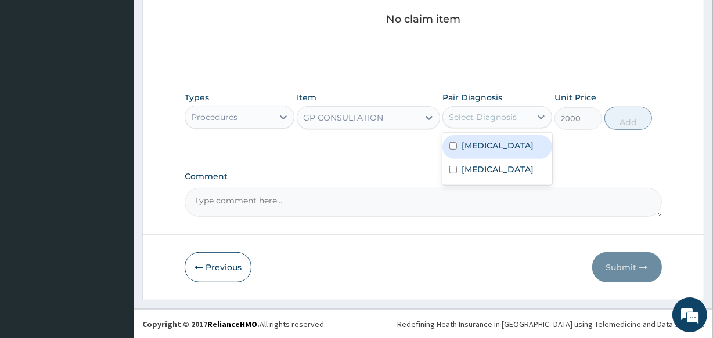
click at [464, 142] on label "Malaria" at bounding box center [497, 146] width 72 height 12
checkbox input "true"
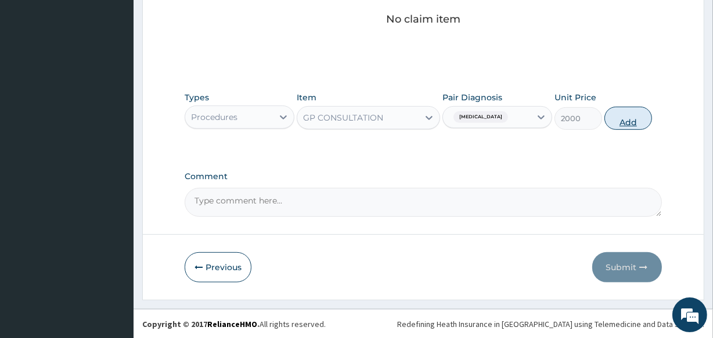
click at [623, 116] on button "Add" at bounding box center [628, 118] width 48 height 23
type input "0"
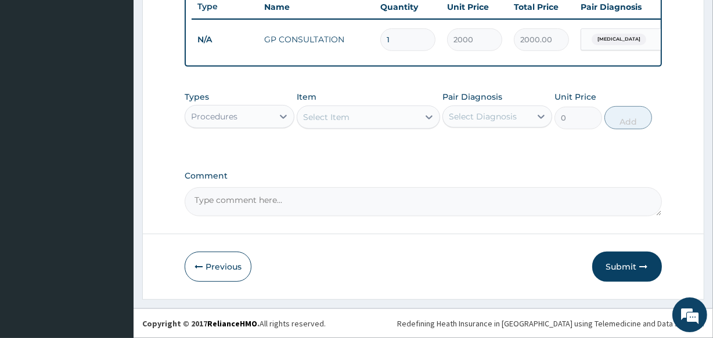
click at [237, 115] on div "Procedures" at bounding box center [229, 116] width 88 height 19
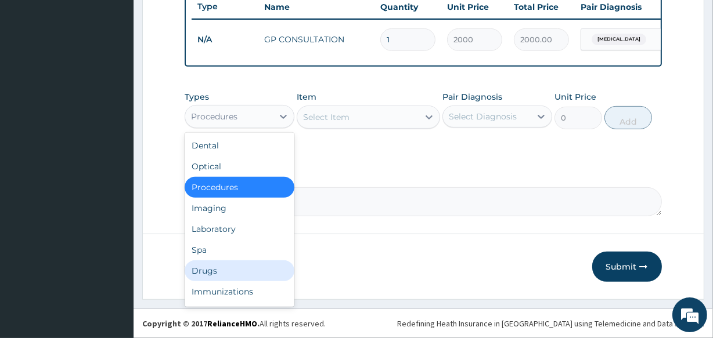
click at [234, 263] on div "Drugs" at bounding box center [240, 271] width 110 height 21
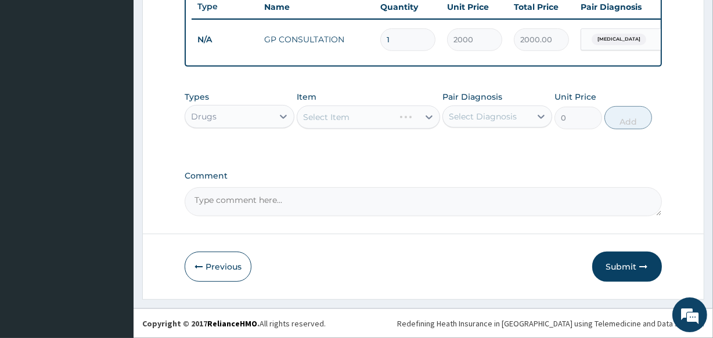
click at [354, 113] on div "Select Item" at bounding box center [368, 117] width 143 height 23
click at [354, 113] on div "Select Item" at bounding box center [357, 117] width 121 height 19
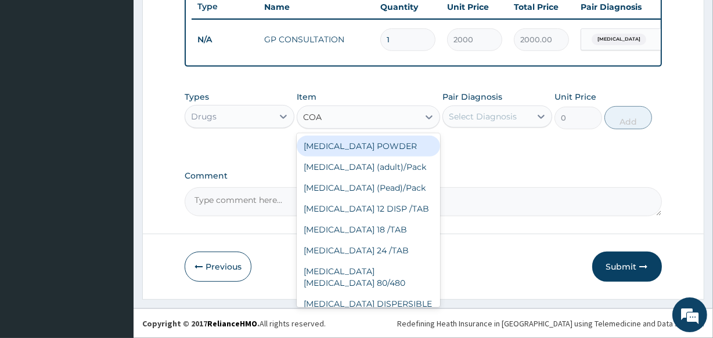
type input "COAR"
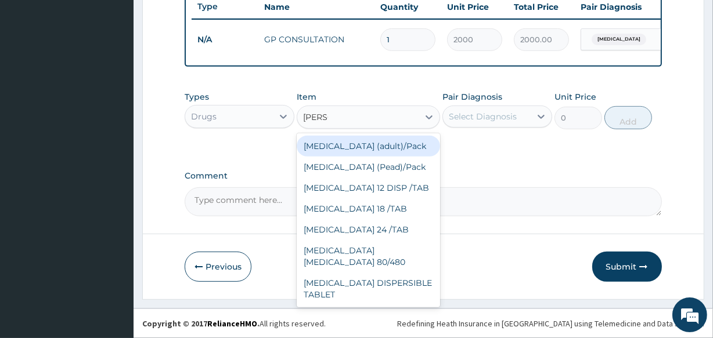
click at [359, 143] on div "Coartem (adult)/Pack" at bounding box center [368, 146] width 143 height 21
type input "2437.5"
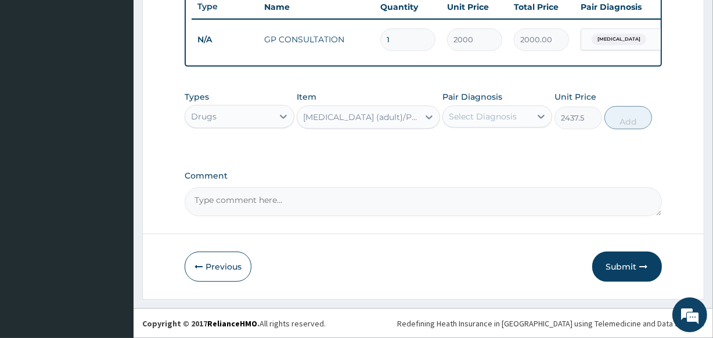
click at [481, 102] on label "Pair Diagnosis" at bounding box center [472, 97] width 60 height 12
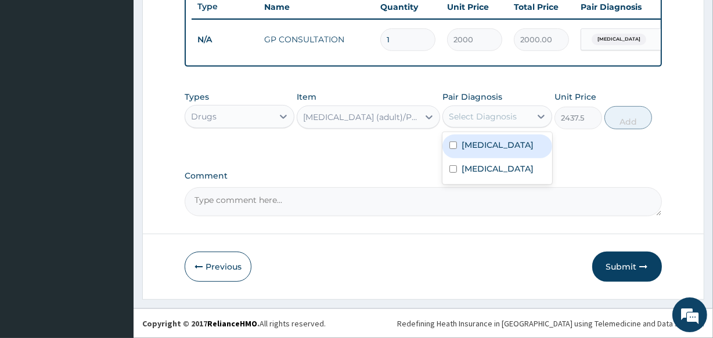
click at [481, 113] on div "Select Diagnosis" at bounding box center [483, 117] width 68 height 12
click at [464, 145] on label "Malaria" at bounding box center [497, 145] width 72 height 12
checkbox input "true"
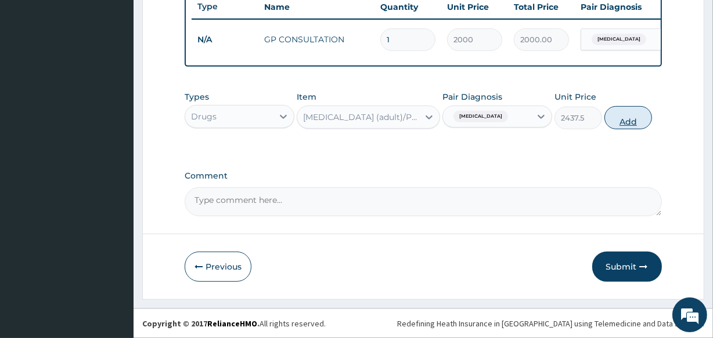
click at [633, 115] on button "Add" at bounding box center [628, 117] width 48 height 23
type input "0"
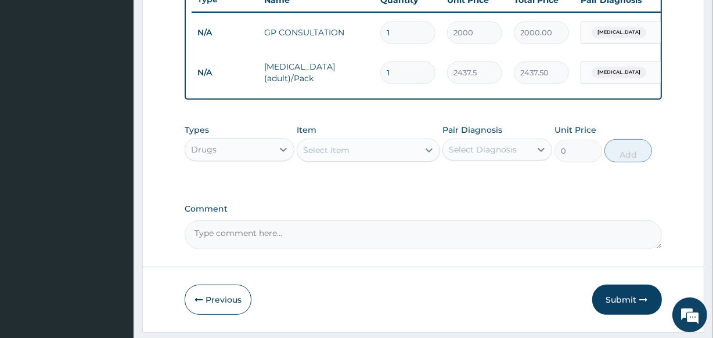
click at [331, 153] on div "Select Item" at bounding box center [326, 151] width 46 height 12
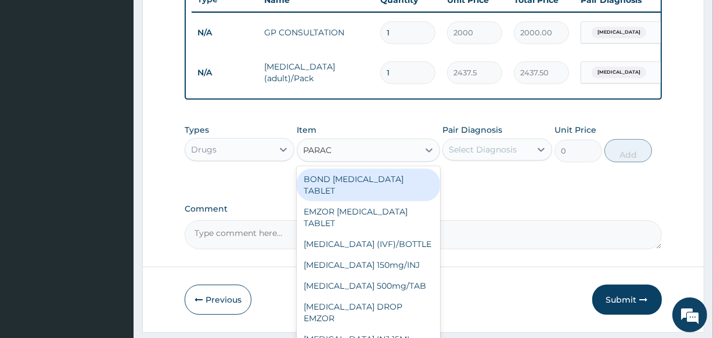
type input "PARACE"
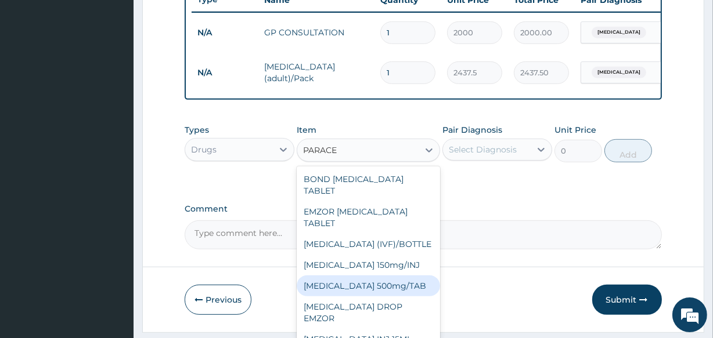
click at [377, 286] on div "PARACETAMOL 500mg/TAB" at bounding box center [368, 286] width 143 height 21
type input "18.5"
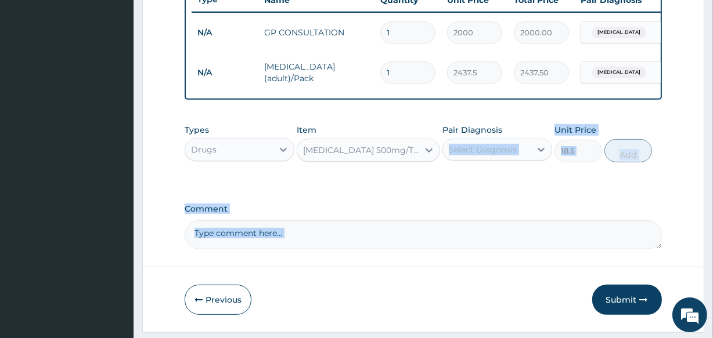
drag, startPoint x: 377, startPoint y: 286, endPoint x: 482, endPoint y: 145, distance: 175.5
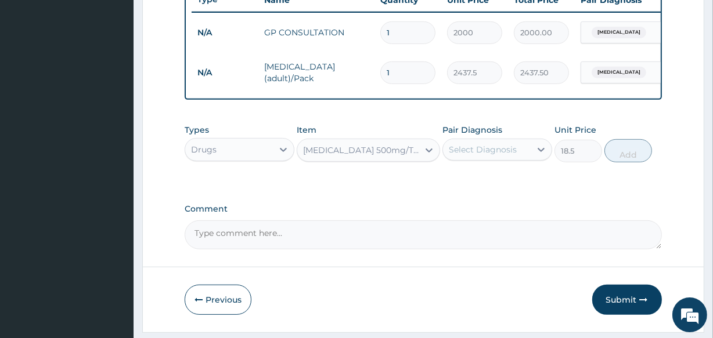
click at [482, 156] on div "Select Diagnosis" at bounding box center [483, 150] width 68 height 12
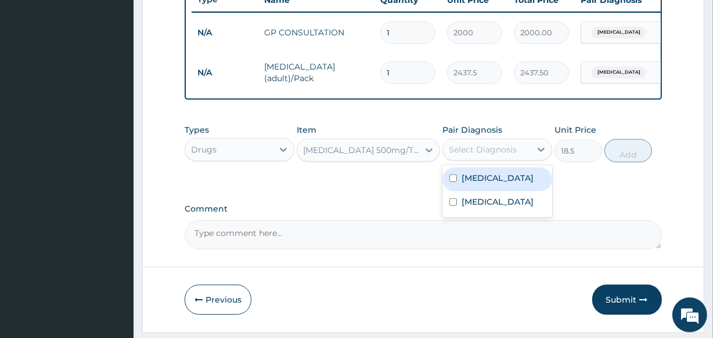
click at [481, 179] on div "Malaria" at bounding box center [497, 180] width 110 height 24
checkbox input "true"
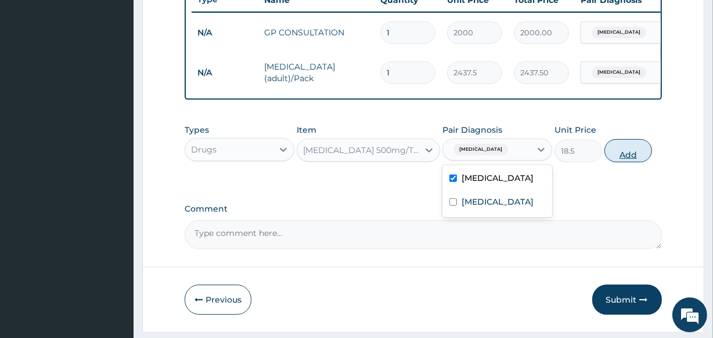
click at [619, 152] on button "Add" at bounding box center [628, 150] width 48 height 23
type input "0"
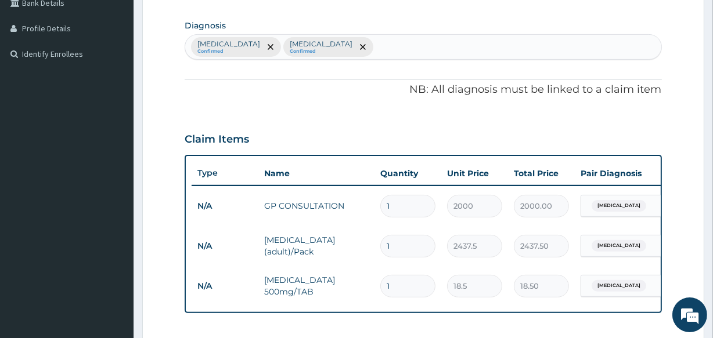
scroll to position [263, 0]
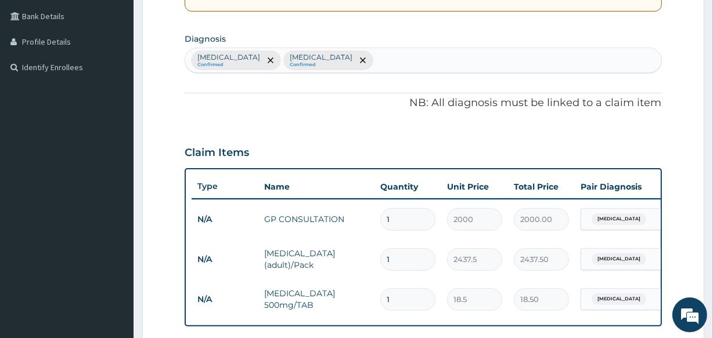
click at [319, 59] on div "Malaria Confirmed Pharyngitis Confirmed" at bounding box center [422, 60] width 475 height 24
type input "MYAL"
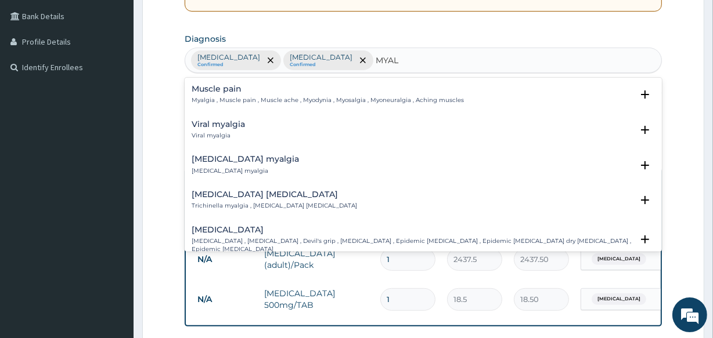
click at [237, 96] on p "Myalgia , Muscle pain , Muscle ache , Myodynia , Myosalgia , Myoneuralgia , Ach…" at bounding box center [328, 100] width 272 height 8
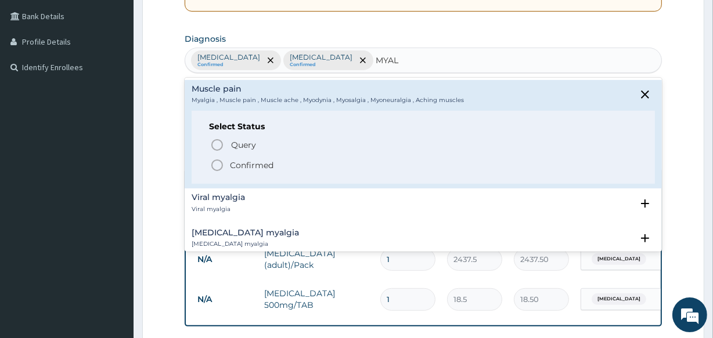
click at [241, 164] on p "Confirmed" at bounding box center [252, 166] width 44 height 12
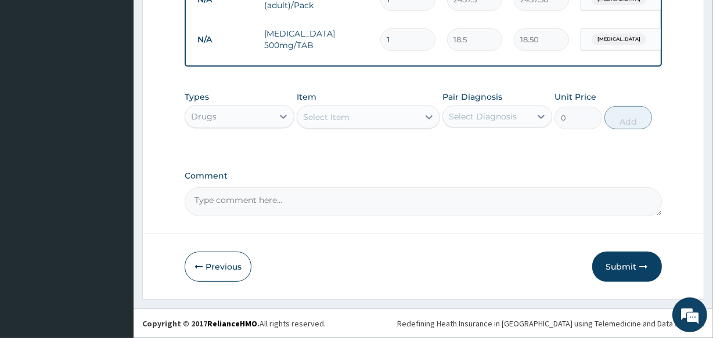
scroll to position [531, 0]
click at [616, 34] on span "Malaria" at bounding box center [618, 40] width 55 height 12
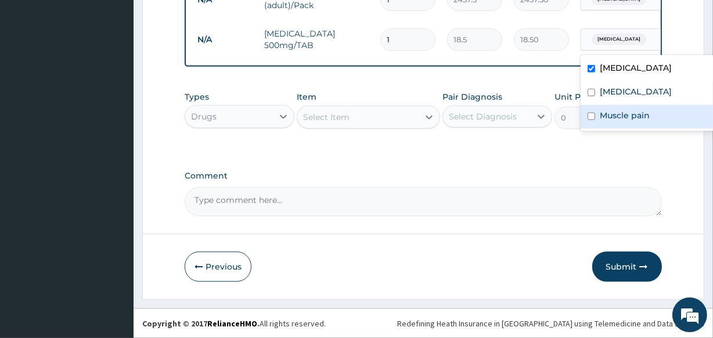
click at [609, 110] on label "Muscle pain" at bounding box center [624, 116] width 50 height 12
checkbox input "true"
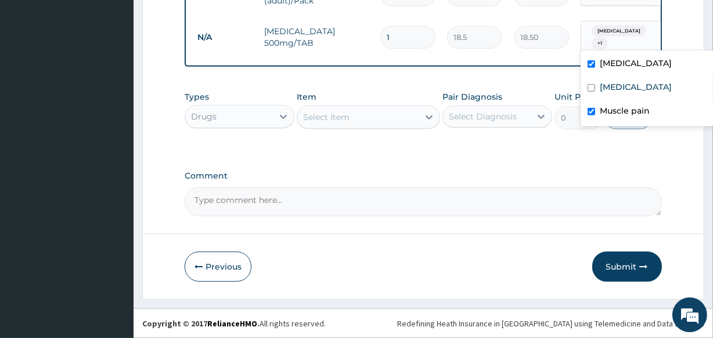
click at [590, 62] on input "checkbox" at bounding box center [591, 64] width 8 height 8
checkbox input "false"
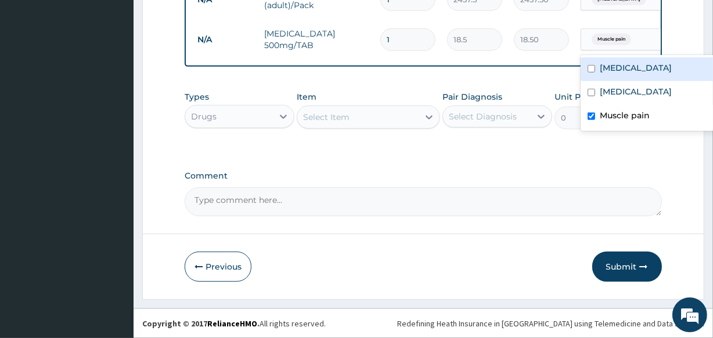
click at [320, 120] on div "Select Item" at bounding box center [326, 117] width 46 height 12
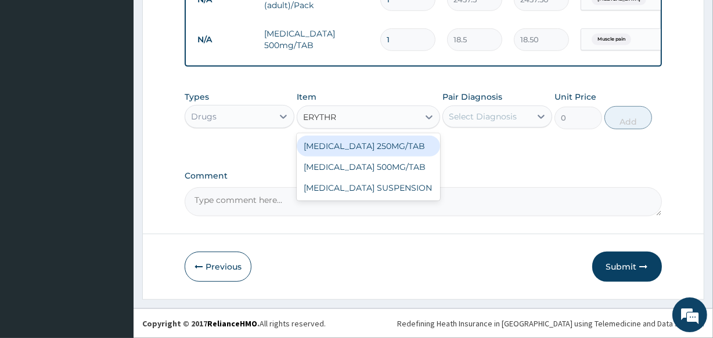
type input "ERYTHRO"
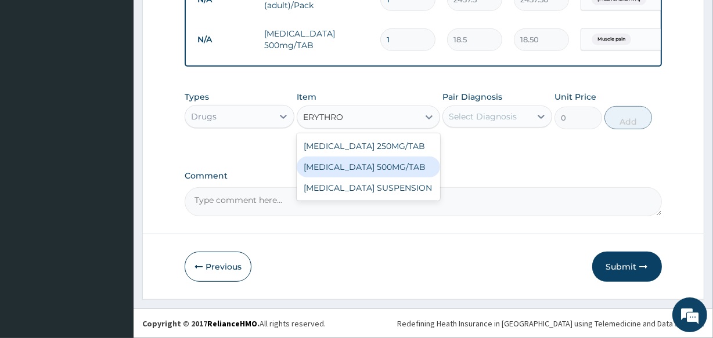
click at [333, 161] on div "ERYTHROMYCIN 500MG/TAB" at bounding box center [368, 167] width 143 height 21
type input "65.6"
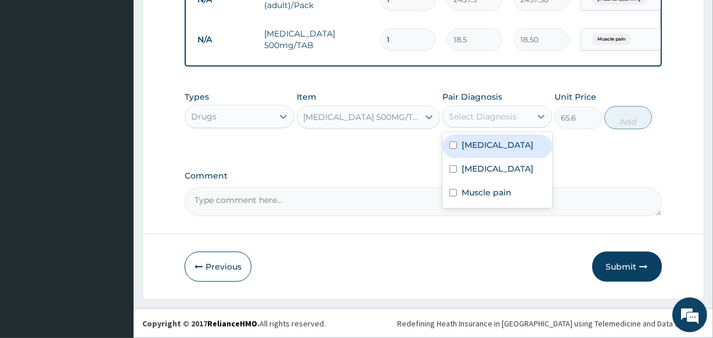
click at [463, 109] on div "Select Diagnosis" at bounding box center [487, 116] width 88 height 19
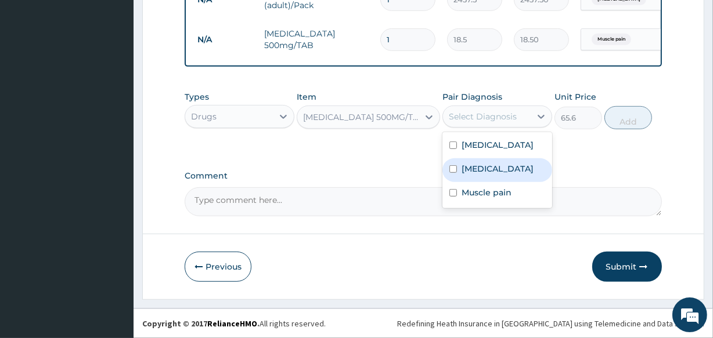
click at [456, 162] on div "Pharyngitis" at bounding box center [497, 170] width 110 height 24
checkbox input "true"
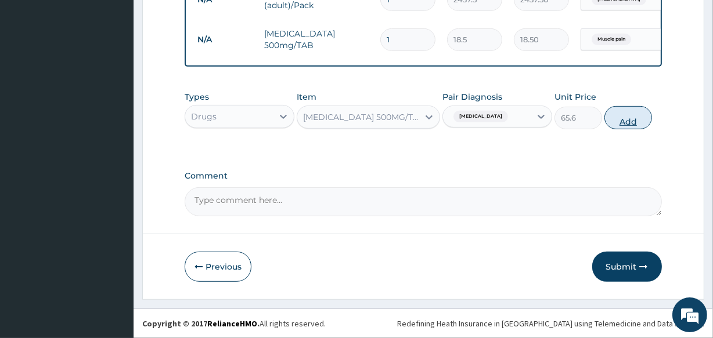
click at [616, 118] on button "Add" at bounding box center [628, 117] width 48 height 23
type input "0"
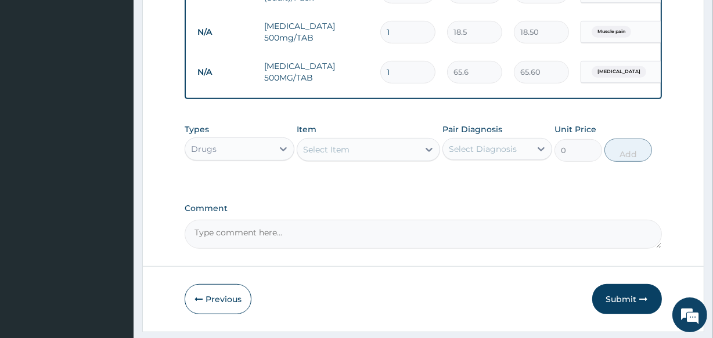
type input "0.00"
type input "9"
type input "590.40"
type input "9"
click at [342, 147] on div "Select Item" at bounding box center [368, 149] width 143 height 23
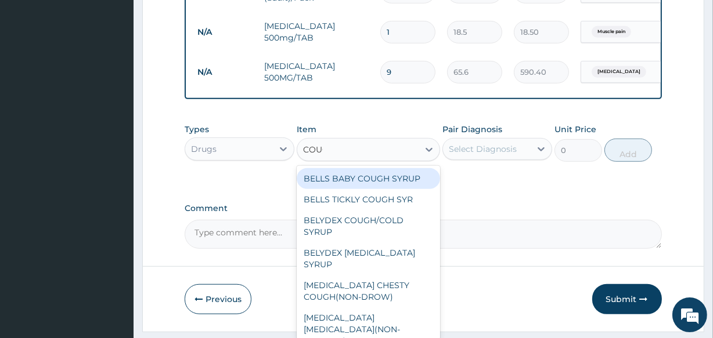
type input "COUGH"
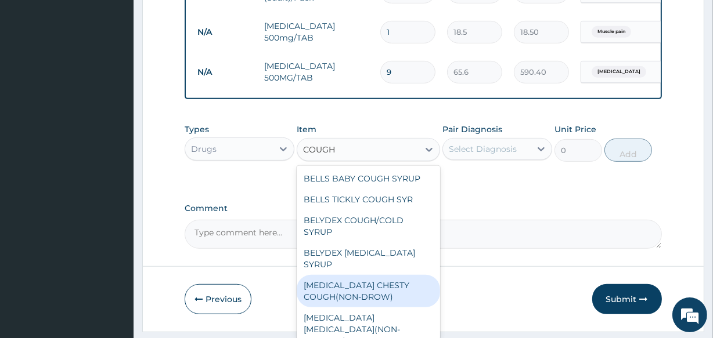
click at [372, 304] on div "BENYLIN CHESTY COUGH(NON-DROW)" at bounding box center [368, 291] width 143 height 32
type input "2625"
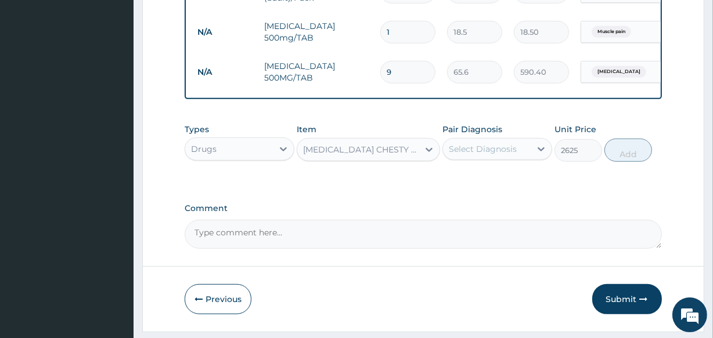
click at [372, 304] on div "Previous Submit" at bounding box center [423, 299] width 476 height 30
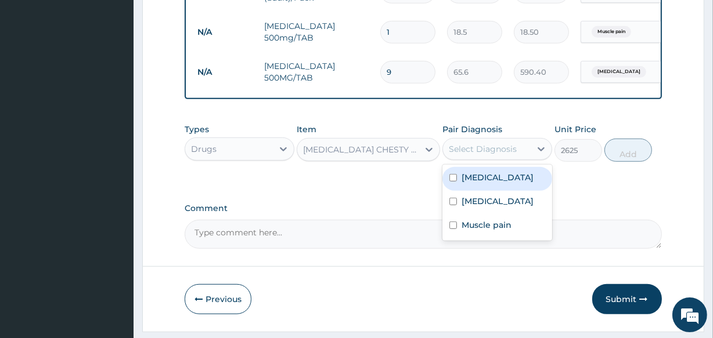
click at [482, 155] on div "Select Diagnosis" at bounding box center [483, 149] width 68 height 12
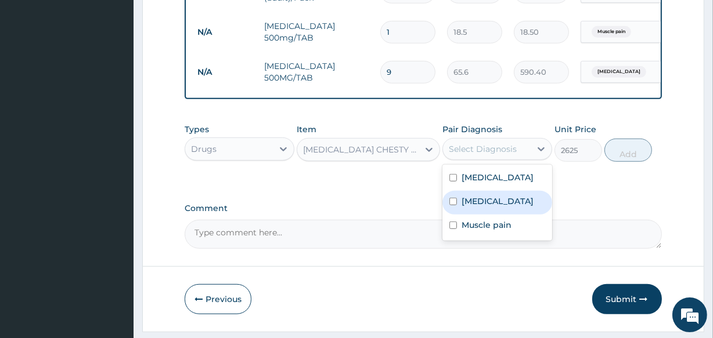
click at [475, 202] on div "Pharyngitis" at bounding box center [497, 203] width 110 height 24
checkbox input "true"
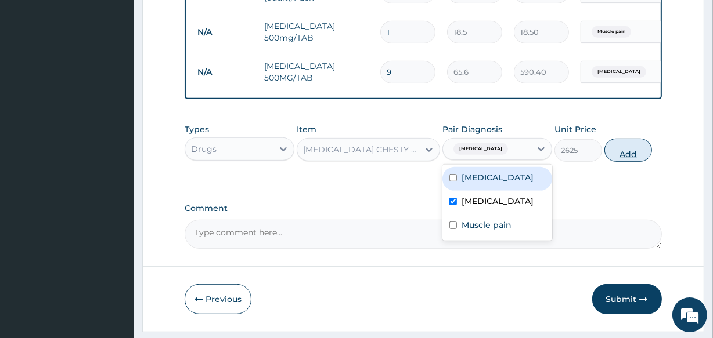
click at [631, 160] on button "Add" at bounding box center [628, 150] width 48 height 23
type input "0"
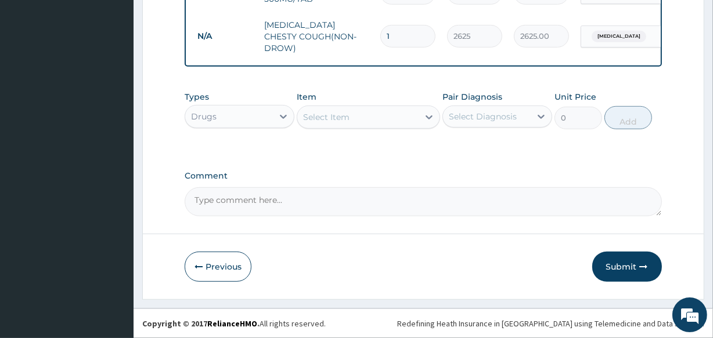
scroll to position [612, 0]
click at [615, 268] on button "Submit" at bounding box center [627, 267] width 70 height 30
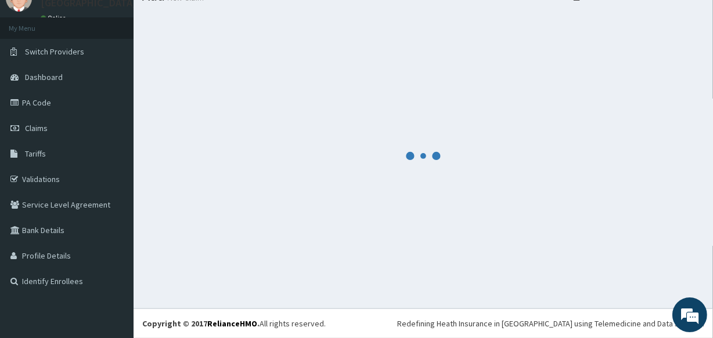
scroll to position [49, 0]
drag, startPoint x: 615, startPoint y: 268, endPoint x: 306, endPoint y: 209, distance: 313.6
click at [306, 209] on div at bounding box center [423, 157] width 562 height 288
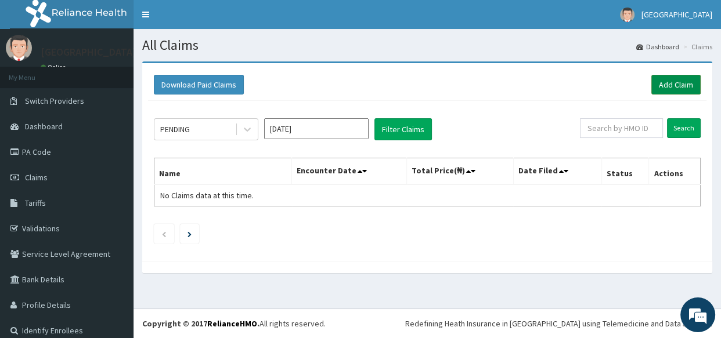
click at [660, 85] on link "Add Claim" at bounding box center [675, 85] width 49 height 20
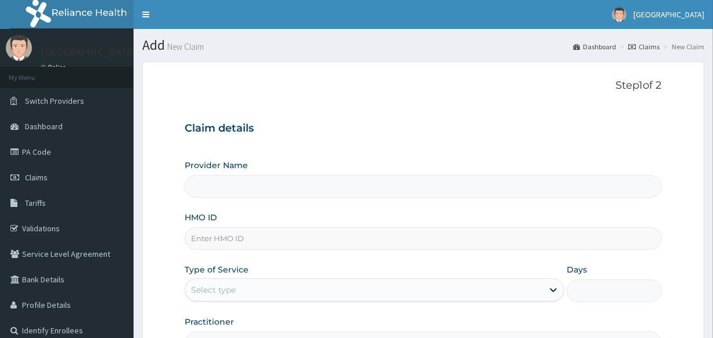
click at [221, 231] on input "HMO ID" at bounding box center [423, 238] width 476 height 23
type input "Veta Hospitals Ltd"
type input "CHL/11477/C"
click at [219, 291] on div "Select type" at bounding box center [213, 290] width 45 height 12
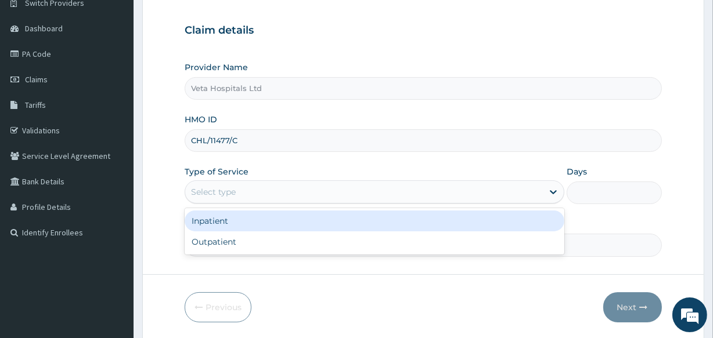
scroll to position [115, 0]
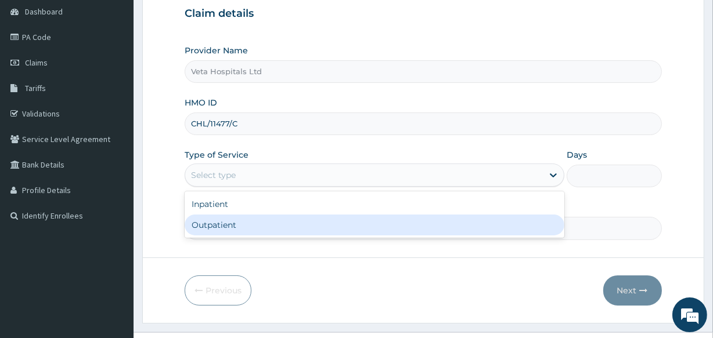
click at [383, 226] on div "Outpatient" at bounding box center [375, 225] width 380 height 21
type input "1"
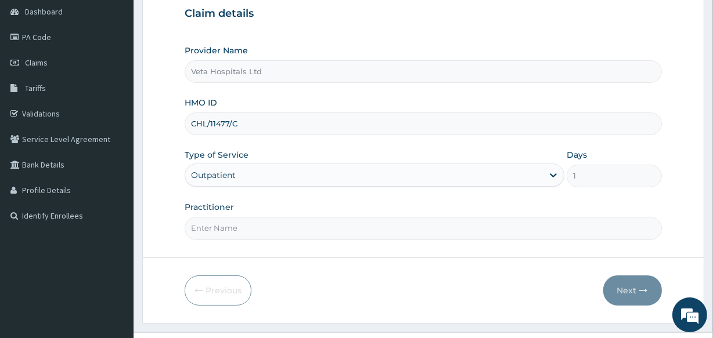
click at [274, 215] on div "Practitioner" at bounding box center [423, 220] width 476 height 38
click at [273, 226] on input "Practitioner" at bounding box center [423, 228] width 476 height 23
type input "DR .SAMUEL"
click at [615, 290] on button "Next" at bounding box center [632, 291] width 59 height 30
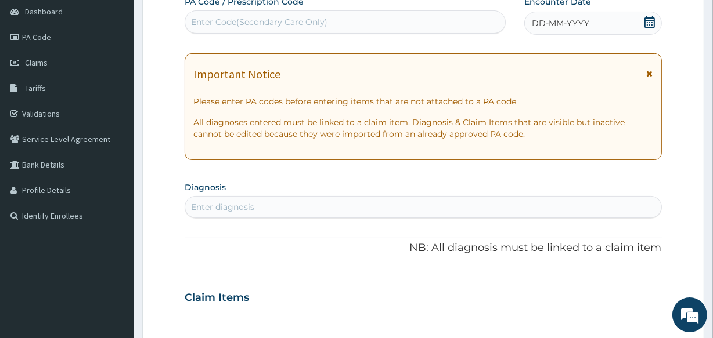
click at [648, 18] on icon at bounding box center [650, 22] width 12 height 12
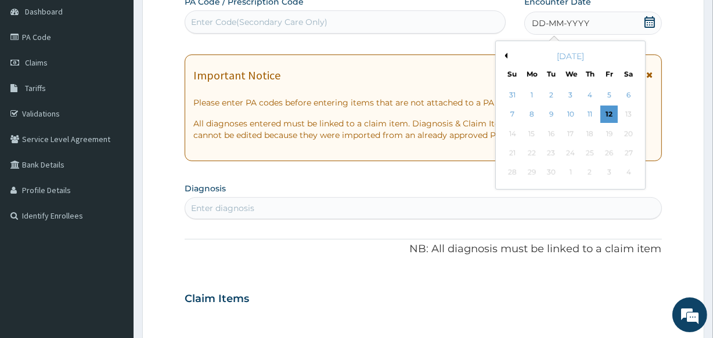
click at [504, 53] on button "Previous Month" at bounding box center [504, 56] width 6 height 6
click at [605, 111] on div "8" at bounding box center [608, 114] width 17 height 17
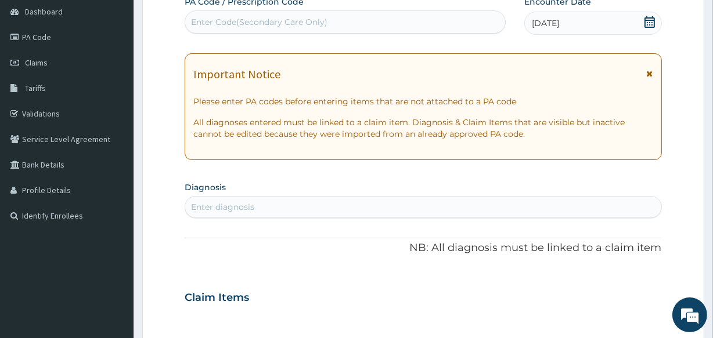
click at [221, 204] on div "Enter diagnosis" at bounding box center [222, 207] width 63 height 12
type input "MALAR"
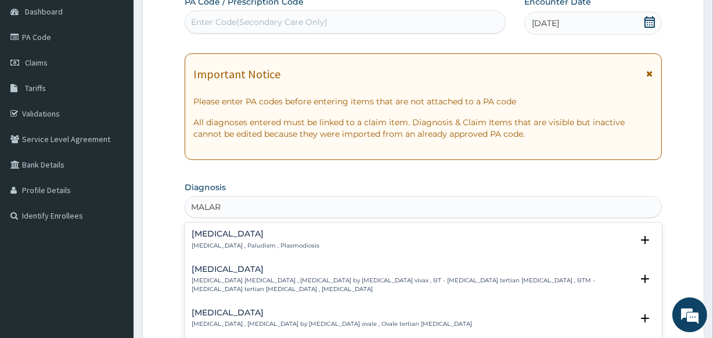
click at [219, 239] on div "Malaria Malaria , Paludism , Plasmodiosis" at bounding box center [256, 240] width 128 height 20
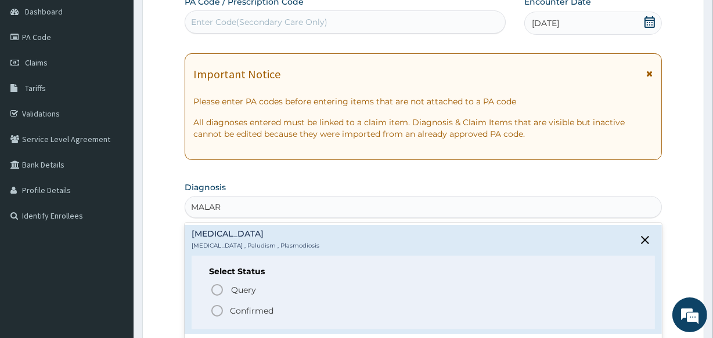
click at [217, 308] on icon "status option filled" at bounding box center [217, 311] width 14 height 14
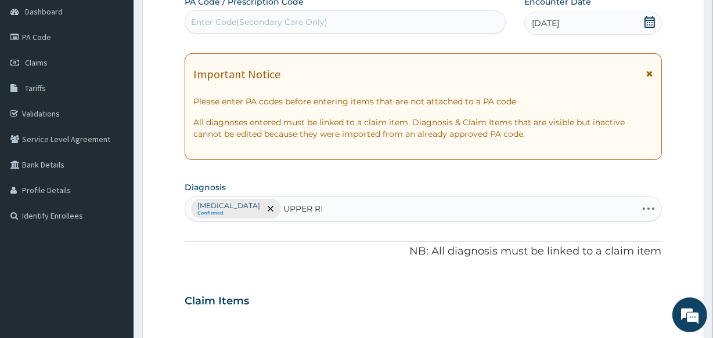
type input "UPPER RES"
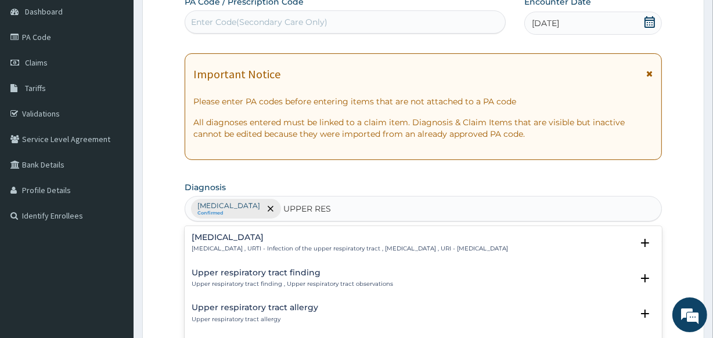
click at [267, 230] on div "Upper respiratory infection Upper respiratory infection , URTI - Infection of t…" at bounding box center [423, 246] width 476 height 35
click at [270, 234] on h4 "Upper respiratory infection" at bounding box center [350, 237] width 316 height 9
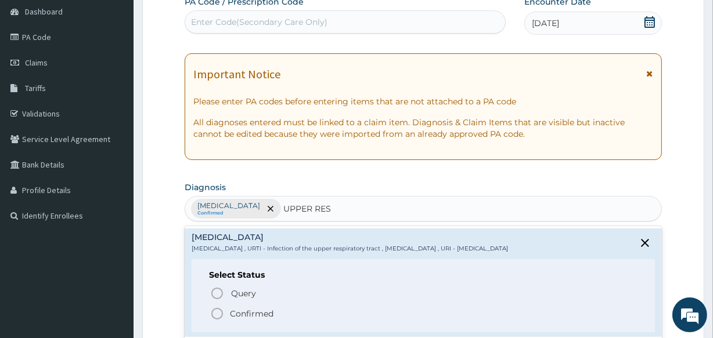
click at [222, 312] on circle "status option filled" at bounding box center [217, 314] width 10 height 10
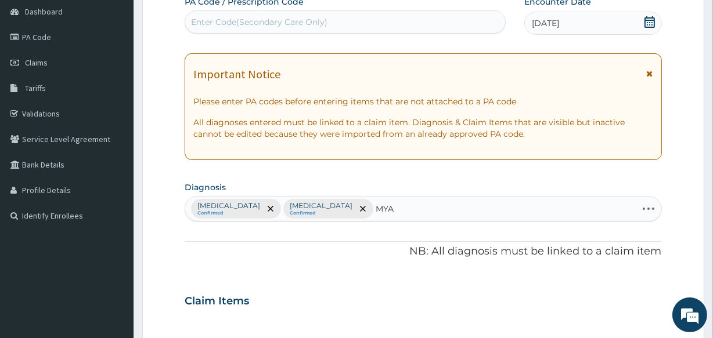
type input "MYAL"
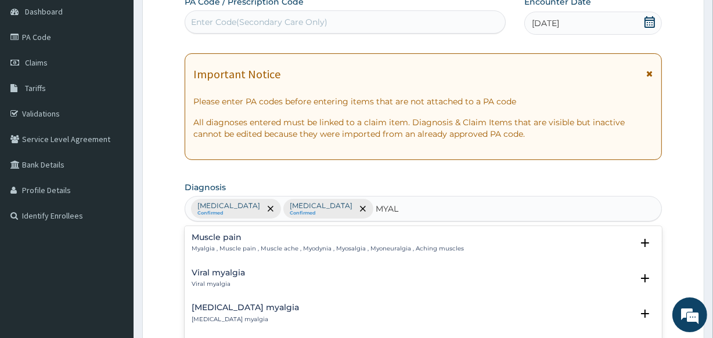
click at [374, 244] on div "Muscle pain Myalgia , Muscle pain , Muscle ache , Myodynia , Myosalgia , Myoneu…" at bounding box center [328, 243] width 272 height 20
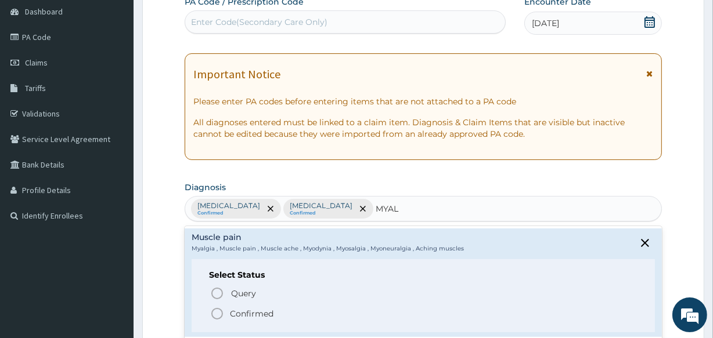
click at [219, 312] on icon "status option filled" at bounding box center [217, 314] width 14 height 14
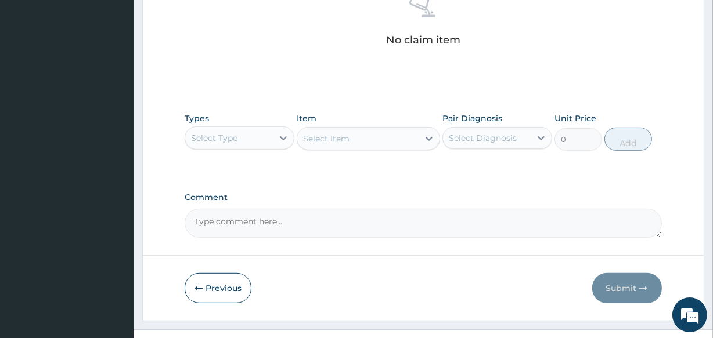
scroll to position [498, 0]
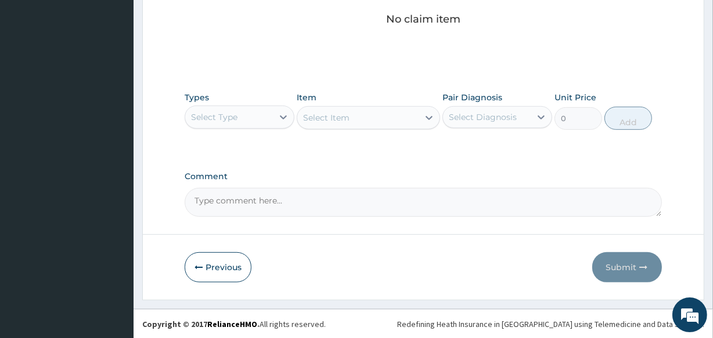
click at [229, 118] on div "Select Type" at bounding box center [214, 117] width 46 height 12
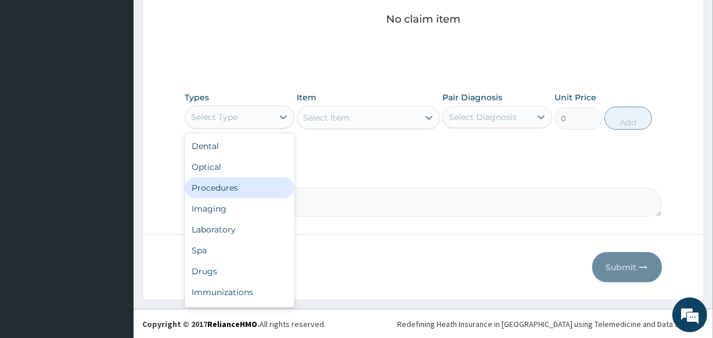
click at [229, 193] on div "Procedures" at bounding box center [240, 188] width 110 height 21
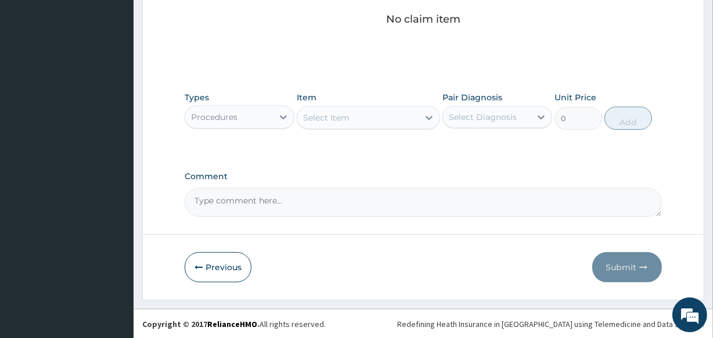
click at [363, 117] on div "Select Item" at bounding box center [357, 118] width 121 height 19
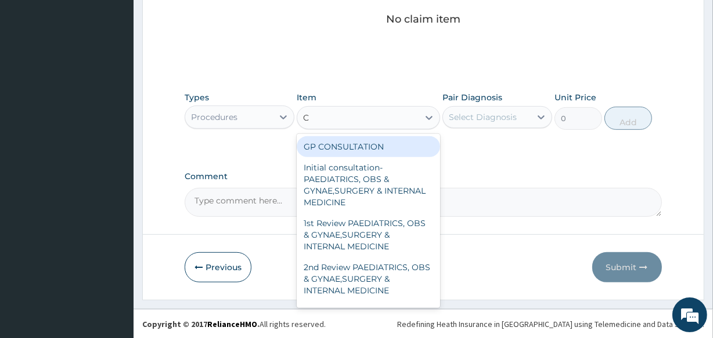
type input "CO"
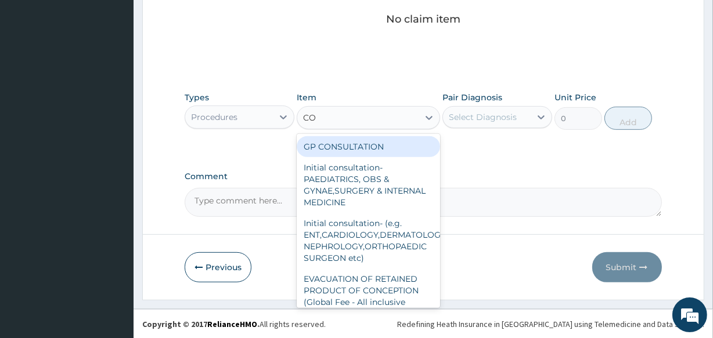
click at [364, 140] on div "GP CONSULTATION" at bounding box center [368, 146] width 143 height 21
type input "2000"
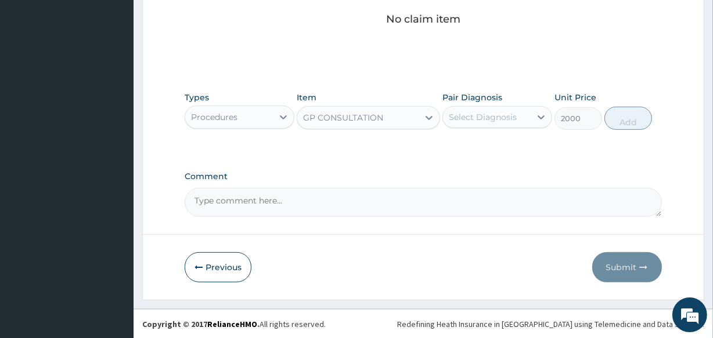
click at [471, 111] on div "Select Diagnosis" at bounding box center [483, 117] width 68 height 12
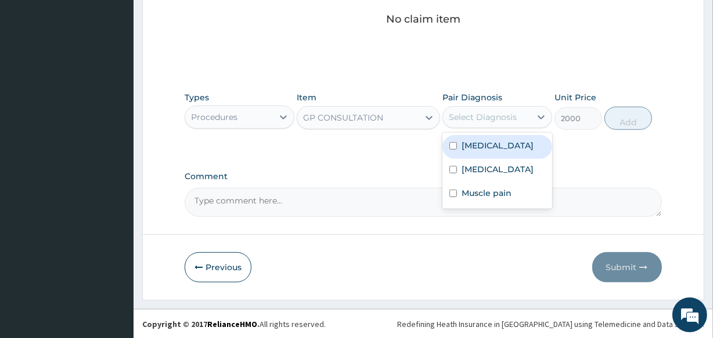
click at [470, 141] on label "Malaria" at bounding box center [497, 146] width 72 height 12
checkbox input "true"
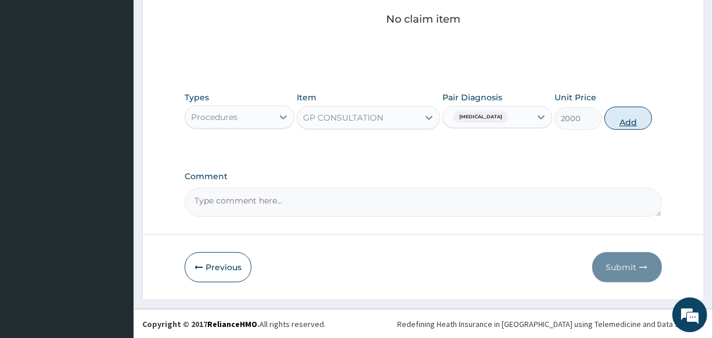
click at [634, 118] on button "Add" at bounding box center [628, 118] width 48 height 23
type input "0"
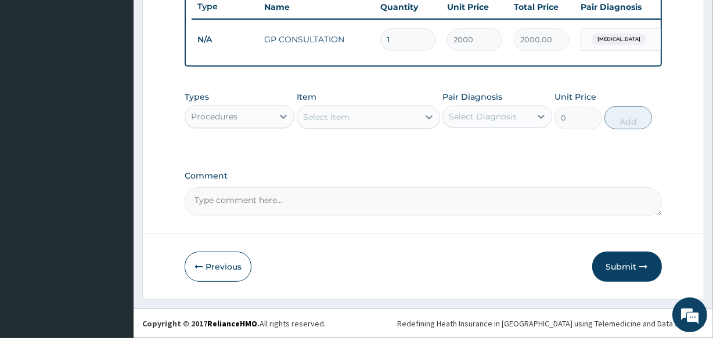
click at [244, 106] on div "Procedures" at bounding box center [240, 116] width 110 height 23
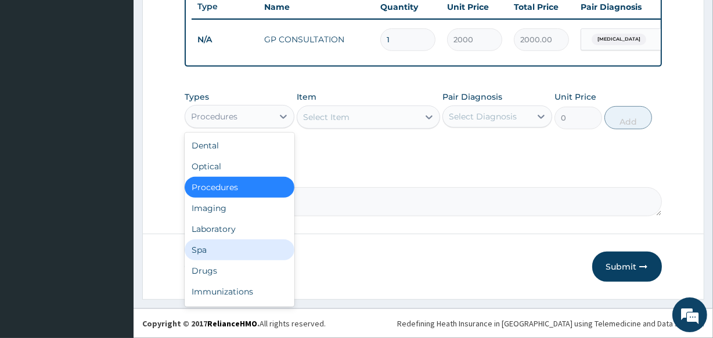
click at [241, 260] on div "Spa" at bounding box center [240, 250] width 110 height 21
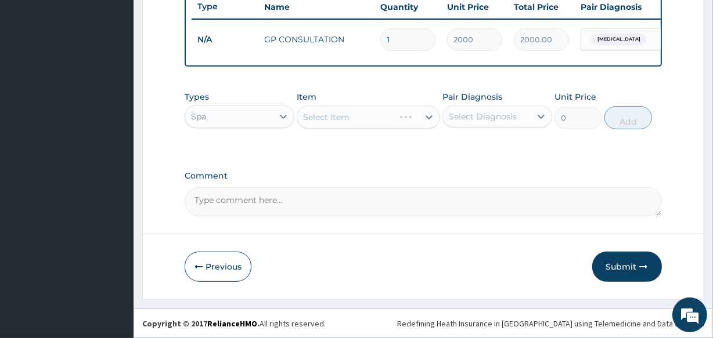
click at [248, 116] on div "Spa" at bounding box center [229, 116] width 88 height 19
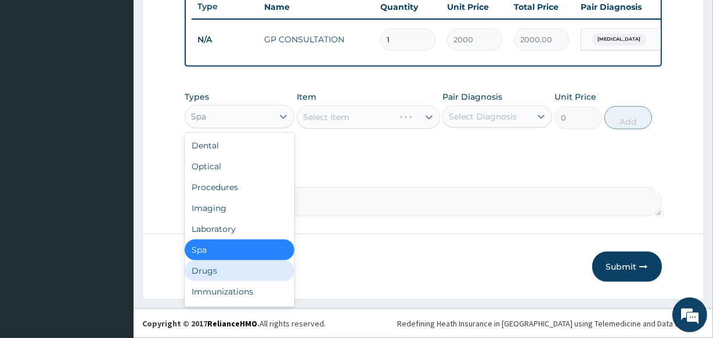
click at [251, 270] on div "Drugs" at bounding box center [240, 271] width 110 height 21
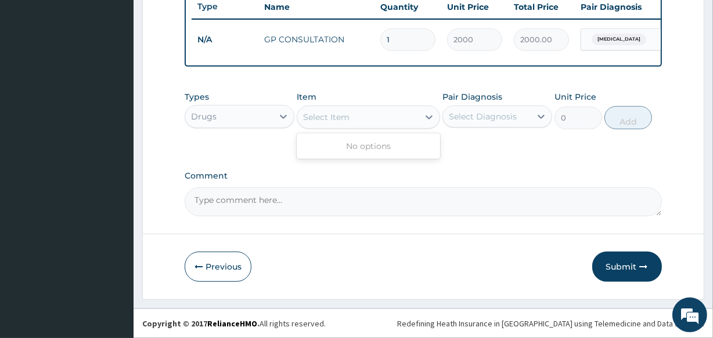
click at [362, 119] on div "Select Item" at bounding box center [357, 117] width 121 height 19
click at [366, 105] on div "Item Select Item" at bounding box center [368, 110] width 143 height 38
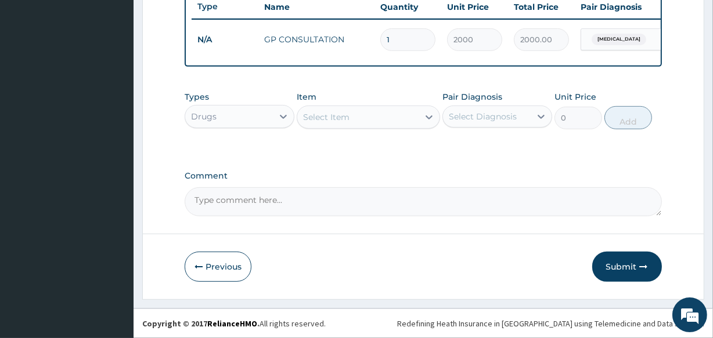
click at [370, 140] on div "Types Drugs Item Select Item Pair Diagnosis Select Diagnosis Unit Price 0 Add" at bounding box center [423, 118] width 476 height 67
click at [366, 116] on div "Select Item" at bounding box center [357, 117] width 121 height 19
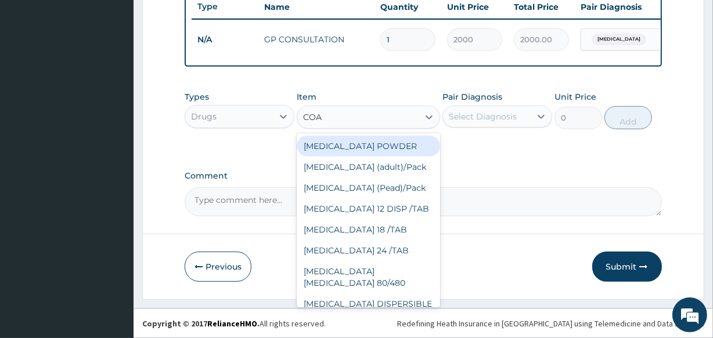
type input "COAR"
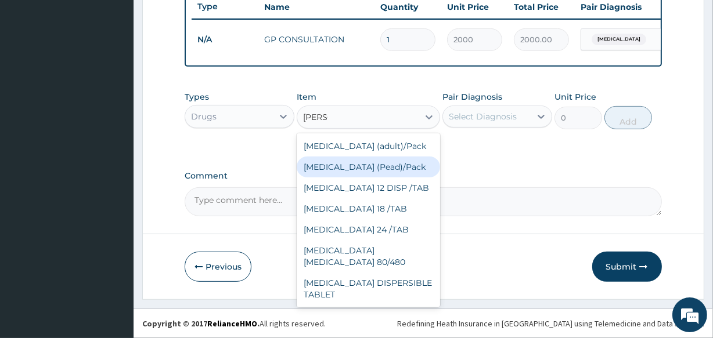
click at [370, 167] on div "Coartem (Pead)/Pack" at bounding box center [368, 167] width 143 height 21
type input "12781.2"
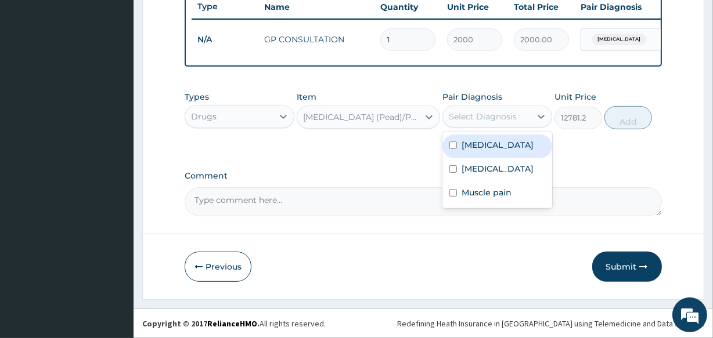
click at [482, 117] on div "Select Diagnosis" at bounding box center [483, 117] width 68 height 12
click at [477, 145] on label "Malaria" at bounding box center [497, 145] width 72 height 12
checkbox input "true"
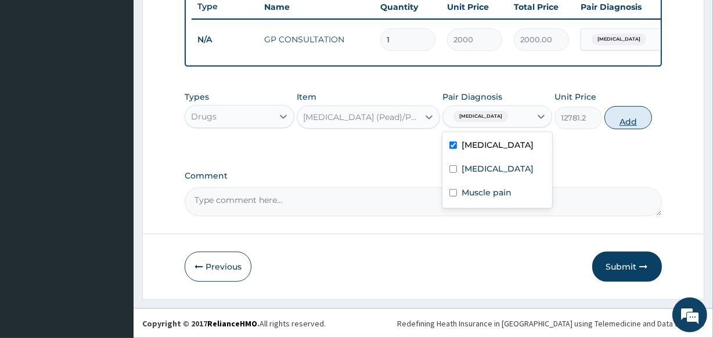
click at [625, 114] on button "Add" at bounding box center [628, 117] width 48 height 23
type input "0"
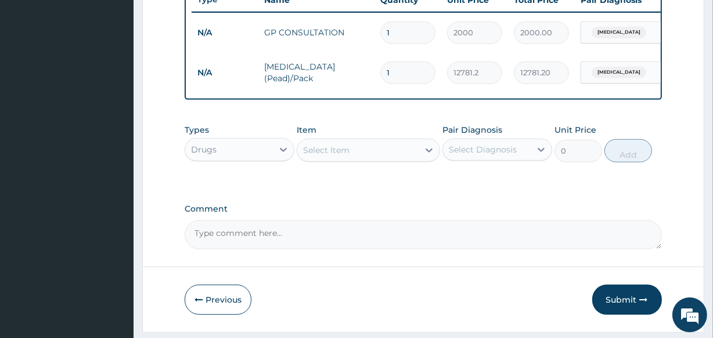
click at [331, 150] on div "Select Item" at bounding box center [357, 150] width 121 height 19
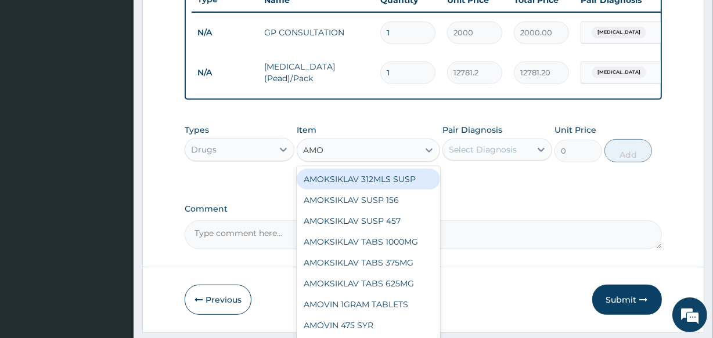
type input "AMOX"
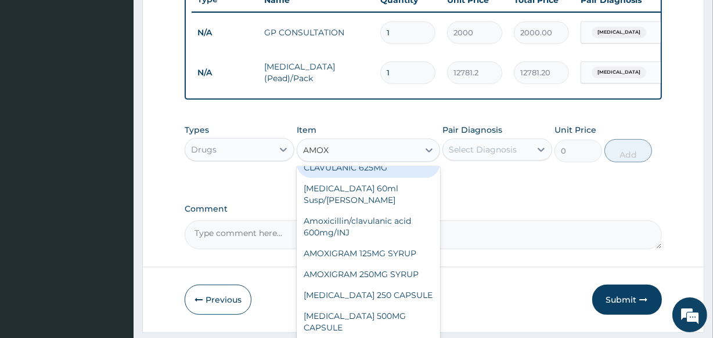
scroll to position [78, 0]
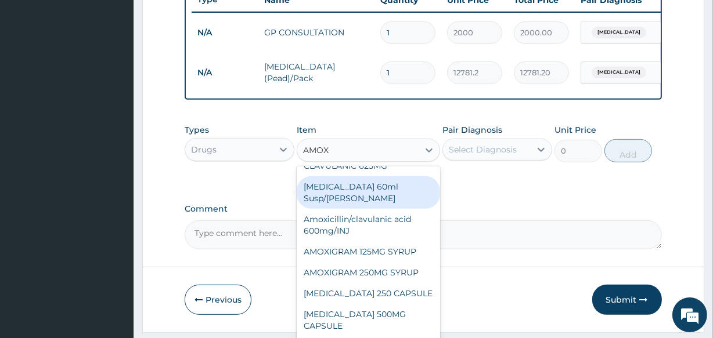
click at [402, 190] on div "Amoxicillin 60ml Susp/bott" at bounding box center [368, 192] width 143 height 32
type input "550"
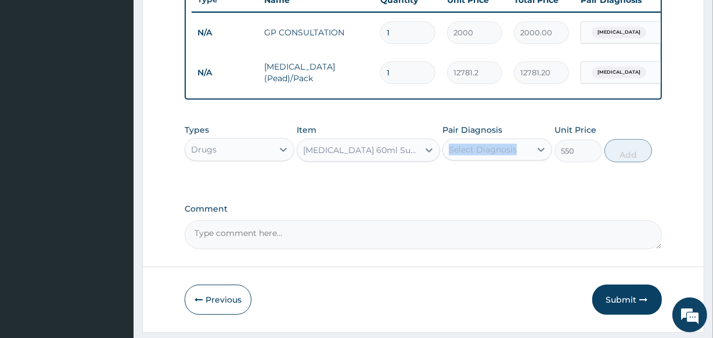
click at [476, 149] on div "Pair Diagnosis Select Diagnosis" at bounding box center [497, 143] width 110 height 38
click at [477, 156] on div "Select Diagnosis" at bounding box center [483, 150] width 68 height 12
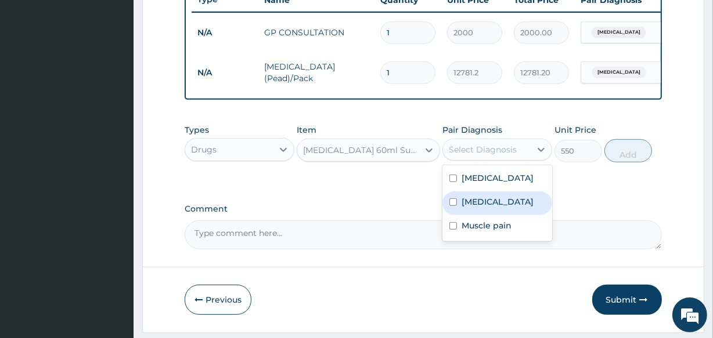
click at [477, 206] on label "Upper respiratory infection" at bounding box center [497, 202] width 72 height 12
checkbox input "true"
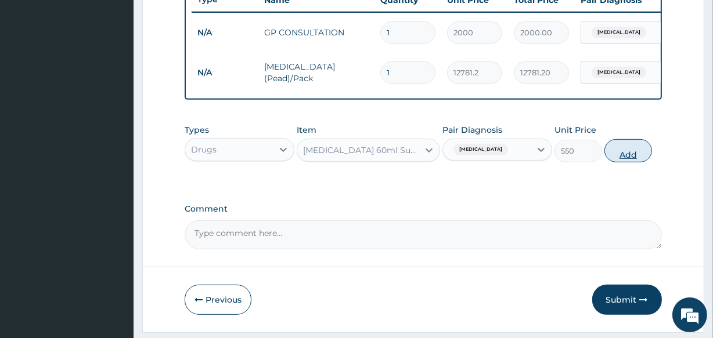
click at [630, 150] on button "Add" at bounding box center [628, 150] width 48 height 23
type input "0"
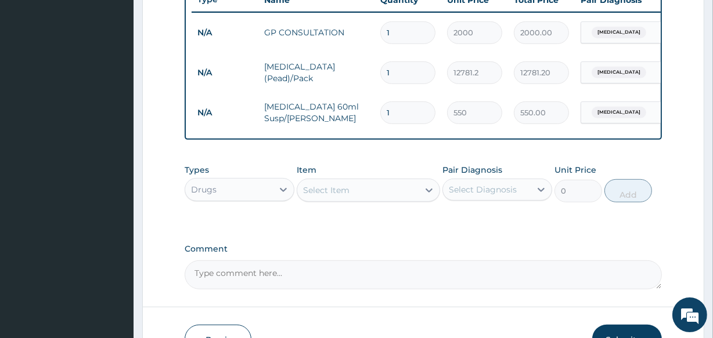
click at [355, 189] on div "Select Item" at bounding box center [357, 190] width 121 height 19
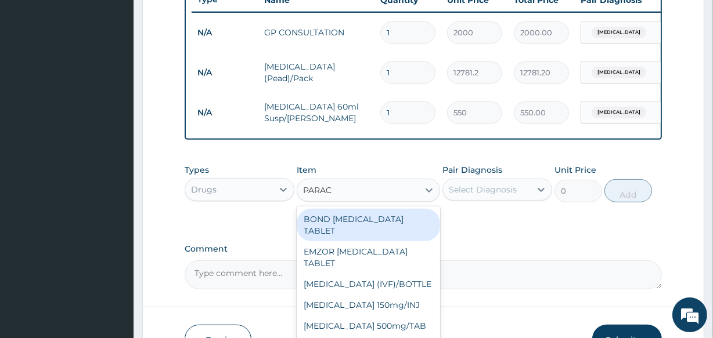
type input "PARACE"
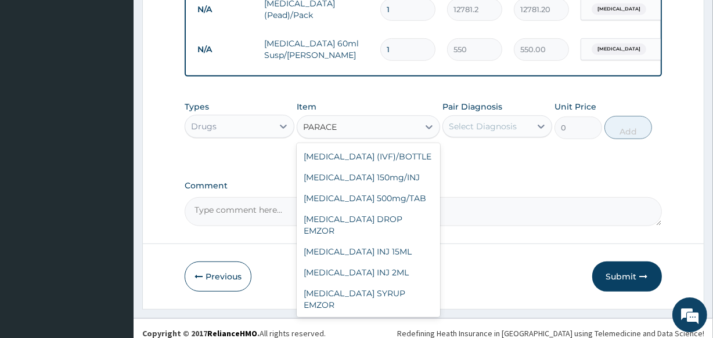
scroll to position [518, 0]
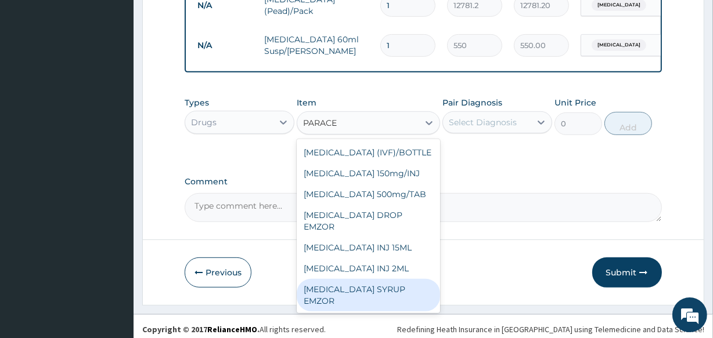
click at [395, 301] on div "PARACETAMOL SYRUP EMZOR" at bounding box center [368, 295] width 143 height 32
type input "468.7"
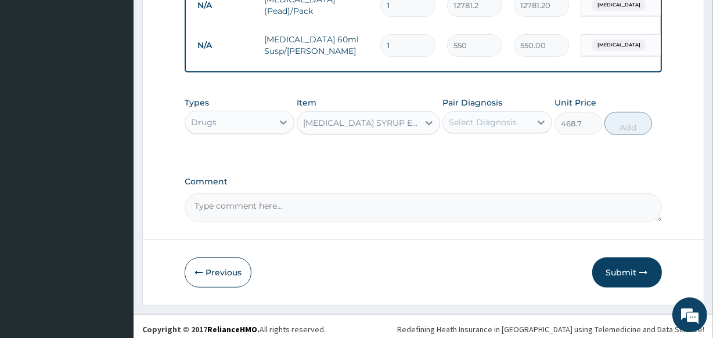
click at [489, 128] on div "Select Diagnosis" at bounding box center [483, 123] width 68 height 12
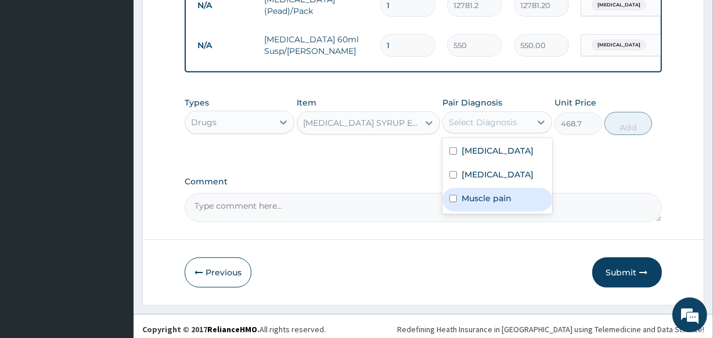
drag, startPoint x: 489, startPoint y: 128, endPoint x: 472, endPoint y: 221, distance: 94.9
click at [472, 133] on div "option Upper respiratory infection, selected. option Muscle pain focused, 3 of …" at bounding box center [497, 122] width 110 height 22
click at [469, 204] on label "Muscle pain" at bounding box center [486, 199] width 50 height 12
checkbox input "true"
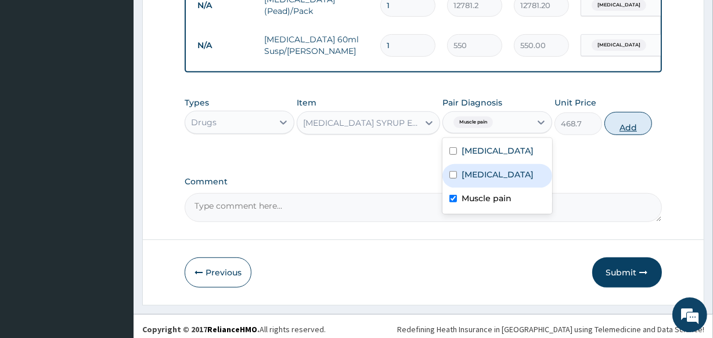
click at [627, 128] on button "Add" at bounding box center [628, 123] width 48 height 23
type input "0"
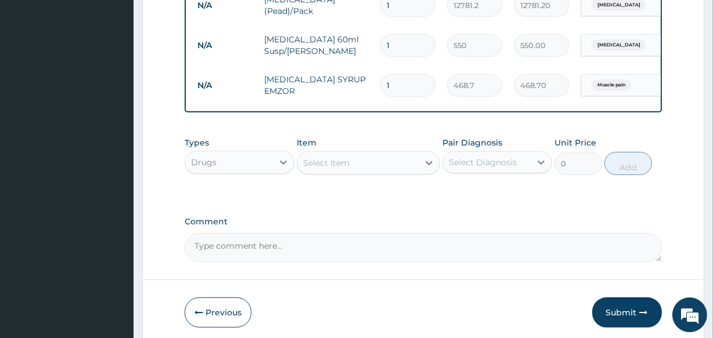
click at [319, 169] on div "Select Item" at bounding box center [326, 163] width 46 height 12
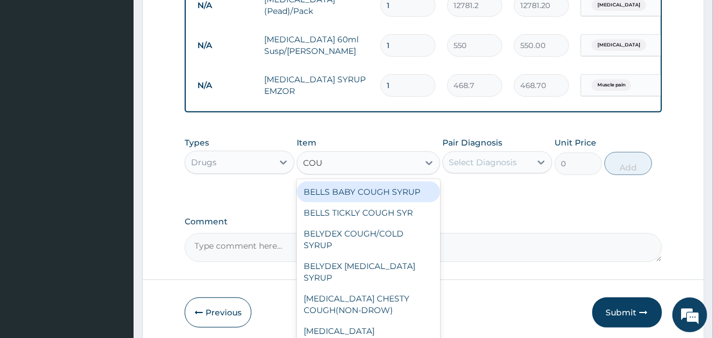
type input "COUGH"
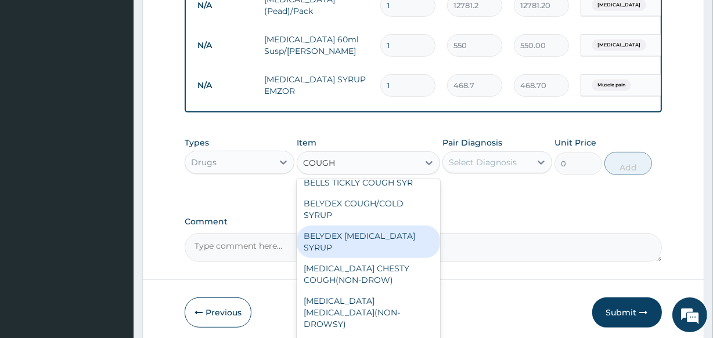
scroll to position [38, 0]
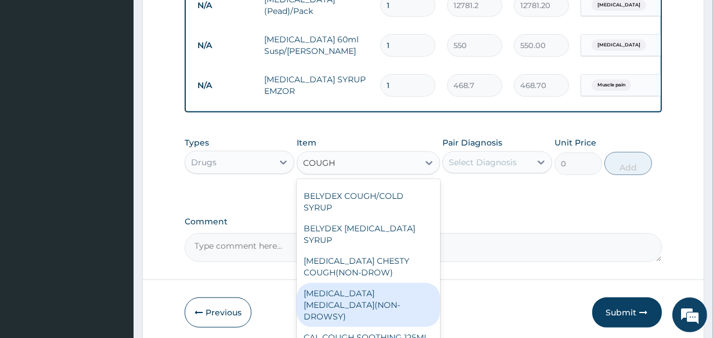
click at [403, 295] on div "BENYLIN DRY COUGH(NON-DROWSY)" at bounding box center [368, 305] width 143 height 44
type input "2531"
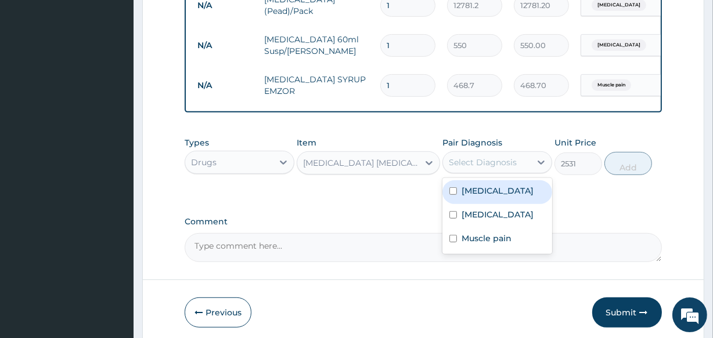
click at [497, 168] on div "Select Diagnosis" at bounding box center [483, 163] width 68 height 12
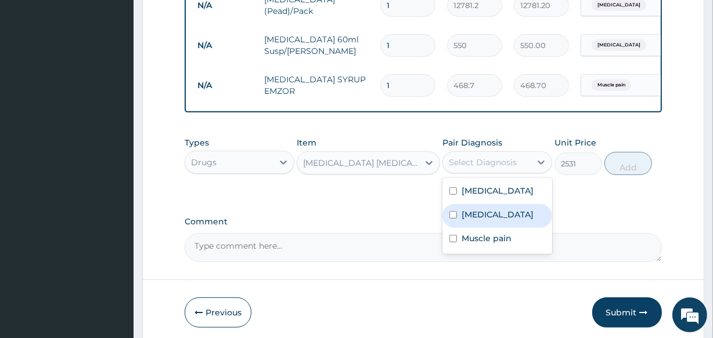
click at [474, 219] on label "Upper respiratory infection" at bounding box center [497, 215] width 72 height 12
checkbox input "true"
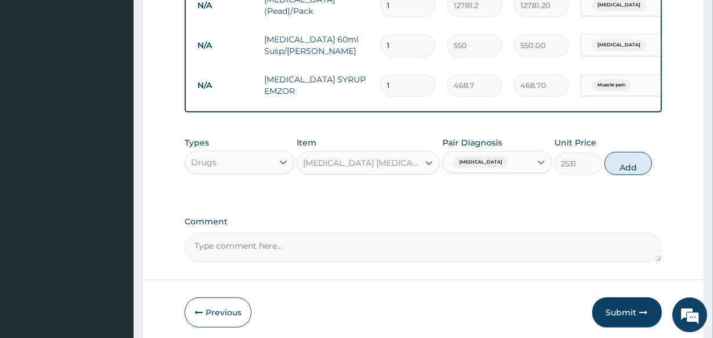
click at [639, 169] on button "Add" at bounding box center [628, 163] width 48 height 23
type input "0"
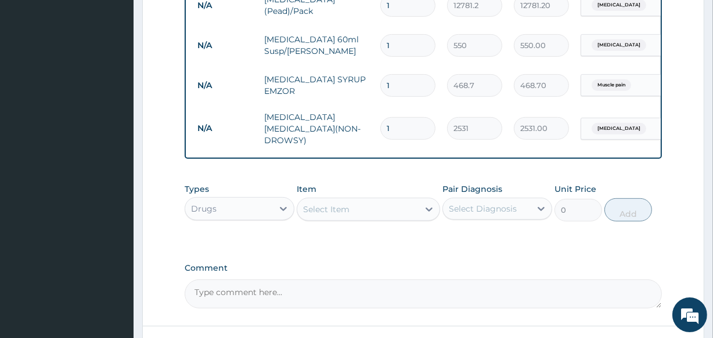
click at [353, 205] on div "Select Item" at bounding box center [357, 209] width 121 height 19
click at [204, 209] on div "Drugs" at bounding box center [204, 209] width 26 height 12
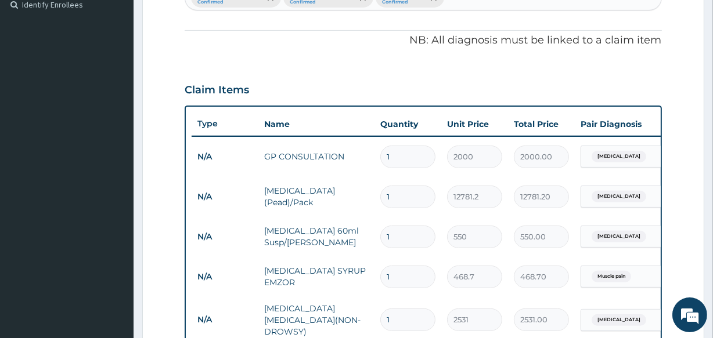
scroll to position [308, 0]
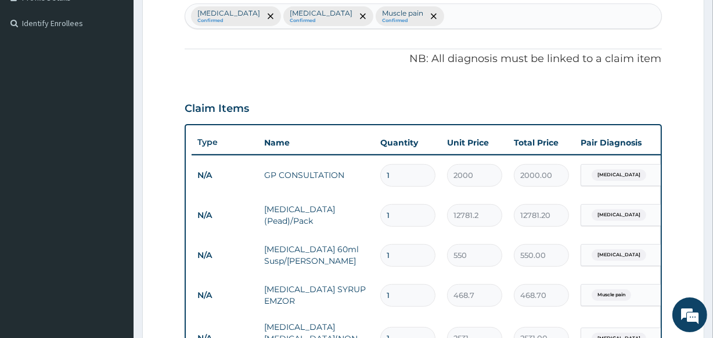
click at [447, 15] on div "Malaria Confirmed Upper respiratory infection Confirmed Muscle pain Confirmed" at bounding box center [422, 16] width 475 height 24
type input "SEPS"
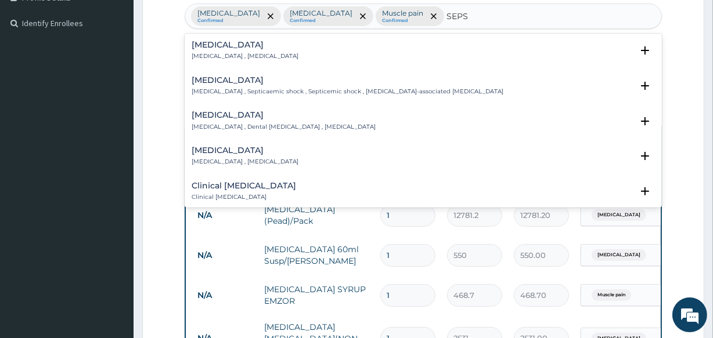
click at [214, 55] on p "Systemic infection , Sepsis" at bounding box center [245, 56] width 107 height 8
click at [215, 50] on div "Sepsis Systemic infection , Sepsis" at bounding box center [245, 51] width 107 height 20
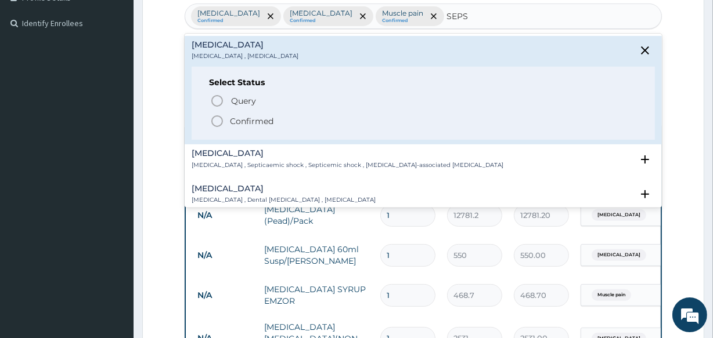
click at [223, 116] on icon "status option filled" at bounding box center [217, 121] width 14 height 14
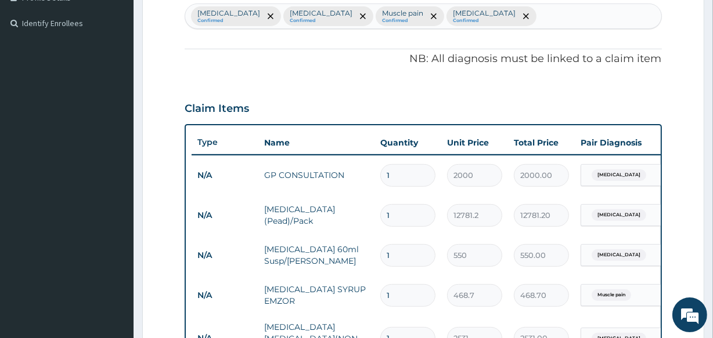
drag, startPoint x: 712, startPoint y: 109, endPoint x: 716, endPoint y: 124, distance: 15.1
click at [712, 124] on html "R EL Toggle navigation [GEOGRAPHIC_DATA] - [EMAIL_ADDRESS][DOMAIN_NAME] Member …" at bounding box center [356, 166] width 713 height 948
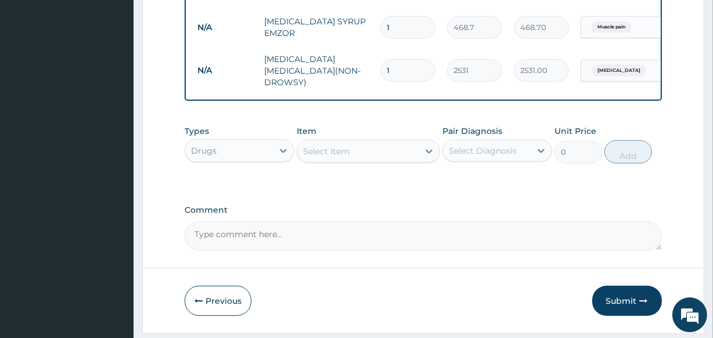
scroll to position [612, 0]
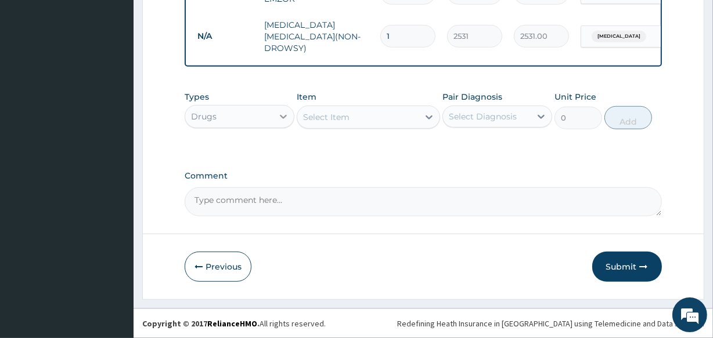
click at [278, 116] on icon at bounding box center [283, 117] width 12 height 12
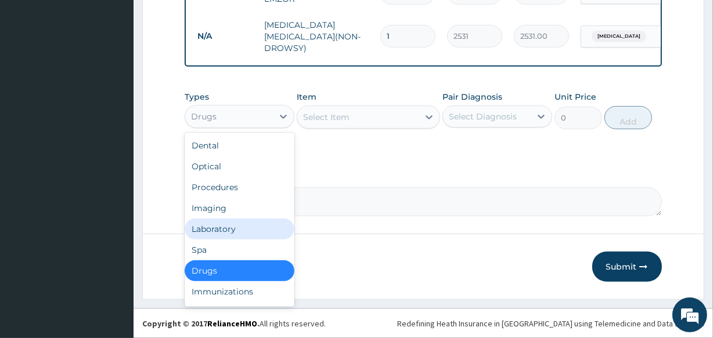
click at [263, 227] on div "Laboratory" at bounding box center [240, 229] width 110 height 21
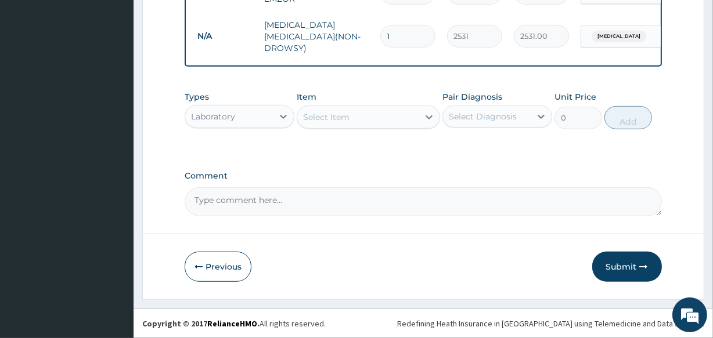
click at [332, 115] on div "Select Item" at bounding box center [326, 117] width 46 height 12
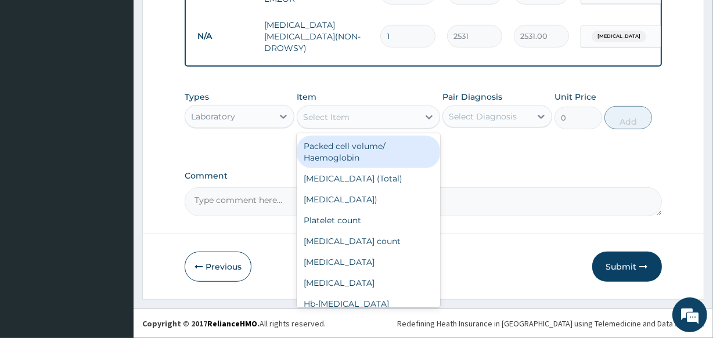
type input "F"
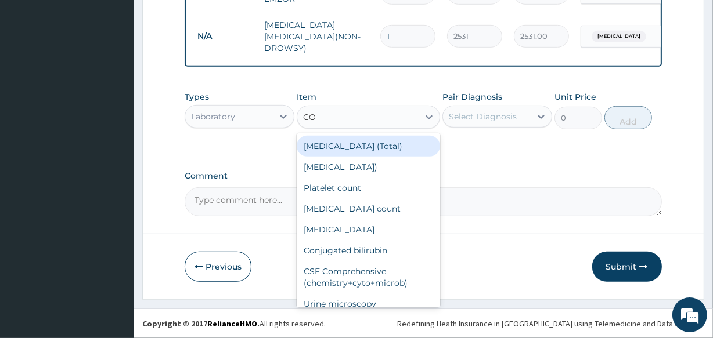
type input "COM"
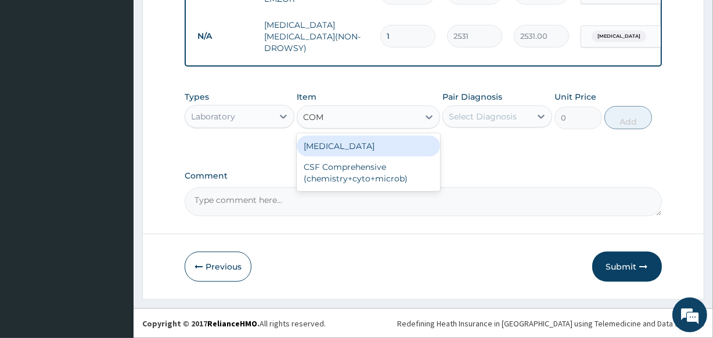
click at [342, 140] on div "Complete blood count" at bounding box center [368, 146] width 143 height 21
type input "2500"
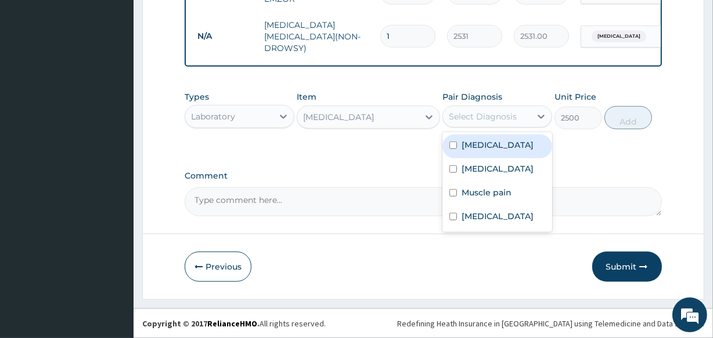
click at [482, 112] on div "Select Diagnosis" at bounding box center [483, 117] width 68 height 12
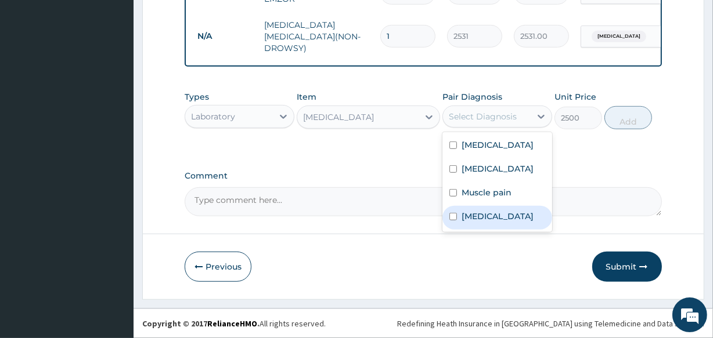
click at [474, 222] on label "Sepsis" at bounding box center [497, 217] width 72 height 12
checkbox input "true"
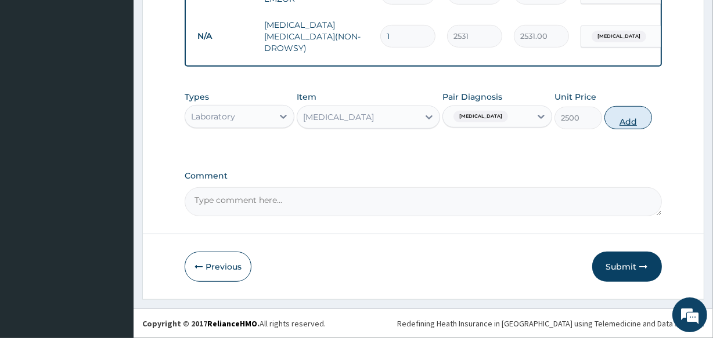
click at [624, 116] on button "Add" at bounding box center [628, 117] width 48 height 23
type input "0"
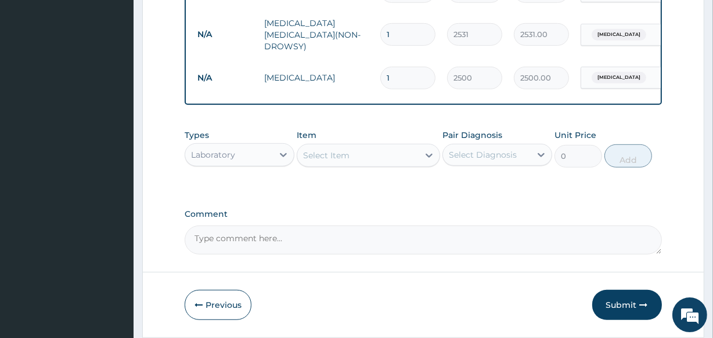
click at [312, 153] on div "Select Item" at bounding box center [326, 156] width 46 height 12
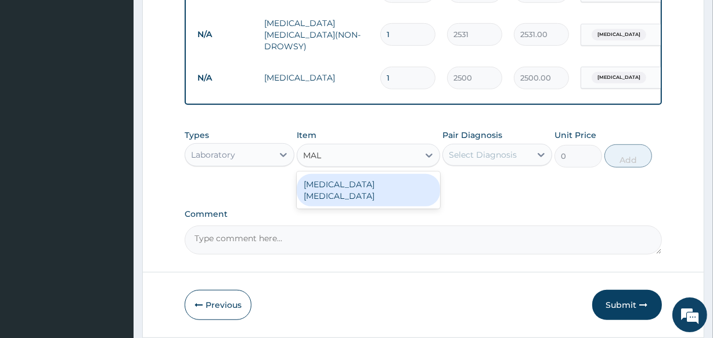
type input "MALA"
click at [317, 175] on div "Malaria Parasite" at bounding box center [368, 190] width 143 height 32
type input "1000"
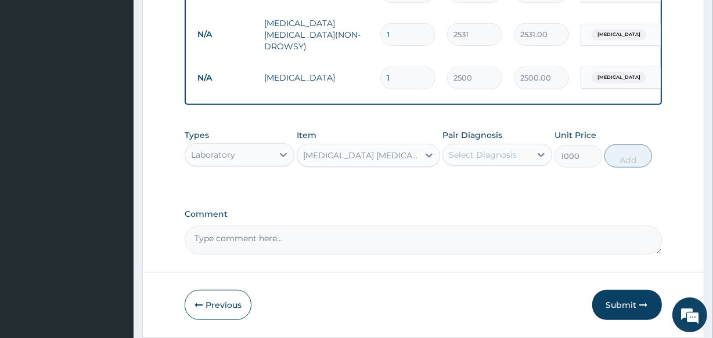
click at [455, 158] on div "Select Diagnosis" at bounding box center [483, 155] width 68 height 12
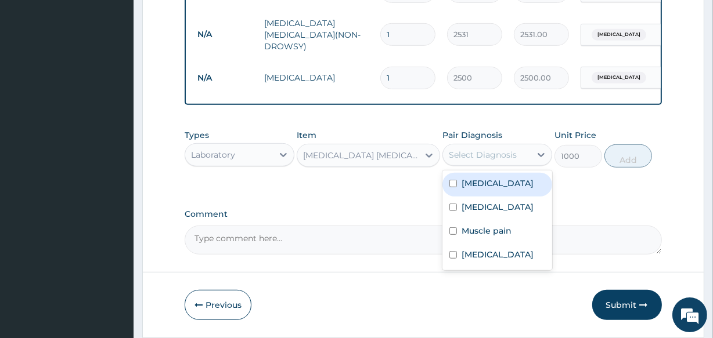
click at [456, 179] on div "Malaria" at bounding box center [497, 185] width 110 height 24
checkbox input "true"
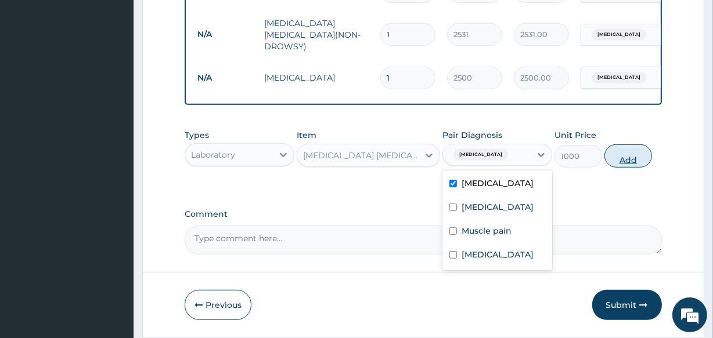
click at [617, 161] on button "Add" at bounding box center [628, 156] width 48 height 23
type input "0"
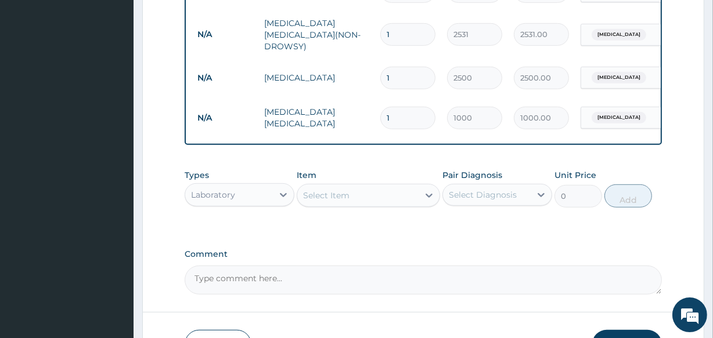
drag, startPoint x: 712, startPoint y: 197, endPoint x: 714, endPoint y: 230, distance: 33.7
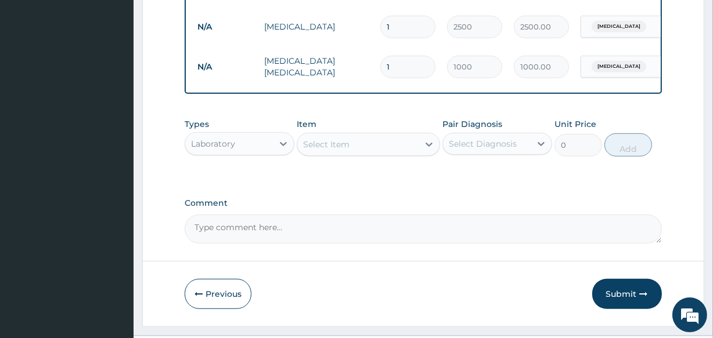
scroll to position [692, 0]
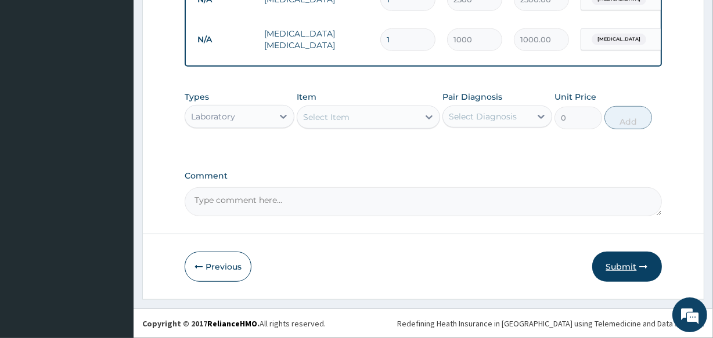
click at [642, 261] on button "Submit" at bounding box center [627, 267] width 70 height 30
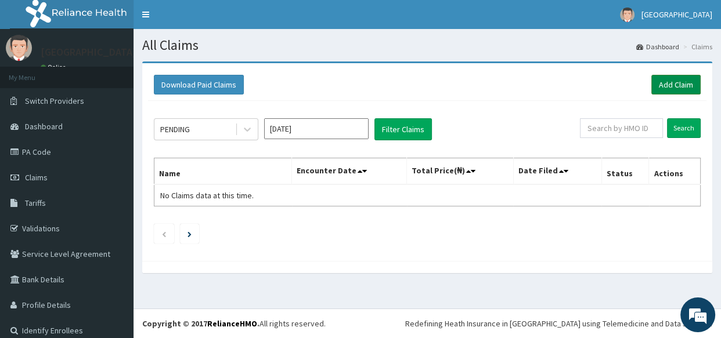
click at [673, 81] on link "Add Claim" at bounding box center [675, 85] width 49 height 20
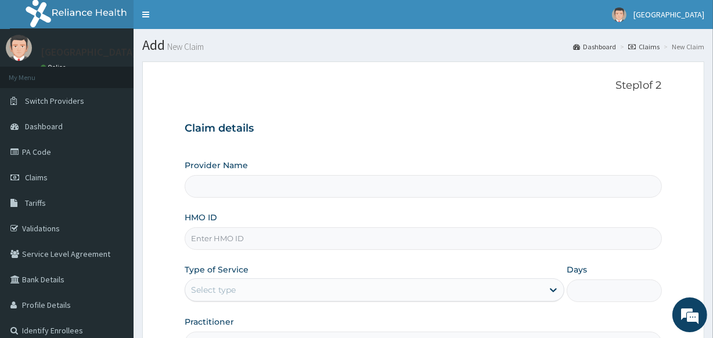
click at [234, 230] on div "HMO ID" at bounding box center [423, 231] width 476 height 38
click at [234, 241] on input "HMO ID" at bounding box center [423, 238] width 476 height 23
type input "Veta Hospitals Ltd"
type input "MLI/10055/A"
drag, startPoint x: 712, startPoint y: 151, endPoint x: 718, endPoint y: 185, distance: 34.7
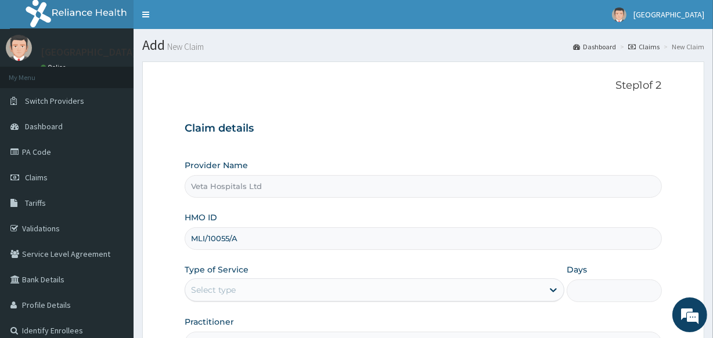
click at [712, 185] on html "R EL Toggle navigation [GEOGRAPHIC_DATA] - [EMAIL_ADDRESS][DOMAIN_NAME] Member …" at bounding box center [356, 238] width 713 height 477
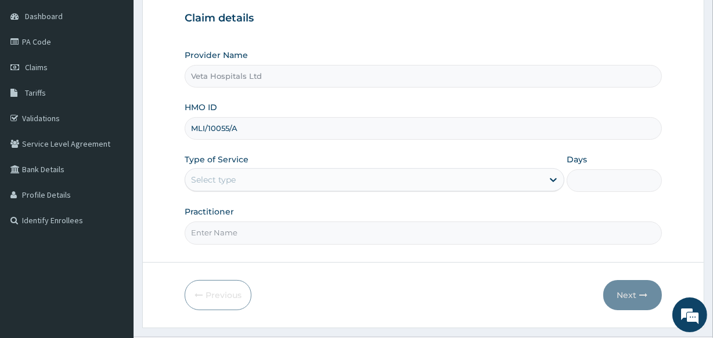
scroll to position [138, 0]
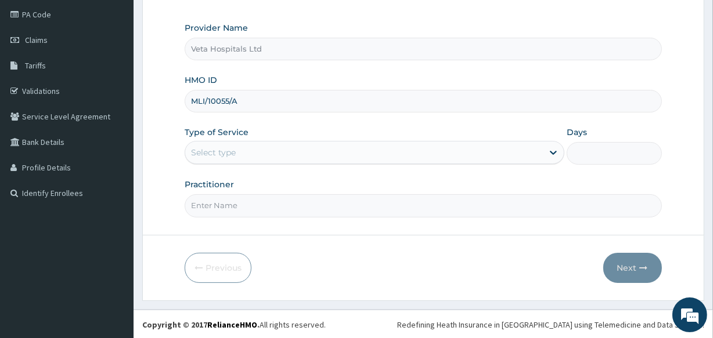
click at [244, 152] on div "Select type" at bounding box center [363, 152] width 357 height 19
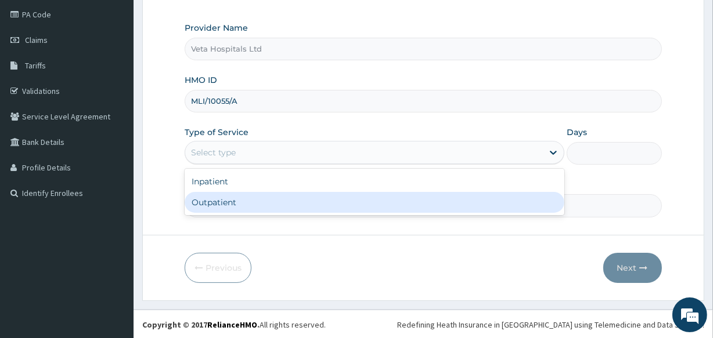
click at [235, 203] on div "Outpatient" at bounding box center [375, 202] width 380 height 21
type input "1"
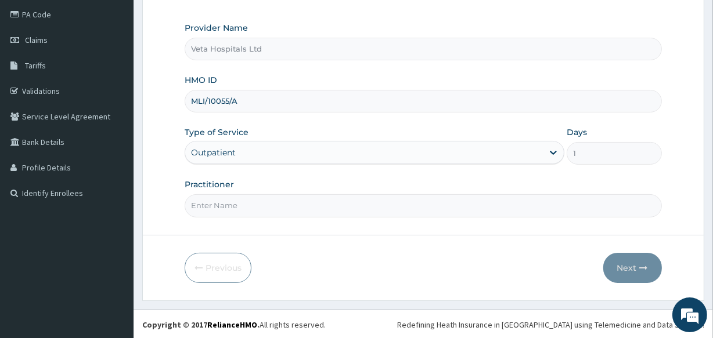
click at [232, 205] on input "Practitioner" at bounding box center [423, 205] width 476 height 23
type input "[PERSON_NAME]"
click at [628, 266] on button "Next" at bounding box center [632, 268] width 59 height 30
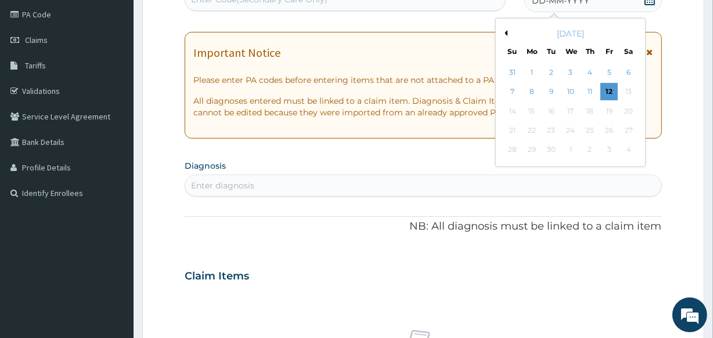
click at [505, 30] on button "Previous Month" at bounding box center [504, 33] width 6 height 6
click at [588, 122] on div "21" at bounding box center [589, 130] width 17 height 17
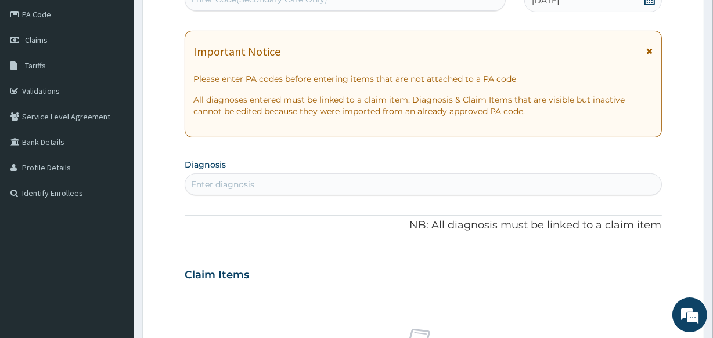
drag, startPoint x: 588, startPoint y: 122, endPoint x: 368, endPoint y: 157, distance: 222.6
click at [368, 157] on section "Diagnosis Enter diagnosis" at bounding box center [423, 175] width 476 height 39
click at [240, 180] on div "Enter diagnosis" at bounding box center [222, 185] width 63 height 12
click at [39, 12] on link "PA Code" at bounding box center [66, 15] width 133 height 26
